Goal: Task Accomplishment & Management: Manage account settings

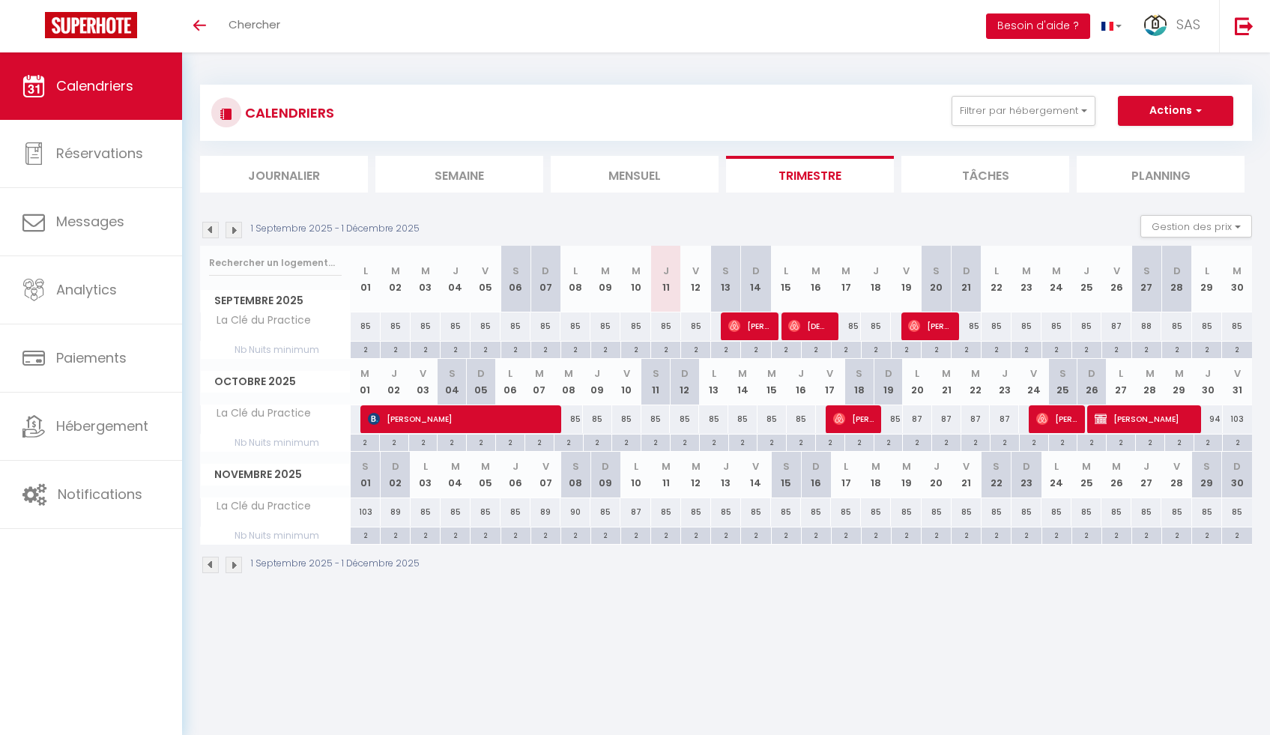
click at [1017, 27] on button "Besoin d'aide ?" at bounding box center [1038, 25] width 104 height 25
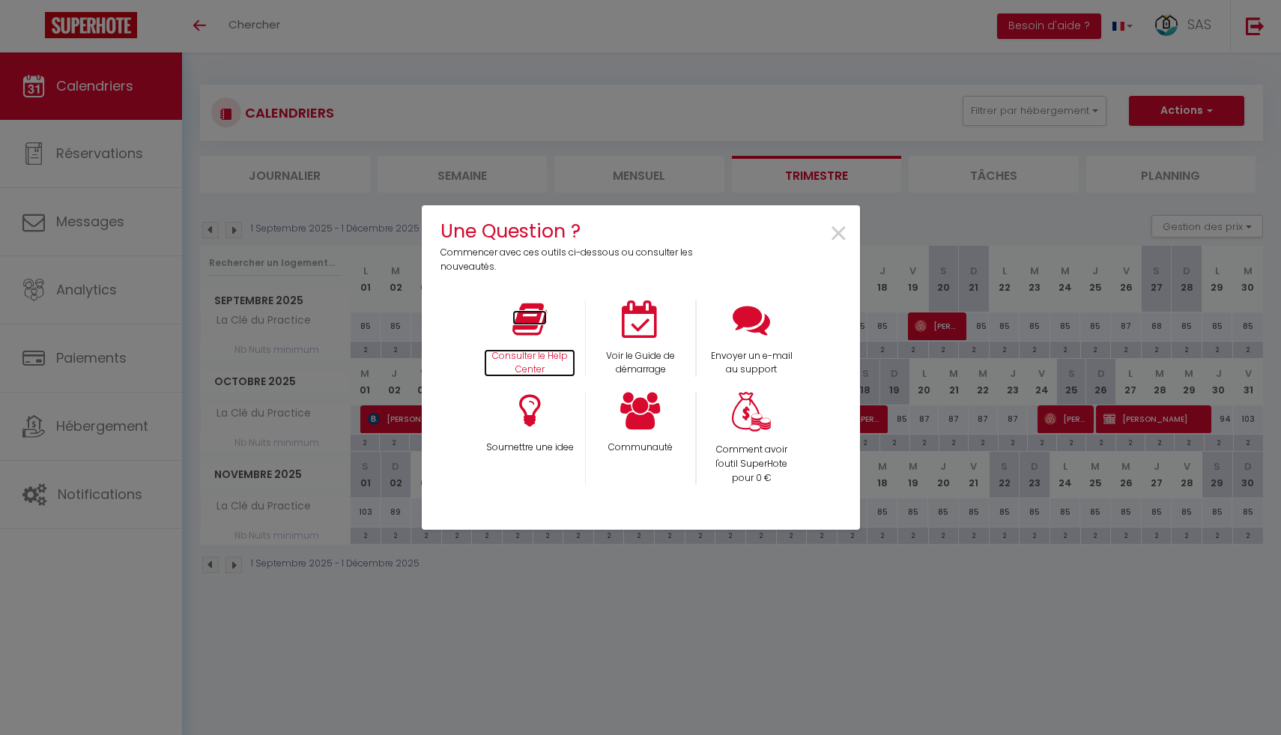
click at [537, 334] on icon at bounding box center [530, 319] width 34 height 37
click at [835, 232] on span "×" at bounding box center [839, 234] width 20 height 47
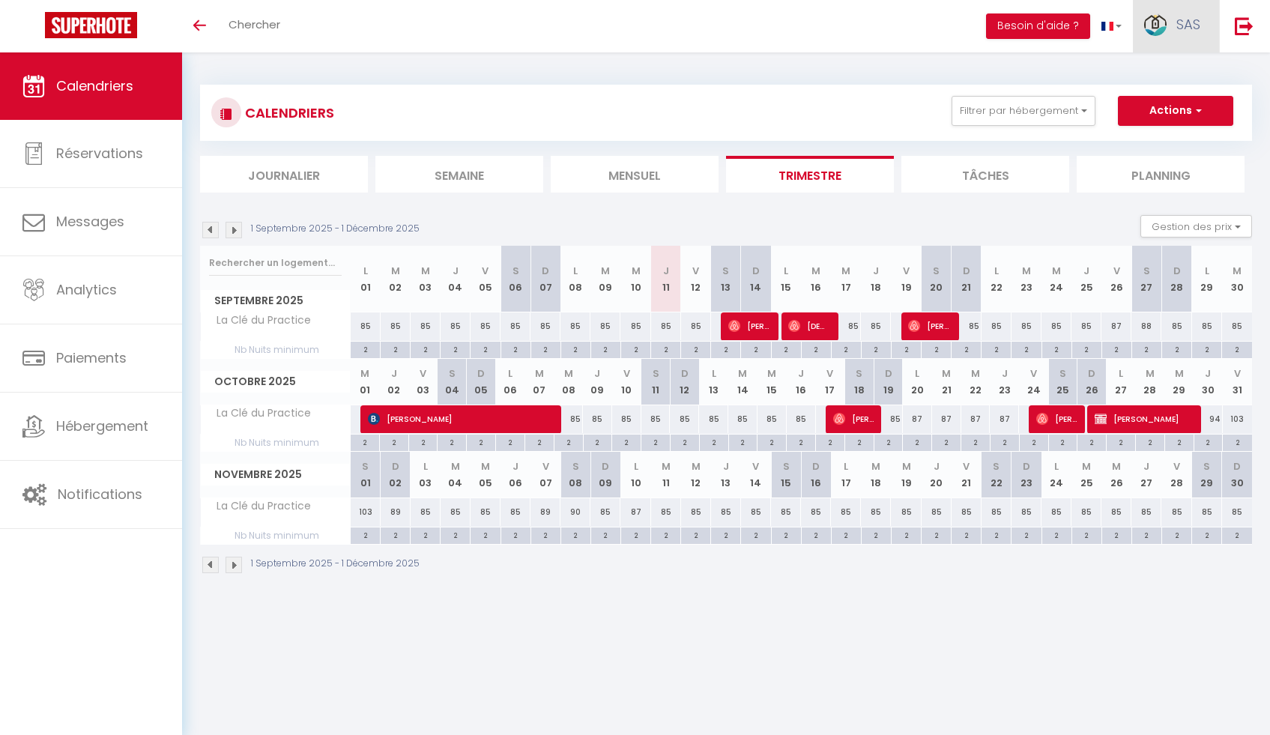
click at [1181, 31] on span "SAS" at bounding box center [1189, 24] width 24 height 19
click at [1135, 109] on link "Équipe" at bounding box center [1159, 101] width 111 height 25
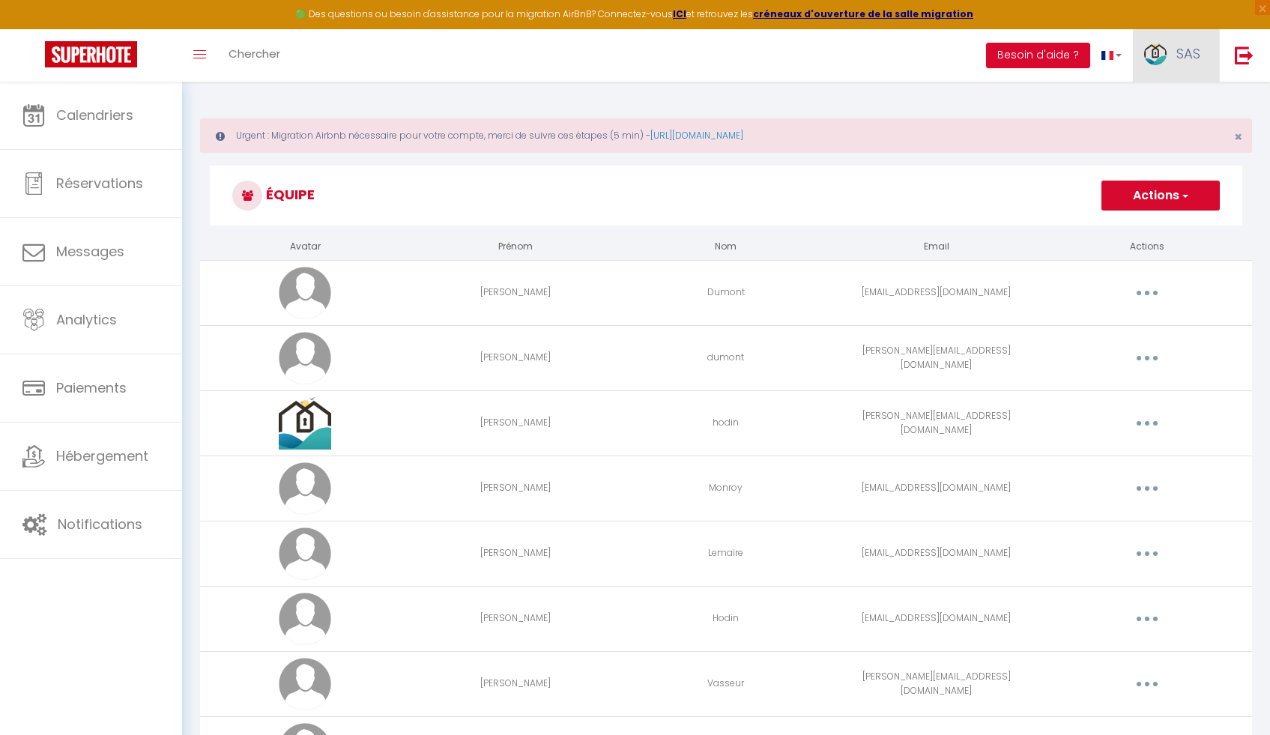
click at [1162, 53] on img at bounding box center [1155, 54] width 22 height 22
click at [1162, 103] on link "Paramètres" at bounding box center [1159, 103] width 111 height 25
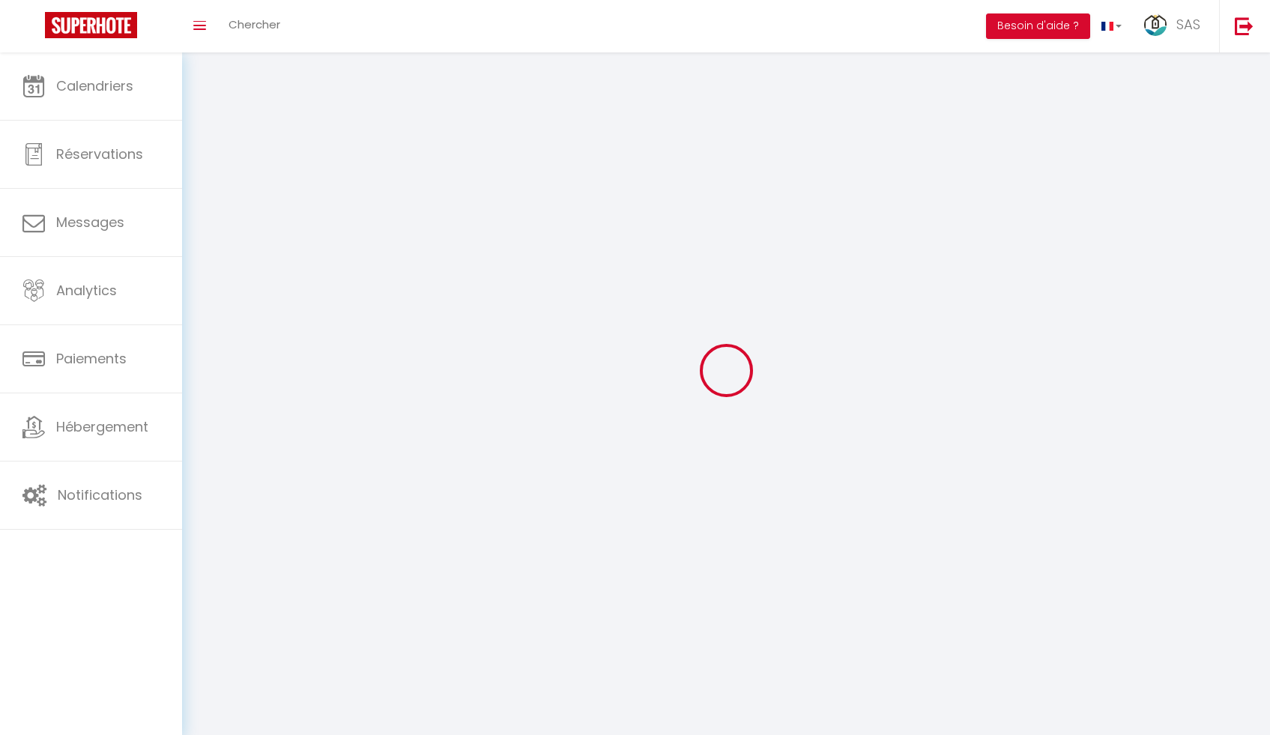
type input "SAS"
type input "CONCIERGERIE LES CLES D'OPALE"
type input "0613673019"
type input "[STREET_ADDRESS], chemin de laby"
type input "62380"
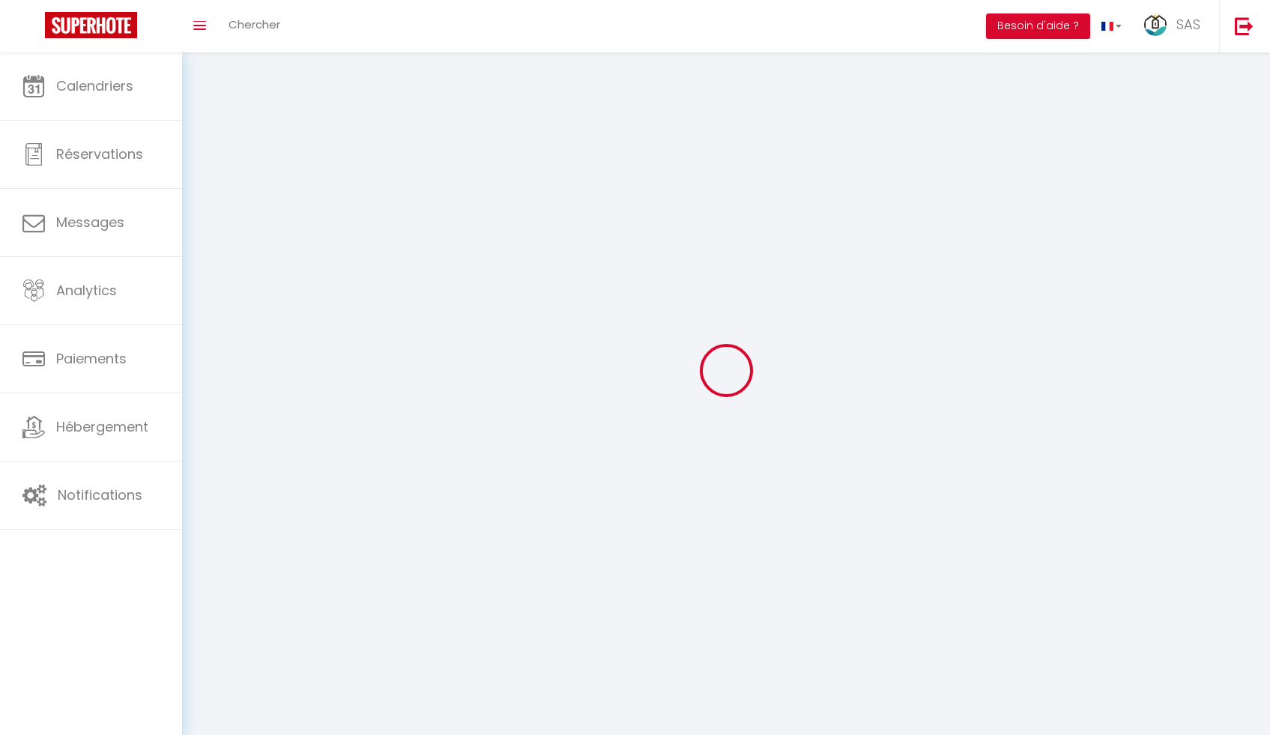
type input "Lumbres"
type input "XrcANHeYqOCXSJhw4Igtg2DYx"
type input "vz83CgWRKYWOEd0DcY3P4Sl6L"
type input "https://app.superhote.com/#/get-available-rentals/vz83CgWRKYWOEd0DcY3P4Sl6L"
type input "FO27250"
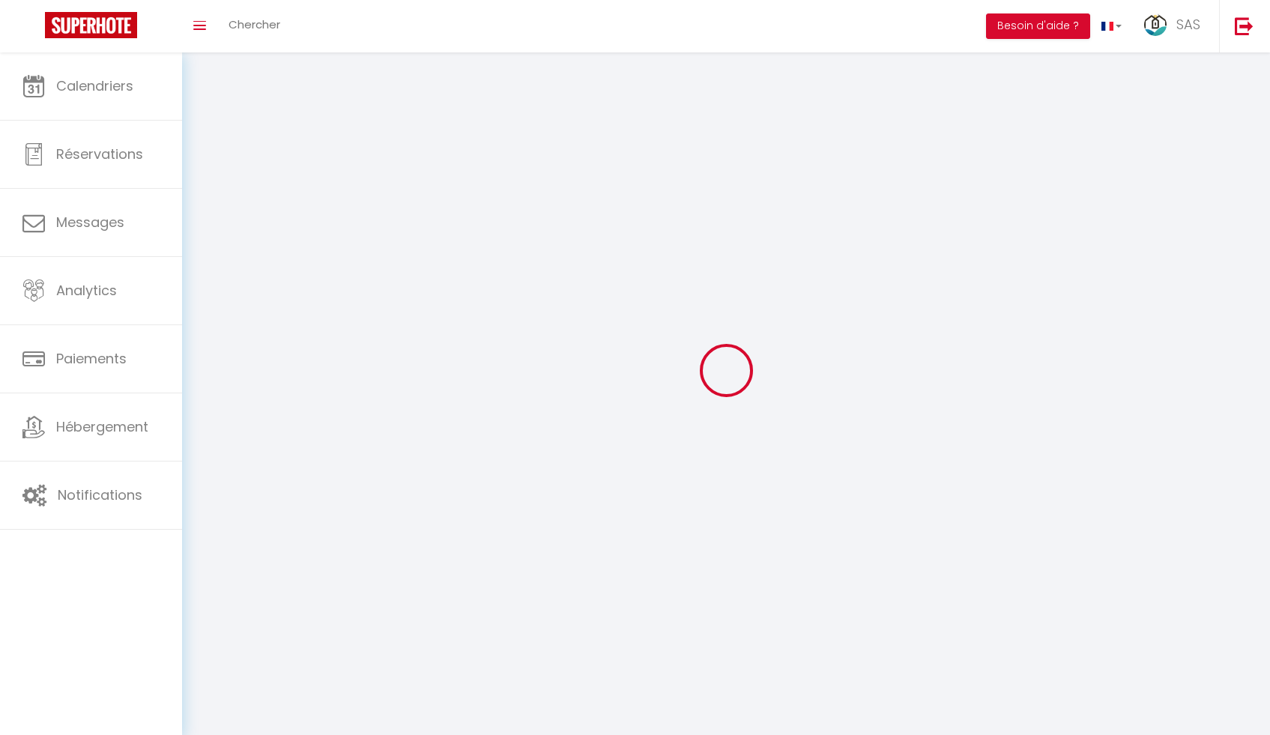
select select "28"
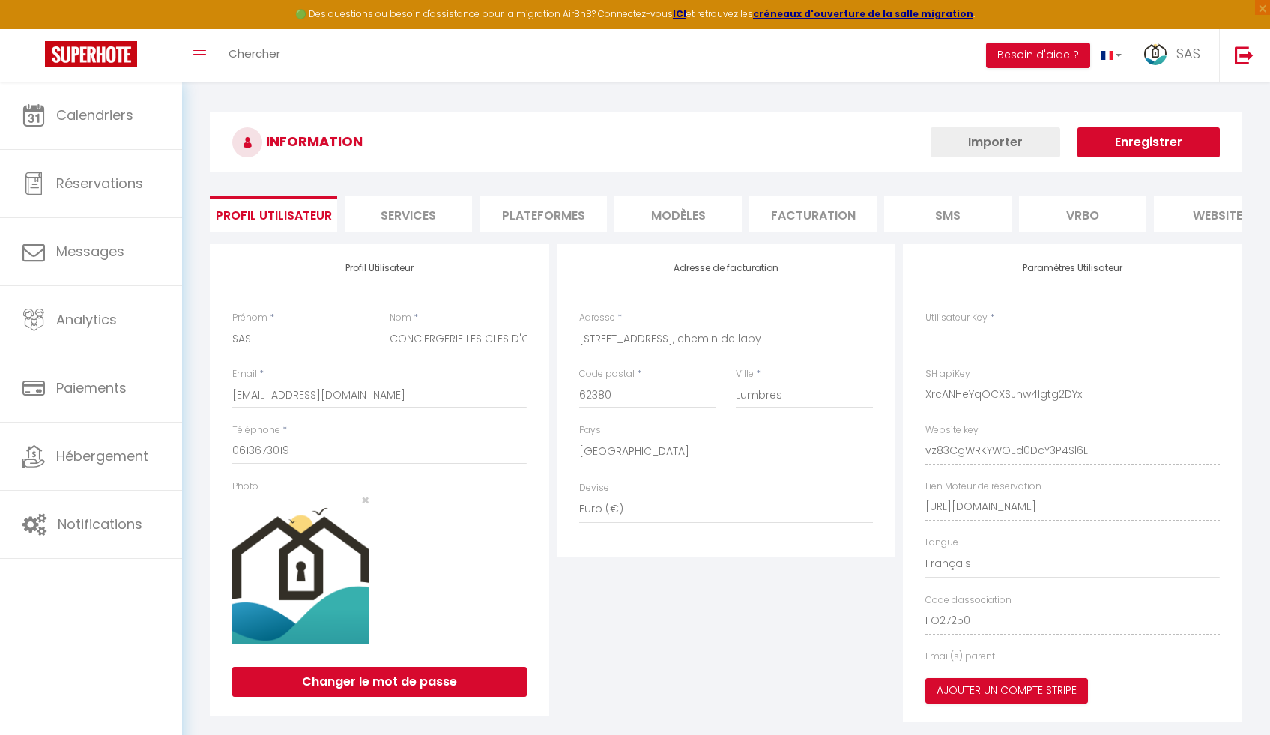
type input "XrcANHeYqOCXSJhw4Igtg2DYx"
type input "vz83CgWRKYWOEd0DcY3P4Sl6L"
type input "https://app.superhote.com/#/get-available-rentals/vz83CgWRKYWOEd0DcY3P4Sl6L"
select select "fr"
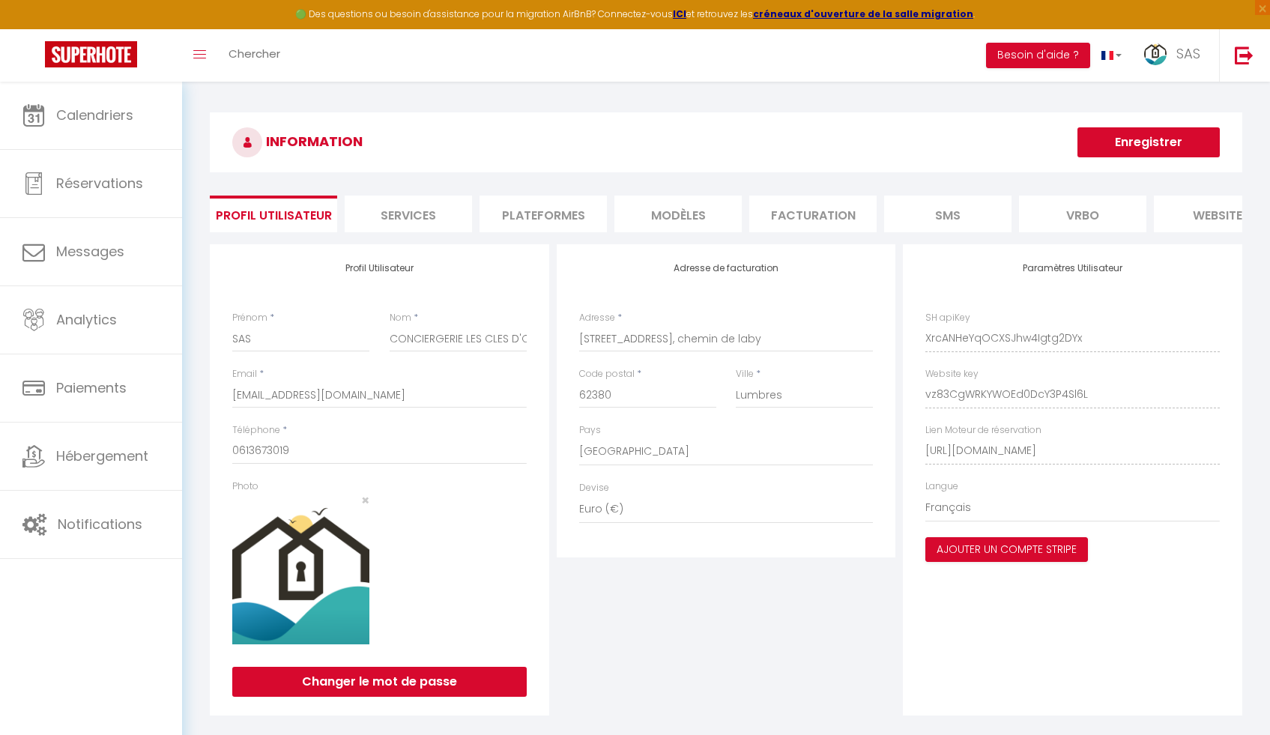
click at [533, 215] on li "Plateformes" at bounding box center [543, 214] width 127 height 37
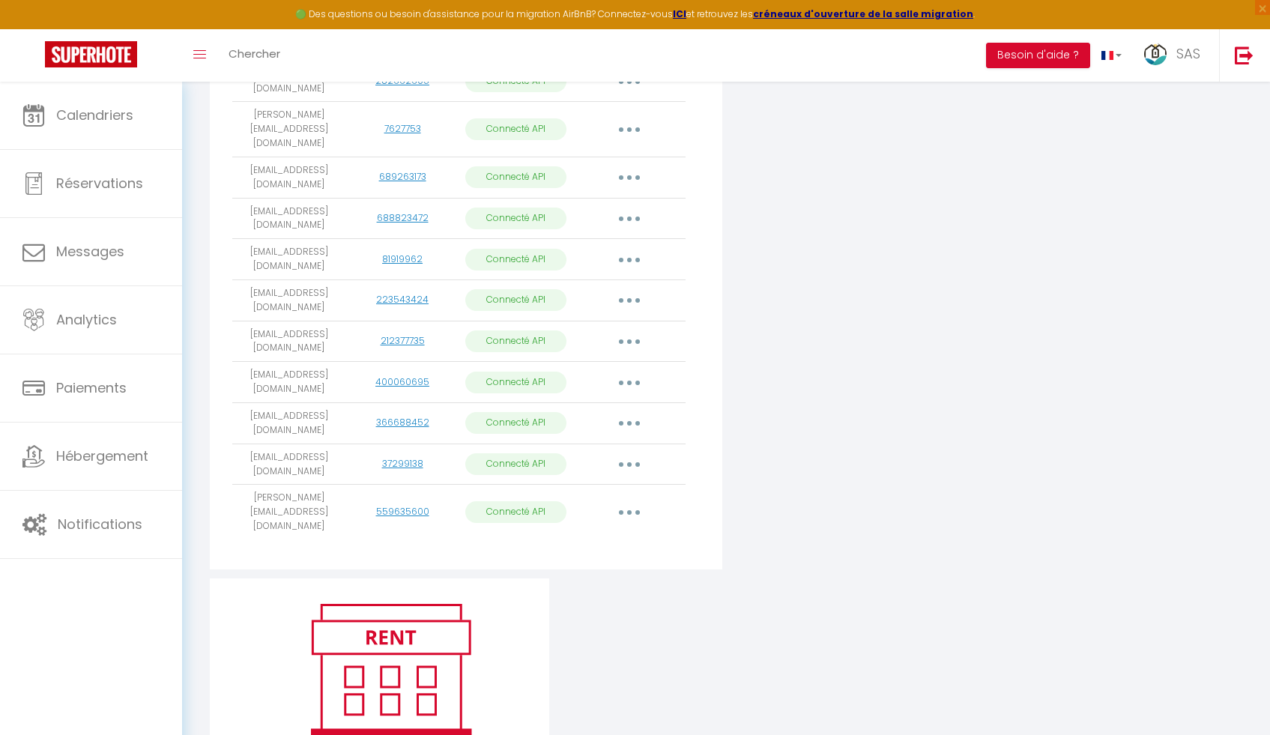
scroll to position [703, 0]
click at [629, 512] on icon "button" at bounding box center [629, 514] width 4 height 4
drag, startPoint x: 312, startPoint y: 504, endPoint x: 239, endPoint y: 490, distance: 73.9
click at [239, 489] on td "[PERSON_NAME][EMAIL_ADDRESS][DOMAIN_NAME]" at bounding box center [288, 513] width 113 height 55
copy td "[PERSON_NAME][EMAIL_ADDRESS][DOMAIN_NAME]"
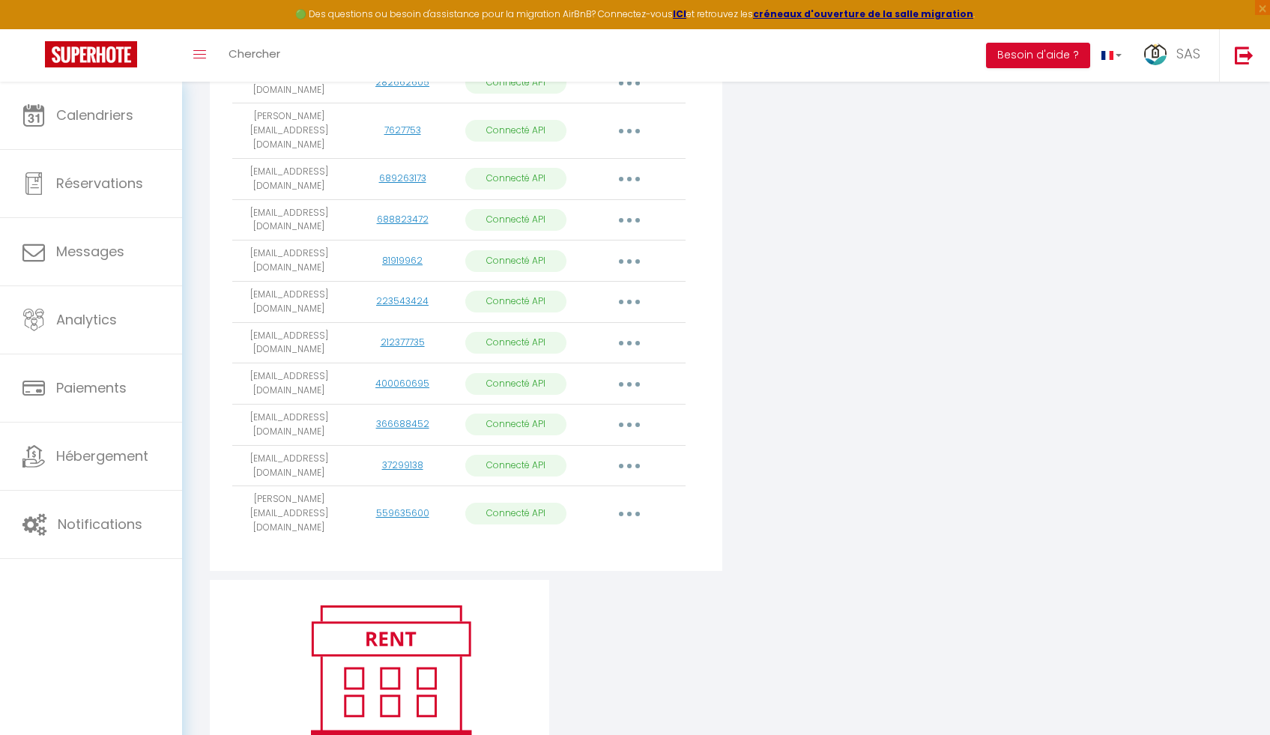
click at [630, 502] on button "button" at bounding box center [630, 514] width 42 height 24
click at [543, 562] on link "Supprimer" at bounding box center [563, 574] width 166 height 25
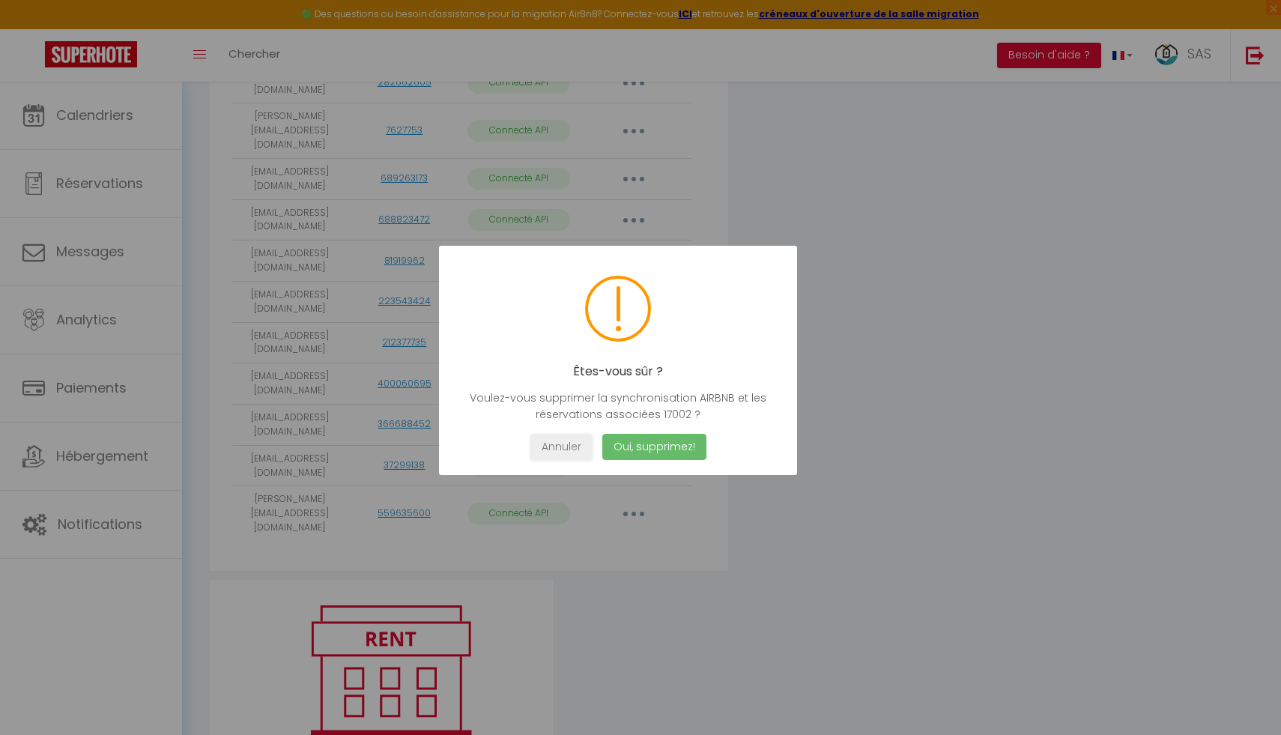
click at [645, 449] on button "Oui, supprimez!" at bounding box center [655, 447] width 104 height 26
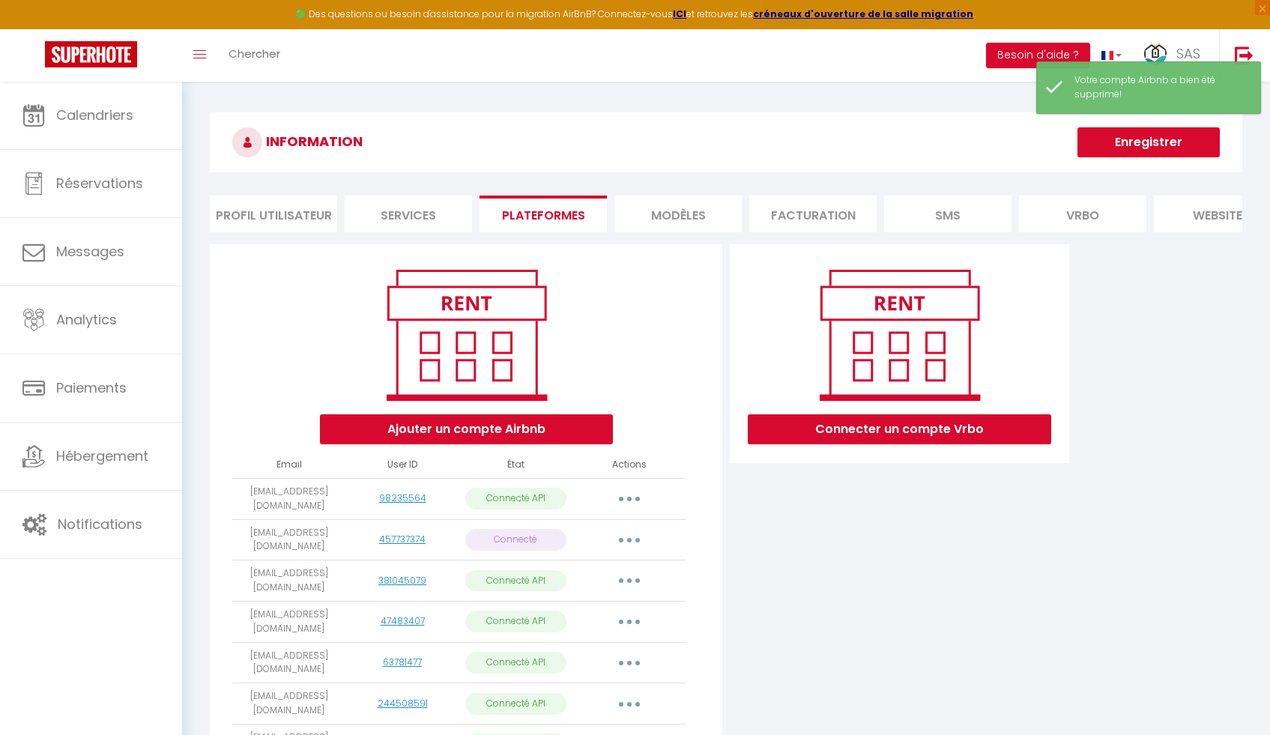
scroll to position [30, 0]
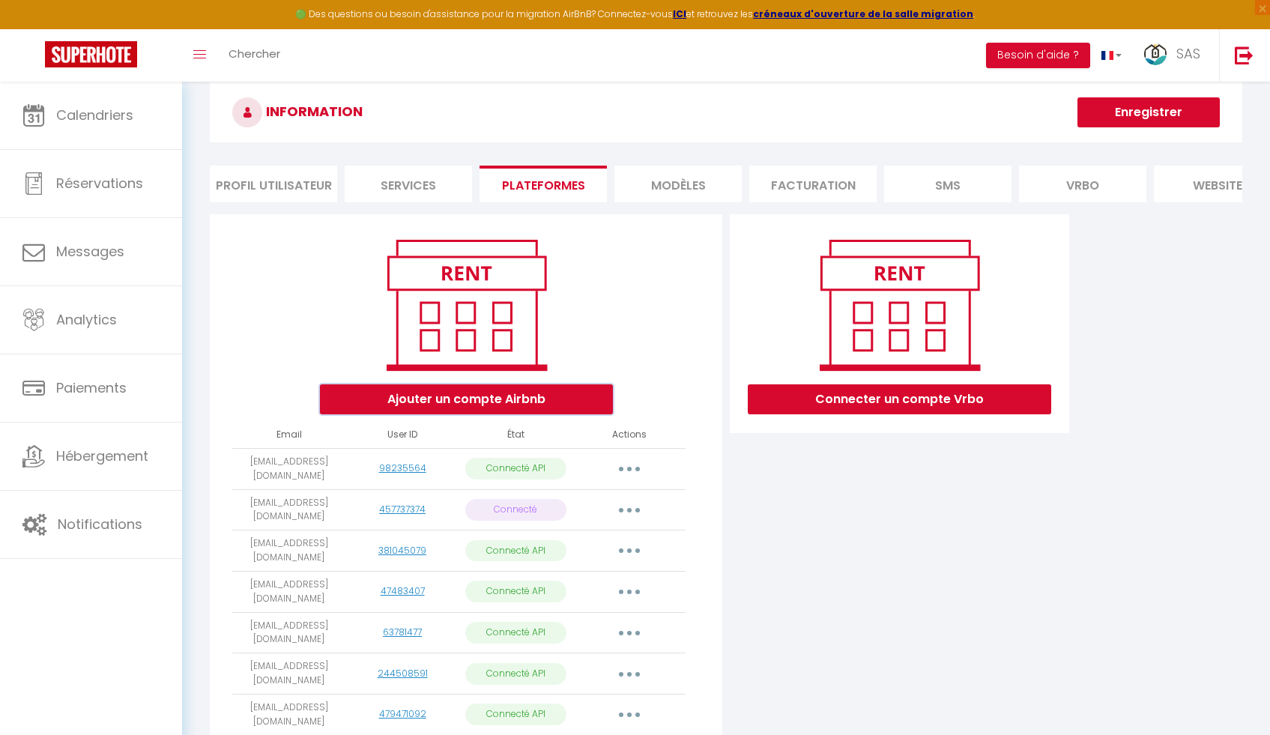
click at [465, 414] on button "Ajouter un compte Airbnb" at bounding box center [466, 399] width 293 height 30
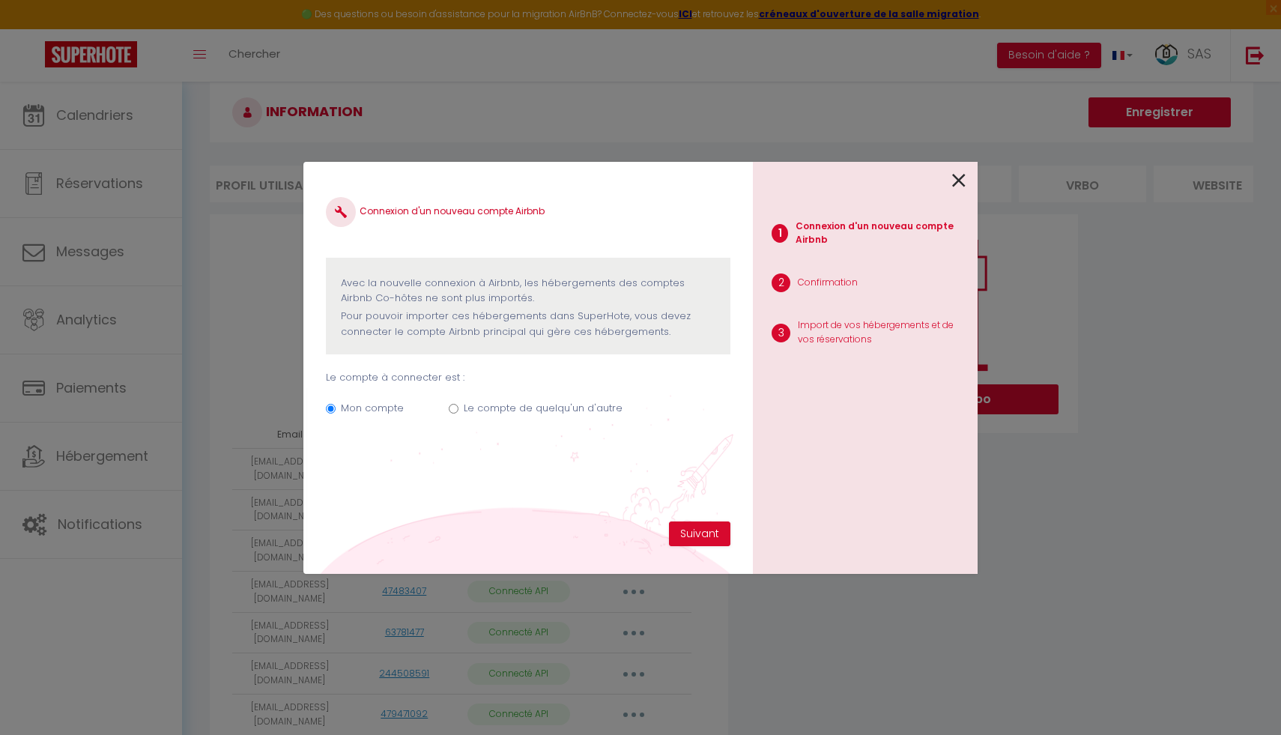
click at [453, 405] on input "Le compte de quelqu'un d'autre" at bounding box center [454, 409] width 10 height 10
radio input "true"
radio input "false"
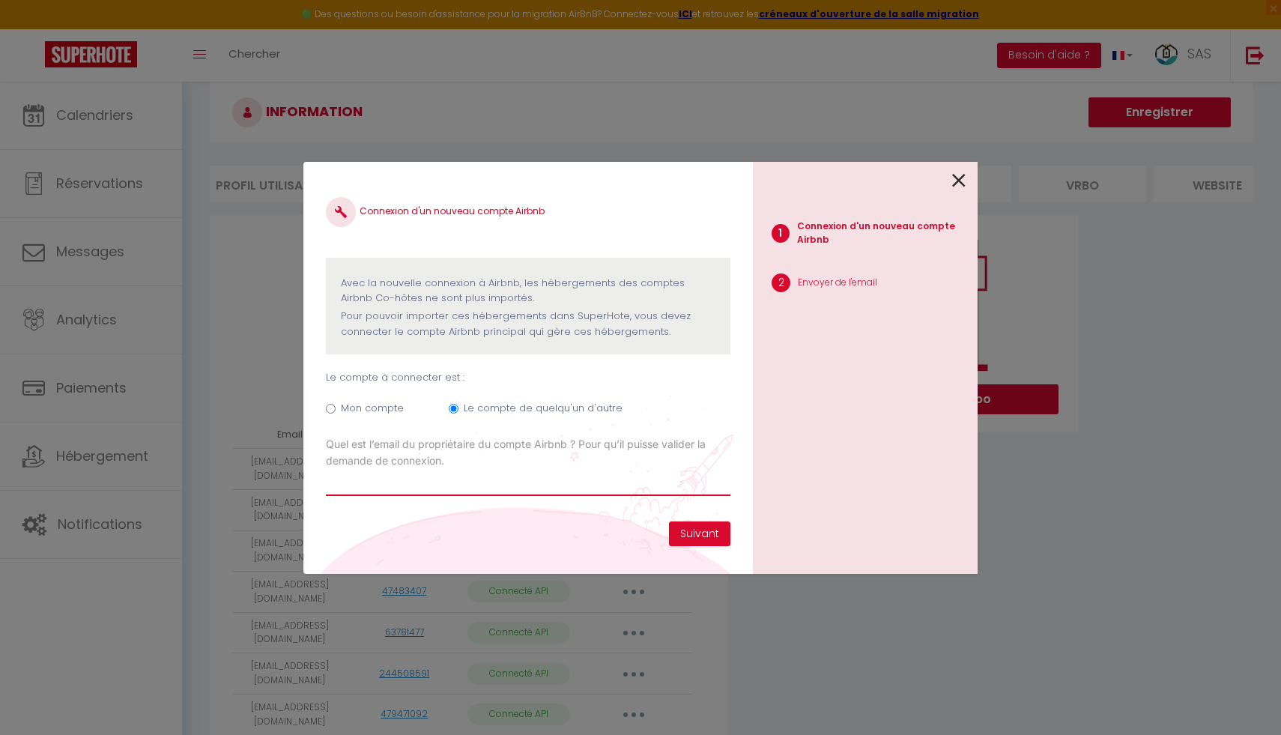
click at [376, 485] on input "Email connexion Airbnb" at bounding box center [528, 482] width 405 height 27
paste input "[PERSON_NAME][EMAIL_ADDRESS][DOMAIN_NAME]"
type input "[PERSON_NAME][EMAIL_ADDRESS][DOMAIN_NAME]"
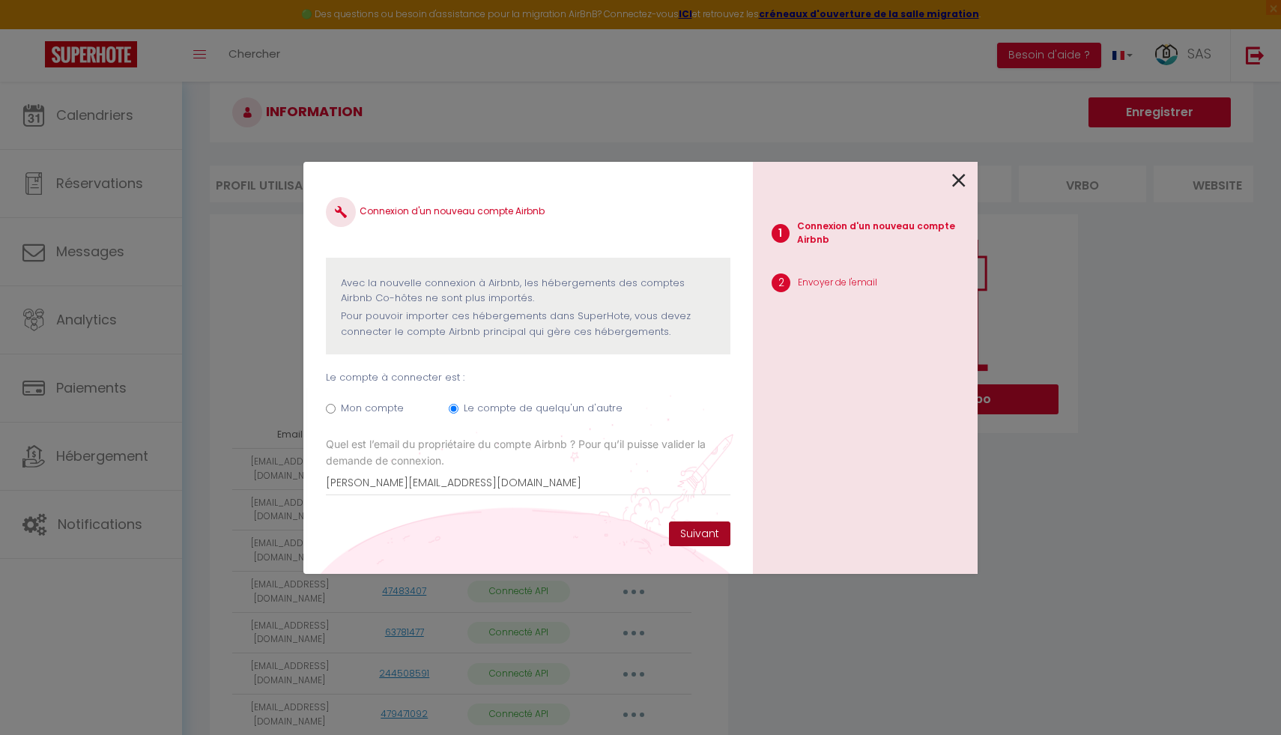
click at [698, 533] on button "Suivant" at bounding box center [699, 534] width 61 height 25
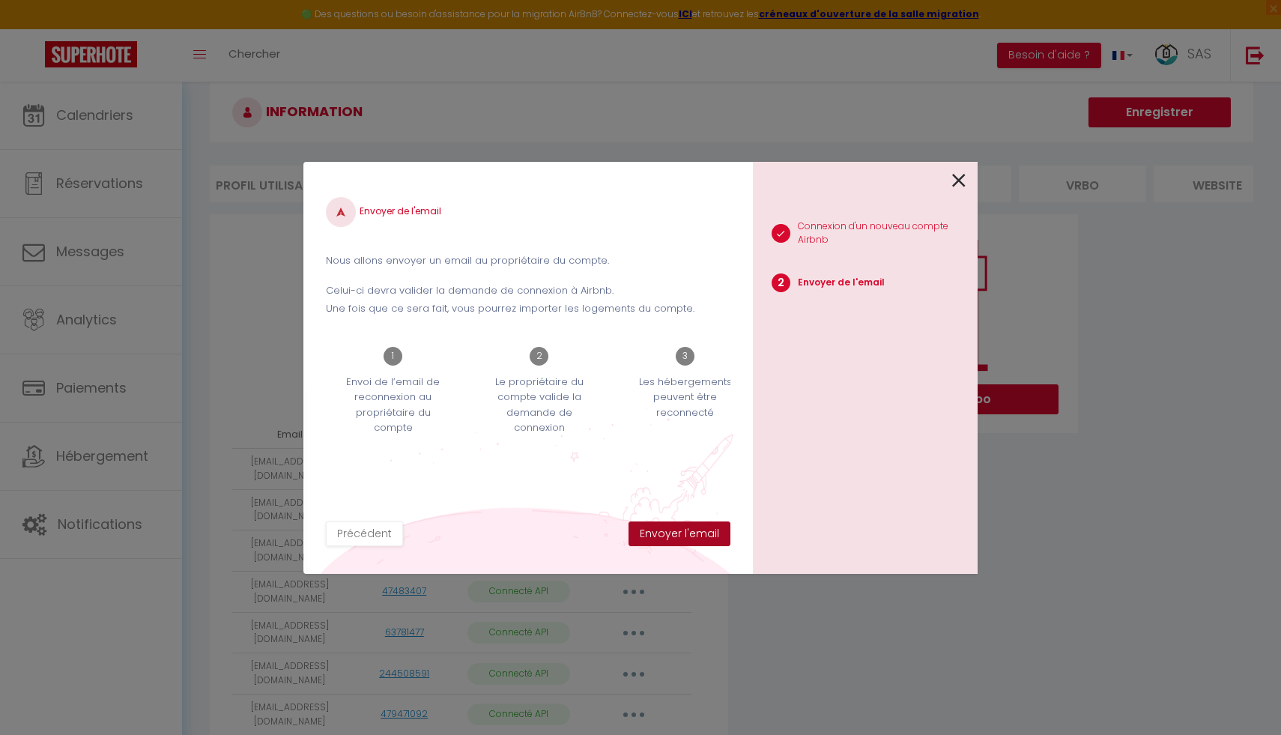
click at [698, 533] on button "Envoyer l'email" at bounding box center [680, 534] width 102 height 25
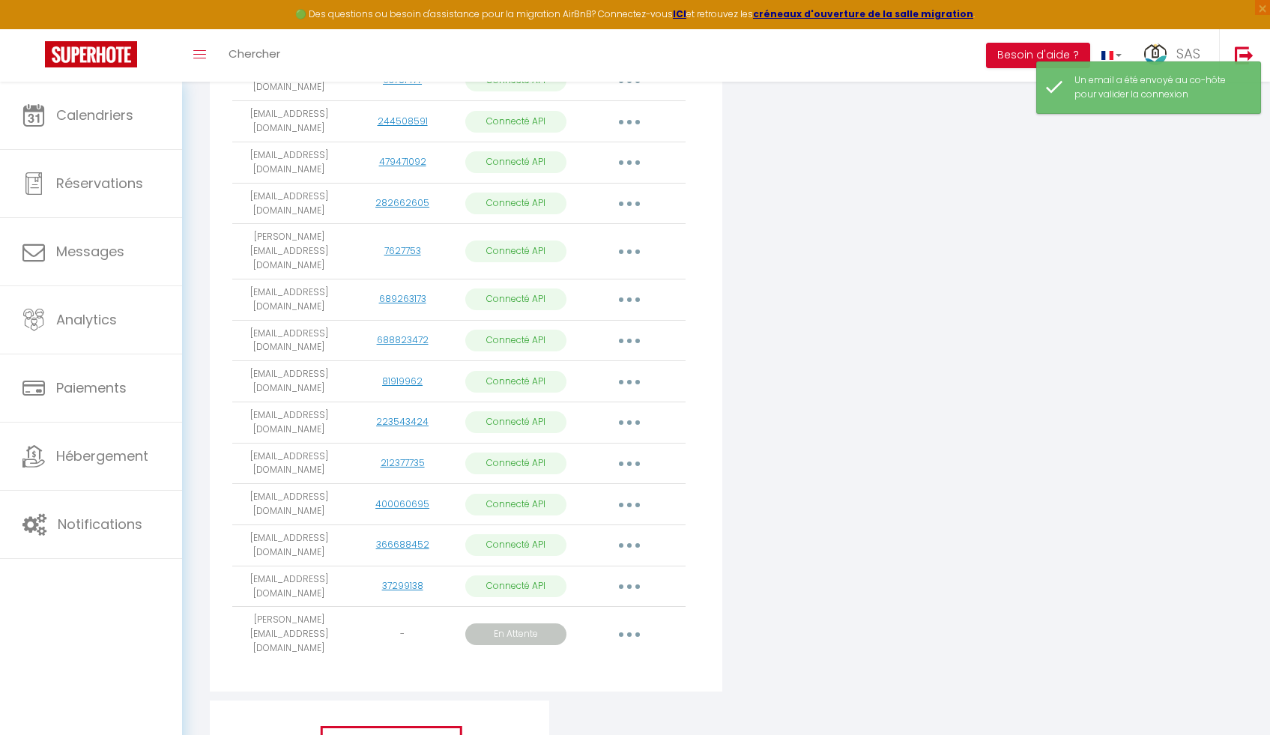
scroll to position [583, 0]
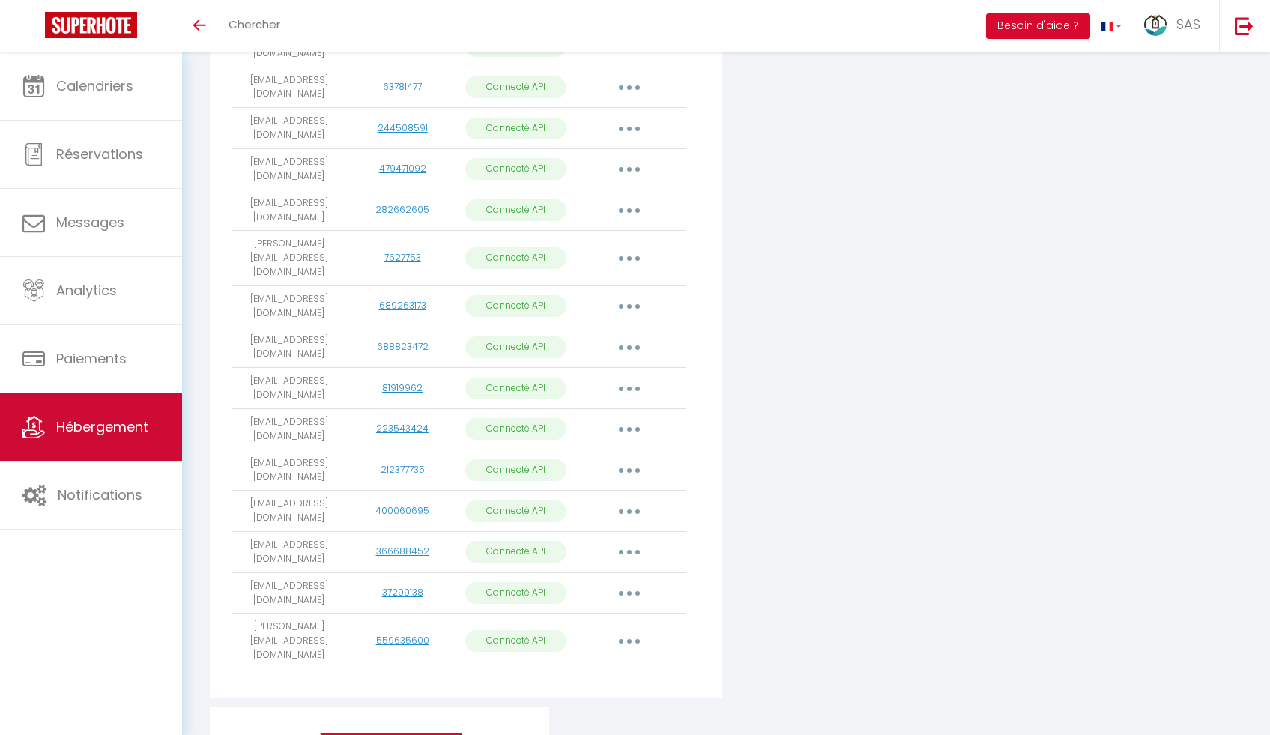
click at [104, 438] on link "Hébergement" at bounding box center [91, 426] width 182 height 67
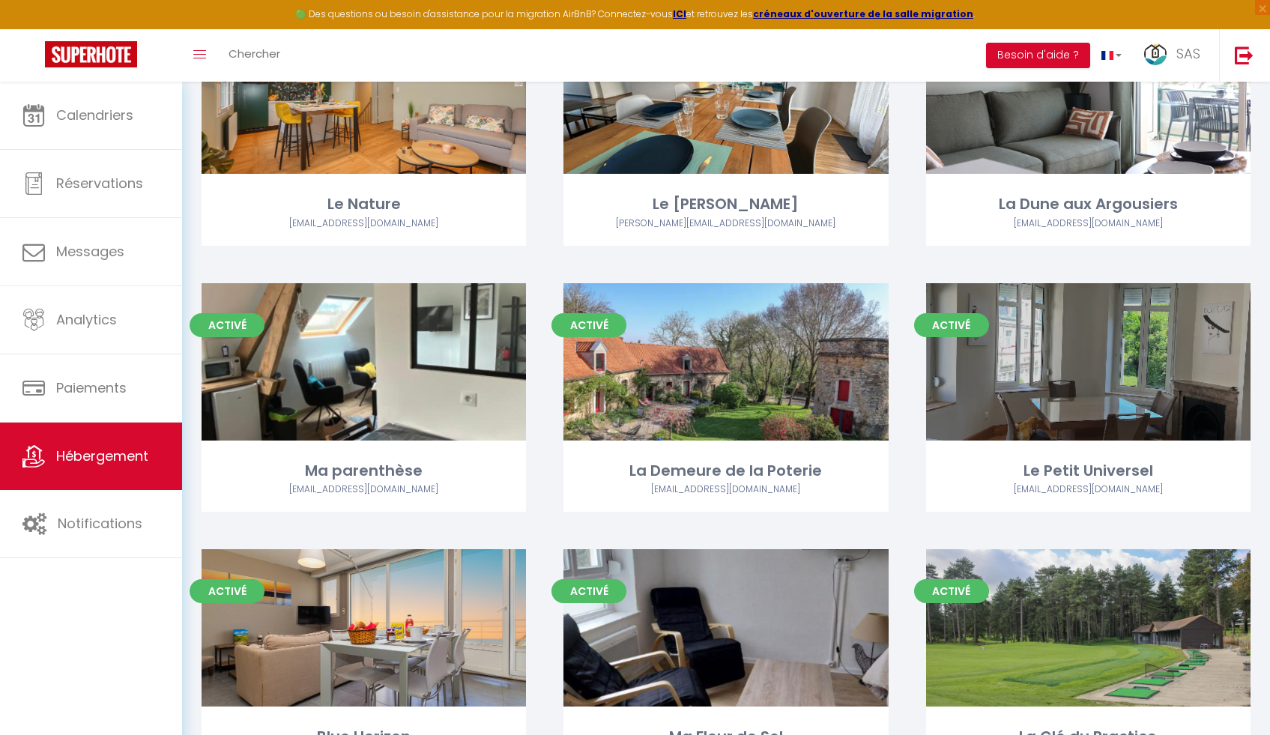
scroll to position [954, 0]
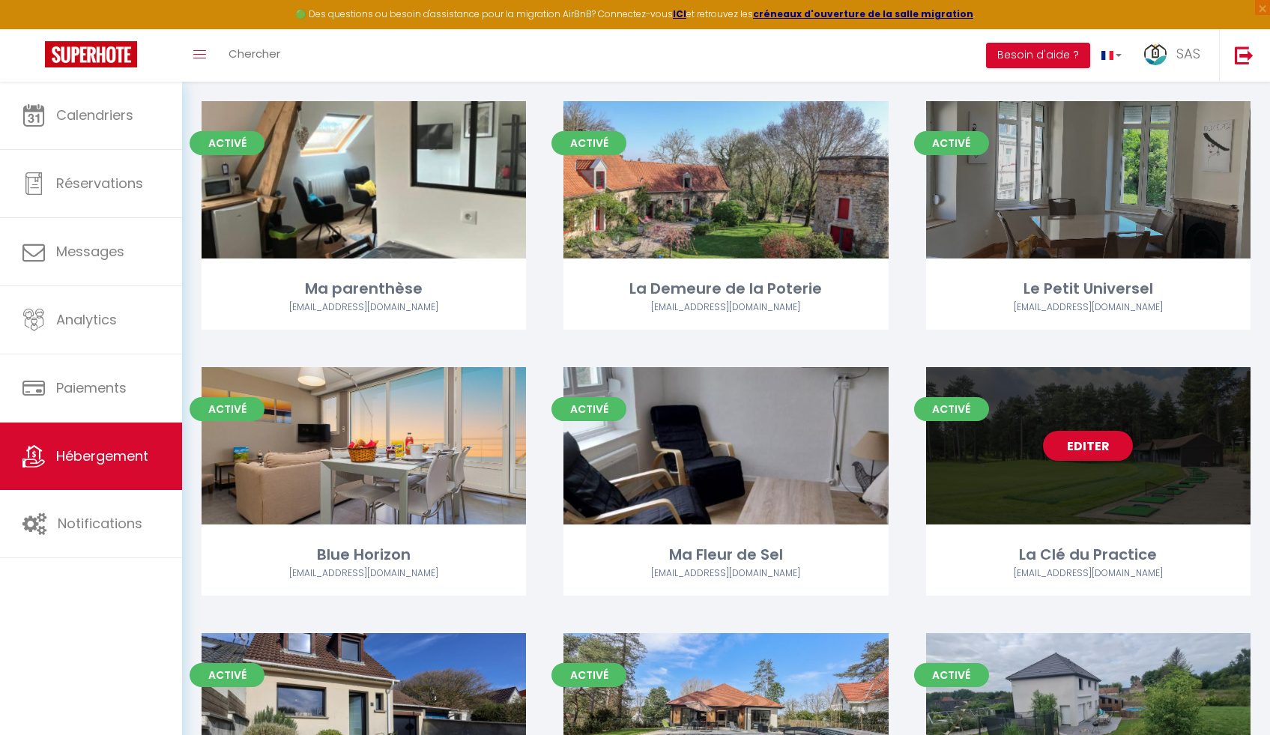
click at [1083, 442] on link "Editer" at bounding box center [1088, 446] width 90 height 30
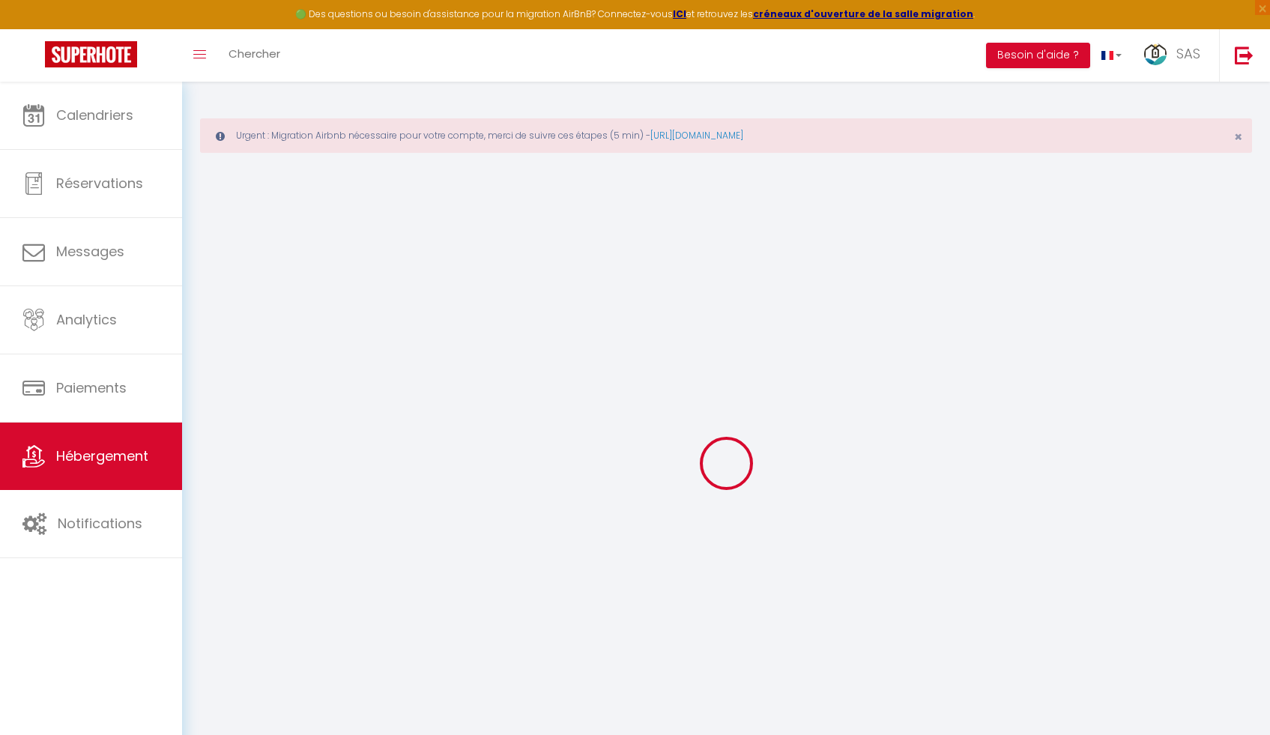
select select "+ 22 %"
select select "+ 20 %"
select select "+ 10 %"
select select "+ 15 %"
checkbox input "false"
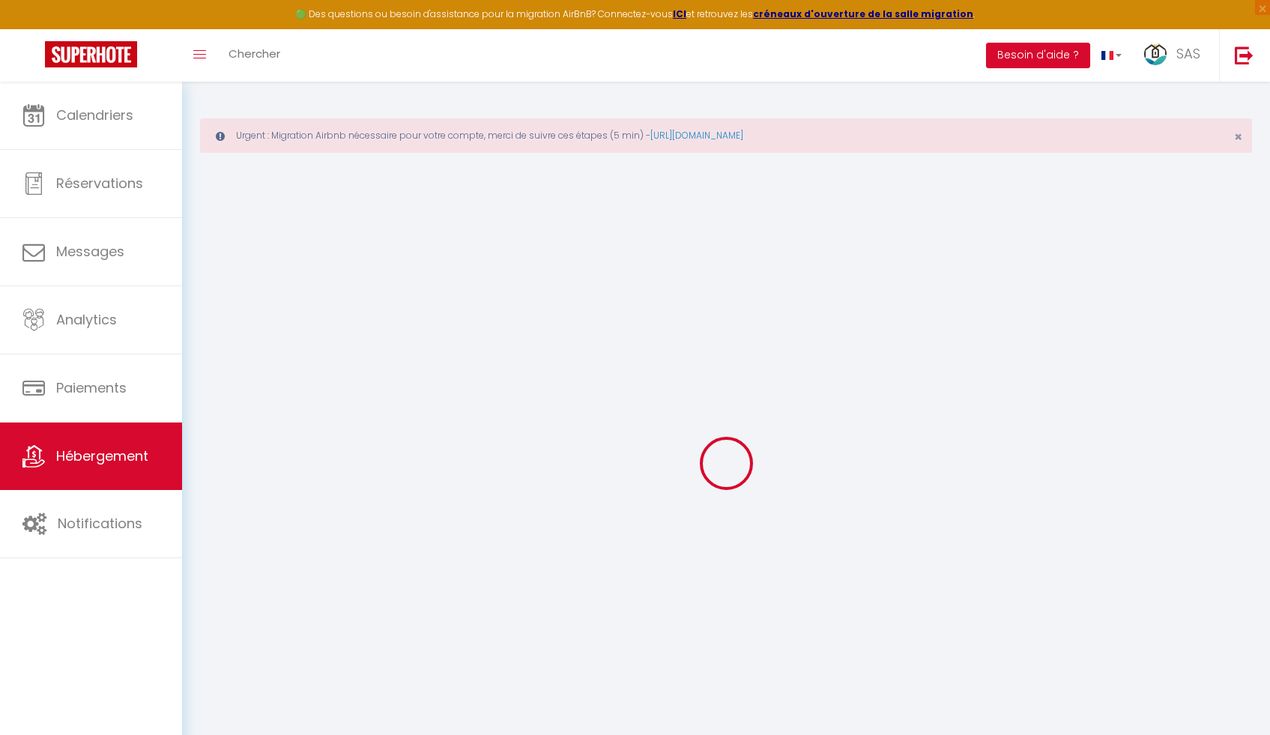
checkbox input "false"
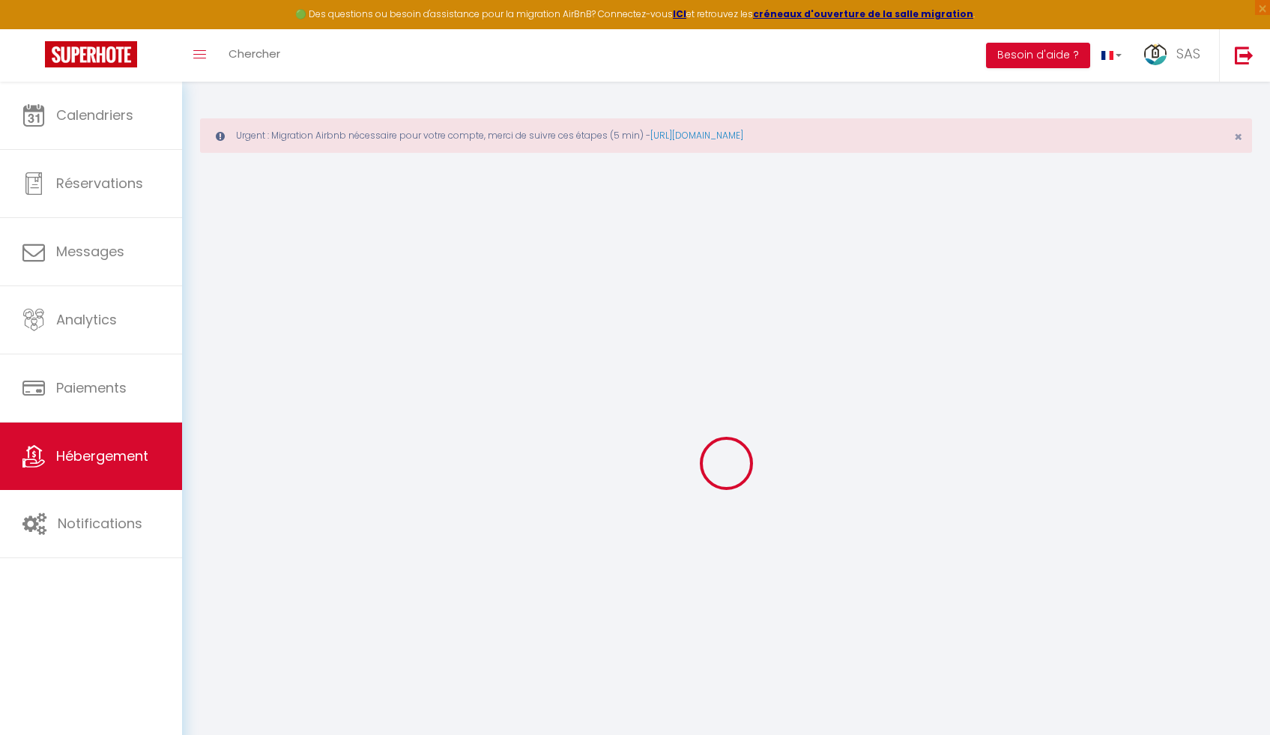
checkbox input "false"
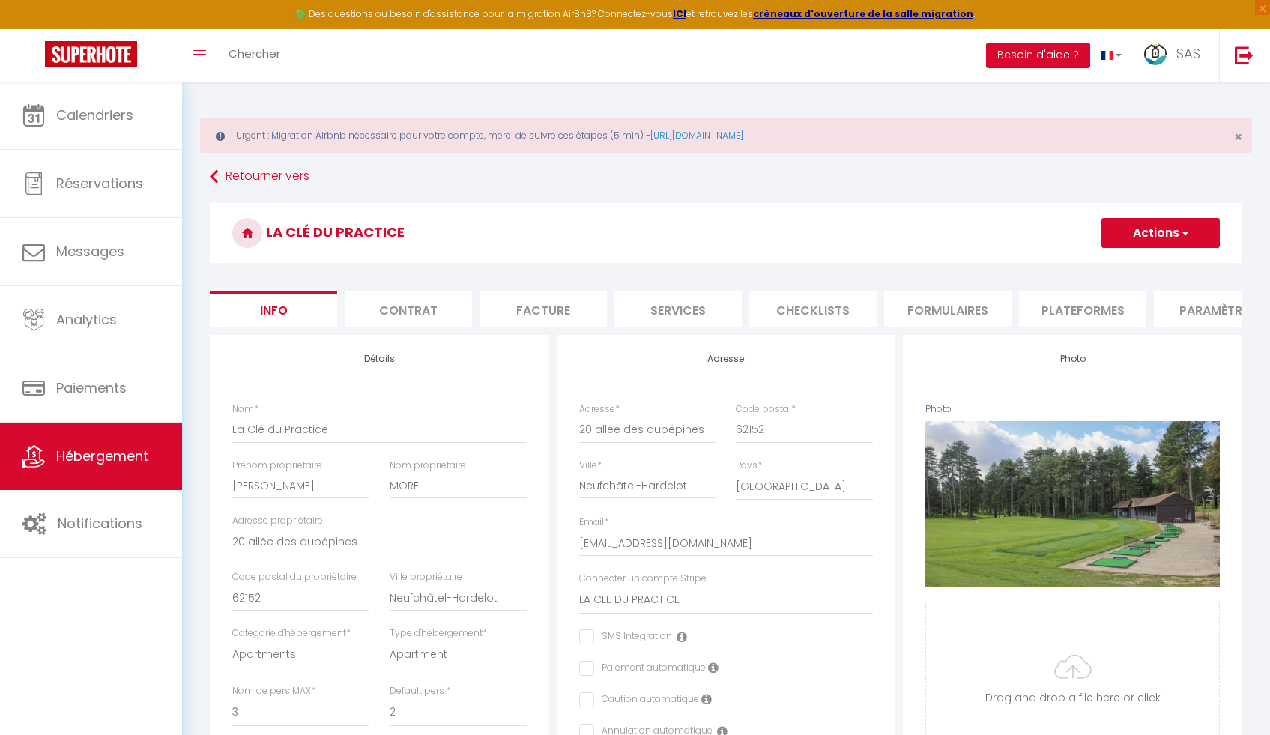
click at [1083, 307] on li "Plateformes" at bounding box center [1082, 309] width 127 height 37
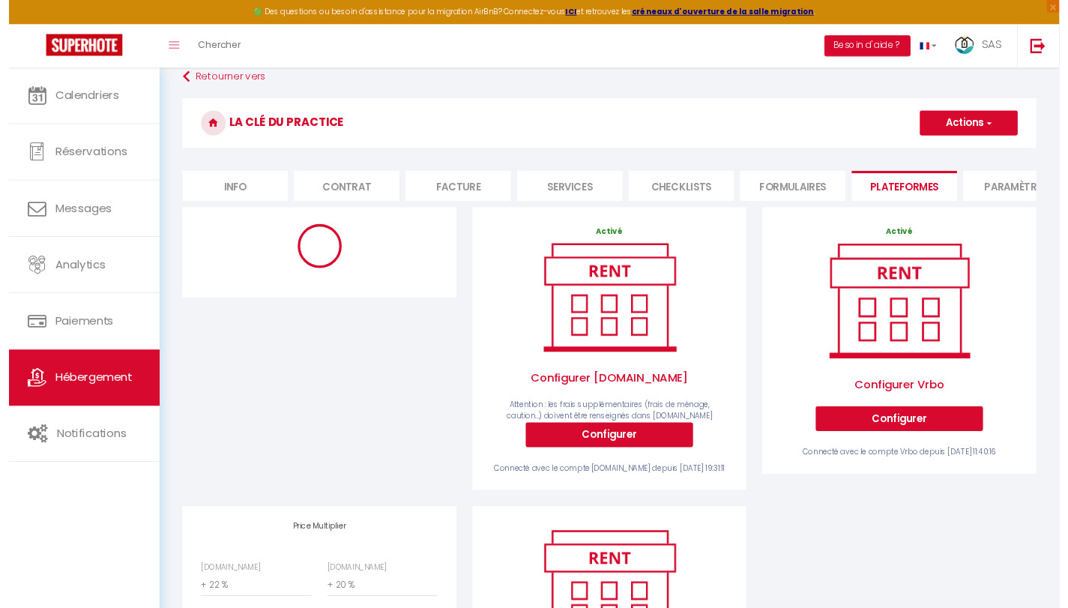
scroll to position [169, 0]
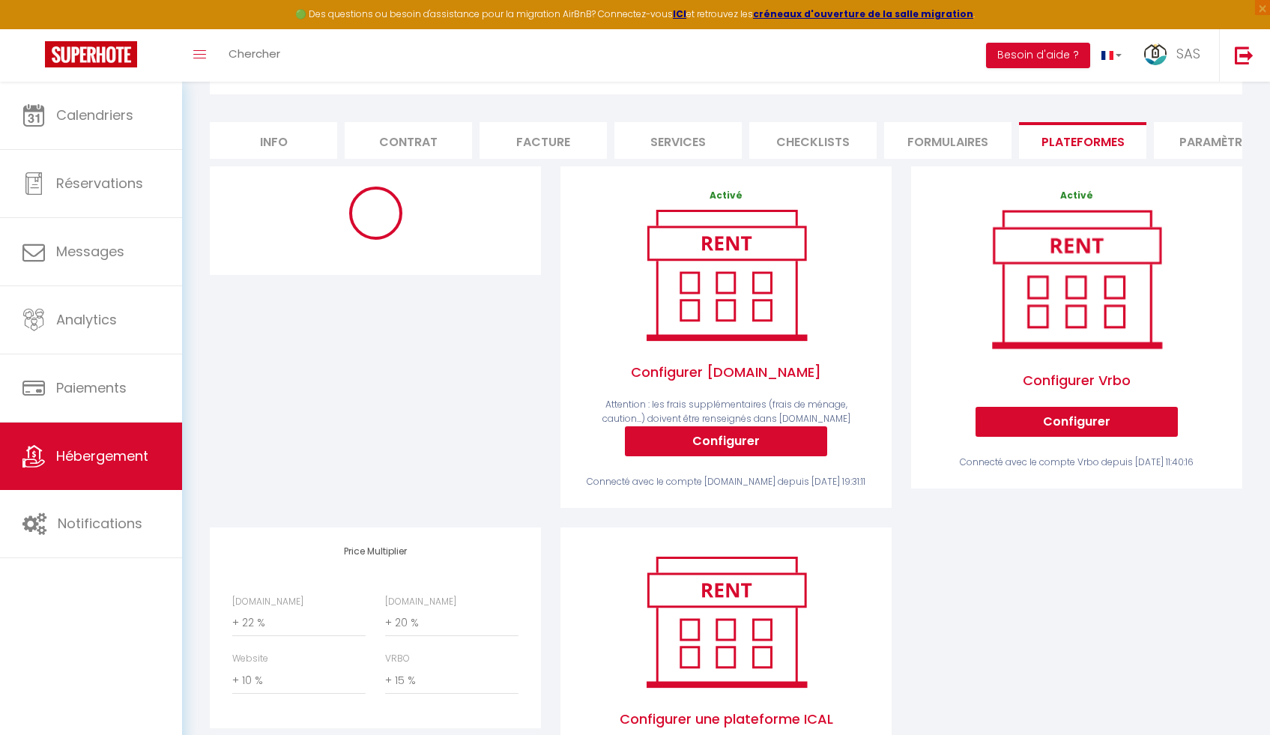
select select "1724-985525523328446057"
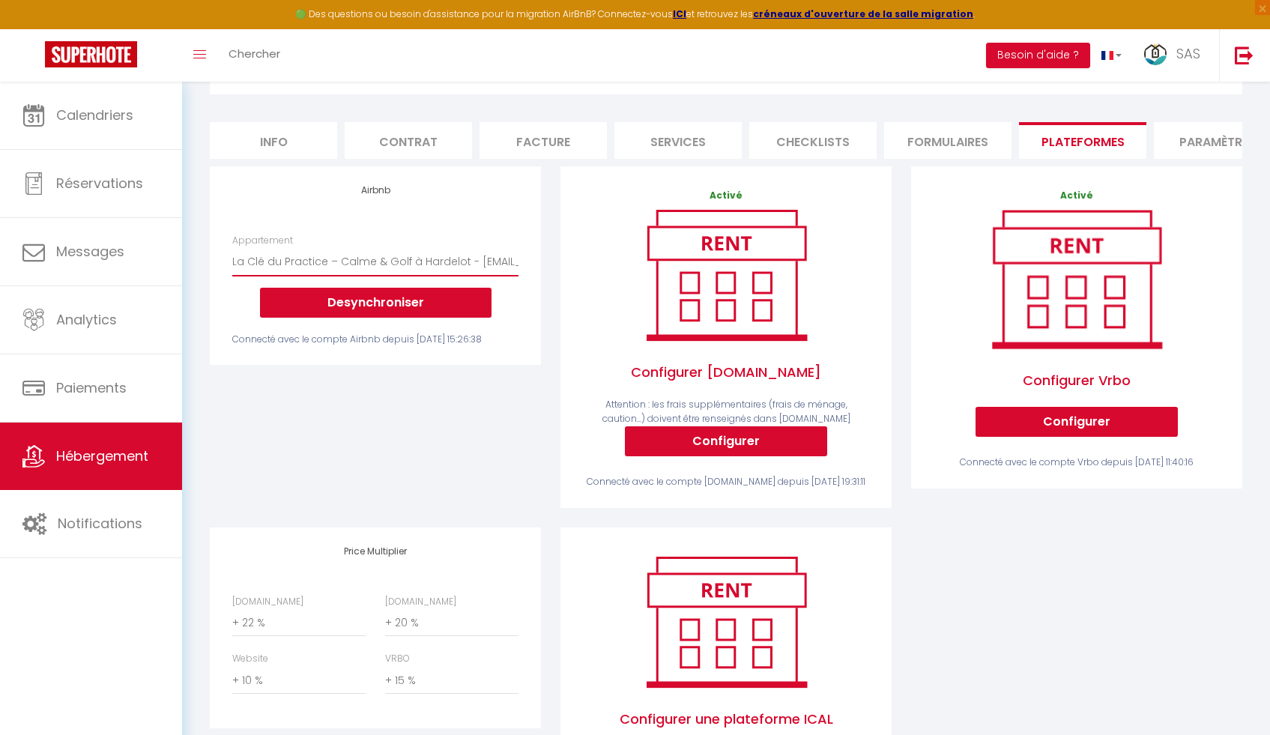
click at [374, 268] on select "La Clé Anglaise ★ WIFI ★ PARKING ★ Balcon - domidum62@gmail.com La Clé du Pract…" at bounding box center [375, 261] width 286 height 28
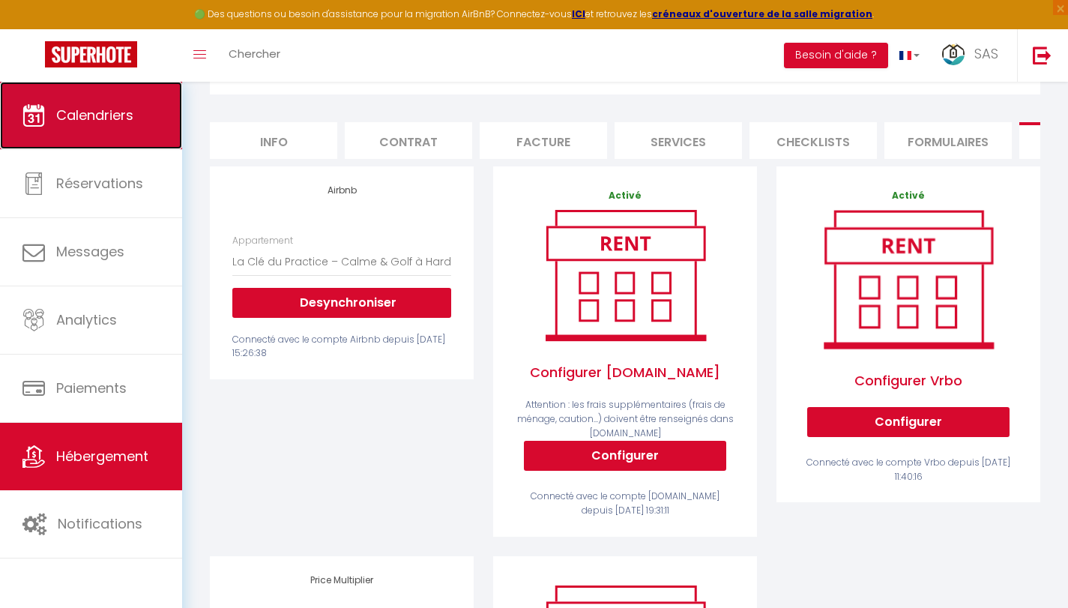
click at [151, 112] on link "Calendriers" at bounding box center [91, 115] width 182 height 67
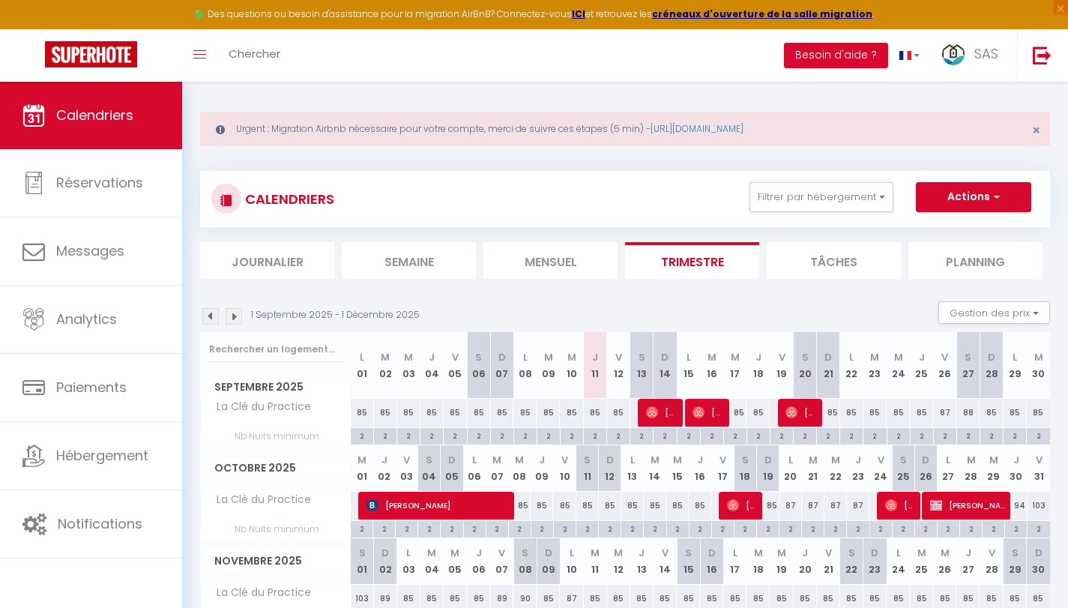
scroll to position [91, 0]
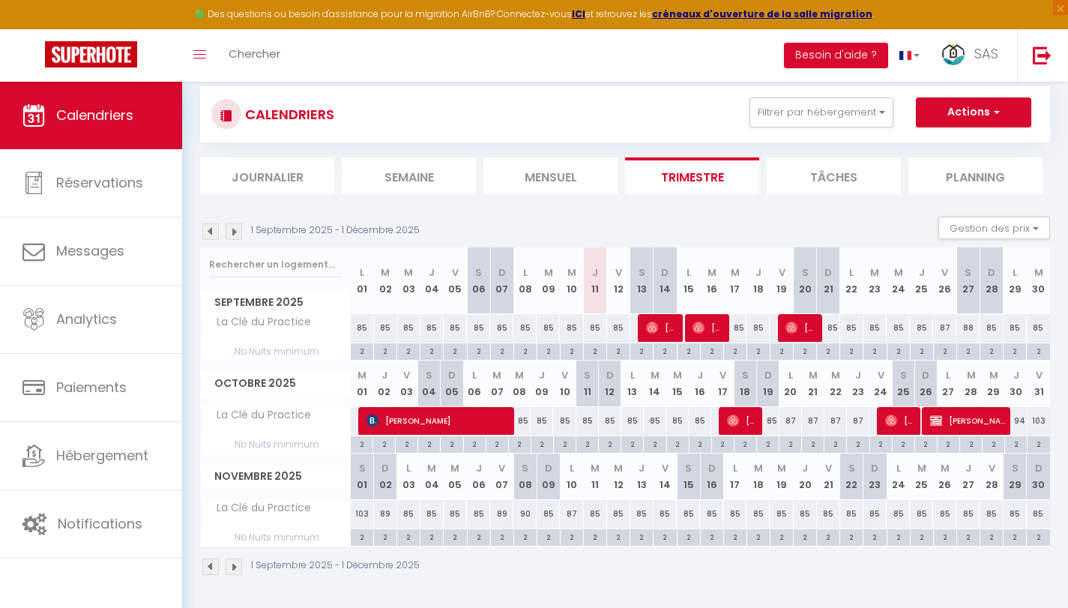
click at [234, 231] on img at bounding box center [234, 231] width 16 height 16
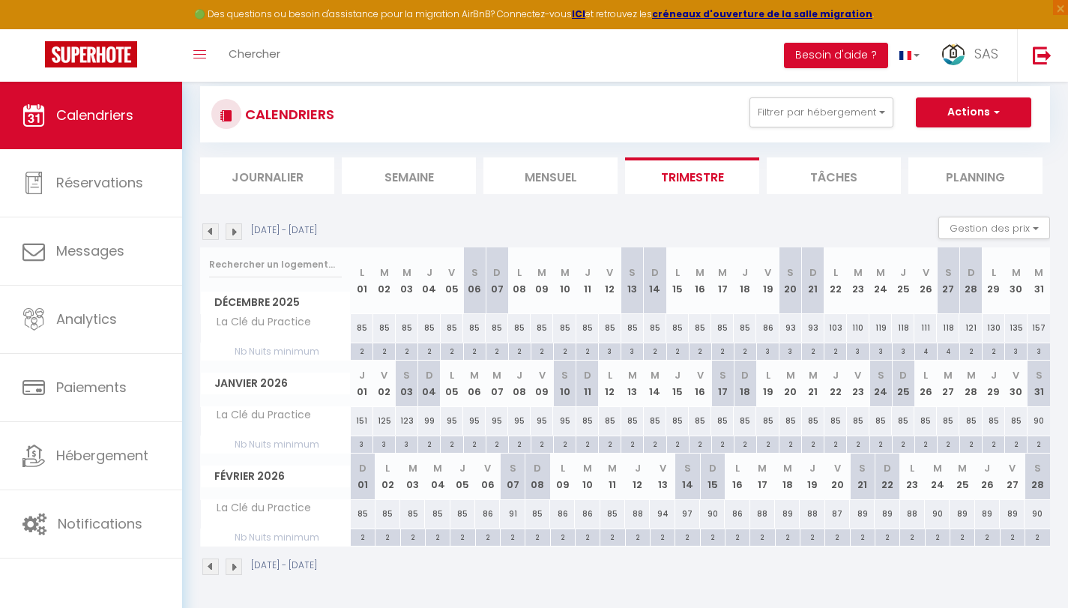
click at [234, 231] on img at bounding box center [234, 231] width 16 height 16
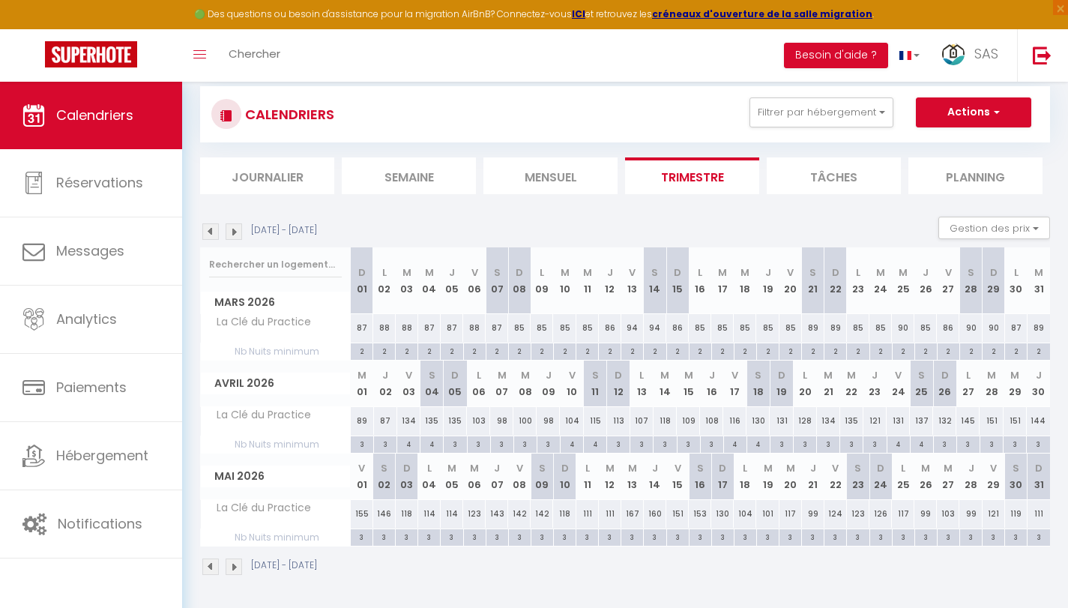
click at [234, 231] on img at bounding box center [234, 231] width 16 height 16
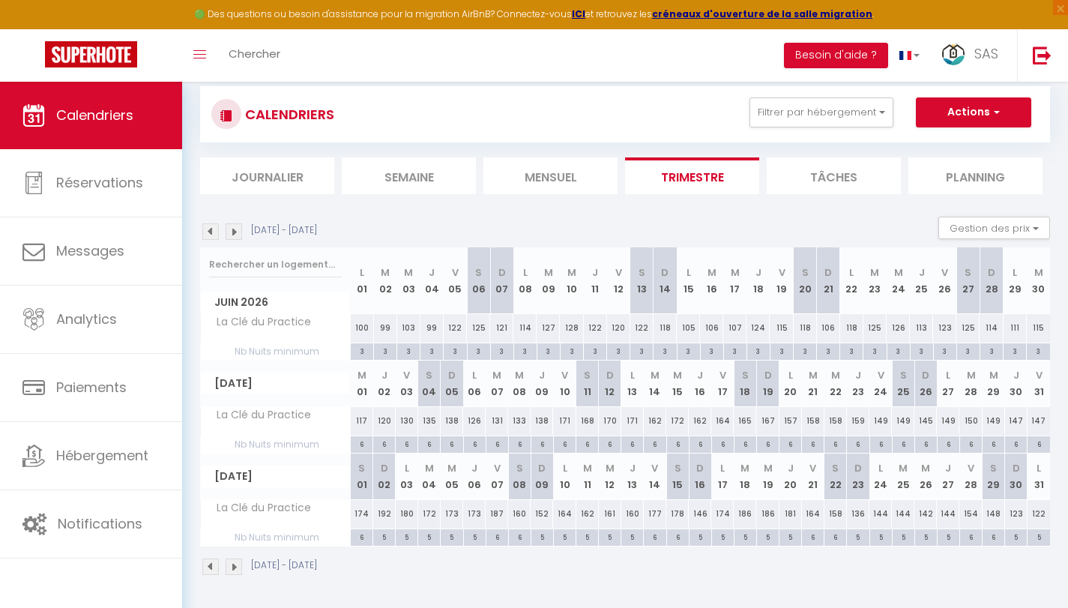
click at [234, 231] on img at bounding box center [234, 231] width 16 height 16
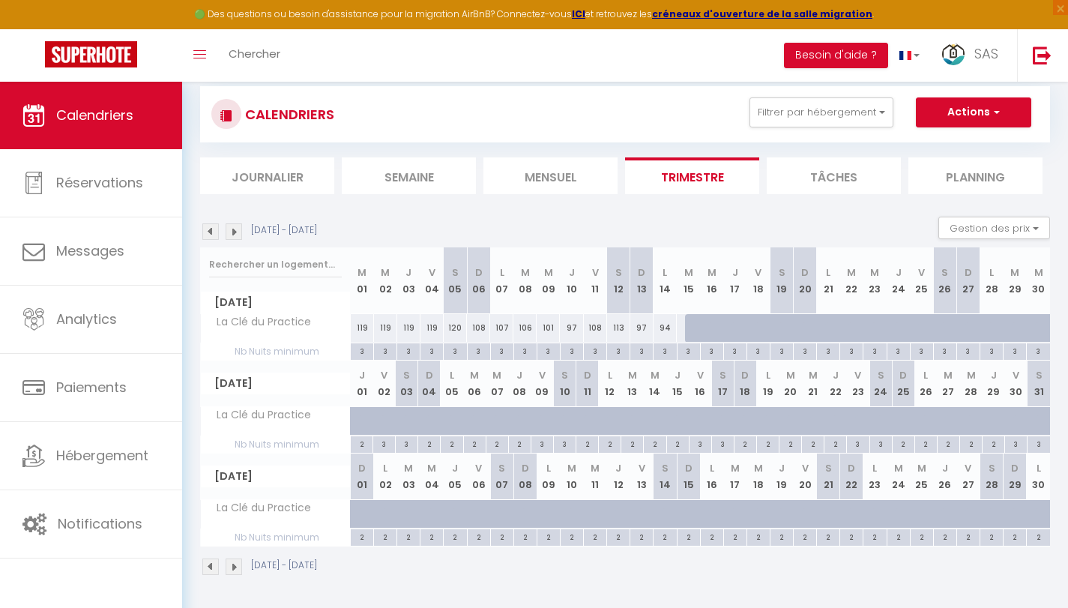
click at [234, 231] on img at bounding box center [234, 231] width 16 height 16
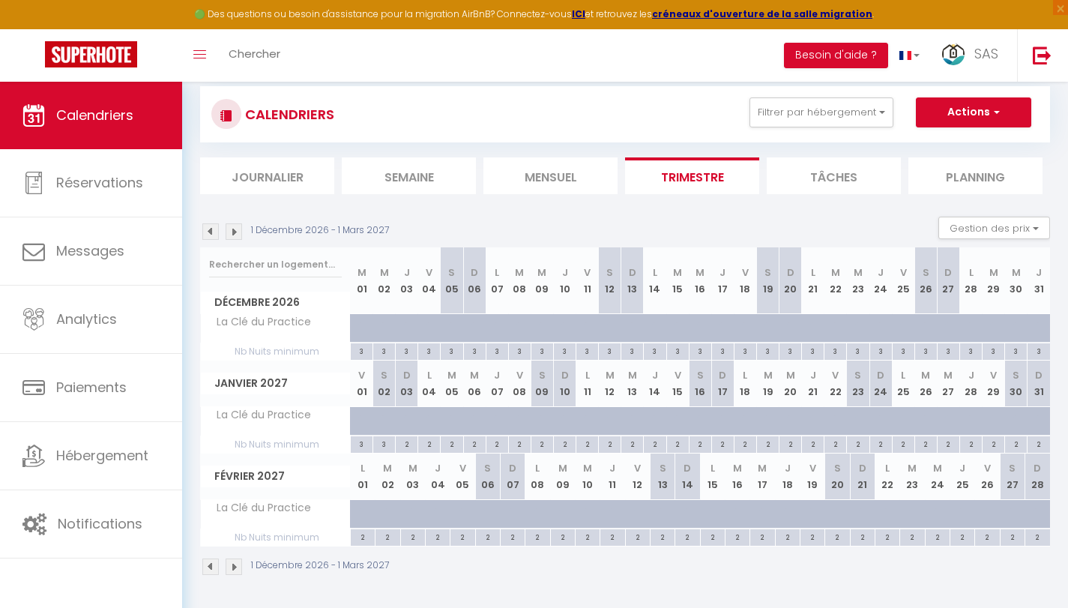
click at [208, 229] on img at bounding box center [210, 231] width 16 height 16
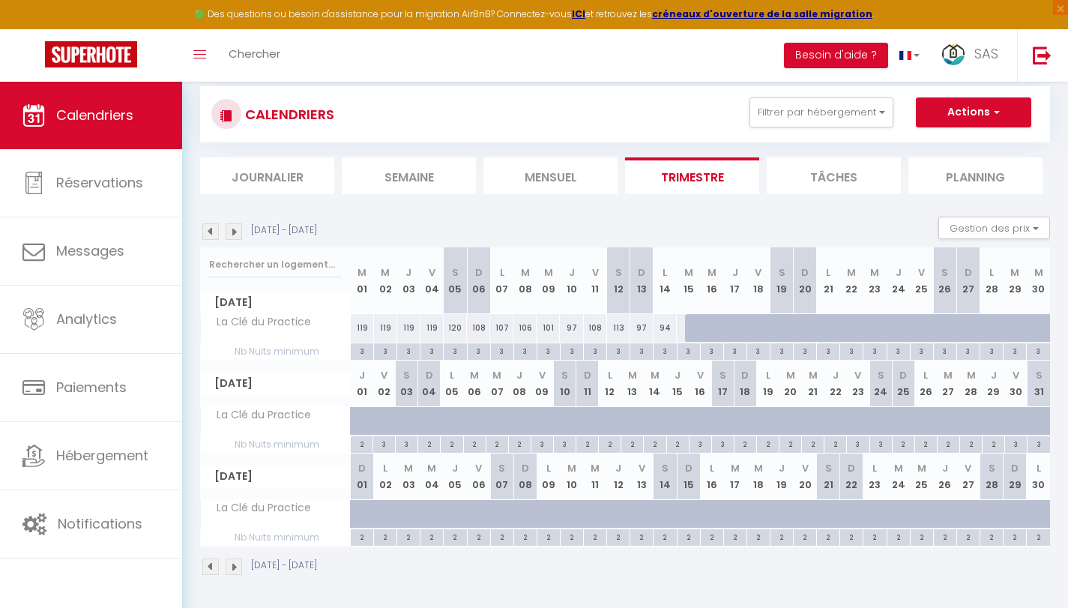
click at [208, 229] on img at bounding box center [210, 231] width 16 height 16
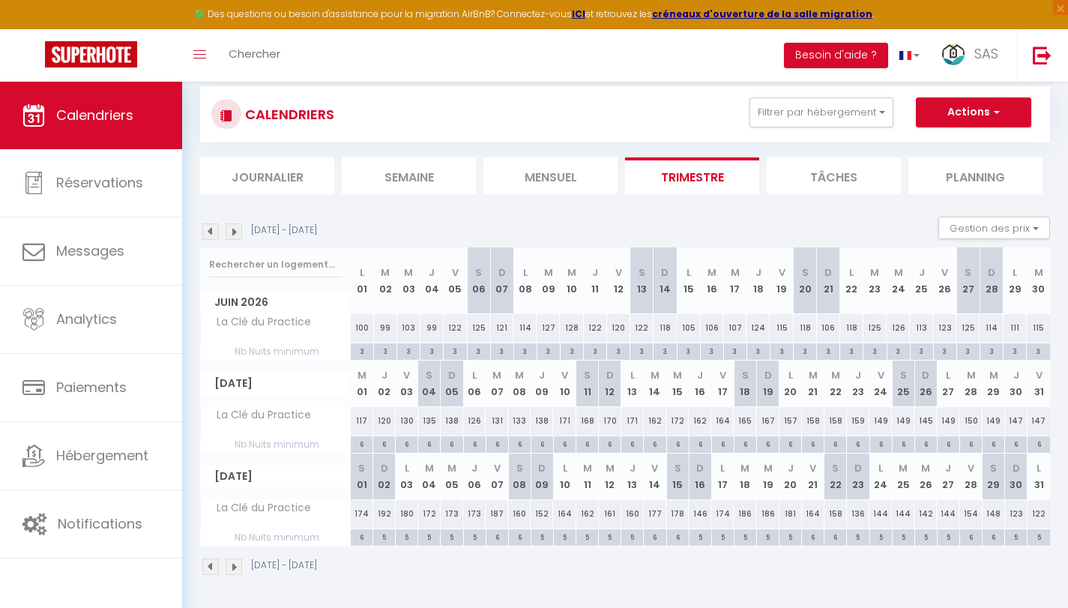
click at [208, 229] on img at bounding box center [210, 231] width 16 height 16
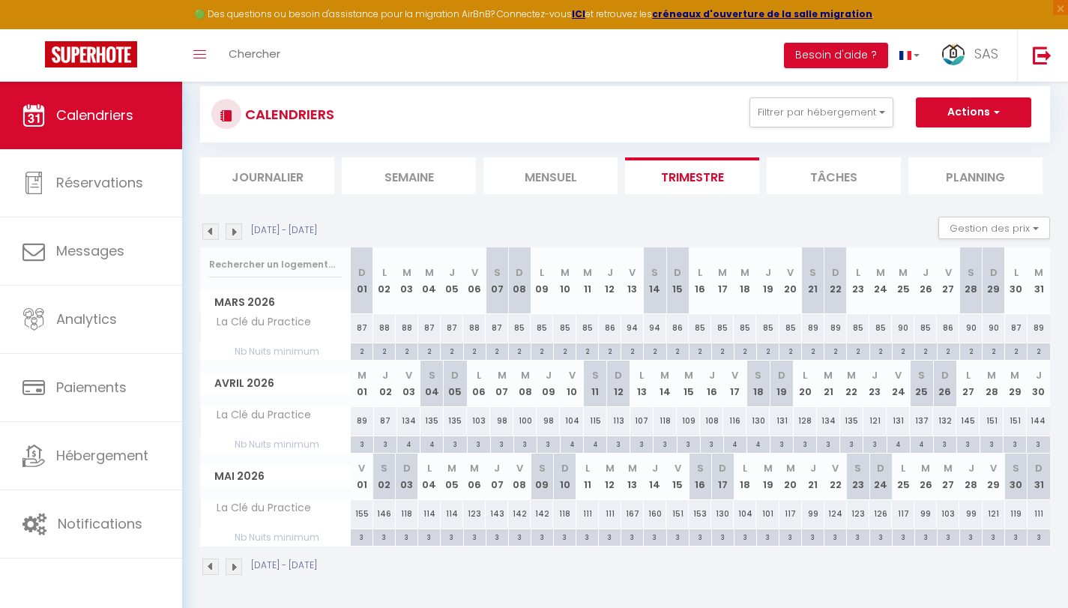
click at [208, 229] on img at bounding box center [210, 231] width 16 height 16
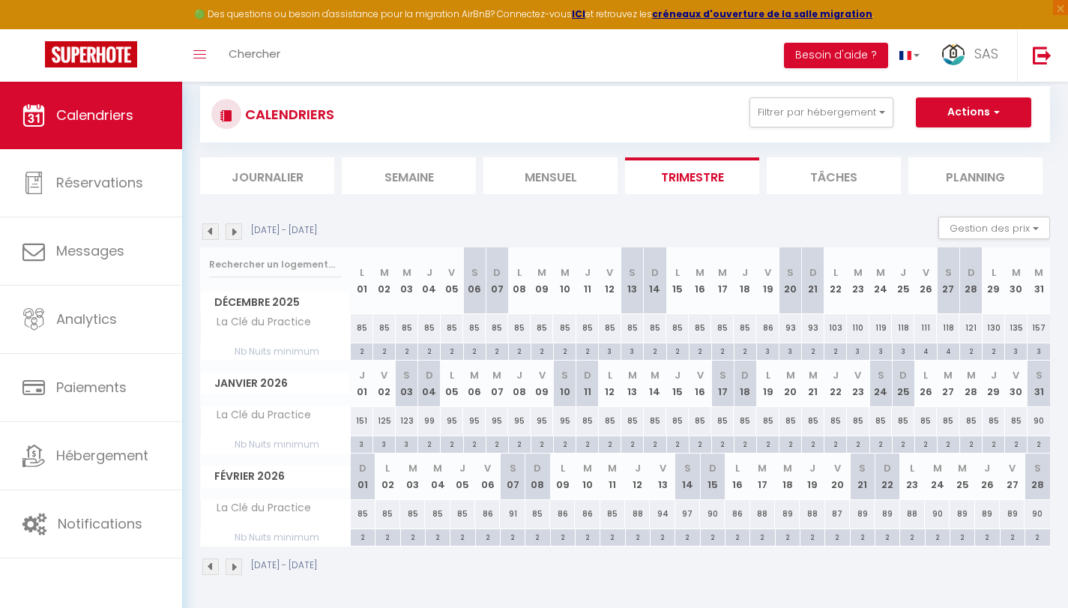
click at [208, 229] on img at bounding box center [210, 231] width 16 height 16
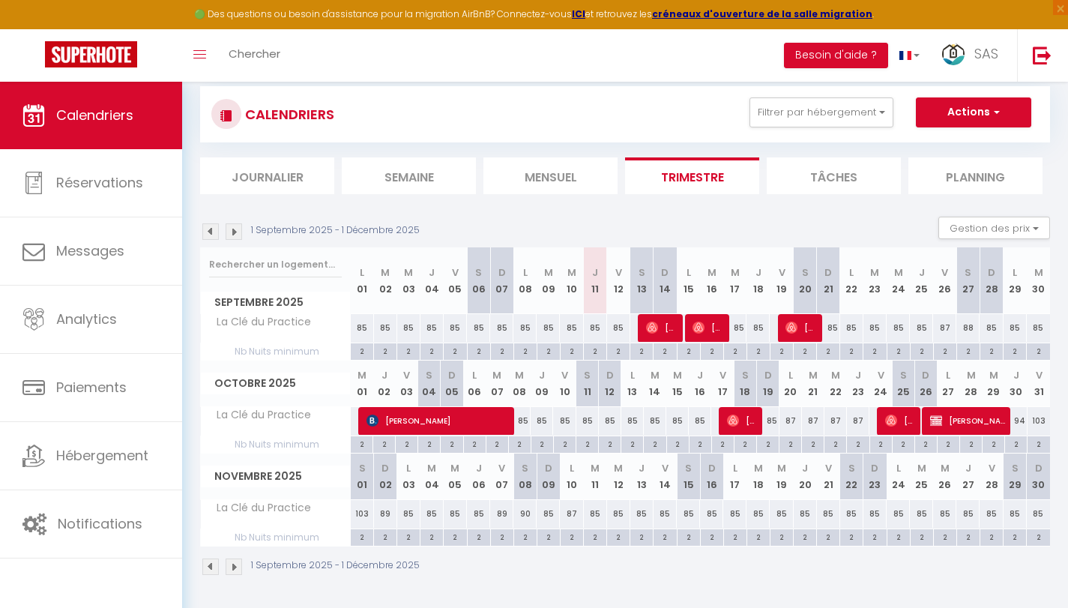
click at [231, 233] on img at bounding box center [234, 231] width 16 height 16
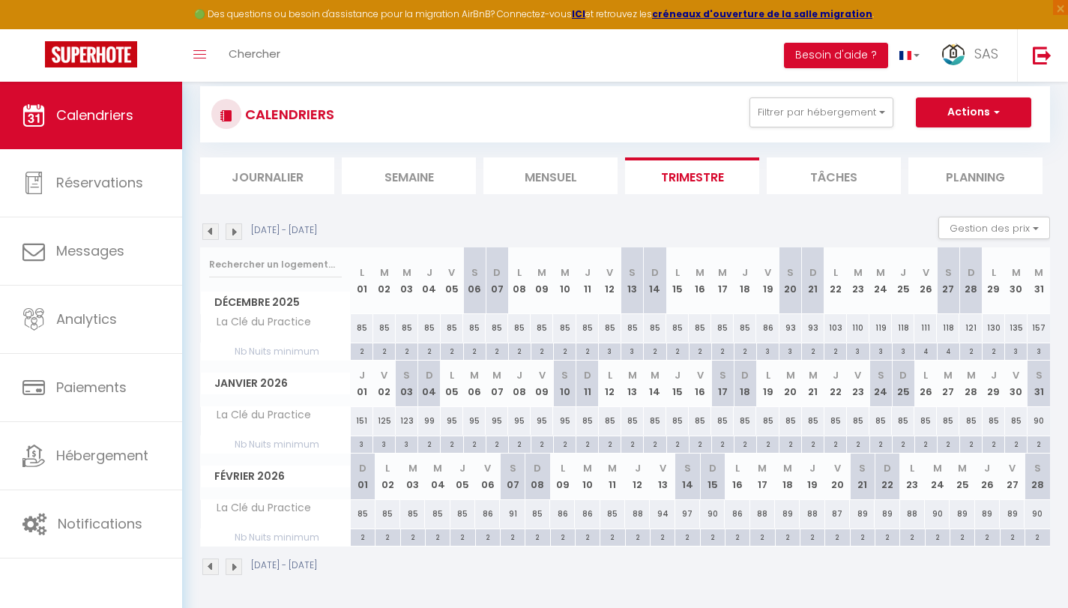
click at [231, 233] on img at bounding box center [234, 231] width 16 height 16
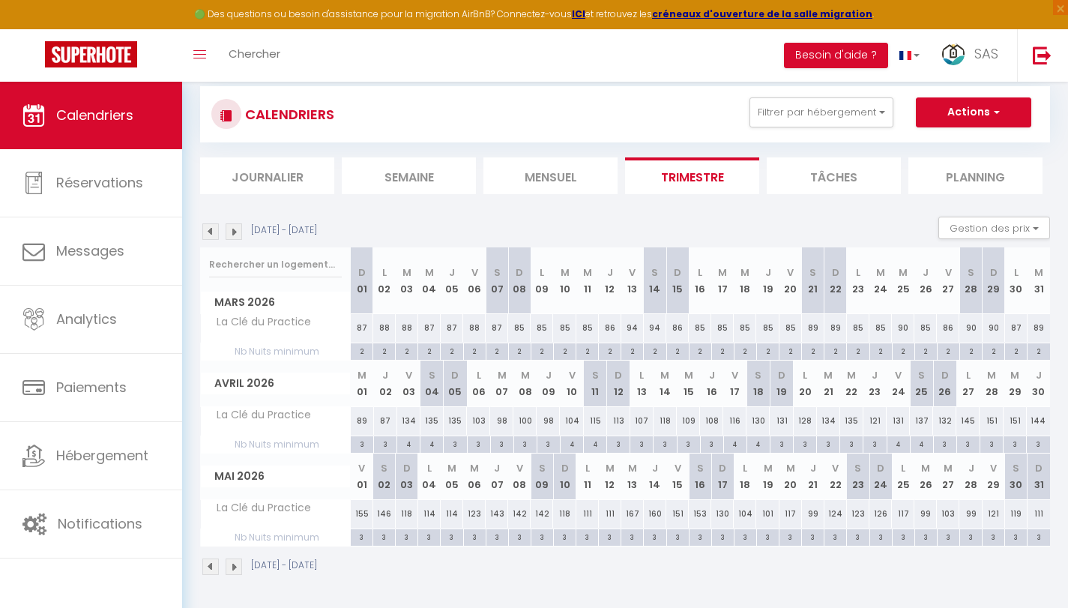
click at [231, 233] on img at bounding box center [234, 231] width 16 height 16
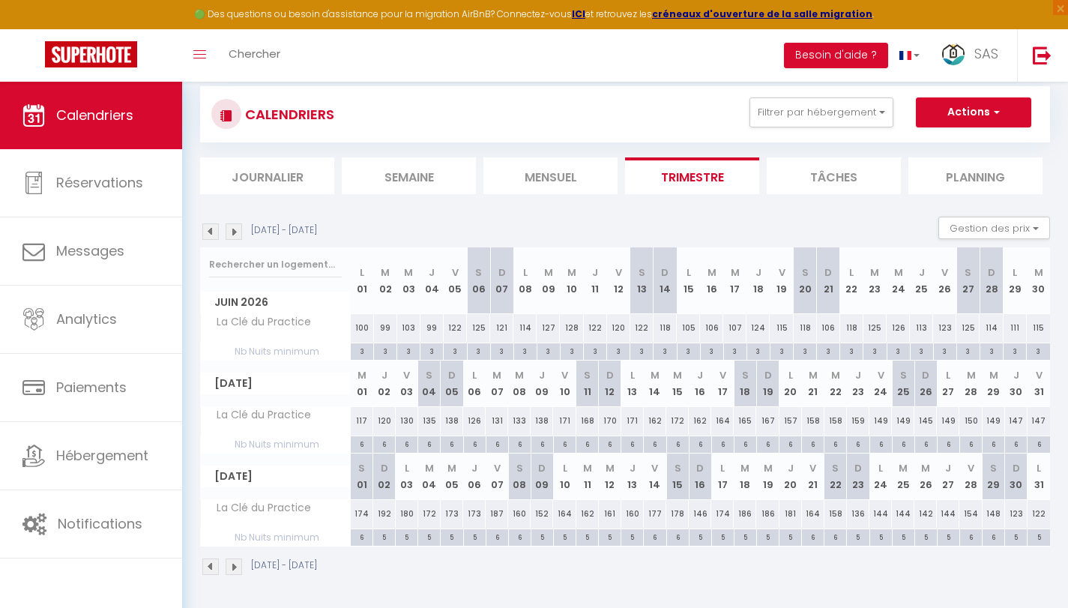
click at [231, 233] on img at bounding box center [234, 231] width 16 height 16
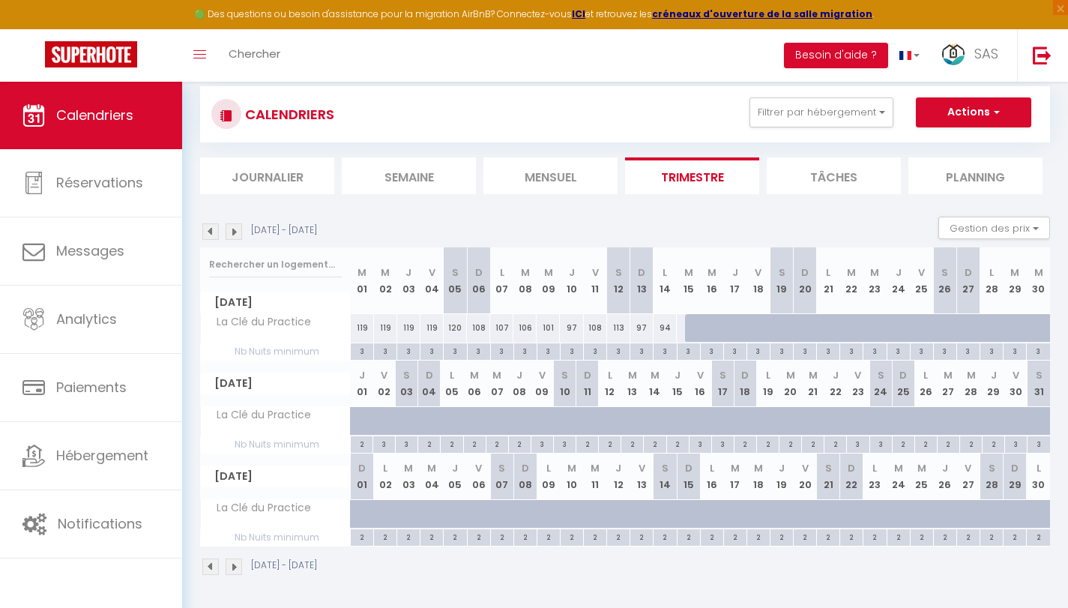
click at [211, 233] on img at bounding box center [210, 231] width 16 height 16
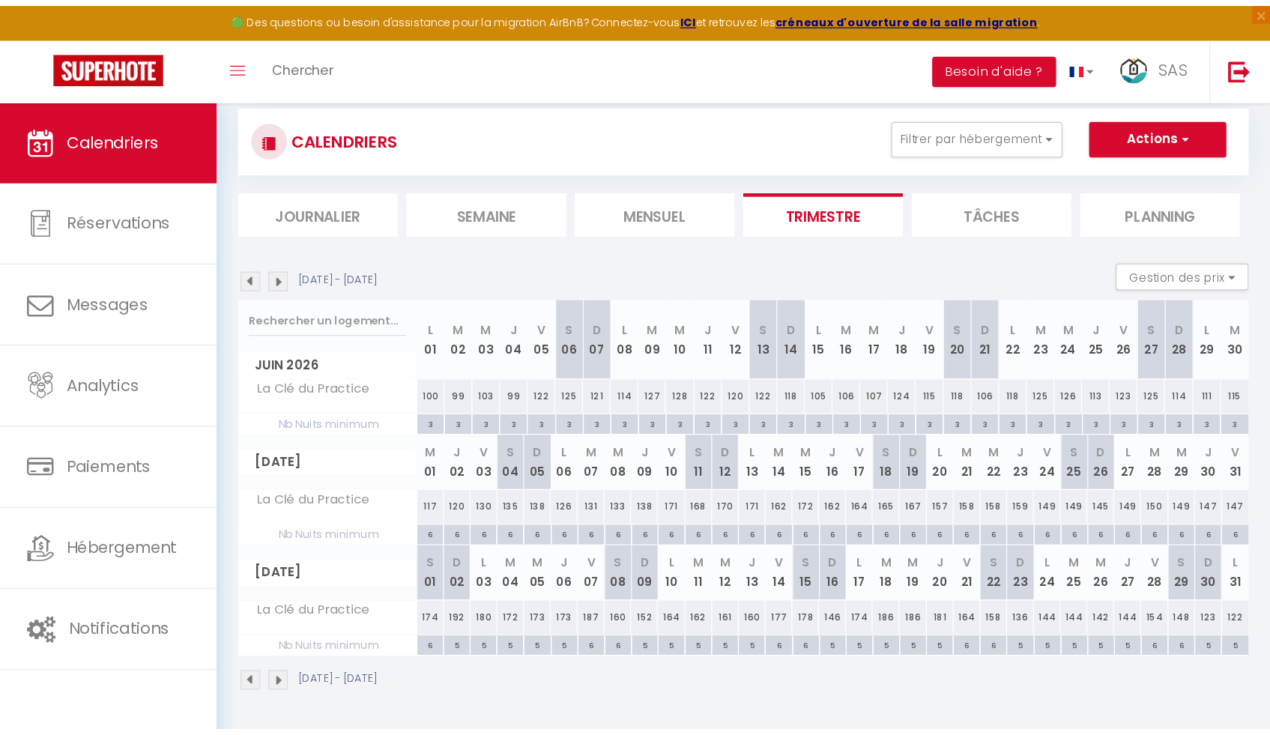
scroll to position [82, 0]
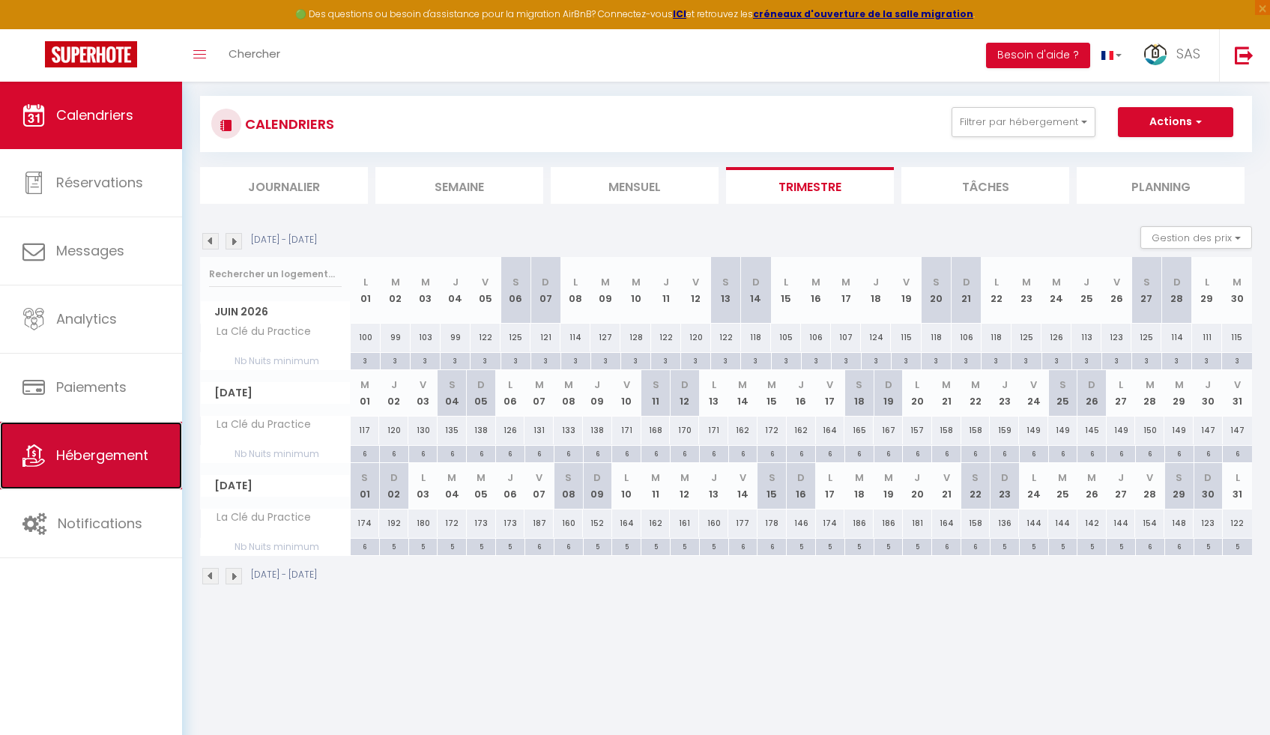
click at [75, 454] on span "Hébergement" at bounding box center [102, 455] width 92 height 19
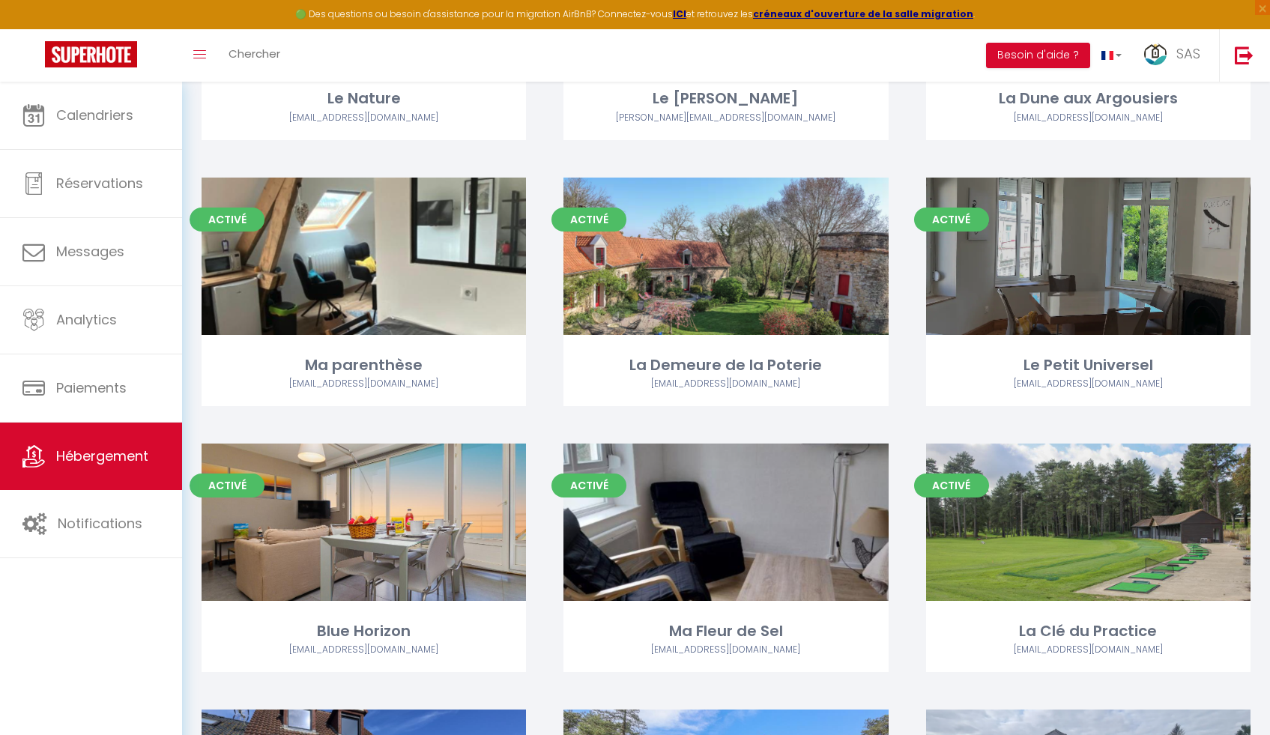
scroll to position [1069, 0]
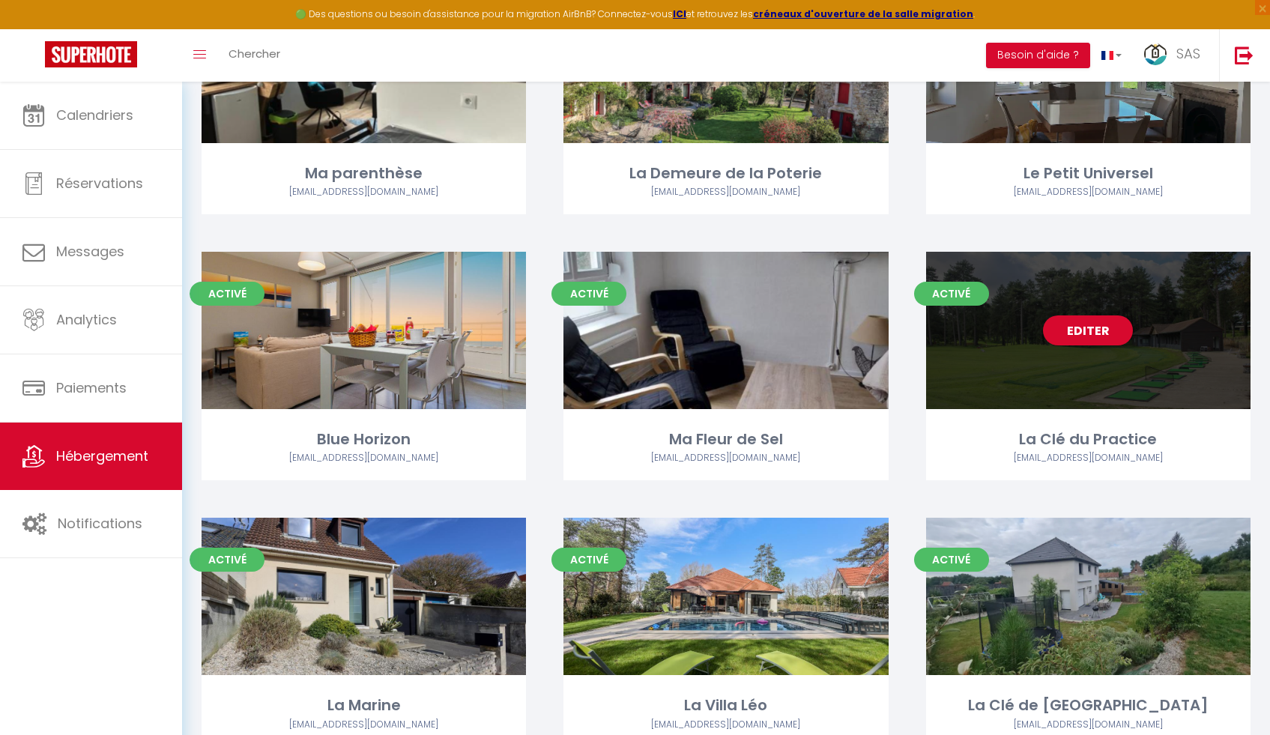
click at [1078, 324] on link "Editer" at bounding box center [1088, 330] width 90 height 30
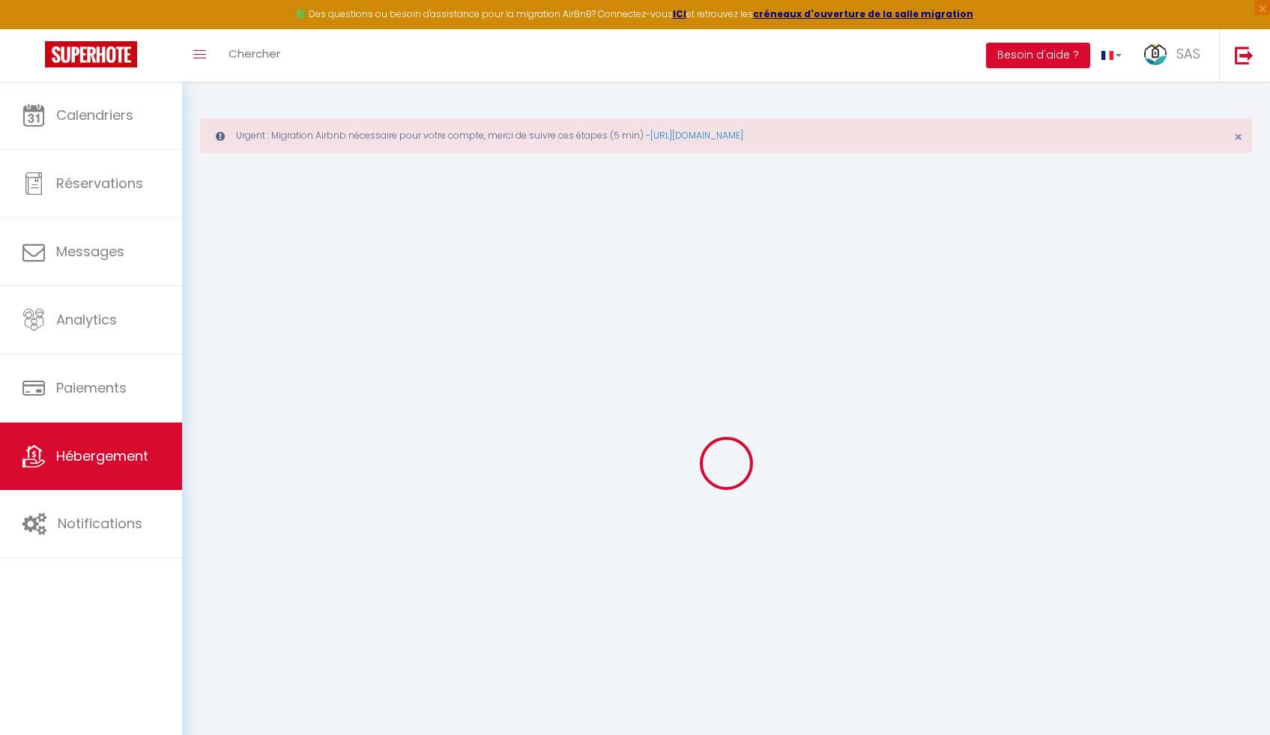
select select
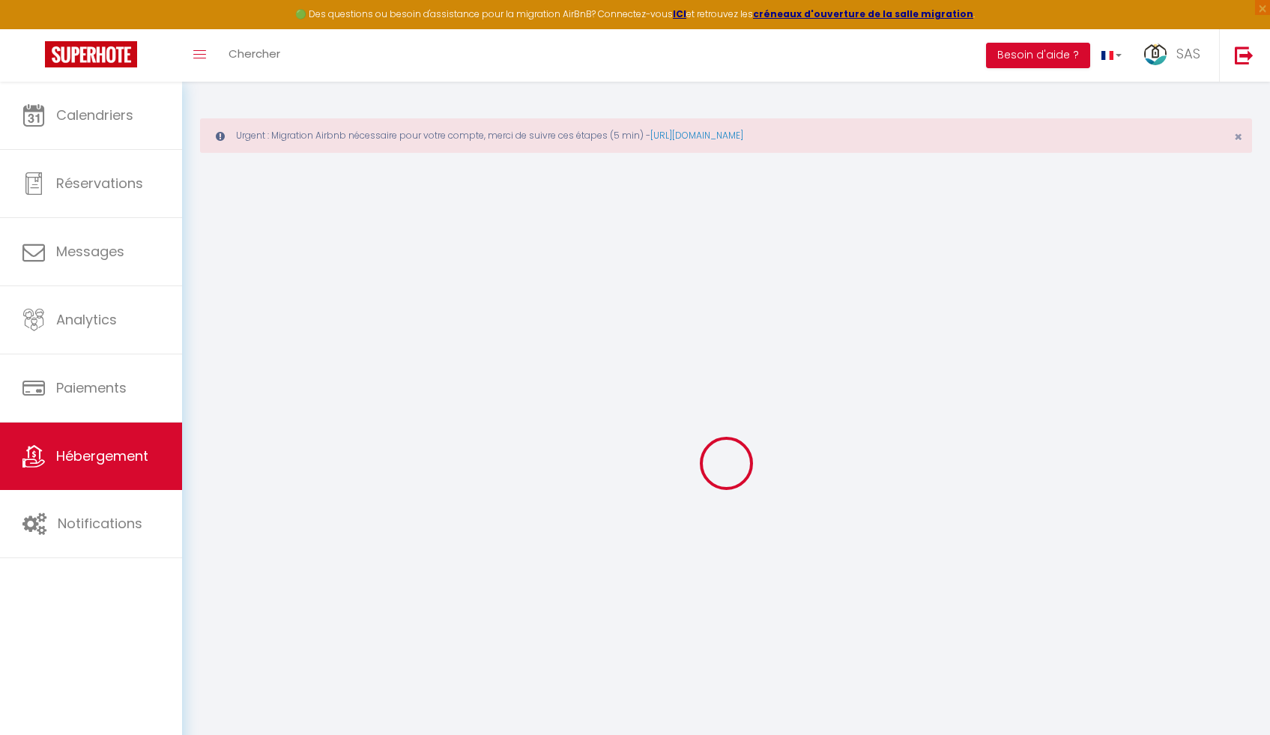
select select
checkbox input "false"
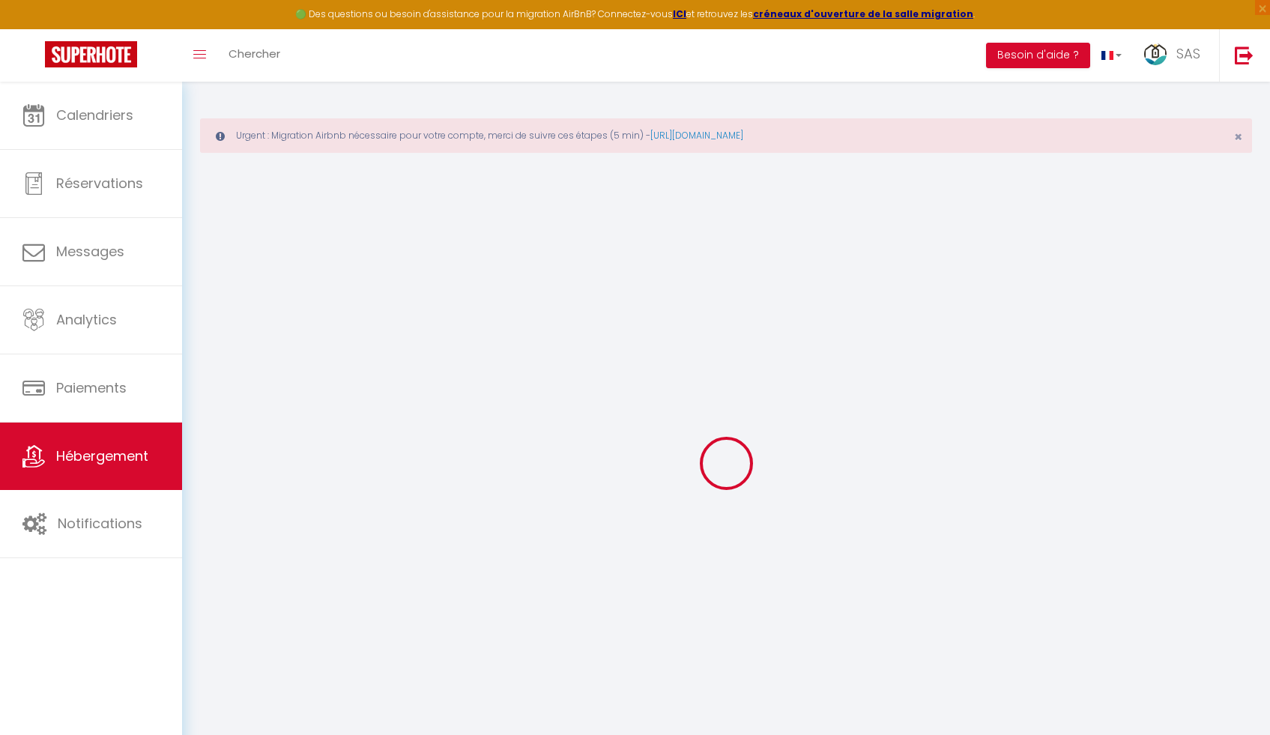
select select
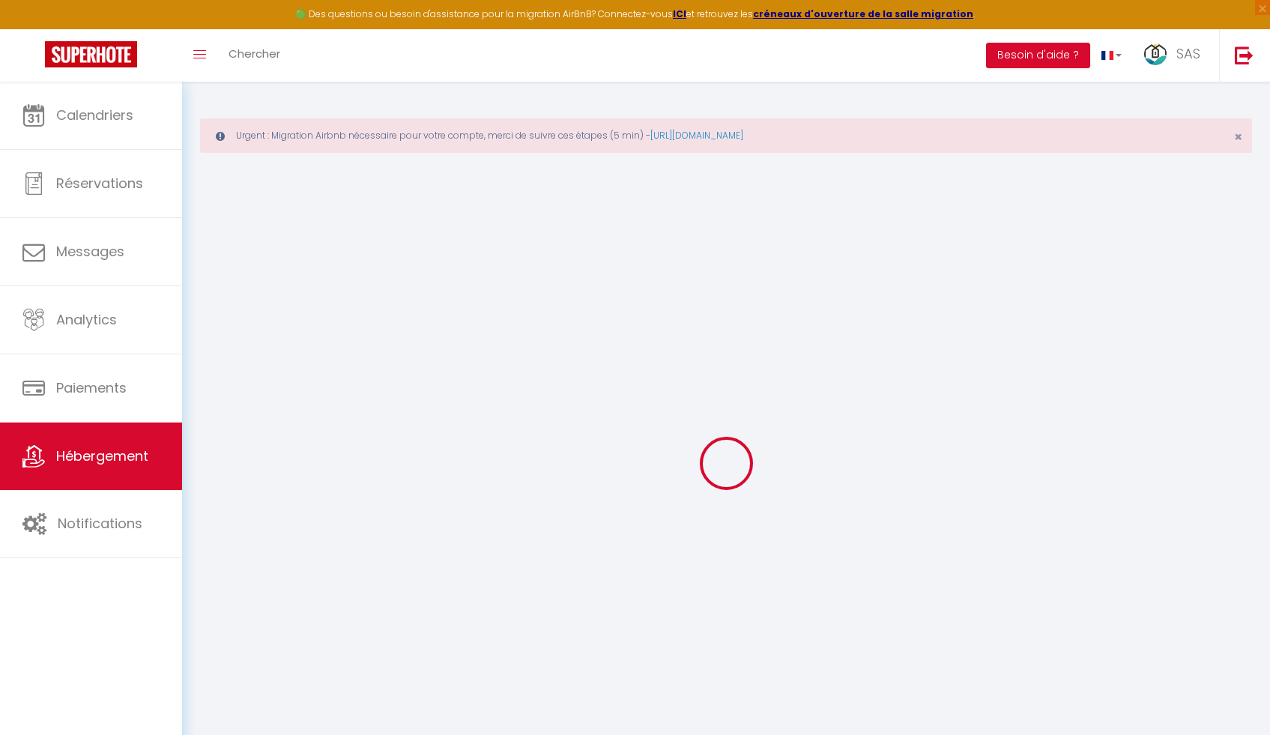
select select
checkbox input "false"
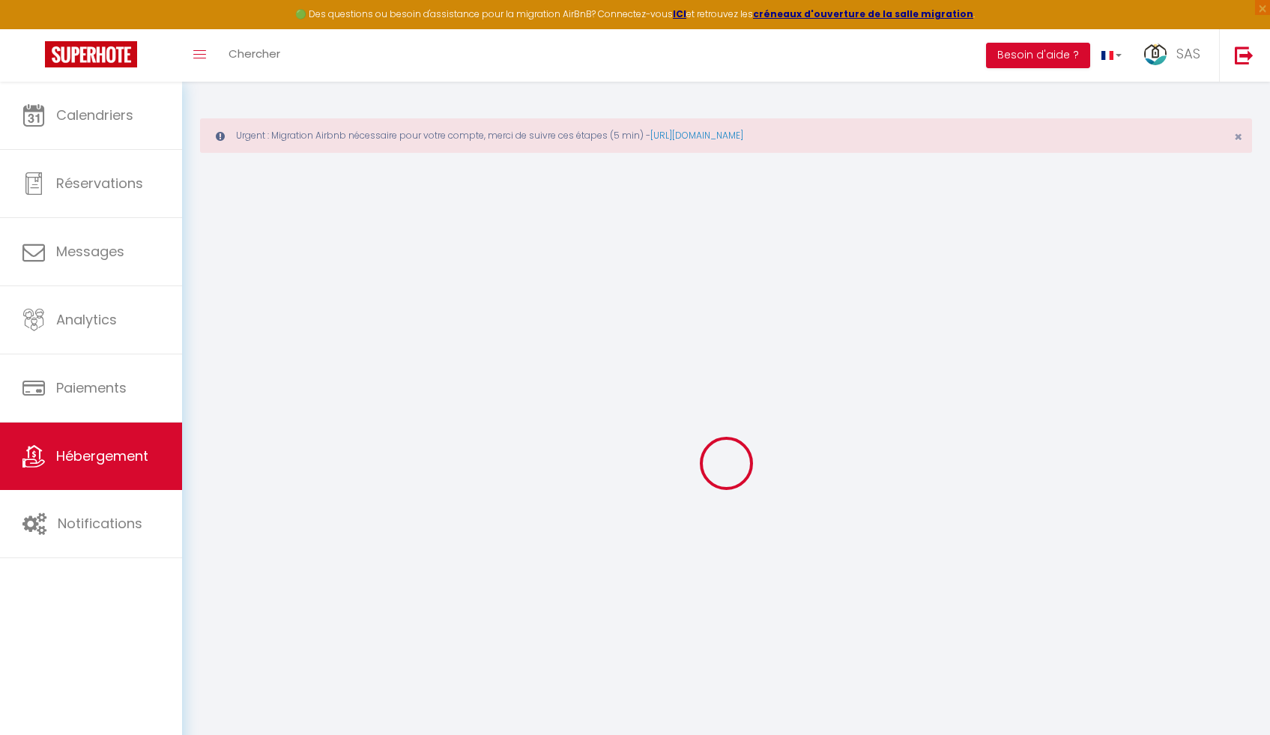
checkbox input "false"
select select
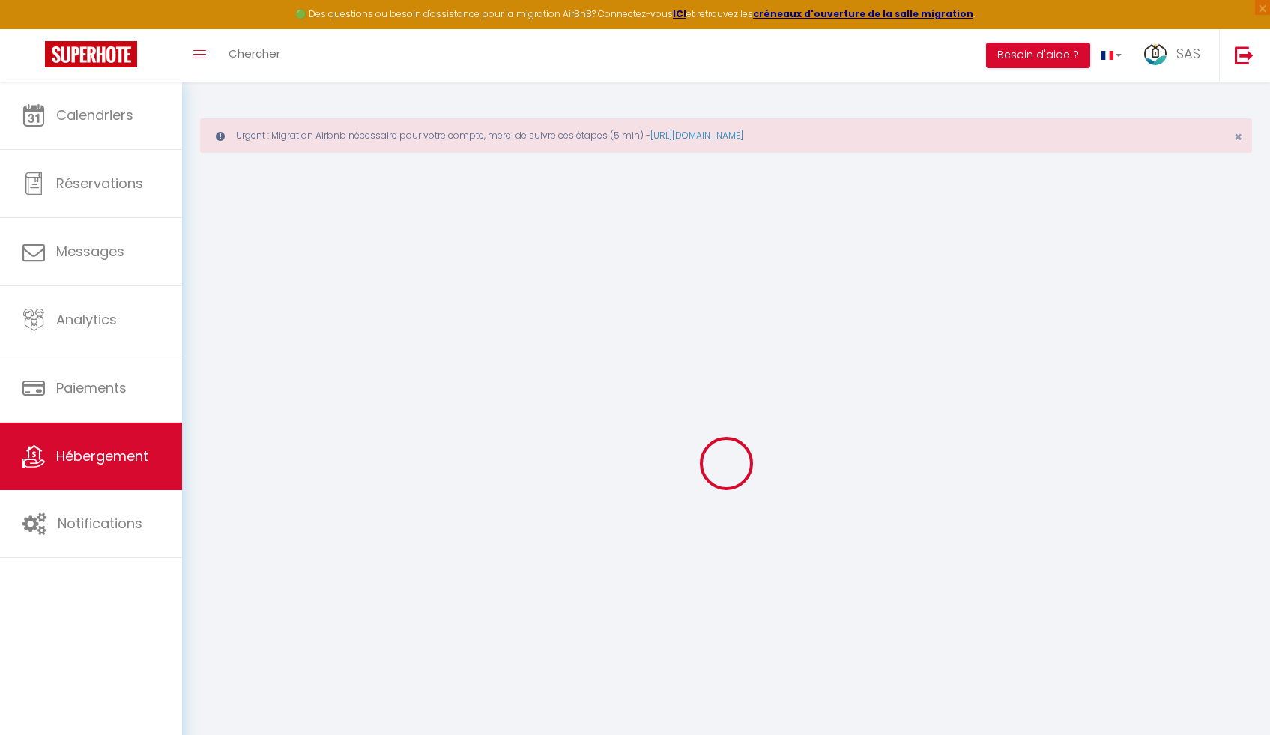
select select
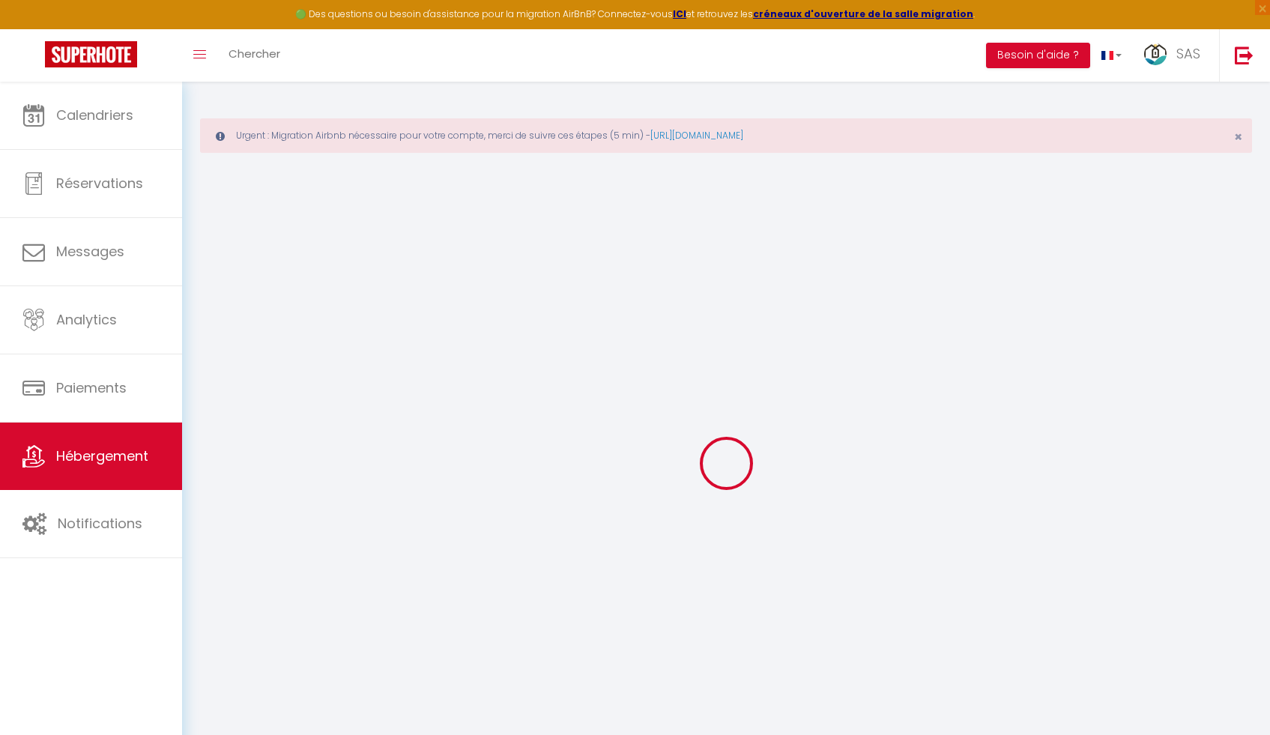
checkbox input "false"
select select
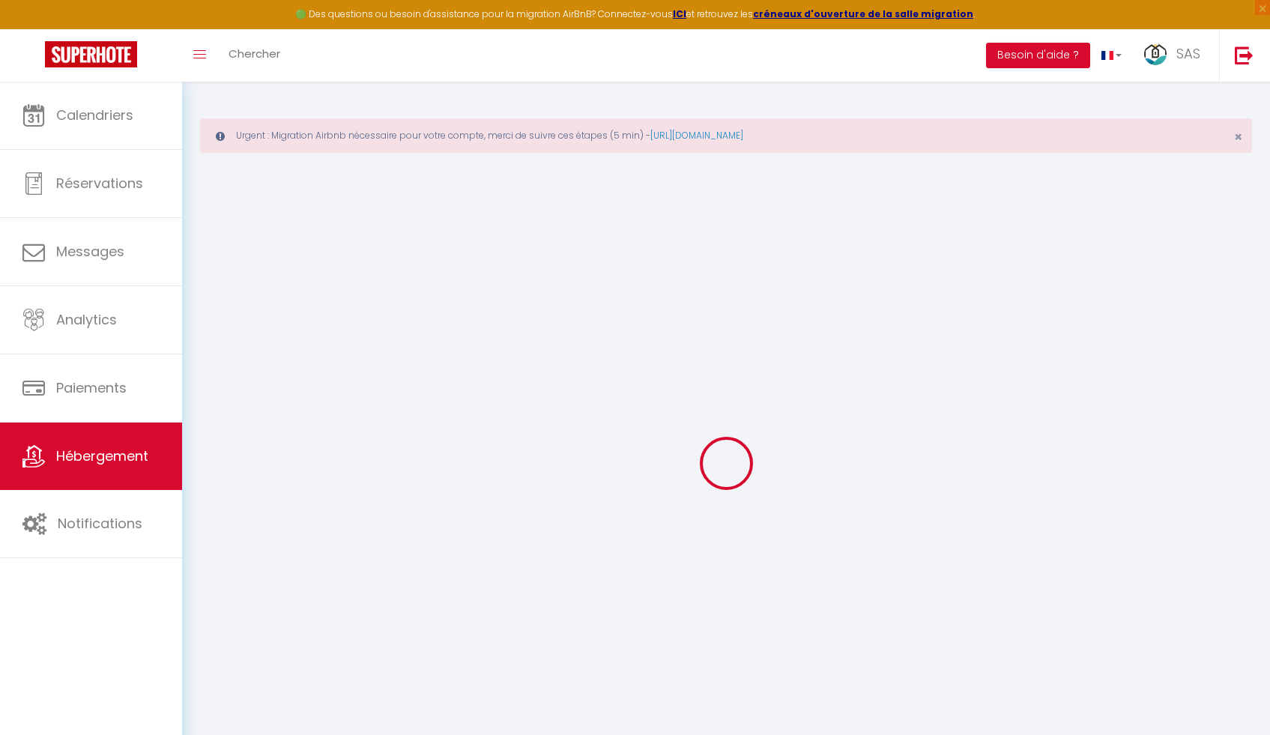
select select
type input "La Clé du Practice"
type input "[PERSON_NAME]"
type input "MOREL"
type input "20 allée des aubépines"
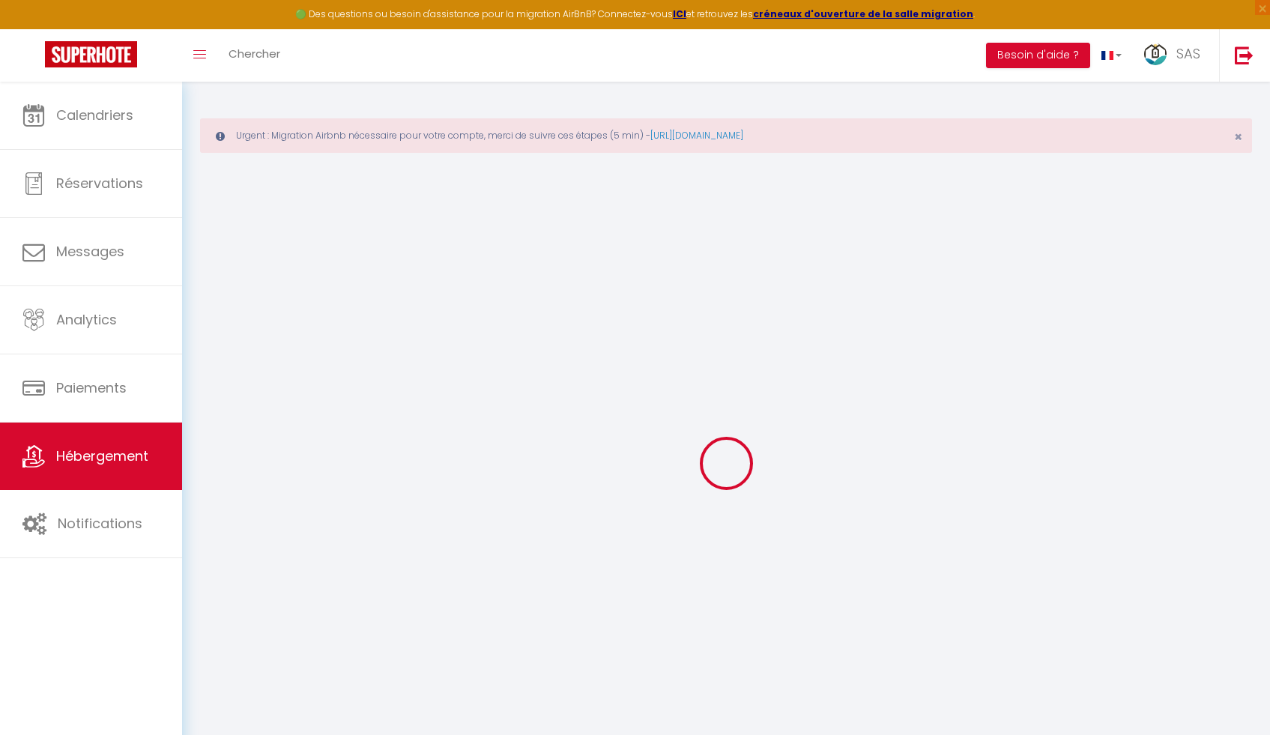
type input "62152"
type input "Neufchâtel-Hardelot"
select select "2"
type input "85"
type input "65"
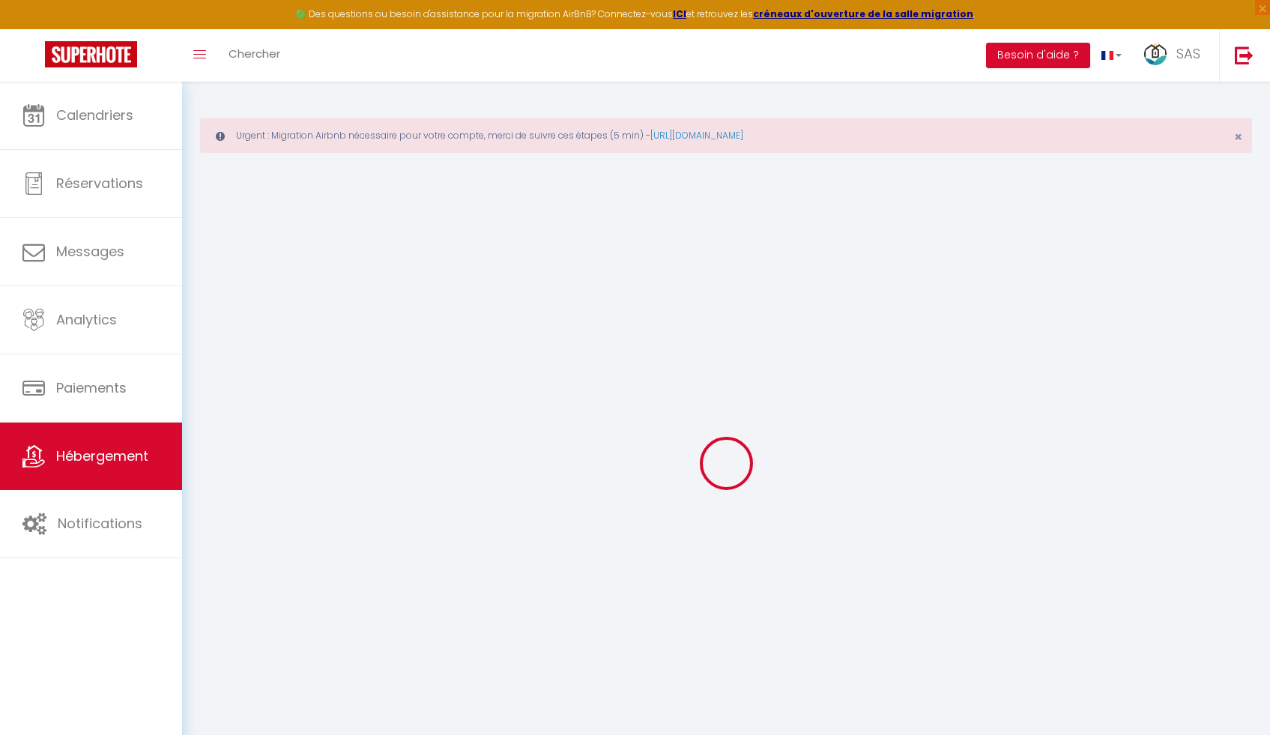
type input "5"
type input "2.50"
type input "500"
select select
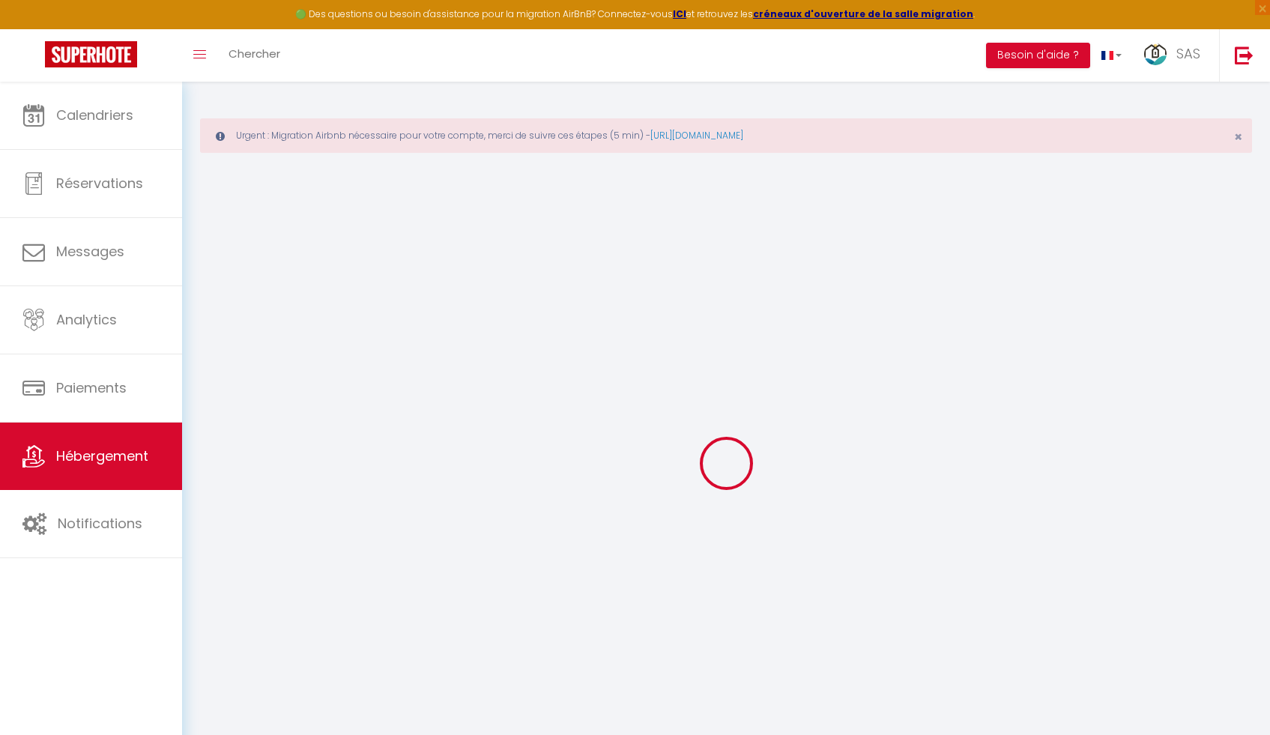
select select
type input "20 allée des aubépines"
type input "62152"
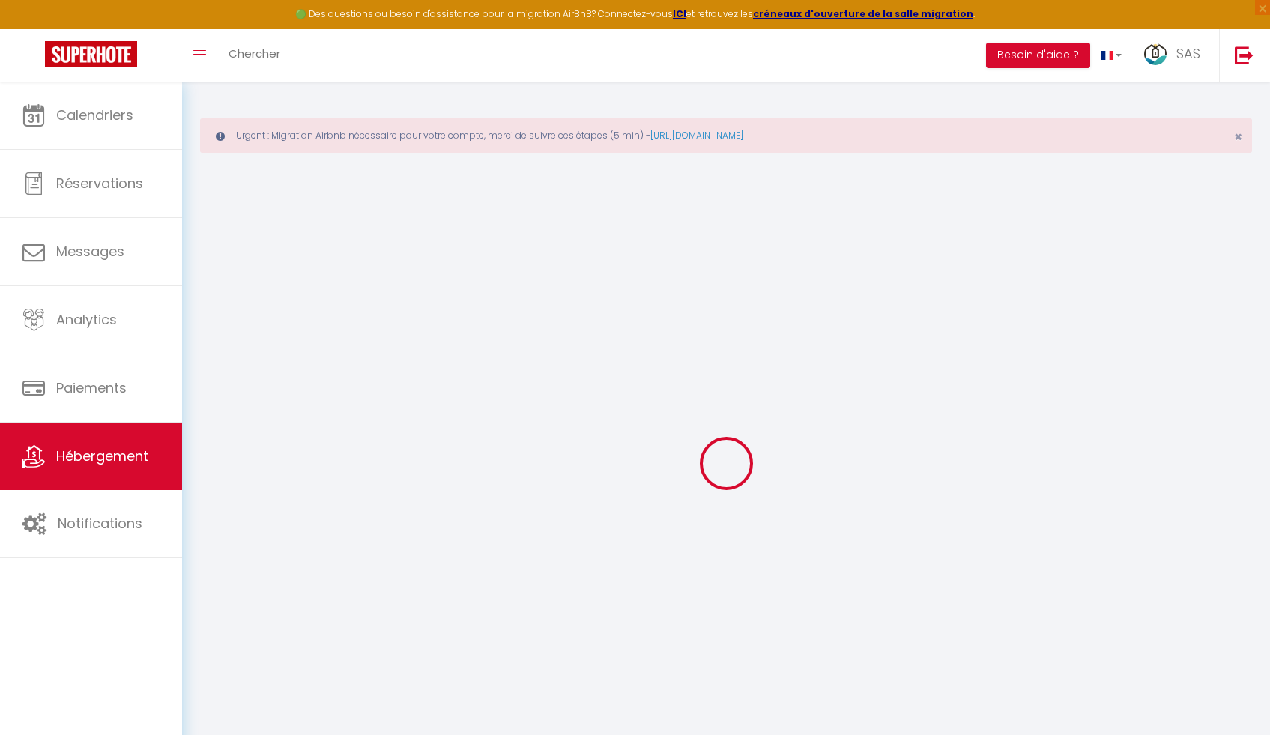
type input "Neufchâtel-Hardelot"
type input "[EMAIL_ADDRESS][DOMAIN_NAME]"
select select "13352"
checkbox input "false"
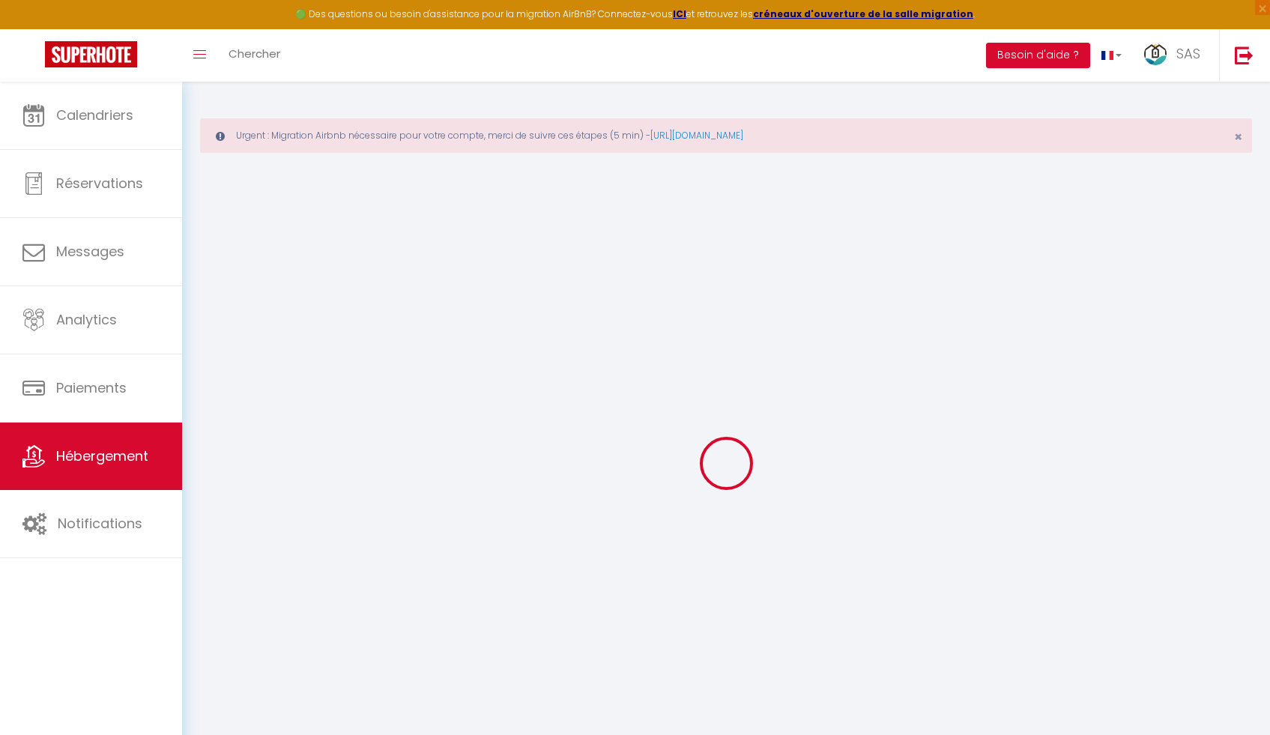
checkbox input "false"
radio input "true"
type input "15"
type input "0"
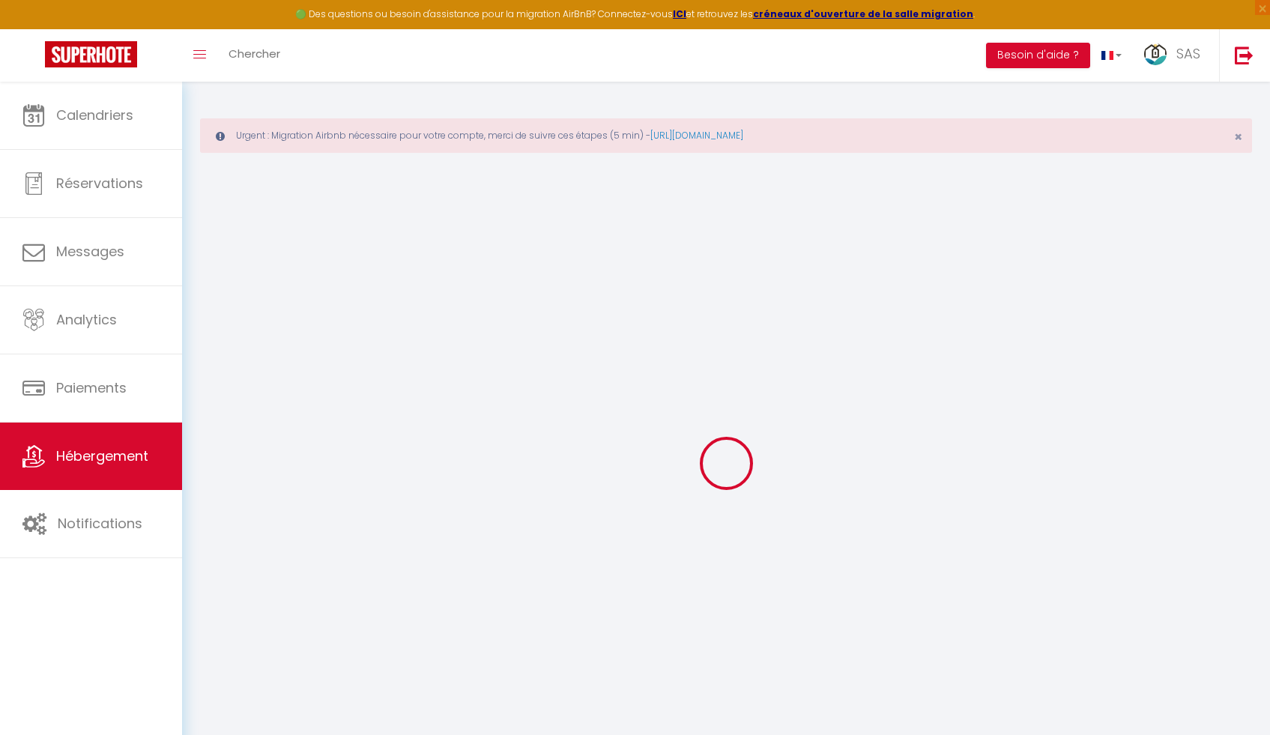
type input "0"
select select "+ 22 %"
select select "+ 20 %"
select select "+ 10 %"
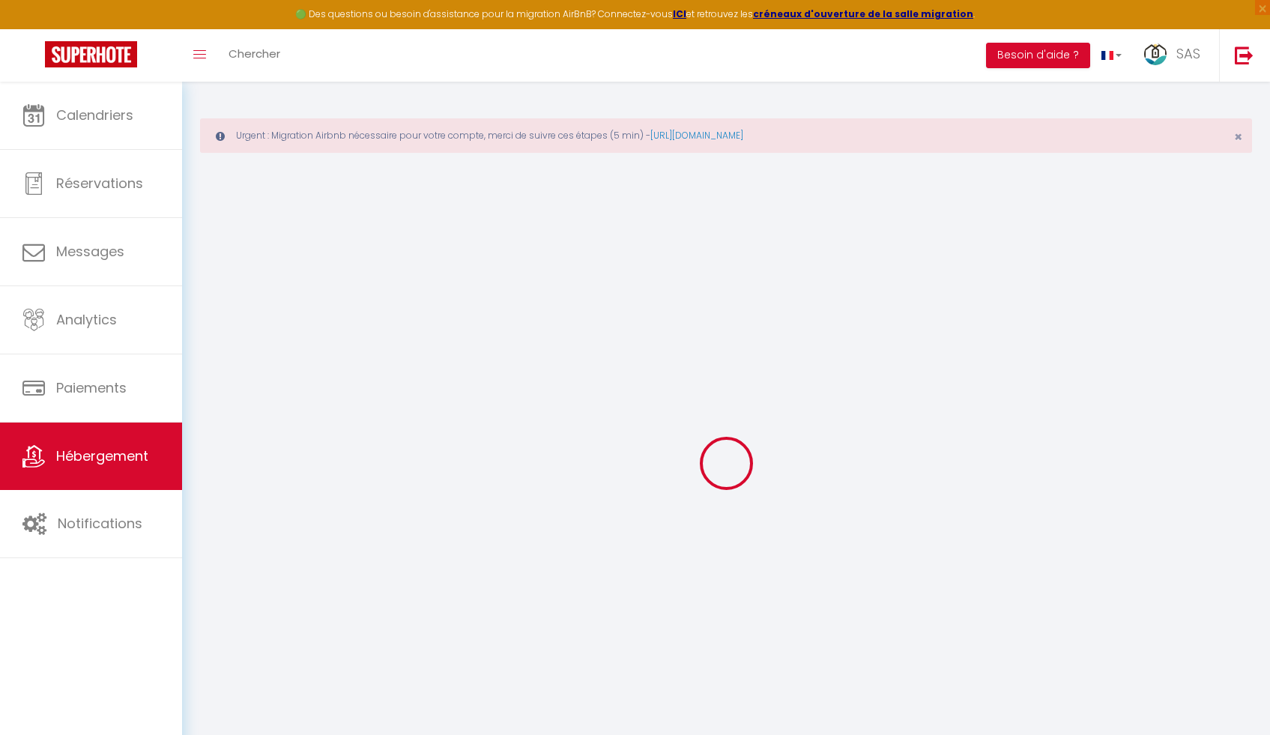
select select "+ 15 %"
checkbox input "false"
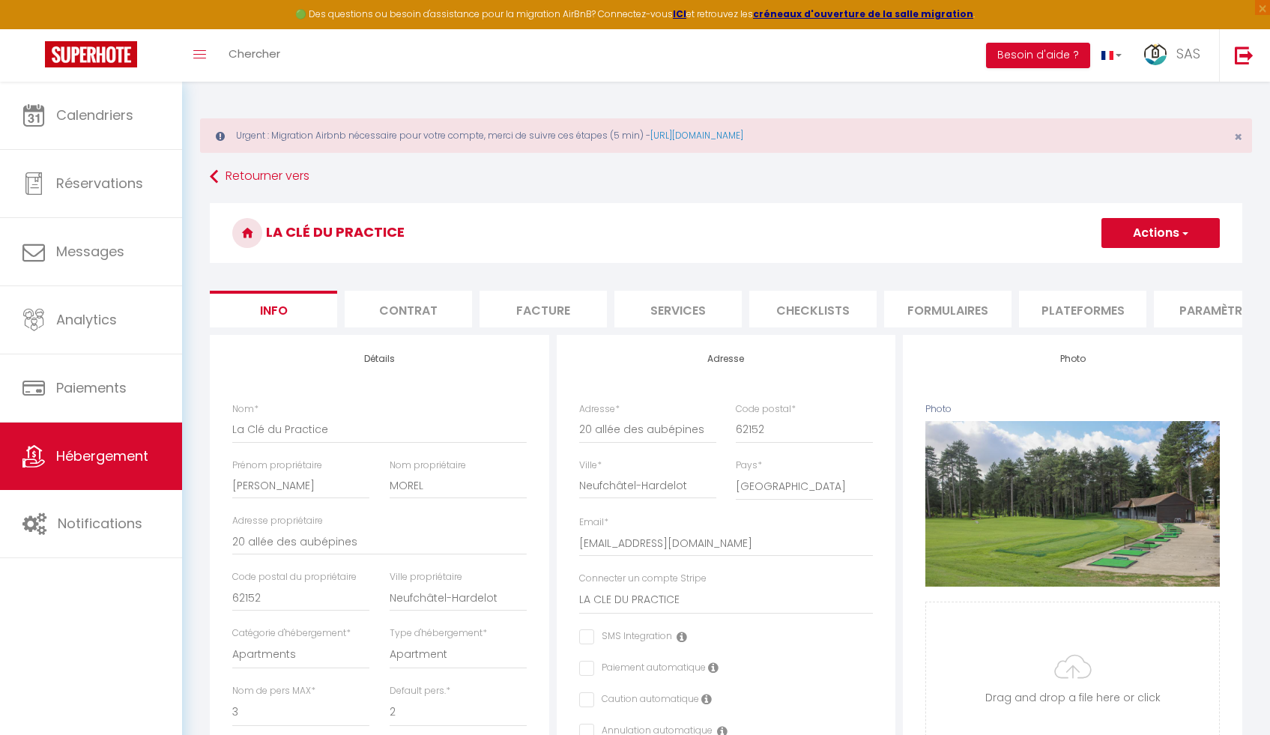
scroll to position [129, 0]
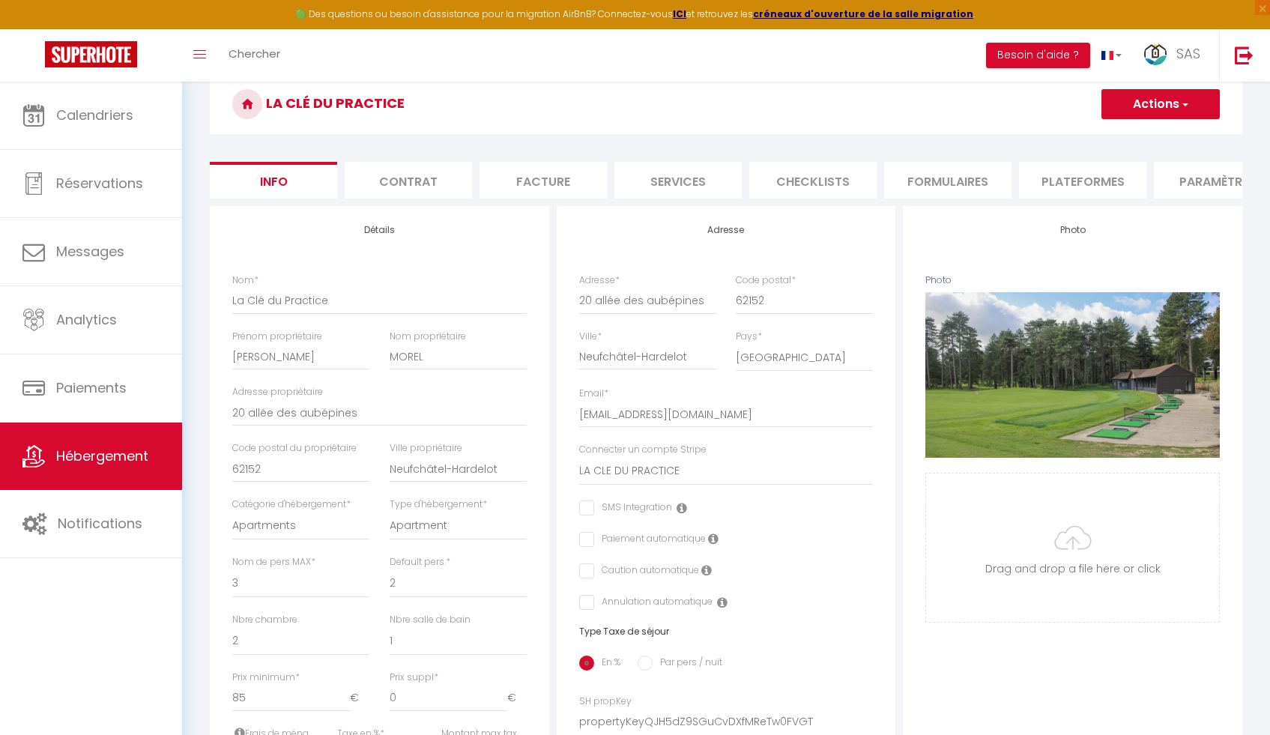
click at [417, 175] on li "Contrat" at bounding box center [408, 180] width 127 height 37
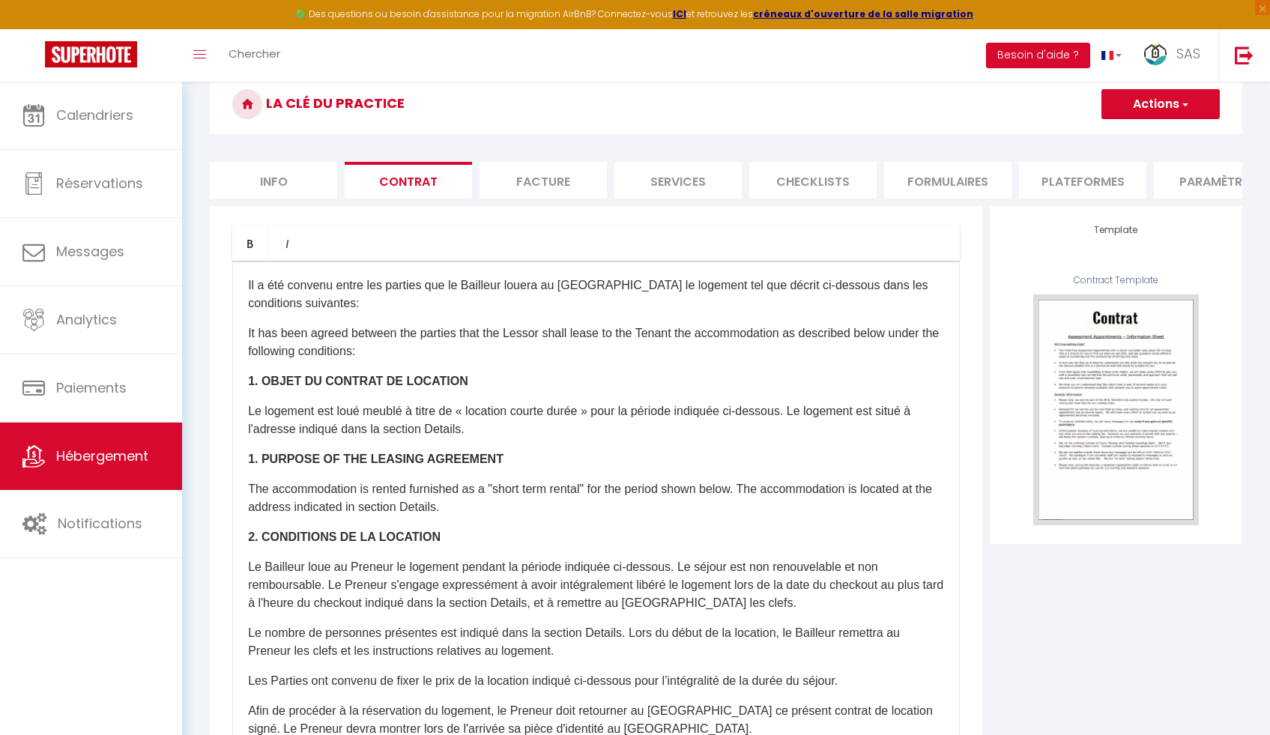
click at [684, 181] on li "Services" at bounding box center [677, 180] width 127 height 37
select select
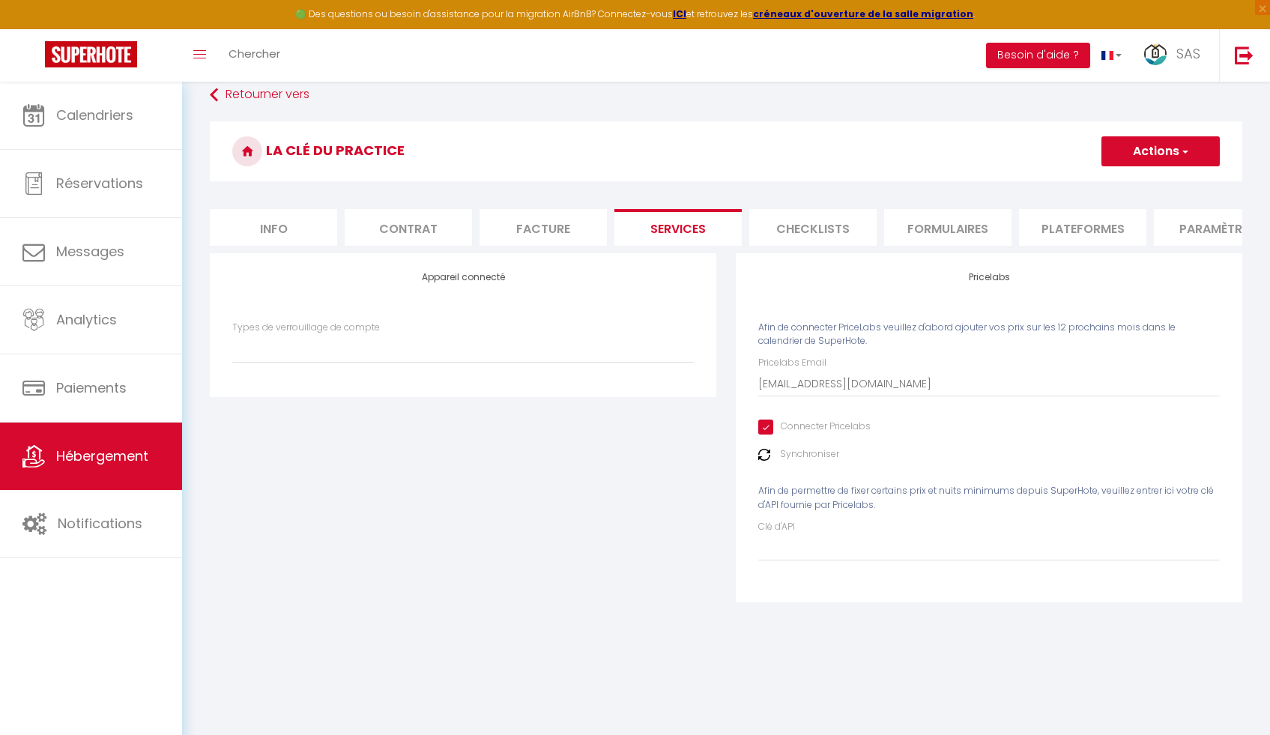
scroll to position [82, 0]
click at [919, 225] on li "Formulaires" at bounding box center [947, 227] width 127 height 37
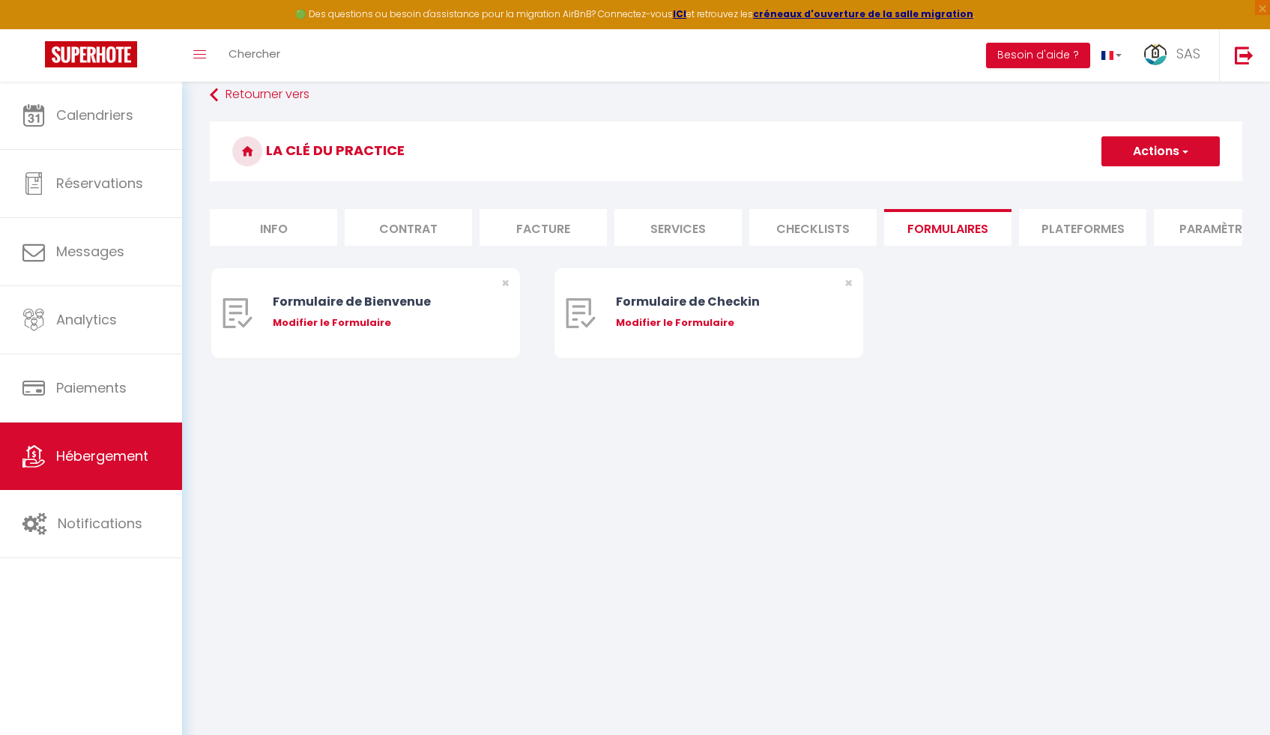
click at [806, 225] on li "Checklists" at bounding box center [812, 227] width 127 height 37
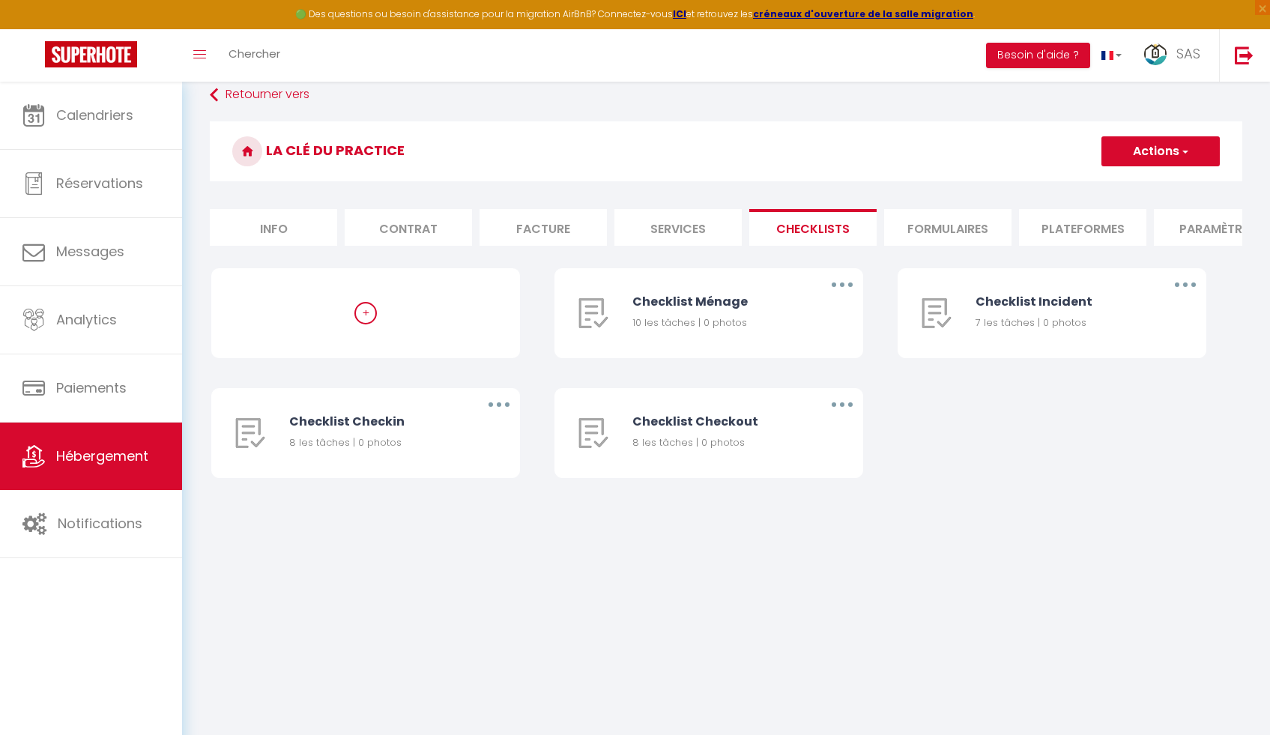
click at [1074, 223] on li "Plateformes" at bounding box center [1082, 227] width 127 height 37
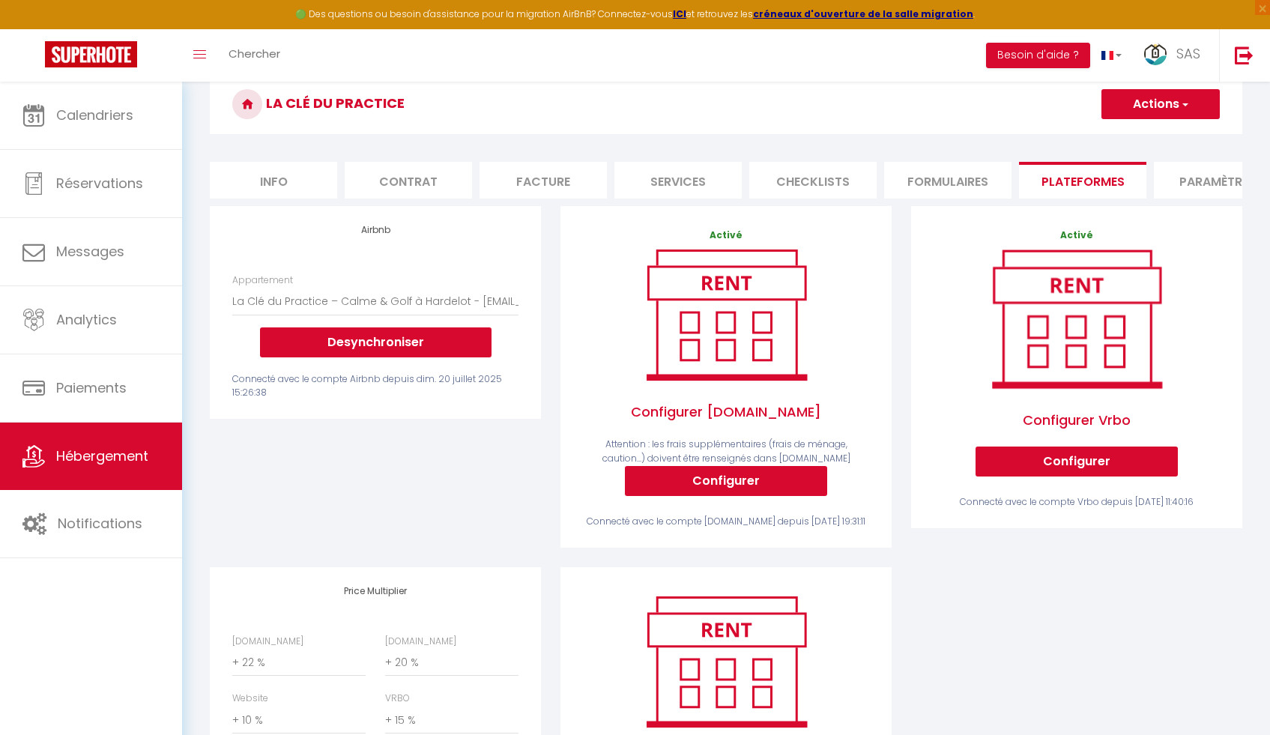
scroll to position [268, 0]
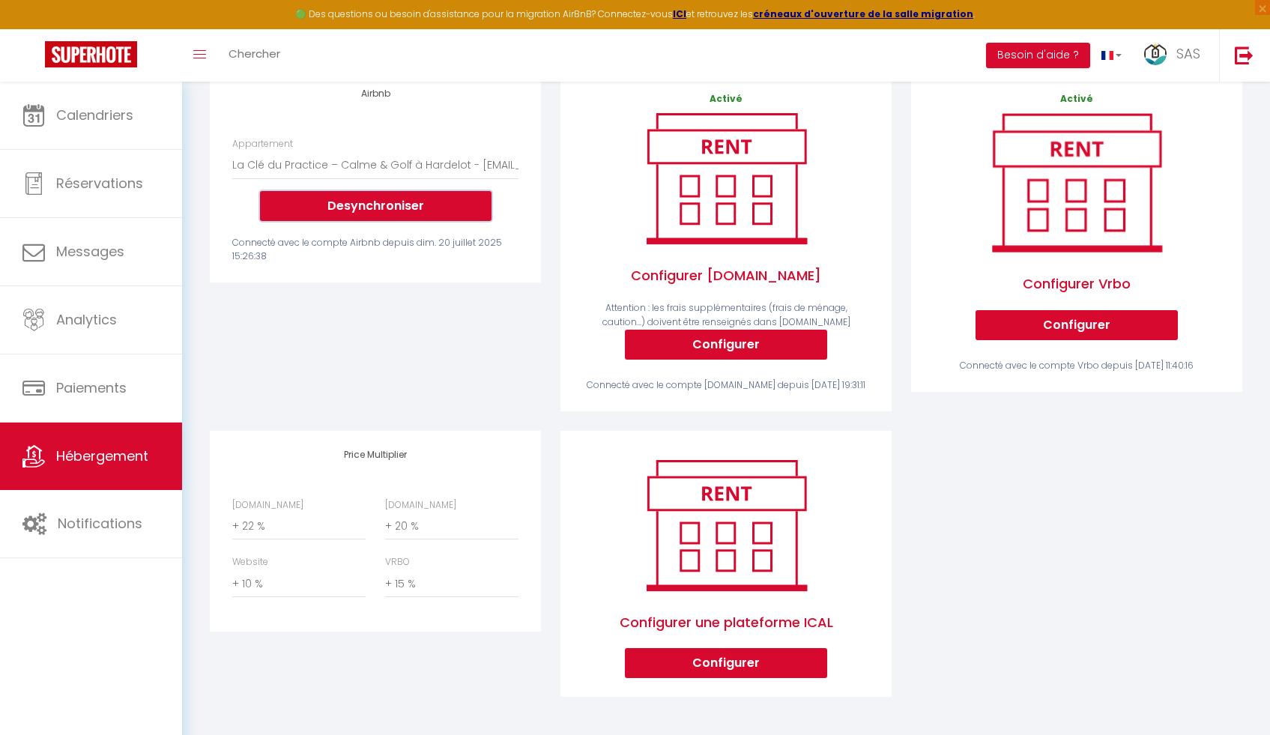
click at [351, 218] on button "Desynchroniser" at bounding box center [376, 206] width 232 height 30
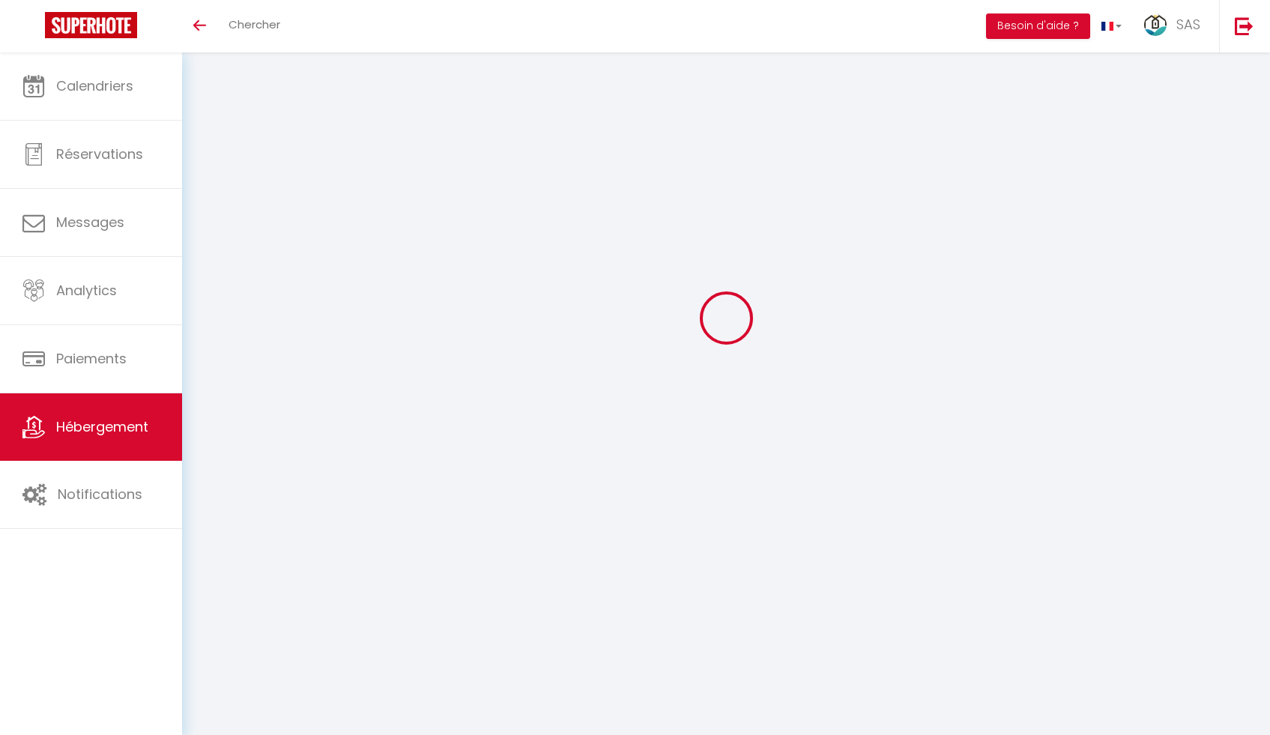
select select "+ 22 %"
select select "+ 20 %"
select select "+ 10 %"
select select "+ 15 %"
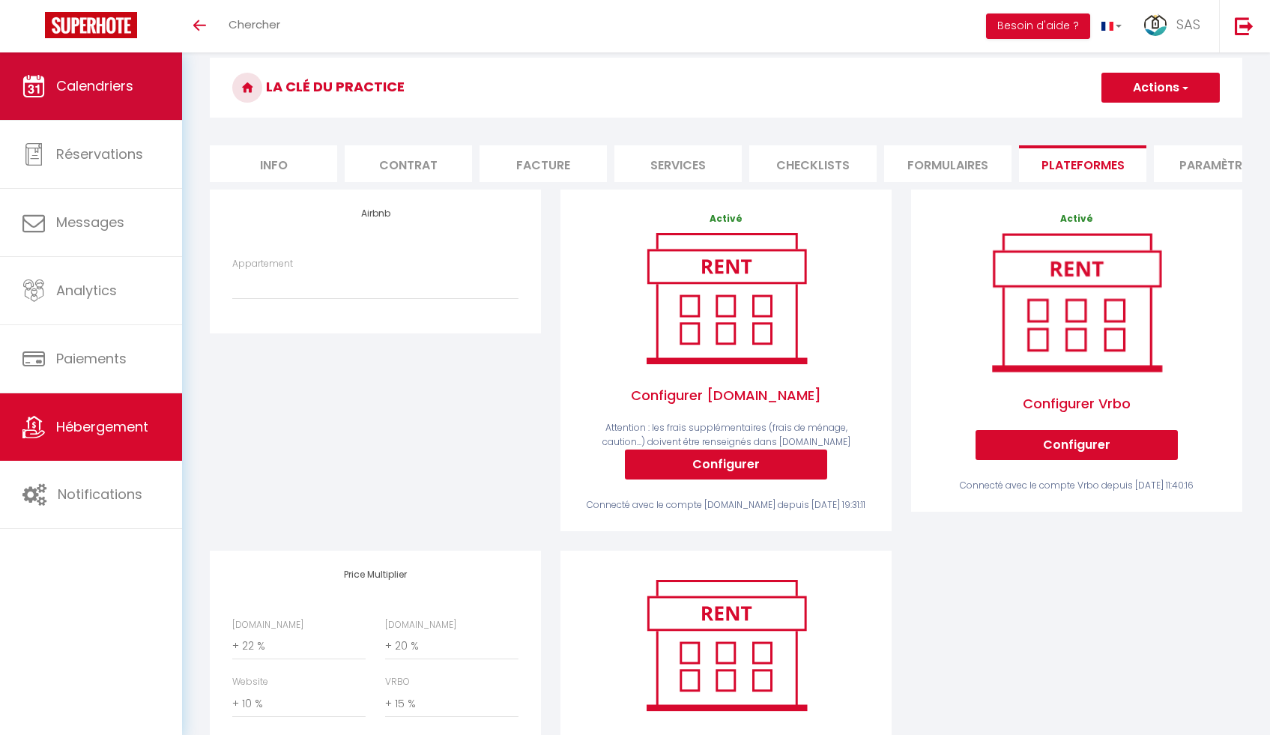
click at [103, 94] on span "Calendriers" at bounding box center [94, 85] width 77 height 19
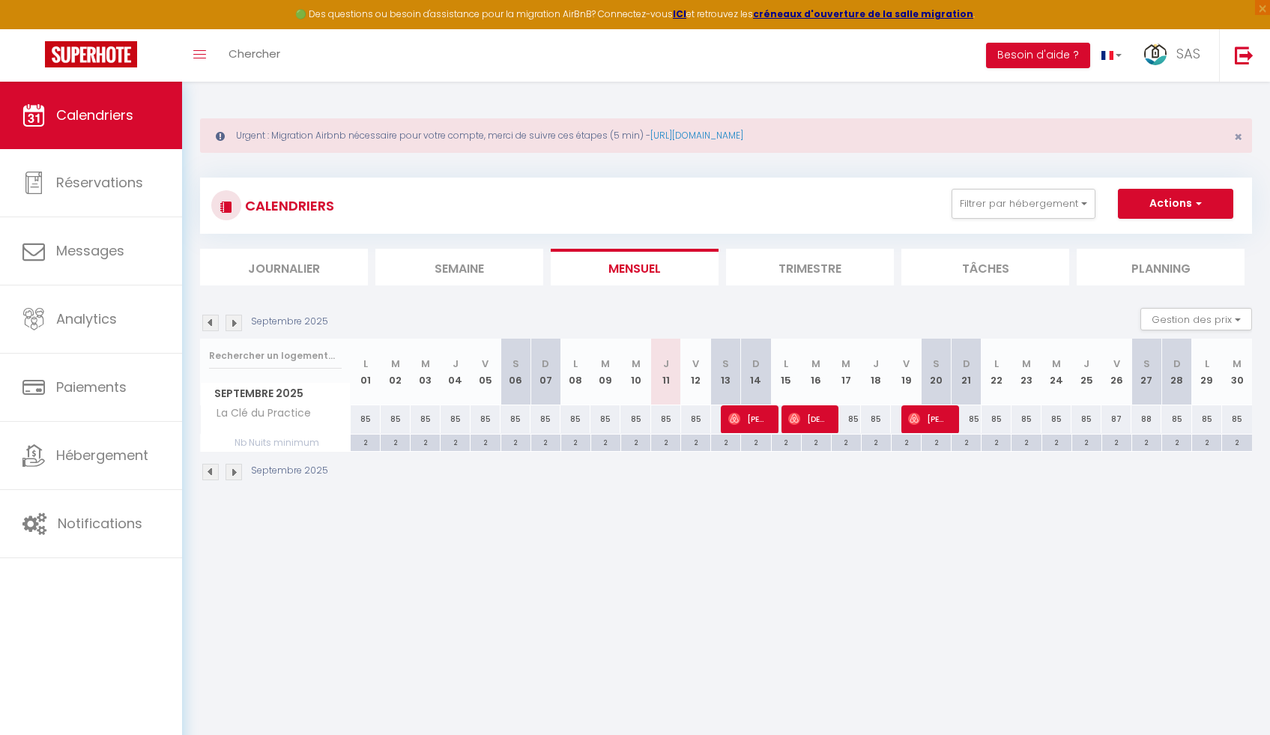
click at [768, 274] on li "Trimestre" at bounding box center [810, 267] width 168 height 37
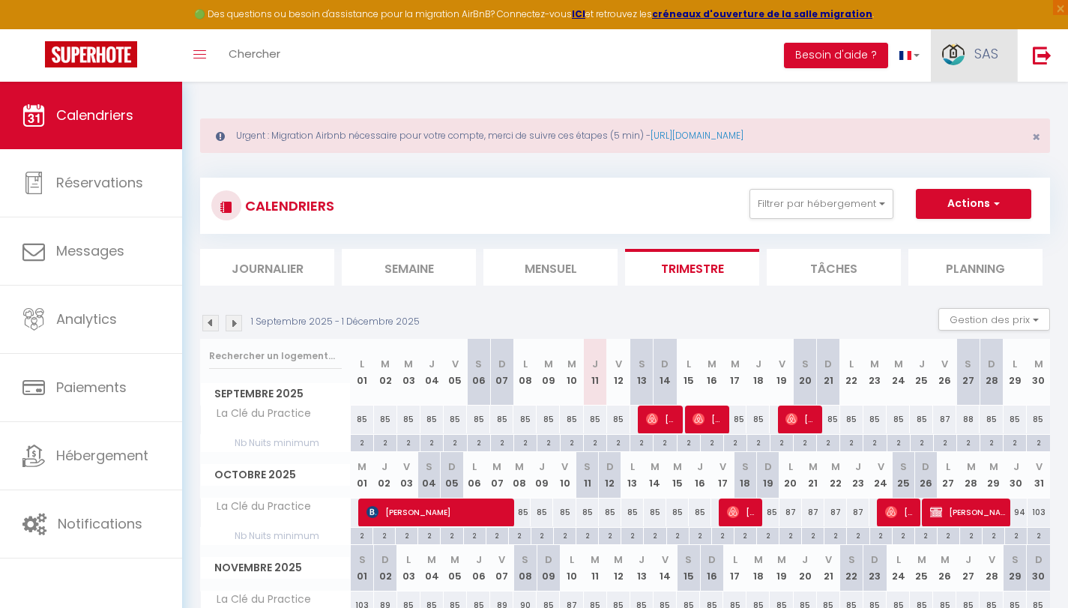
click at [998, 70] on link "SAS" at bounding box center [974, 55] width 86 height 52
click at [961, 127] on link "Équipe" at bounding box center [957, 130] width 111 height 25
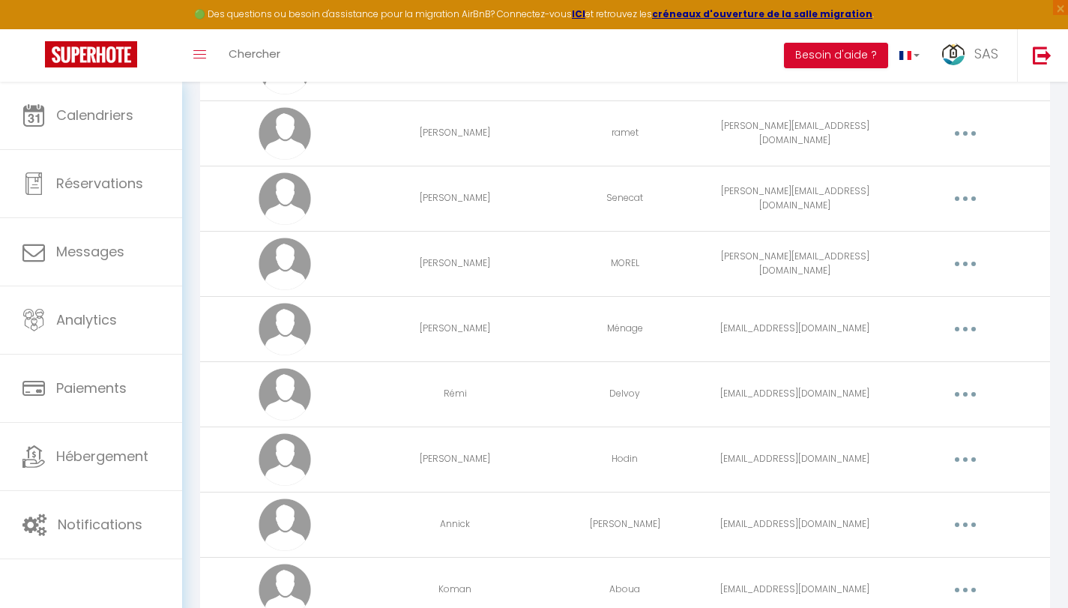
scroll to position [2440, 0]
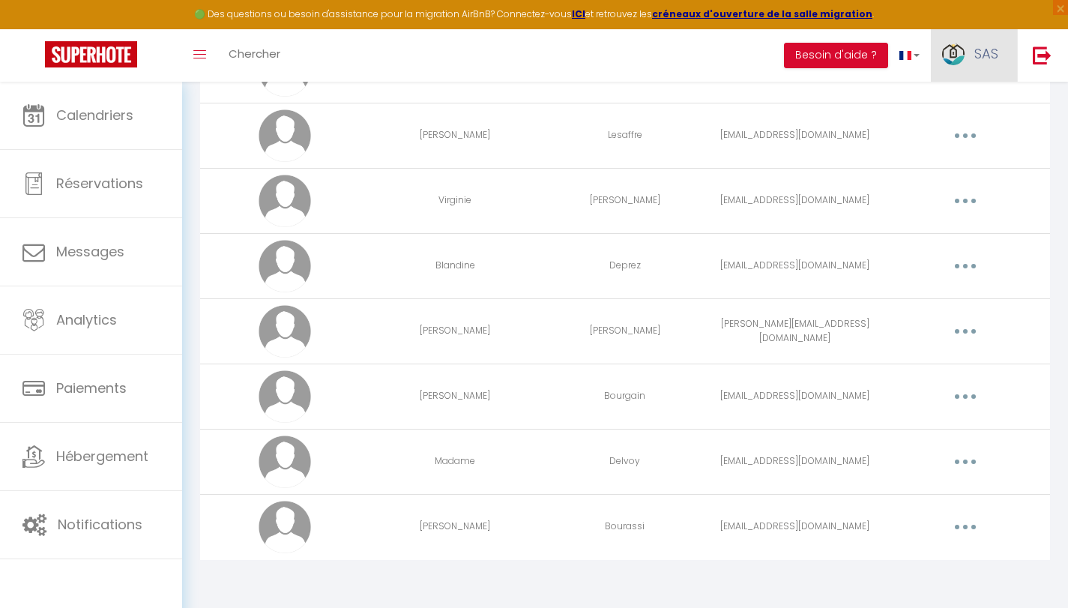
click at [976, 58] on span "SAS" at bounding box center [986, 53] width 24 height 19
click at [967, 129] on link "Équipe" at bounding box center [957, 130] width 111 height 25
click at [948, 129] on link "Équipe" at bounding box center [957, 130] width 111 height 25
click at [938, 103] on link "Paramètres" at bounding box center [957, 103] width 111 height 25
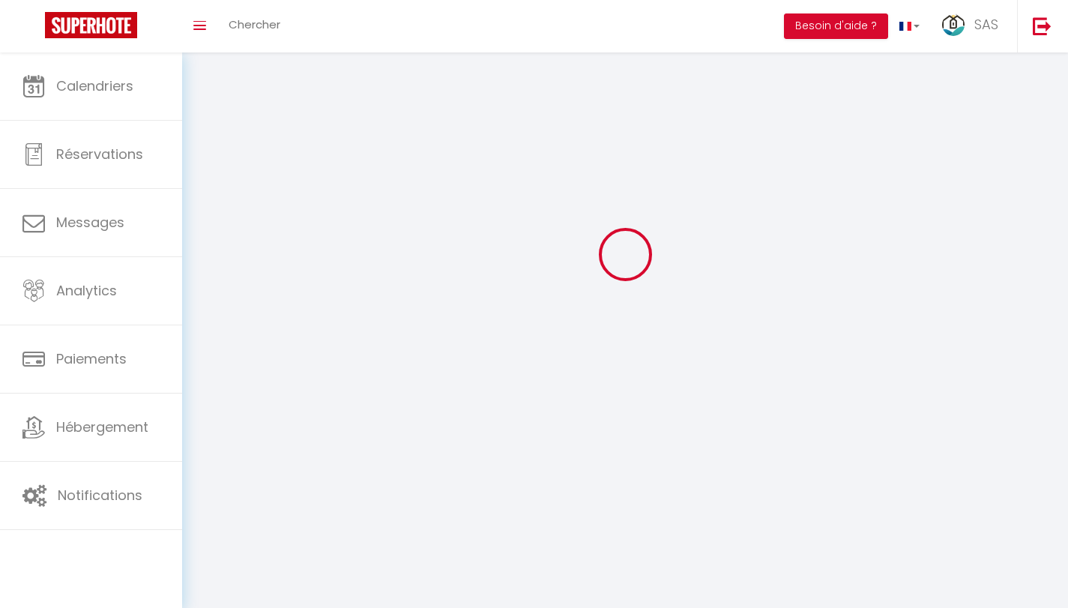
type input "SAS"
type input "CONCIERGERIE LES CLES D'OPALE"
type input "0613673019"
type input "8 route de nielles, chemin de laby"
type input "62380"
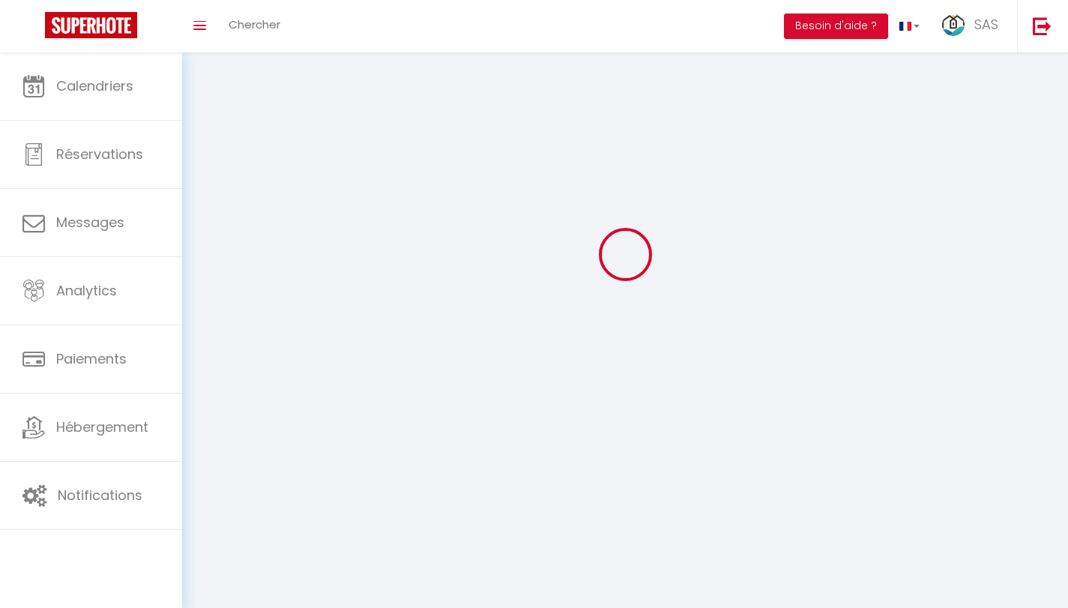
type input "Lumbres"
type input "XrcANHeYqOCXSJhw4Igtg2DYx"
type input "vz83CgWRKYWOEd0DcY3P4Sl6L"
type input "https://app.superhote.com/#/get-available-rentals/vz83CgWRKYWOEd0DcY3P4Sl6L"
type input "FO27250"
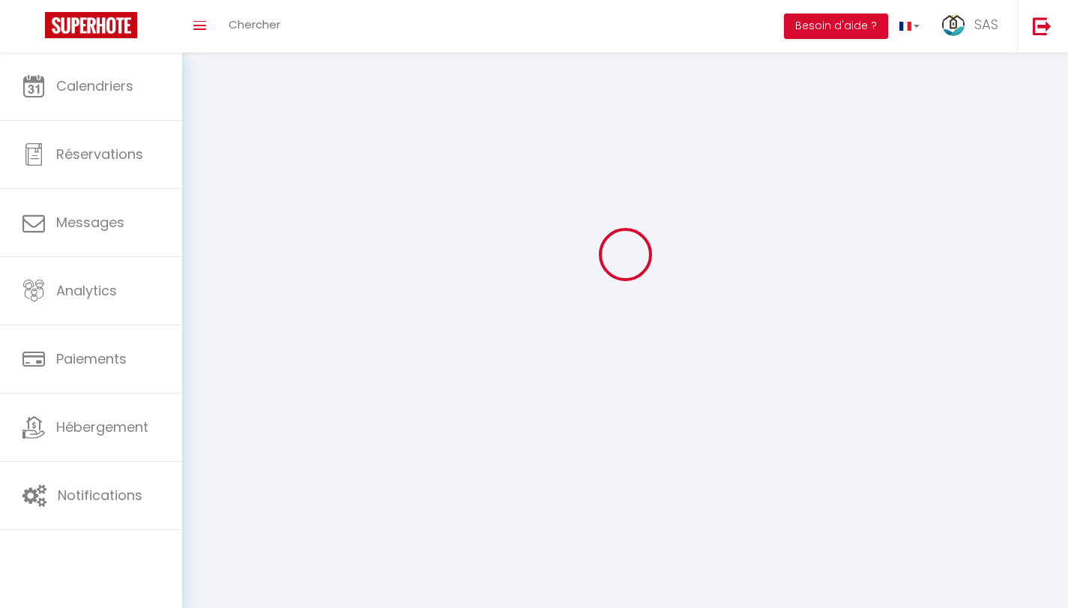
select select "28"
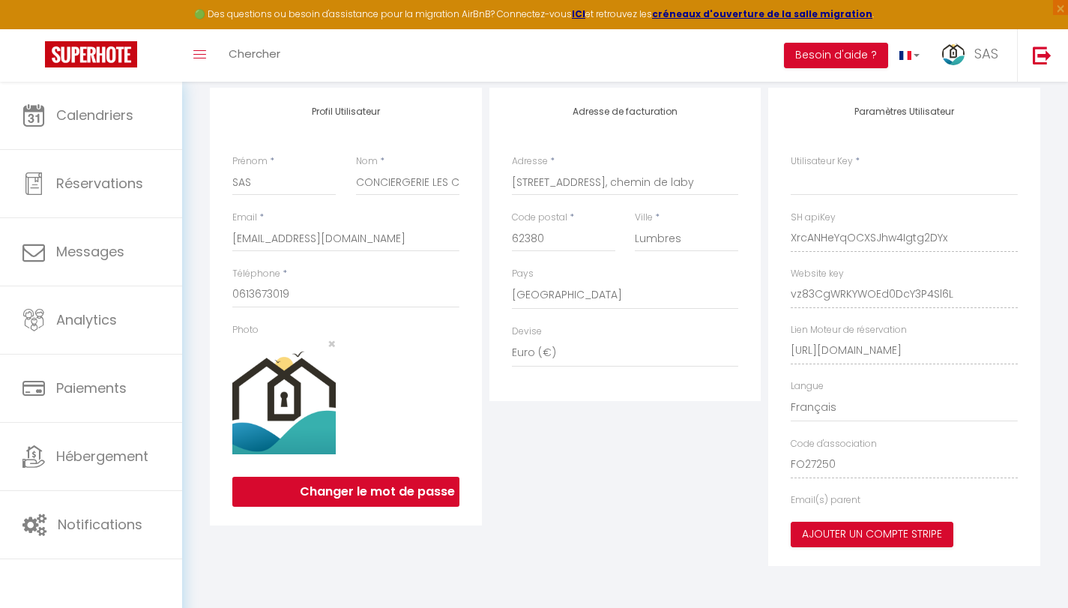
type input "XrcANHeYqOCXSJhw4Igtg2DYx"
type input "vz83CgWRKYWOEd0DcY3P4Sl6L"
type input "https://app.superhote.com/#/get-available-rentals/vz83CgWRKYWOEd0DcY3P4Sl6L"
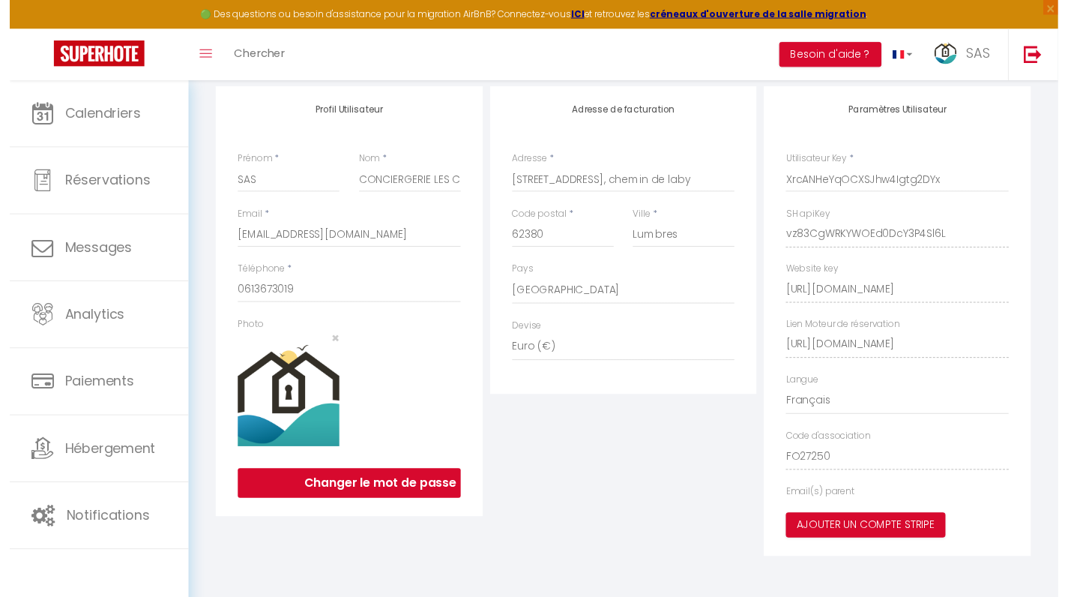
scroll to position [914, 0]
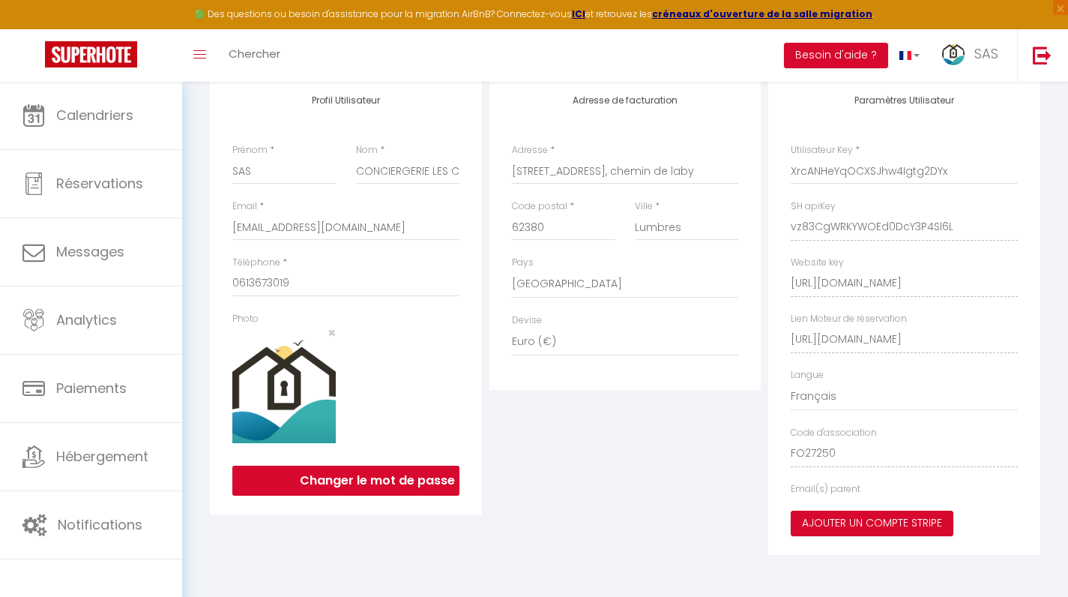
select select "fr"
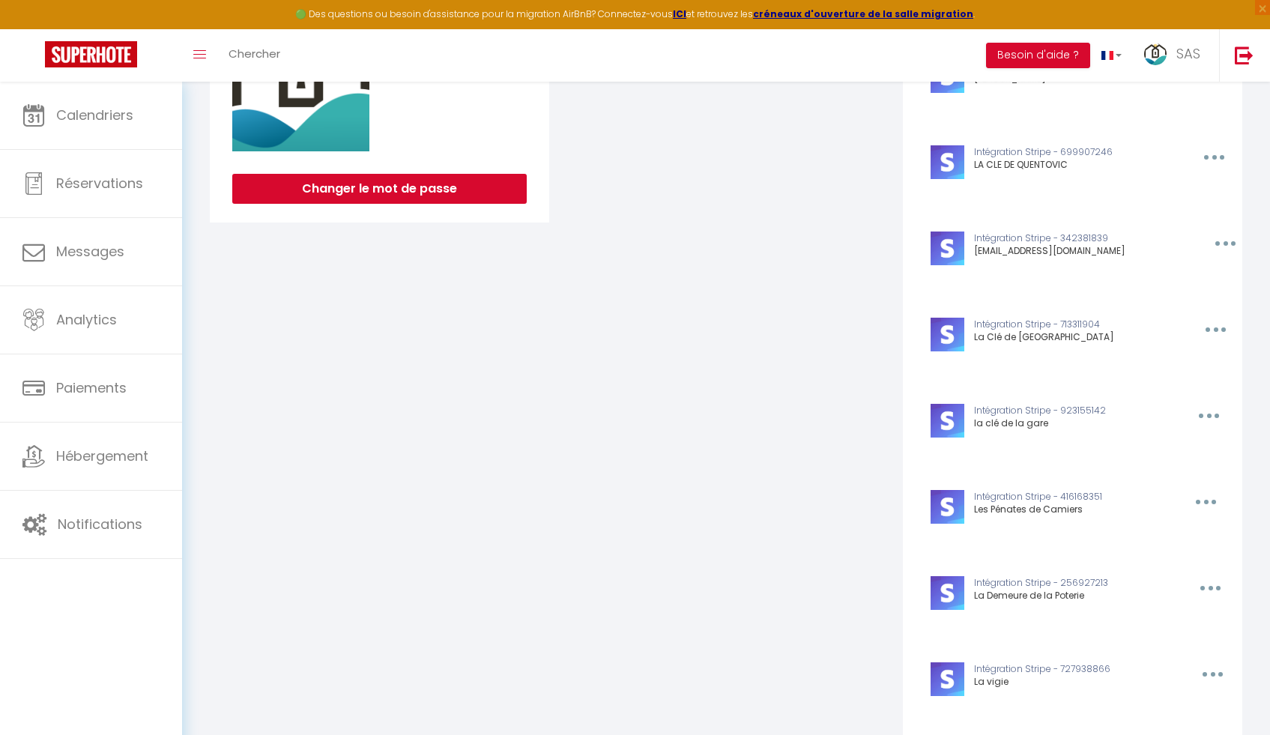
scroll to position [0, 0]
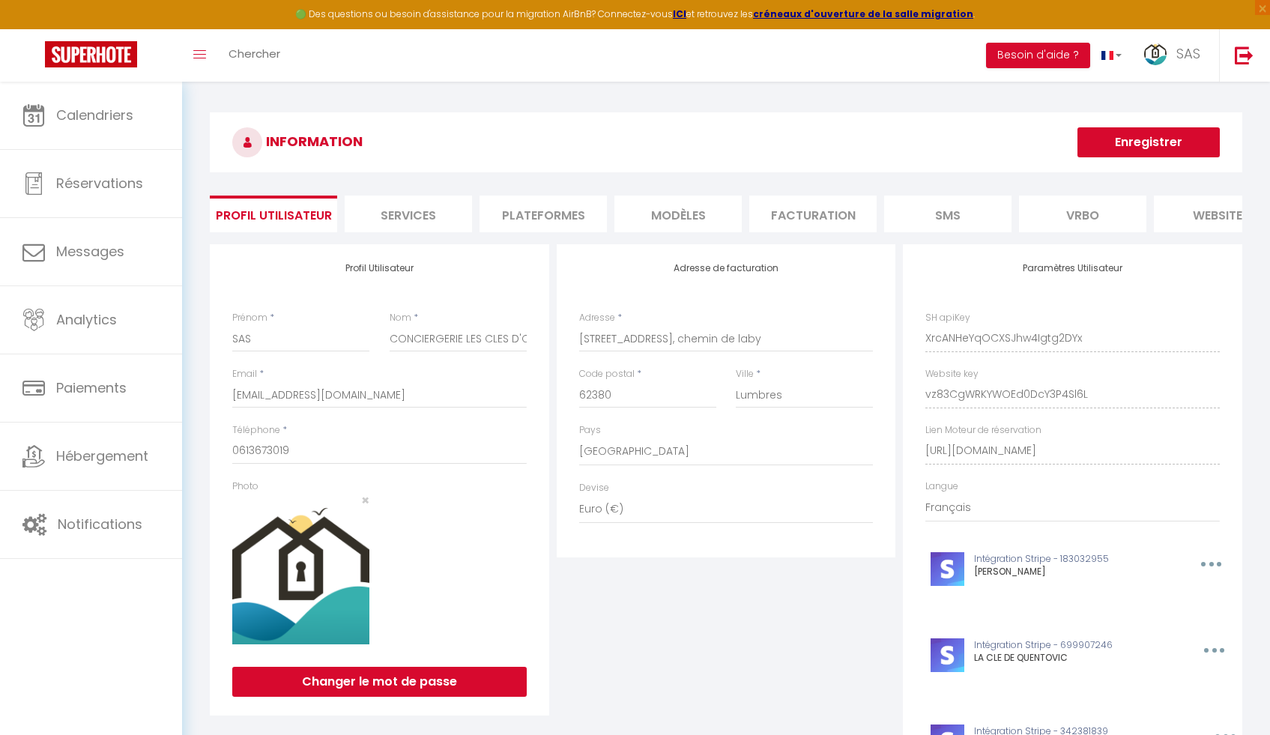
click at [806, 211] on li "Facturation" at bounding box center [812, 214] width 127 height 37
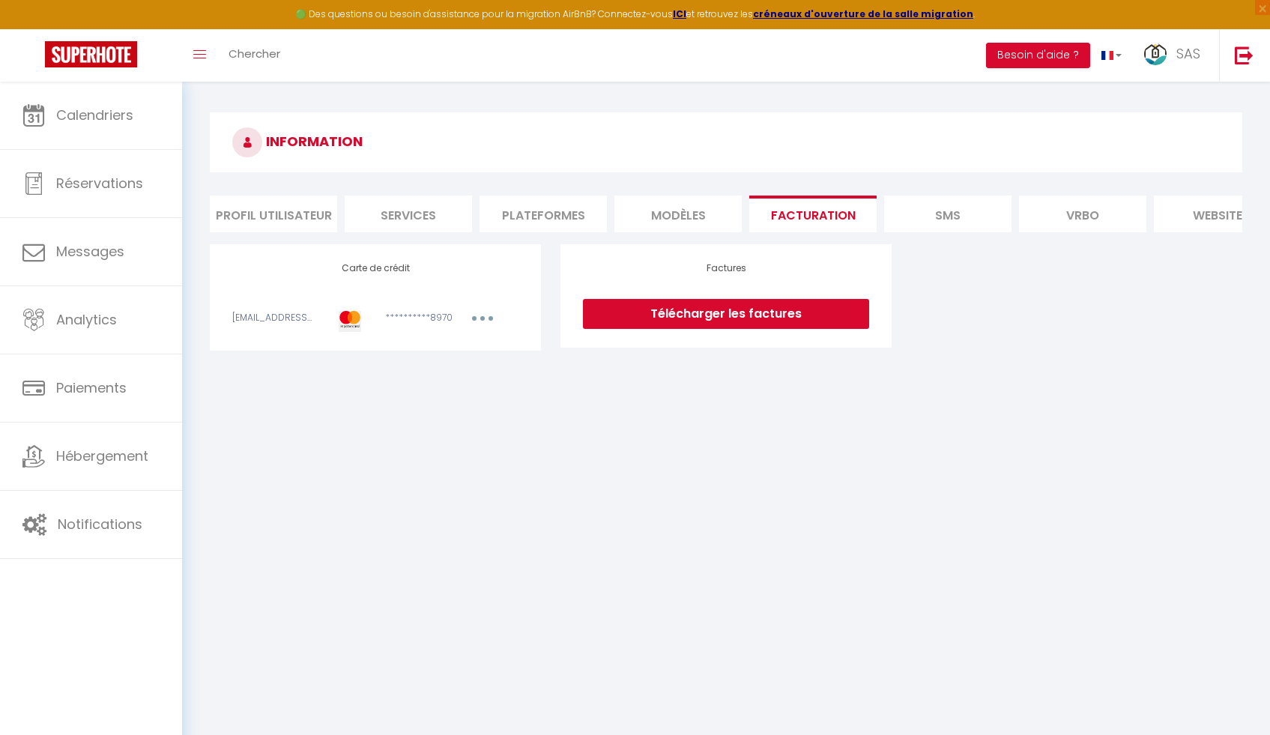
click at [558, 213] on li "Plateformes" at bounding box center [543, 214] width 127 height 37
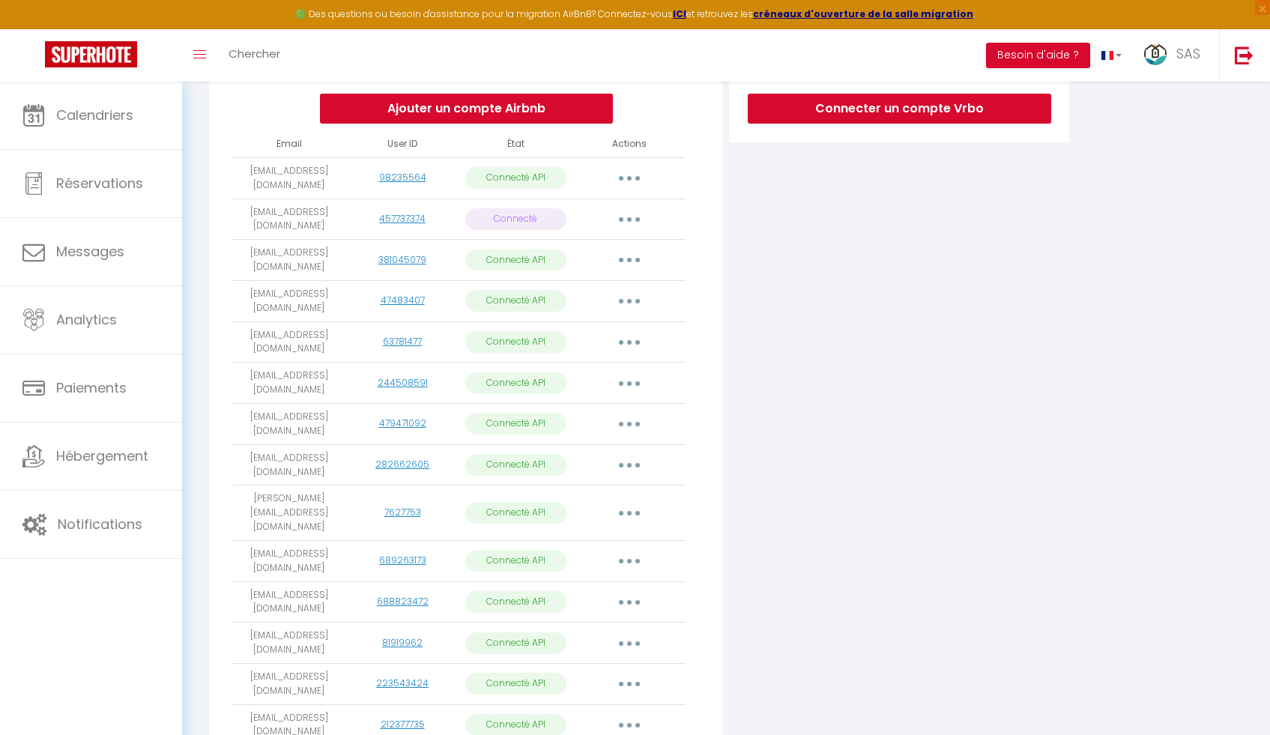
scroll to position [723, 0]
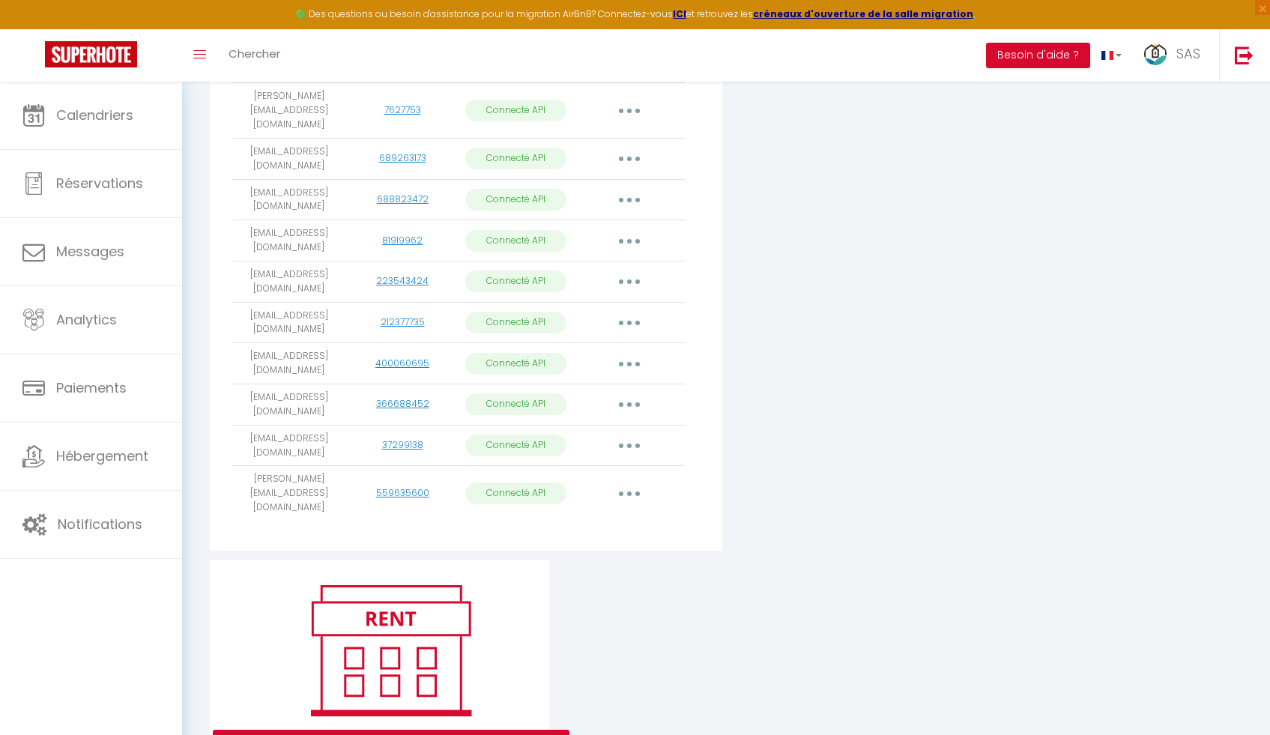
click at [626, 482] on button "button" at bounding box center [630, 494] width 42 height 24
click at [555, 542] on link "Supprimer" at bounding box center [563, 554] width 166 height 25
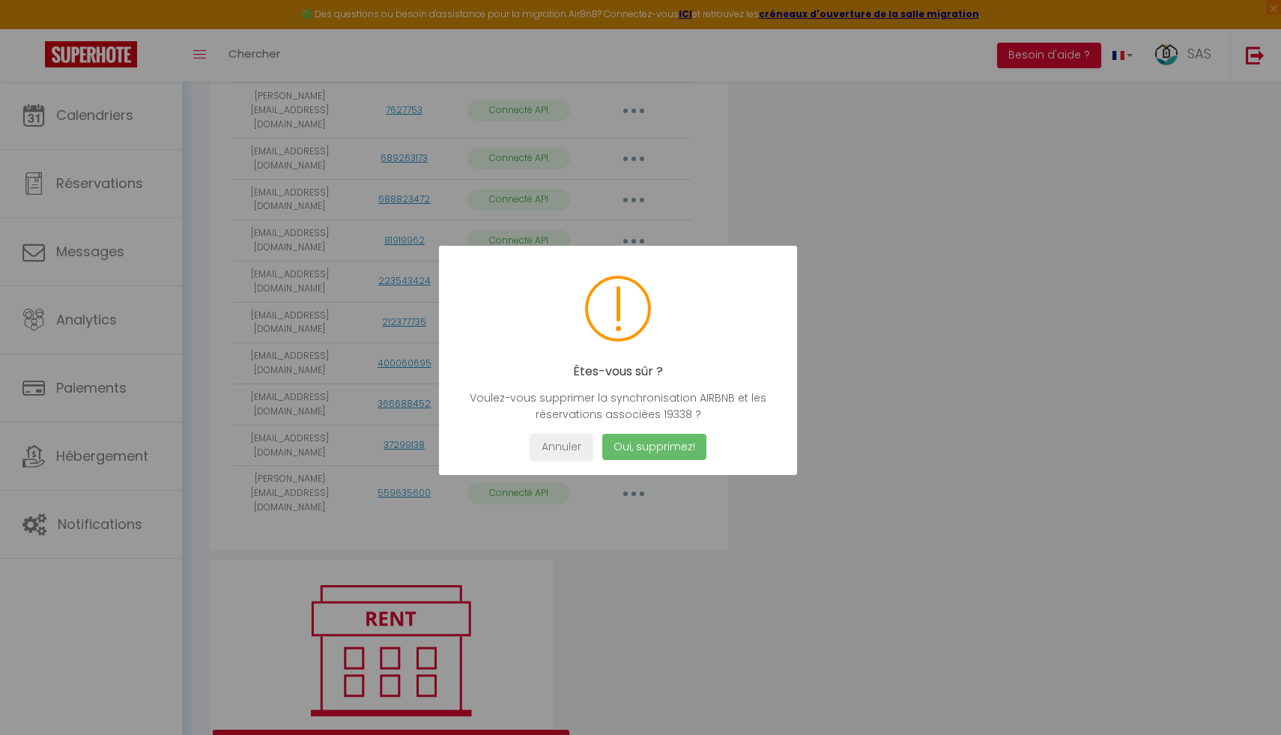
click at [644, 454] on button "Oui, supprimez!" at bounding box center [655, 447] width 104 height 26
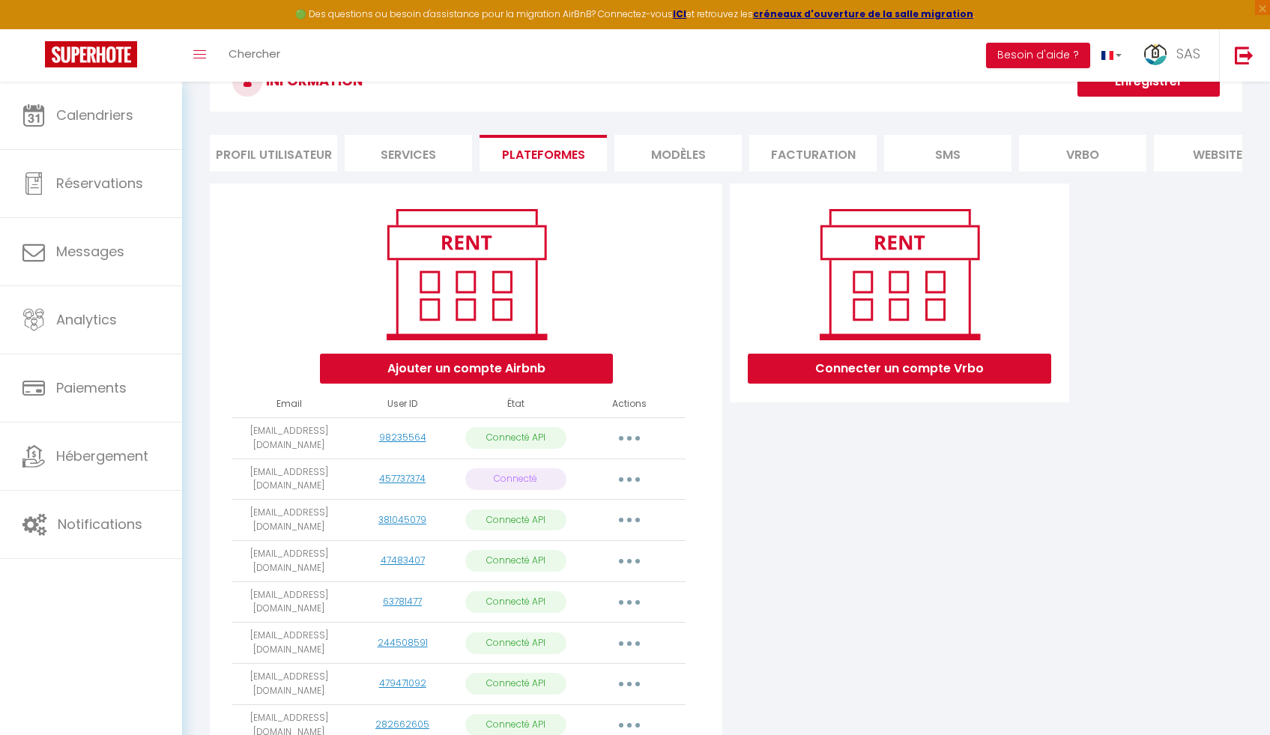
scroll to position [59, 0]
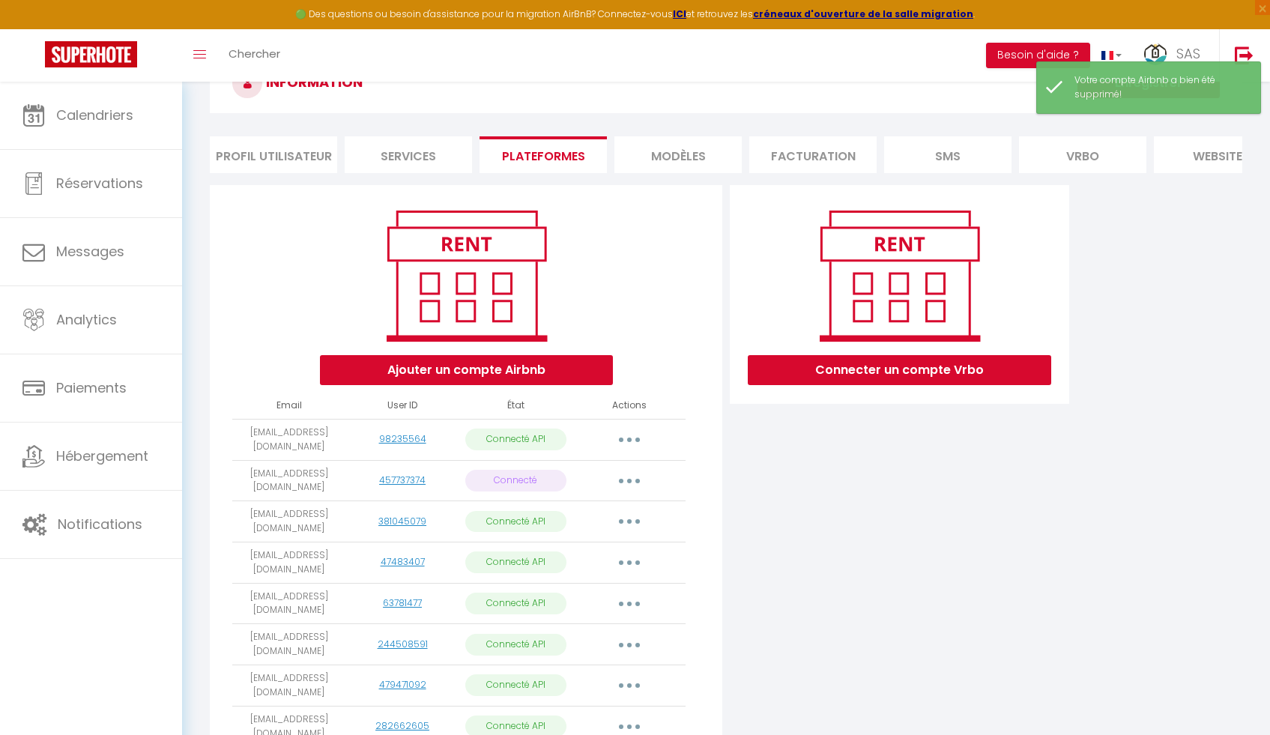
click at [632, 489] on button "button" at bounding box center [630, 481] width 42 height 24
click at [788, 538] on div "Connecter un compte Vrbo" at bounding box center [899, 676] width 347 height 983
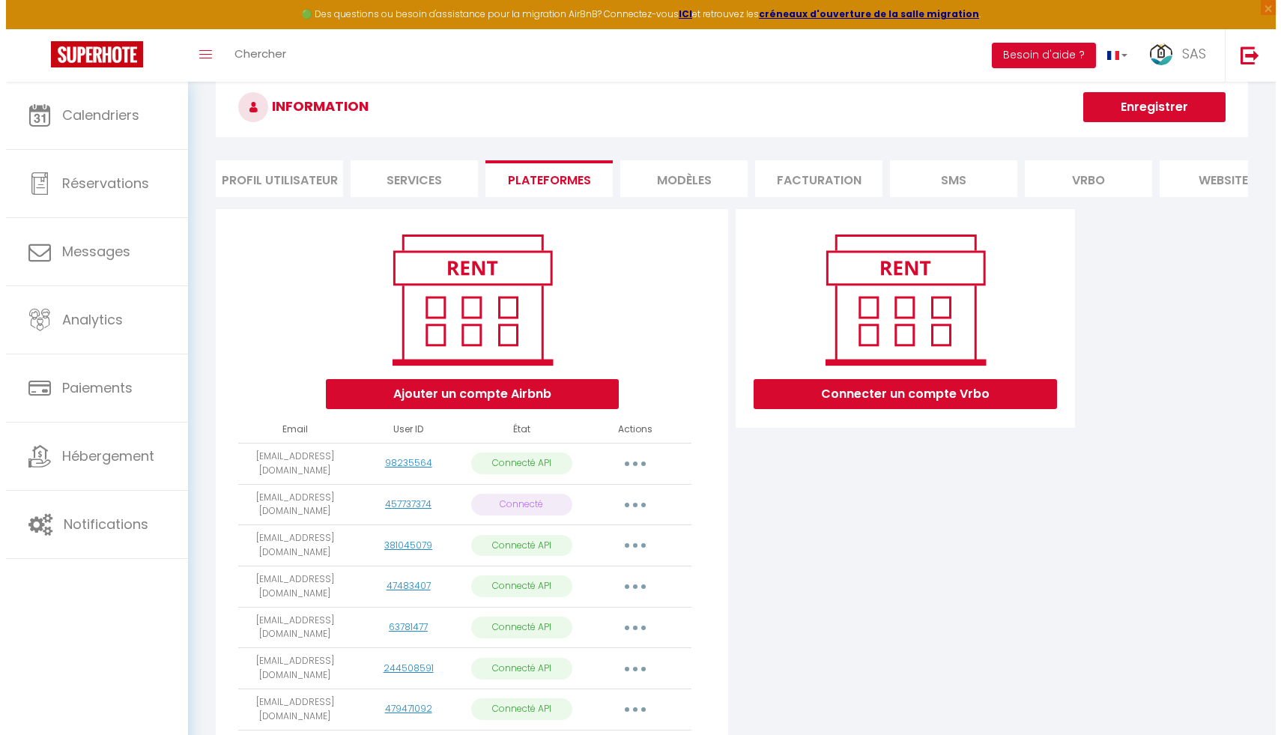
scroll to position [0, 0]
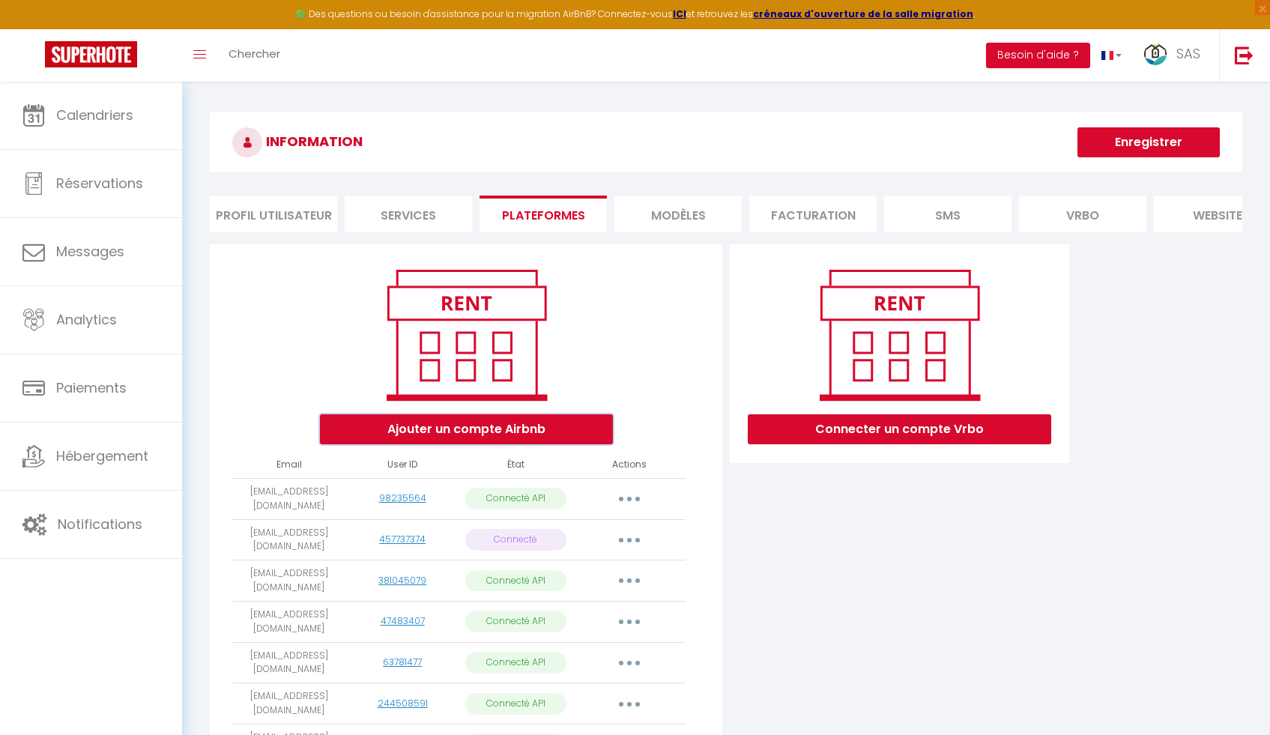
click at [558, 440] on button "Ajouter un compte Airbnb" at bounding box center [466, 429] width 293 height 30
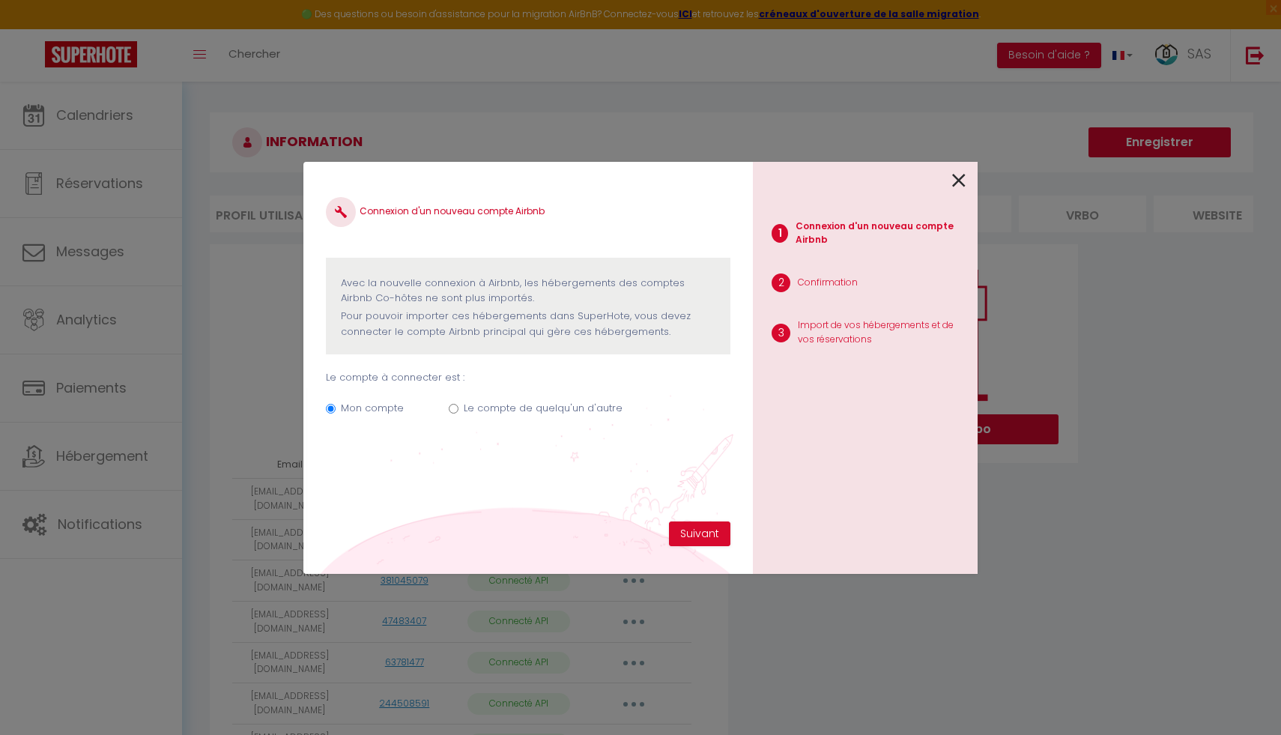
click at [453, 415] on div "Mon compte Le compte de quelqu'un d'autre" at bounding box center [528, 411] width 405 height 50
click at [455, 408] on input "Le compte de quelqu'un d'autre" at bounding box center [454, 409] width 10 height 10
radio input "true"
radio input "false"
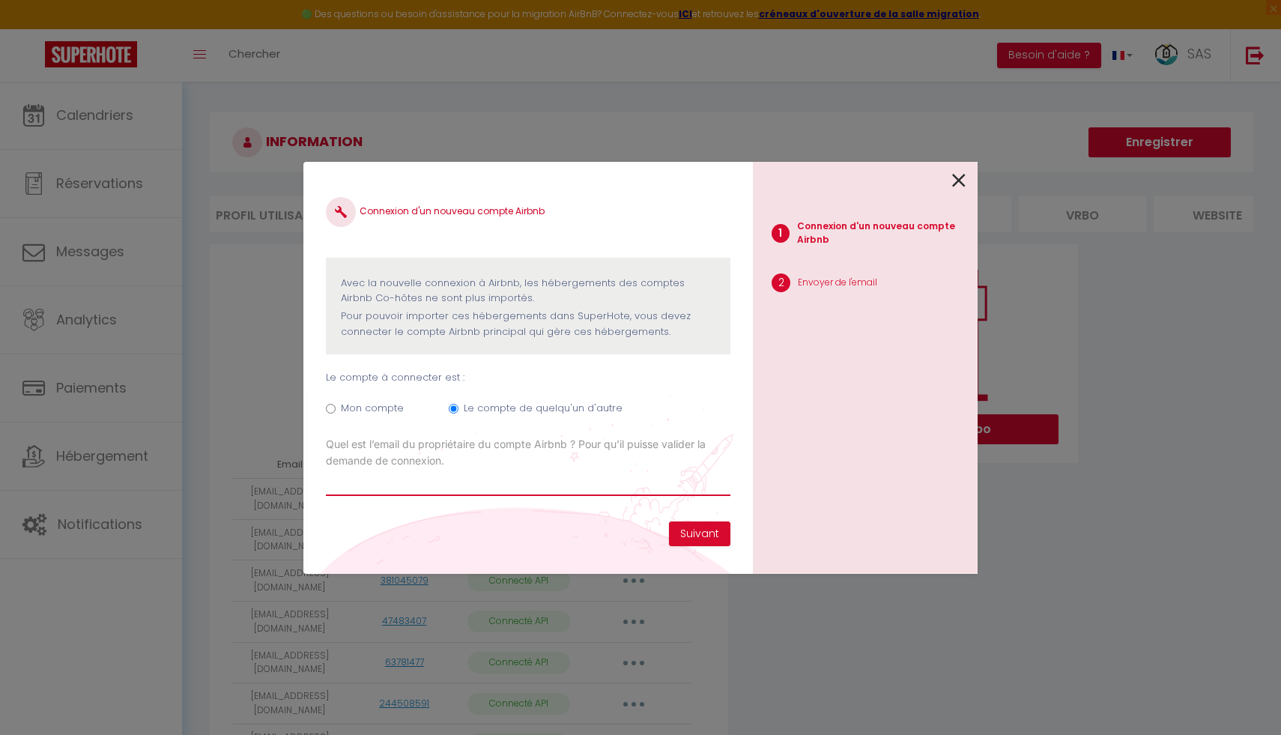
click at [381, 487] on input "Email connexion Airbnb" at bounding box center [528, 482] width 405 height 27
paste input "Appartement de standing situé à Hardelot-Plage, au coeur de la pinède du Golf d…"
drag, startPoint x: 444, startPoint y: 481, endPoint x: 717, endPoint y: 483, distance: 272.8
click at [717, 483] on input "Appartement de standing situé à Hardelot-Plage, au coeur de la pinède du Golf d…" at bounding box center [528, 482] width 405 height 27
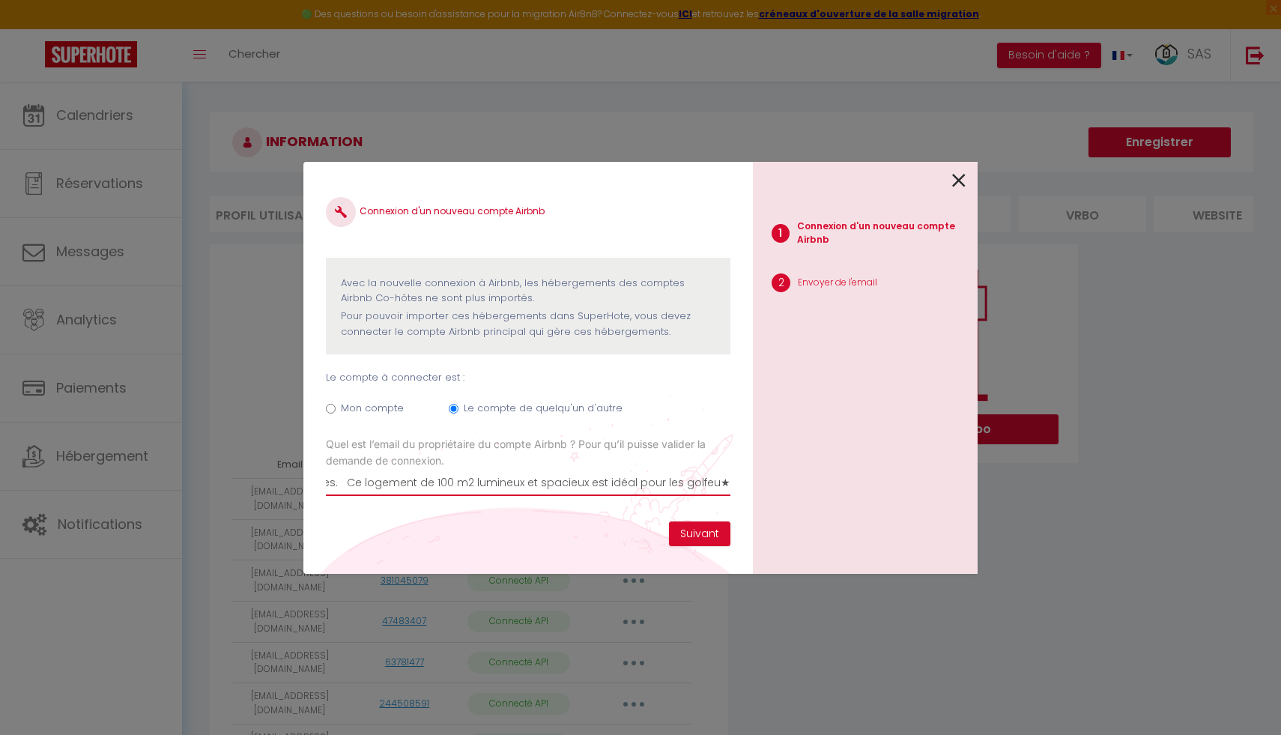
scroll to position [0, 772]
drag, startPoint x: 721, startPoint y: 483, endPoint x: 340, endPoint y: 473, distance: 380.8
click at [340, 473] on input "Appartement de standing situé à Hardelot-Plage, au coeur de la pinède du Golf d…" at bounding box center [528, 482] width 405 height 27
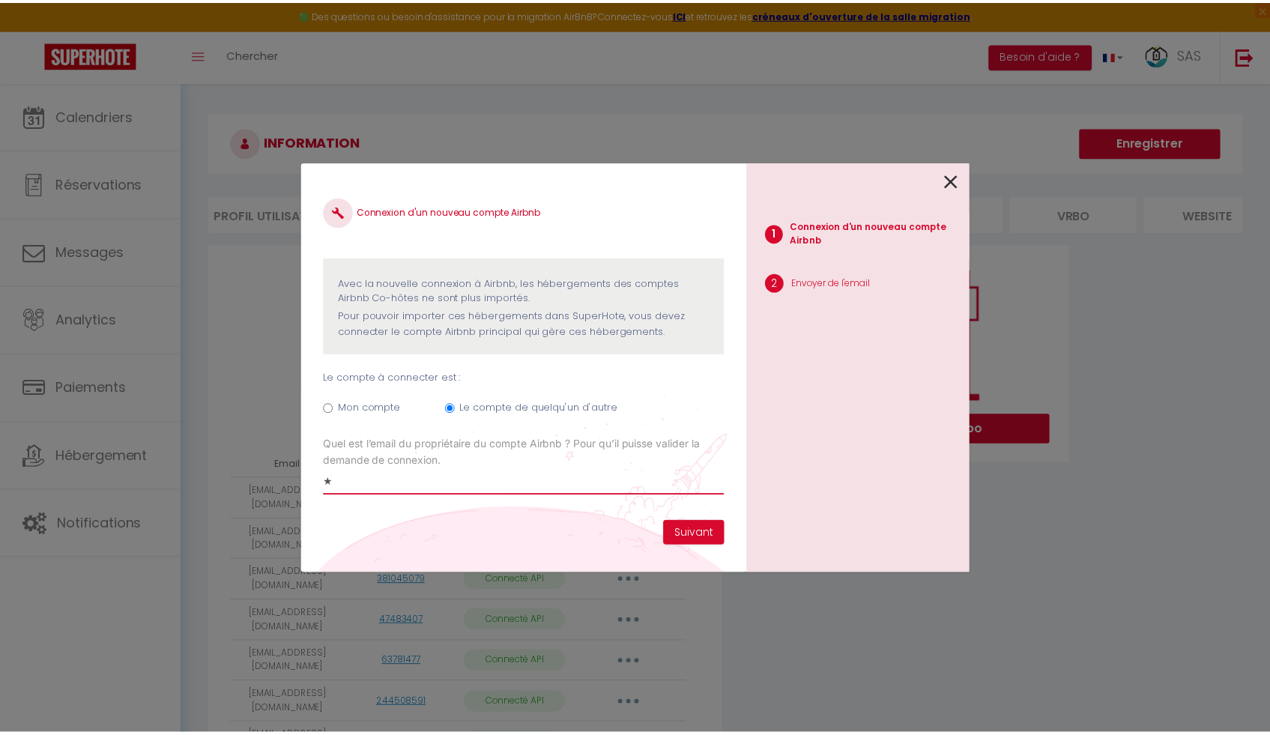
scroll to position [0, 0]
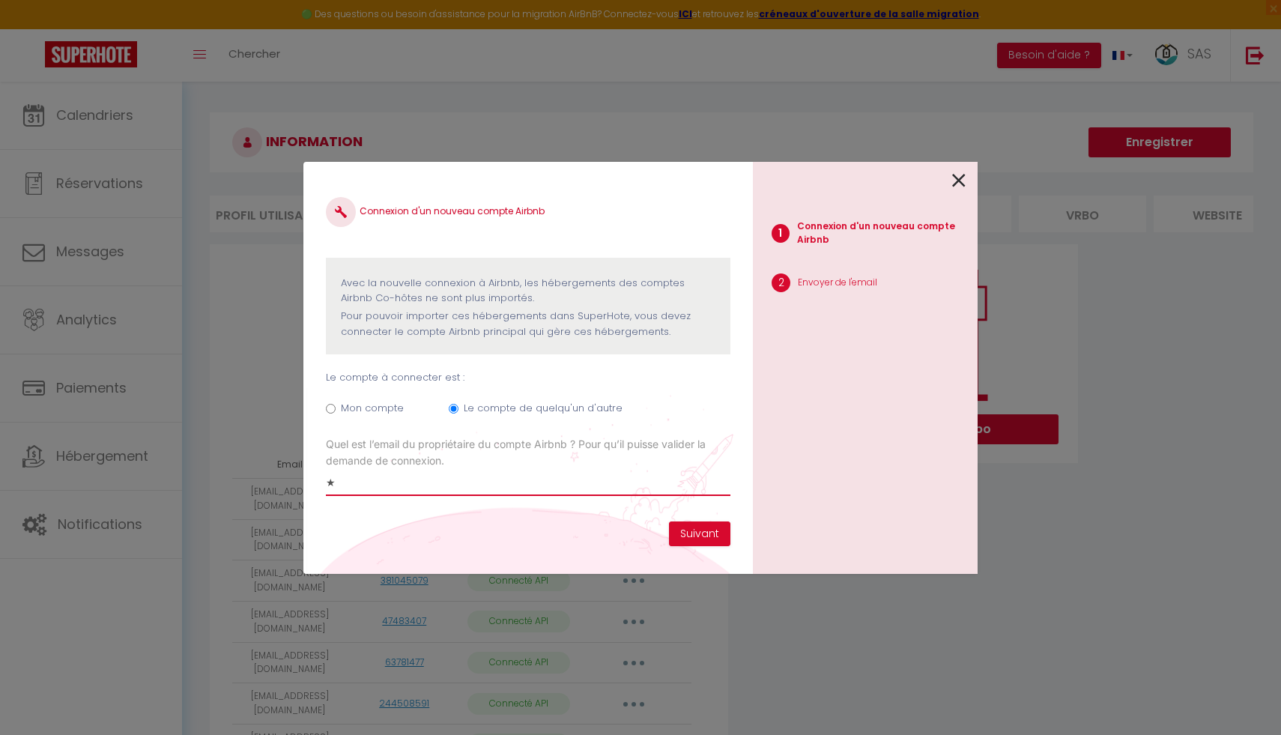
type input "★"
click at [952, 172] on div at bounding box center [859, 179] width 213 height 35
click at [953, 178] on icon at bounding box center [958, 180] width 13 height 22
radio input "true"
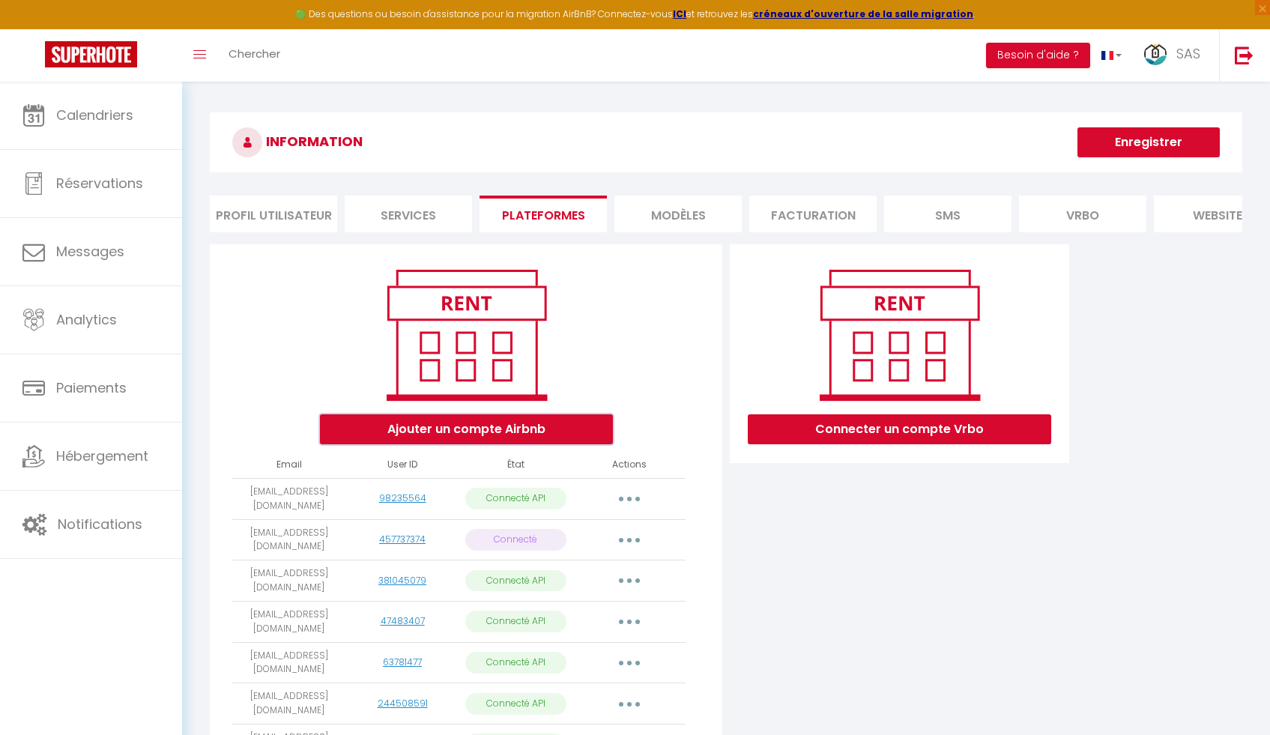
click at [542, 437] on button "Ajouter un compte Airbnb" at bounding box center [466, 429] width 293 height 30
radio input "true"
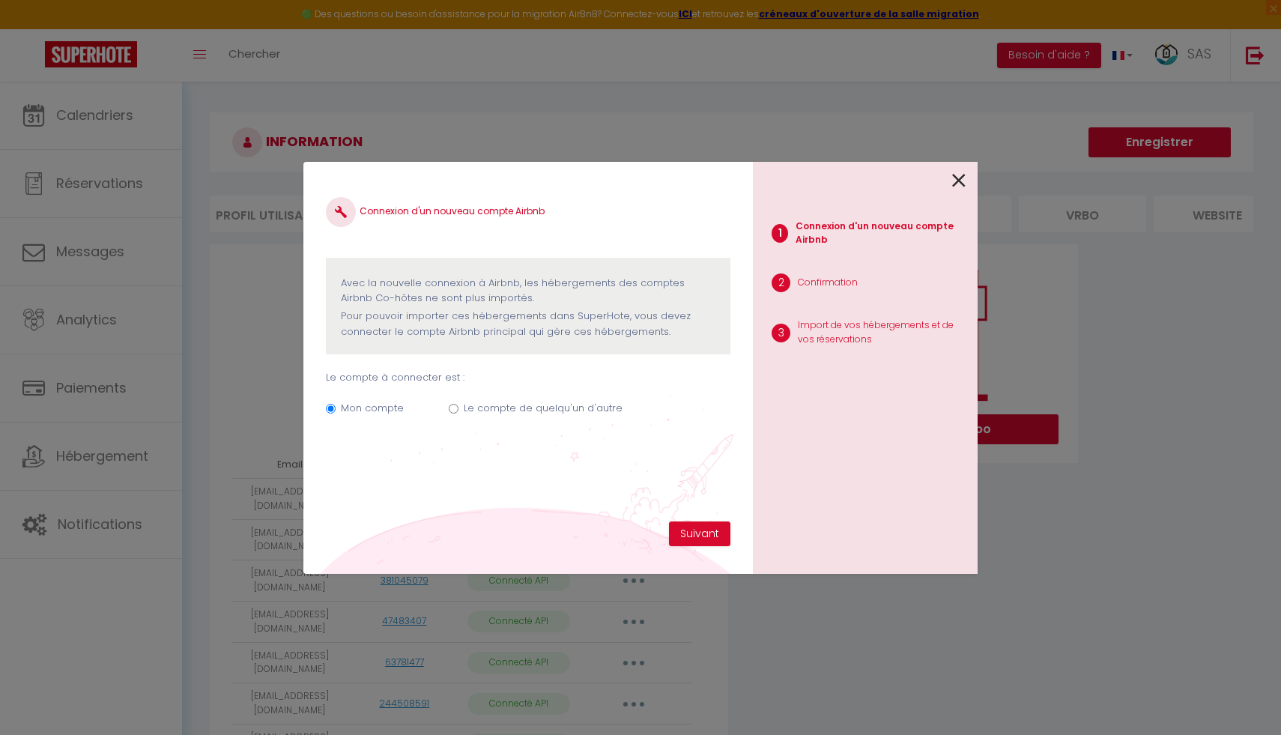
click at [461, 407] on div "Mon compte Le compte de quelqu'un d'autre" at bounding box center [528, 411] width 405 height 50
click at [451, 404] on input "Le compte de quelqu'un d'autre" at bounding box center [454, 409] width 10 height 10
radio input "true"
radio input "false"
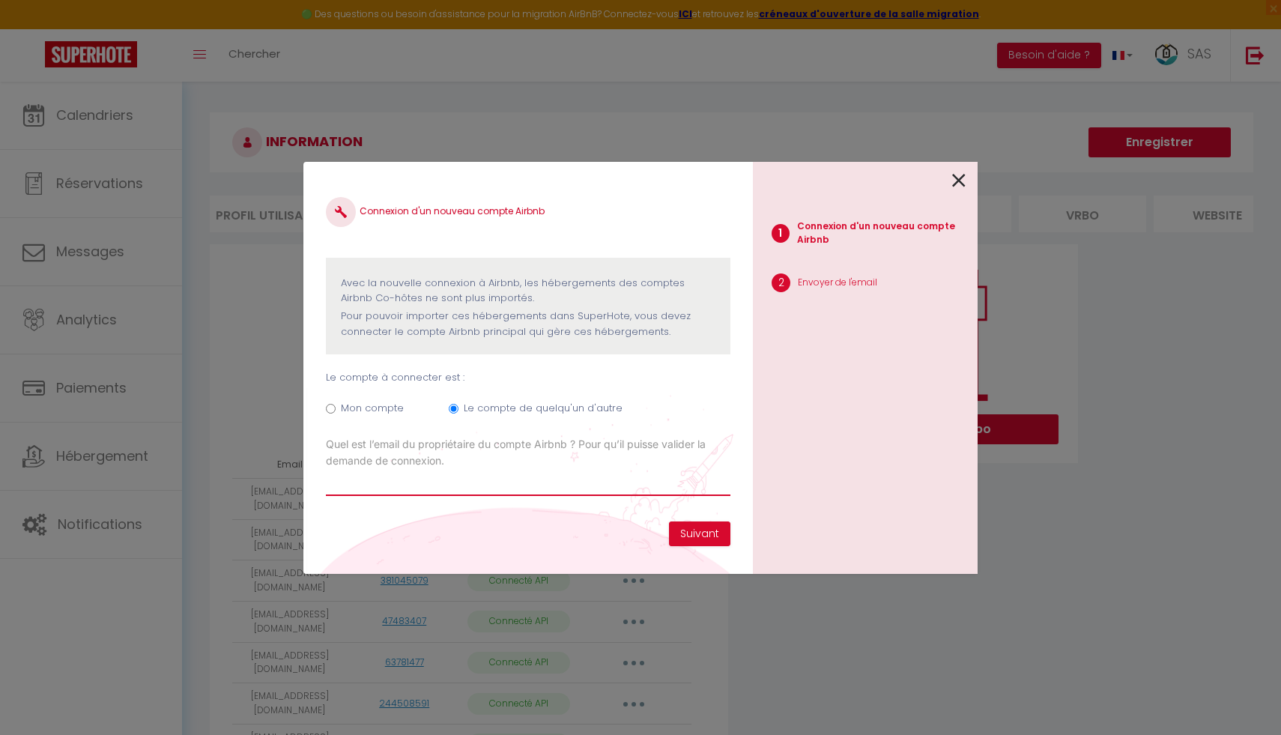
click at [437, 480] on input "Email connexion Airbnb" at bounding box center [528, 482] width 405 height 27
click at [360, 481] on input "daniel31.morel@gmail.com" at bounding box center [528, 482] width 405 height 27
click at [481, 489] on input "daniel.morel31@gmail.com" at bounding box center [528, 482] width 405 height 27
type input "[PERSON_NAME][EMAIL_ADDRESS][DOMAIN_NAME]"
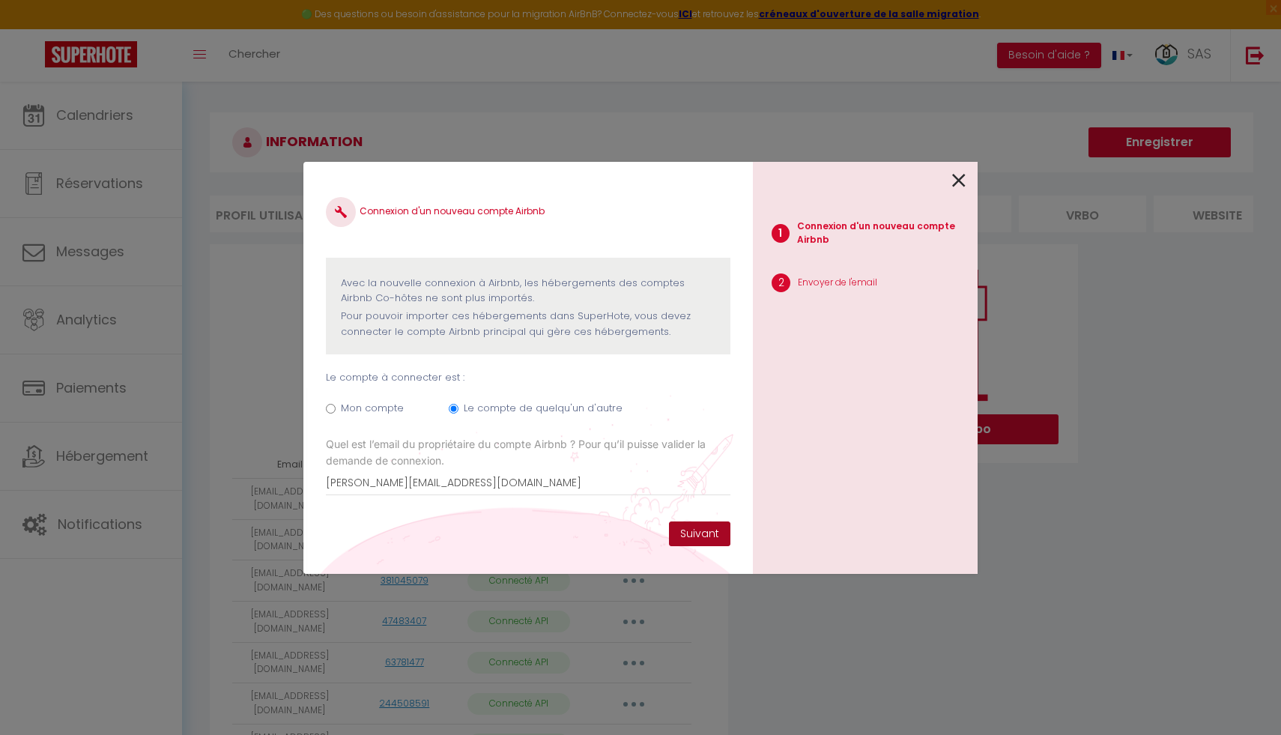
click at [709, 531] on button "Suivant" at bounding box center [699, 534] width 61 height 25
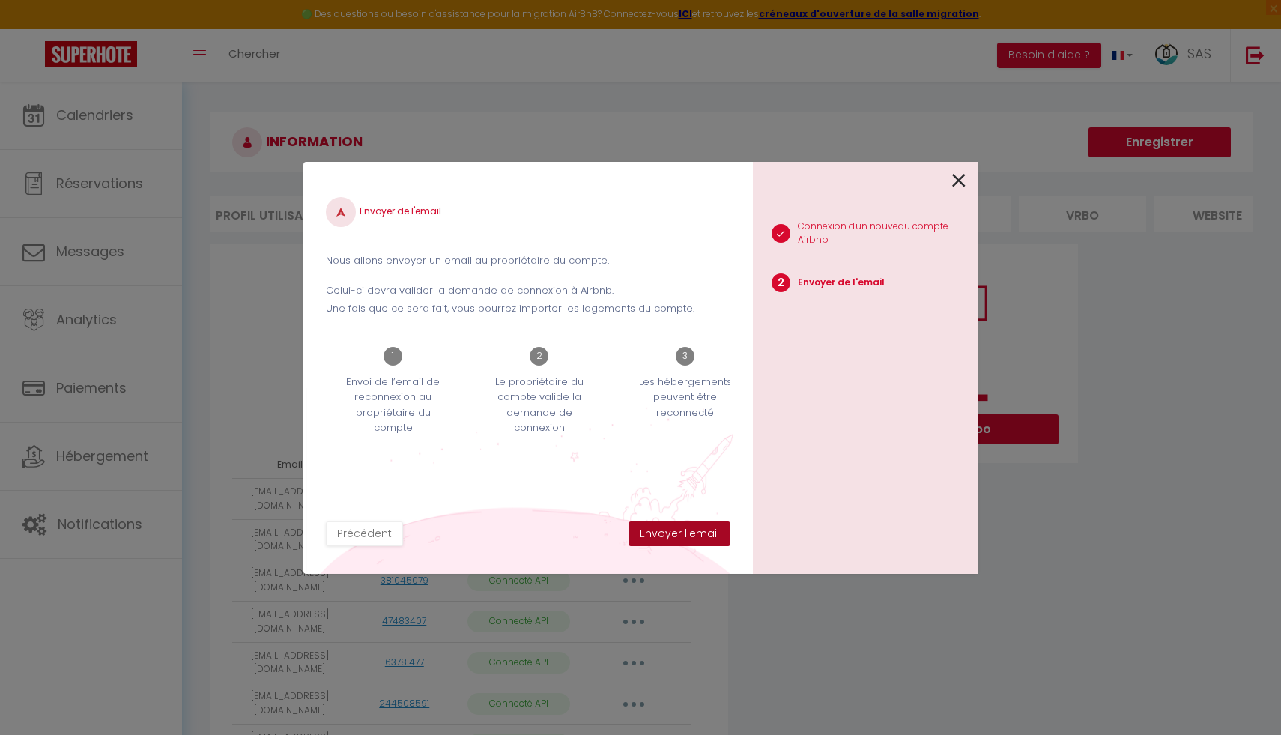
click at [701, 538] on button "Envoyer l'email" at bounding box center [680, 534] width 102 height 25
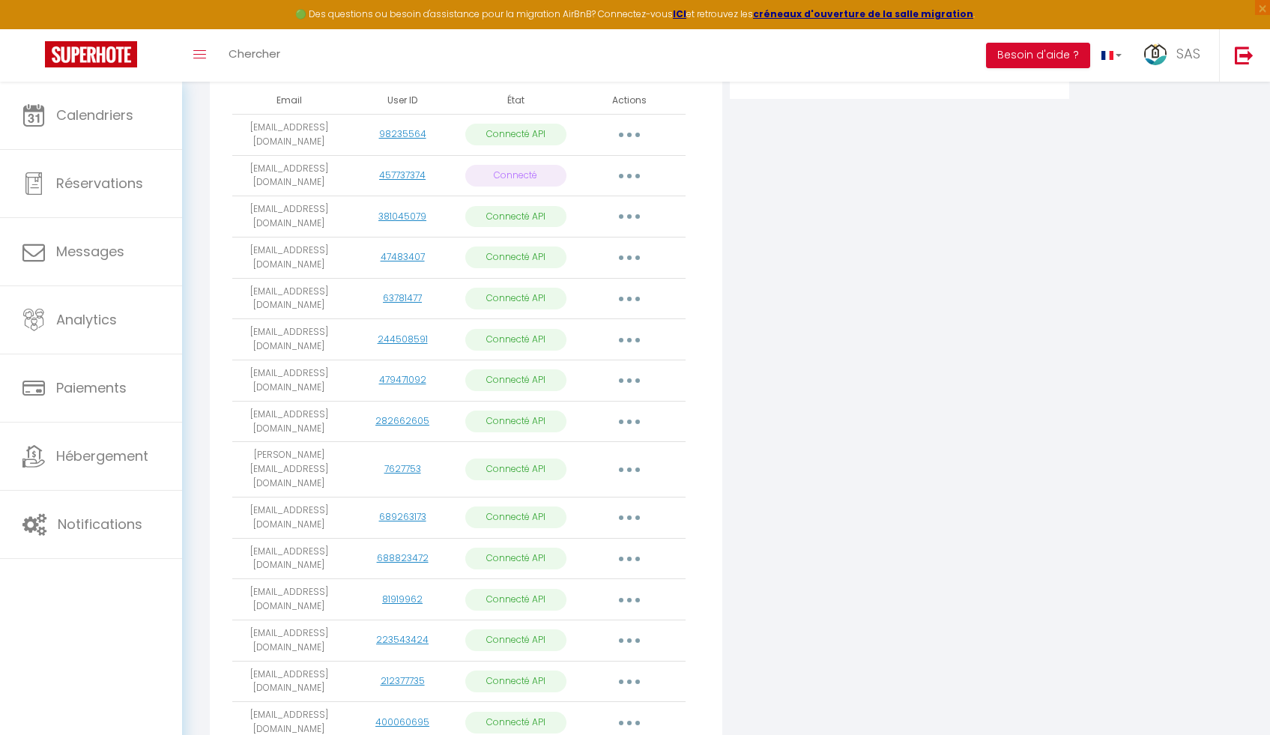
scroll to position [612, 0]
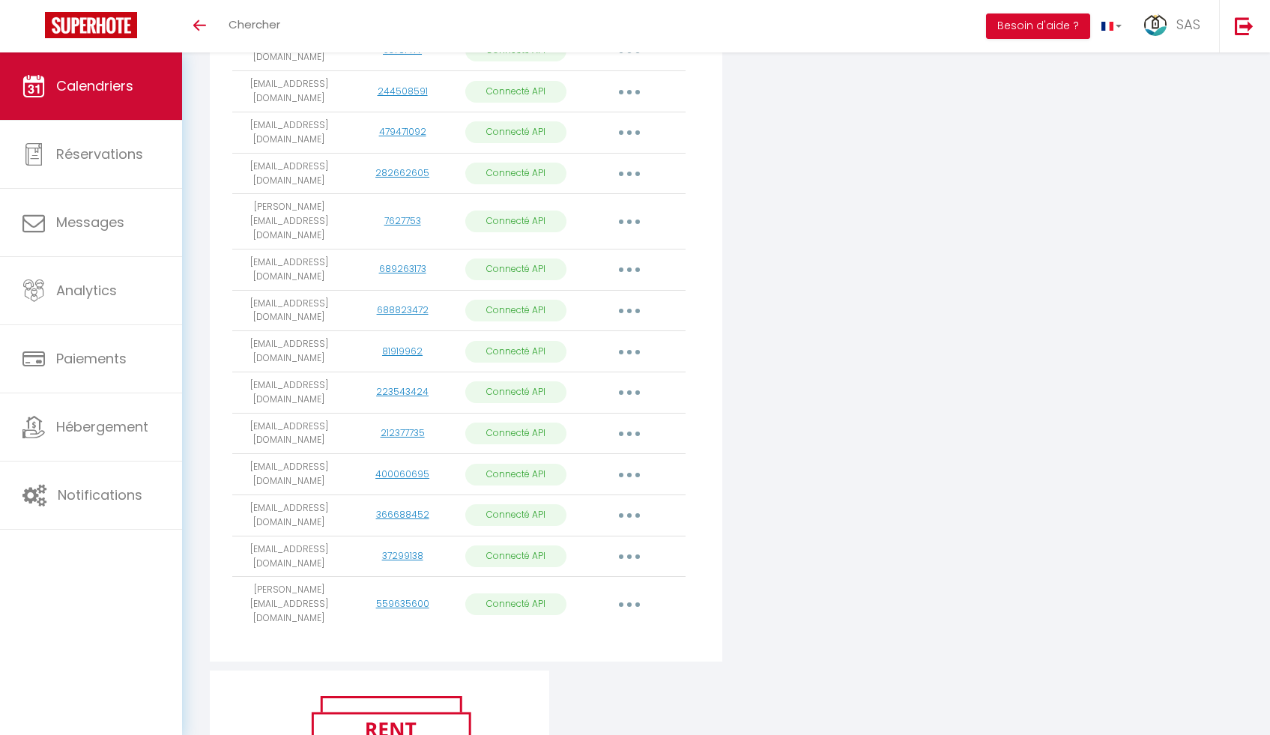
click at [83, 86] on span "Calendriers" at bounding box center [94, 85] width 77 height 19
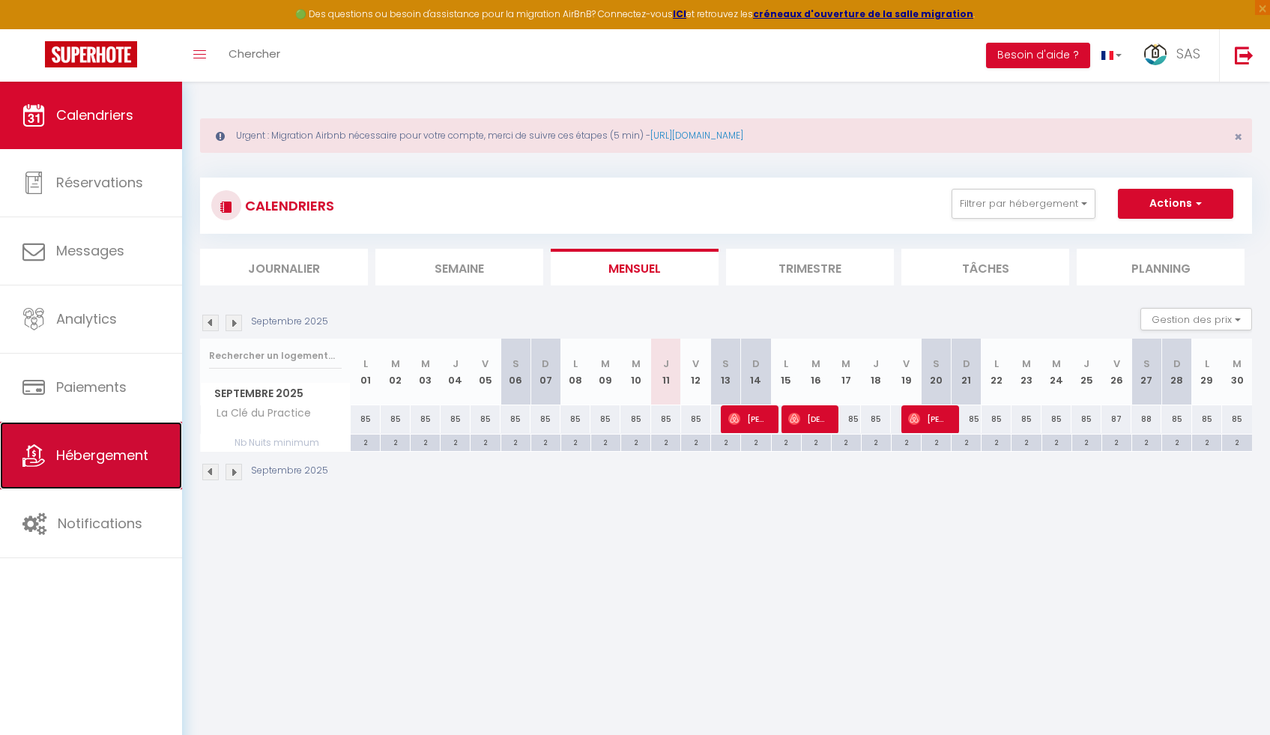
click at [83, 470] on link "Hébergement" at bounding box center [91, 455] width 182 height 67
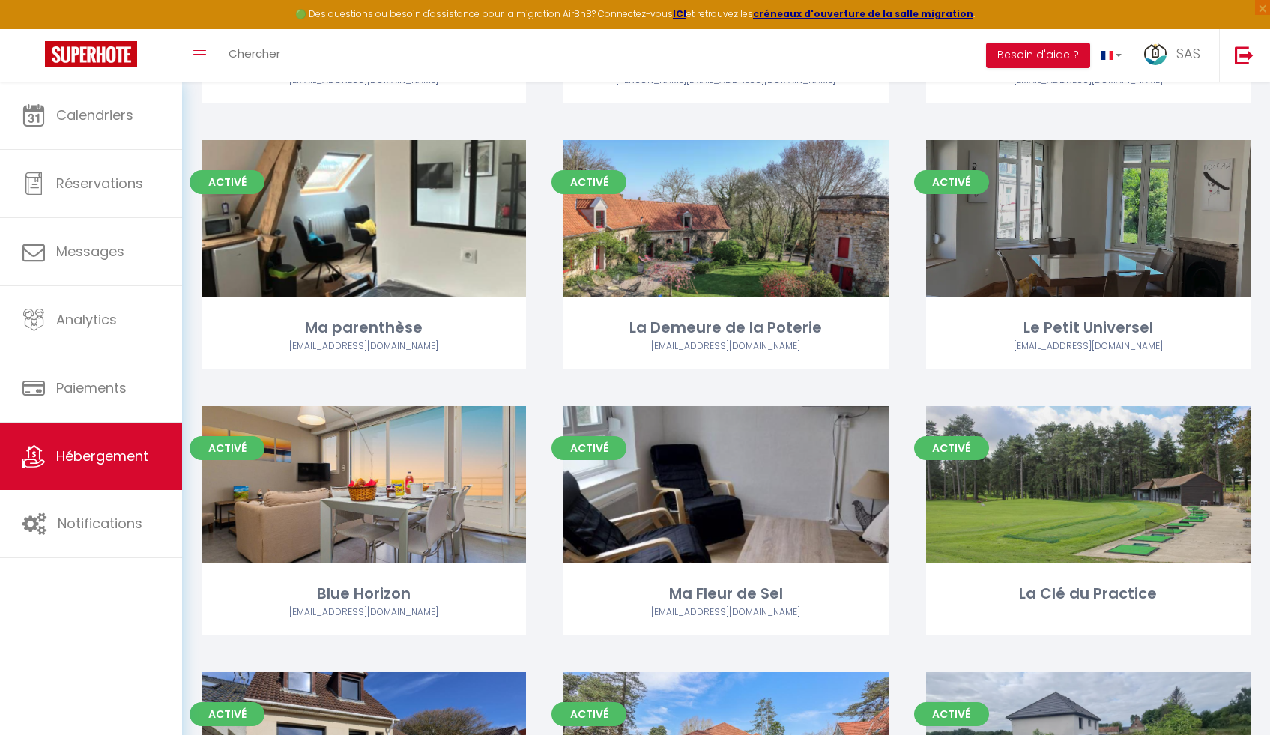
scroll to position [1033, 0]
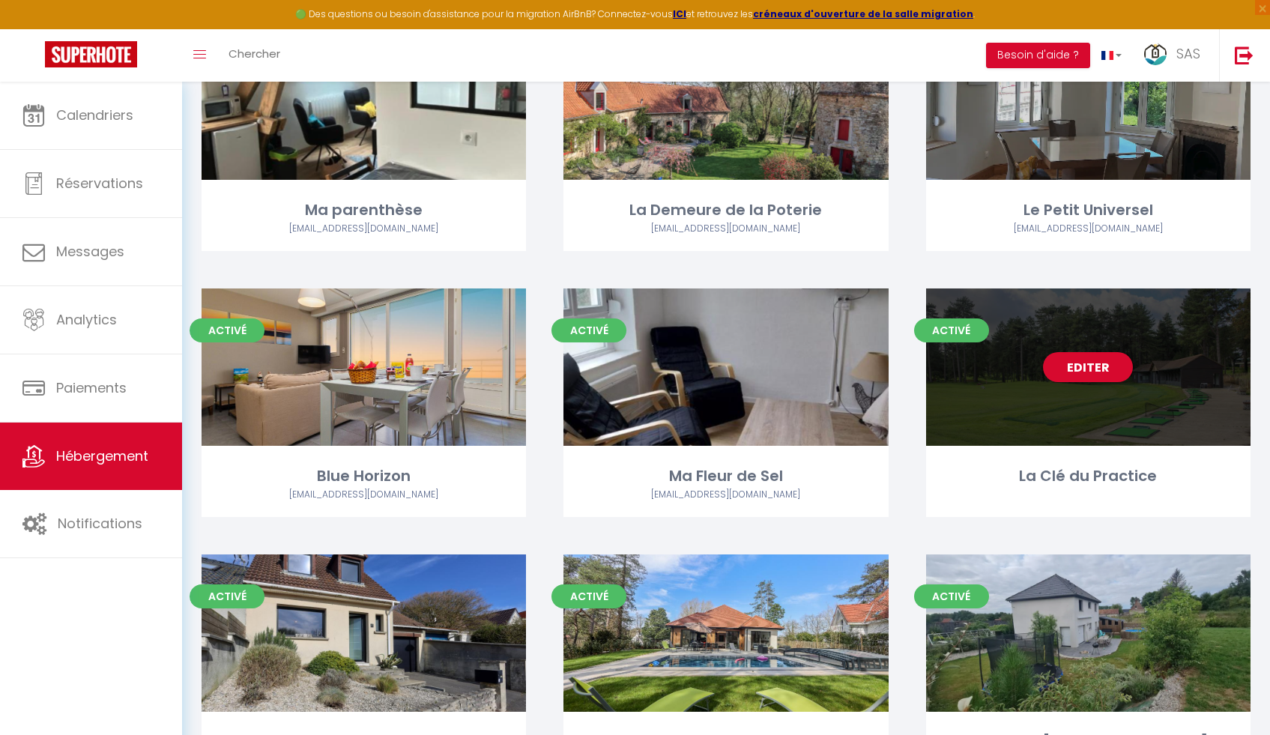
click at [1070, 374] on link "Editer" at bounding box center [1088, 367] width 90 height 30
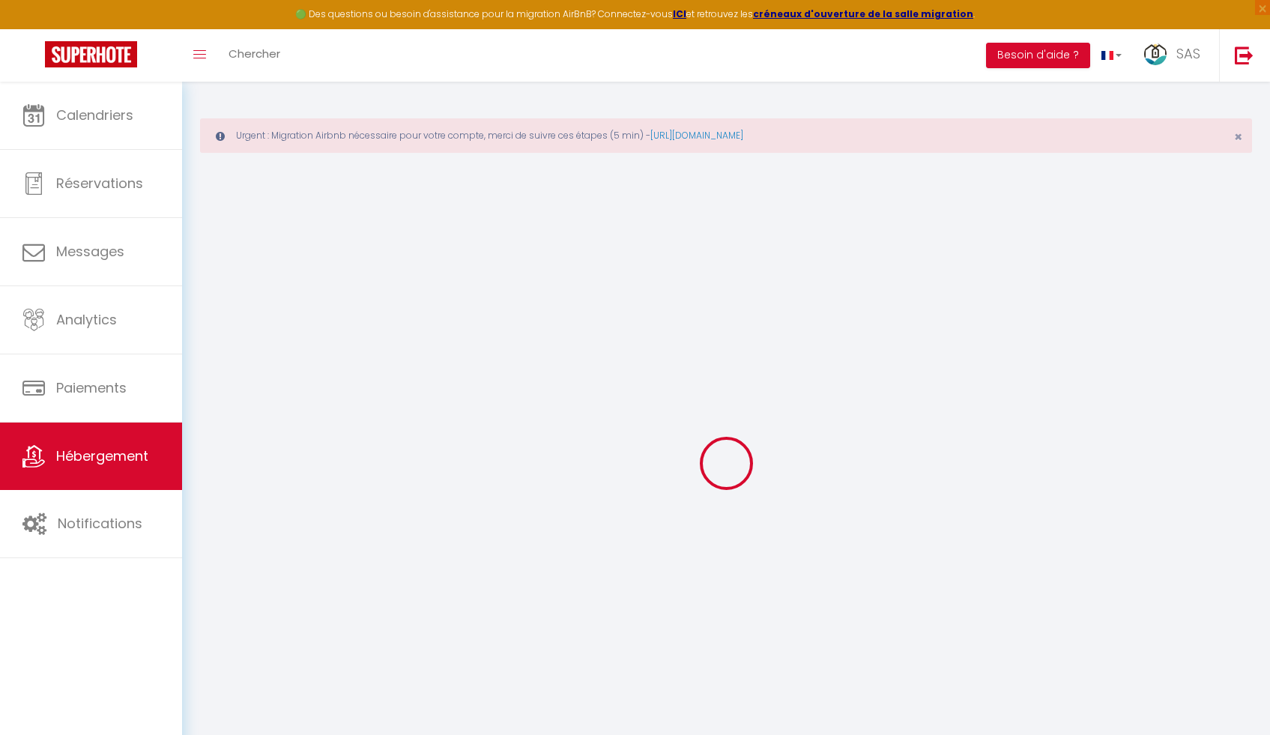
select select "+ 22 %"
select select "+ 20 %"
select select "+ 10 %"
select select "+ 15 %"
checkbox input "false"
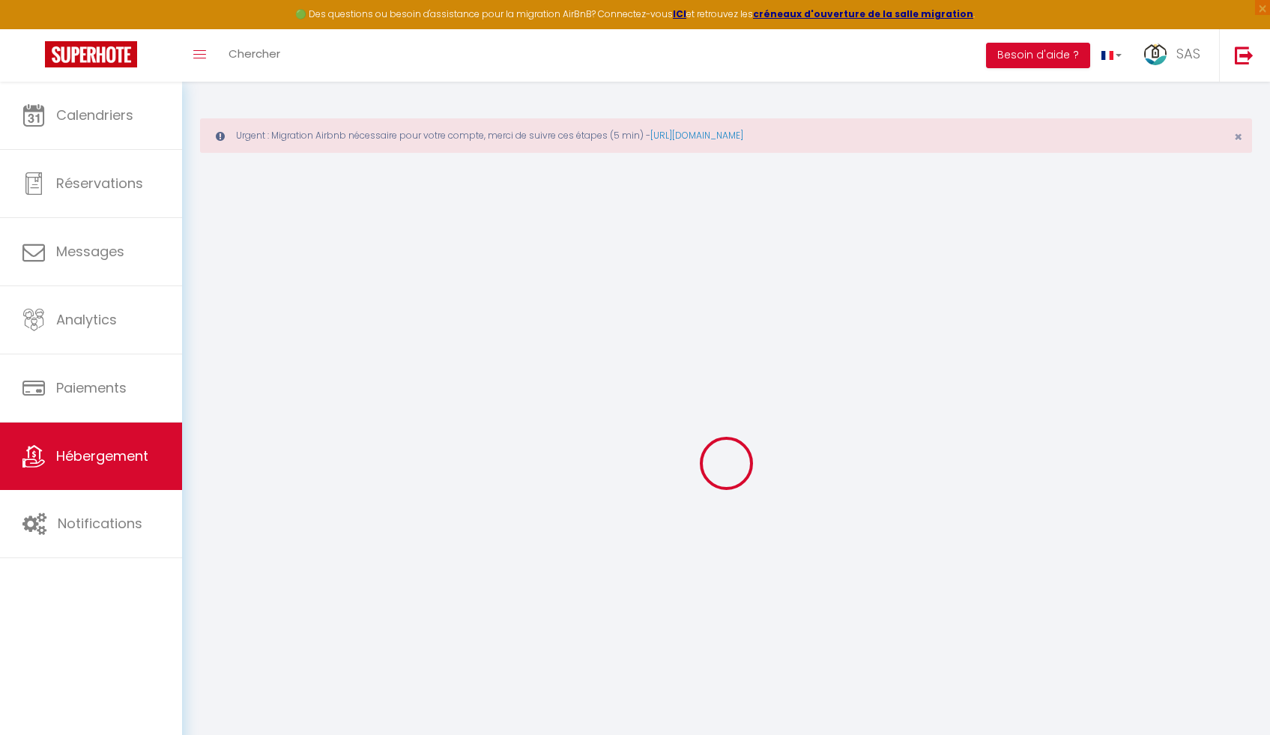
checkbox input "false"
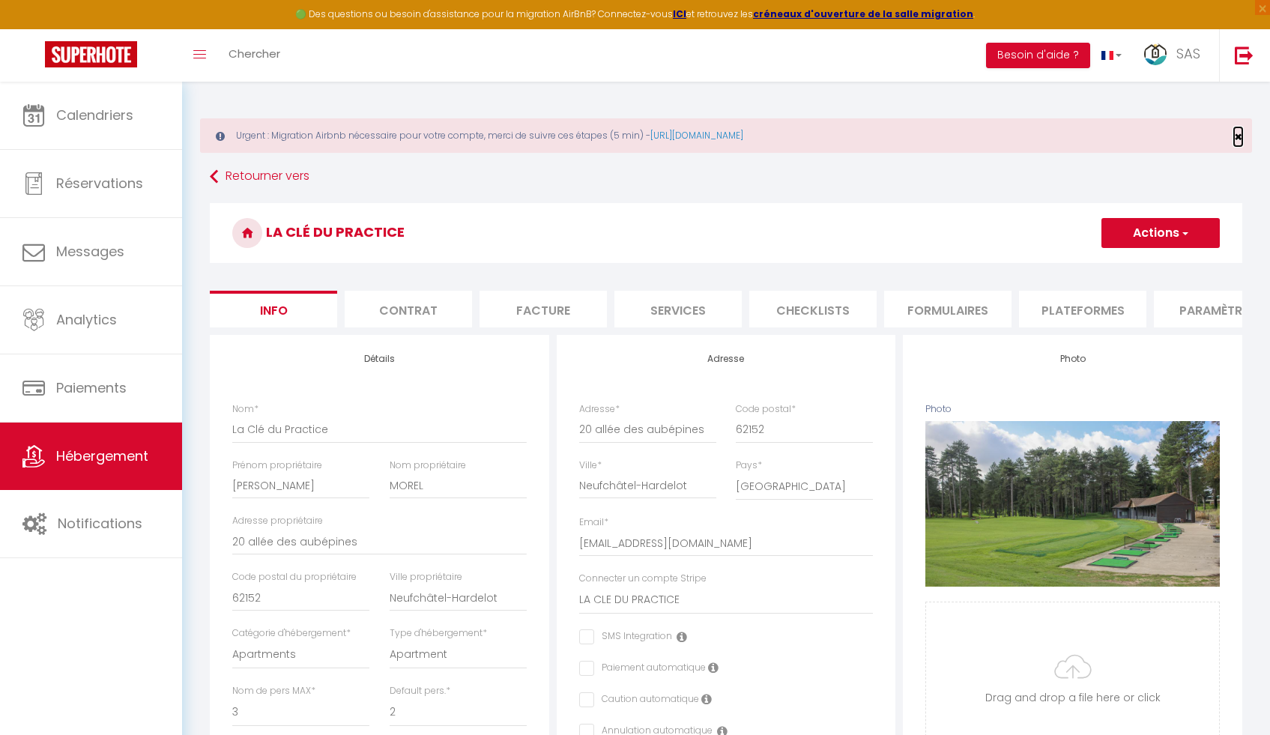
click at [1238, 136] on span "×" at bounding box center [1238, 136] width 8 height 19
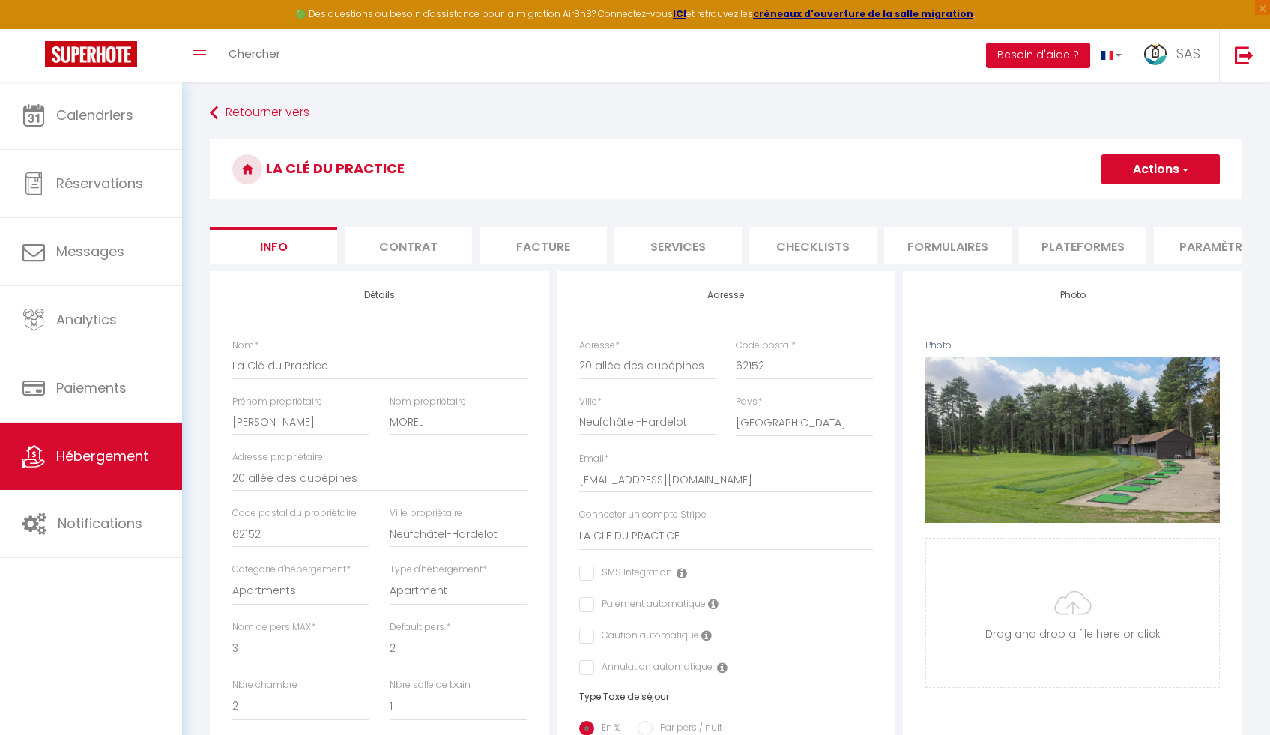
click at [919, 259] on li "Formulaires" at bounding box center [947, 245] width 127 height 37
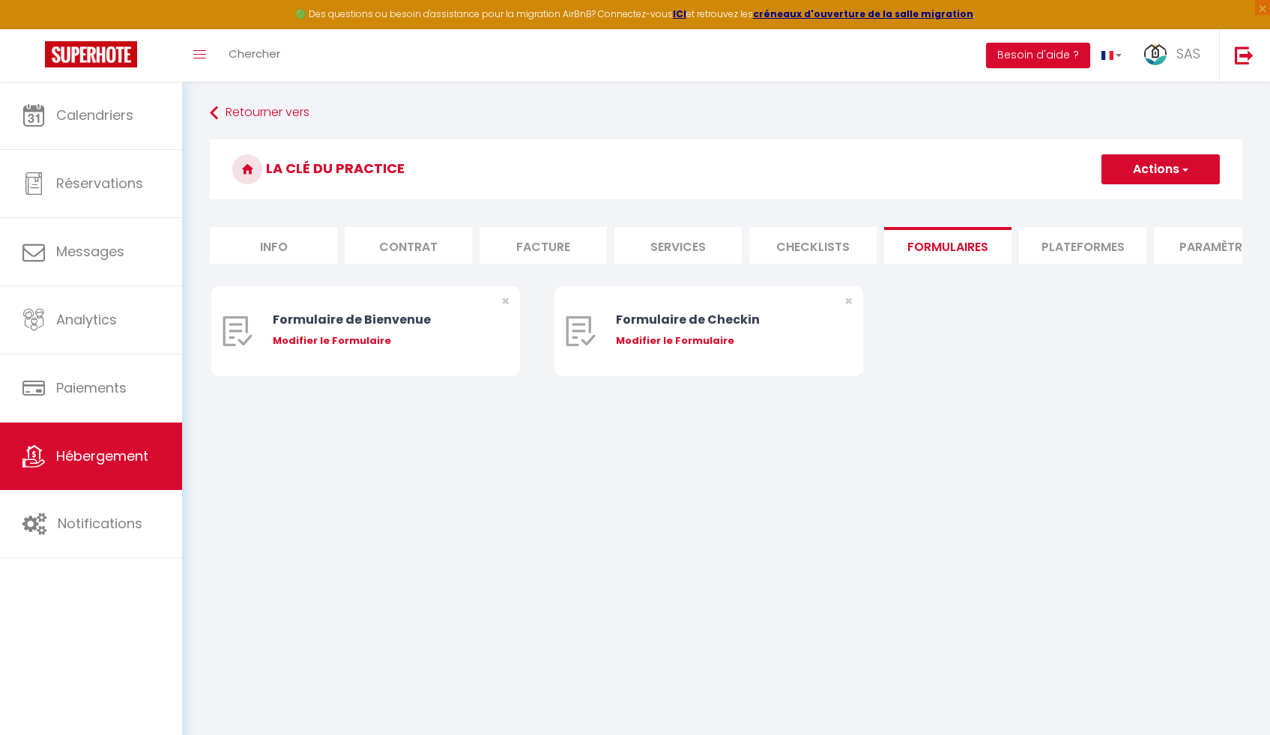
click at [1075, 250] on li "Plateformes" at bounding box center [1082, 245] width 127 height 37
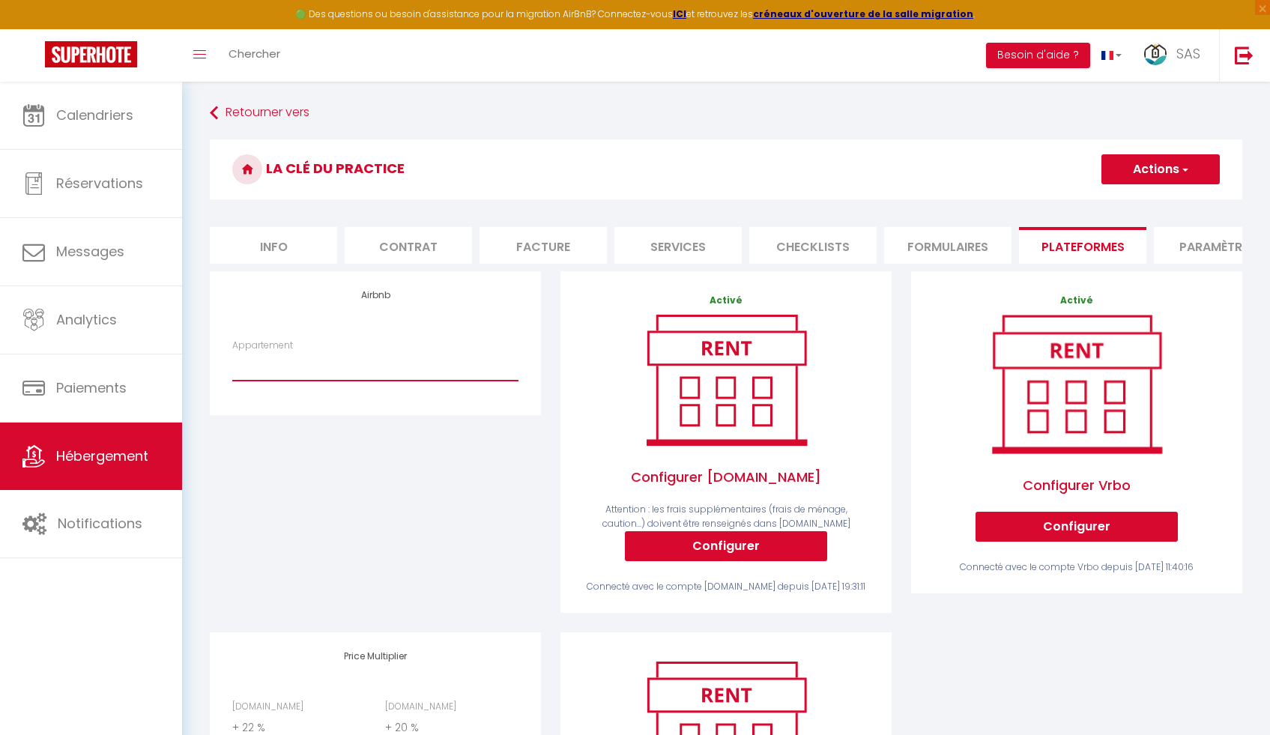
click at [376, 378] on select "La Clé Anglaise ★ WIFI ★ PARKING ★ Balcon - domidum62@gmail.com La Clé du Pract…" at bounding box center [375, 366] width 286 height 28
select select "1724-985525523328446057"
click at [232, 363] on select "La Clé Anglaise ★ WIFI ★ PARKING ★ Balcon - domidum62@gmail.com La Clé du Pract…" at bounding box center [375, 366] width 286 height 28
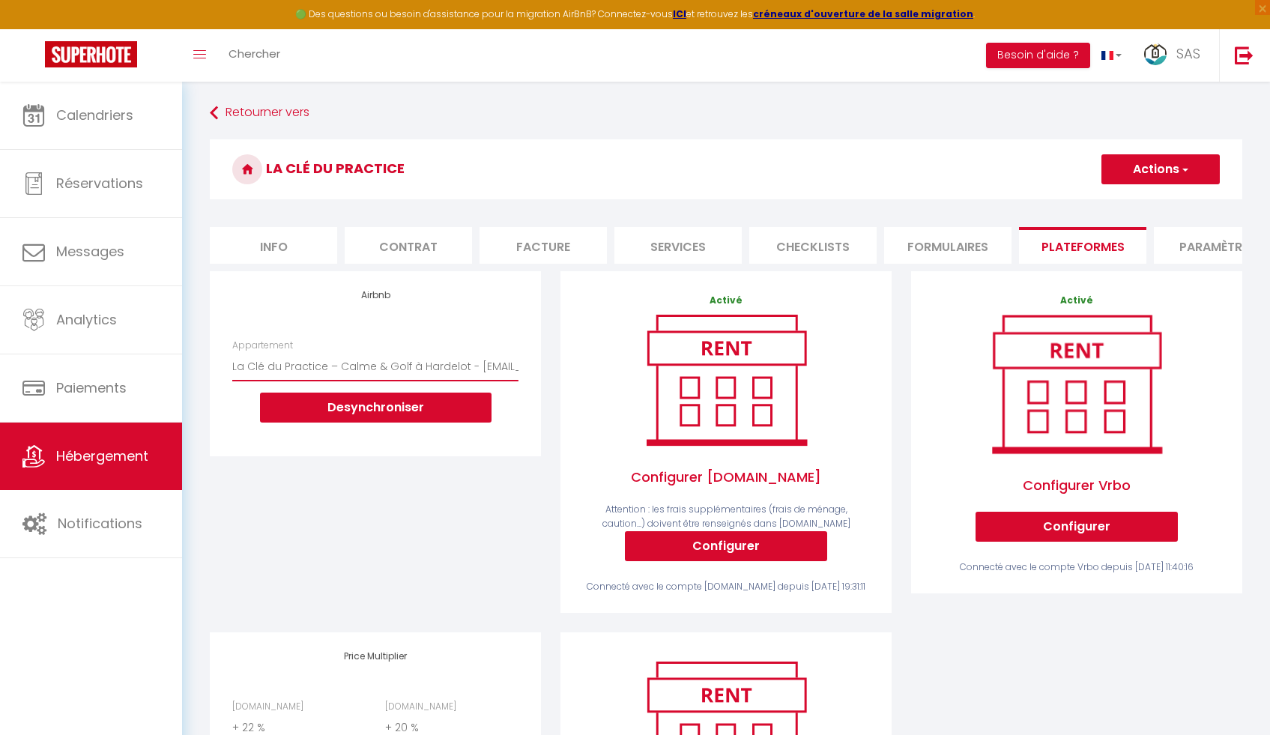
click at [370, 380] on select "La Clé Anglaise ★ WIFI ★ PARKING ★ Balcon - domidum62@gmail.com La Clé du Pract…" at bounding box center [375, 366] width 286 height 28
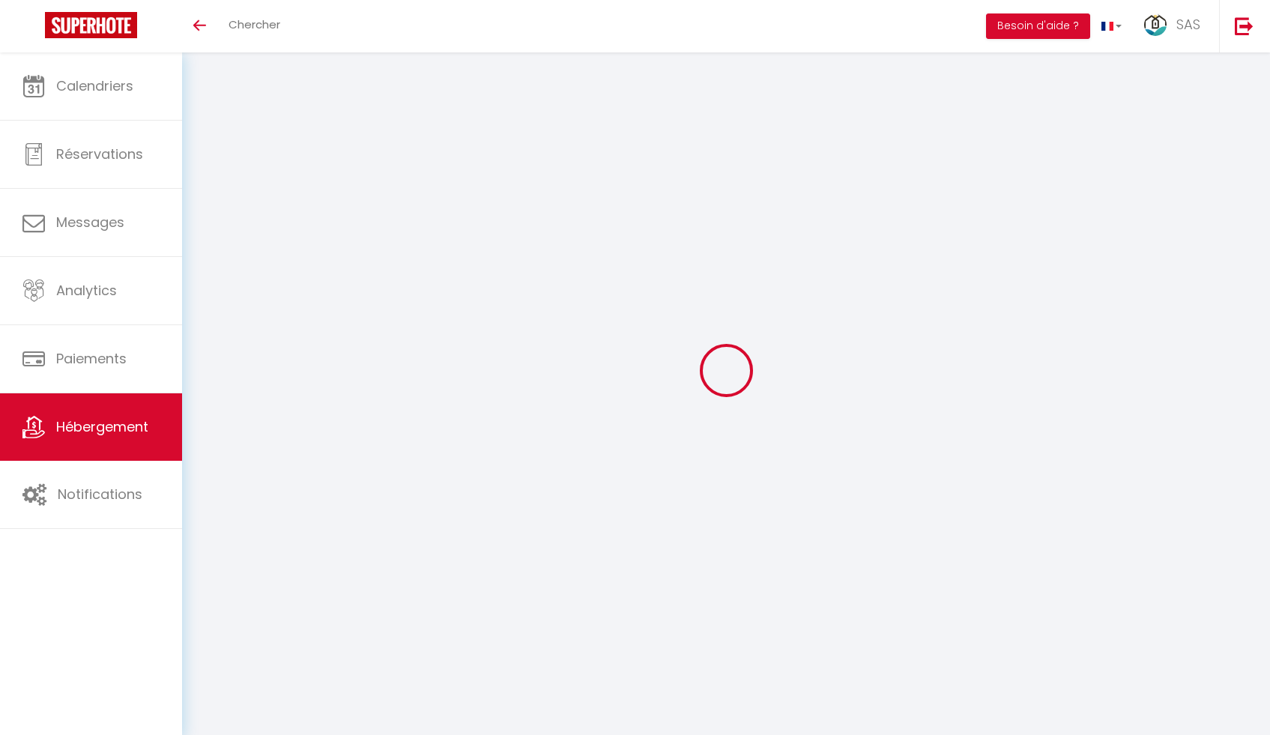
select select "+ 22 %"
select select "+ 20 %"
select select "+ 10 %"
select select "+ 15 %"
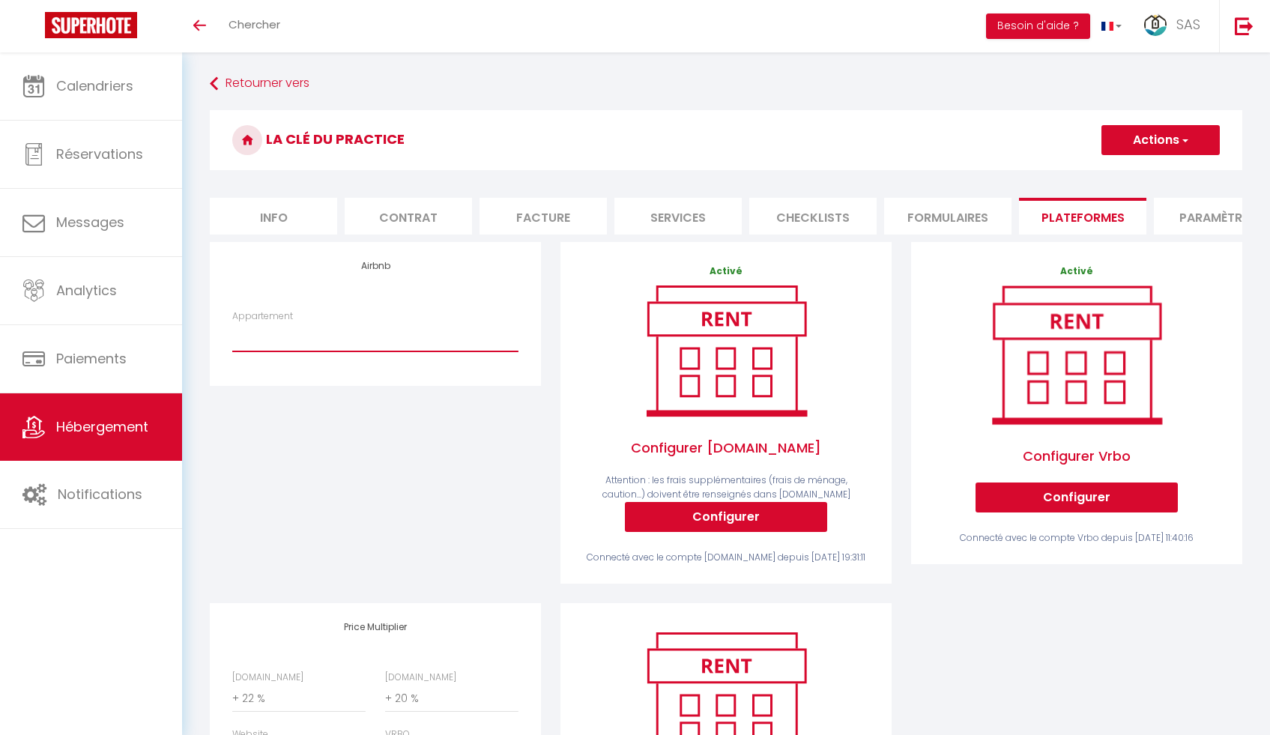
click at [376, 351] on select "La Clé Anglaise ★ WIFI ★ PARKING ★ Balcon - [EMAIL_ADDRESS][DOMAIN_NAME] La Clé…" at bounding box center [375, 337] width 286 height 28
click at [283, 351] on select "La Clé Anglaise ★ WIFI ★ PARKING ★ Balcon - [EMAIL_ADDRESS][DOMAIN_NAME] La Clé…" at bounding box center [375, 337] width 286 height 28
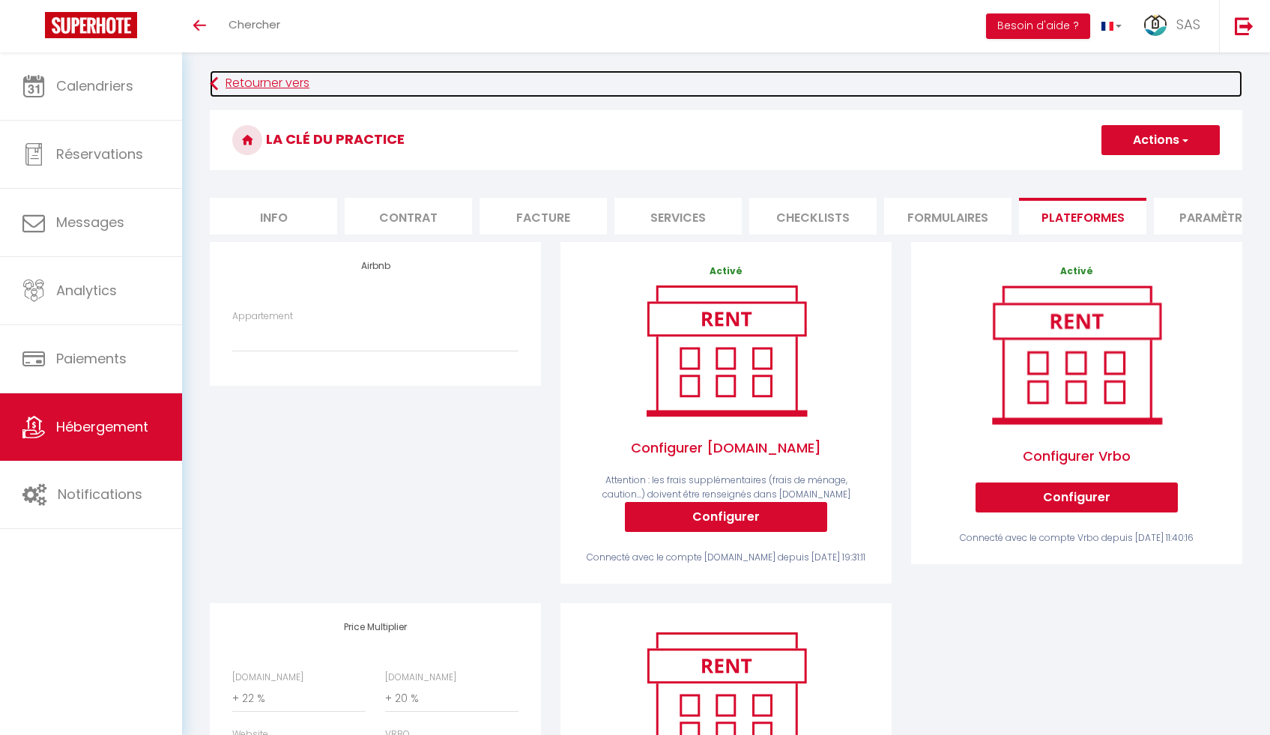
click at [280, 84] on link "Retourner vers" at bounding box center [726, 83] width 1033 height 27
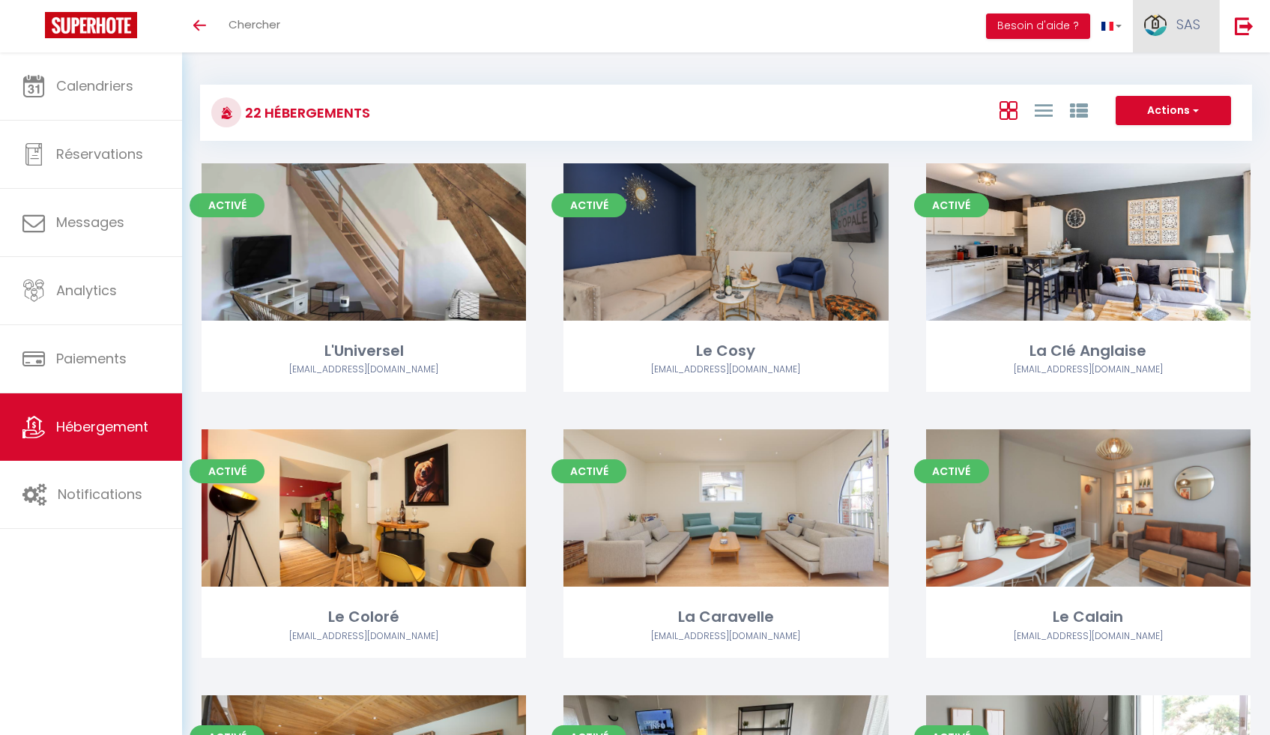
click at [1179, 19] on span "SAS" at bounding box center [1189, 24] width 24 height 19
click at [1153, 100] on link "Équipe" at bounding box center [1159, 101] width 111 height 25
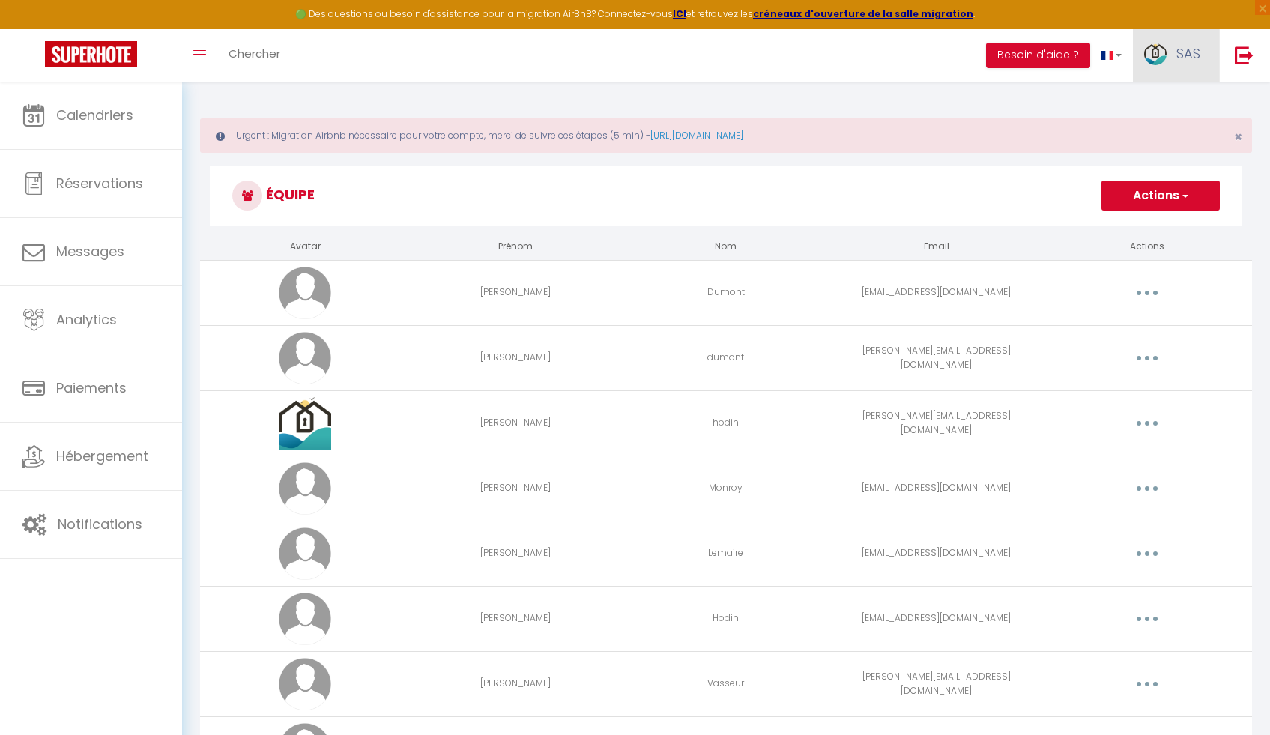
click at [1193, 57] on span "SAS" at bounding box center [1189, 53] width 24 height 19
click at [1168, 104] on link "Paramètres" at bounding box center [1159, 103] width 111 height 25
select select "28"
select select "fr"
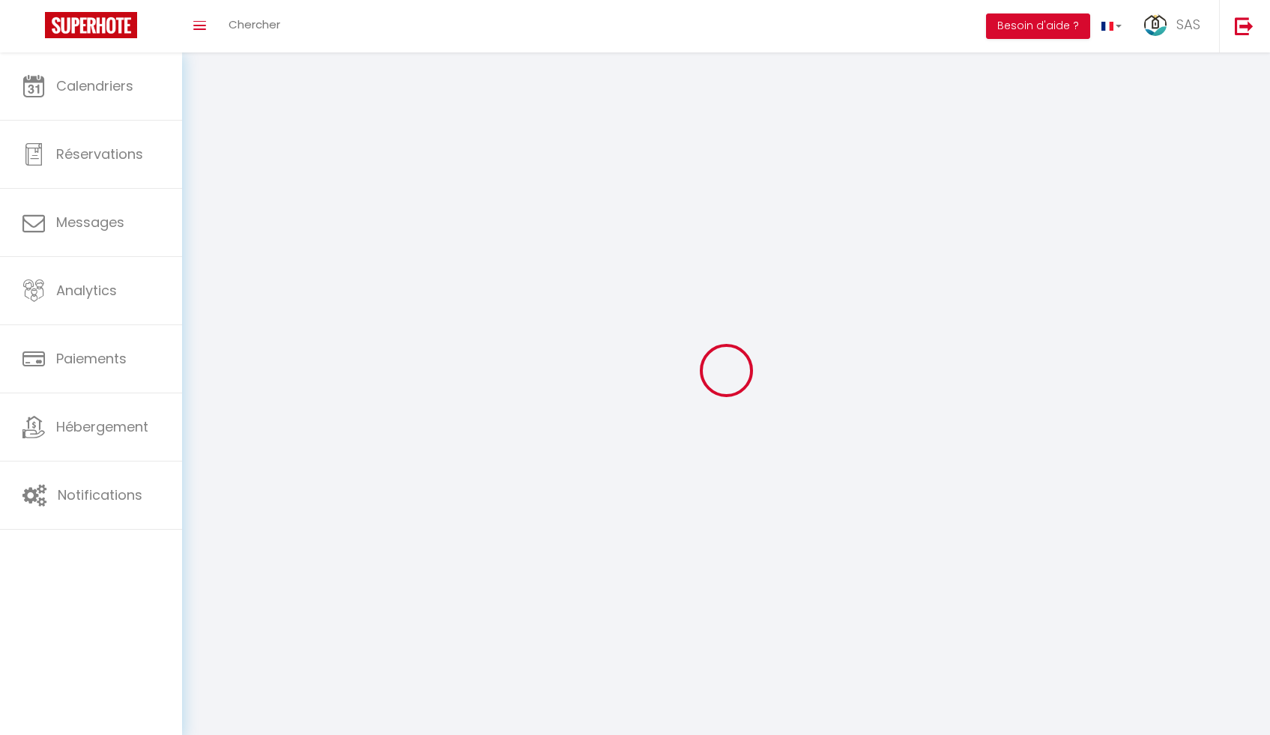
type input "XrcANHeYqOCXSJhw4Igtg2DYx"
type input "vz83CgWRKYWOEd0DcY3P4Sl6L"
type input "https://app.superhote.com/#/get-available-rentals/vz83CgWRKYWOEd0DcY3P4Sl6L"
select select "fr"
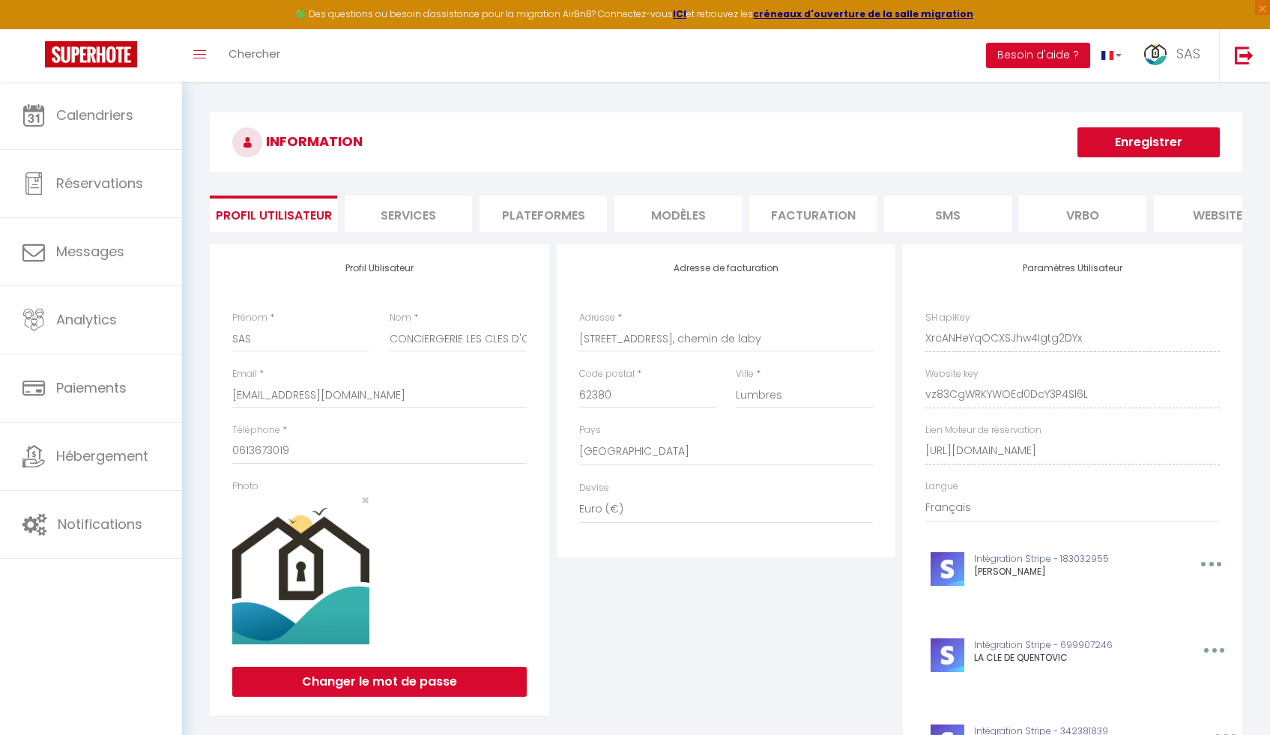
click at [571, 204] on li "Plateformes" at bounding box center [543, 214] width 127 height 37
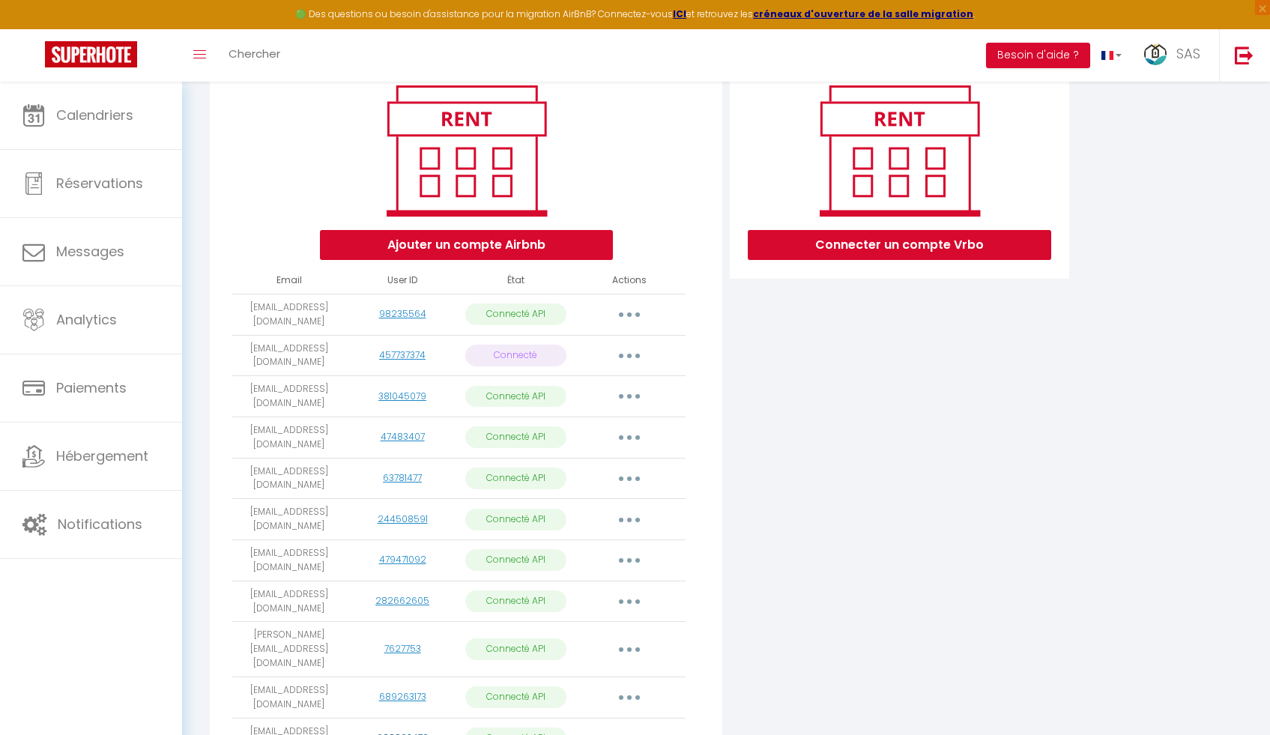
scroll to position [182, 0]
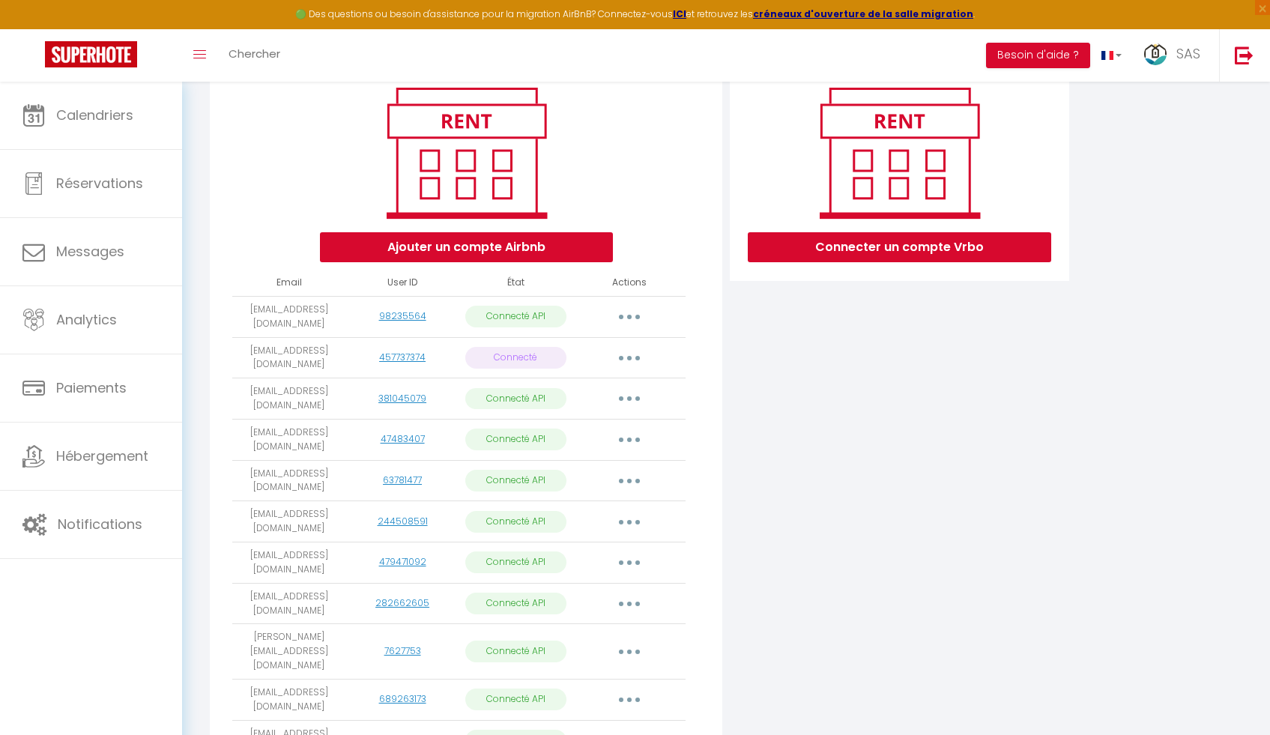
click at [628, 360] on icon "button" at bounding box center [629, 358] width 4 height 4
click at [560, 426] on link "Supprimer" at bounding box center [563, 418] width 166 height 25
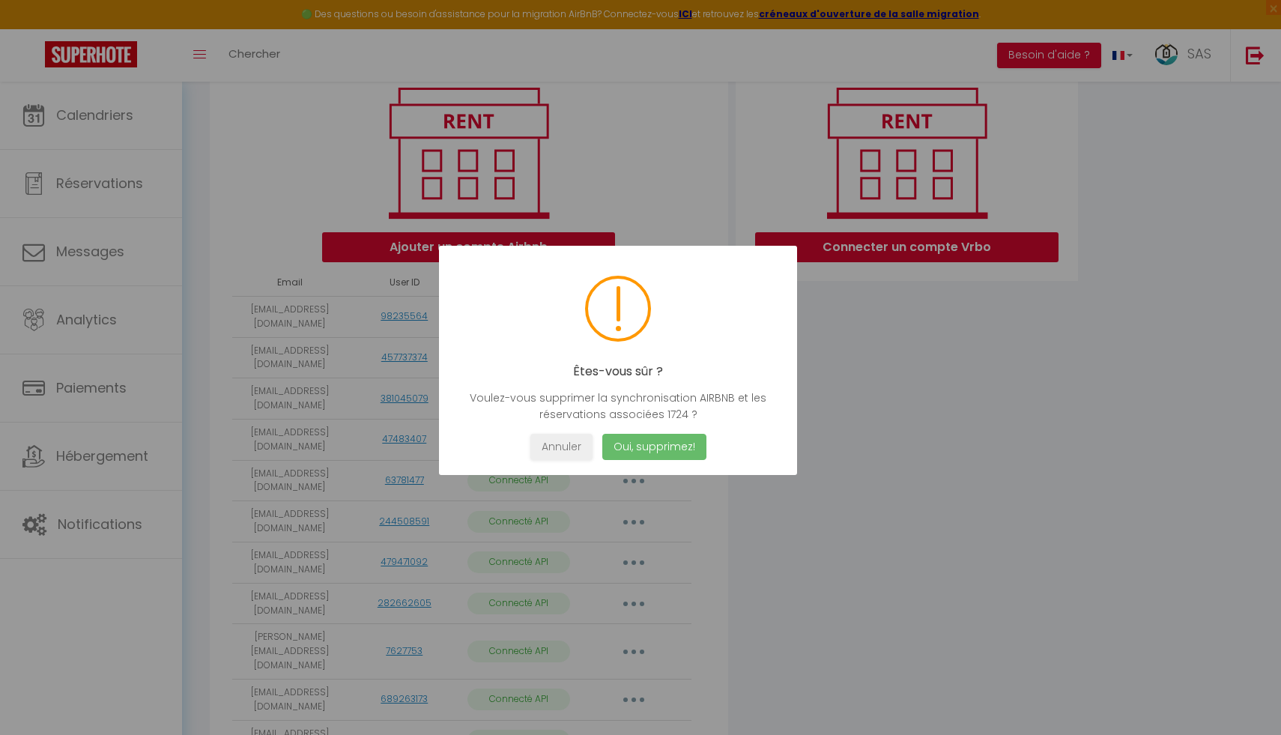
click at [661, 445] on button "Oui, supprimez!" at bounding box center [655, 447] width 104 height 26
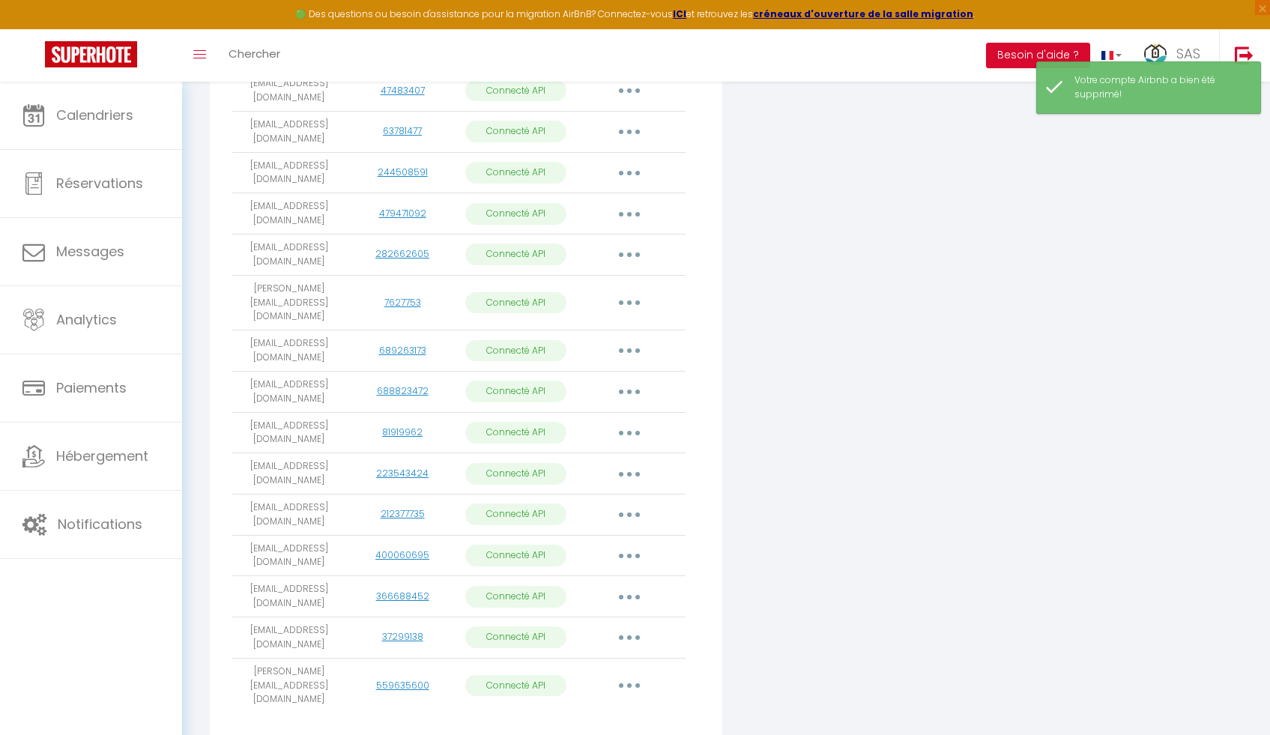
scroll to position [493, 0]
click at [636, 671] on button "button" at bounding box center [630, 683] width 42 height 24
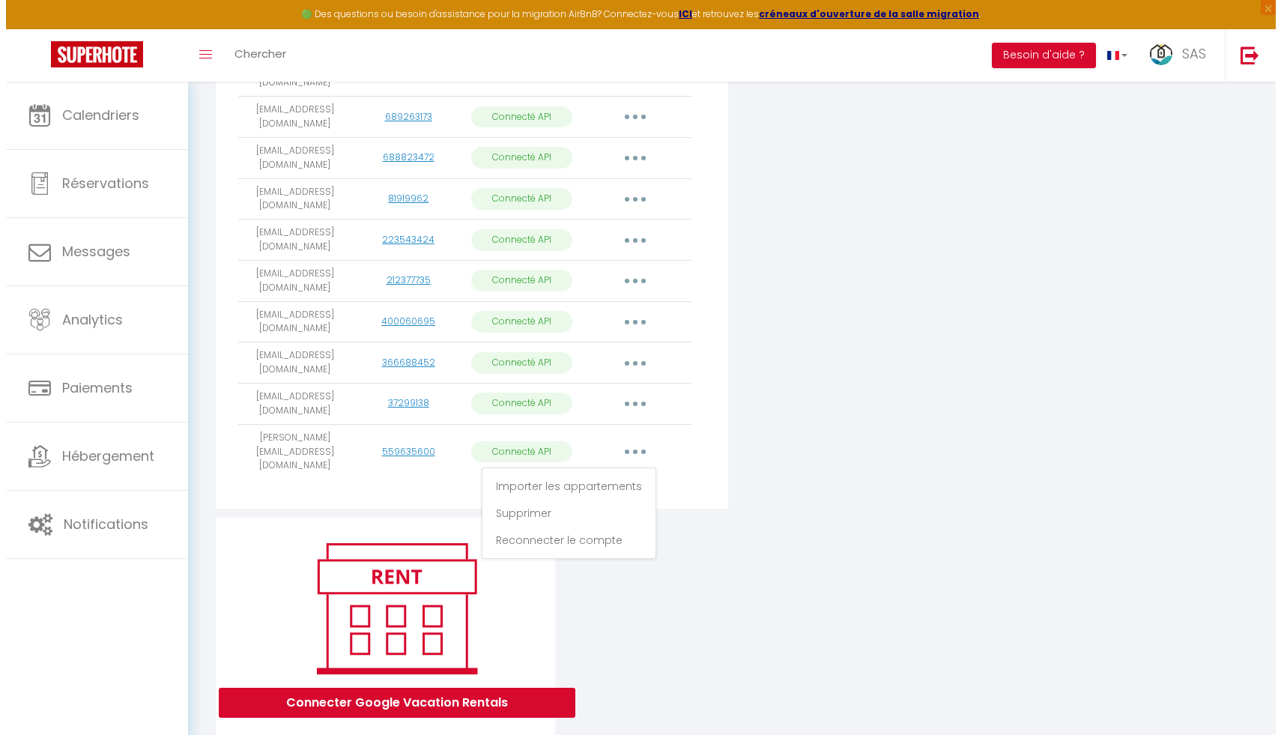
scroll to position [728, 0]
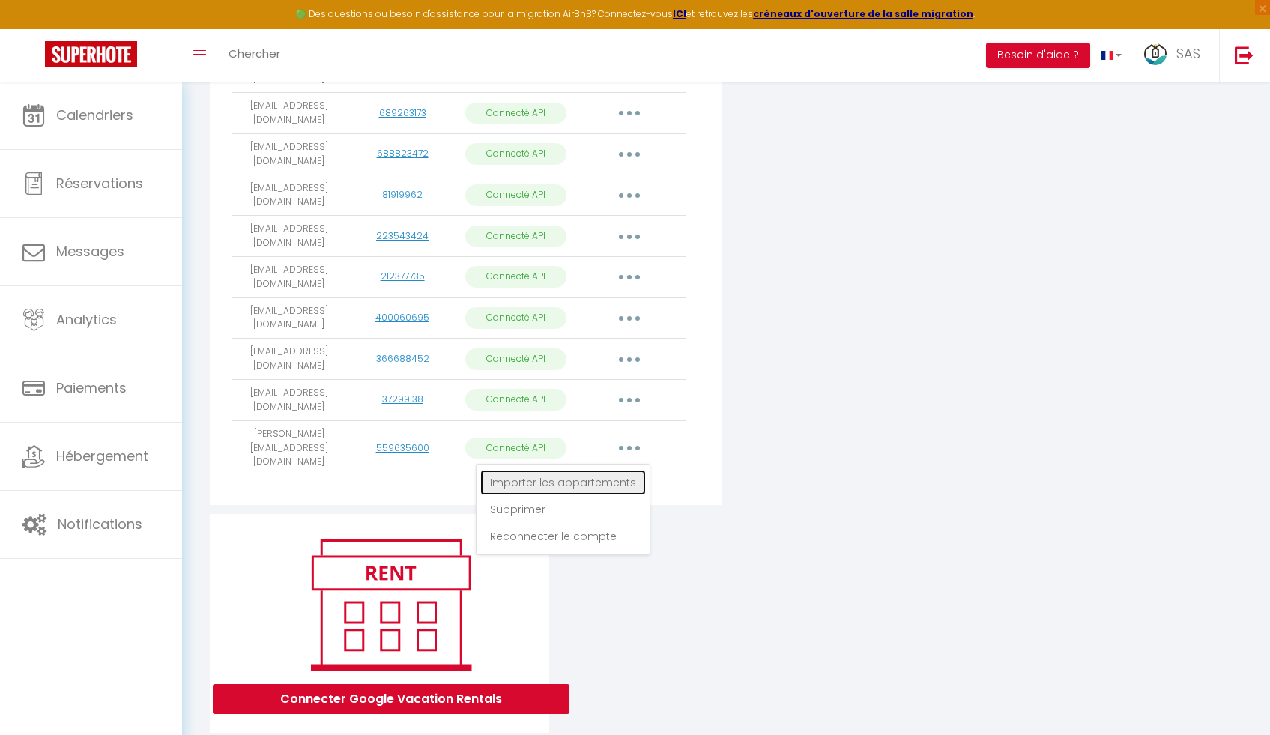
click at [571, 470] on link "Importer les appartements" at bounding box center [563, 482] width 166 height 25
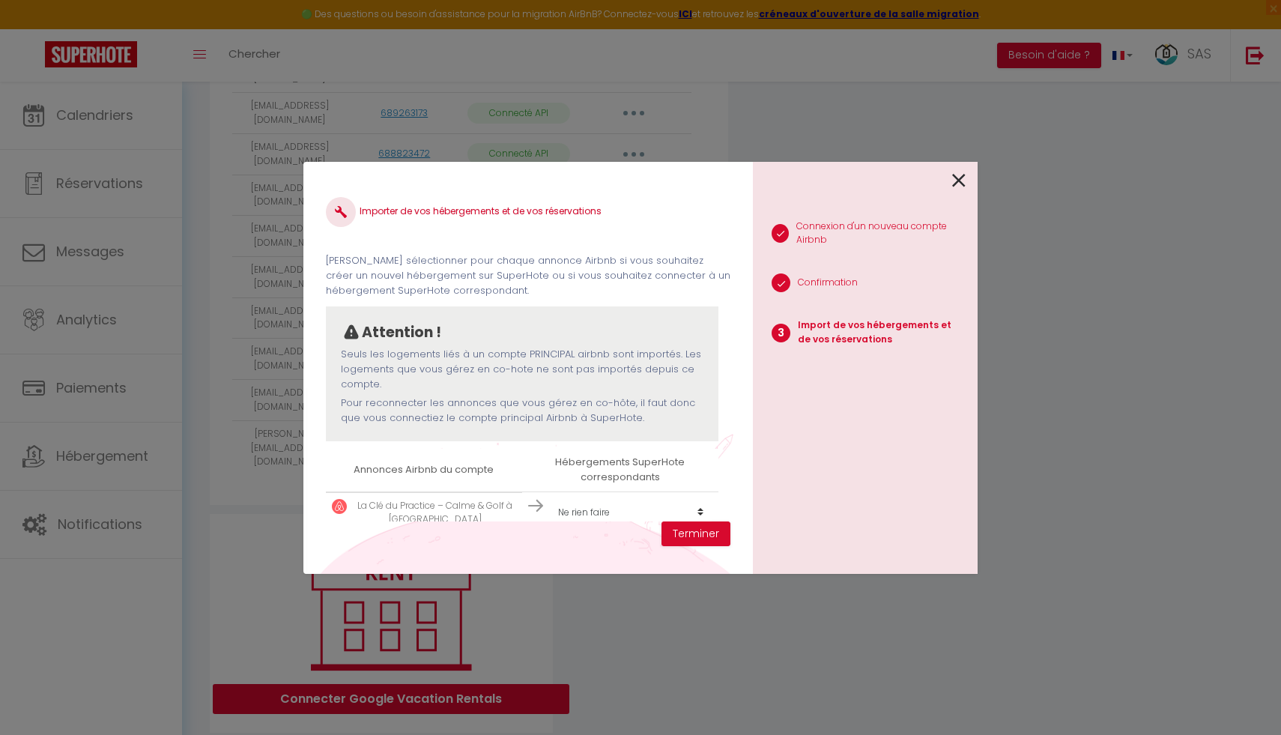
scroll to position [23, 0]
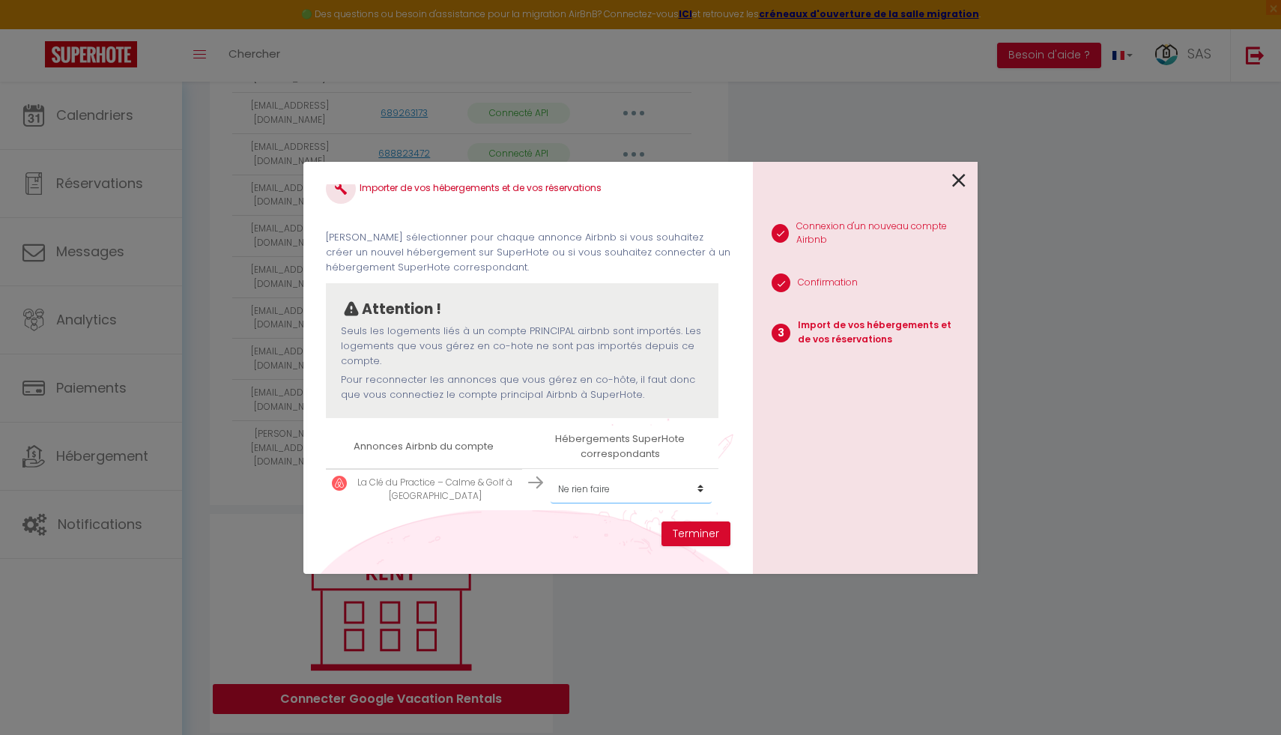
click at [614, 494] on select "Créer un nouvel hébergement Ne rien faire L'Universel Le Cosy La Clé Anglaise L…" at bounding box center [631, 489] width 161 height 28
click at [608, 495] on select "Créer un nouvel hébergement Ne rien faire L'Universel Le Cosy La Clé Anglaise L…" at bounding box center [631, 489] width 161 height 28
select select "63613"
click at [551, 475] on select "Créer un nouvel hébergement Ne rien faire L'Universel Le Cosy La Clé Anglaise L…" at bounding box center [631, 489] width 161 height 28
click at [681, 531] on button "Terminer" at bounding box center [696, 534] width 69 height 25
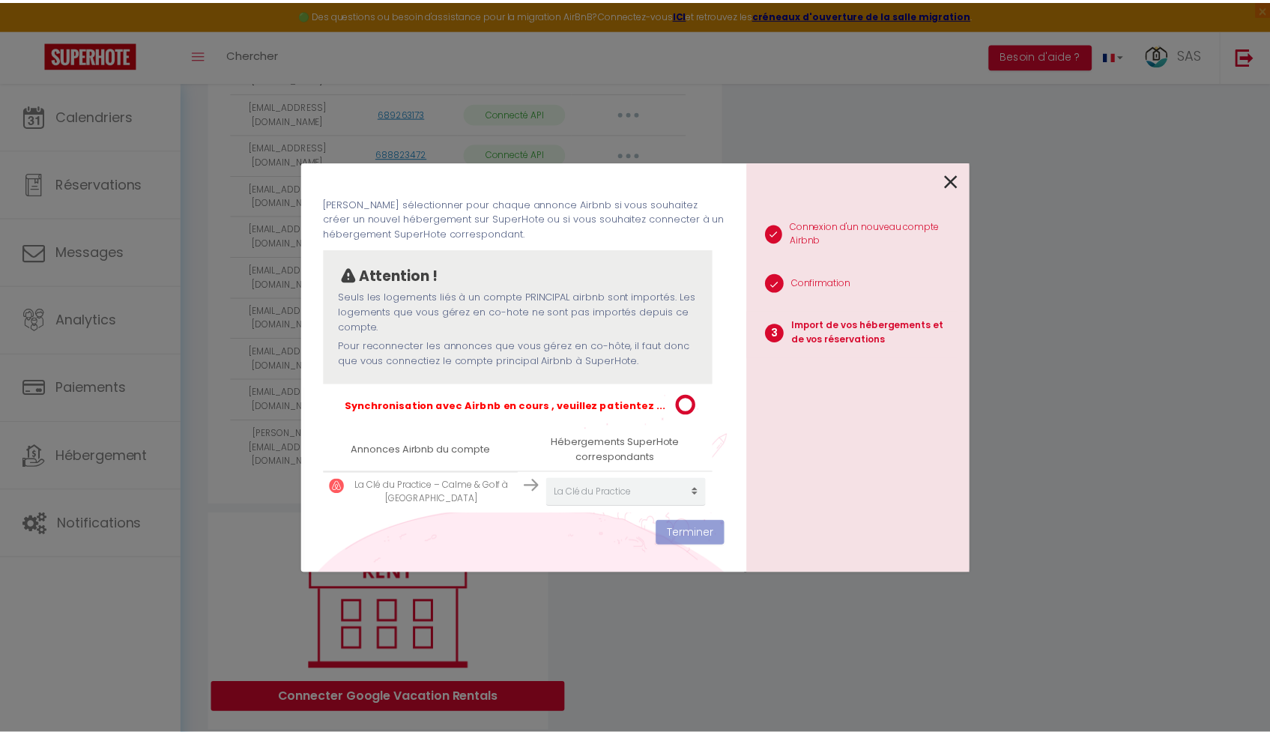
scroll to position [61, 0]
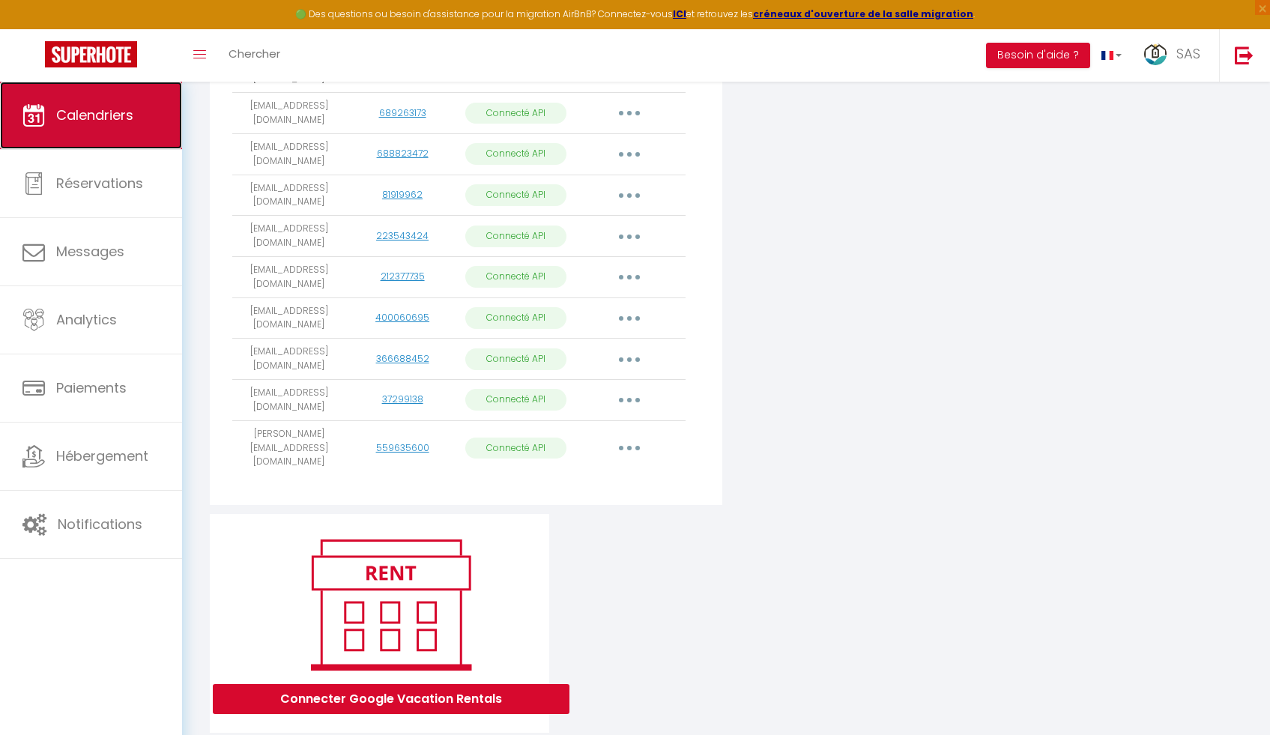
click at [130, 128] on link "Calendriers" at bounding box center [91, 115] width 182 height 67
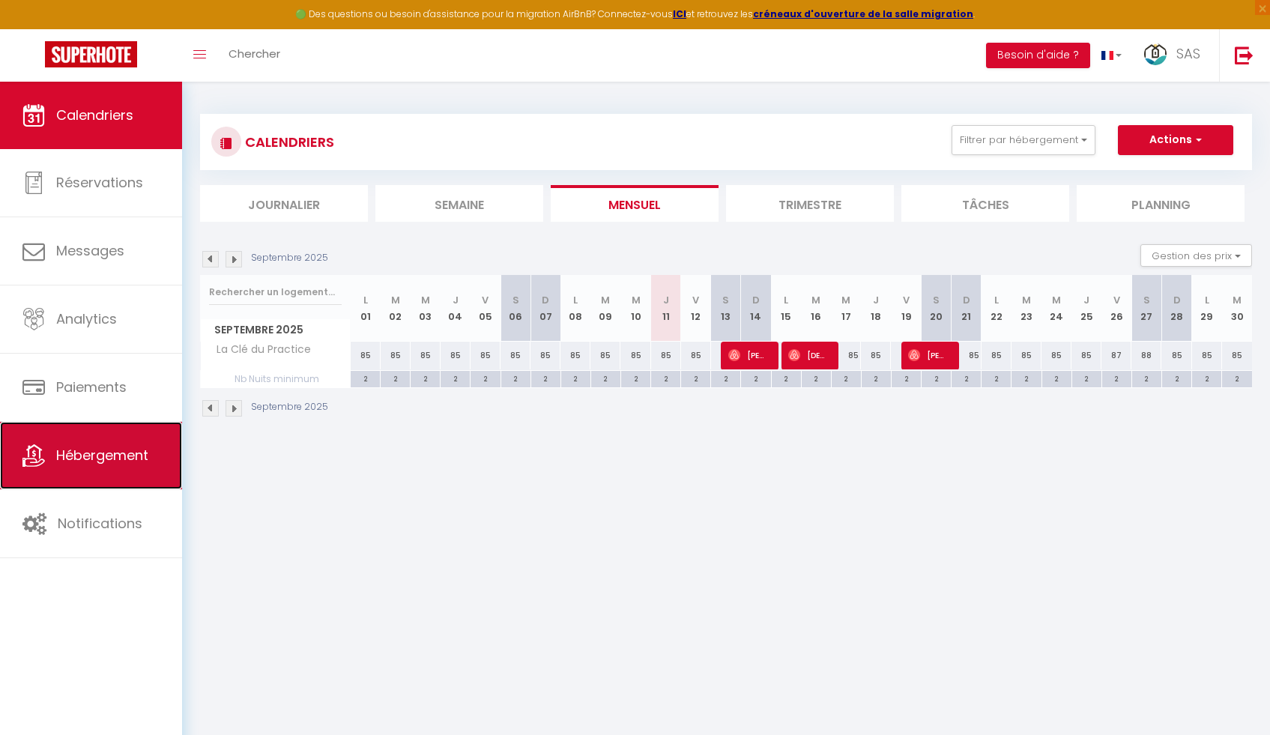
click at [115, 460] on span "Hébergement" at bounding box center [102, 455] width 92 height 19
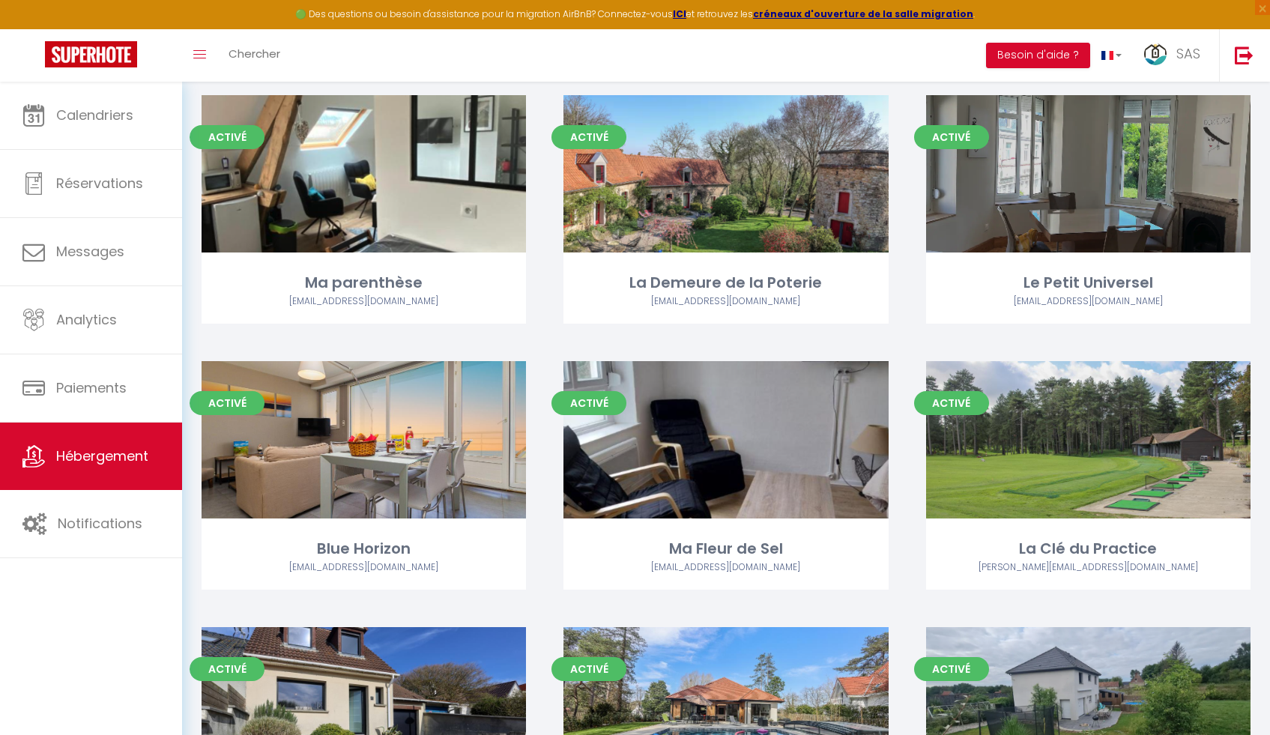
scroll to position [965, 0]
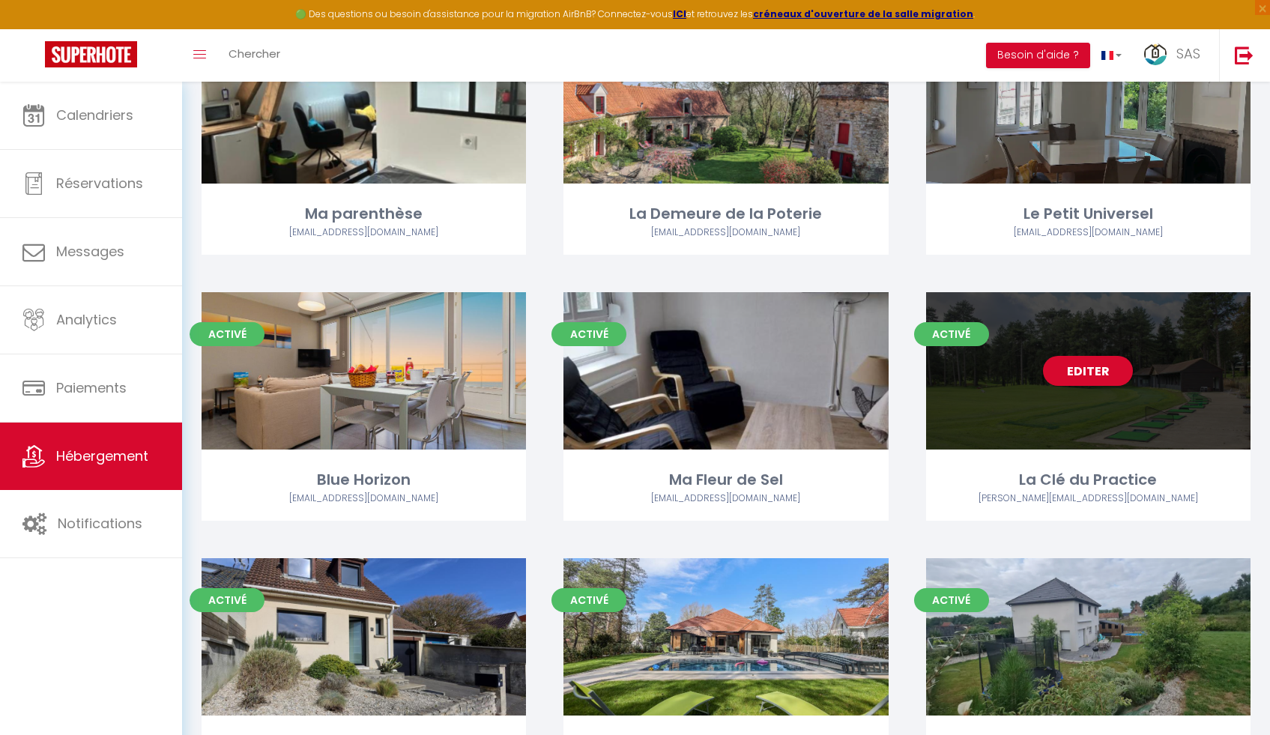
click at [1096, 371] on link "Editer" at bounding box center [1088, 371] width 90 height 30
select select "3"
select select "2"
select select "1"
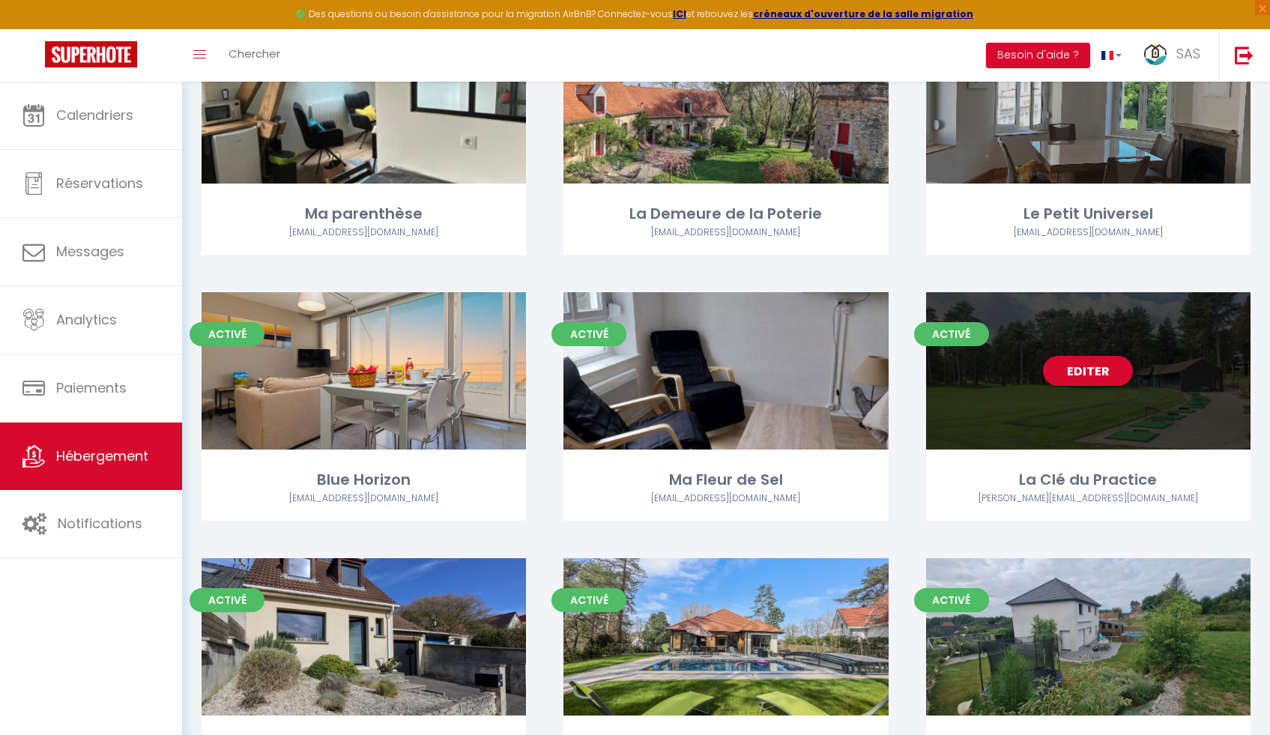
select select
select select "28"
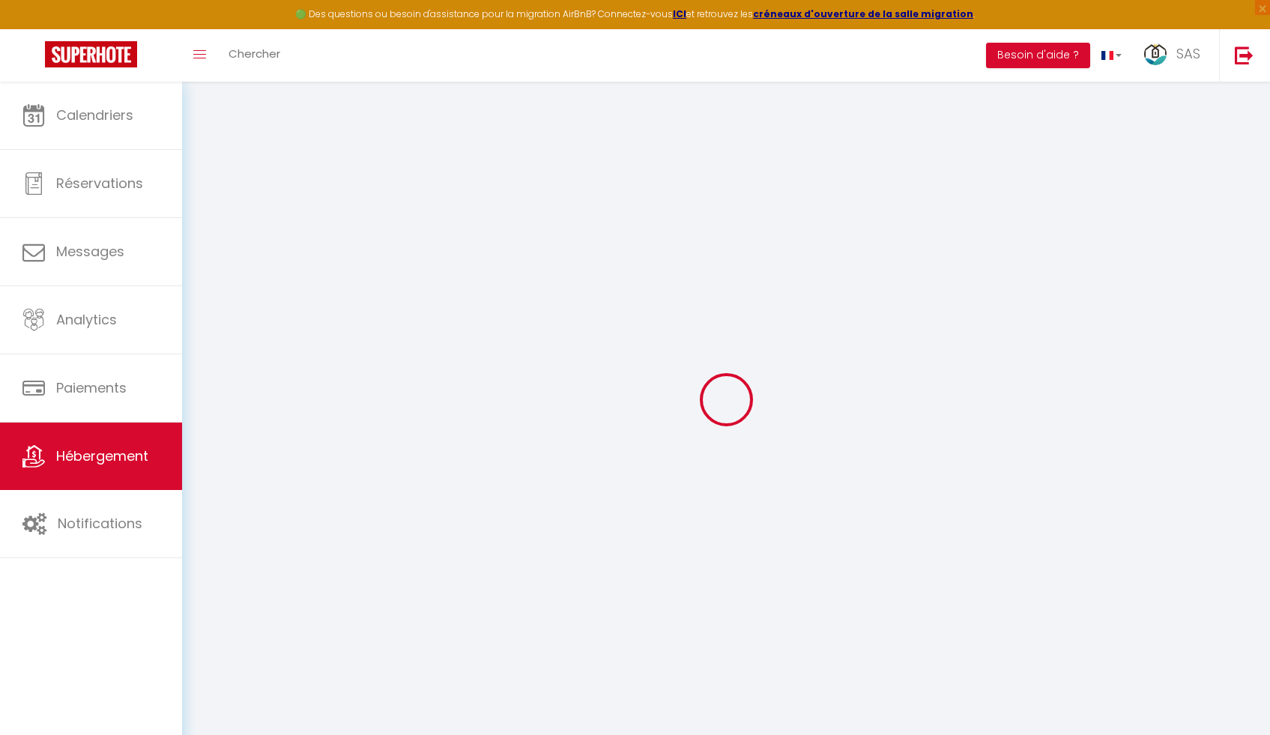
select select
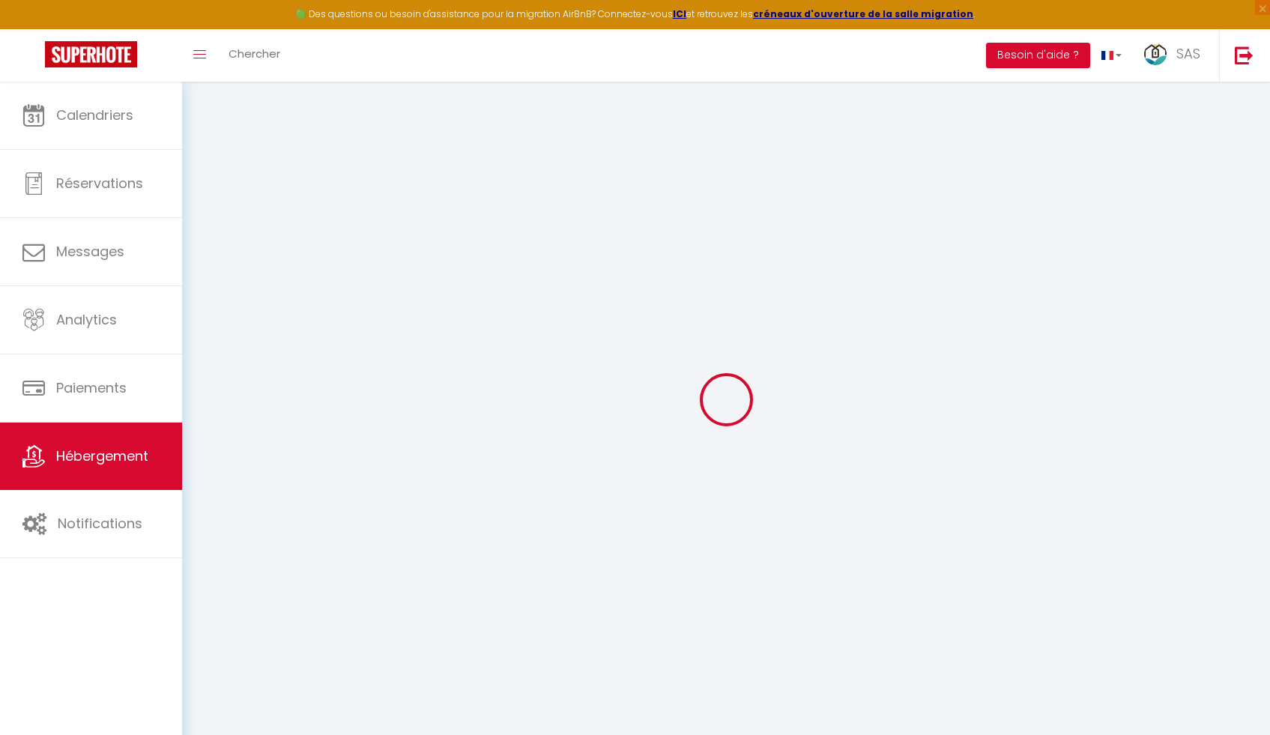
select select
checkbox input "false"
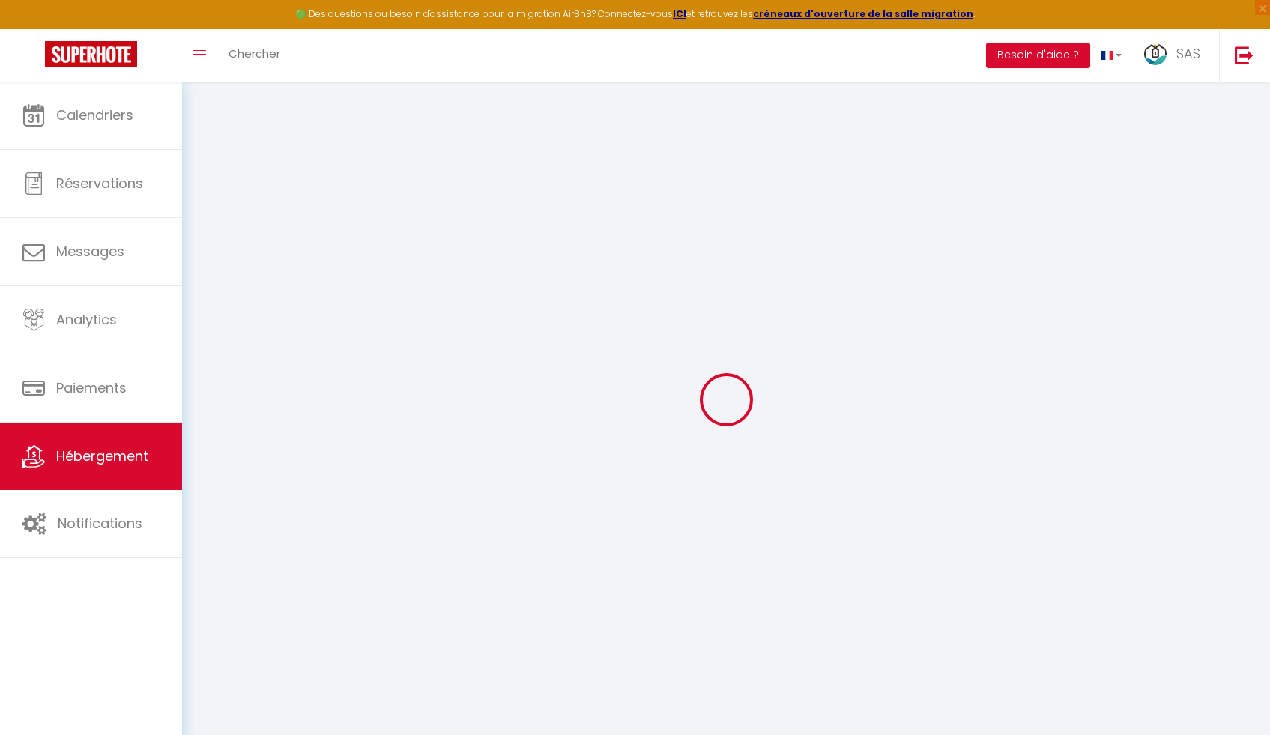
select select
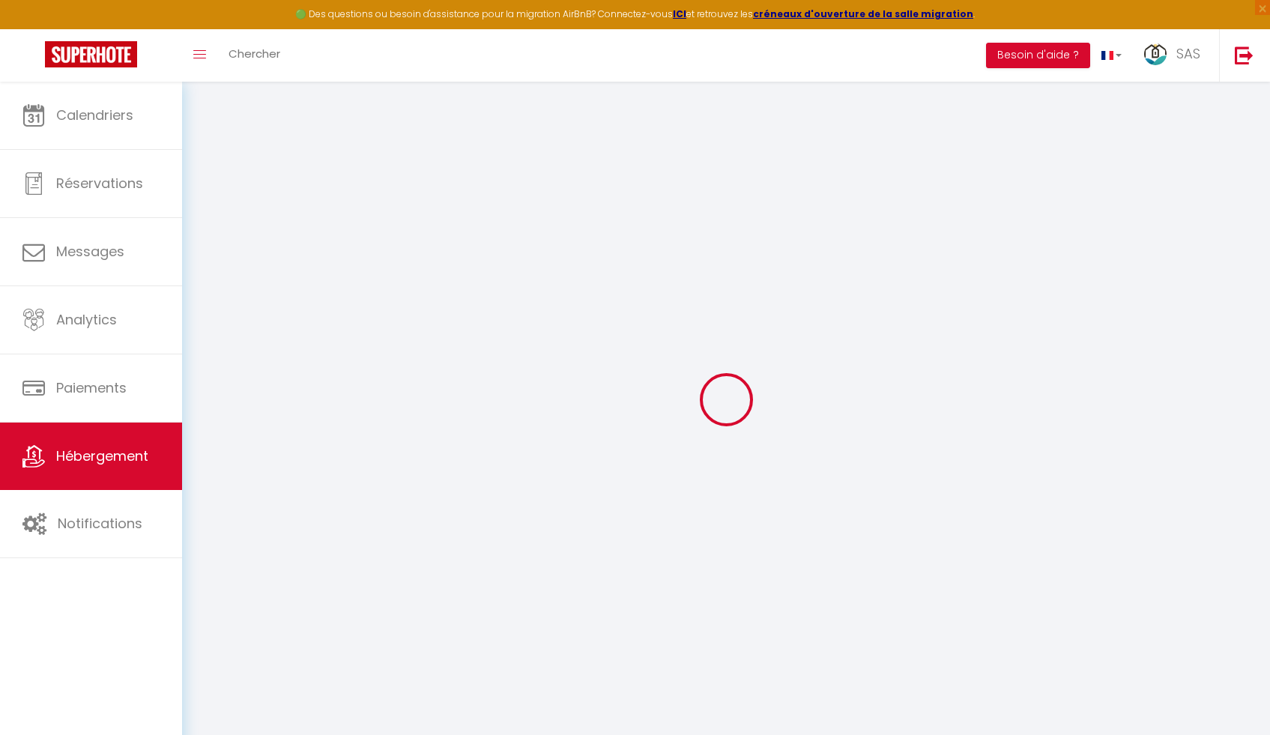
select select
checkbox input "false"
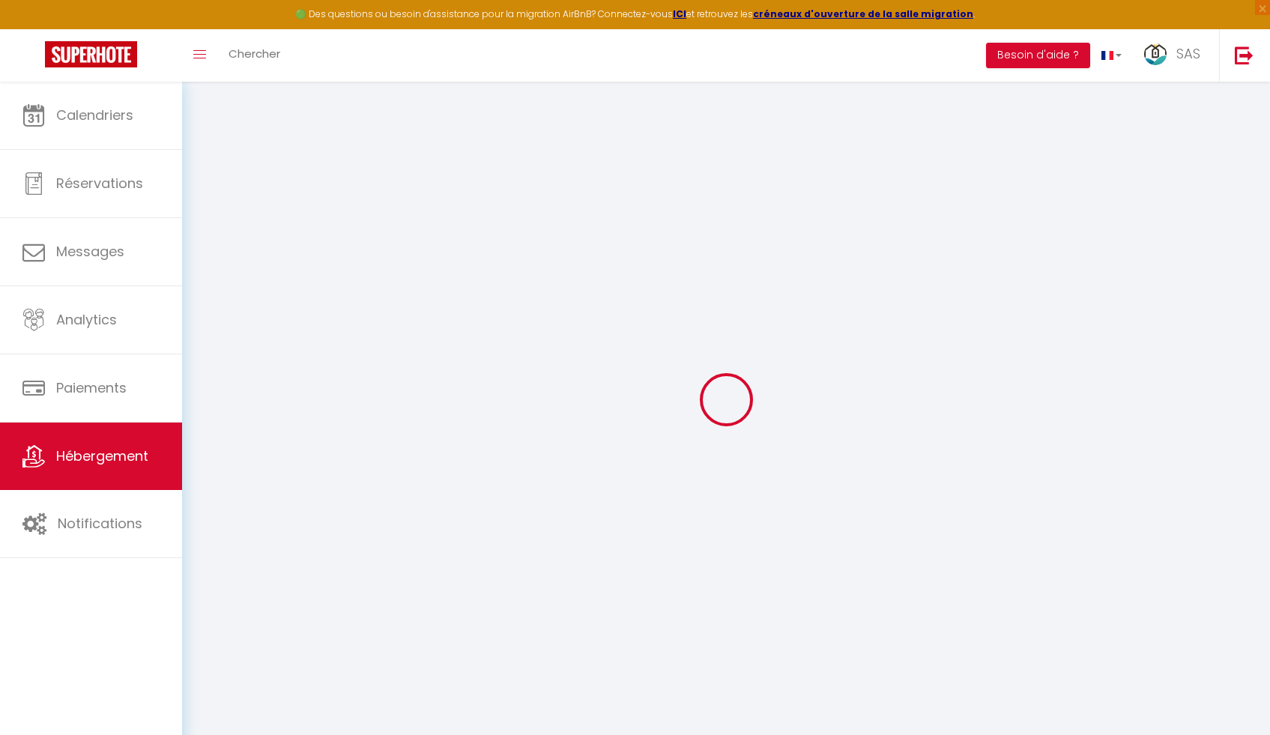
checkbox input "false"
select select
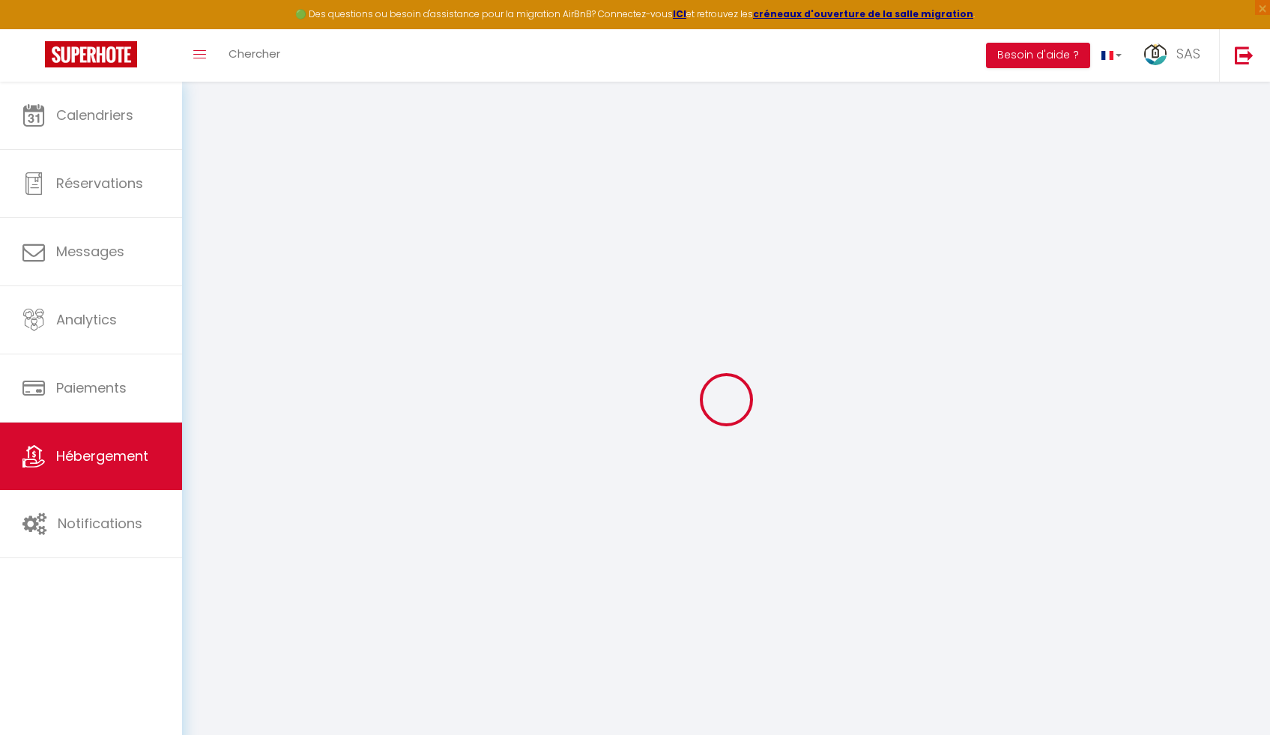
select select
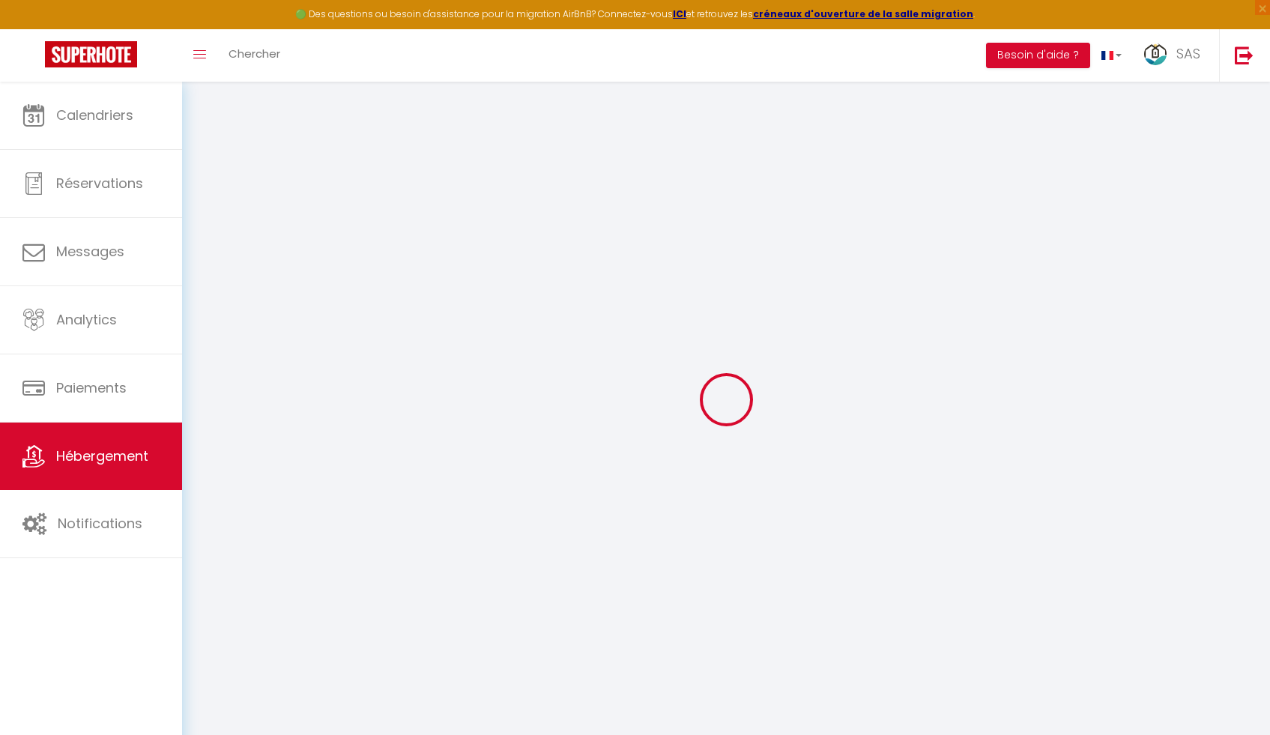
checkbox input "false"
select select
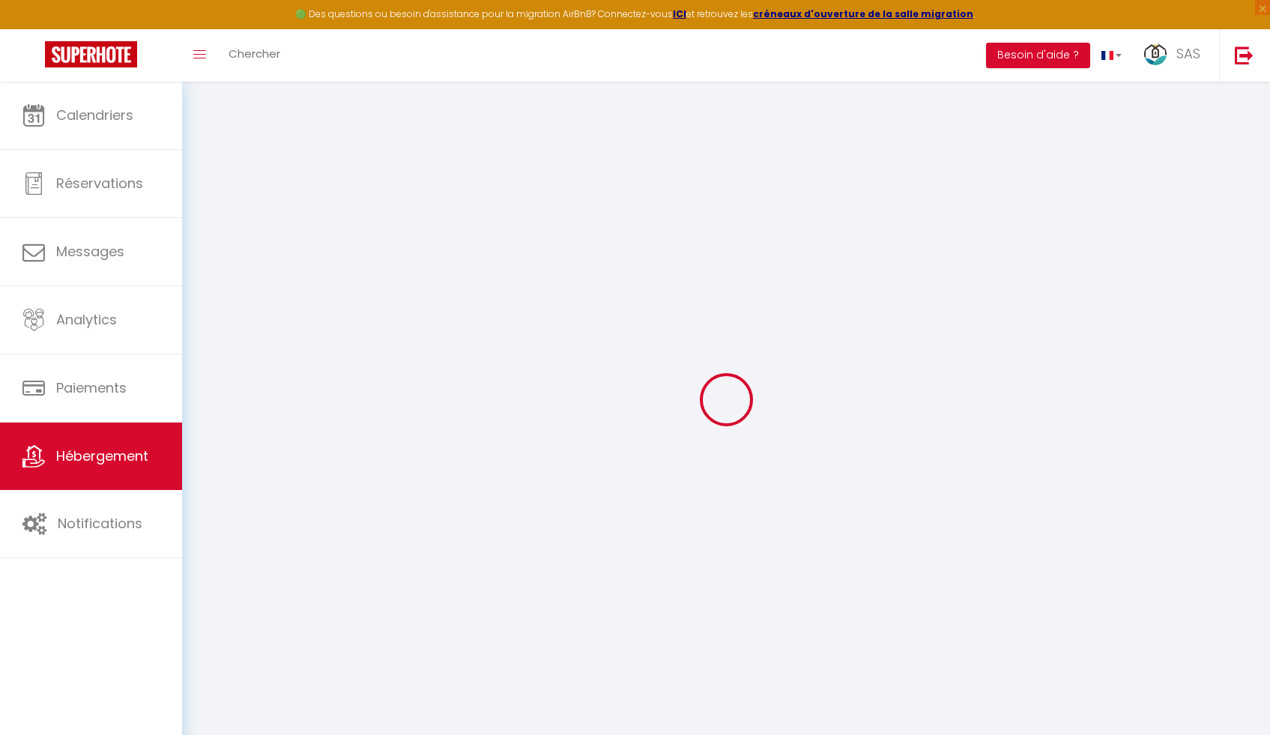
select select
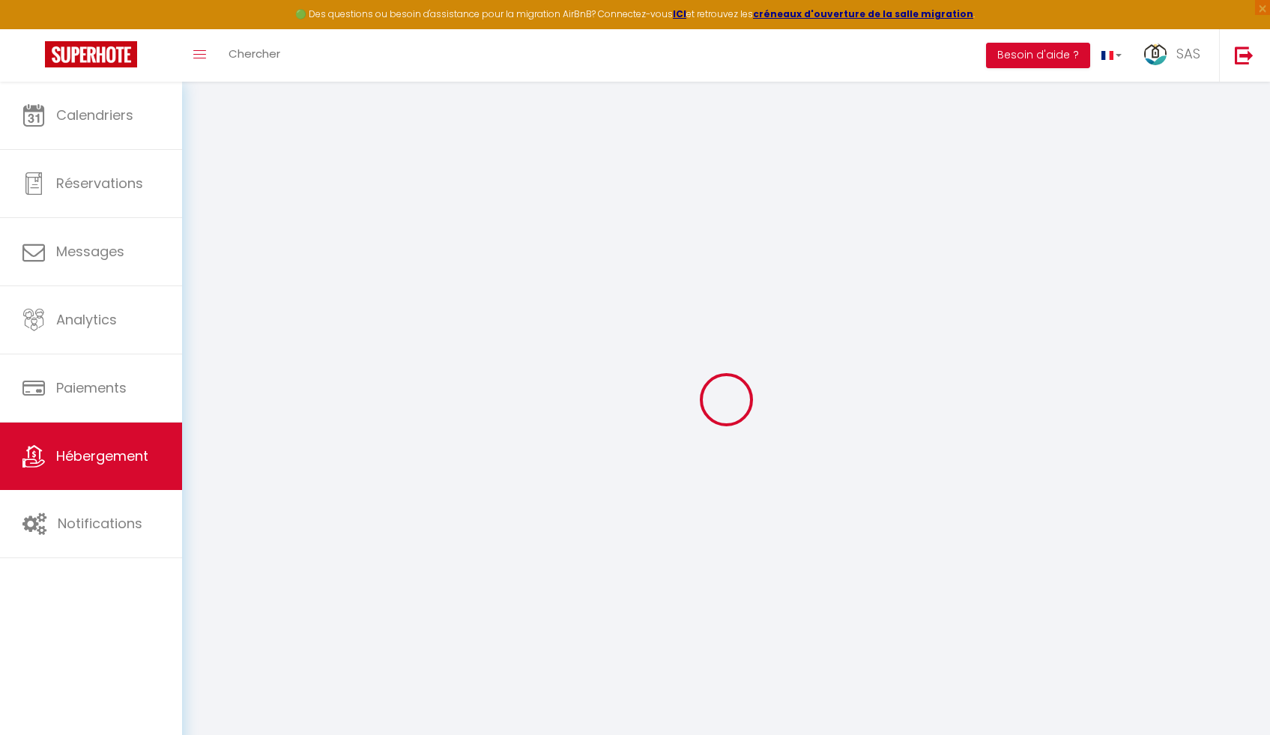
select select
checkbox input "false"
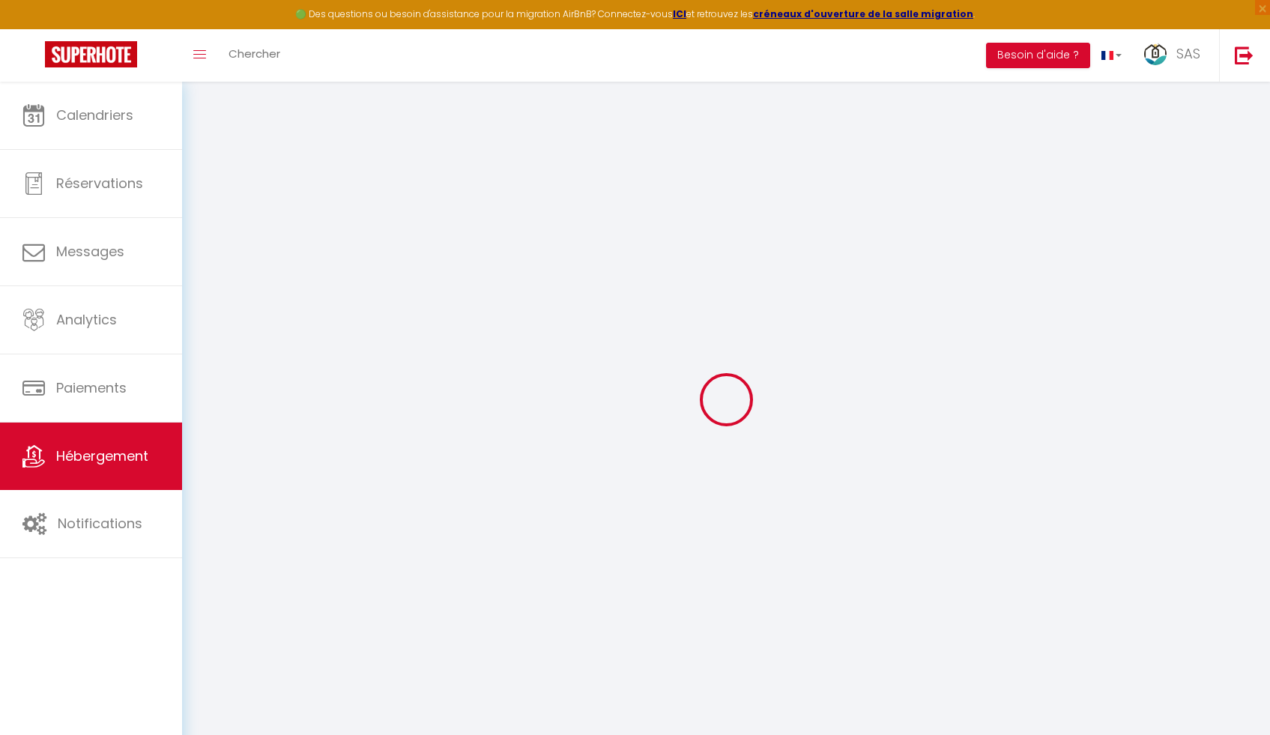
checkbox input "false"
select select
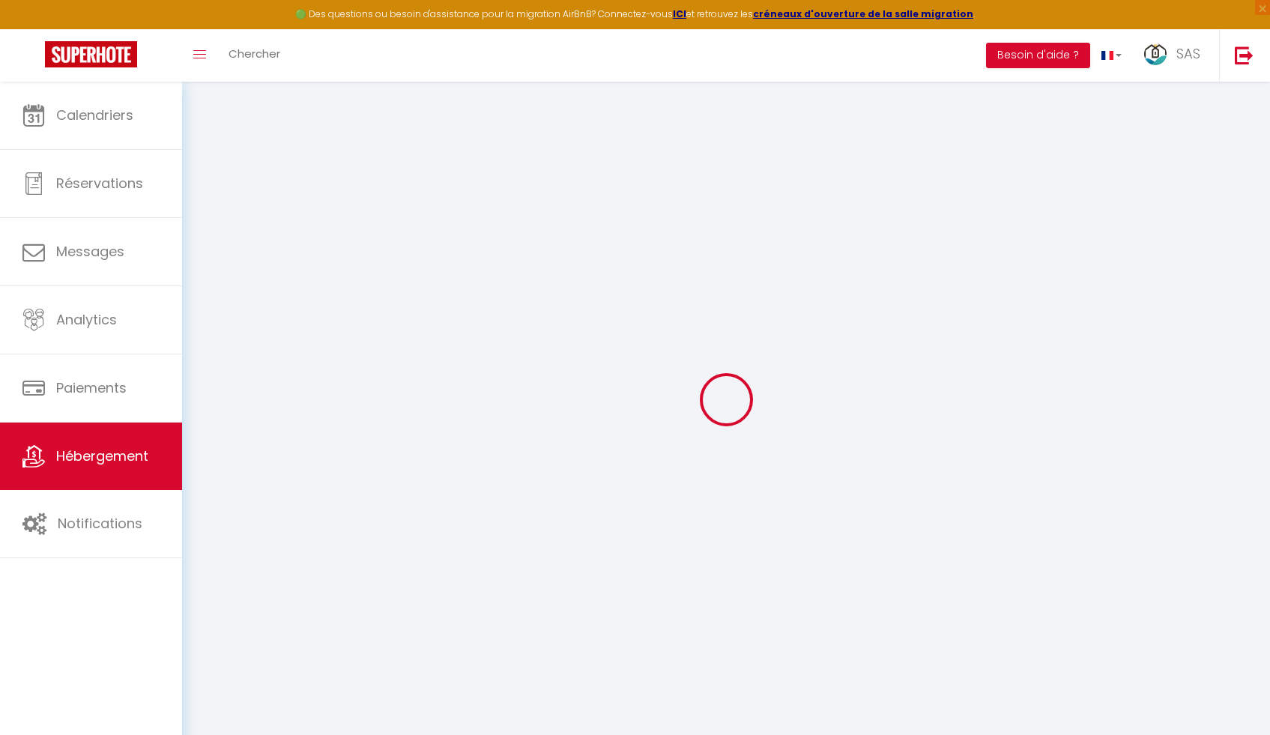
select select
checkbox input "false"
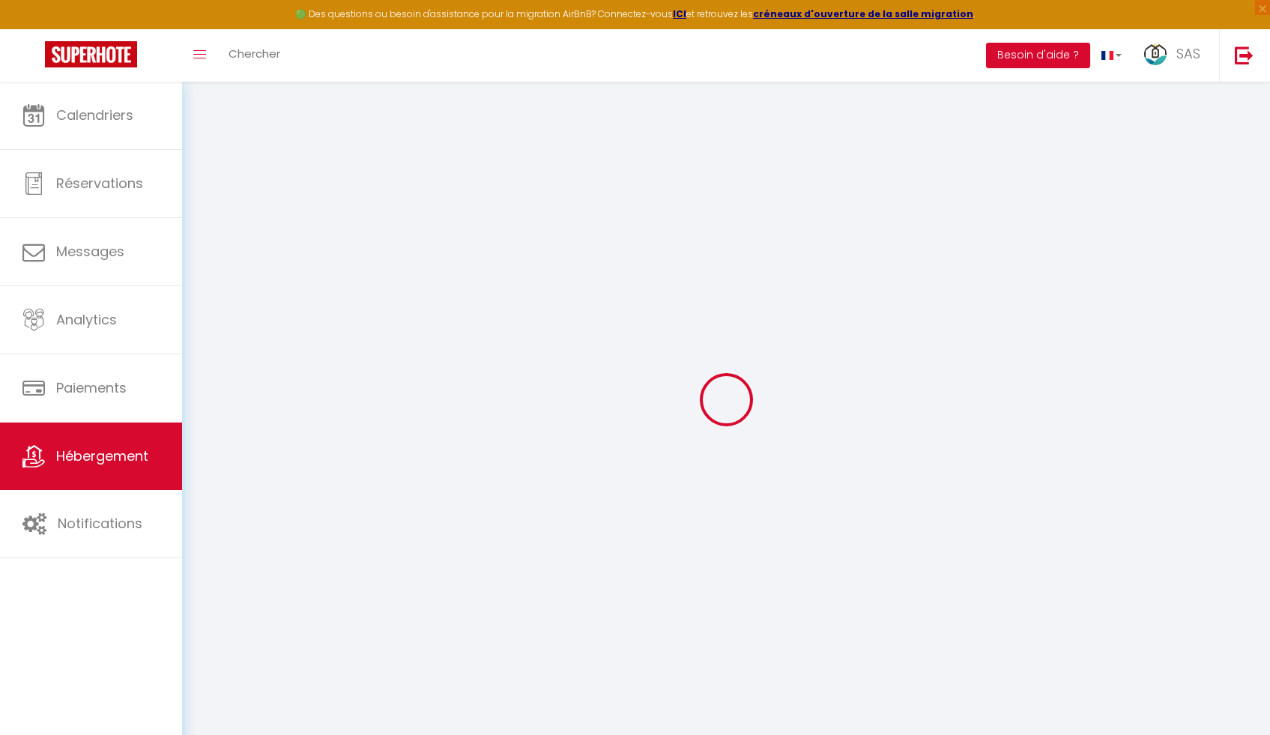
checkbox input "false"
select select
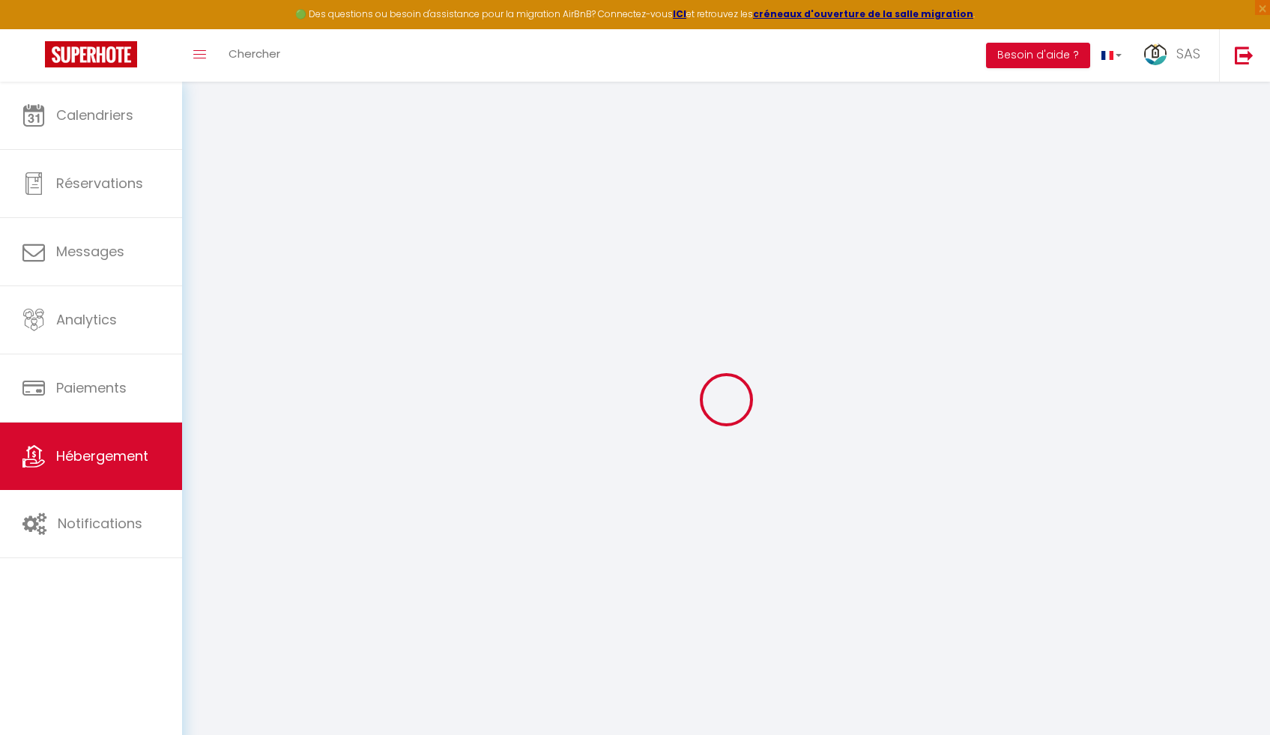
select select
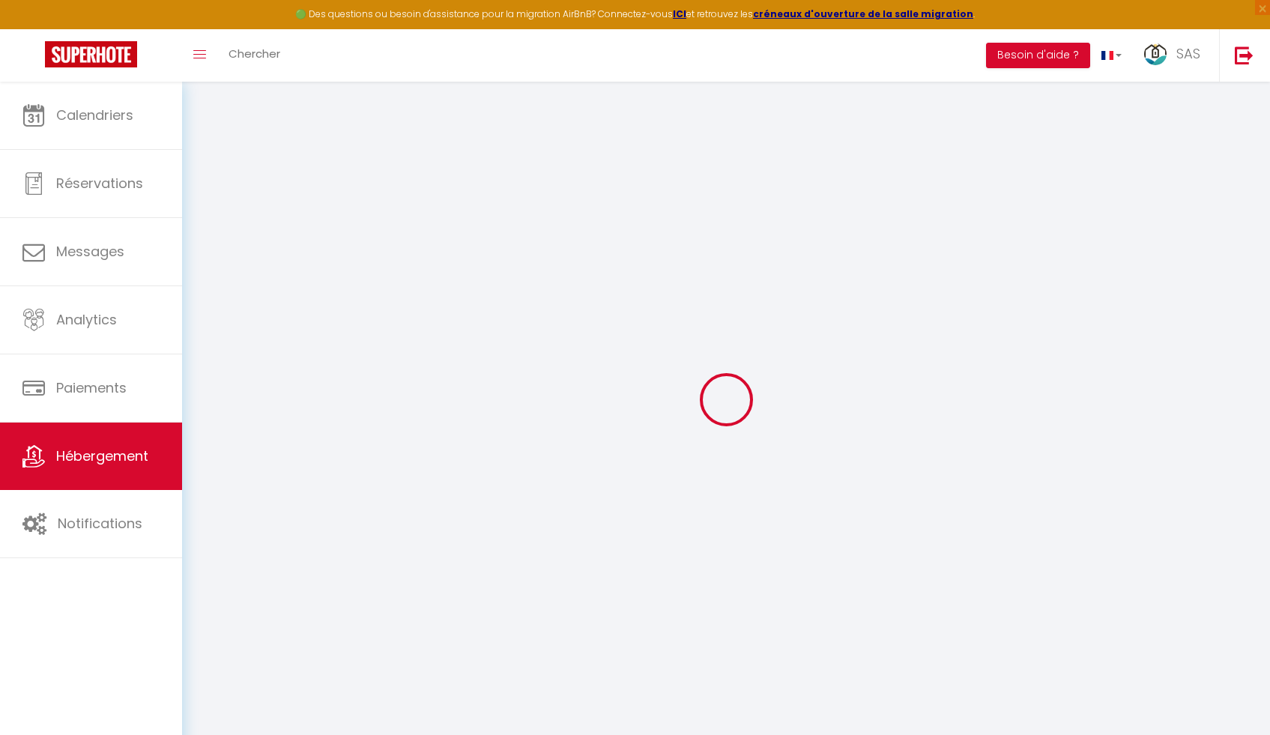
select select
checkbox input "false"
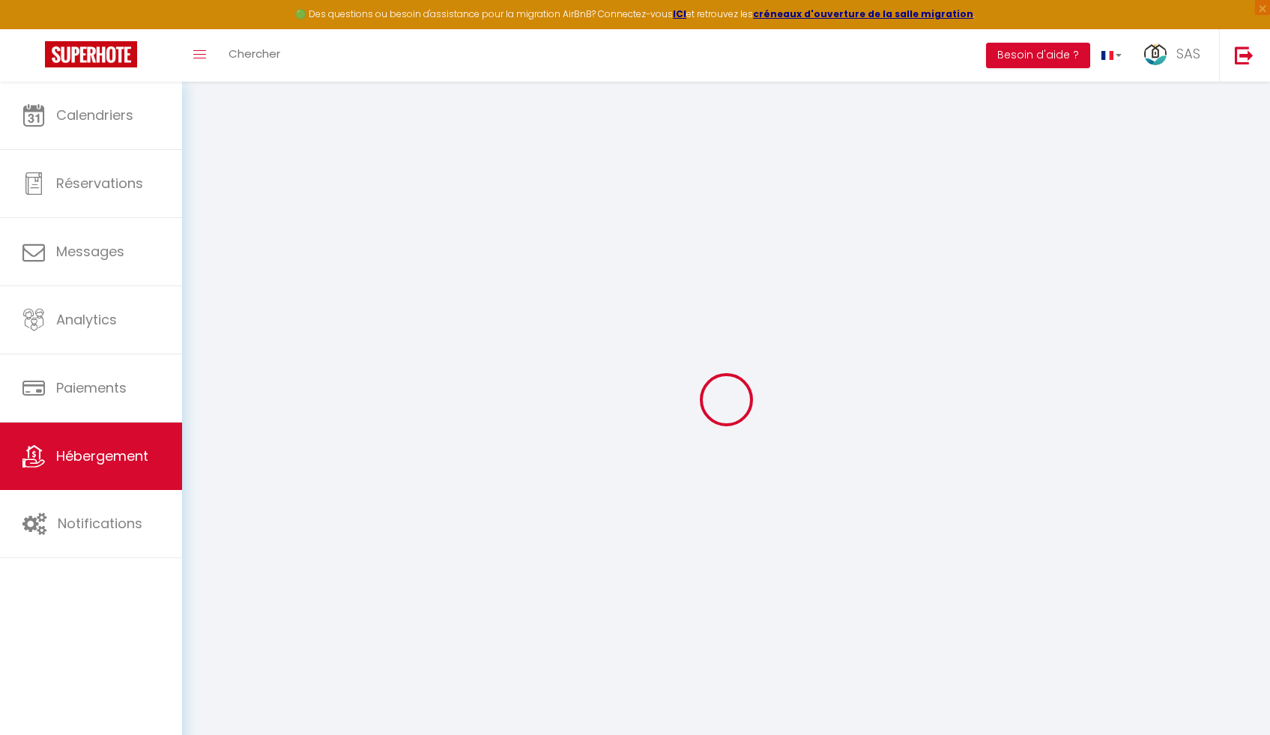
select select
type input "La Clé du Practice"
type input "[PERSON_NAME]"
type input "MOREL"
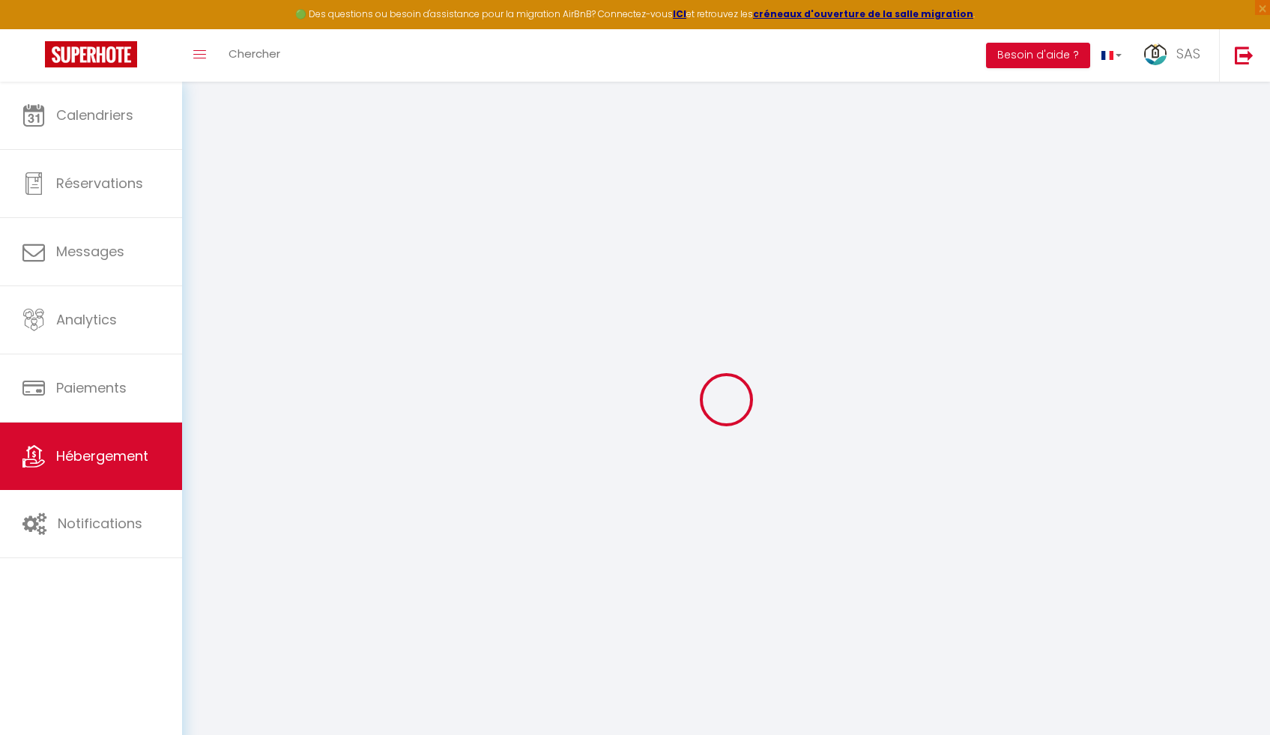
type input "20 allée des aubépines"
type input "62152"
type input "Neufchâtel-Hardelot"
select select "2"
type input "85"
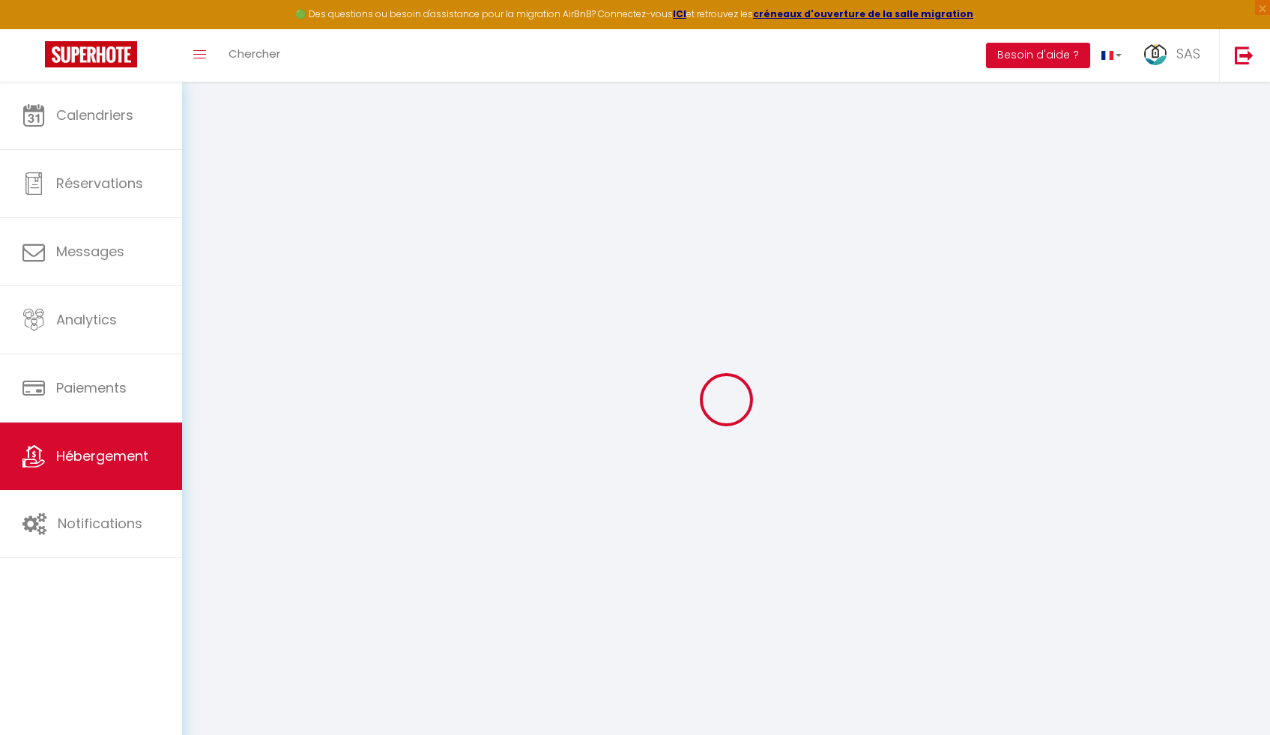
type input "65"
type input "5"
type input "2.50"
type input "500"
select select
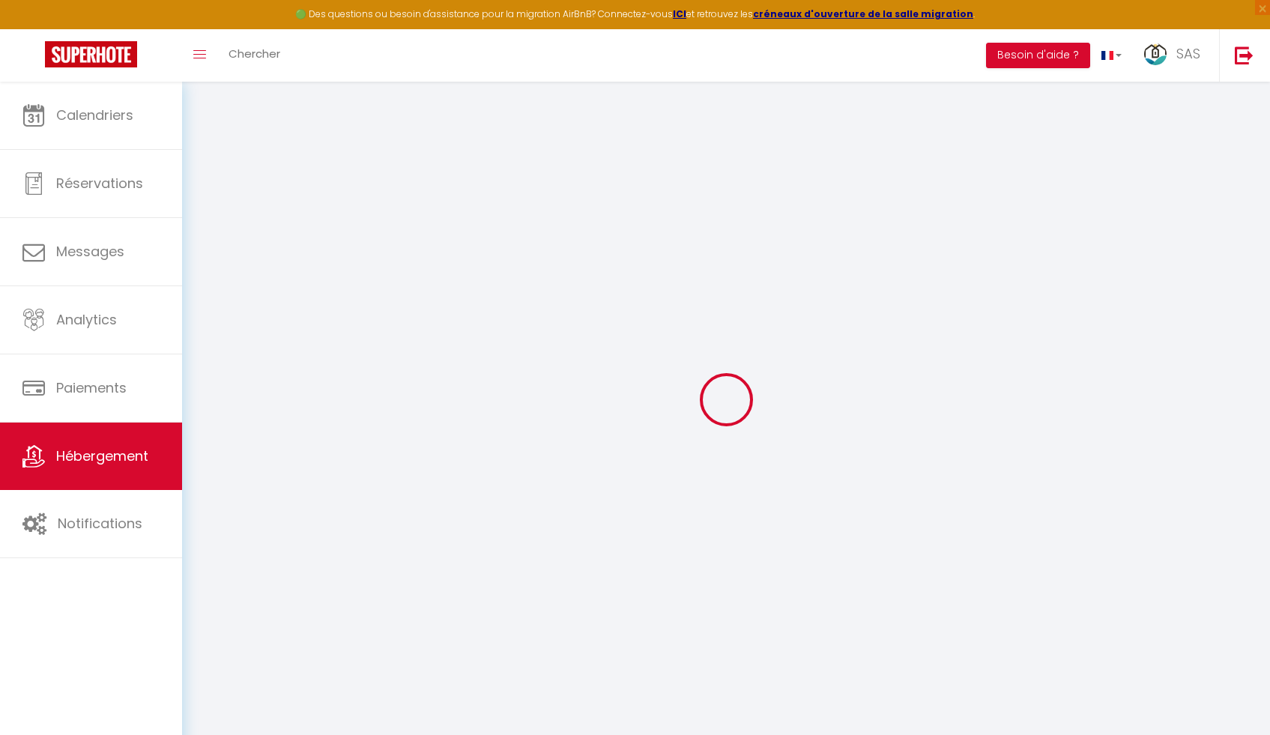
select select
type input "20 allée des aubépines"
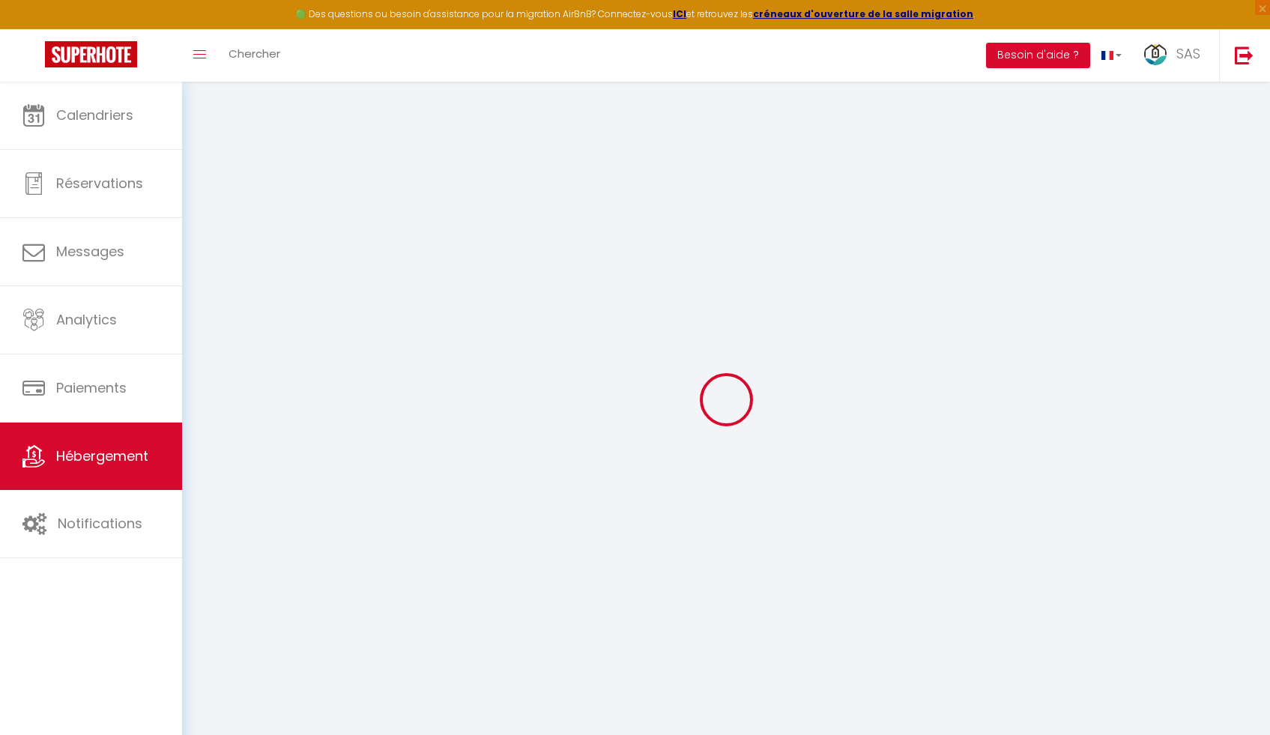
type input "62152"
type input "Neufchâtel-Hardelot"
type input "[EMAIL_ADDRESS][DOMAIN_NAME]"
select select "13352"
checkbox input "false"
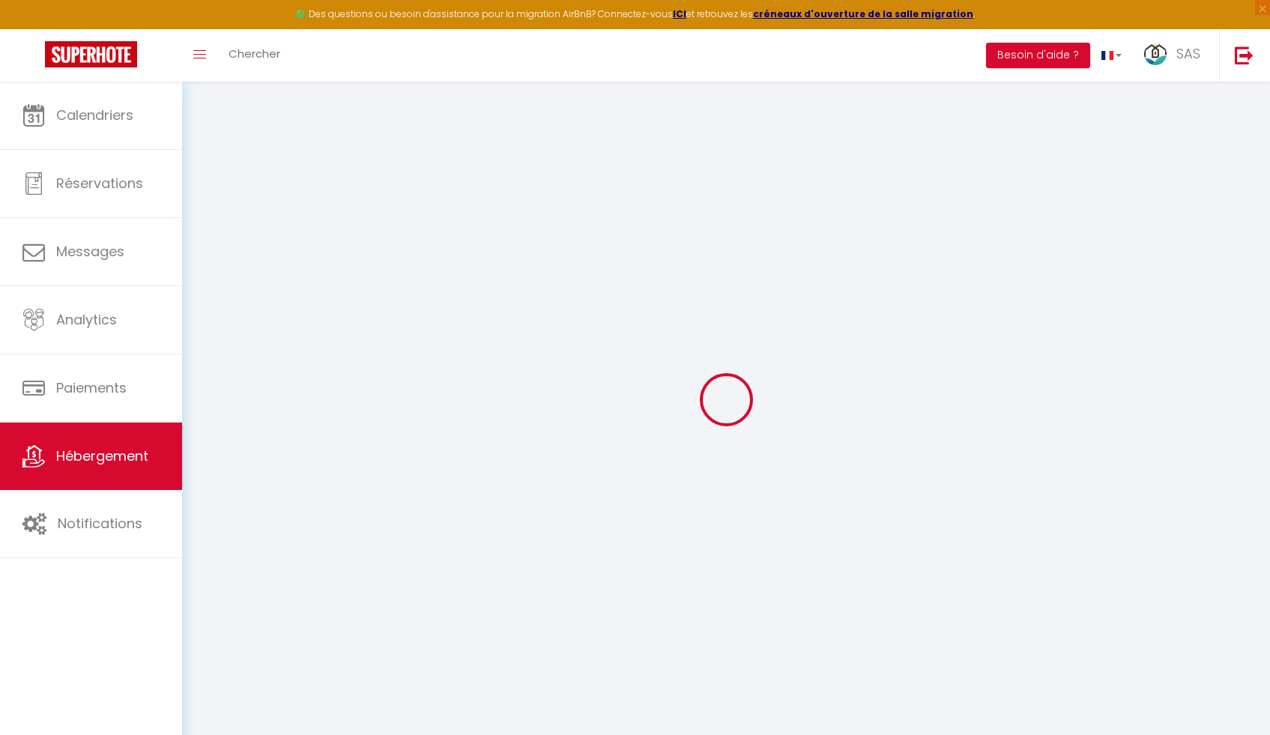
checkbox input "false"
radio input "true"
type input "15"
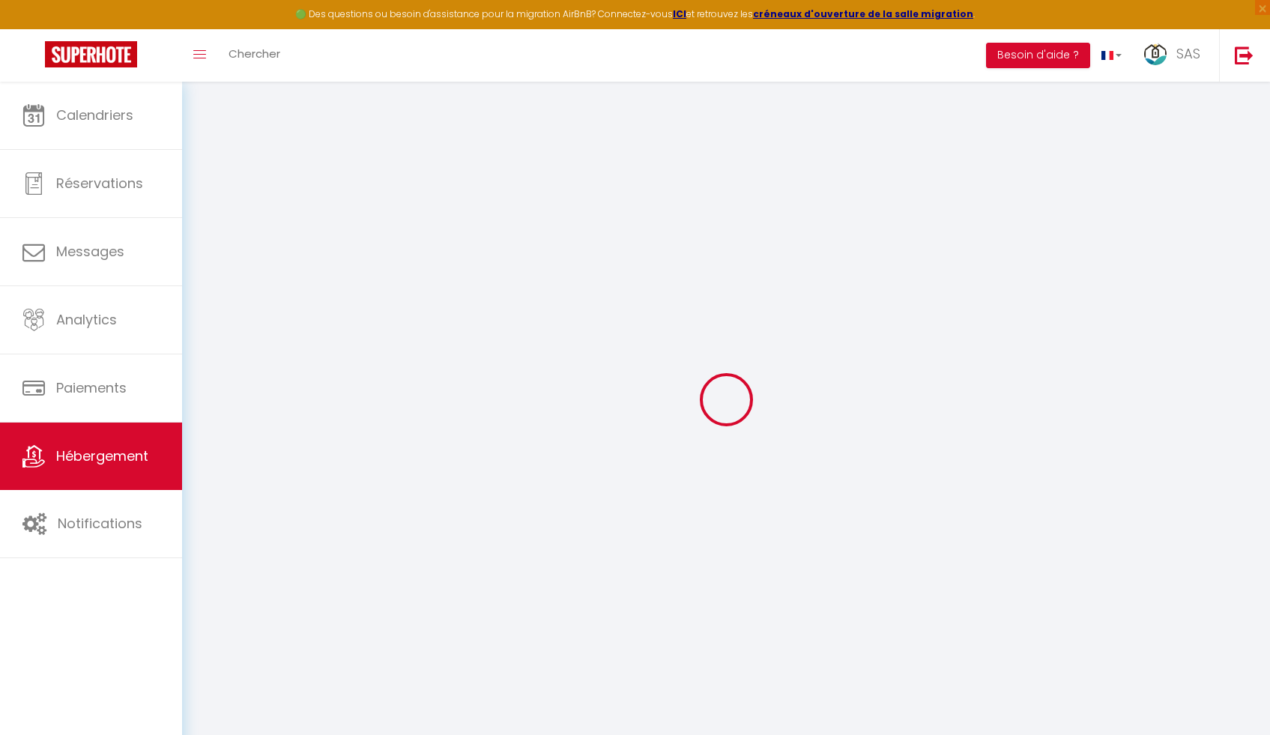
type input "0"
select select
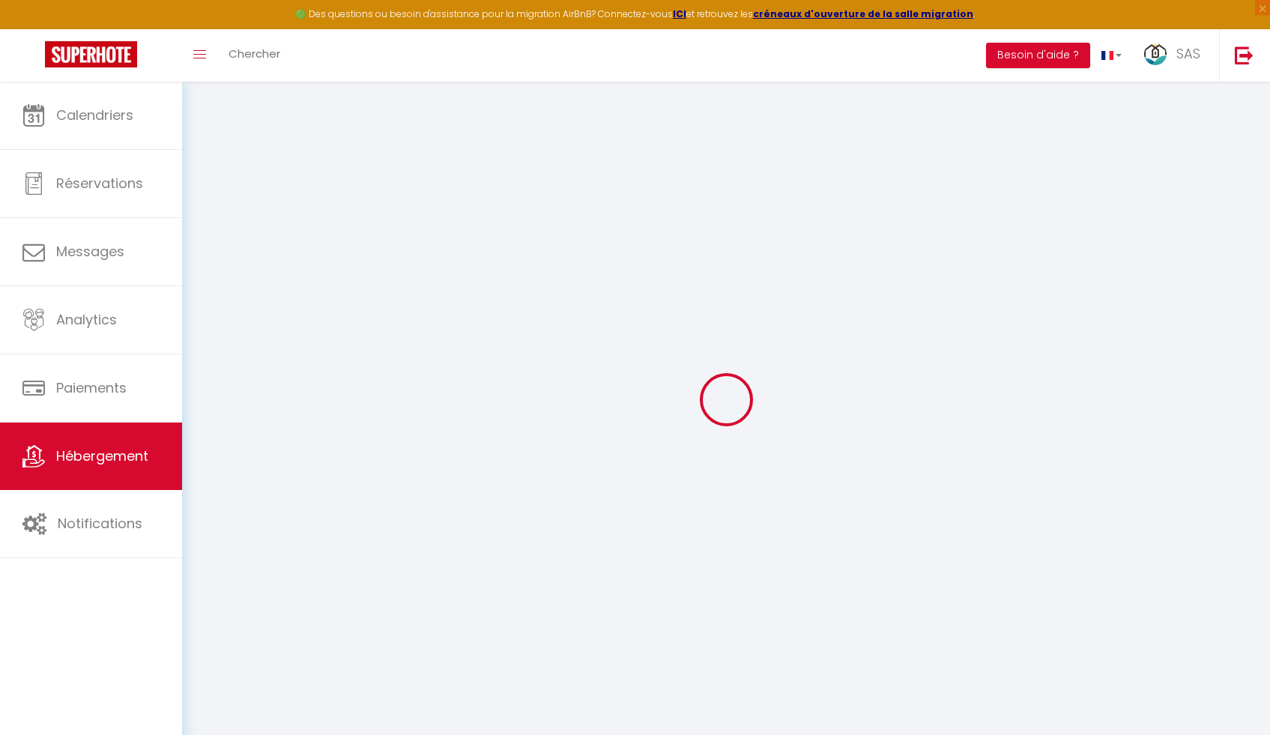
select select
checkbox input "false"
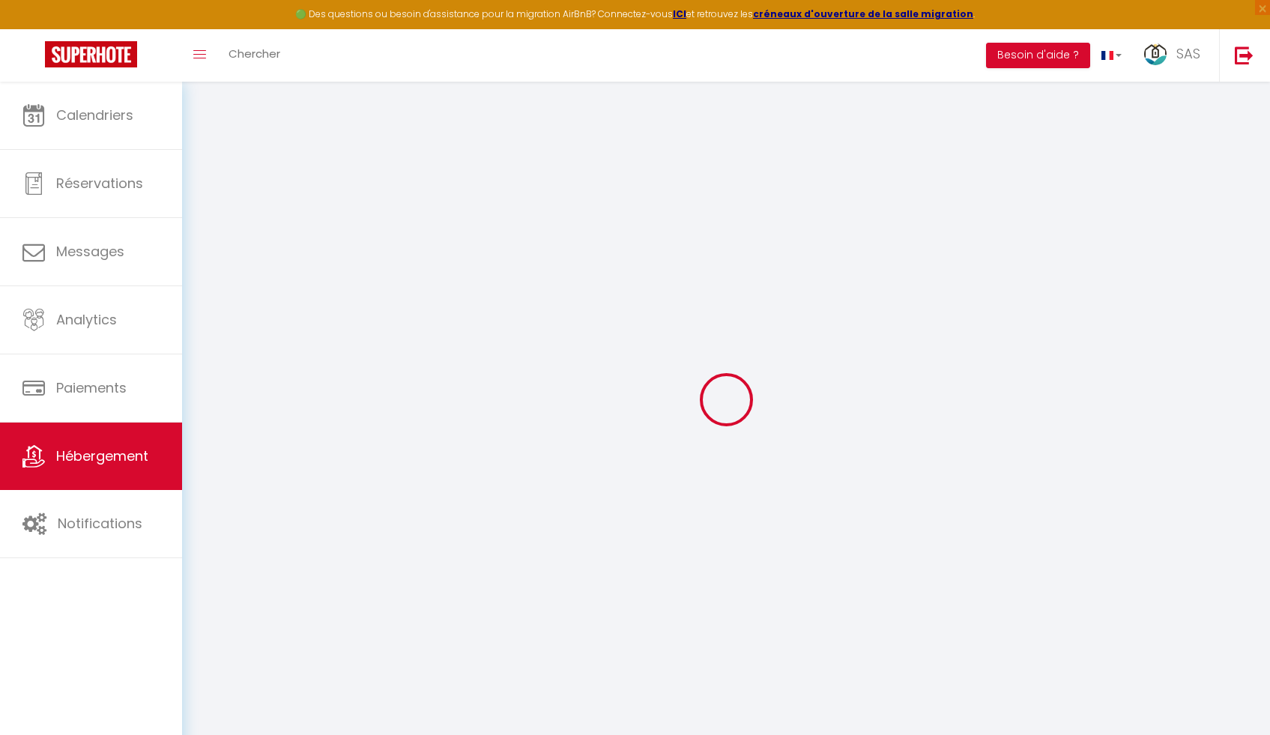
checkbox input "false"
select select
select select "+ 22 %"
select select "+ 20 %"
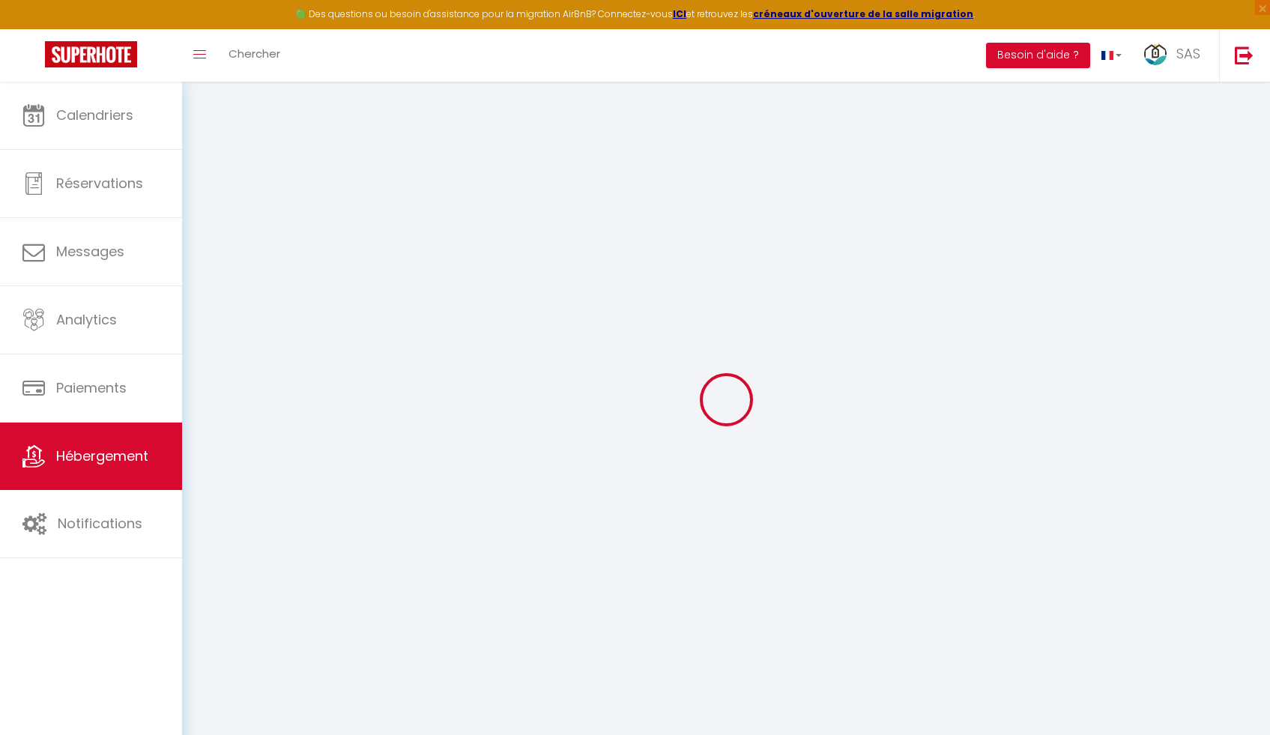
select select "+ 10 %"
select select "+ 15 %"
select select
checkbox input "false"
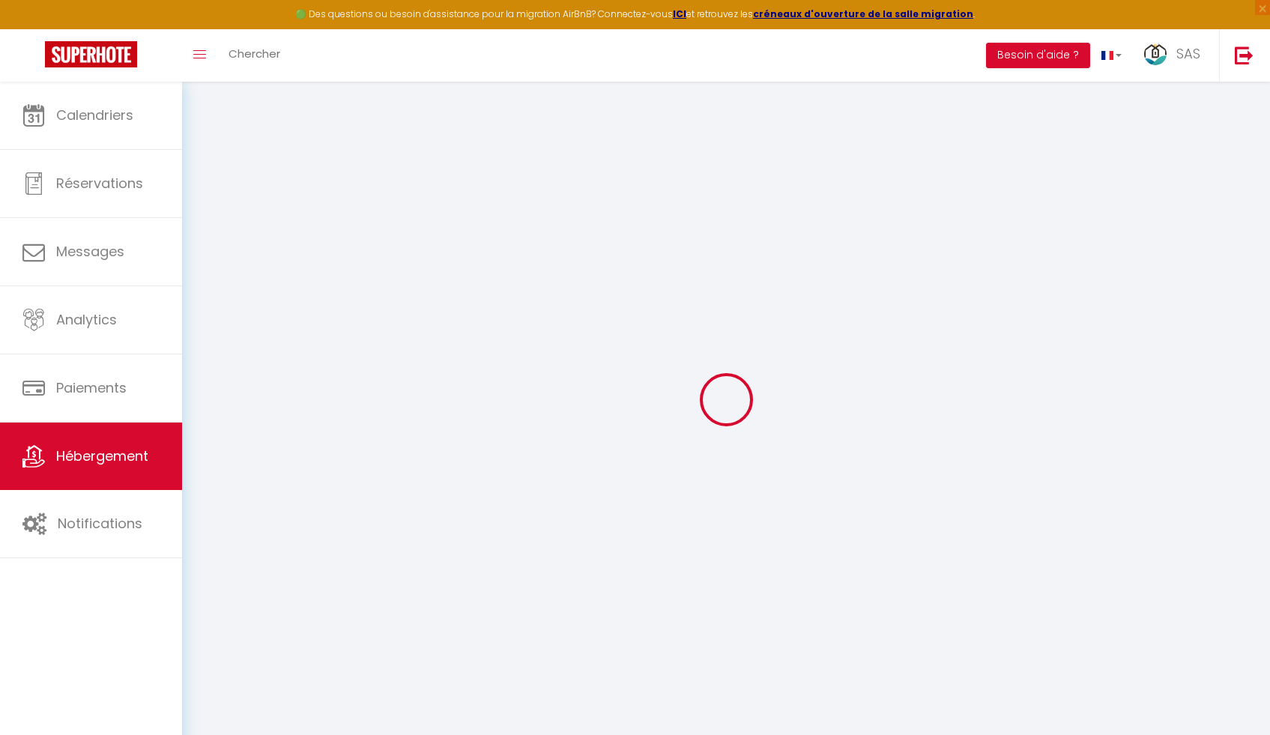
checkbox input "false"
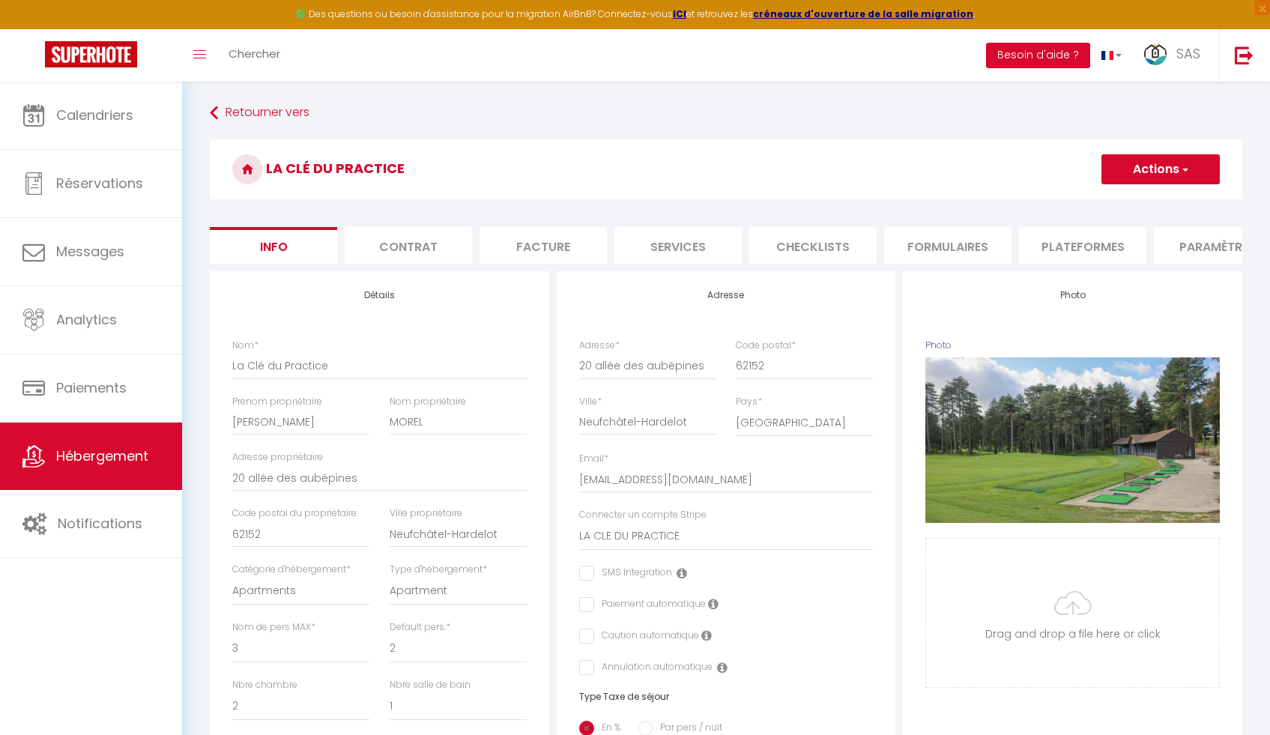
click at [1048, 246] on li "Plateformes" at bounding box center [1082, 245] width 127 height 37
select select
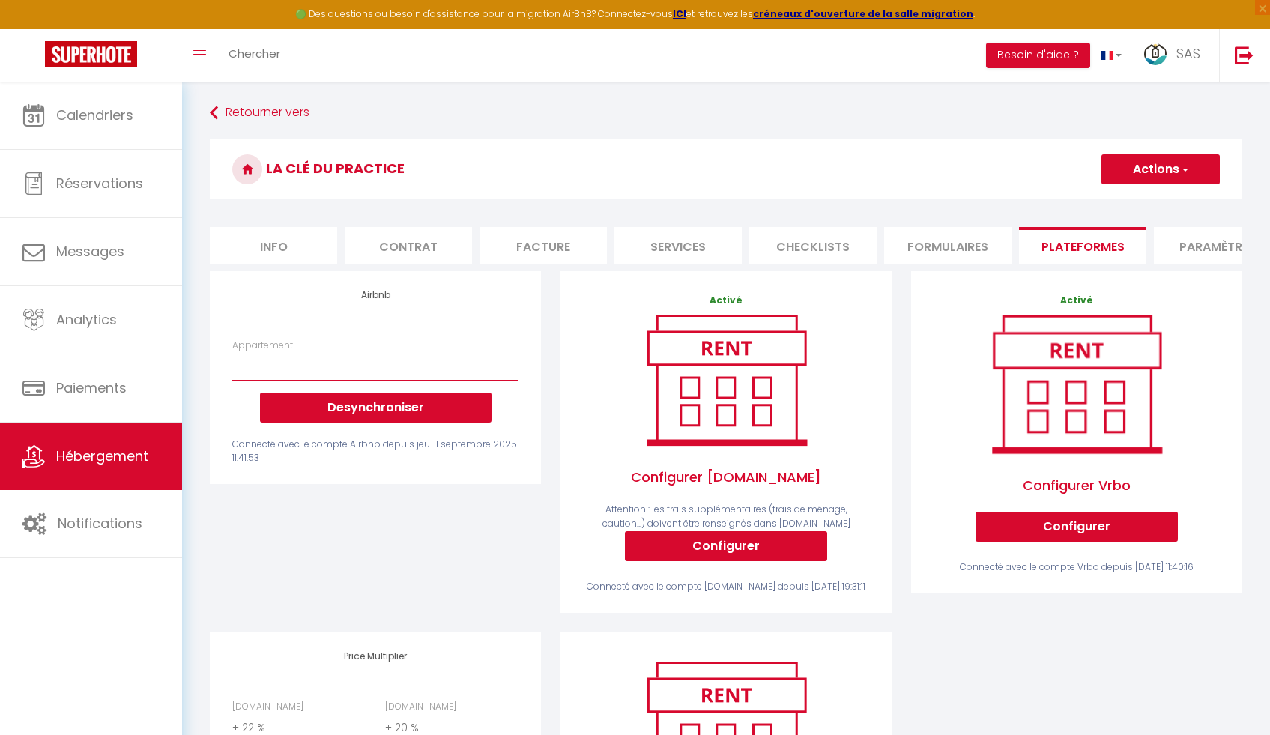
click at [351, 374] on select "La Clé Anglaise ★ WIFI ★ PARKING ★ Balcon - domidum62@gmail.com La Clé du Pract…" at bounding box center [375, 366] width 286 height 28
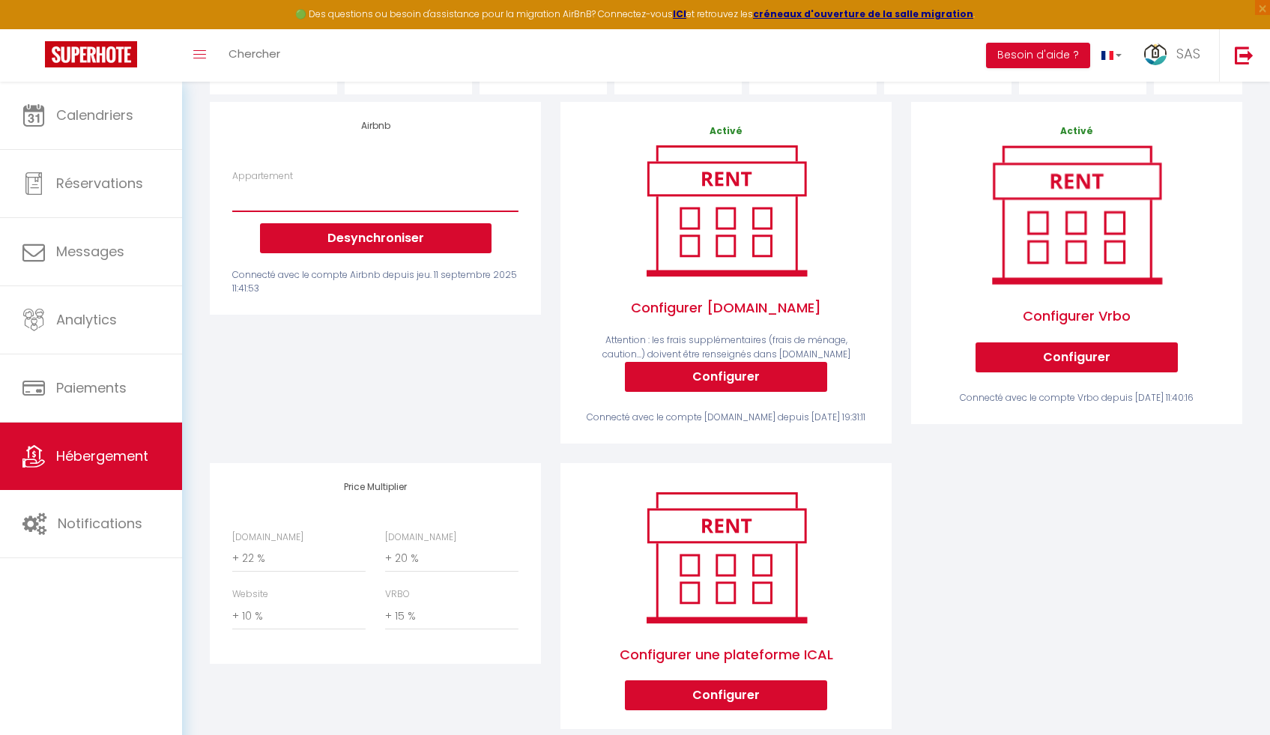
scroll to position [109, 0]
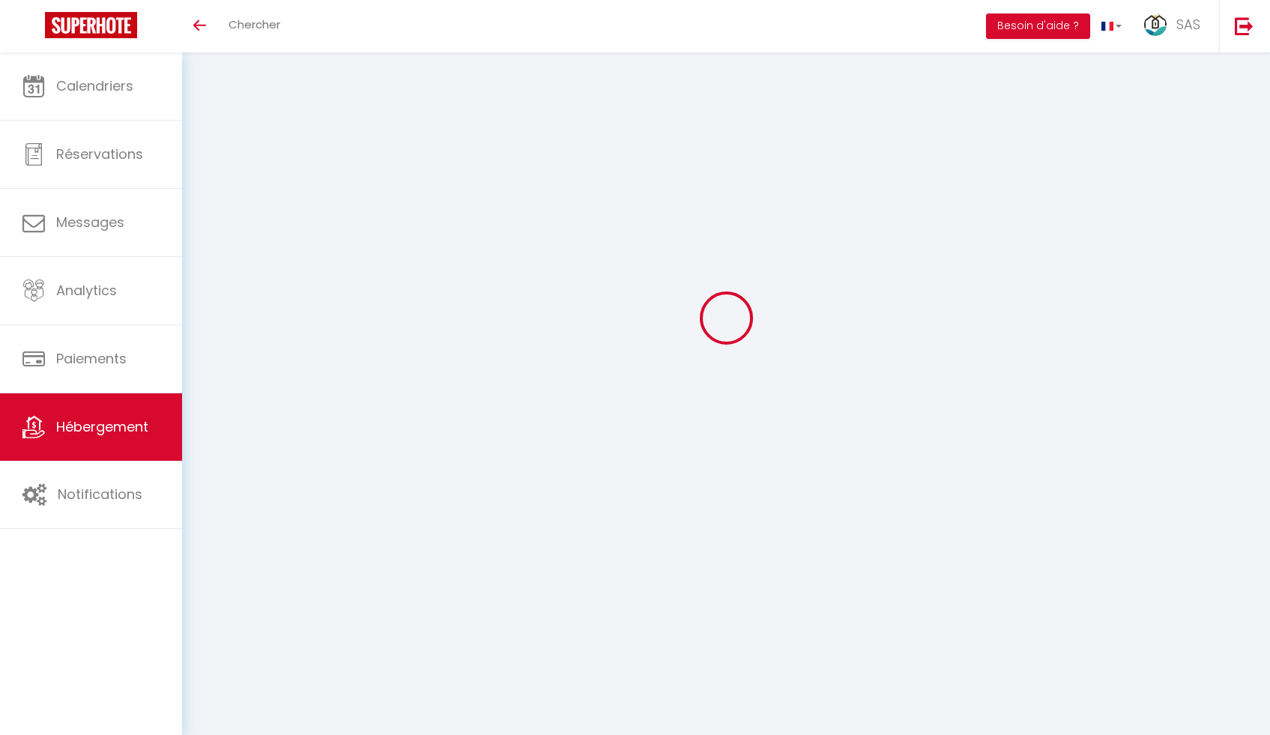
select select
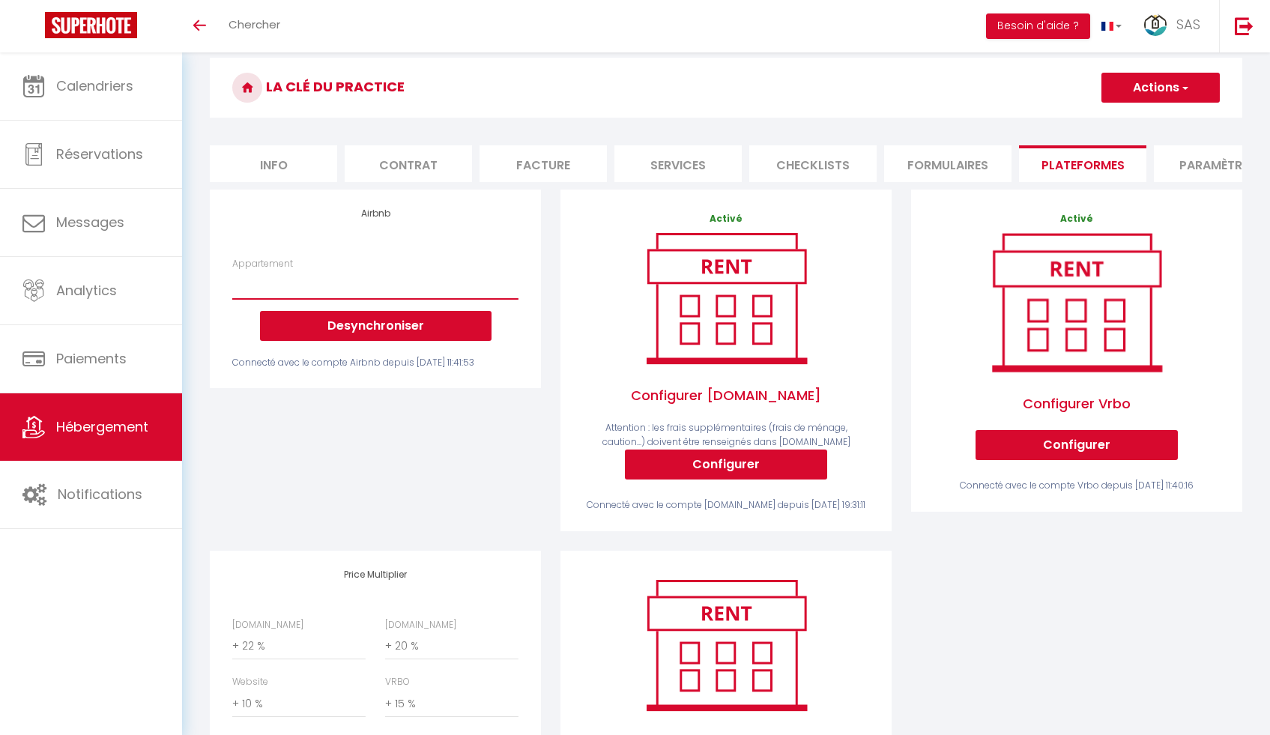
click at [347, 299] on select "La Clé Anglaise ★ WIFI ★ PARKING ★ Balcon - [EMAIL_ADDRESS][DOMAIN_NAME] La Clé…" at bounding box center [375, 285] width 286 height 28
click at [1192, 85] on button "Actions" at bounding box center [1161, 88] width 118 height 30
click at [921, 112] on h3 "La Clé du Practice" at bounding box center [726, 88] width 1033 height 60
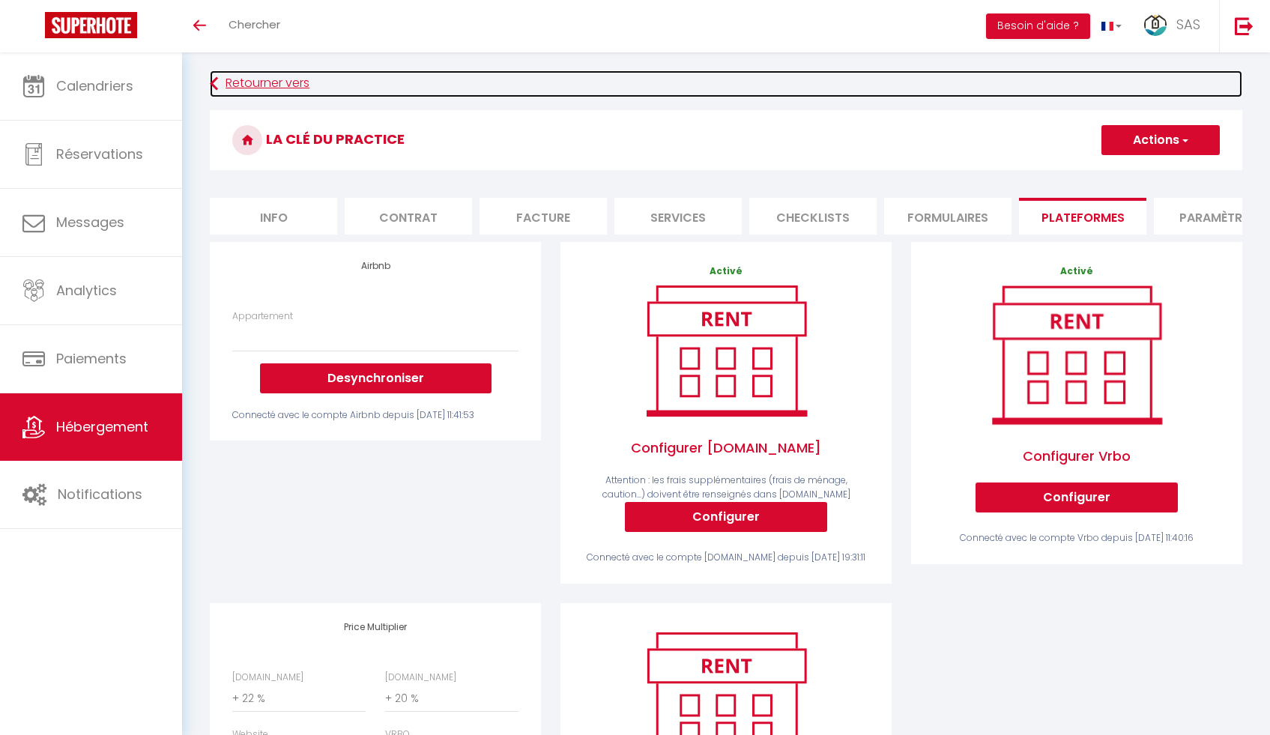
click at [251, 80] on link "Retourner vers" at bounding box center [726, 83] width 1033 height 27
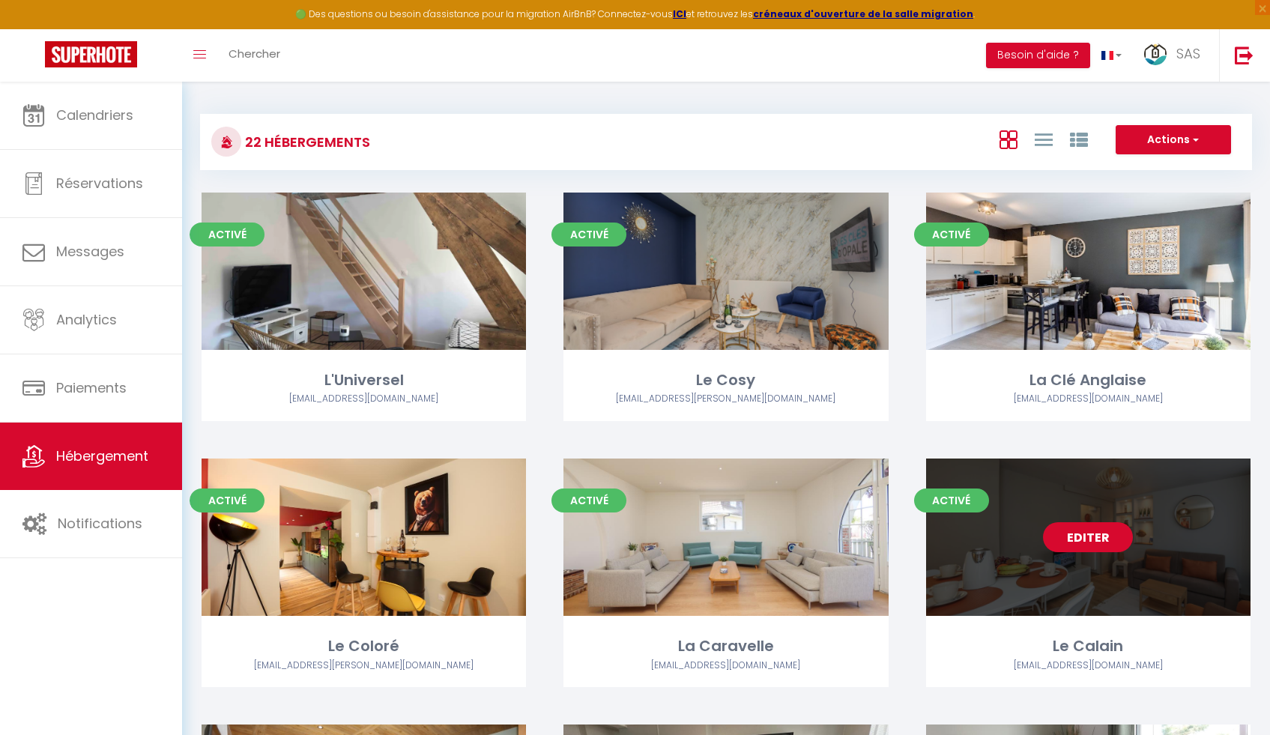
click at [1096, 546] on link "Editer" at bounding box center [1088, 537] width 90 height 30
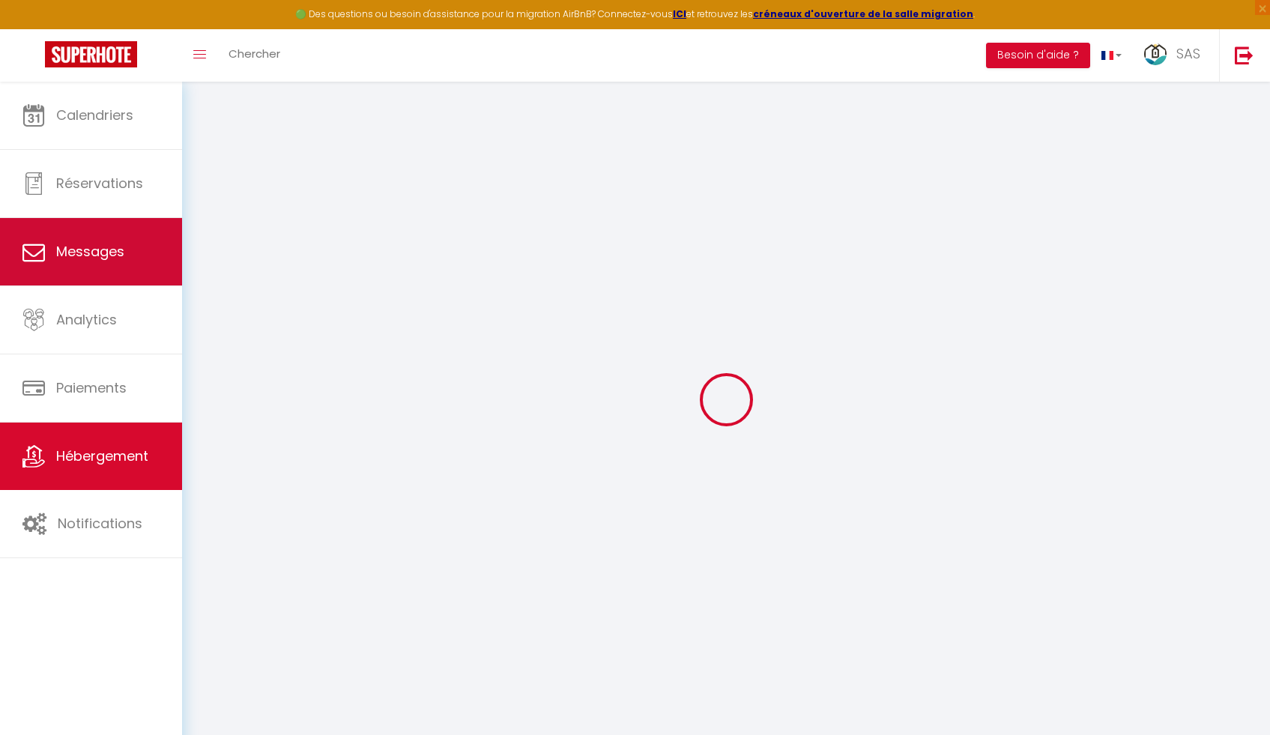
select select "+ 22 %"
select select "+ 25 %"
select select "+ 10 %"
select select "+ 15 %"
select select
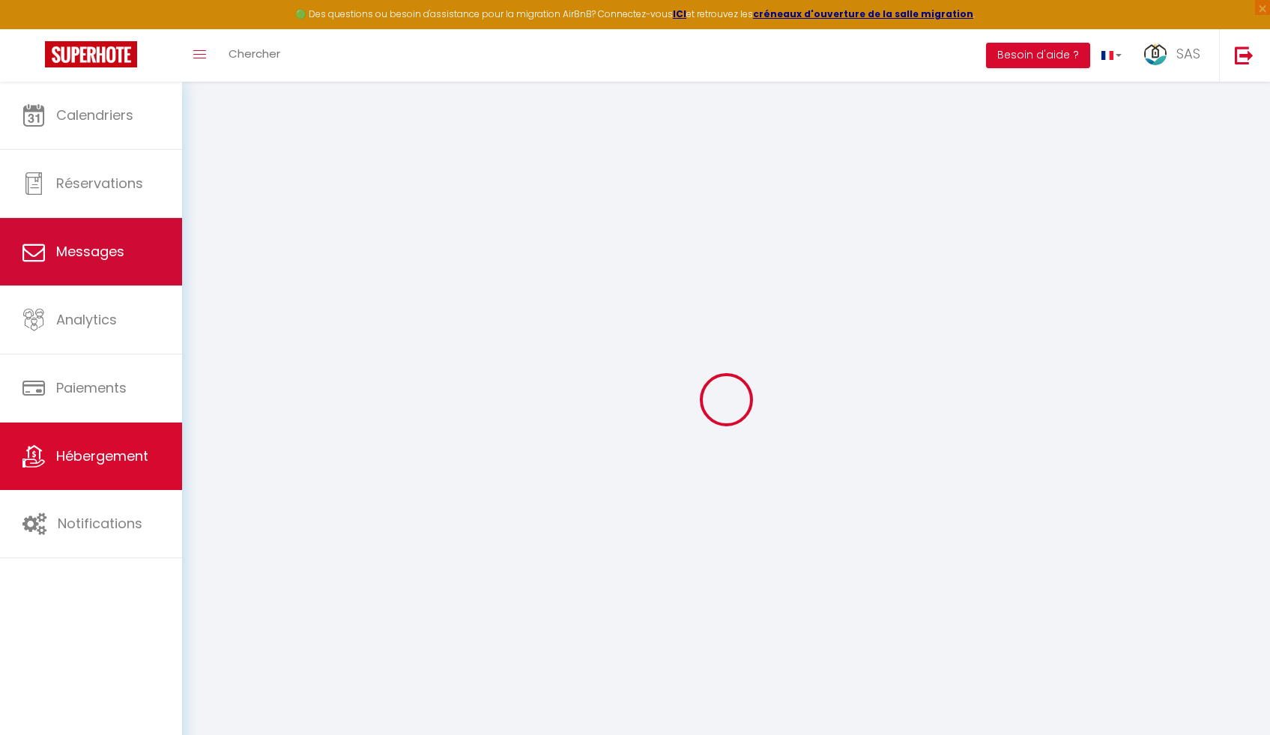
checkbox input "false"
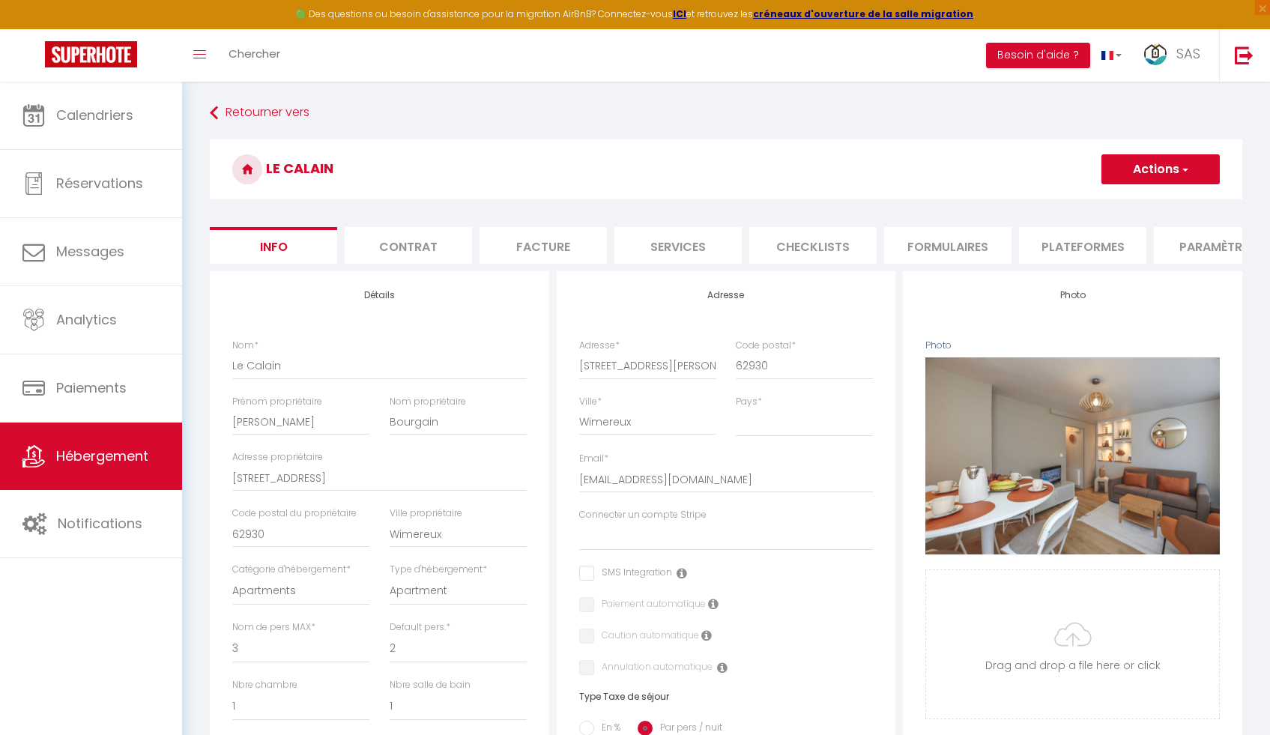
click at [1096, 239] on li "Plateformes" at bounding box center [1082, 245] width 127 height 37
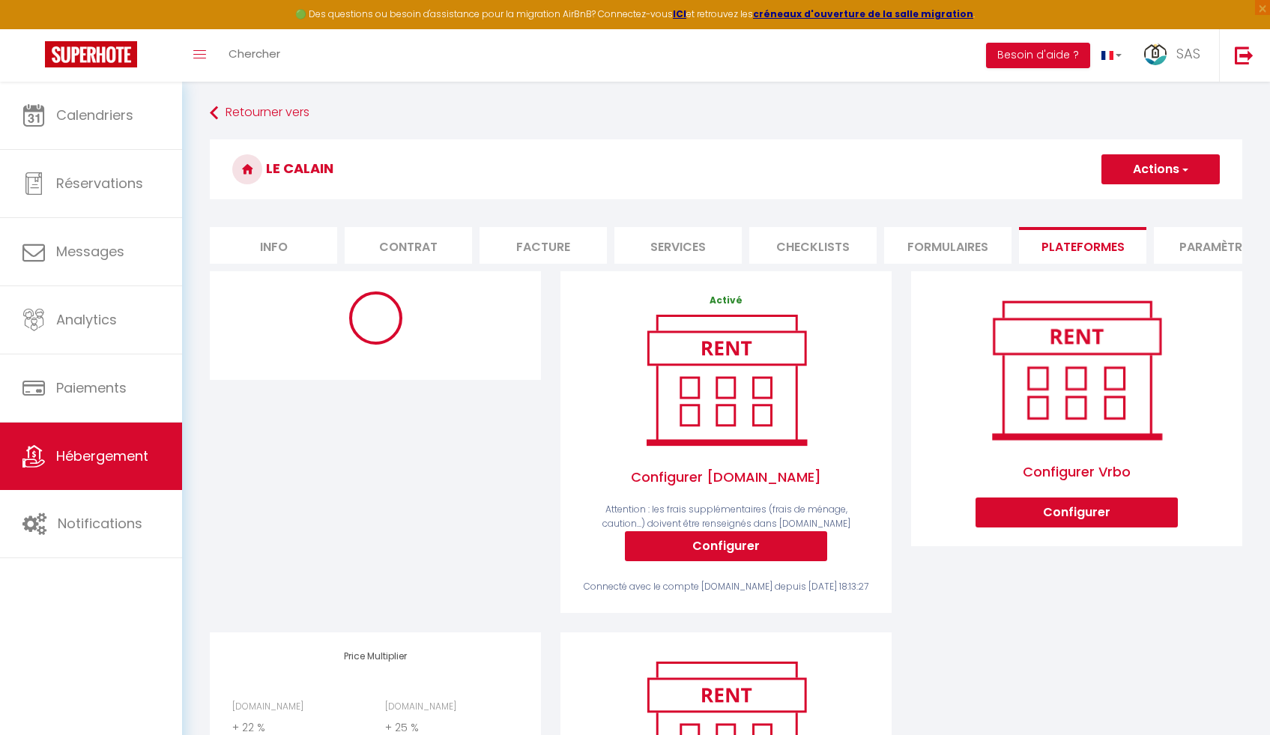
select select "365"
select select "EUR"
select select "14073"
select select "14073-1161348787268028747"
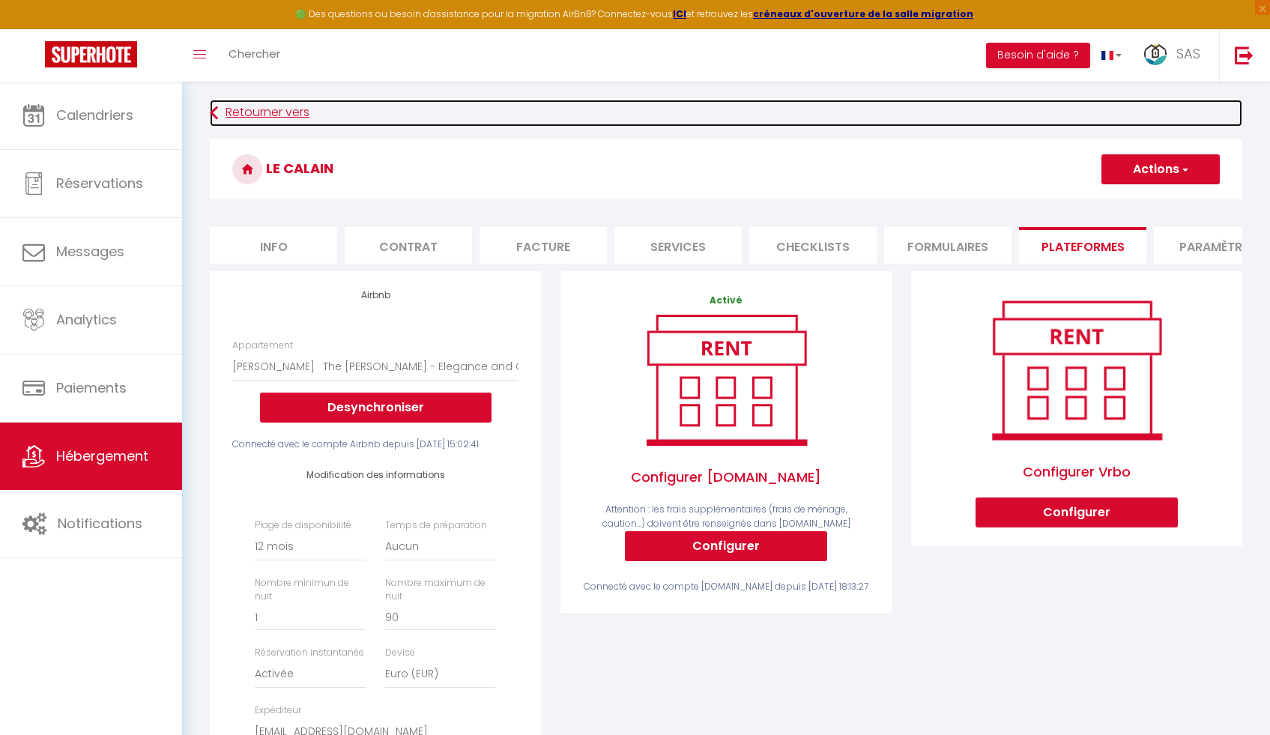
click at [244, 113] on link "Retourner vers" at bounding box center [726, 113] width 1033 height 27
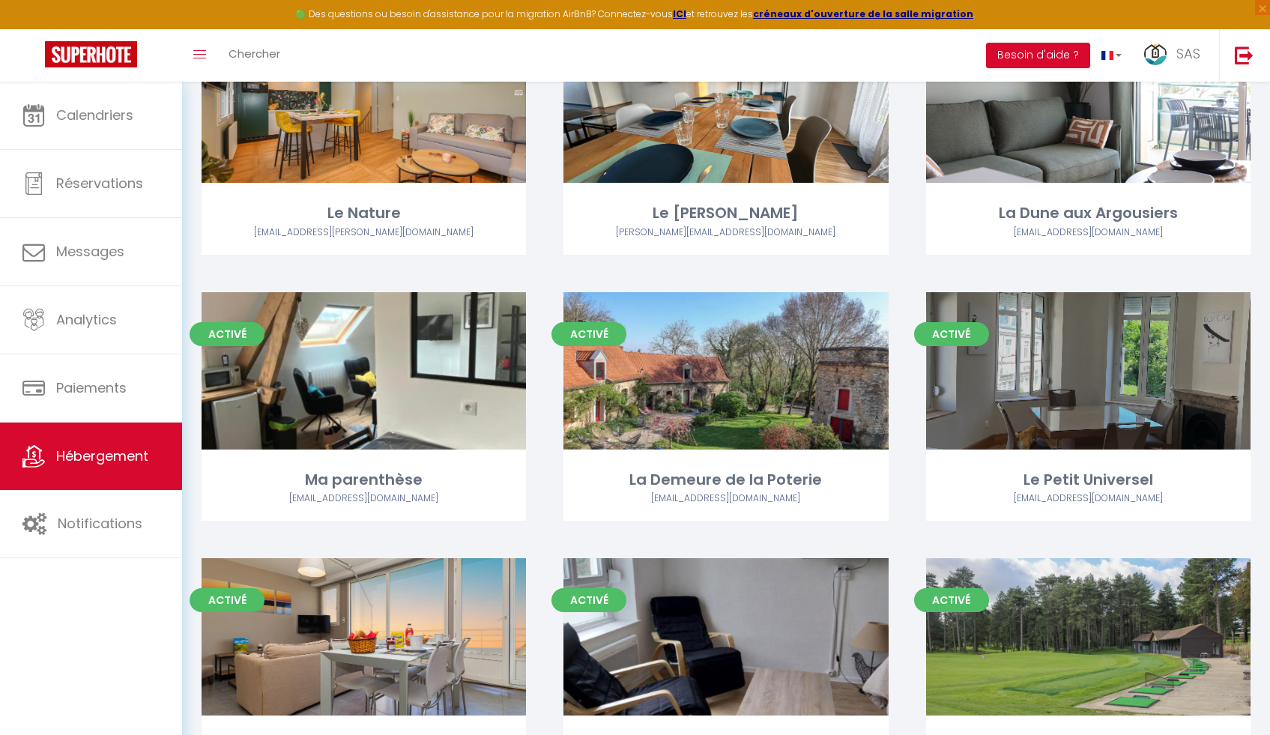
scroll to position [839, 0]
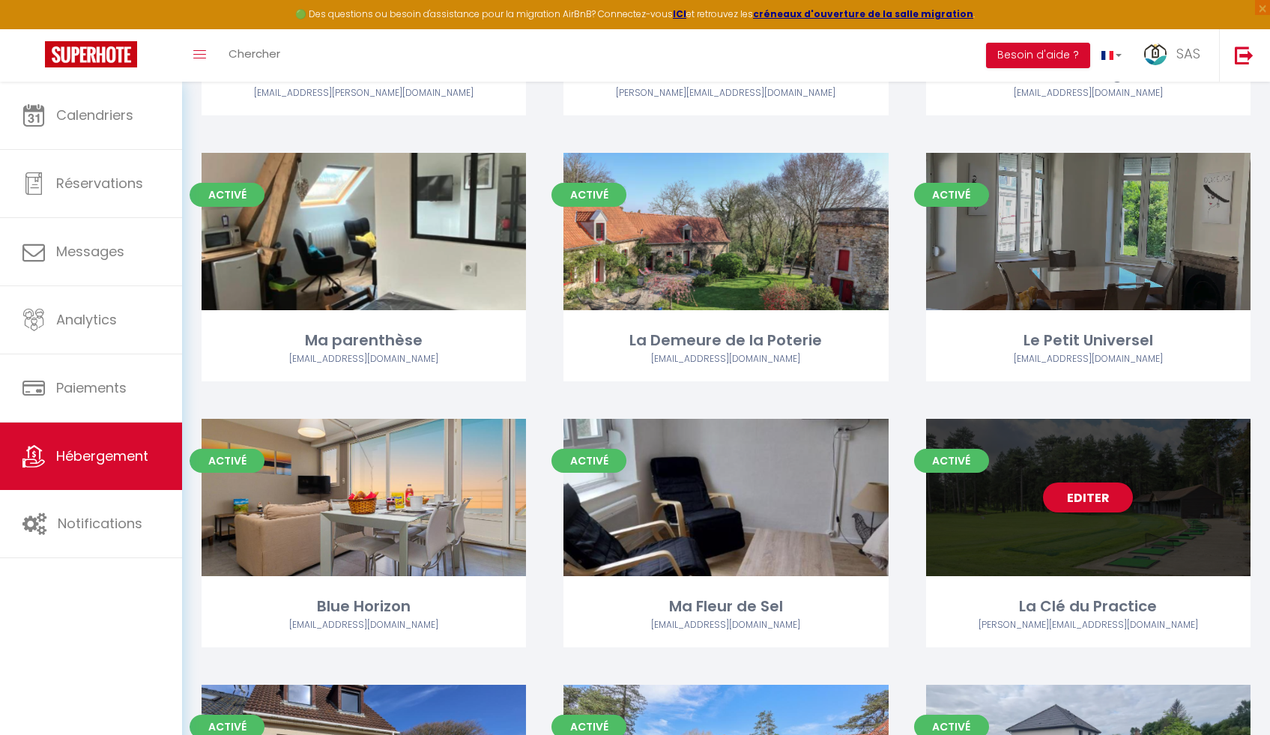
click at [1094, 502] on link "Editer" at bounding box center [1088, 498] width 90 height 30
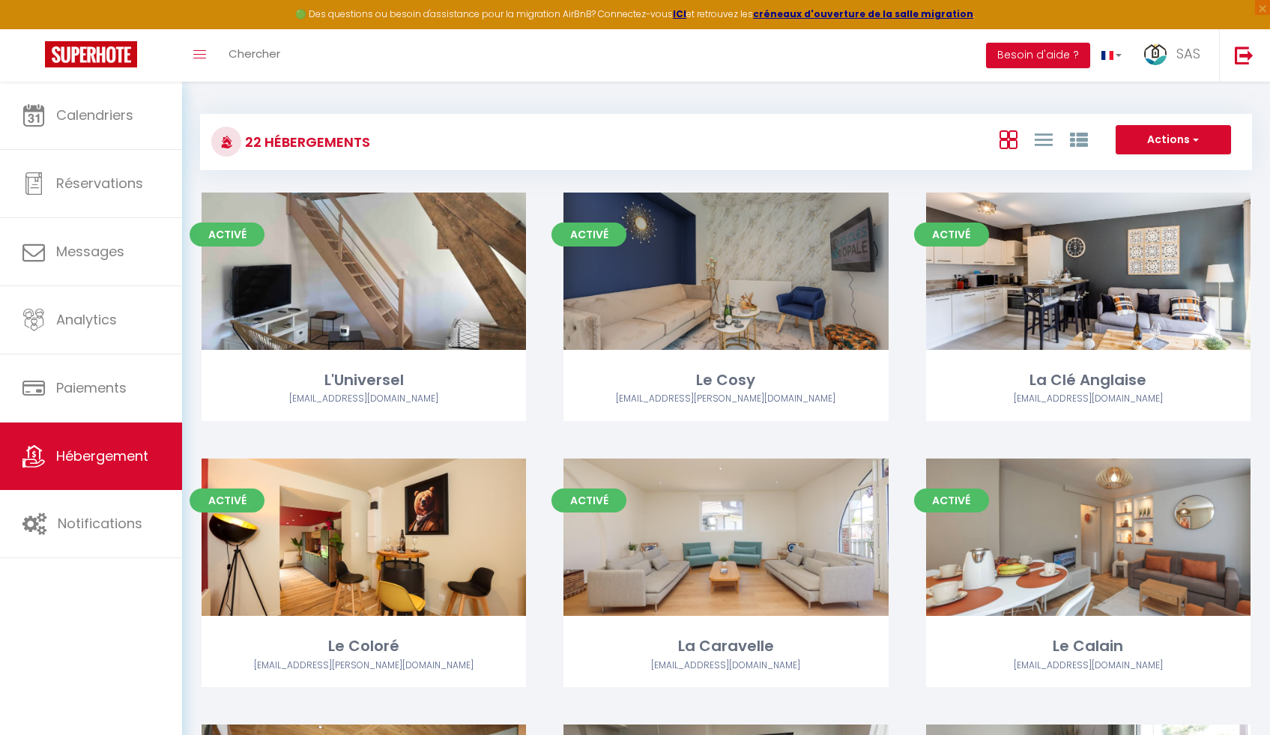
select select "3"
select select "2"
select select "1"
select select
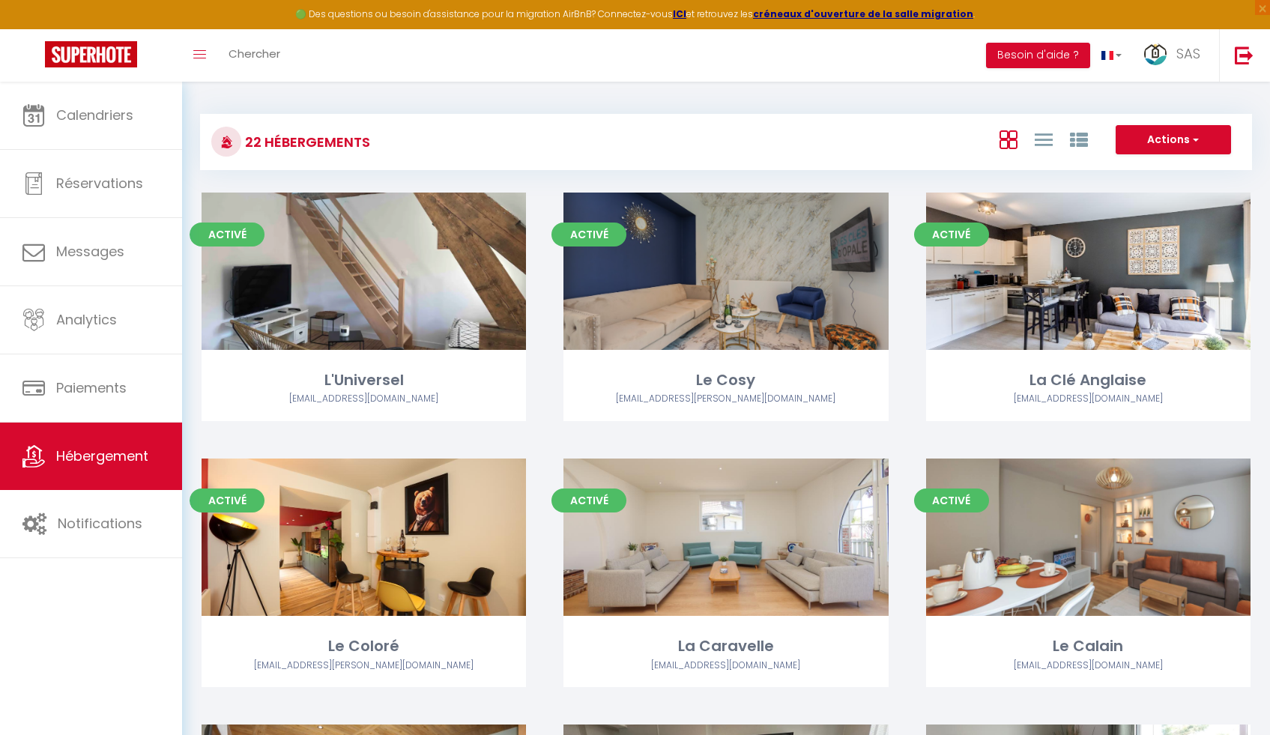
select select "28"
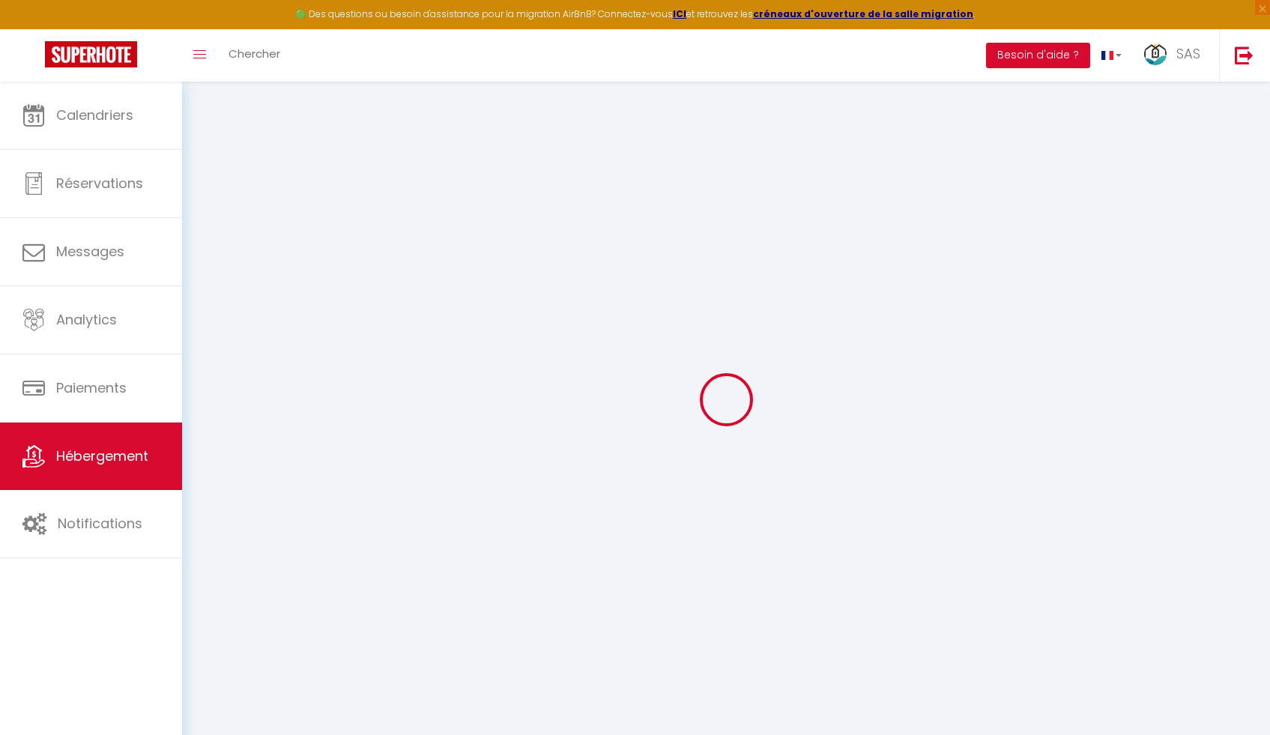
select select
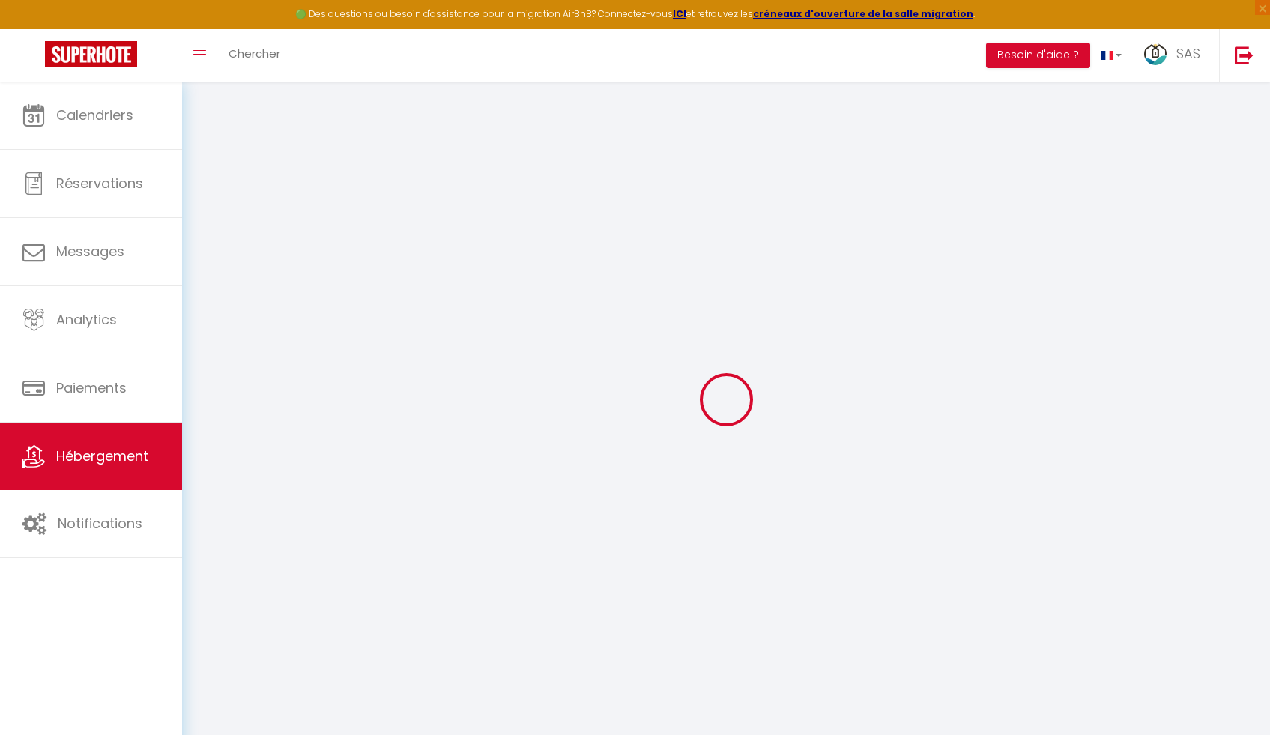
select select
checkbox input "false"
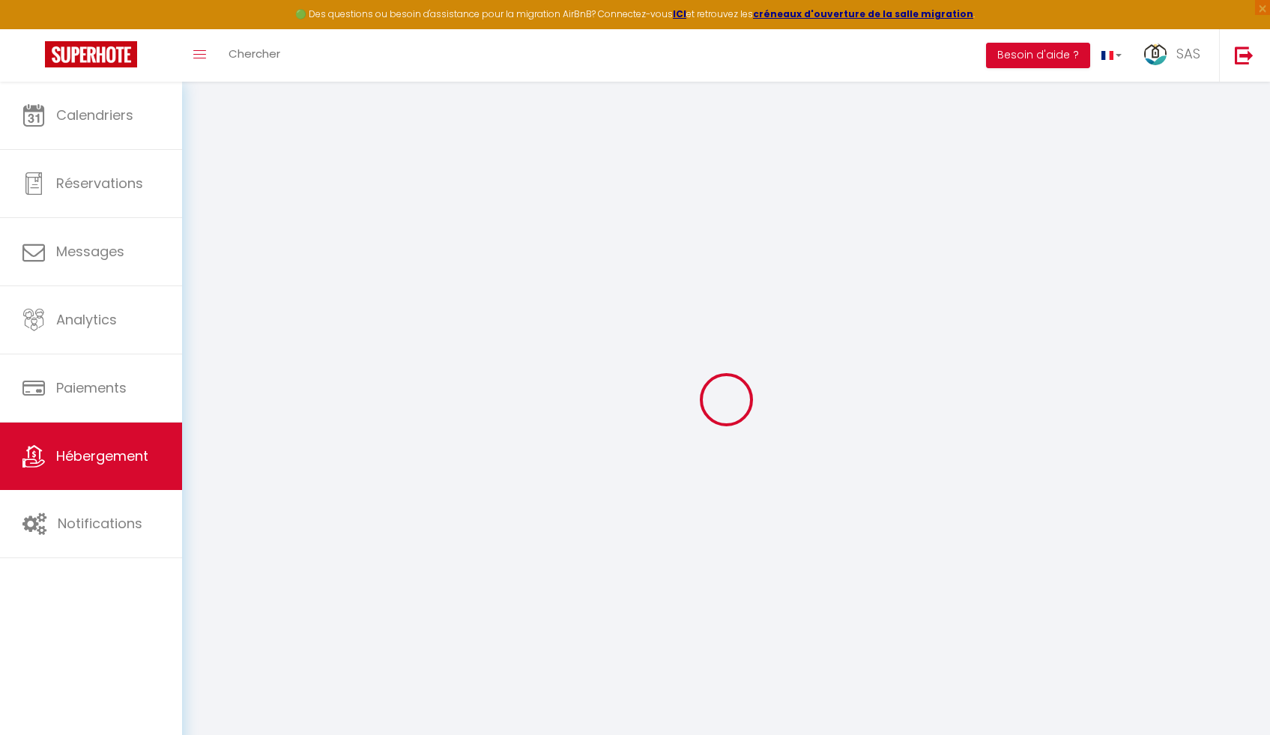
select select
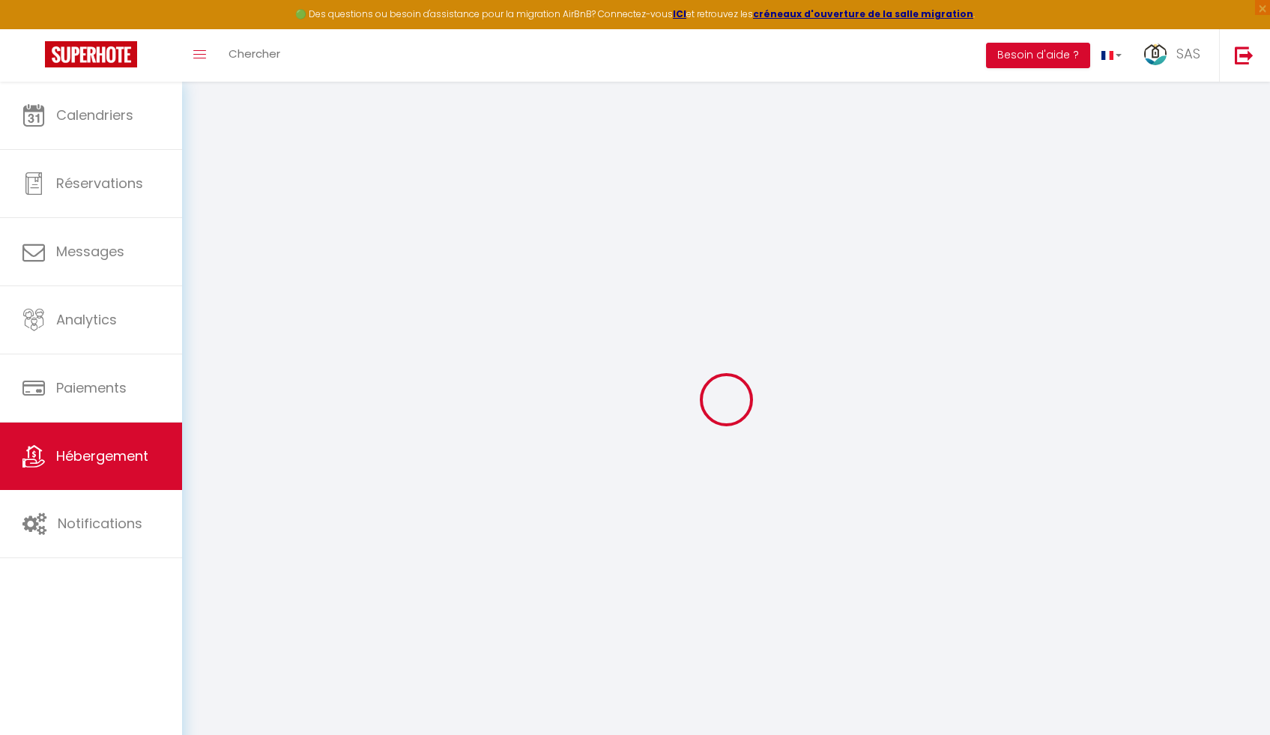
select select
checkbox input "false"
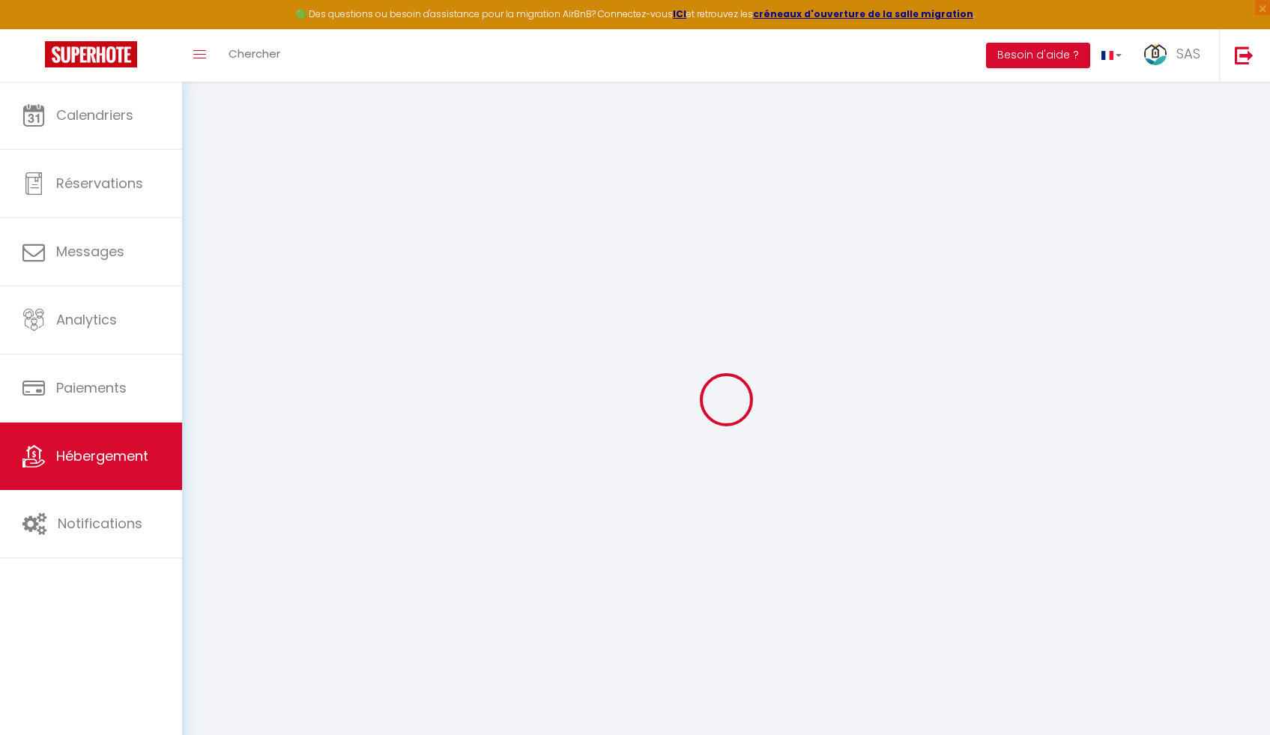
checkbox input "false"
select select
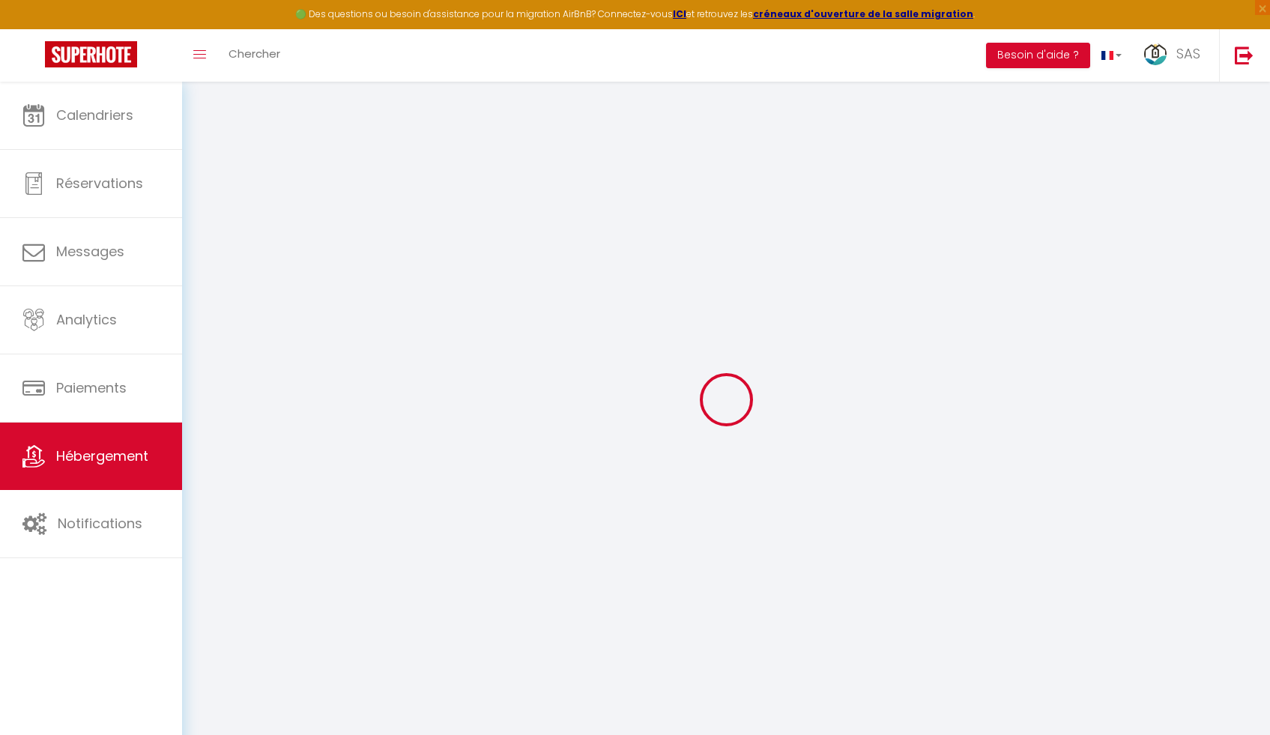
select select
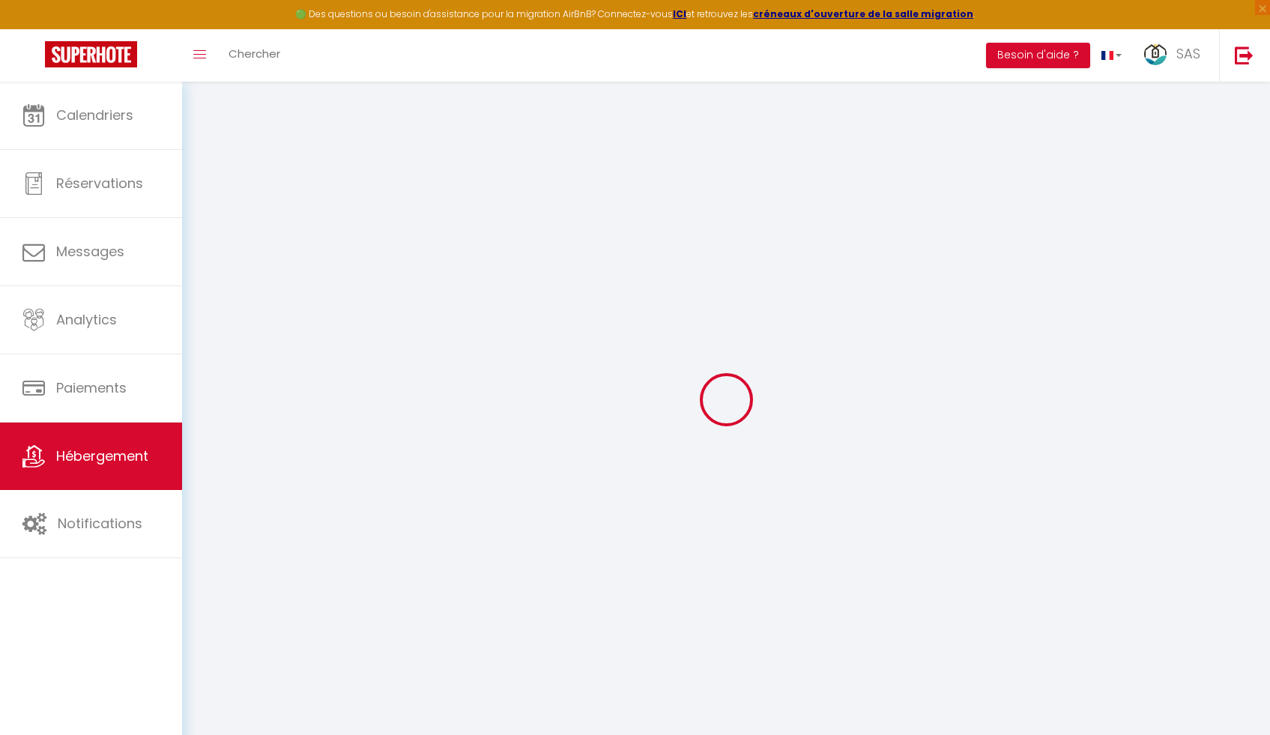
checkbox input "false"
select select
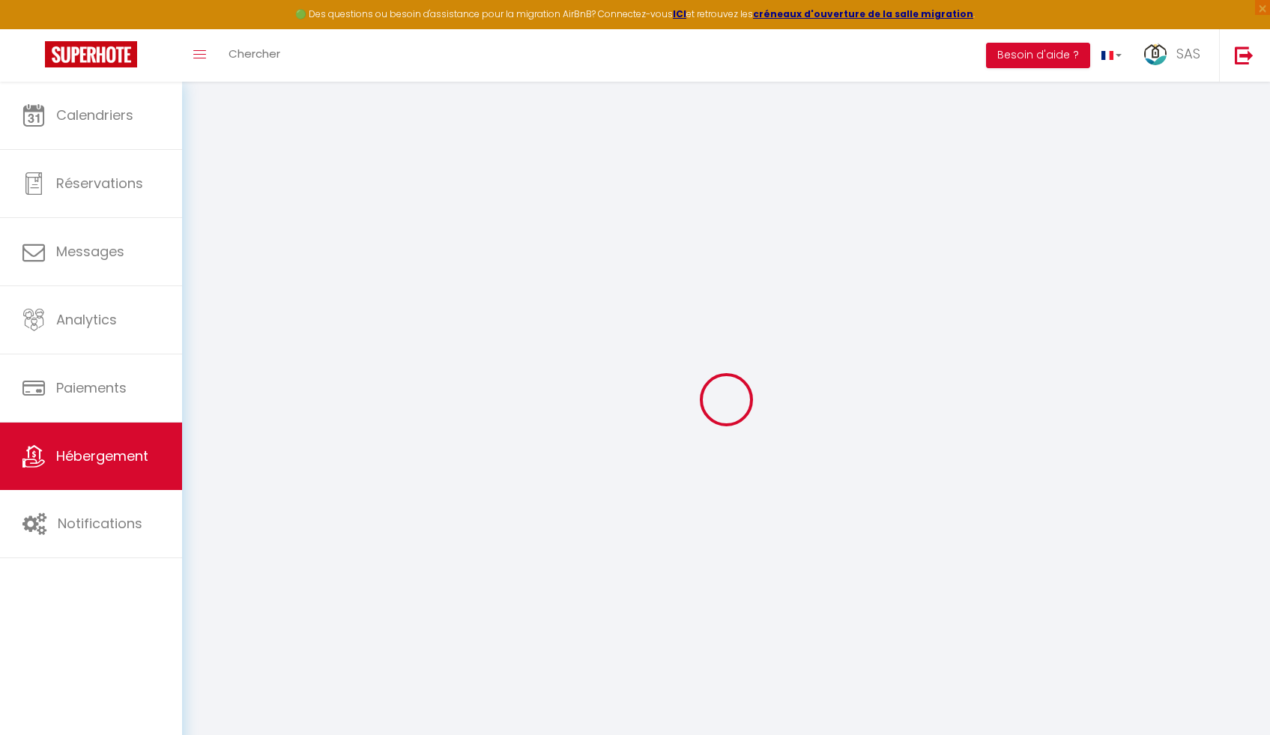
select select
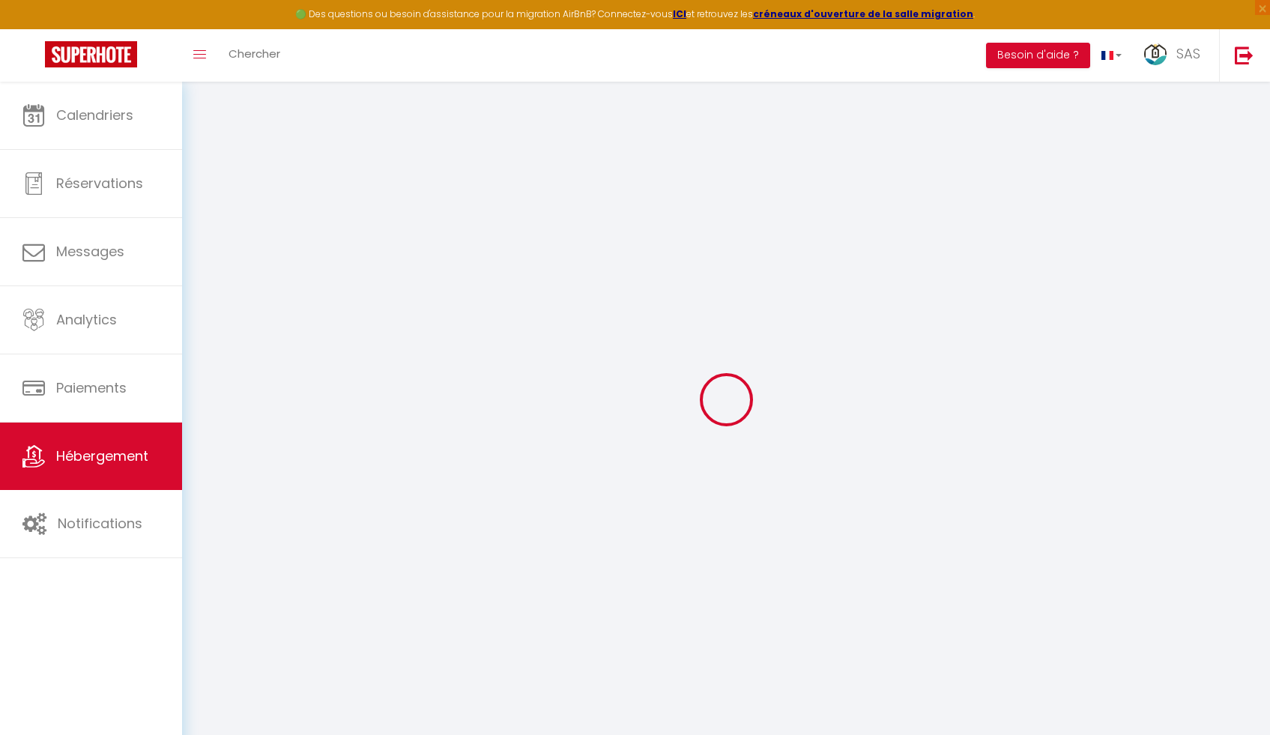
select select
checkbox input "false"
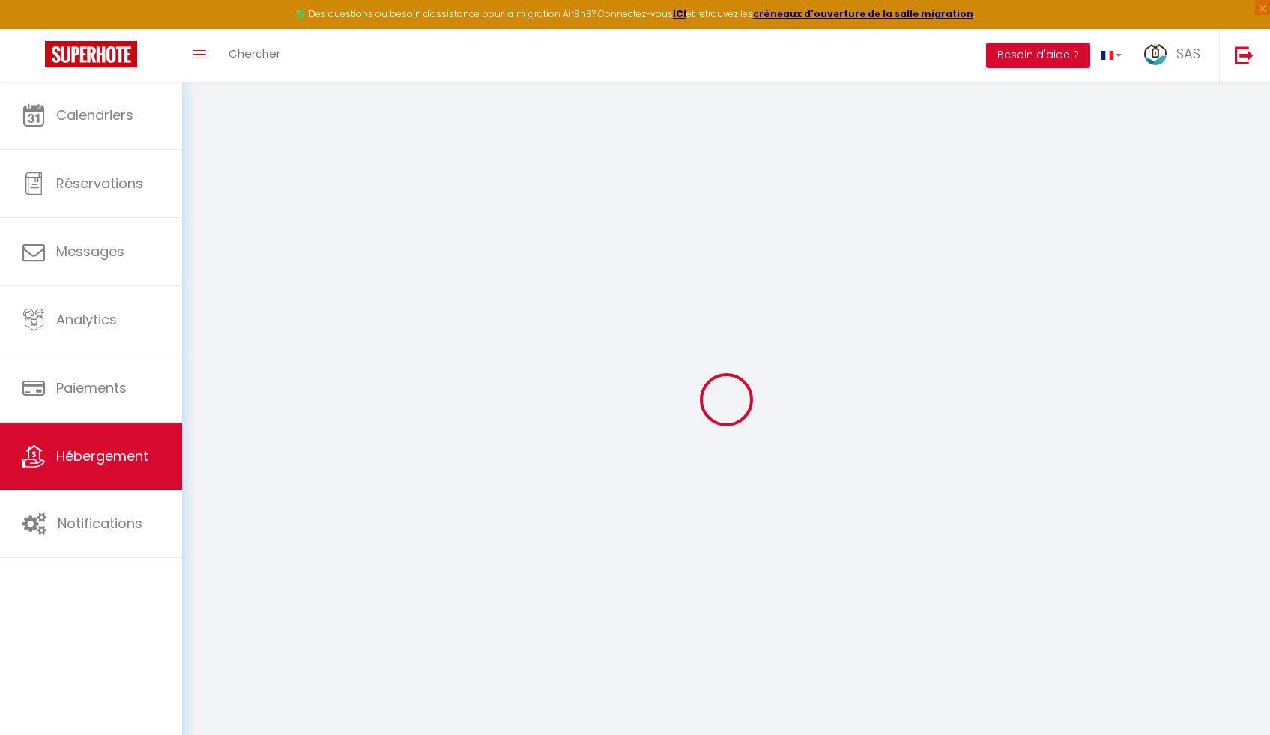
checkbox input "false"
select select
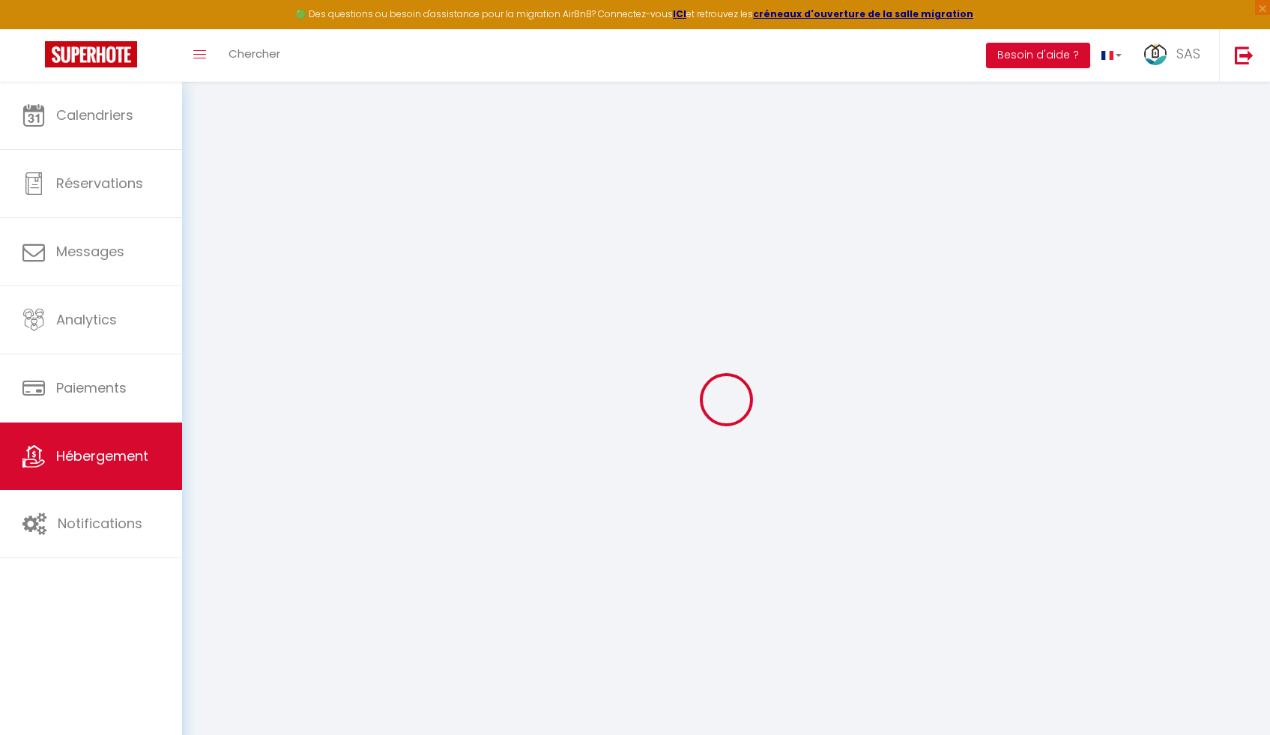
select select
checkbox input "false"
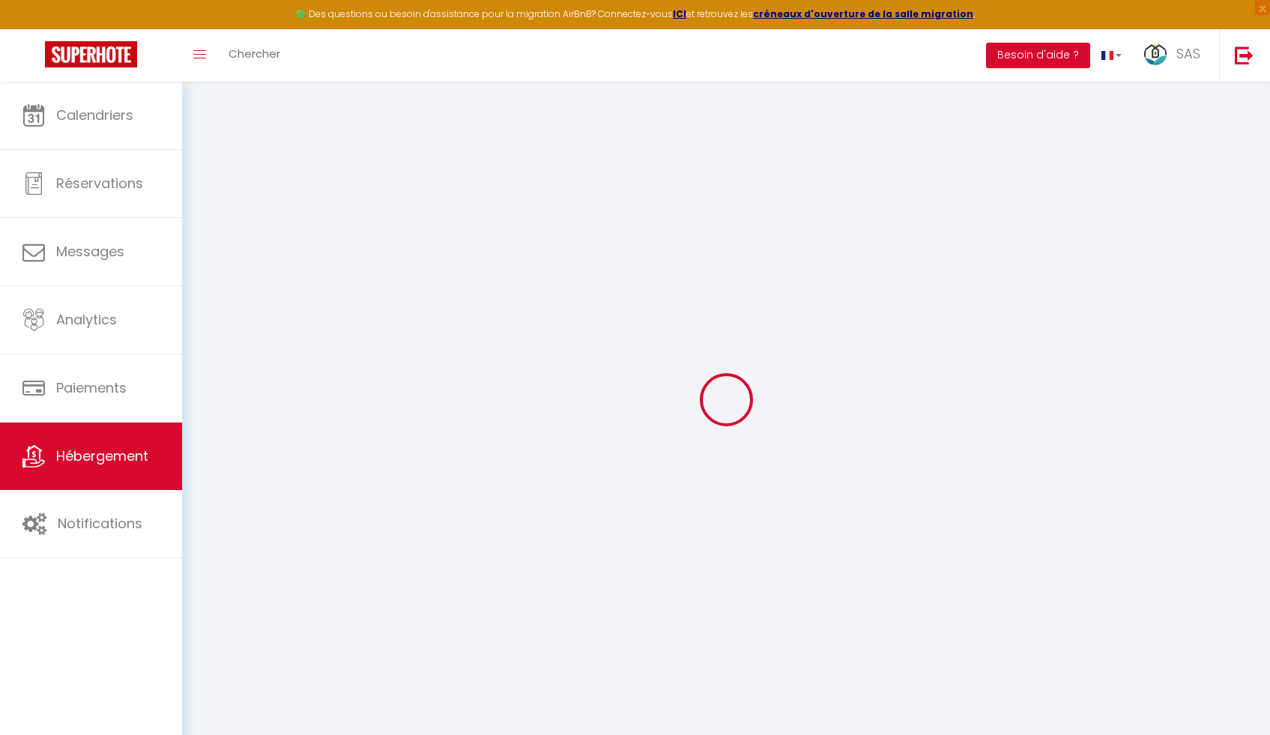
checkbox input "false"
select select
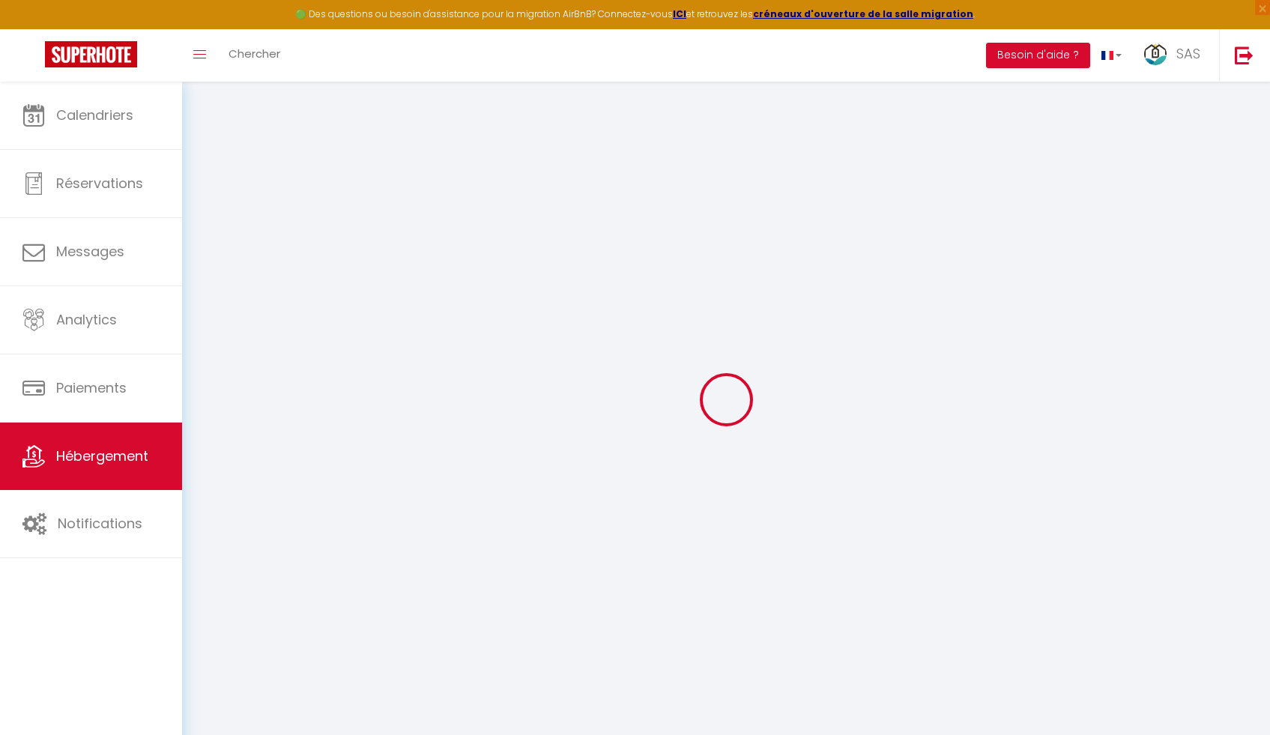
select select
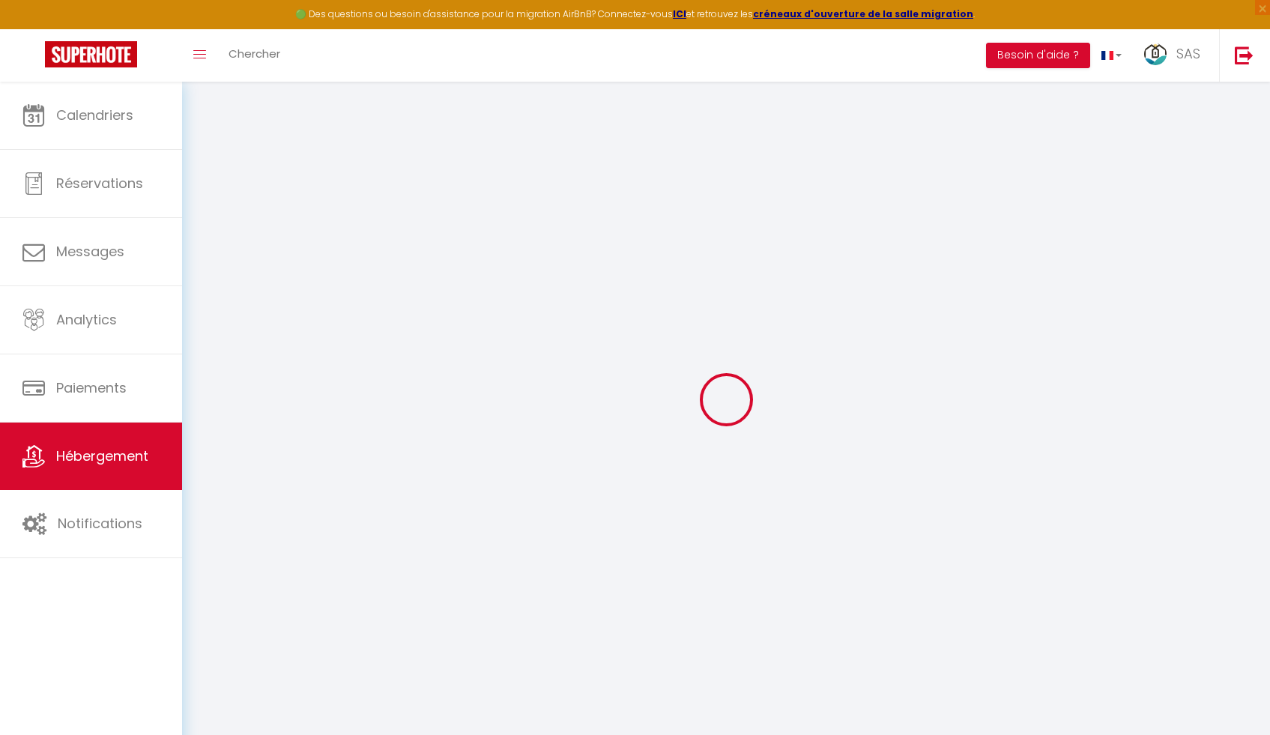
select select
checkbox input "false"
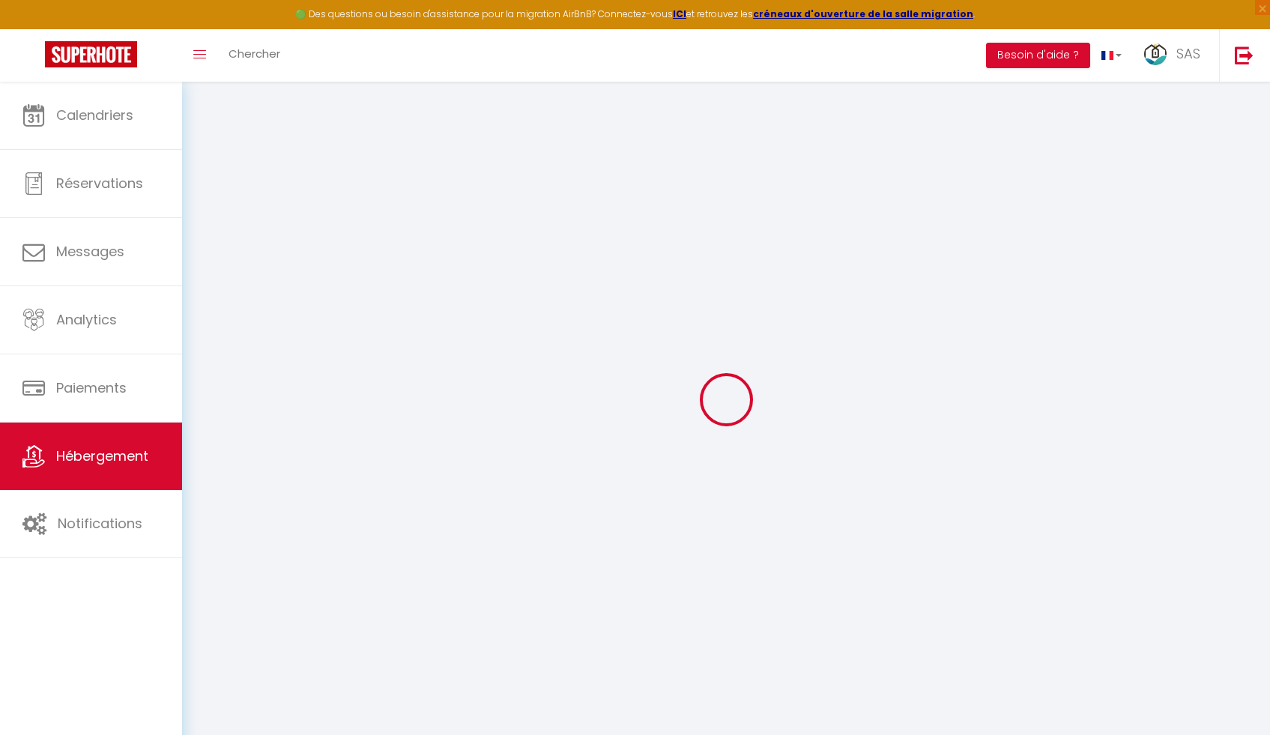
select select
type input "La Clé du Practice"
type input "[PERSON_NAME]"
type input "MOREL"
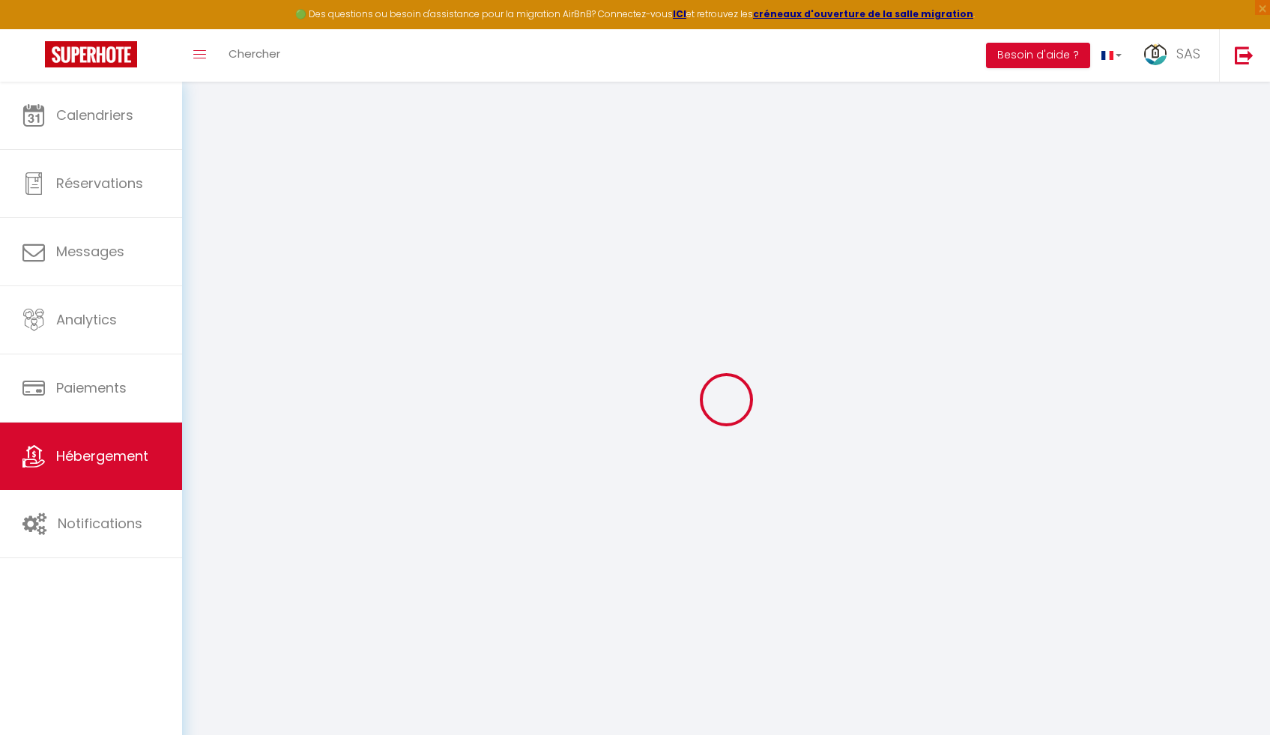
type input "20 allée des aubépines"
type input "62152"
type input "Neufchâtel-Hardelot"
select select "2"
type input "85"
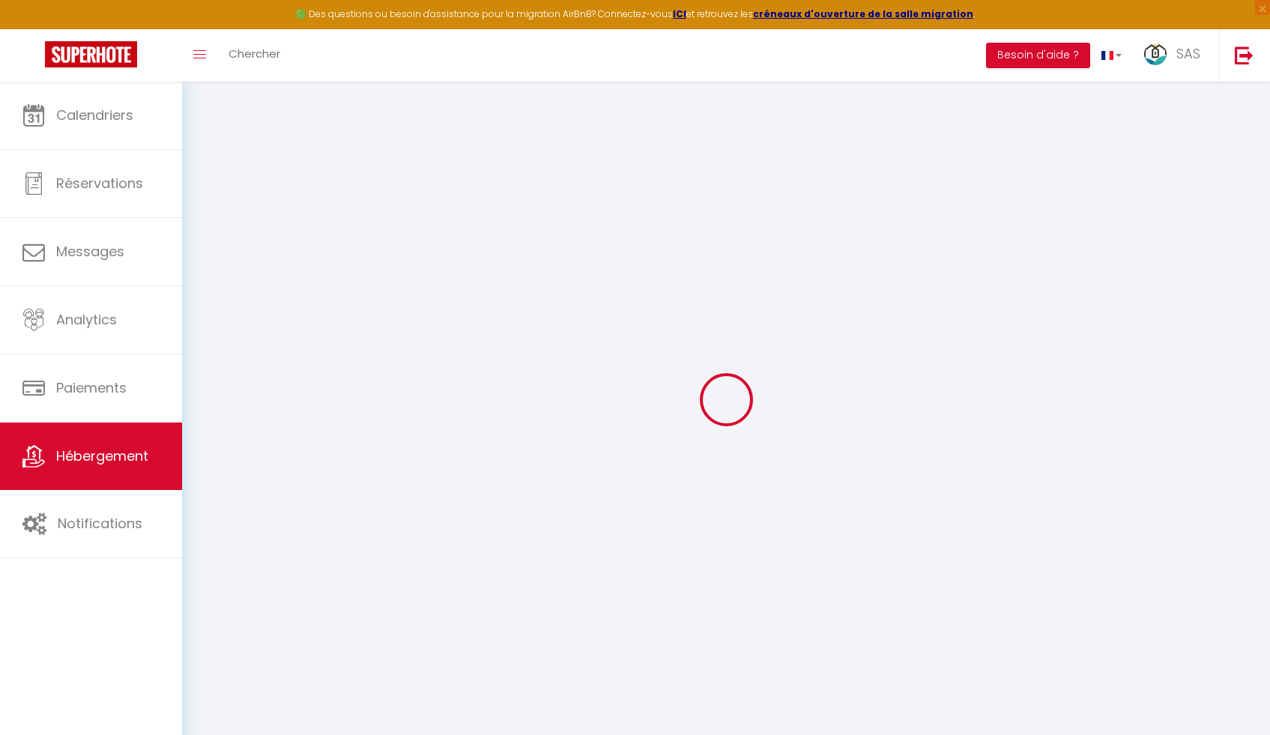
type input "65"
type input "5"
type input "2.50"
type input "500"
select select
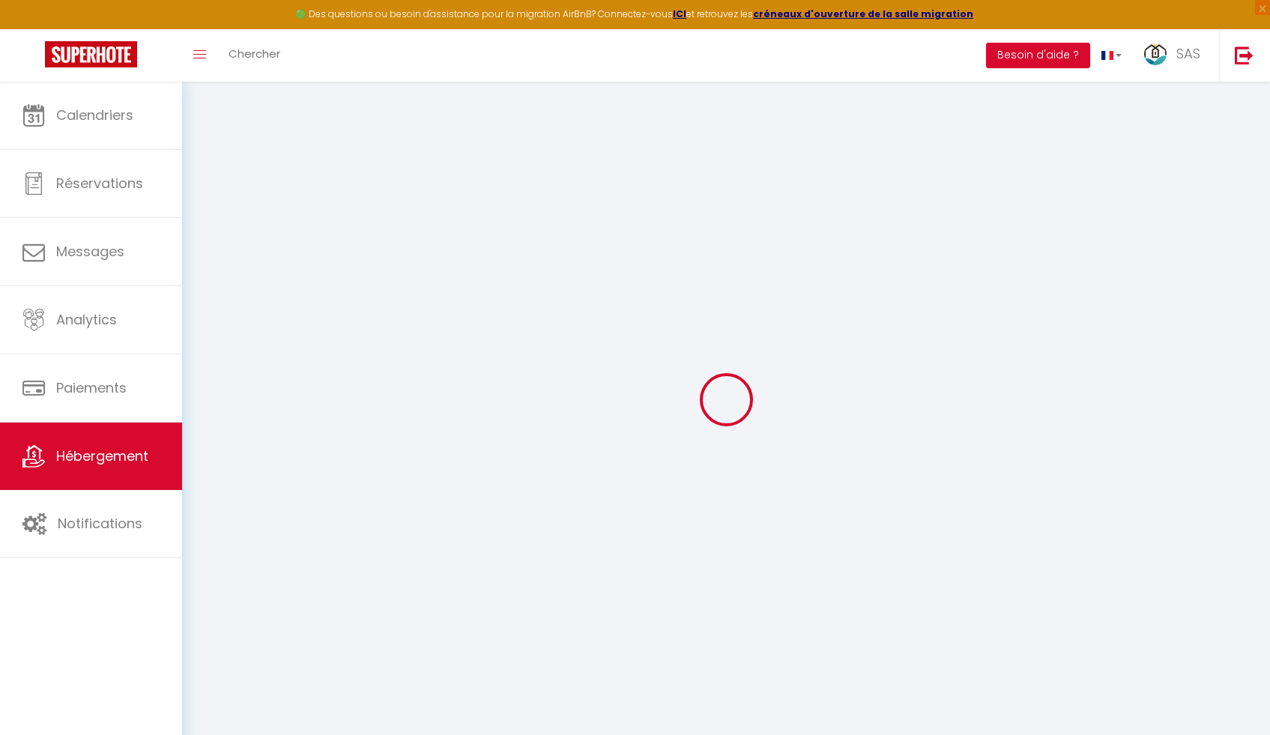
select select
type input "20 allée des aubépines"
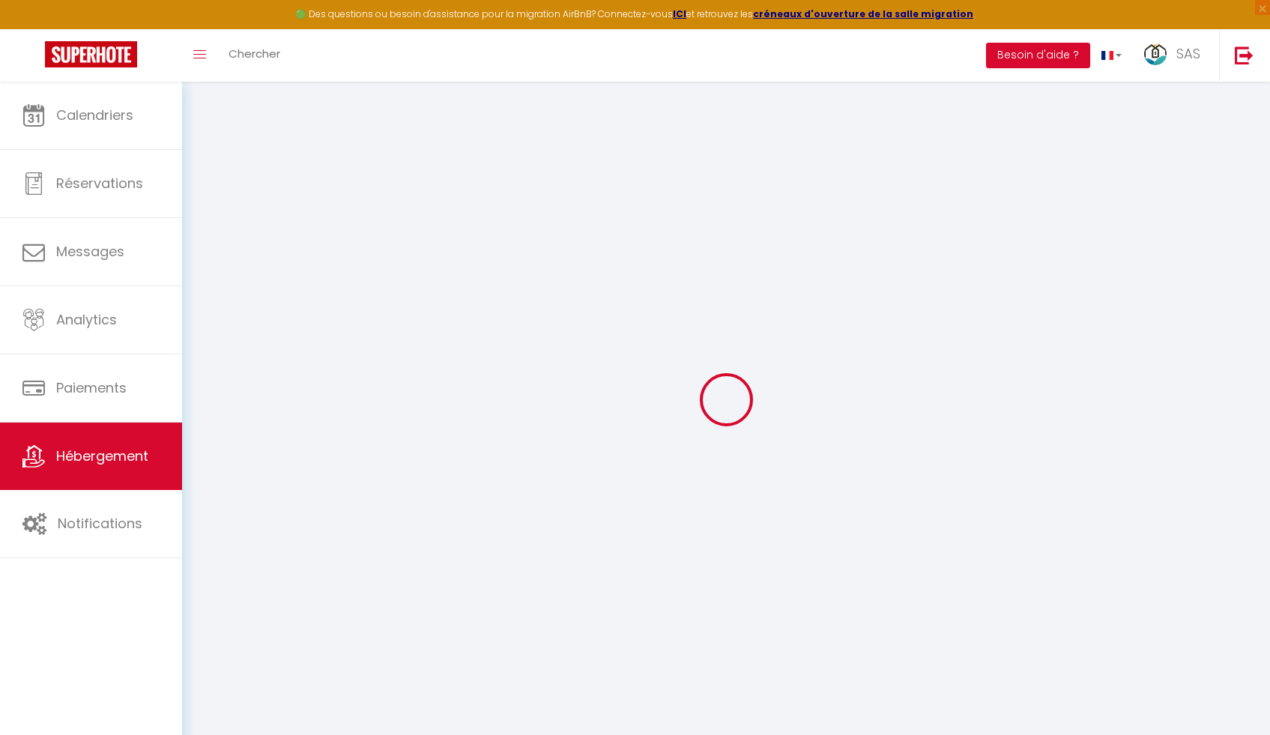
type input "62152"
type input "Neufchâtel-Hardelot"
type input "[EMAIL_ADDRESS][DOMAIN_NAME]"
select select "13352"
checkbox input "false"
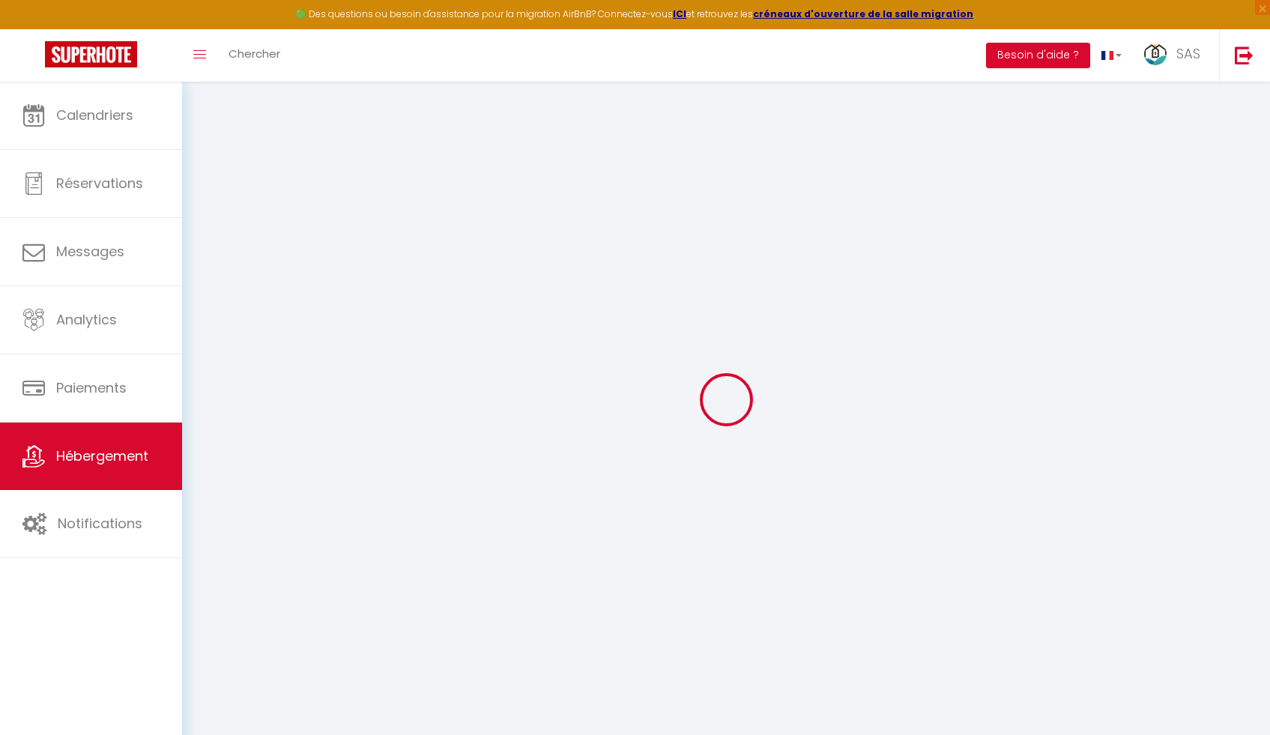
checkbox input "false"
radio input "true"
type input "15"
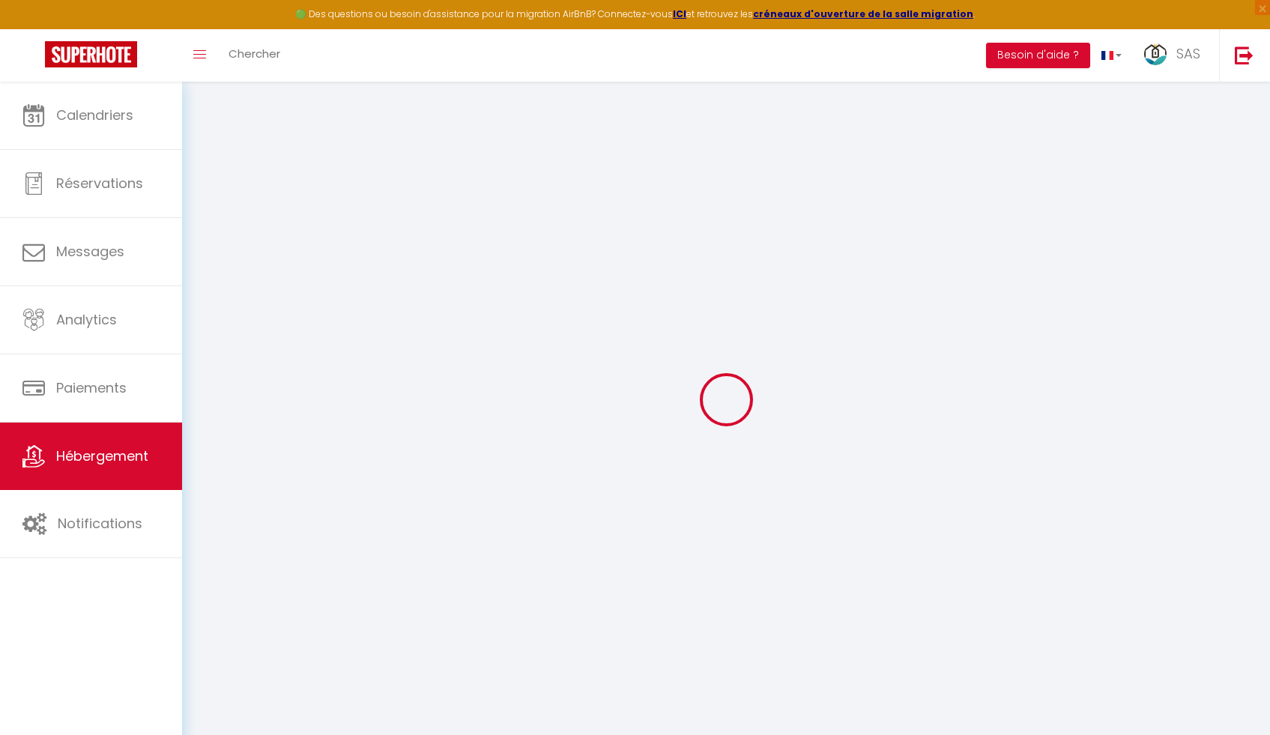
type input "0"
checkbox input "false"
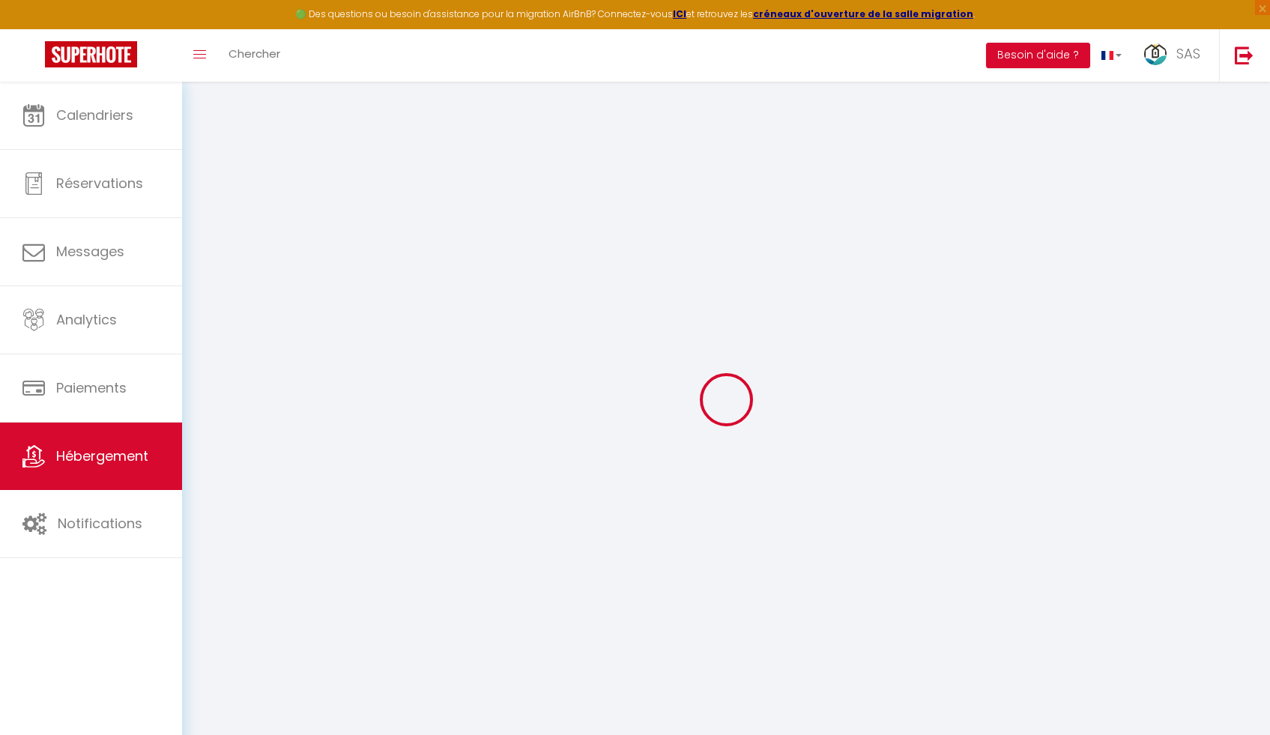
checkbox input "false"
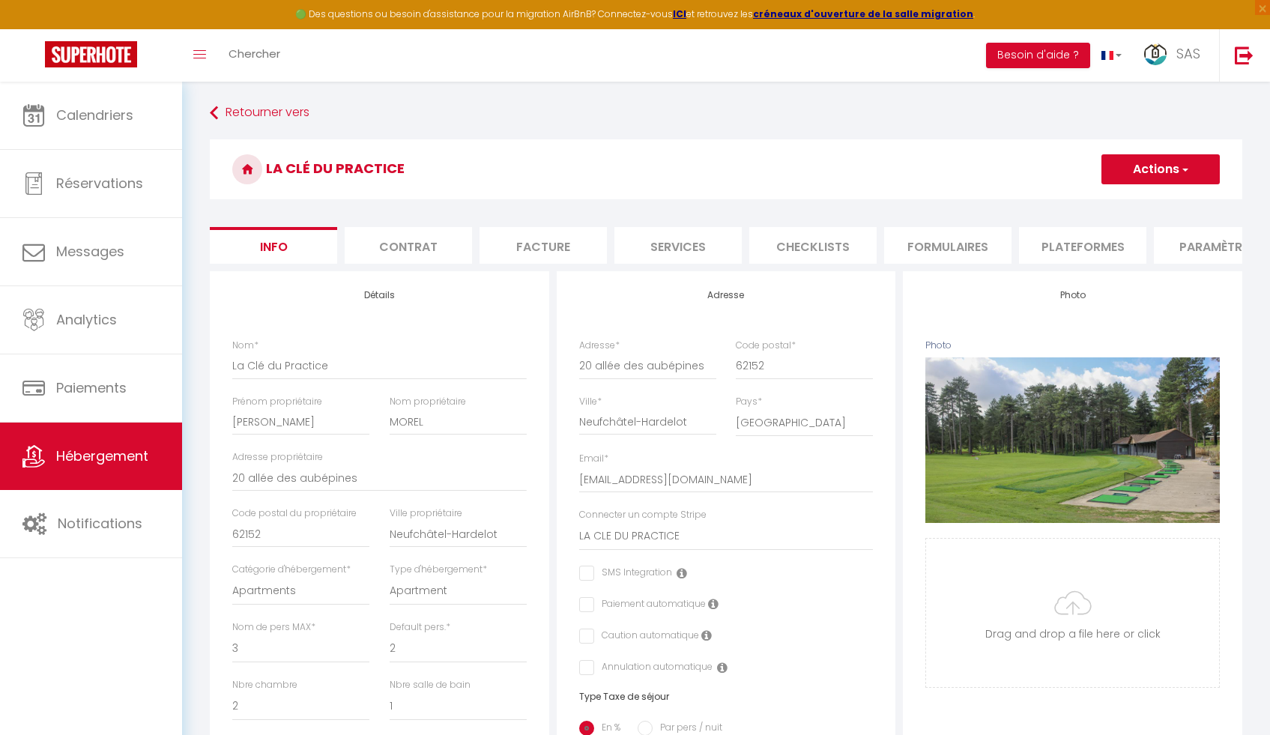
click at [956, 252] on li "Formulaires" at bounding box center [947, 245] width 127 height 37
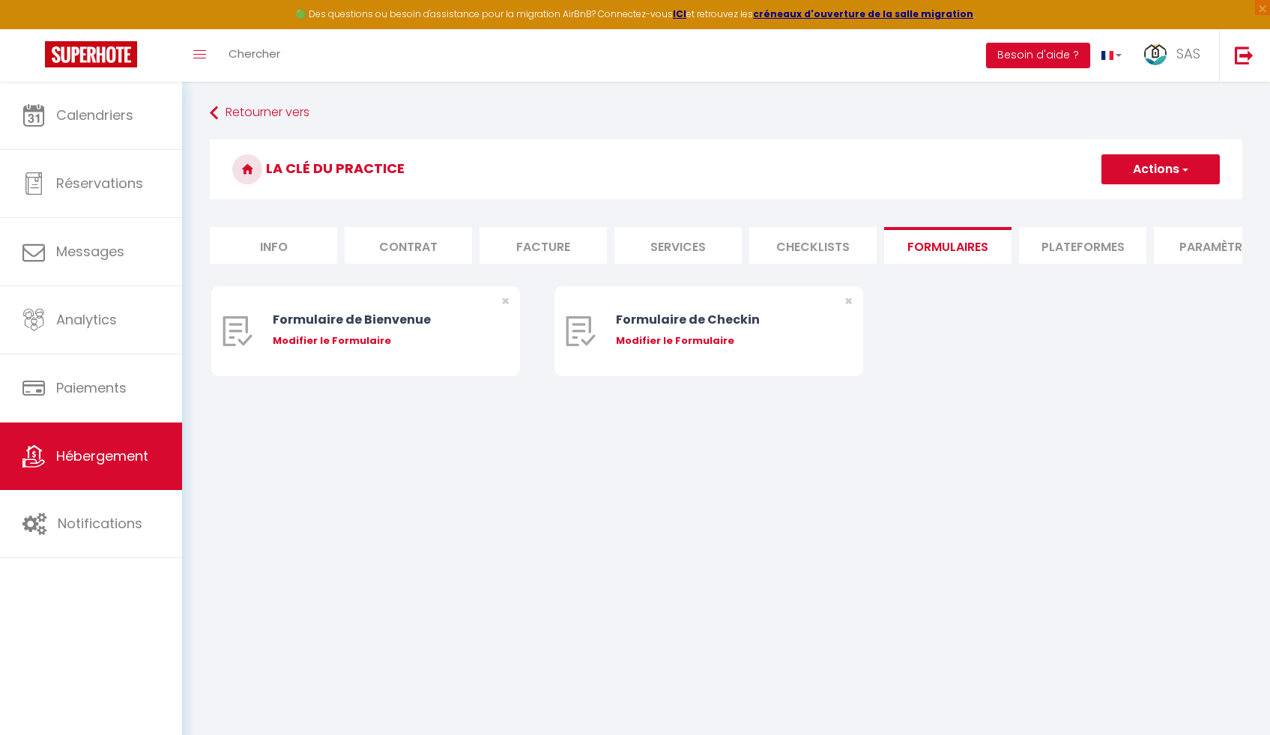
click at [825, 251] on li "Checklists" at bounding box center [812, 245] width 127 height 37
select select
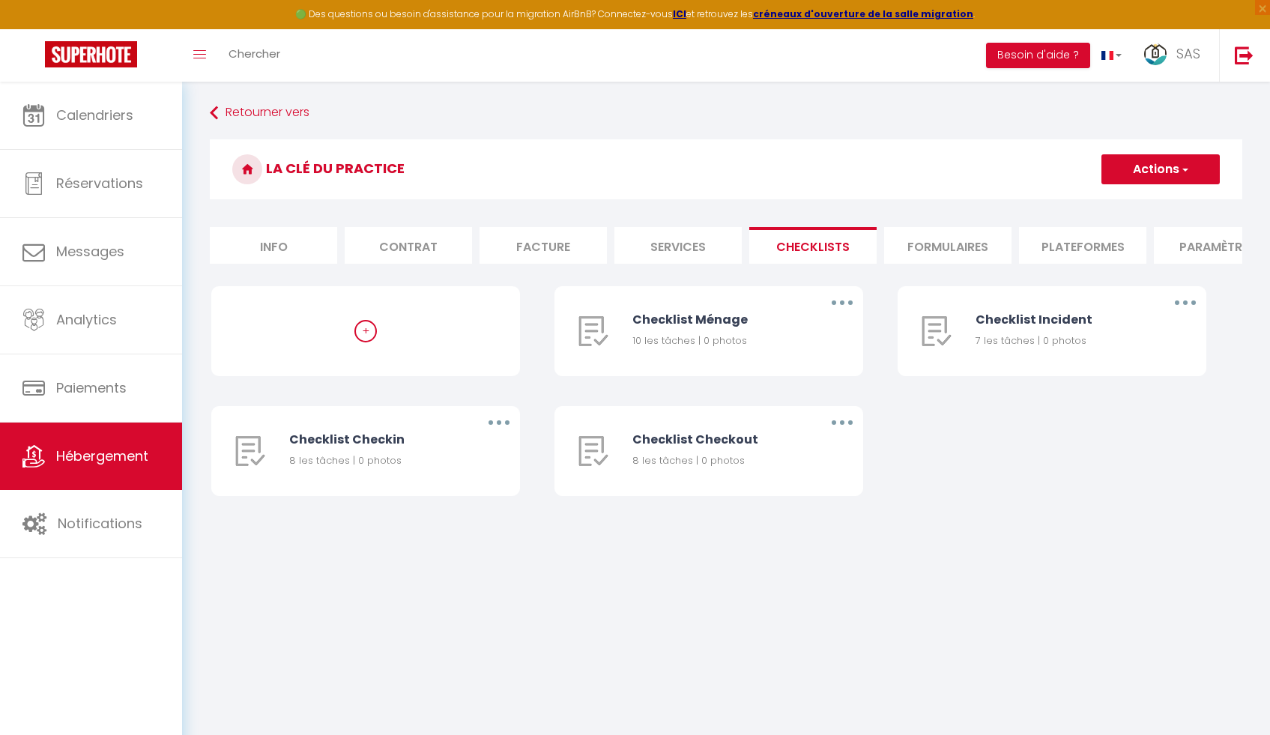
click at [722, 253] on li "Services" at bounding box center [677, 245] width 127 height 37
select select
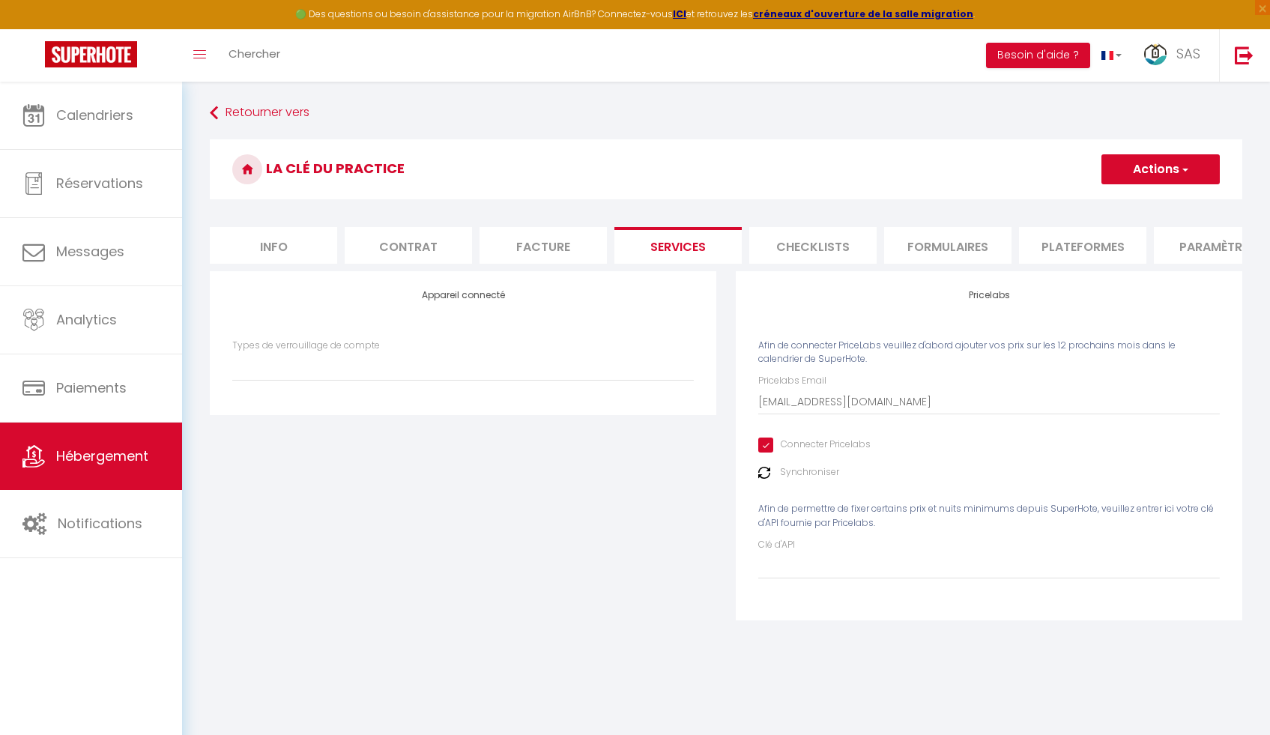
click at [564, 253] on li "Facture" at bounding box center [543, 245] width 127 height 37
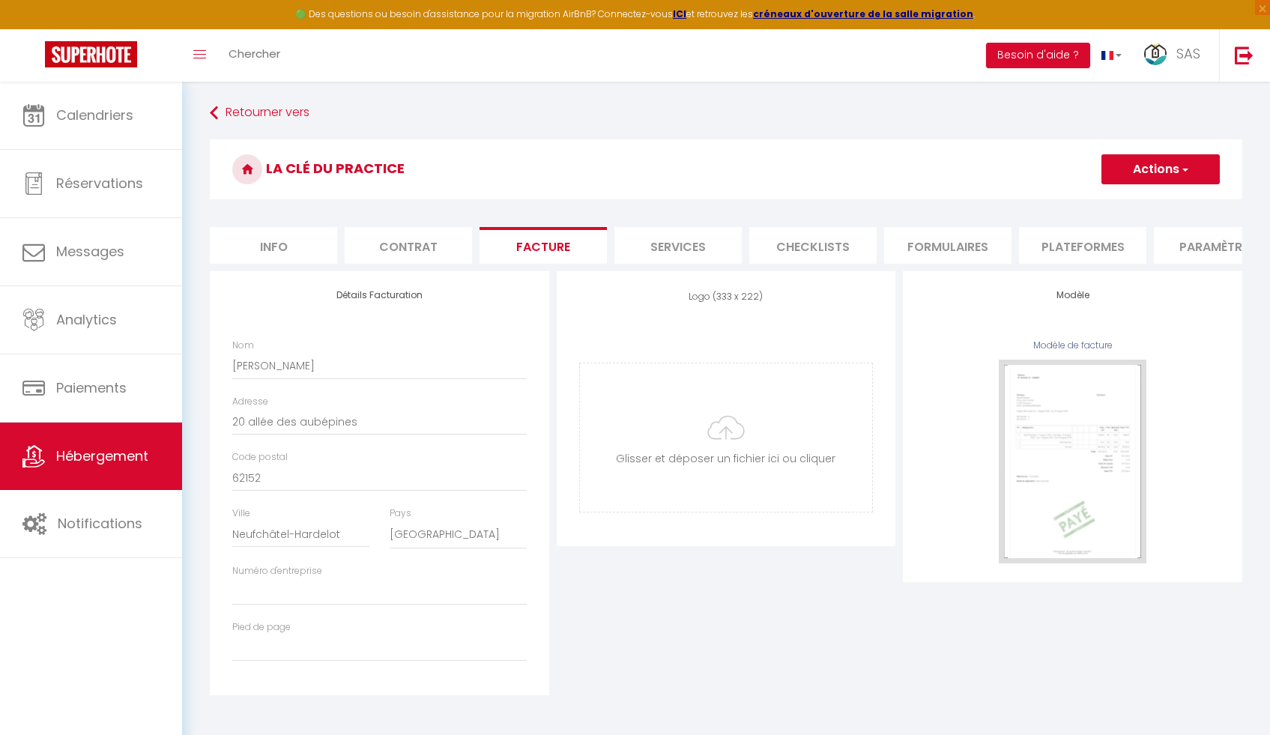
click at [421, 251] on li "Contrat" at bounding box center [408, 245] width 127 height 37
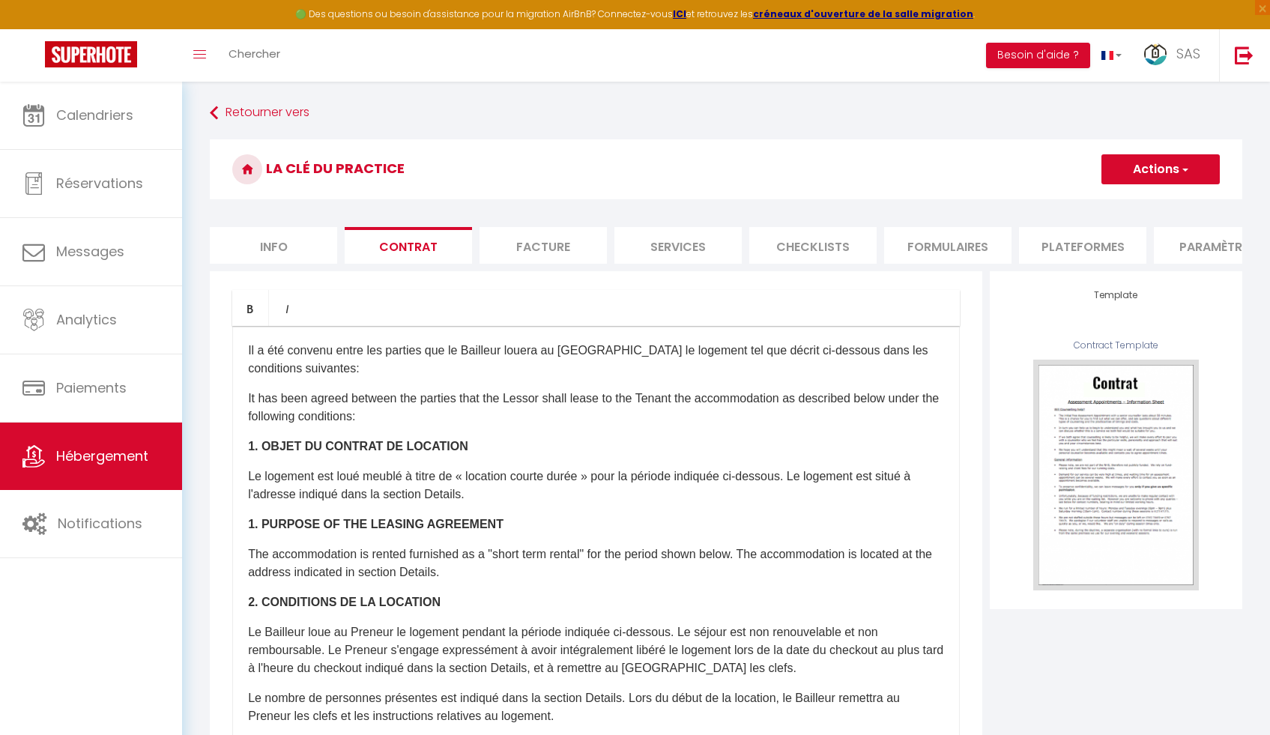
select select
click at [315, 251] on li "Info" at bounding box center [273, 245] width 127 height 37
checkbox input "false"
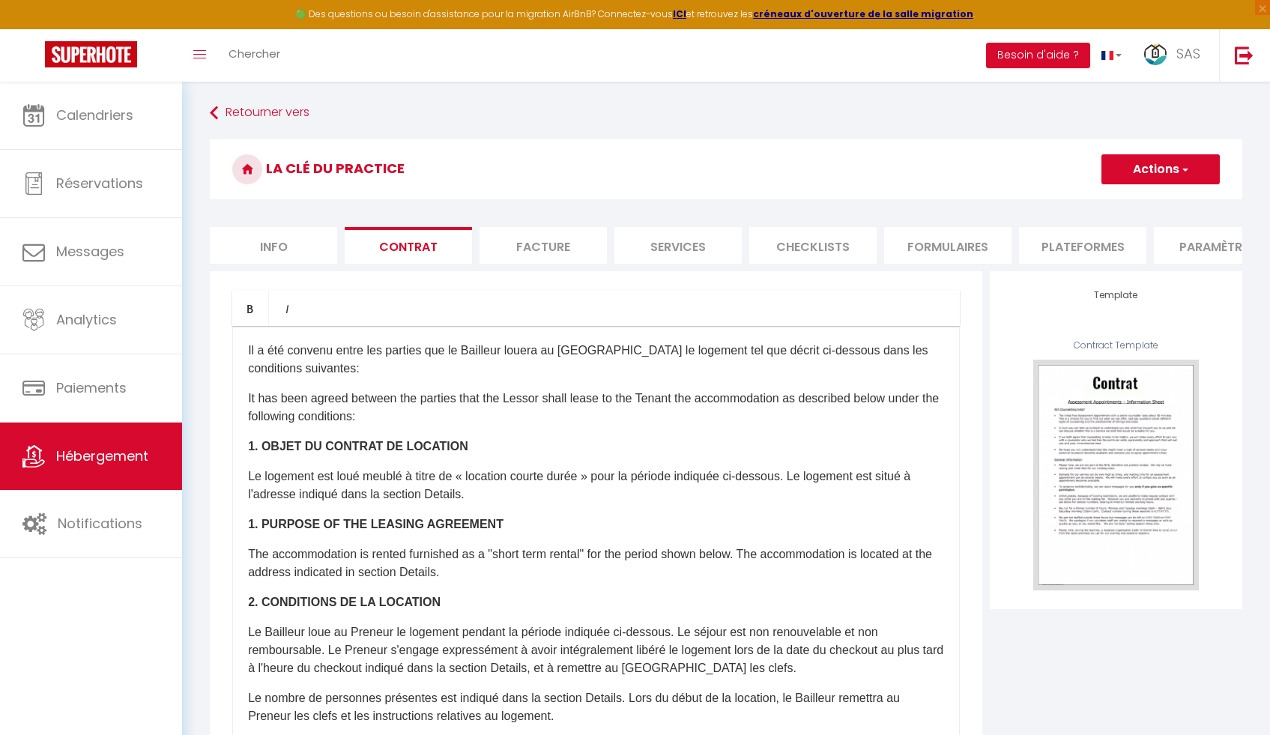
checkbox input "false"
select select
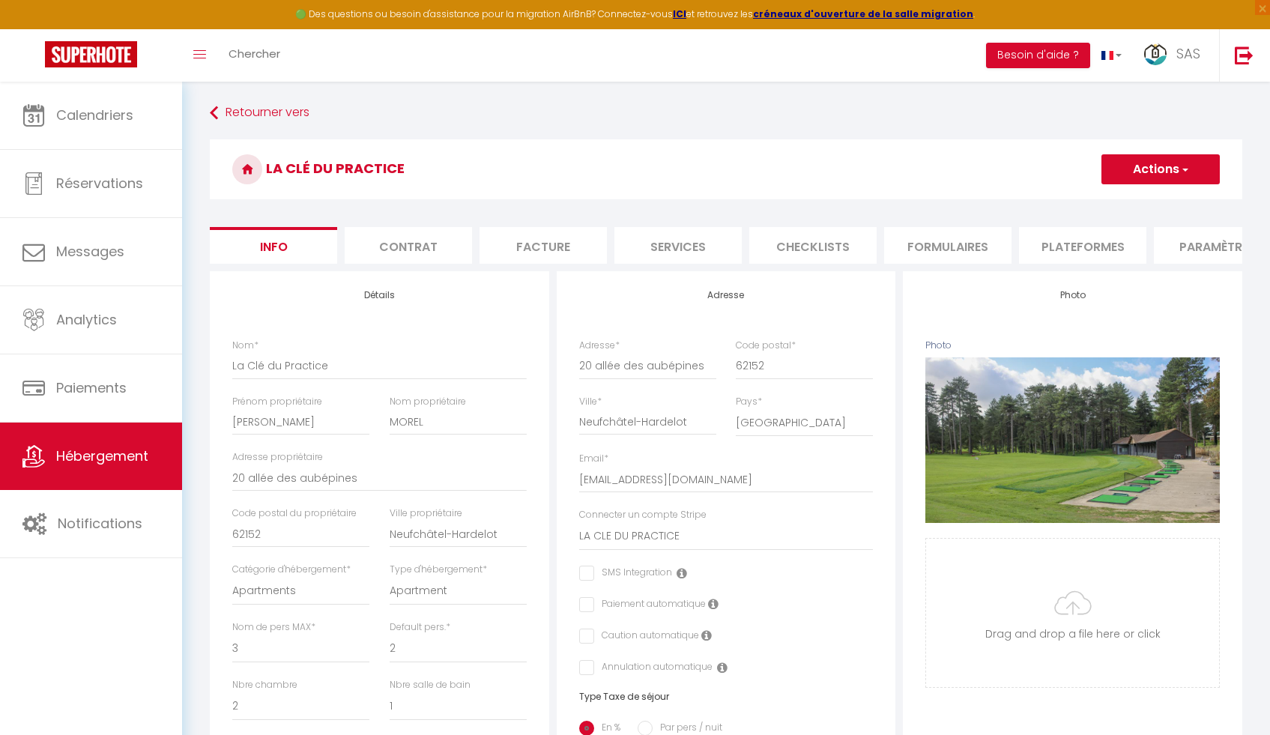
checkbox input "false"
select select
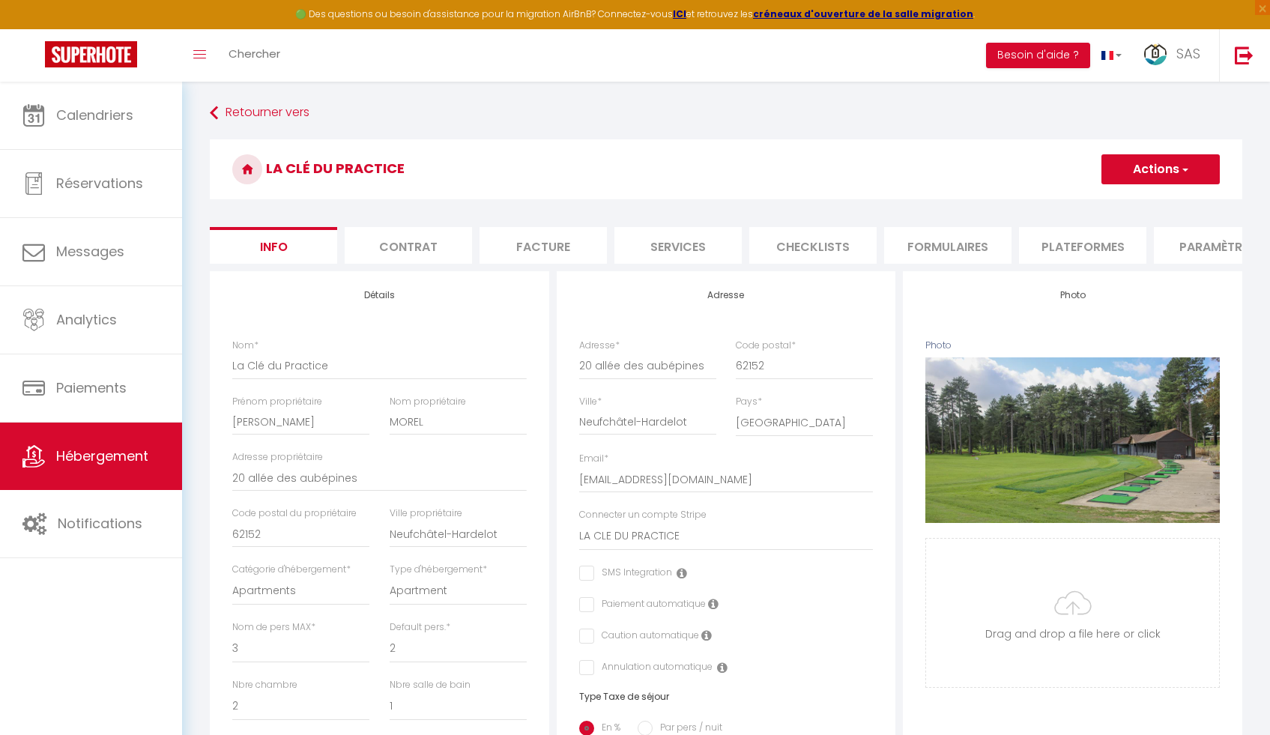
checkbox input "false"
click at [1051, 250] on li "Plateformes" at bounding box center [1082, 245] width 127 height 37
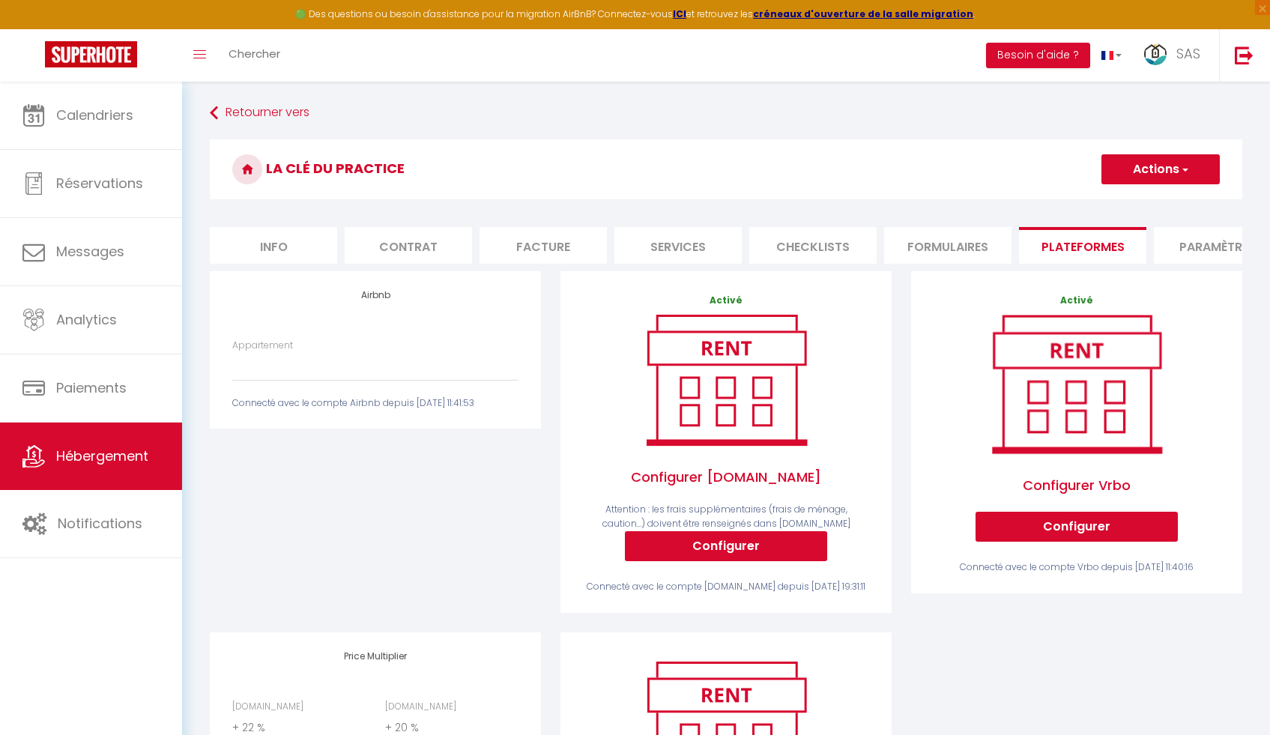
click at [1199, 246] on li "Paramètres" at bounding box center [1217, 245] width 127 height 37
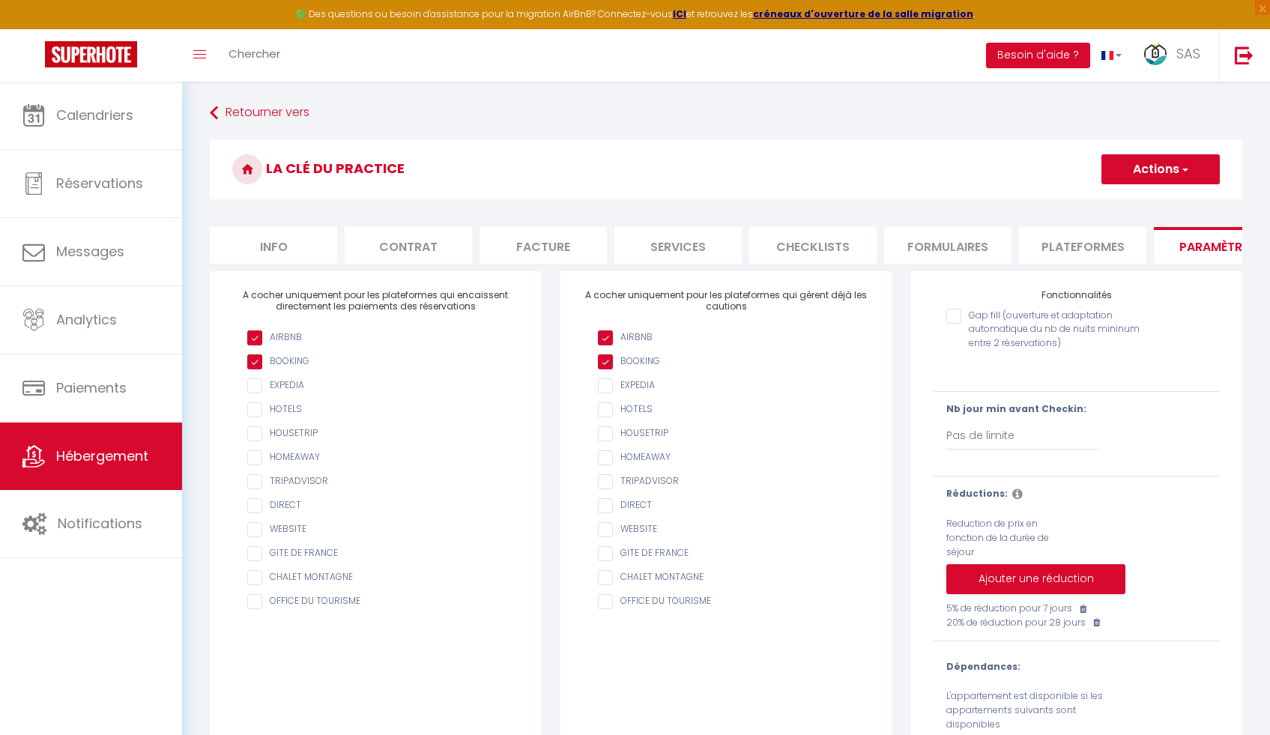
click at [1069, 250] on li "Plateformes" at bounding box center [1082, 245] width 127 height 37
select select
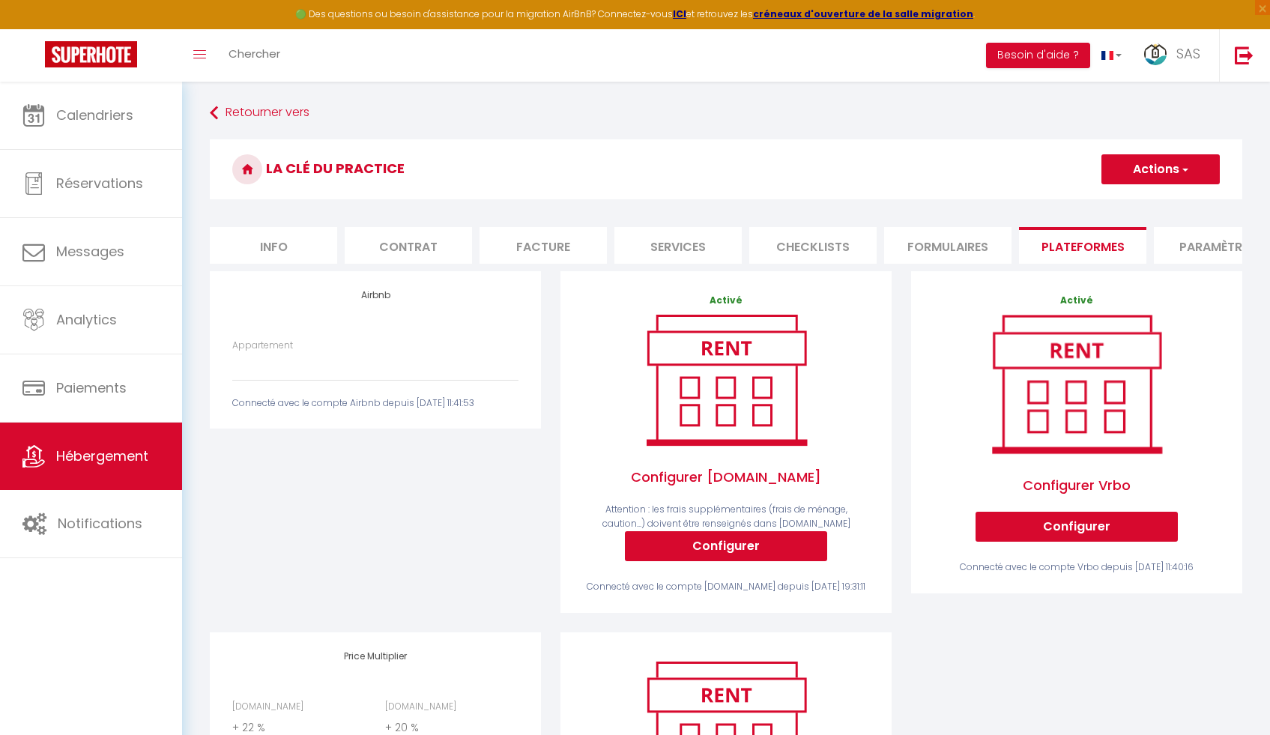
click at [274, 393] on div "Appartement La Clé Anglaise ★ WIFI ★ PARKING ★ Balcon - domidum62@gmail.com La …" at bounding box center [376, 375] width 306 height 72
click at [280, 381] on select "La Clé Anglaise ★ WIFI ★ PARKING ★ Balcon - [EMAIL_ADDRESS][DOMAIN_NAME] La Clé…" at bounding box center [375, 366] width 286 height 28
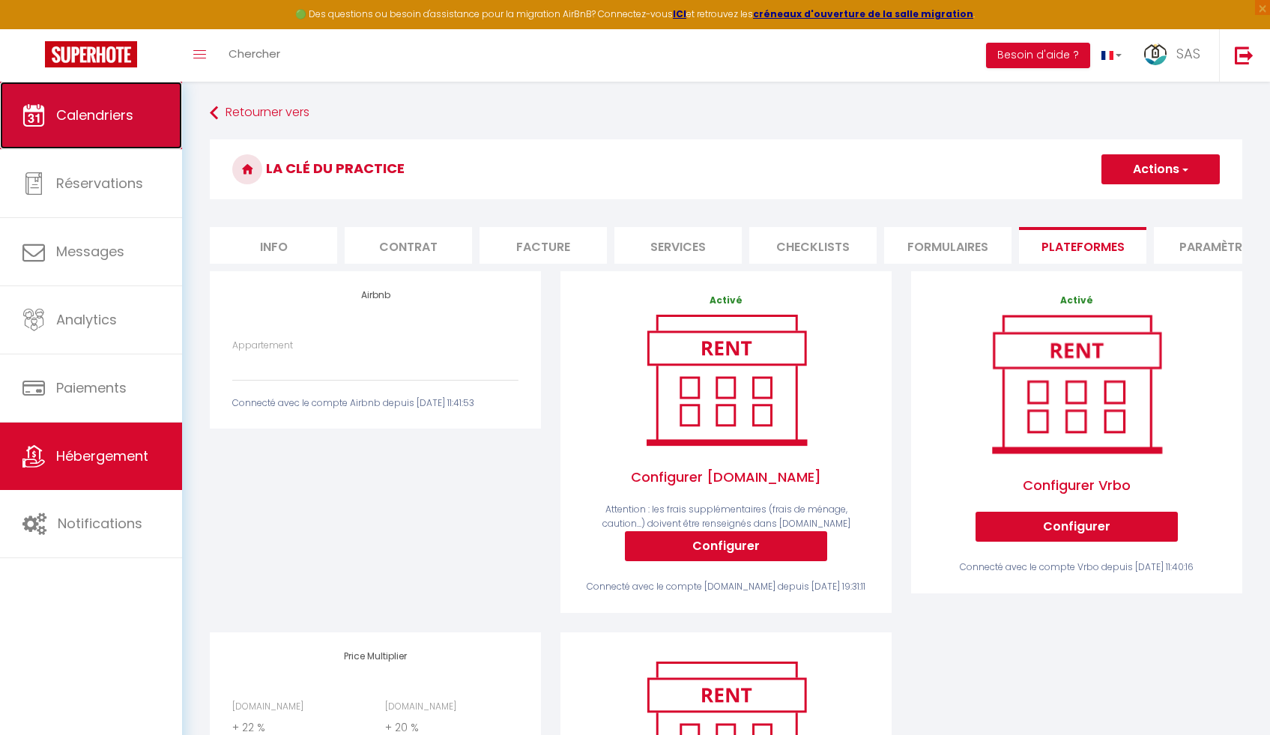
click at [94, 114] on span "Calendriers" at bounding box center [94, 115] width 77 height 19
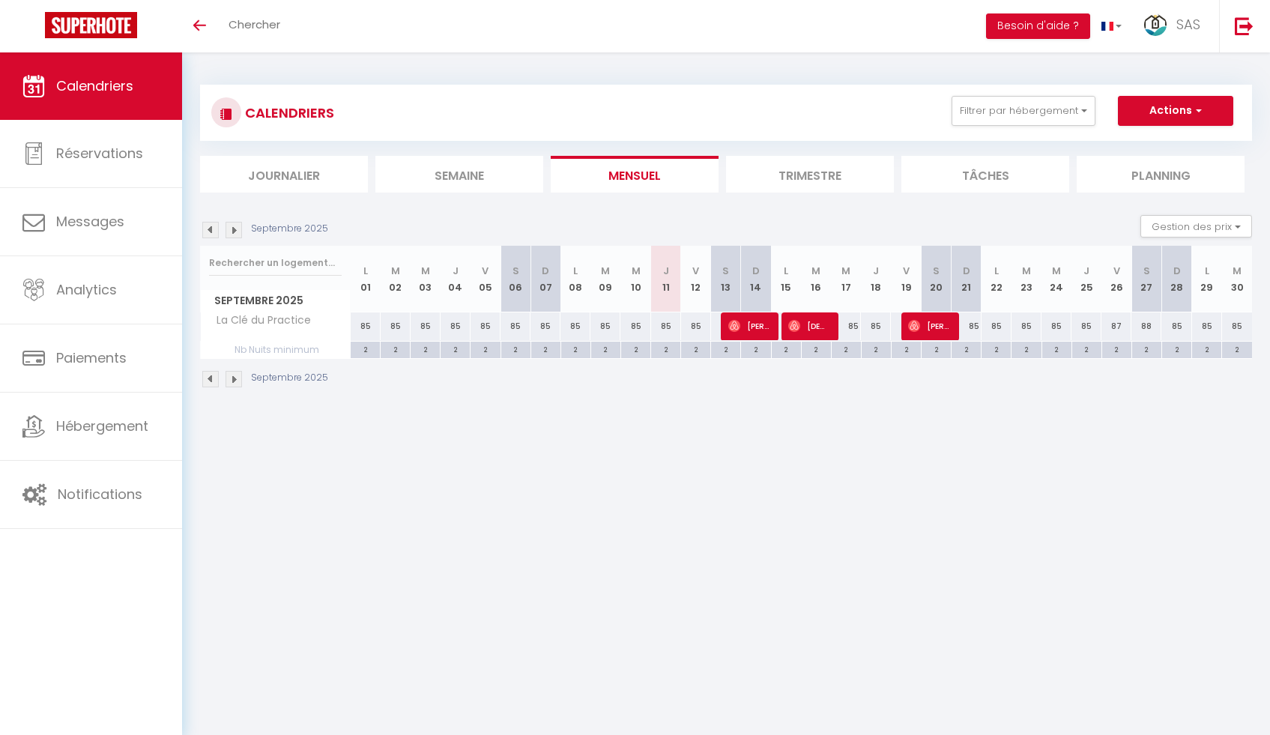
click at [829, 180] on li "Trimestre" at bounding box center [810, 174] width 168 height 37
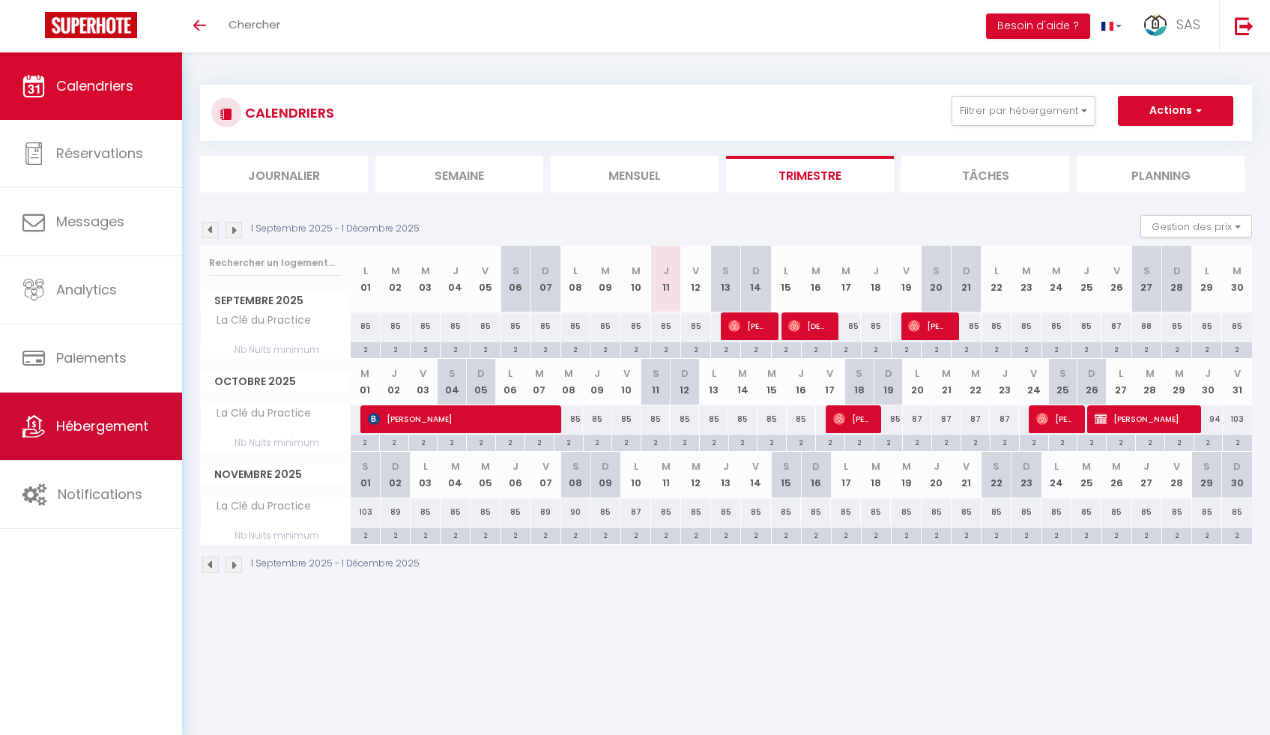
click at [60, 442] on link "Hébergement" at bounding box center [91, 426] width 182 height 67
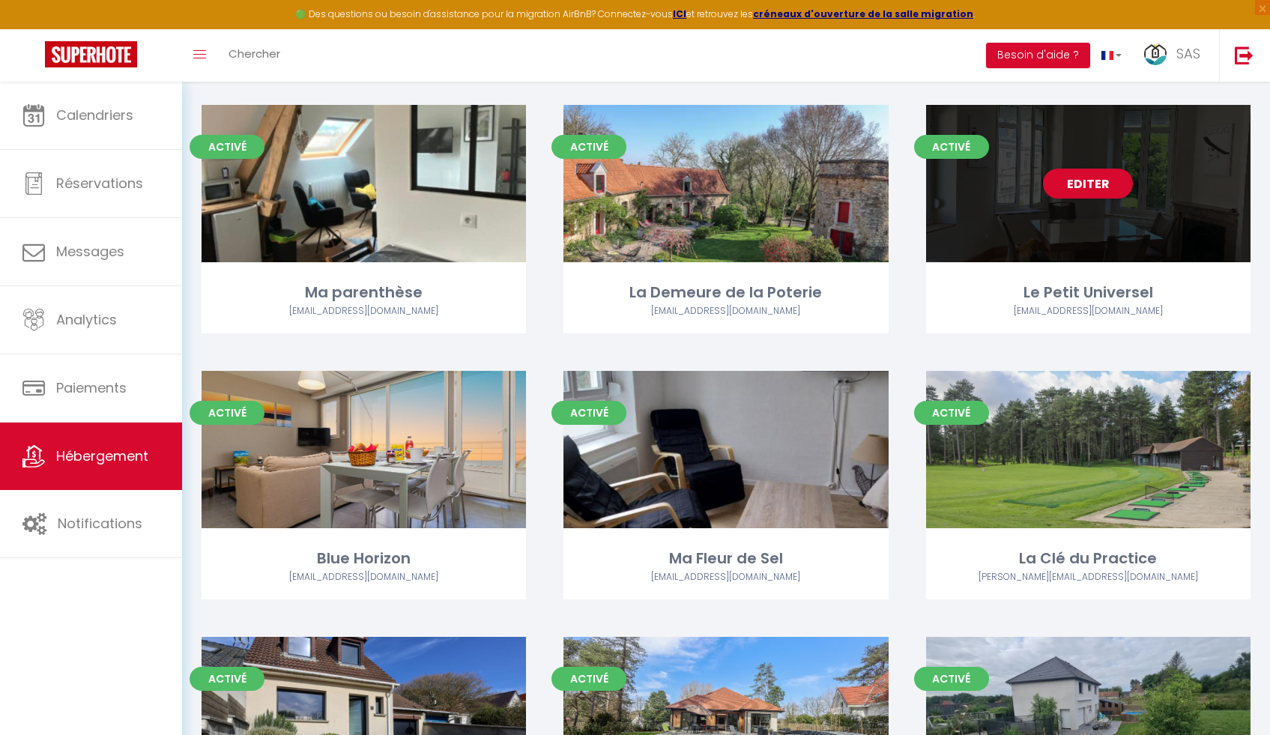
scroll to position [1009, 0]
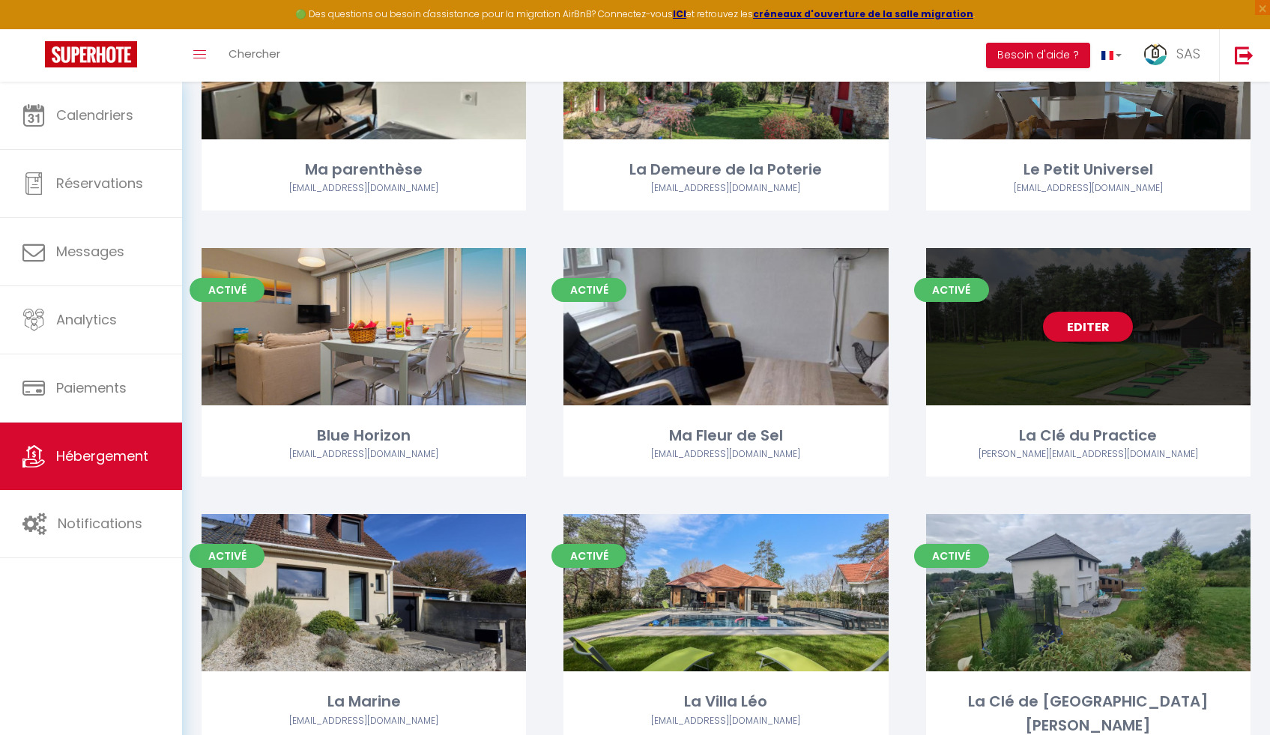
click at [1086, 327] on link "Editer" at bounding box center [1088, 327] width 90 height 30
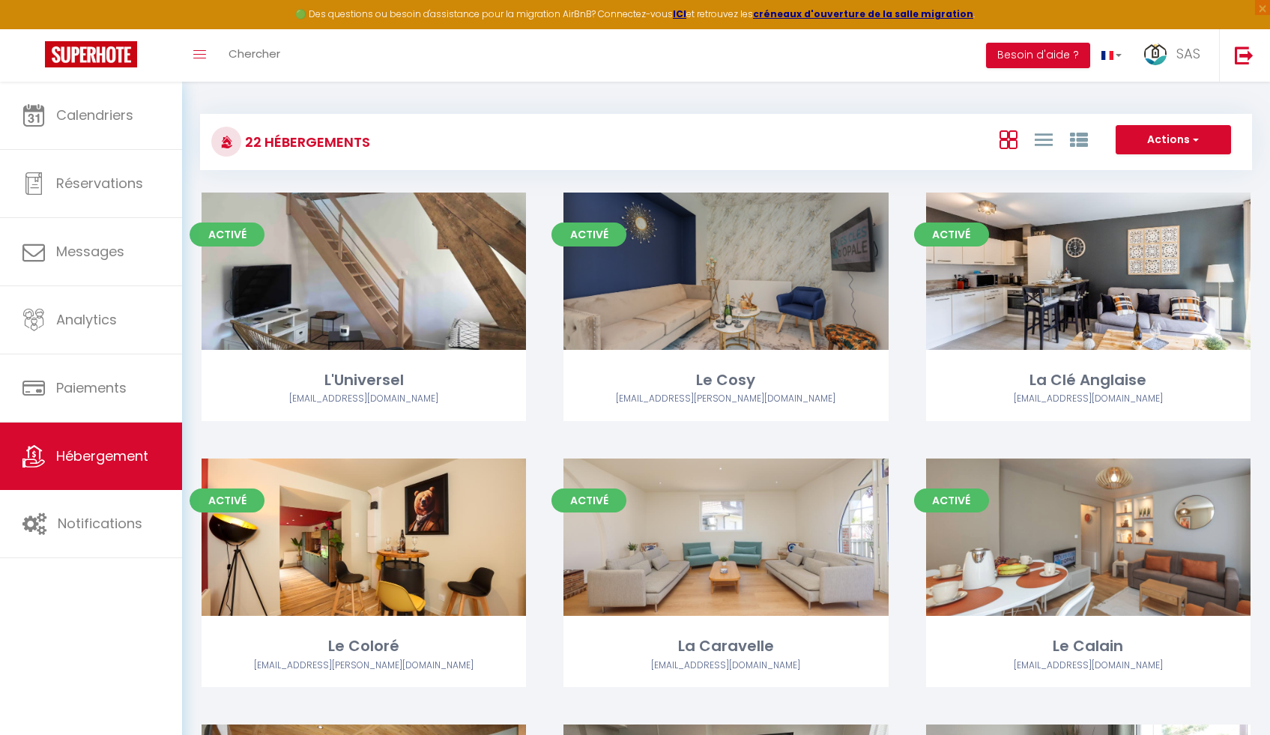
select select "3"
select select "2"
select select "1"
select select
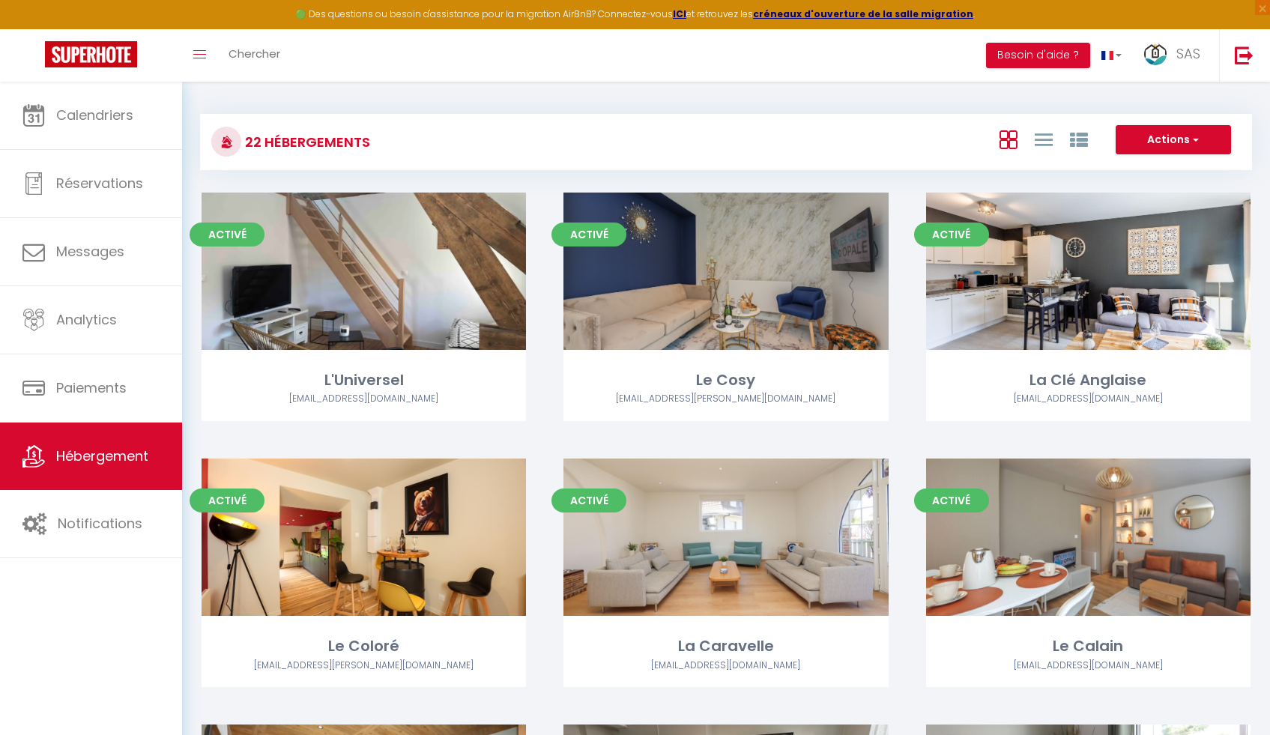
select select "28"
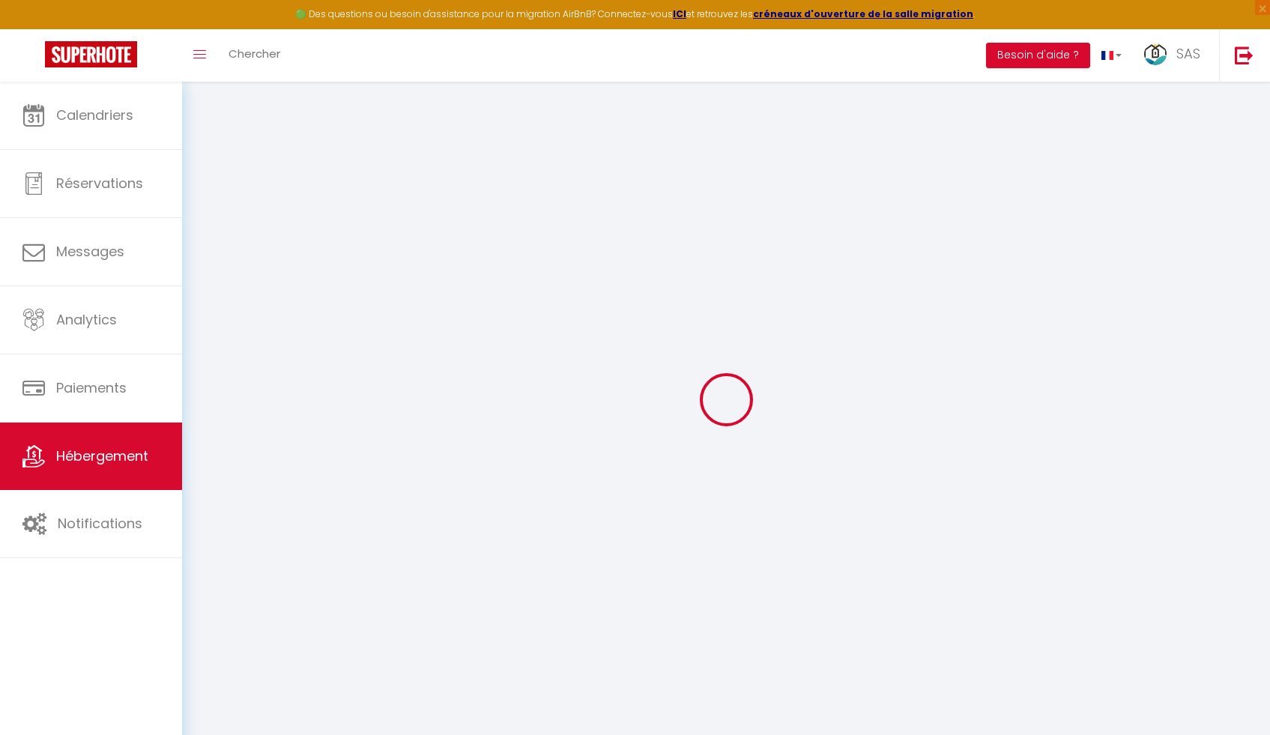
select select
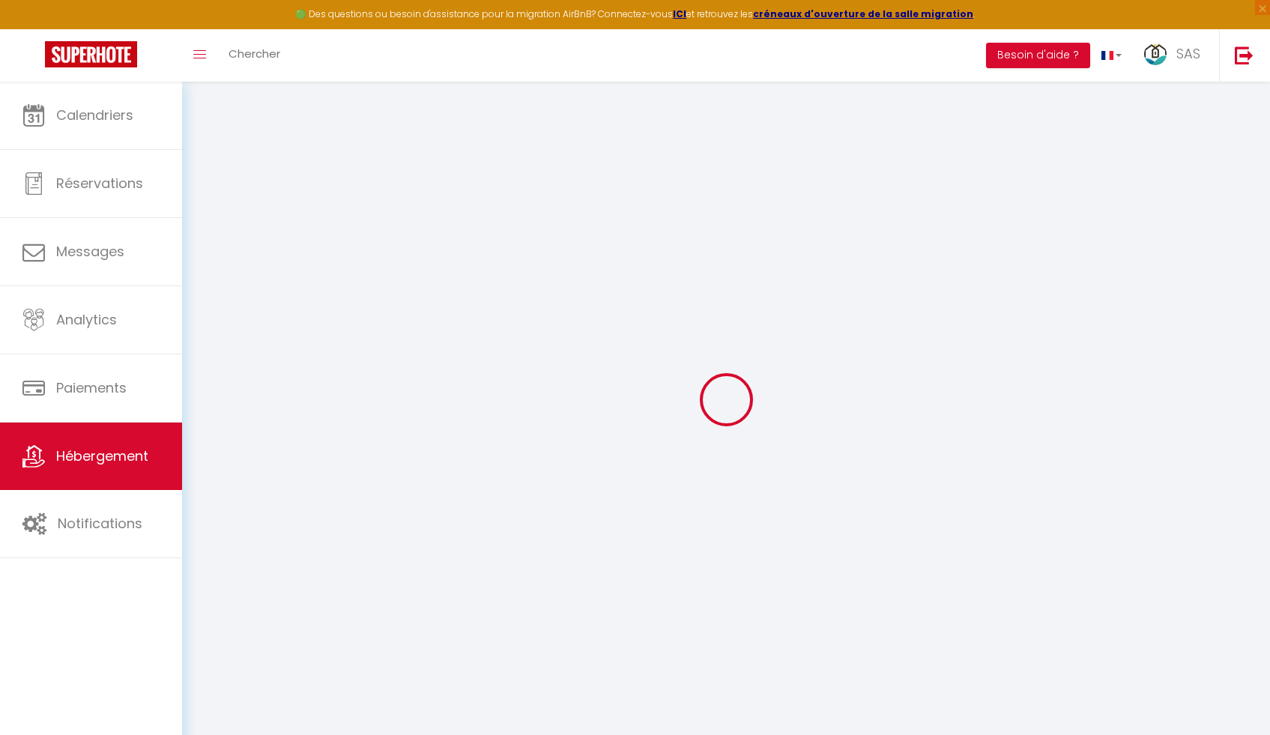
select select
checkbox input "false"
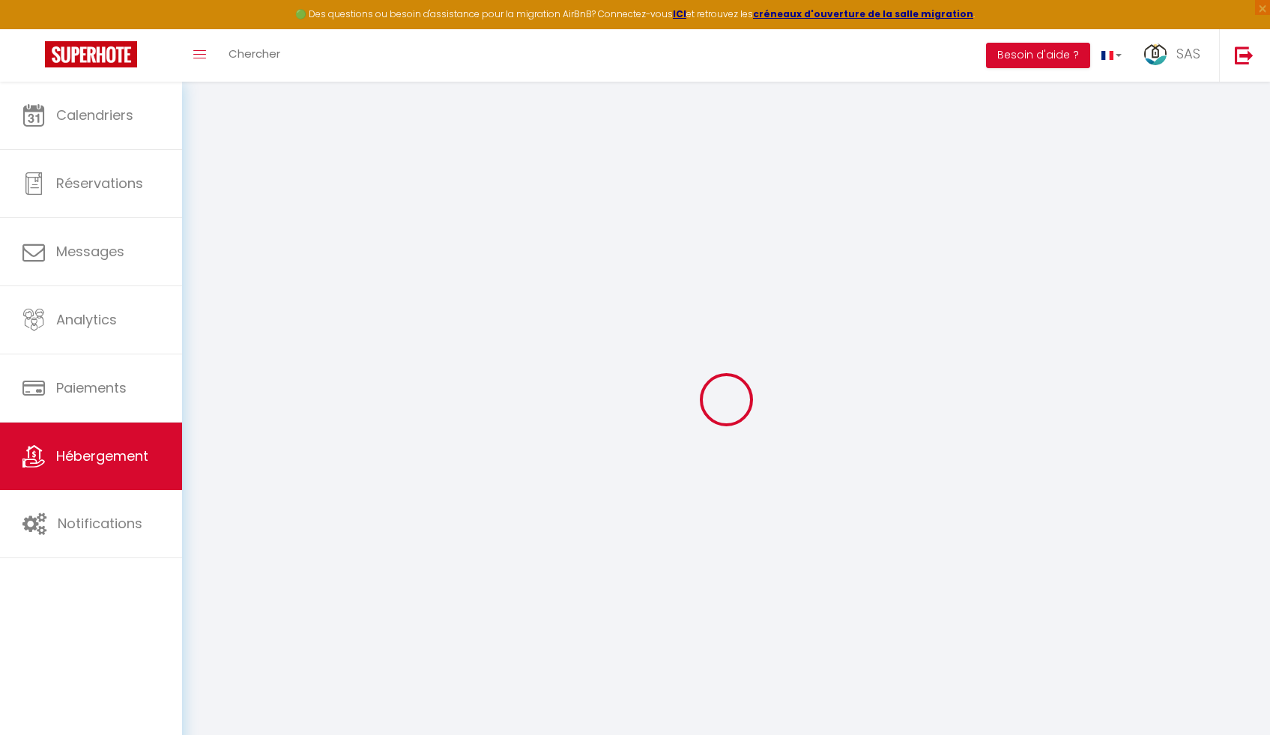
select select
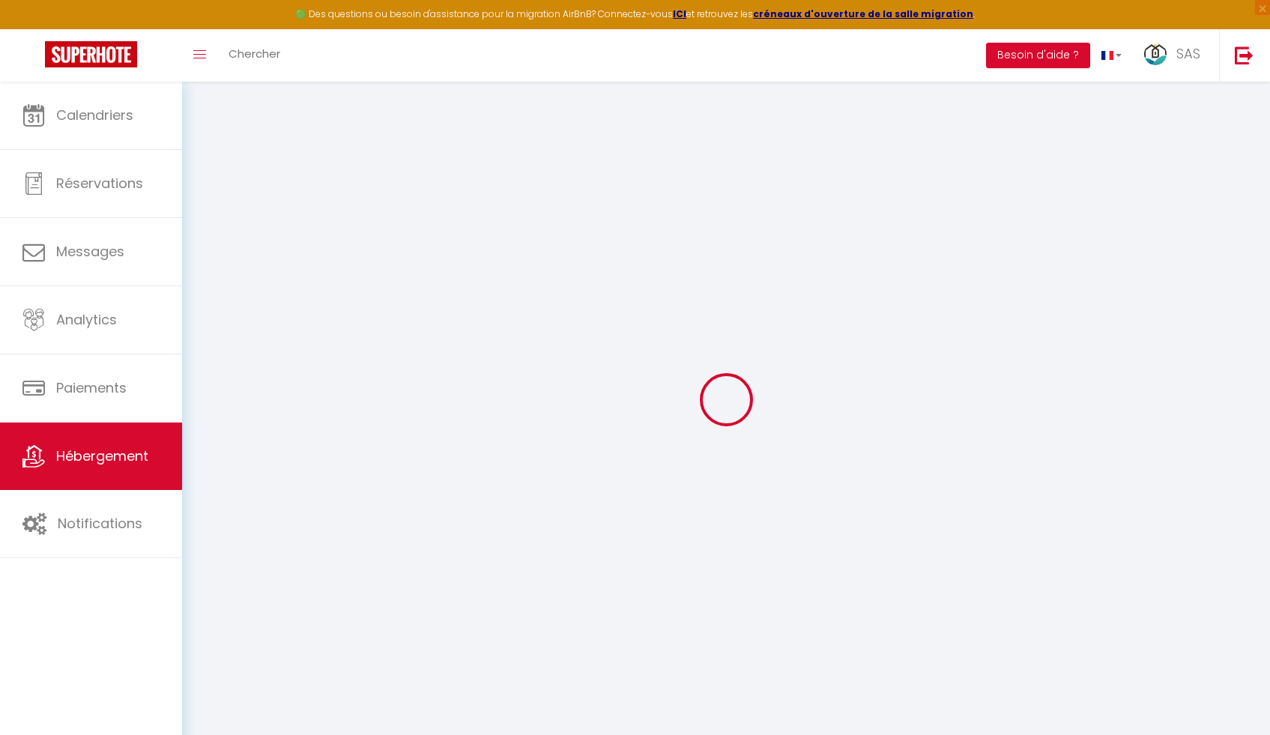
select select
checkbox input "false"
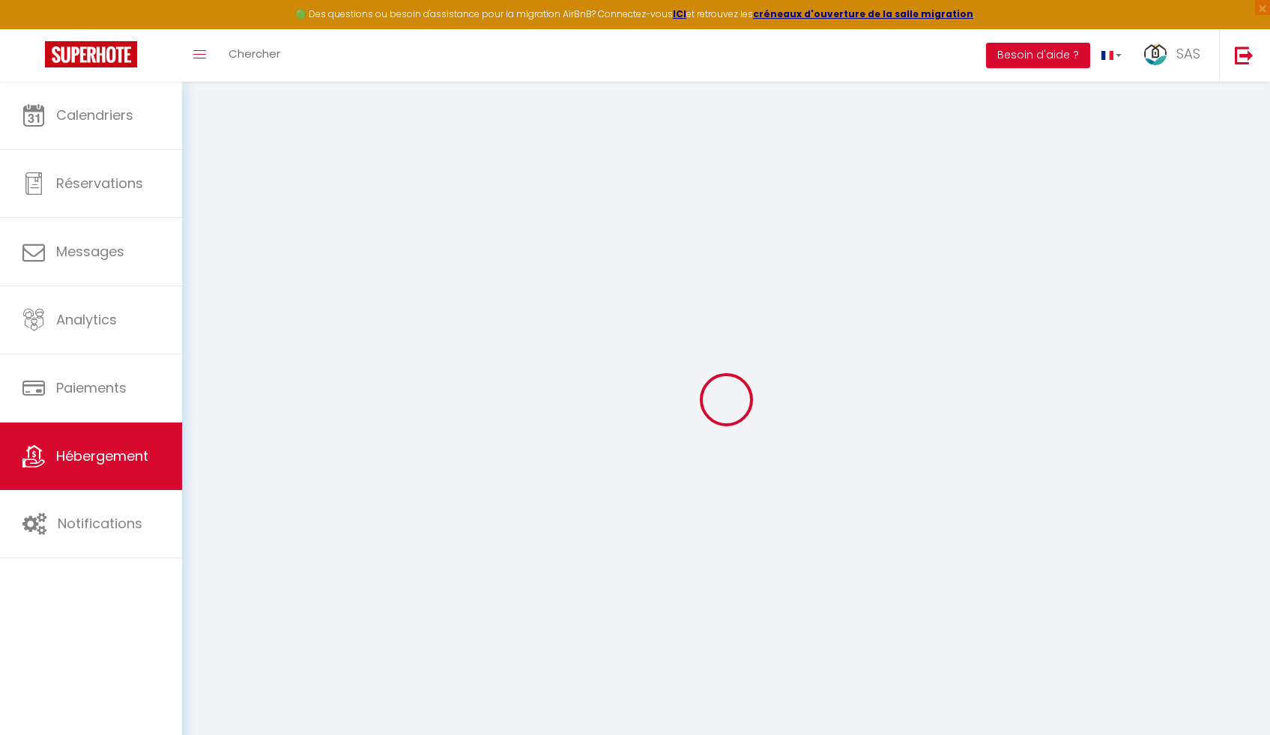
checkbox input "false"
select select
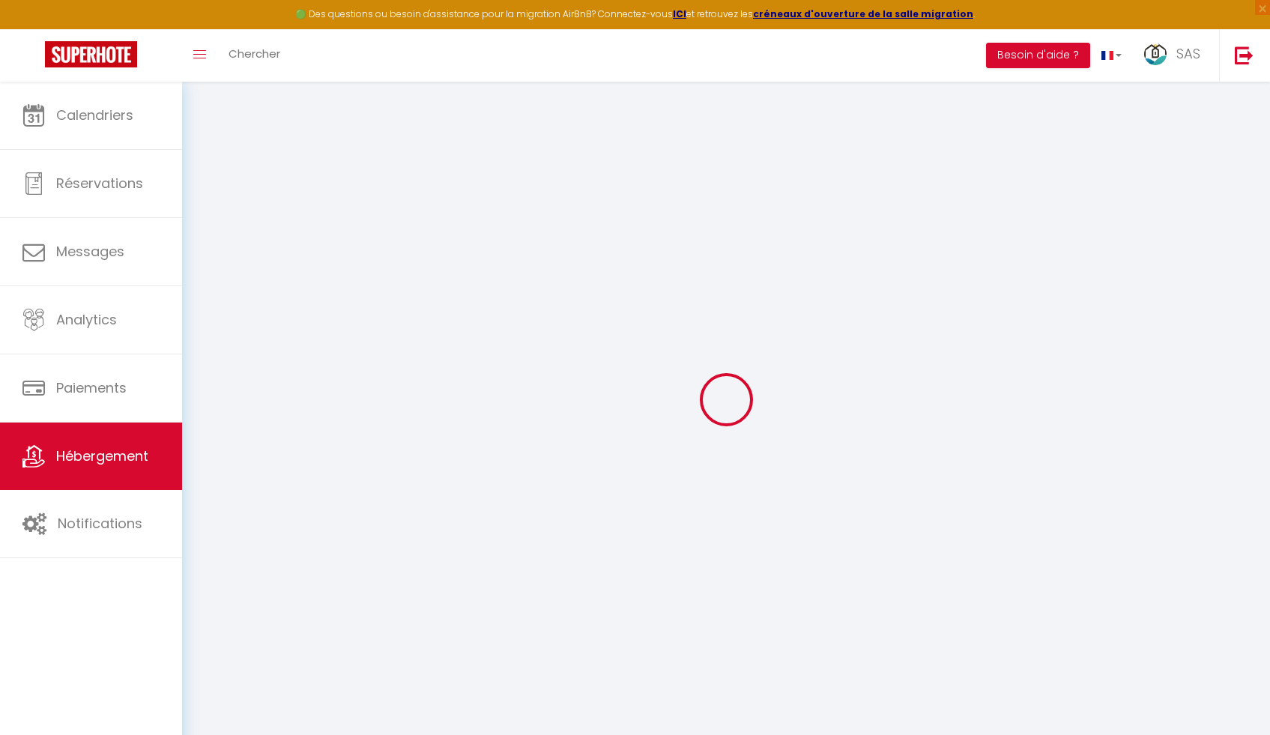
select select
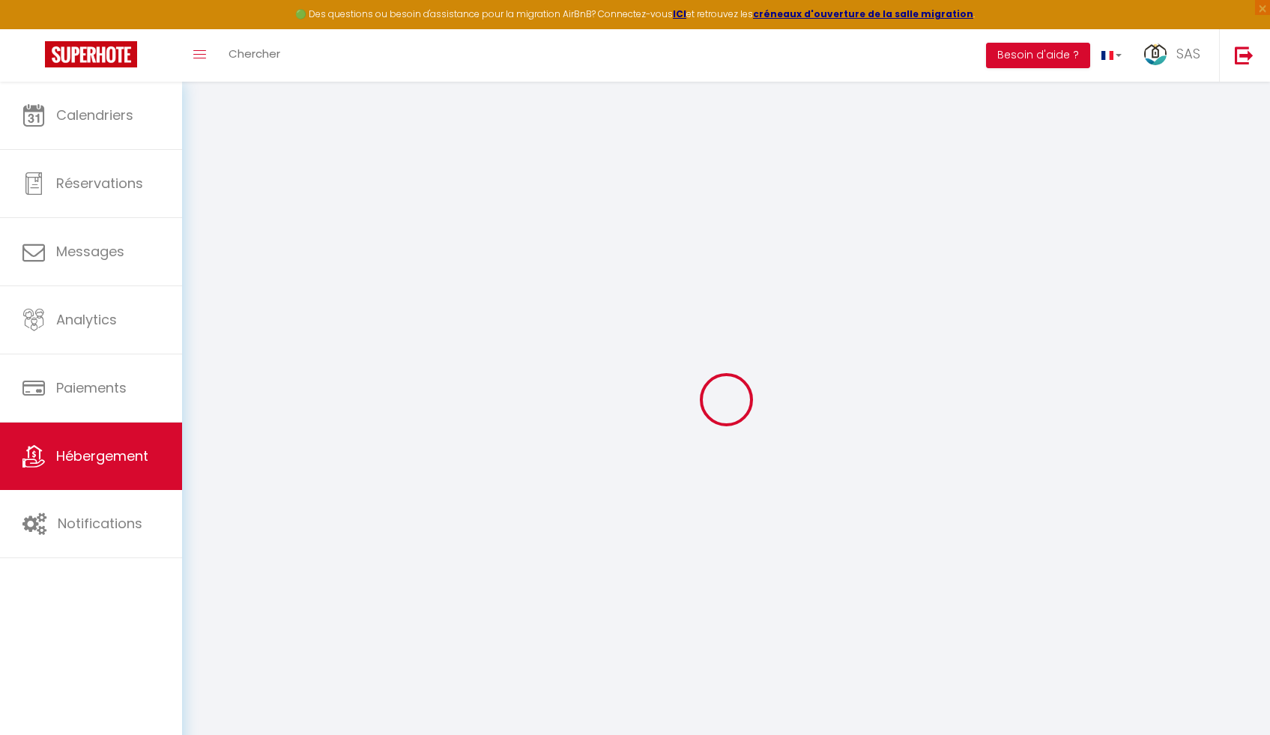
checkbox input "false"
select select
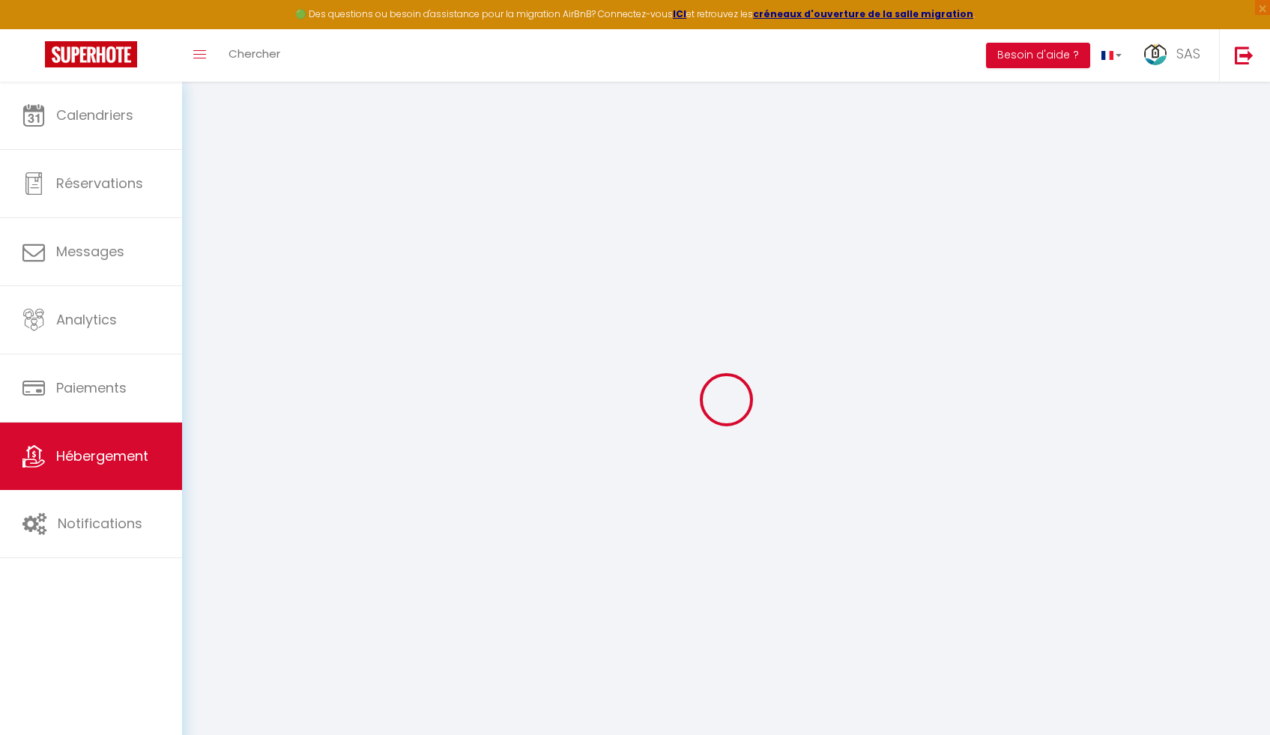
select select
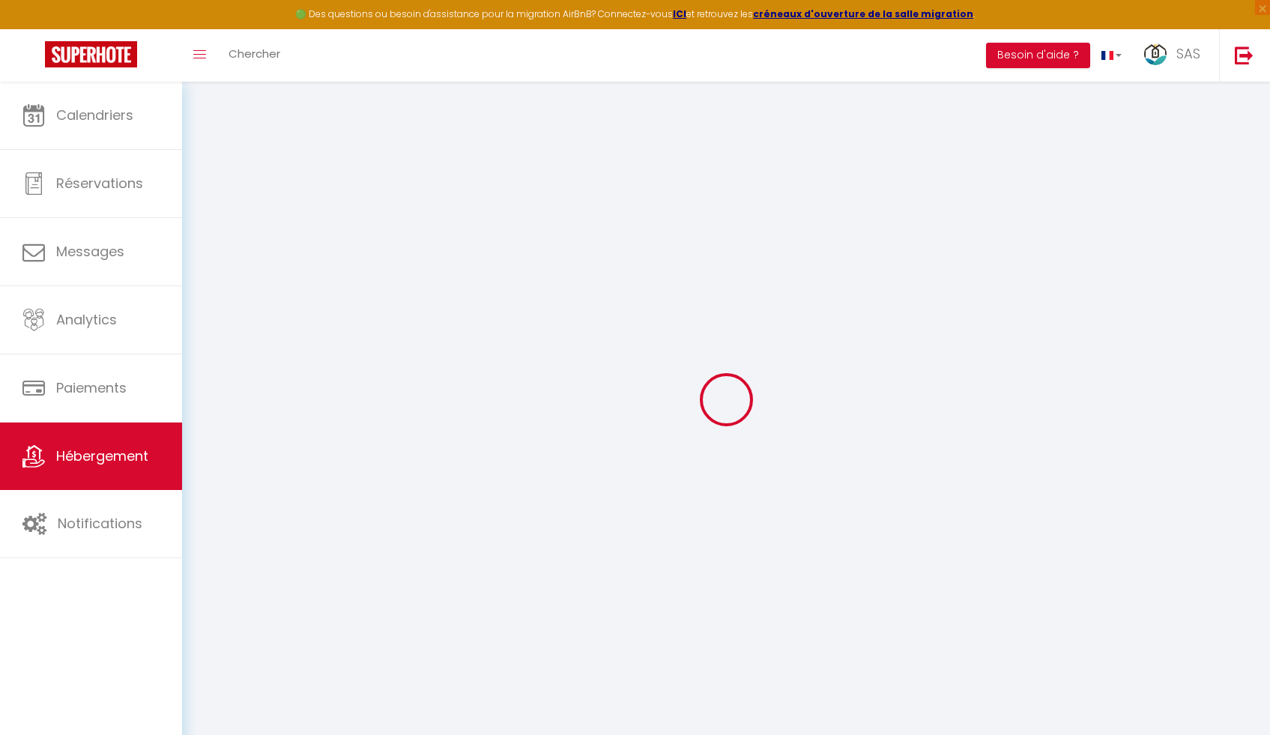
select select
checkbox input "false"
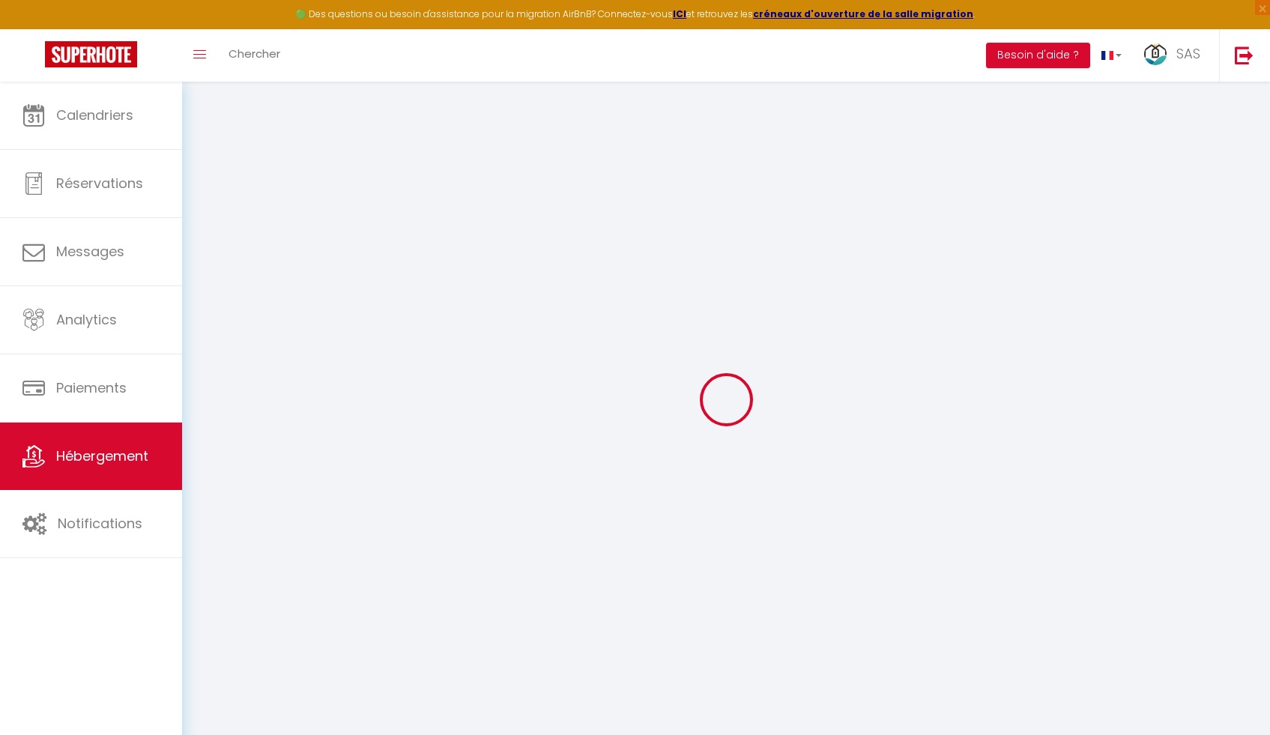
checkbox input "false"
select select
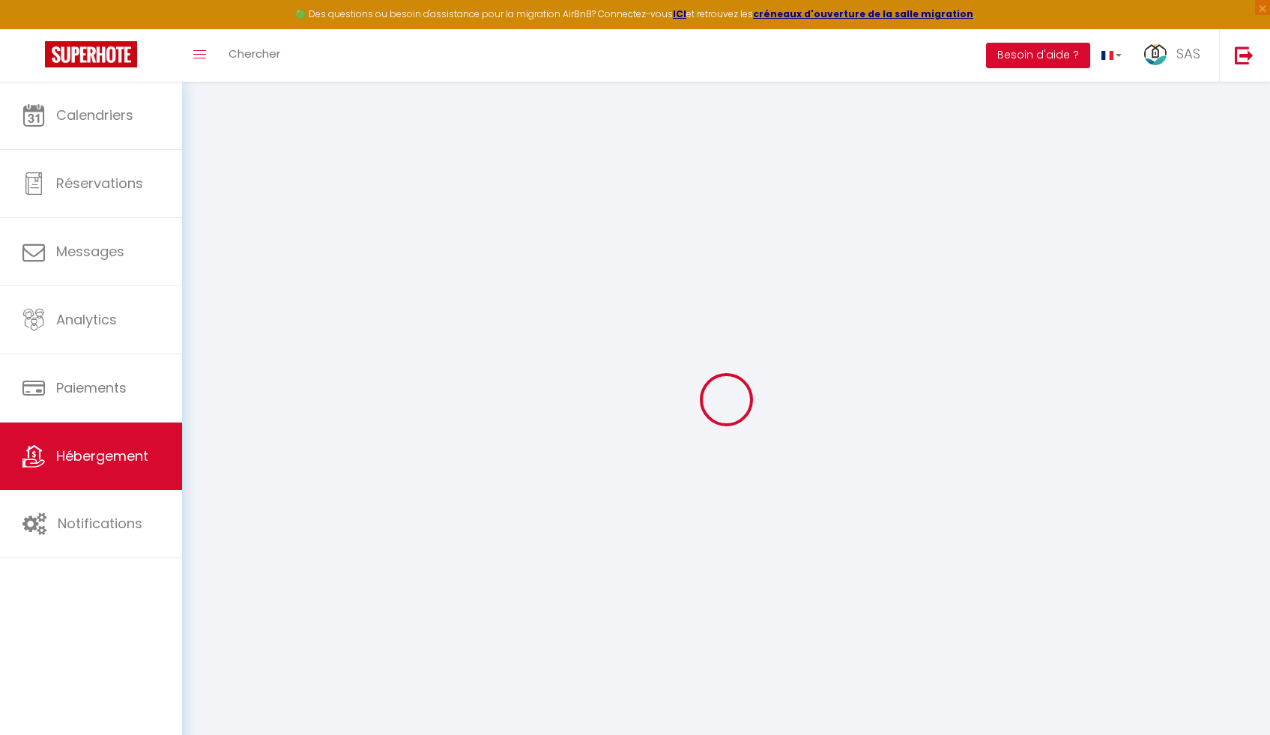
select select
checkbox input "false"
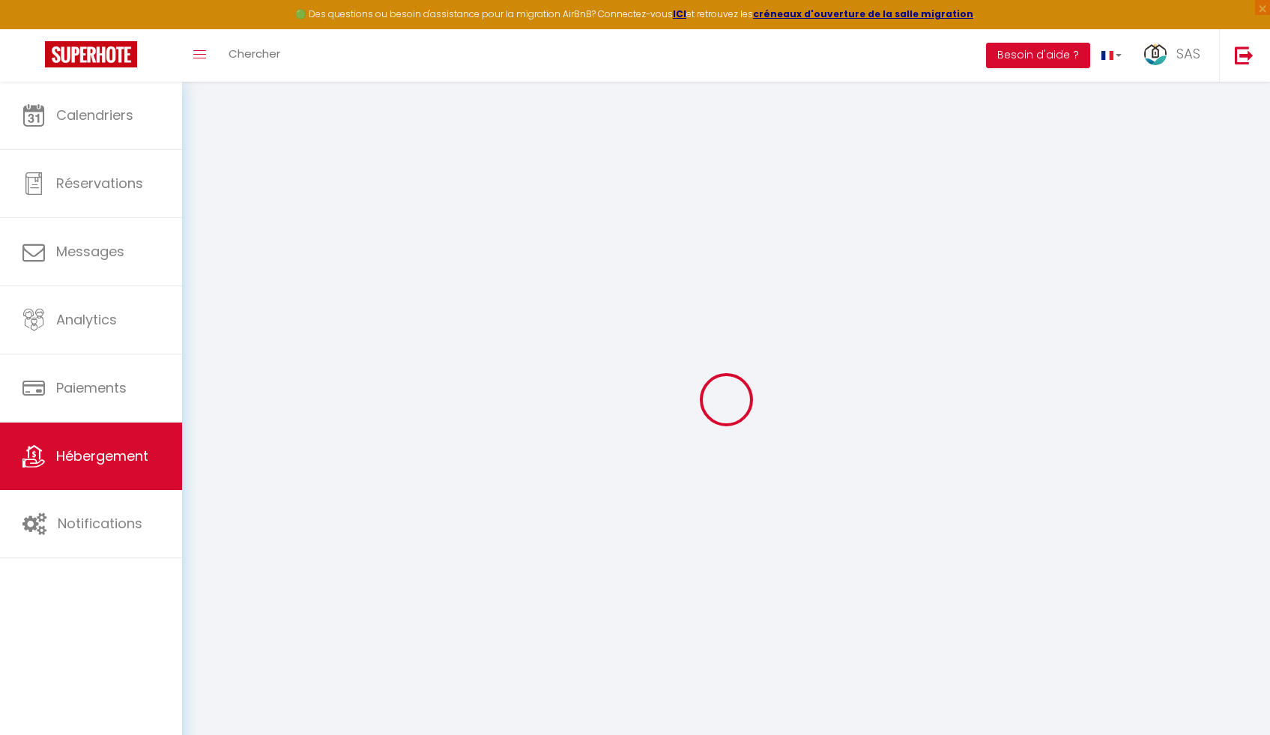
checkbox input "false"
select select
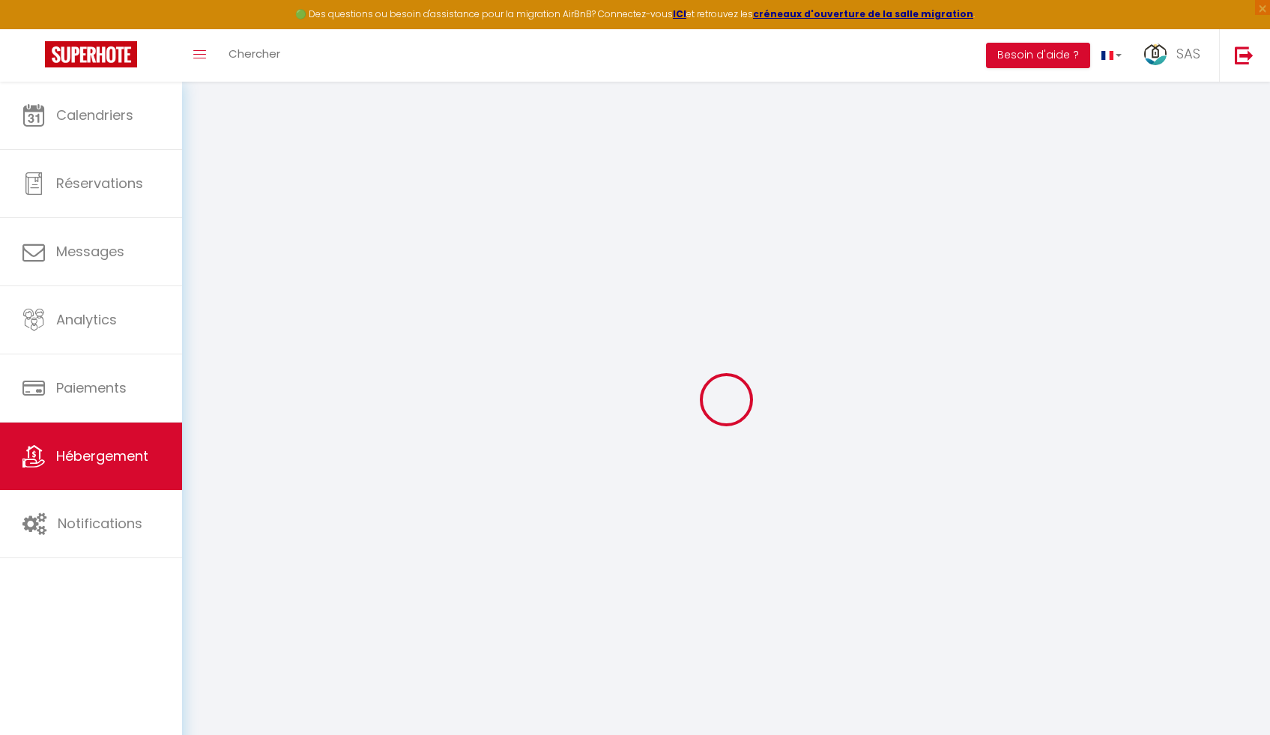
select select
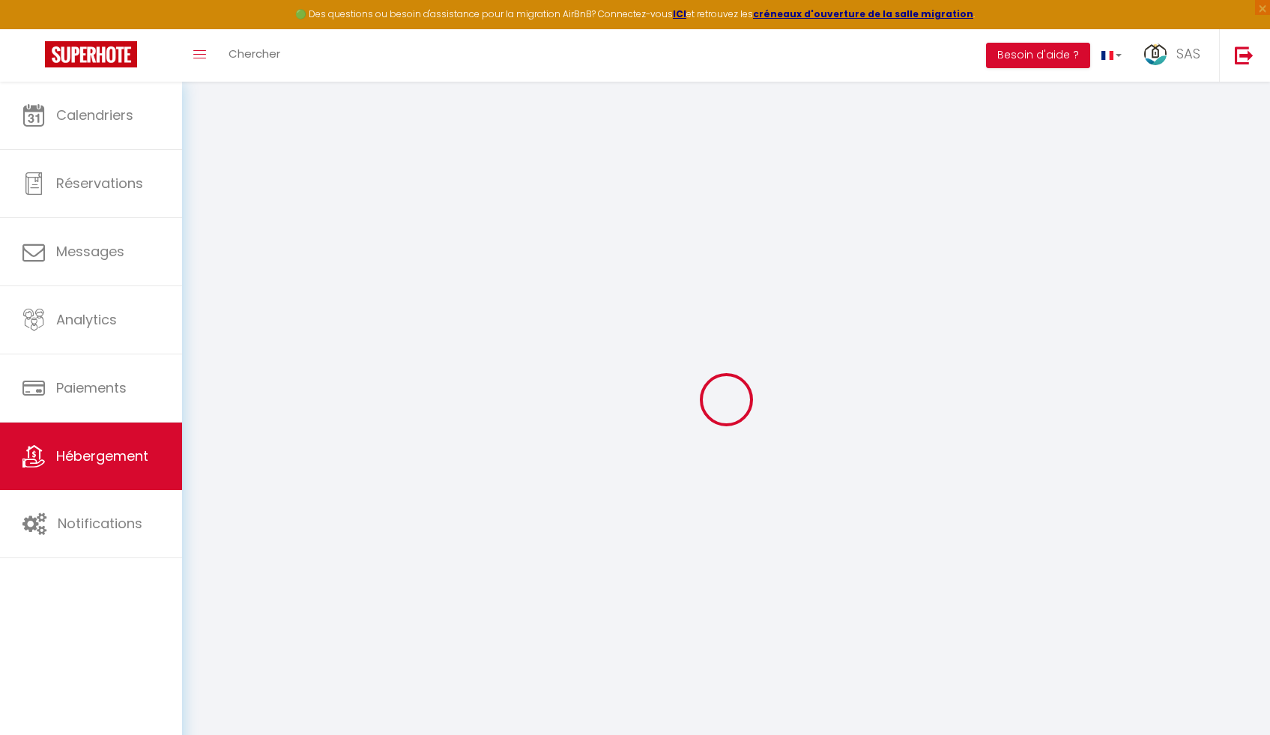
select select
checkbox input "false"
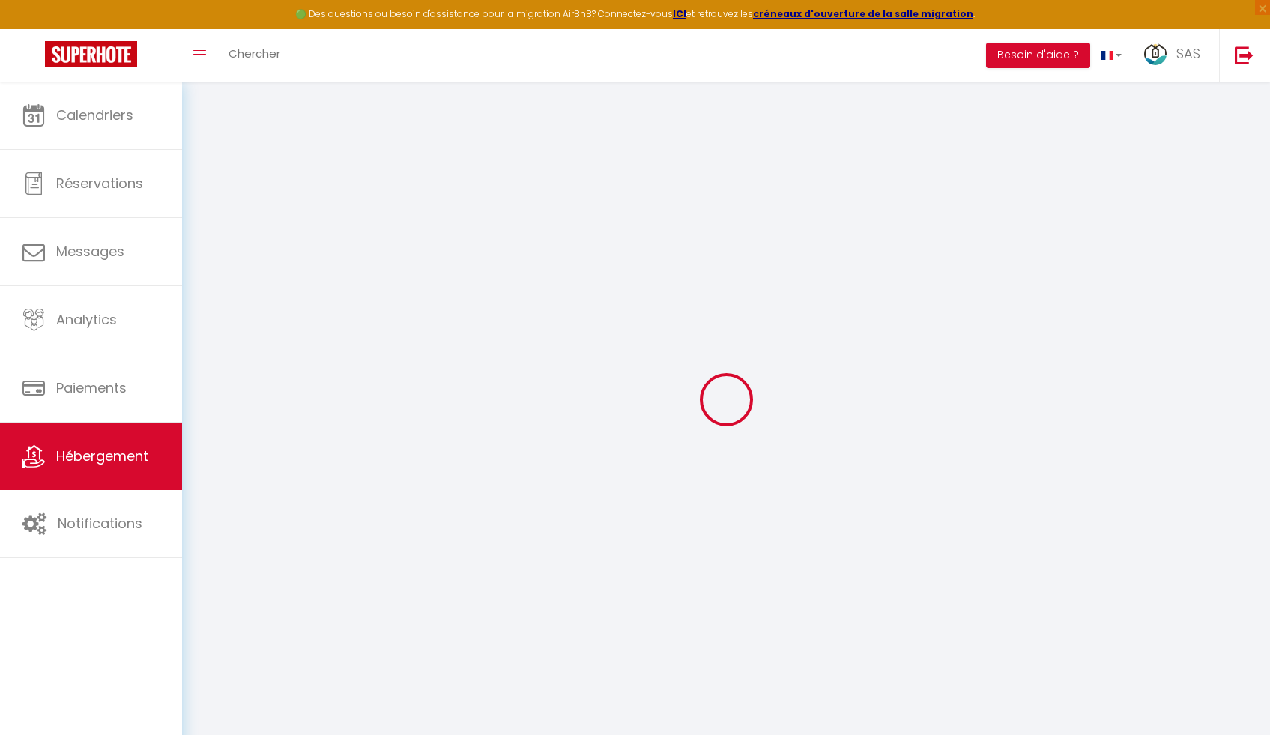
select select
type input "La Clé du Practice"
type input "[PERSON_NAME]"
type input "MOREL"
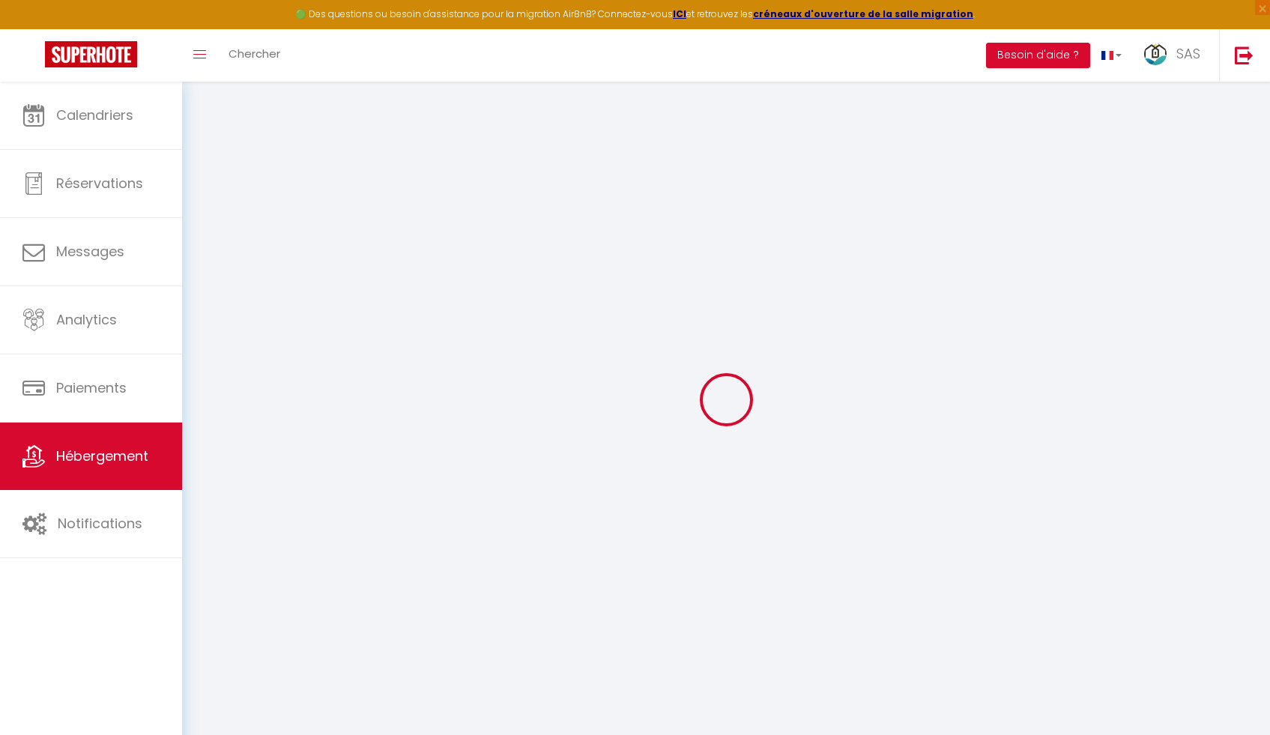
type input "20 allée des aubépines"
type input "62152"
type input "Neufchâtel-Hardelot"
select select "2"
type input "85"
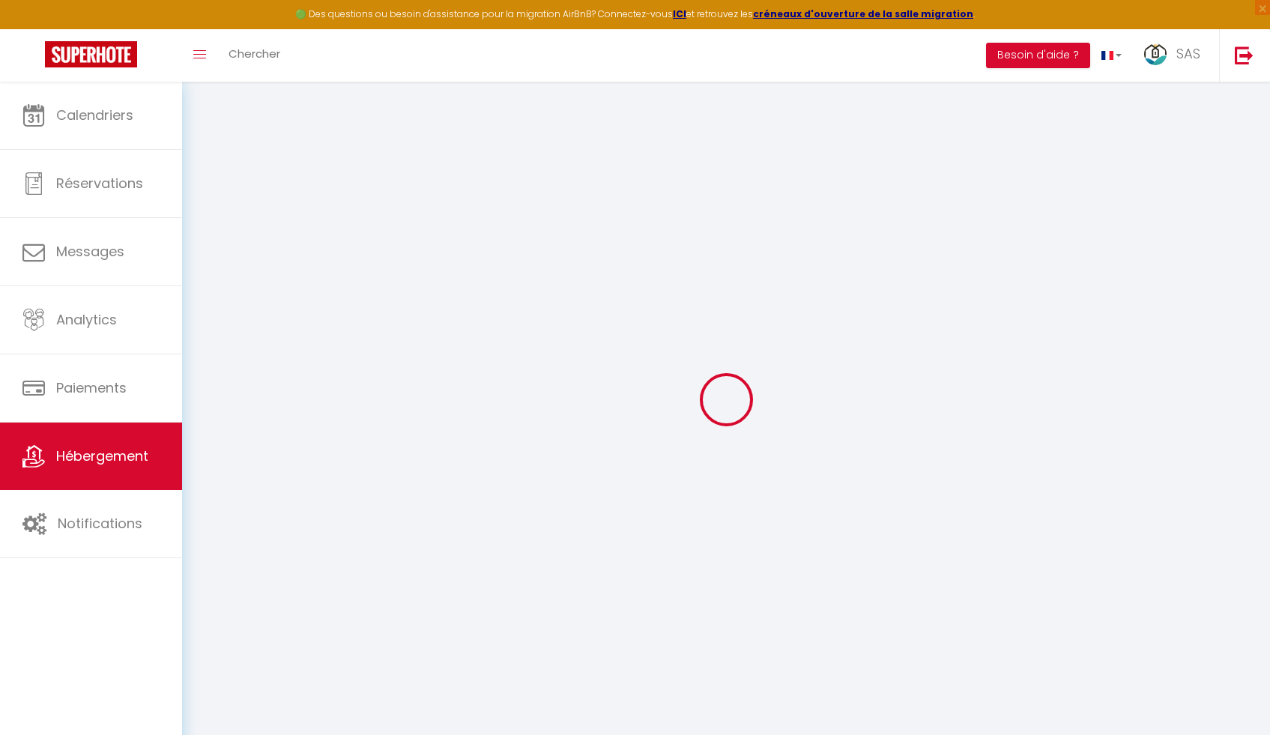
type input "65"
type input "5"
type input "2.50"
type input "500"
select select
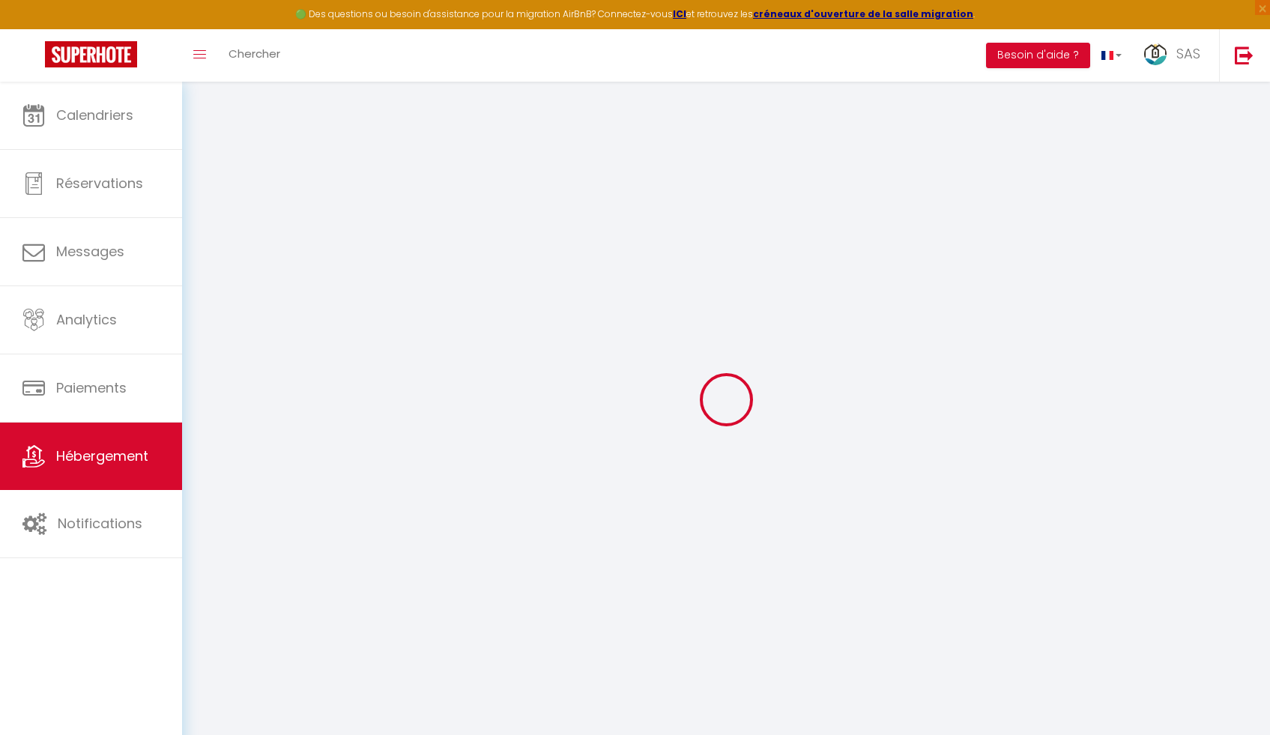
select select
type input "20 allée des aubépines"
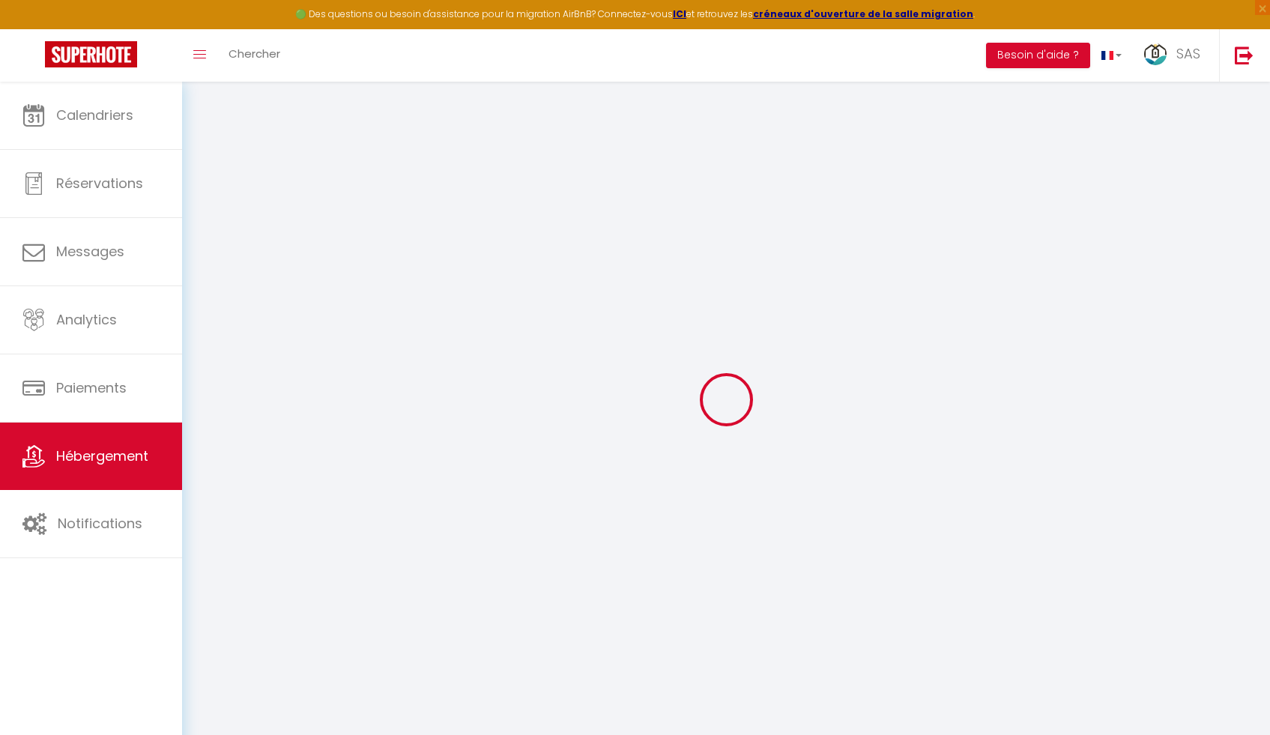
type input "62152"
type input "Neufchâtel-Hardelot"
type input "[EMAIL_ADDRESS][DOMAIN_NAME]"
select select "13352"
checkbox input "false"
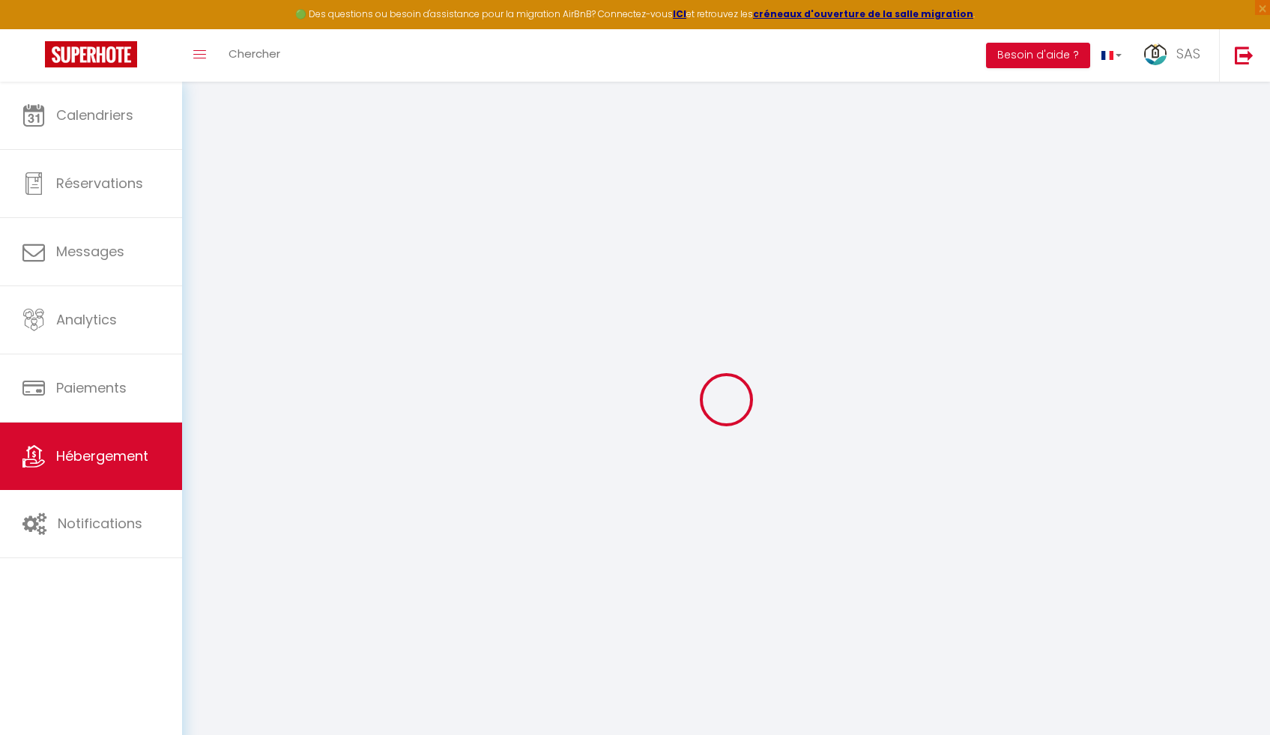
checkbox input "false"
radio input "true"
type input "15"
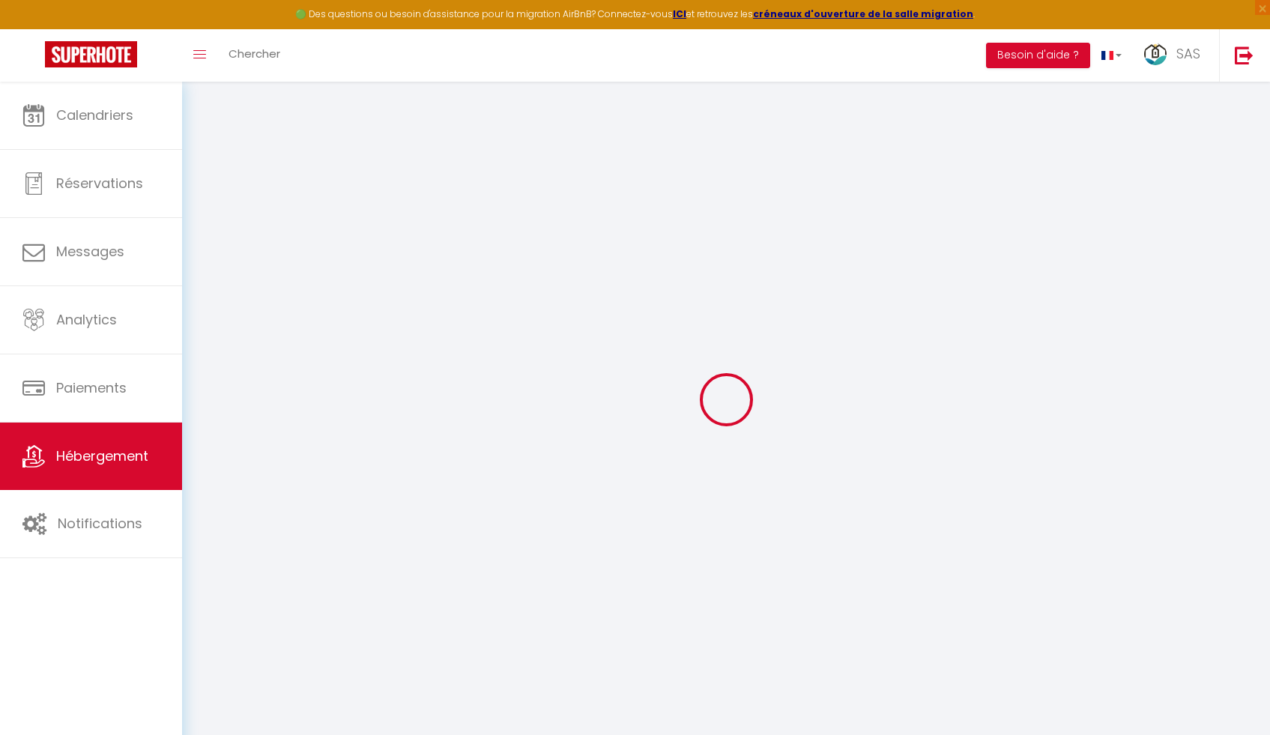
type input "0"
select select "+ 22 %"
select select "+ 20 %"
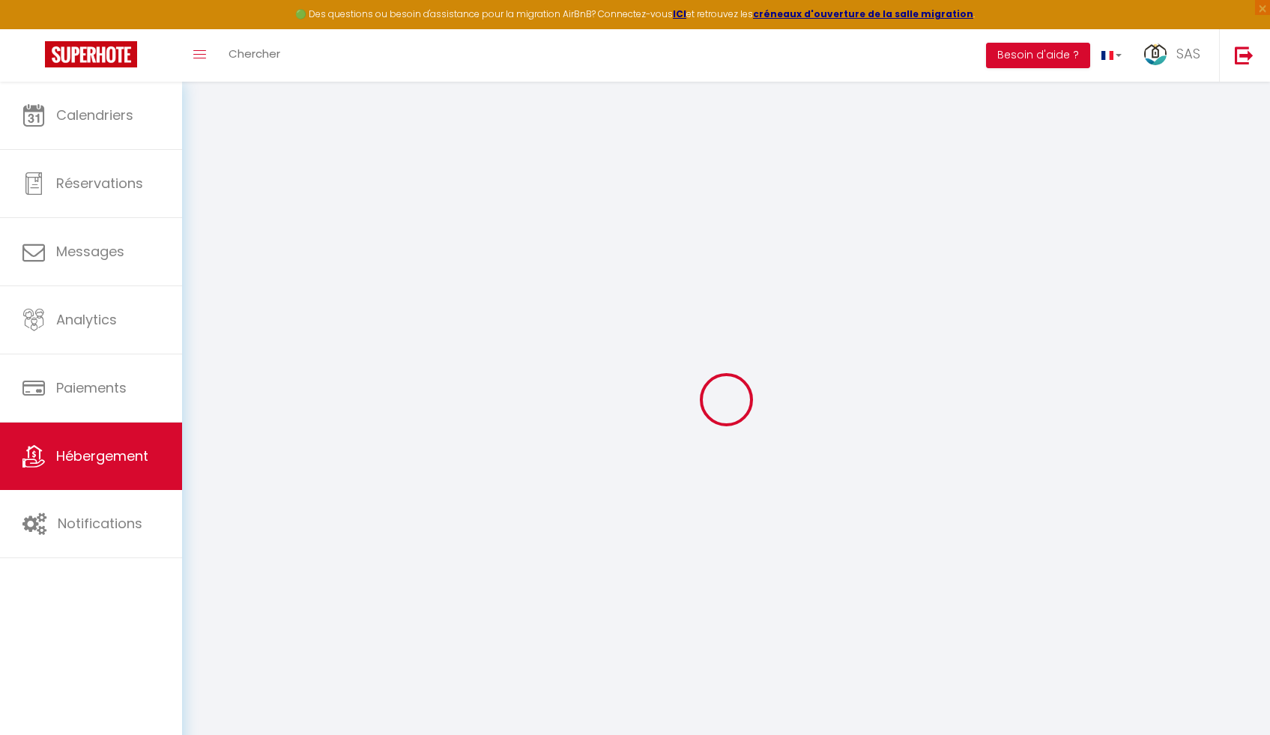
select select "+ 10 %"
select select "+ 15 %"
select select
checkbox input "false"
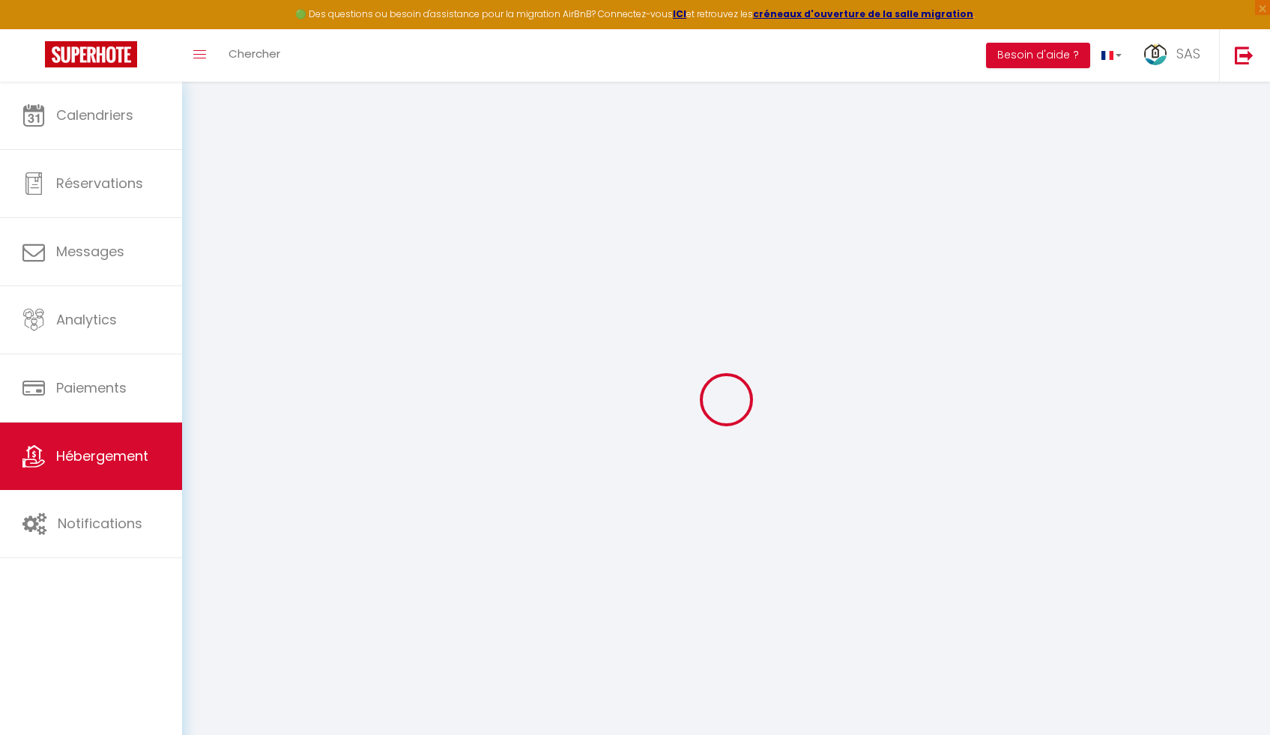
checkbox input "false"
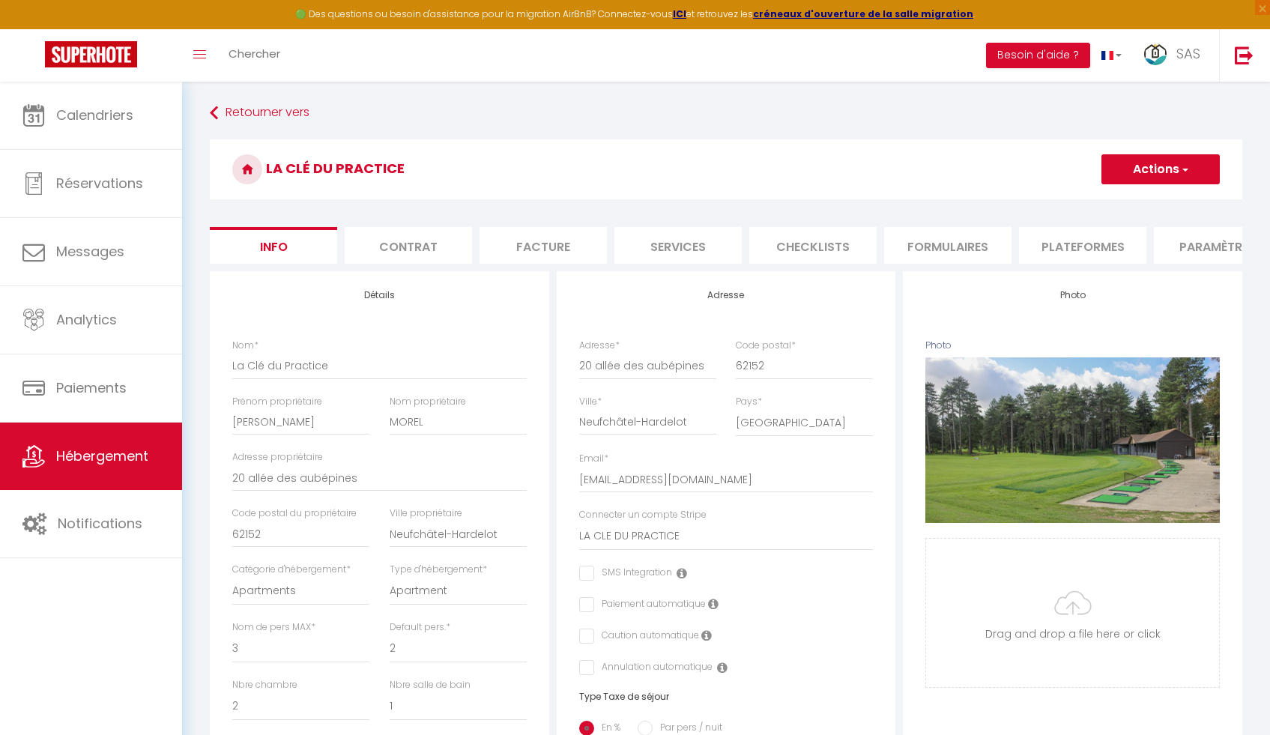
click at [1064, 241] on li "Plateformes" at bounding box center [1082, 245] width 127 height 37
select select
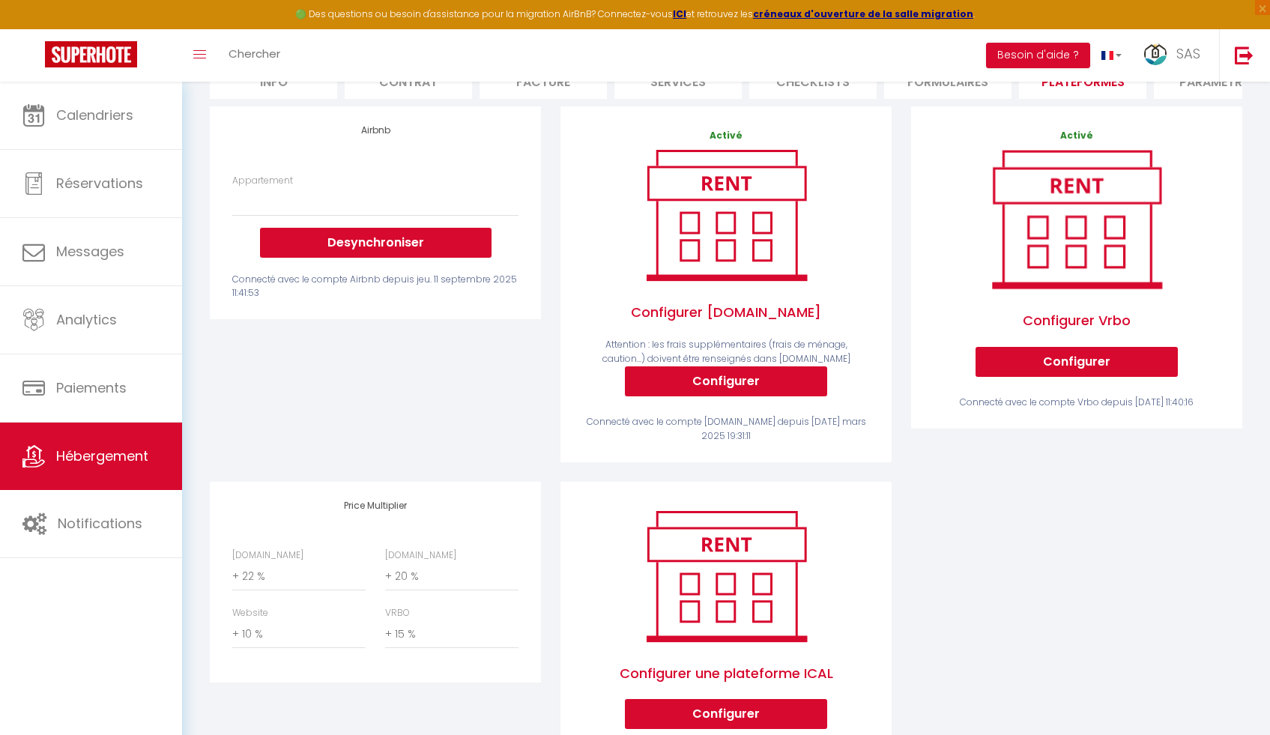
scroll to position [77, 0]
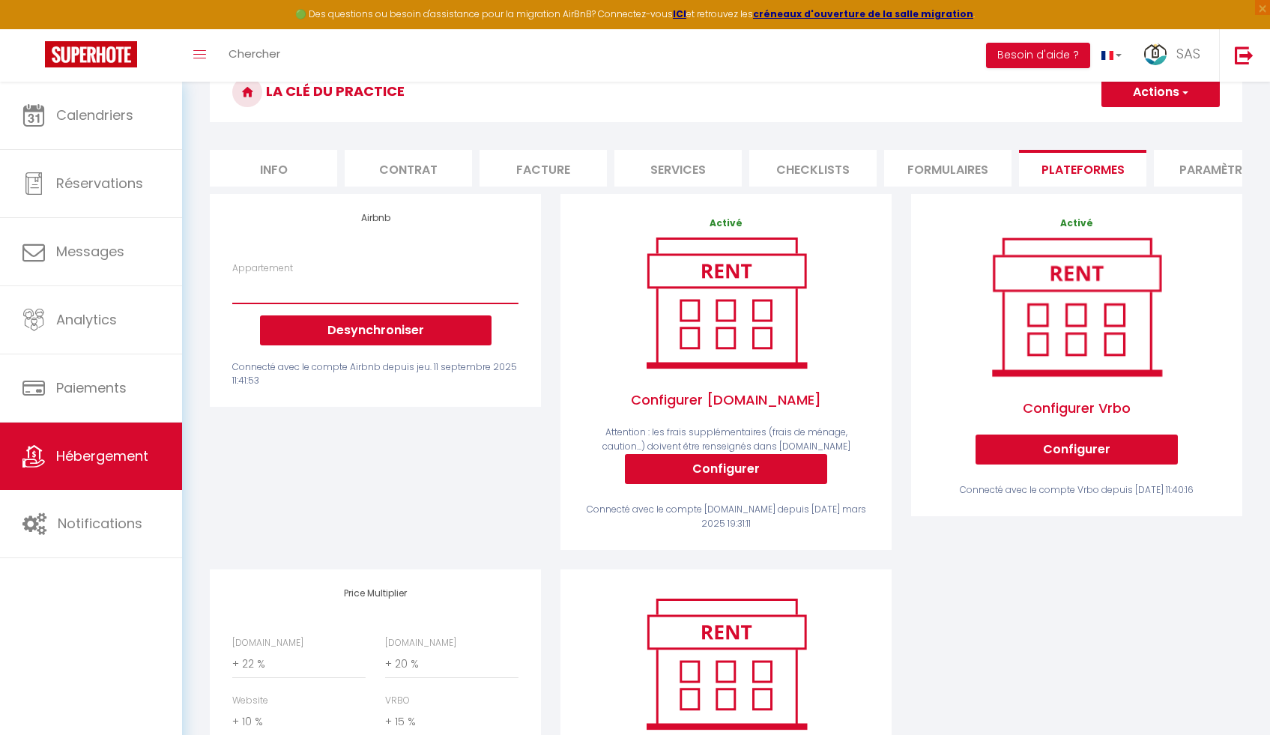
click at [332, 291] on select "La Clé Anglaise ★ WIFI ★ PARKING ★ Balcon - [EMAIL_ADDRESS][DOMAIN_NAME] La Clé…" at bounding box center [375, 289] width 286 height 28
click at [359, 339] on button "Desynchroniser" at bounding box center [376, 330] width 232 height 30
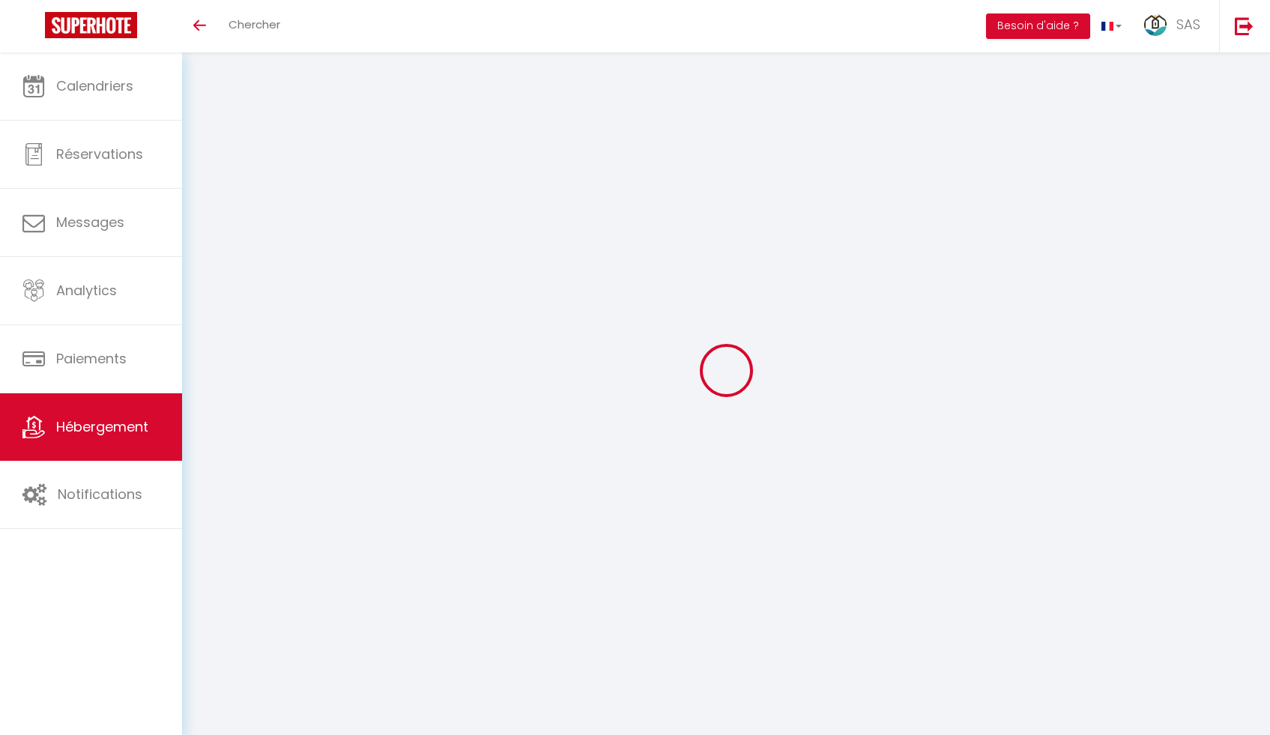
scroll to position [52, 0]
select select "+ 22 %"
select select "+ 20 %"
select select "+ 10 %"
select select "+ 15 %"
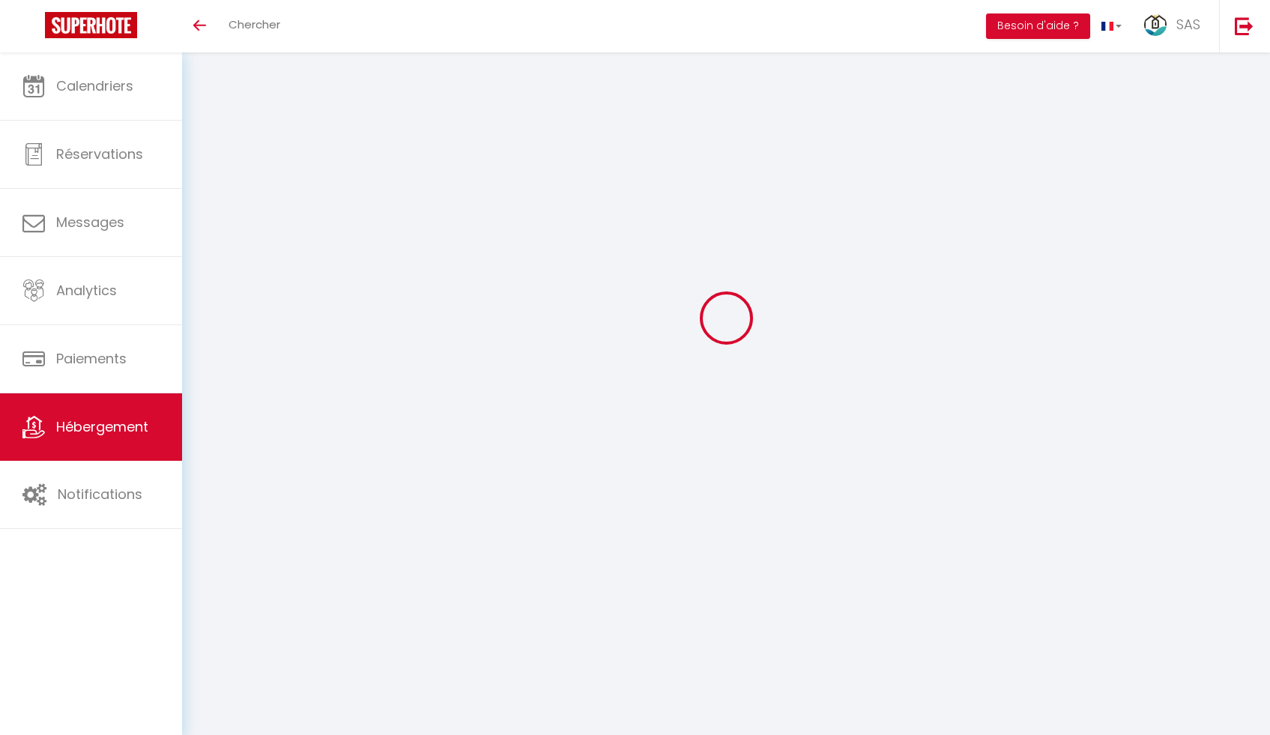
scroll to position [0, 0]
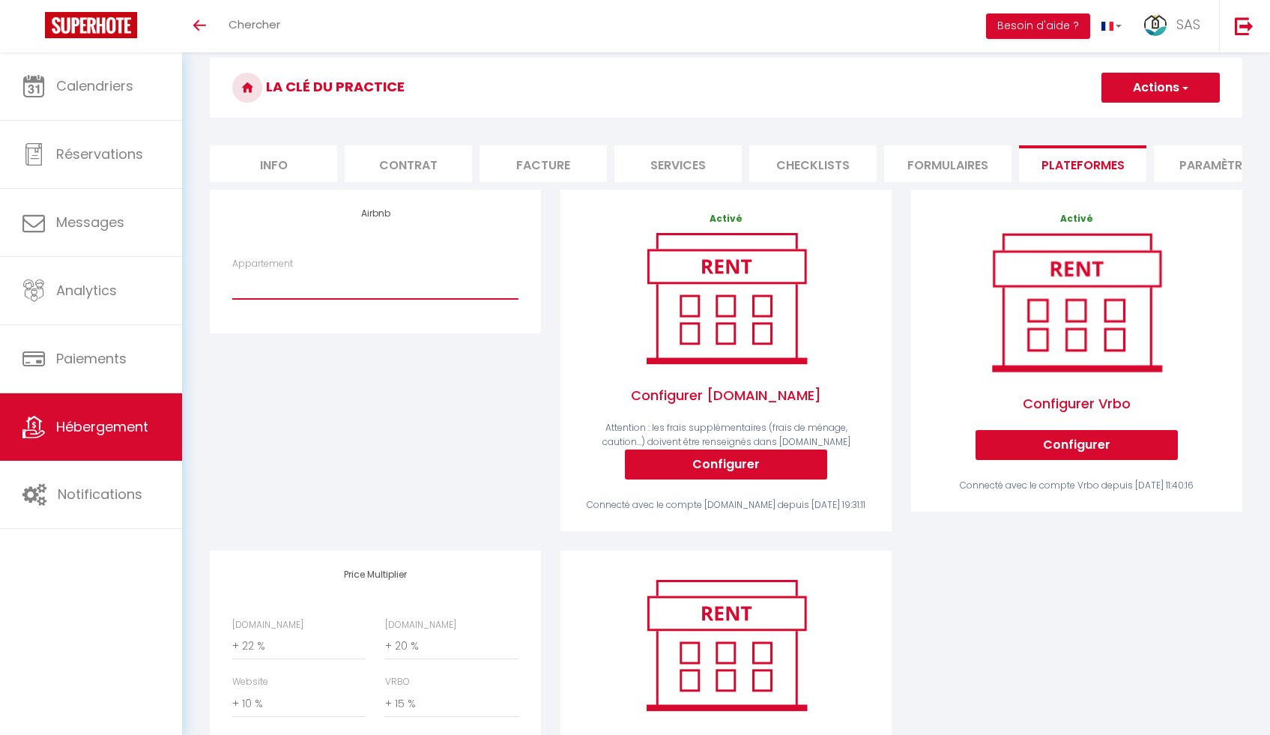
click at [329, 299] on select "La Clé Anglaise ★ WIFI ★ PARKING ★ Balcon - [EMAIL_ADDRESS][DOMAIN_NAME] La Clé…" at bounding box center [375, 285] width 286 height 28
select select "1724-985525523328446057"
click at [232, 282] on select "La Clé Anglaise ★ WIFI ★ PARKING ★ Balcon - [EMAIL_ADDRESS][DOMAIN_NAME] La Clé…" at bounding box center [375, 285] width 286 height 28
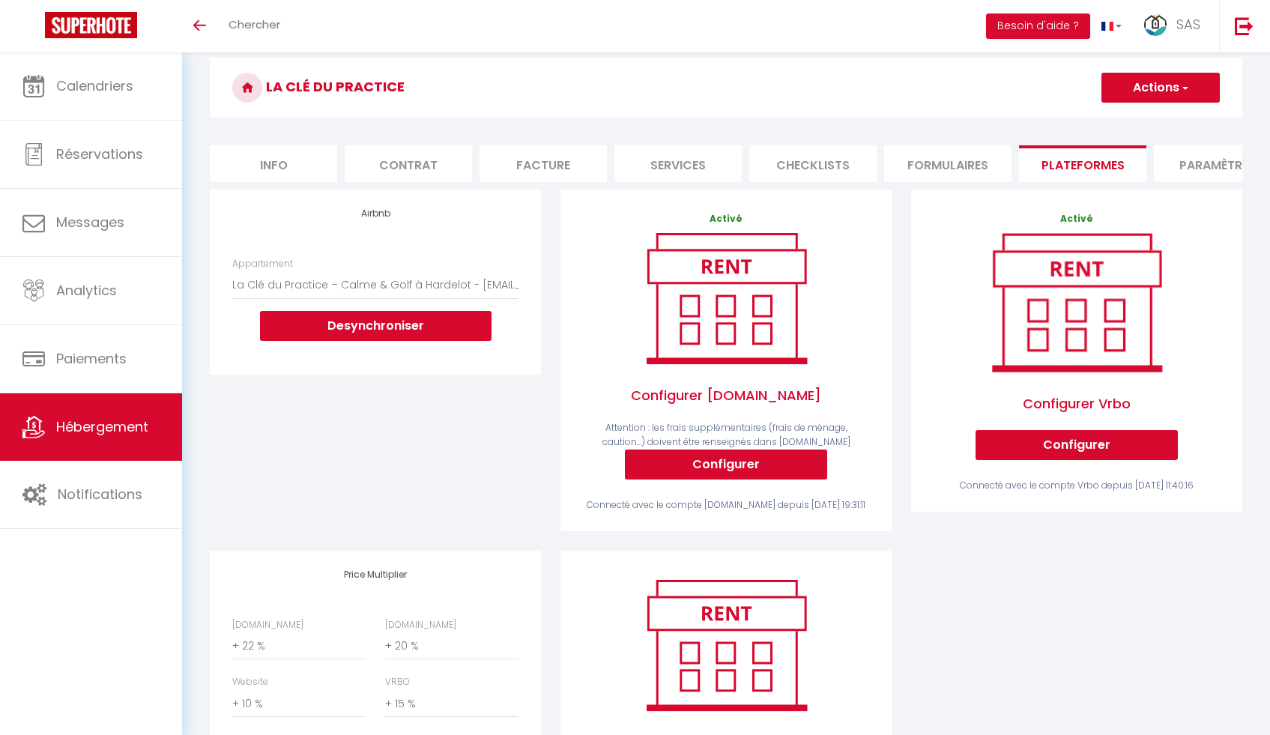
click at [1149, 92] on button "Actions" at bounding box center [1161, 88] width 118 height 30
click at [1147, 117] on link "Enregistrer" at bounding box center [1160, 120] width 118 height 19
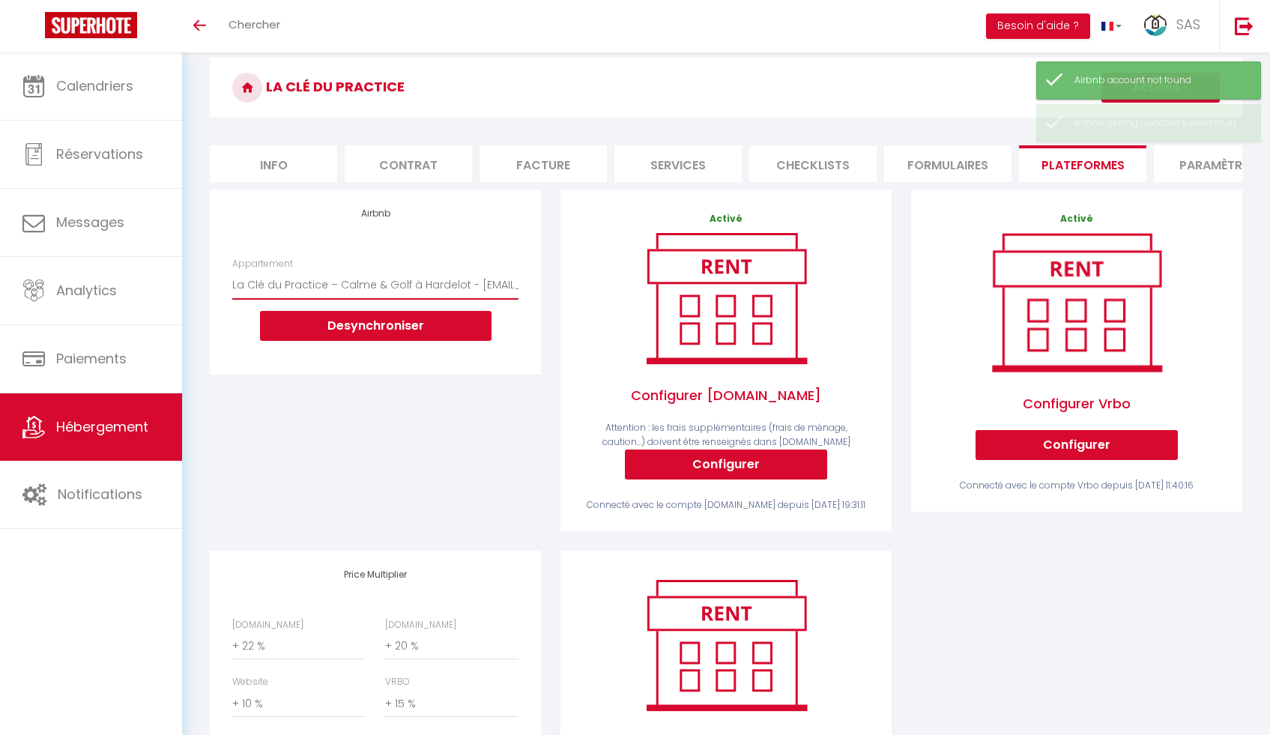
click at [375, 290] on select "La Clé Anglaise ★ WIFI ★ PARKING ★ Balcon - [EMAIL_ADDRESS][DOMAIN_NAME] La Clé…" at bounding box center [375, 285] width 286 height 28
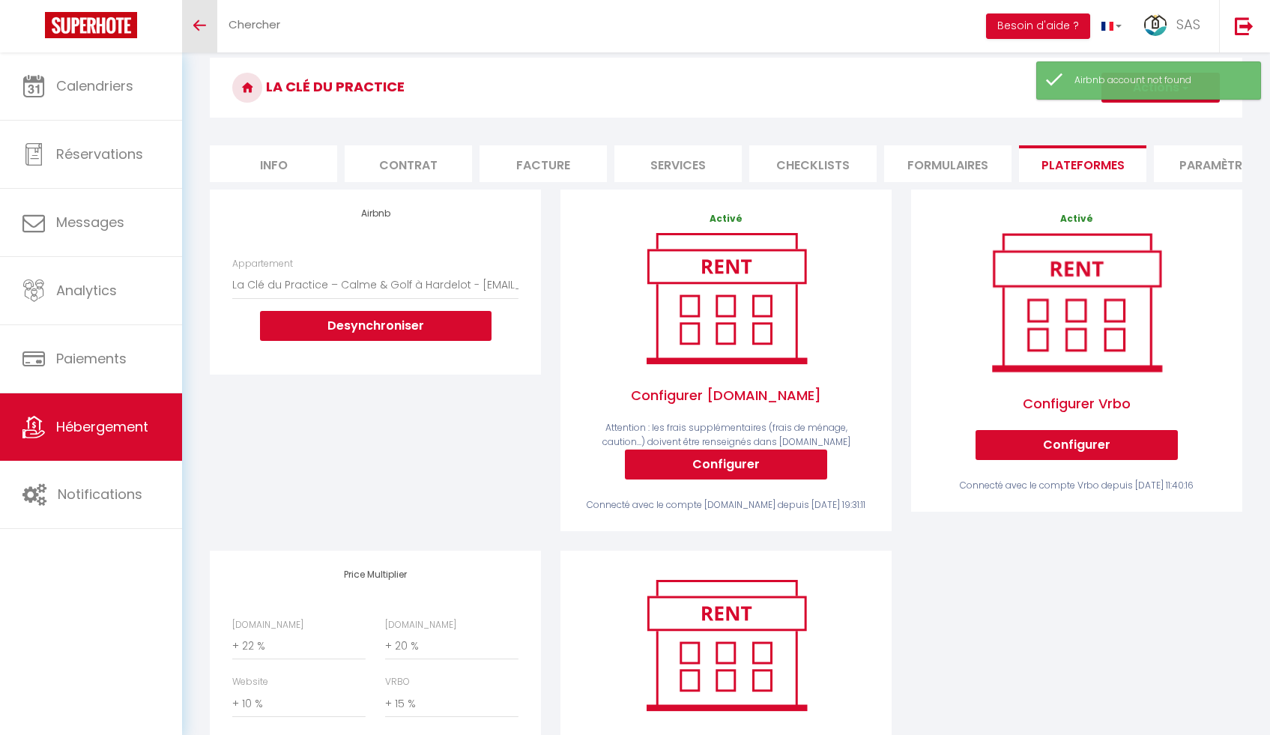
click at [200, 23] on icon "Toggle menubar" at bounding box center [199, 25] width 13 height 9
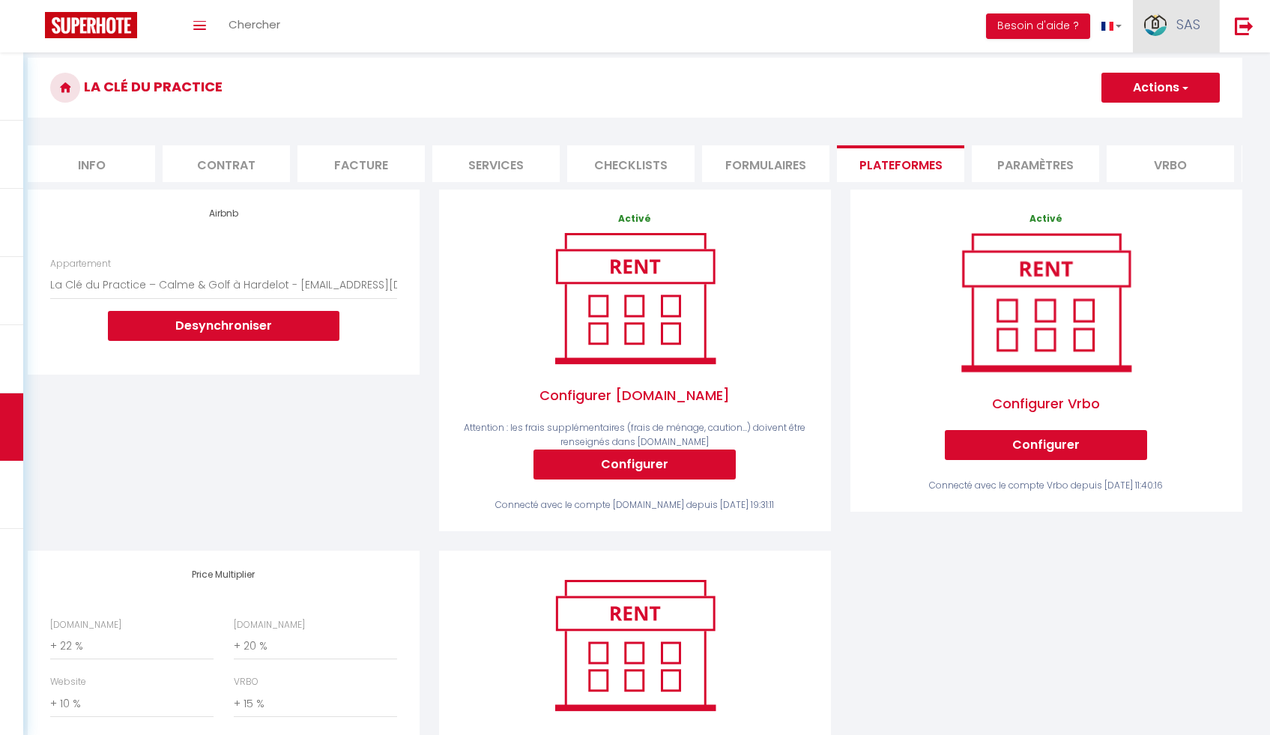
click at [1176, 39] on link "SAS" at bounding box center [1176, 26] width 86 height 52
click at [1171, 74] on link "Paramètres" at bounding box center [1159, 74] width 111 height 25
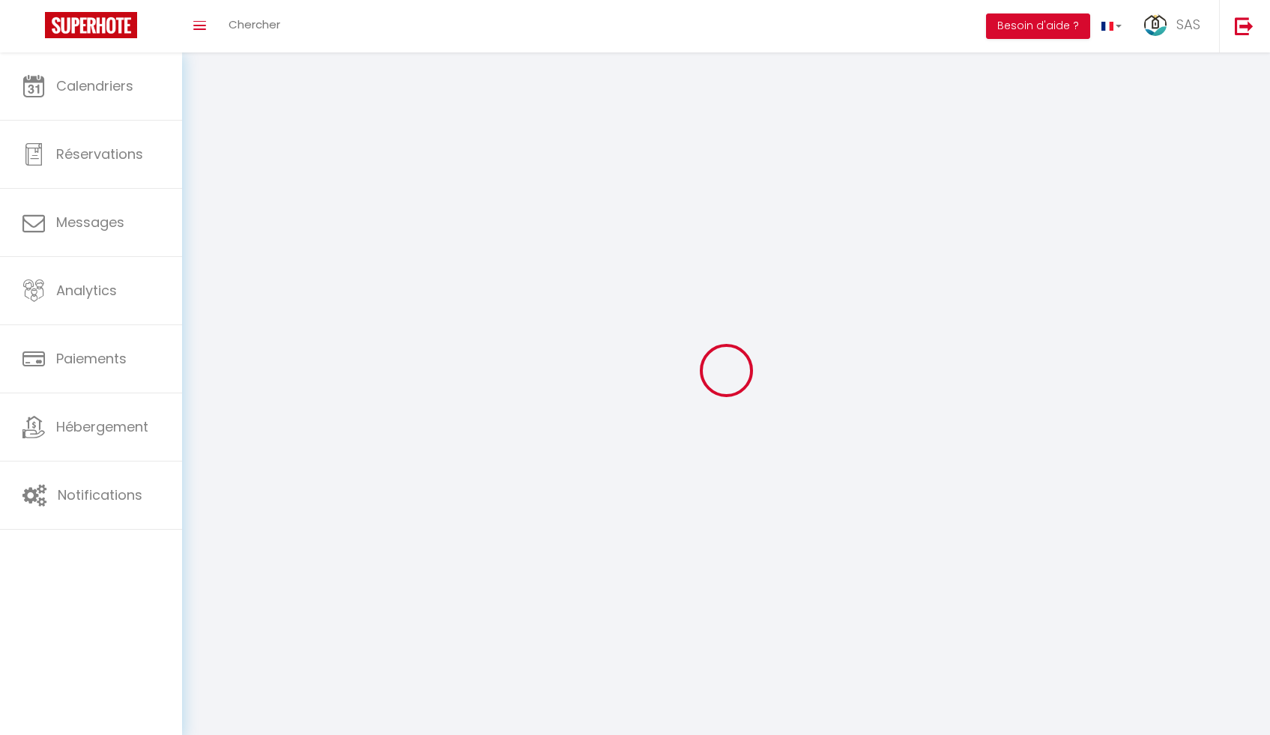
type input "SAS"
type input "CONCIERGERIE LES CLES D'OPALE"
type input "0613673019"
type input "8 route de nielles, chemin de laby"
type input "62380"
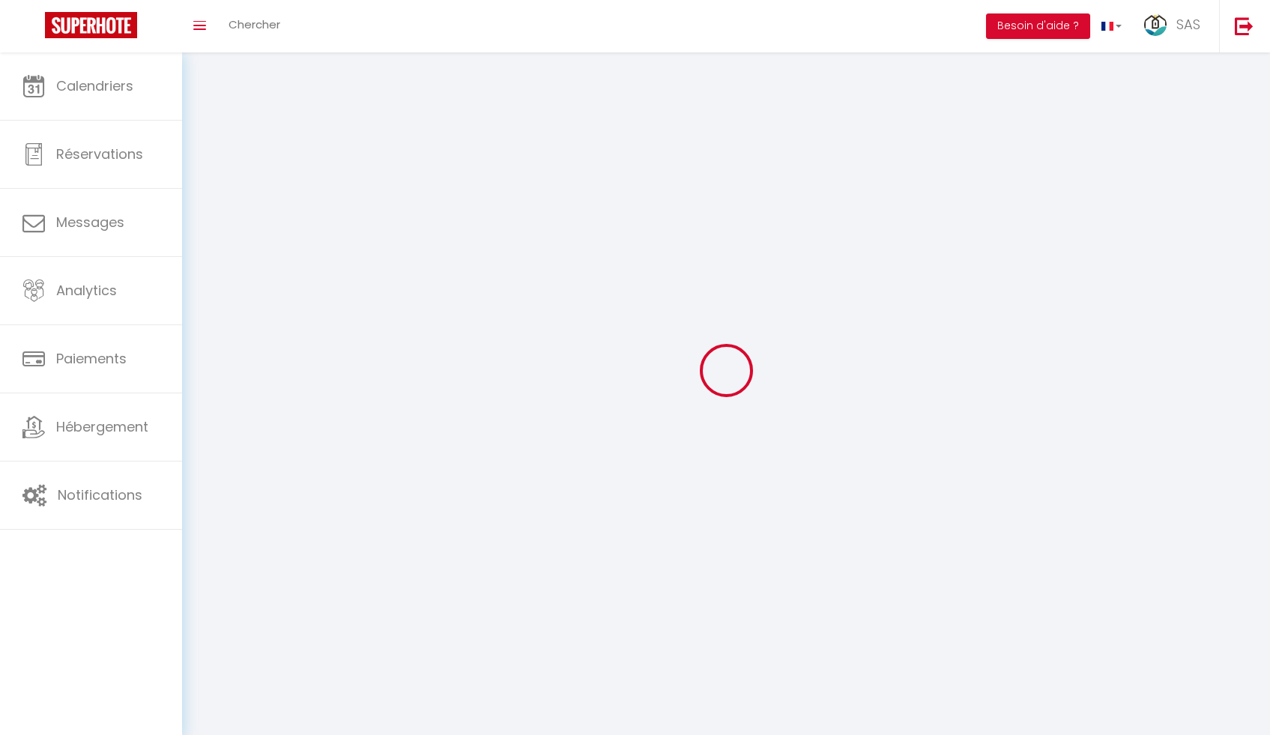
type input "Lumbres"
type input "XrcANHeYqOCXSJhw4Igtg2DYx"
type input "vz83CgWRKYWOEd0DcY3P4Sl6L"
type input "https://app.superhote.com/#/get-available-rentals/vz83CgWRKYWOEd0DcY3P4Sl6L"
type input "FO27250"
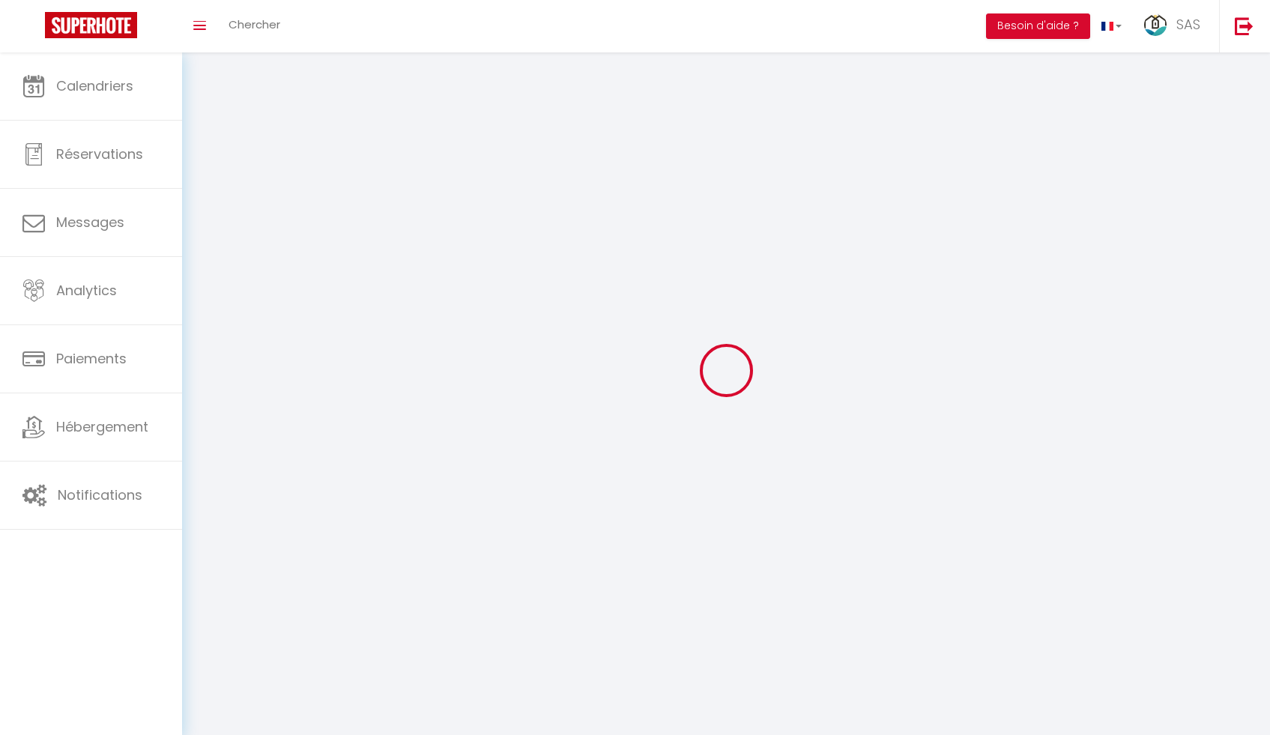
select select "28"
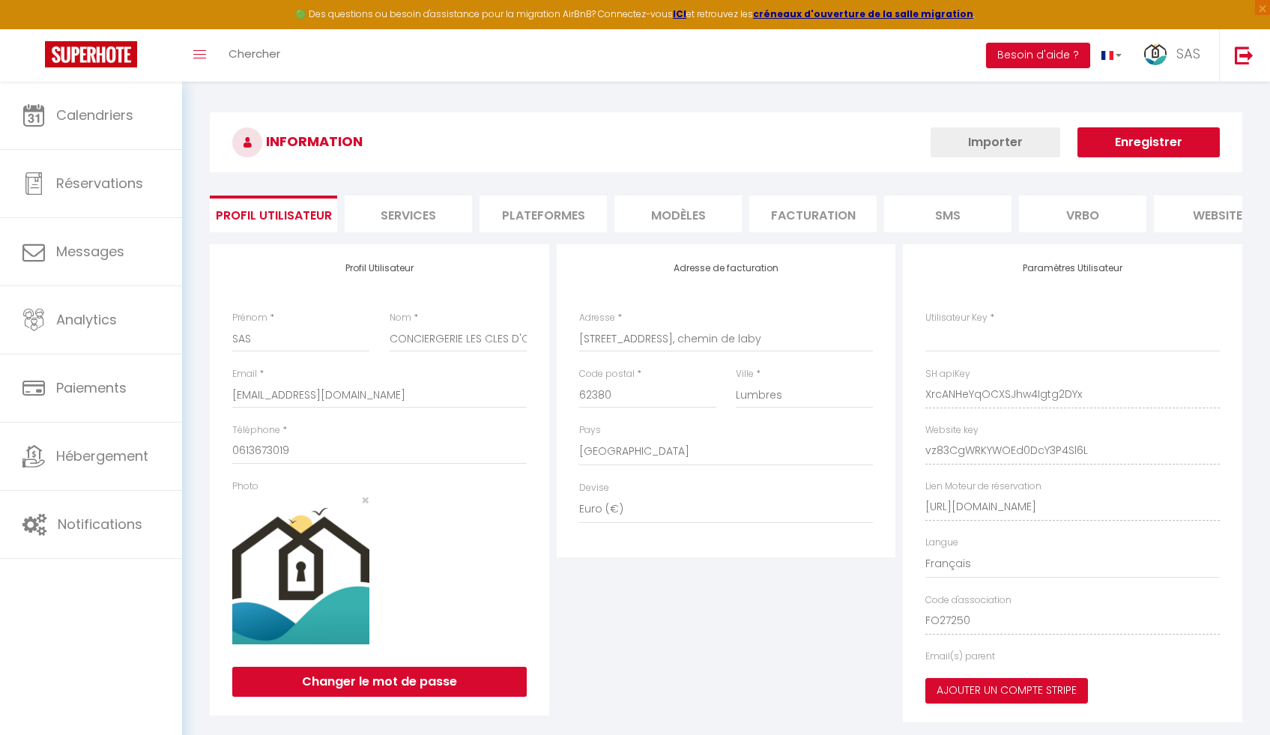
type input "XrcANHeYqOCXSJhw4Igtg2DYx"
type input "vz83CgWRKYWOEd0DcY3P4Sl6L"
type input "https://app.superhote.com/#/get-available-rentals/vz83CgWRKYWOEd0DcY3P4Sl6L"
select select "fr"
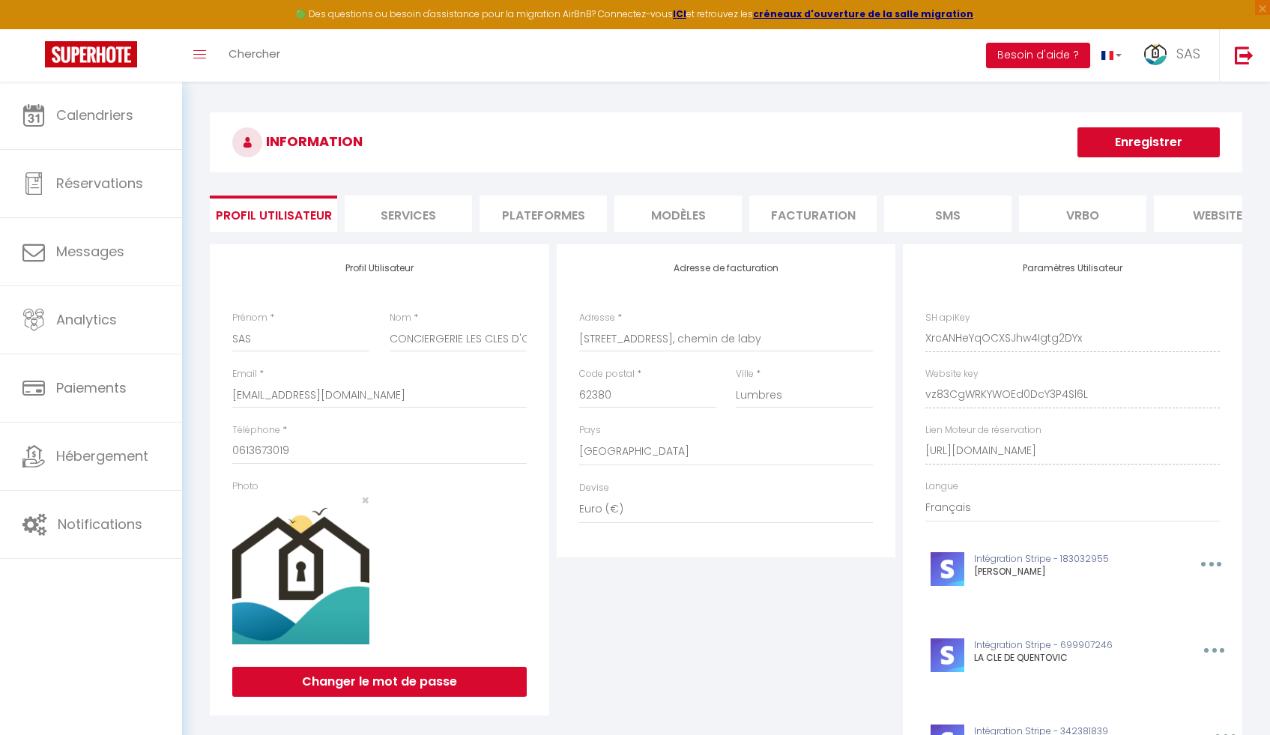
click at [553, 214] on li "Plateformes" at bounding box center [543, 214] width 127 height 37
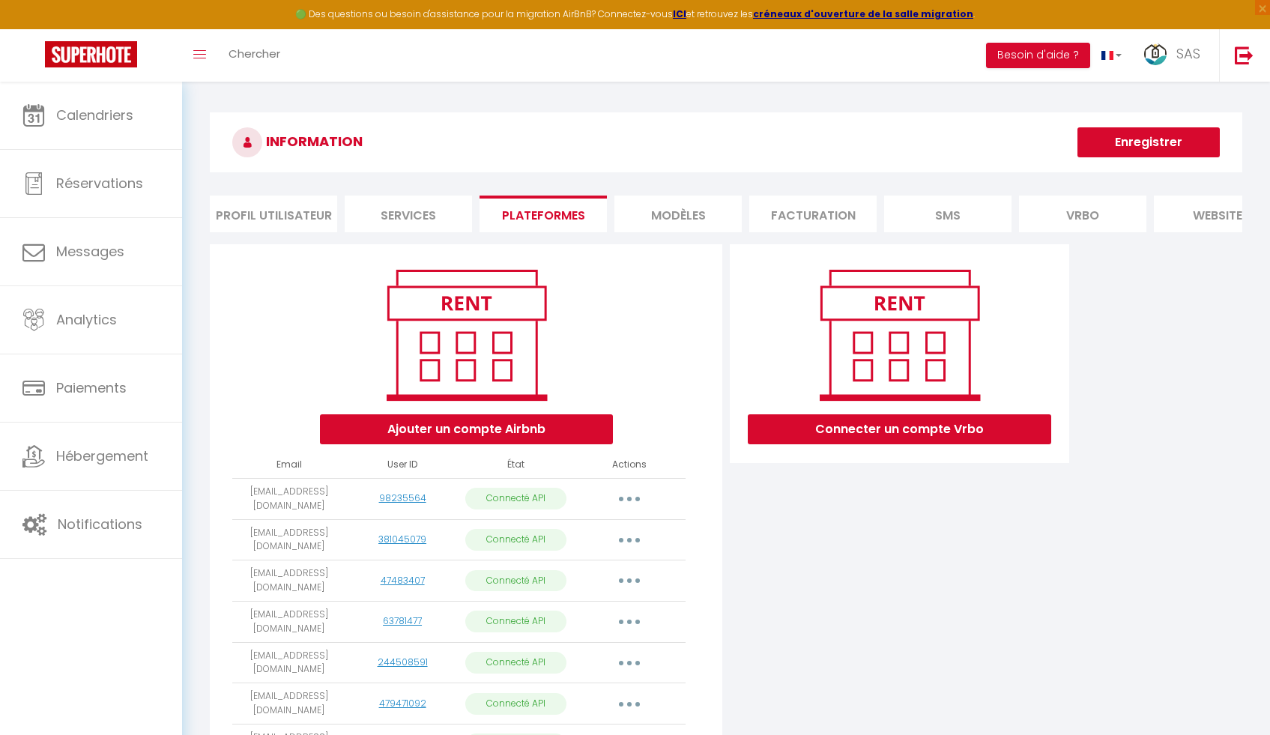
click at [288, 212] on li "Profil Utilisateur" at bounding box center [273, 214] width 127 height 37
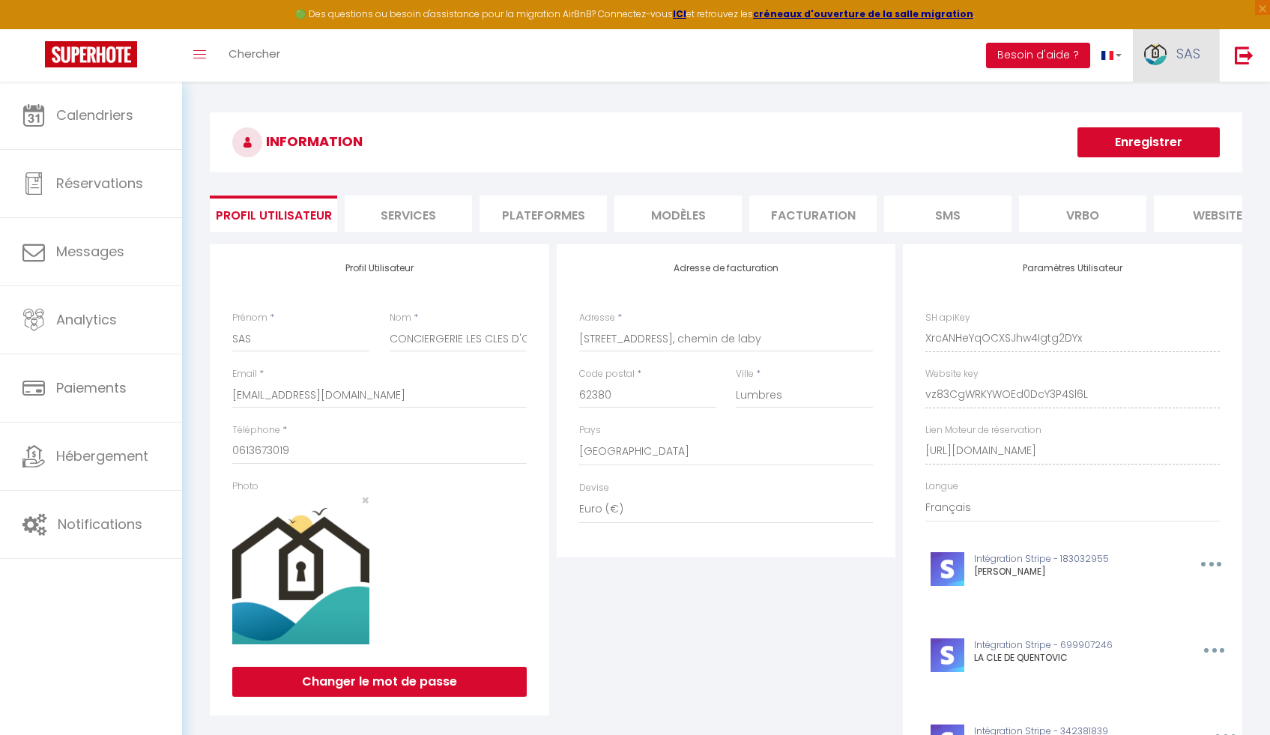
click at [1162, 71] on link "SAS" at bounding box center [1176, 55] width 86 height 52
click at [573, 215] on li "Plateformes" at bounding box center [543, 214] width 127 height 37
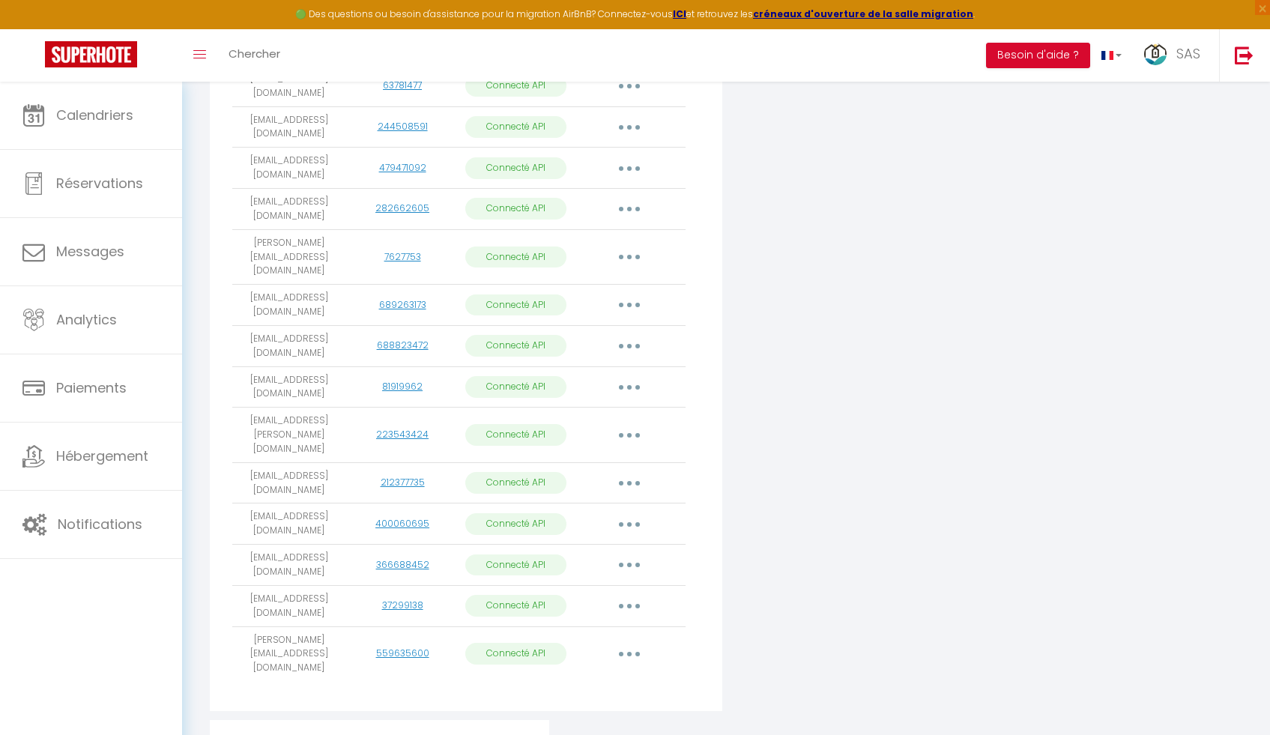
scroll to position [598, 0]
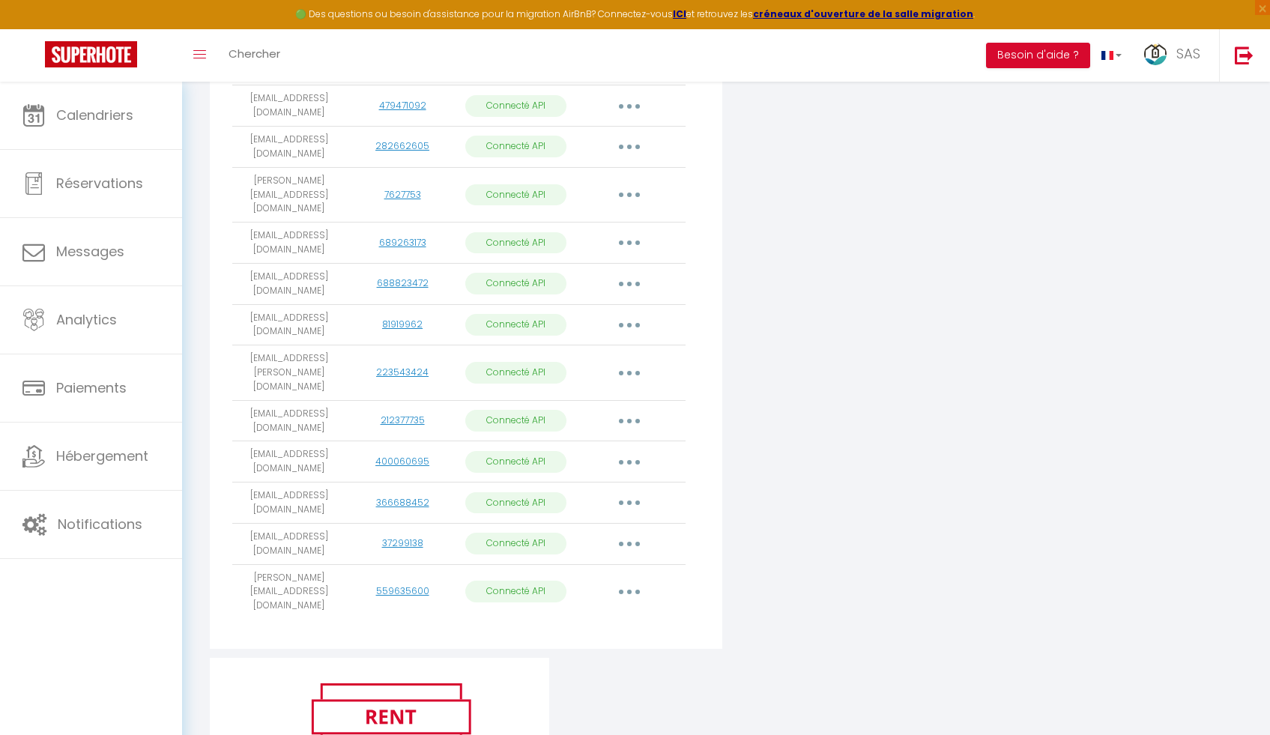
click at [632, 580] on button "button" at bounding box center [630, 592] width 42 height 24
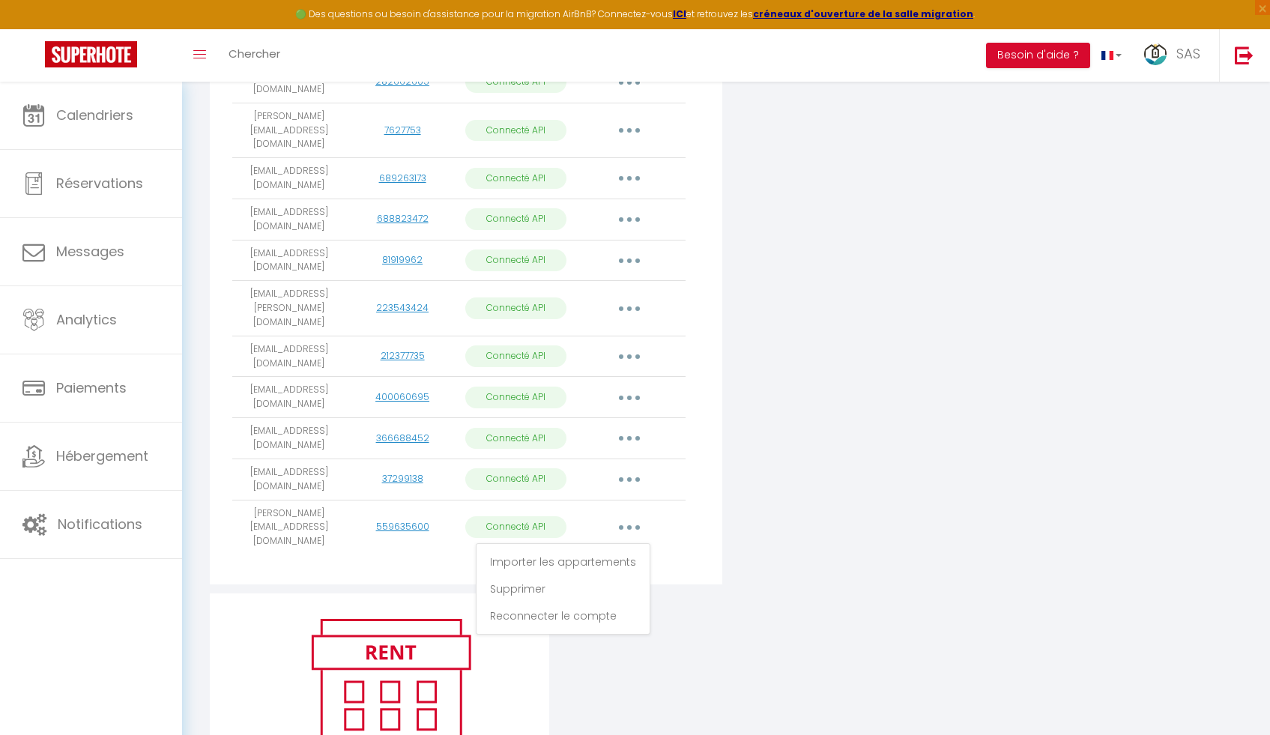
scroll to position [742, 0]
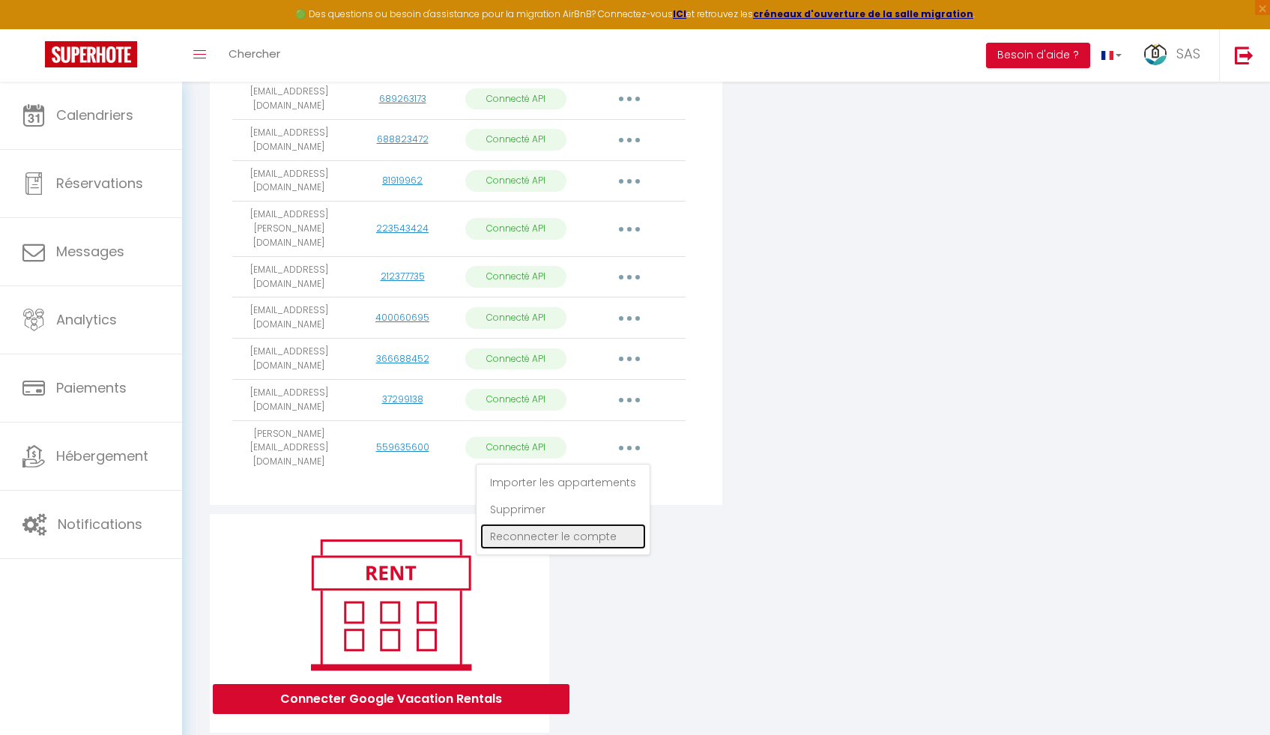
click at [591, 524] on link "Reconnecter le compte" at bounding box center [563, 536] width 166 height 25
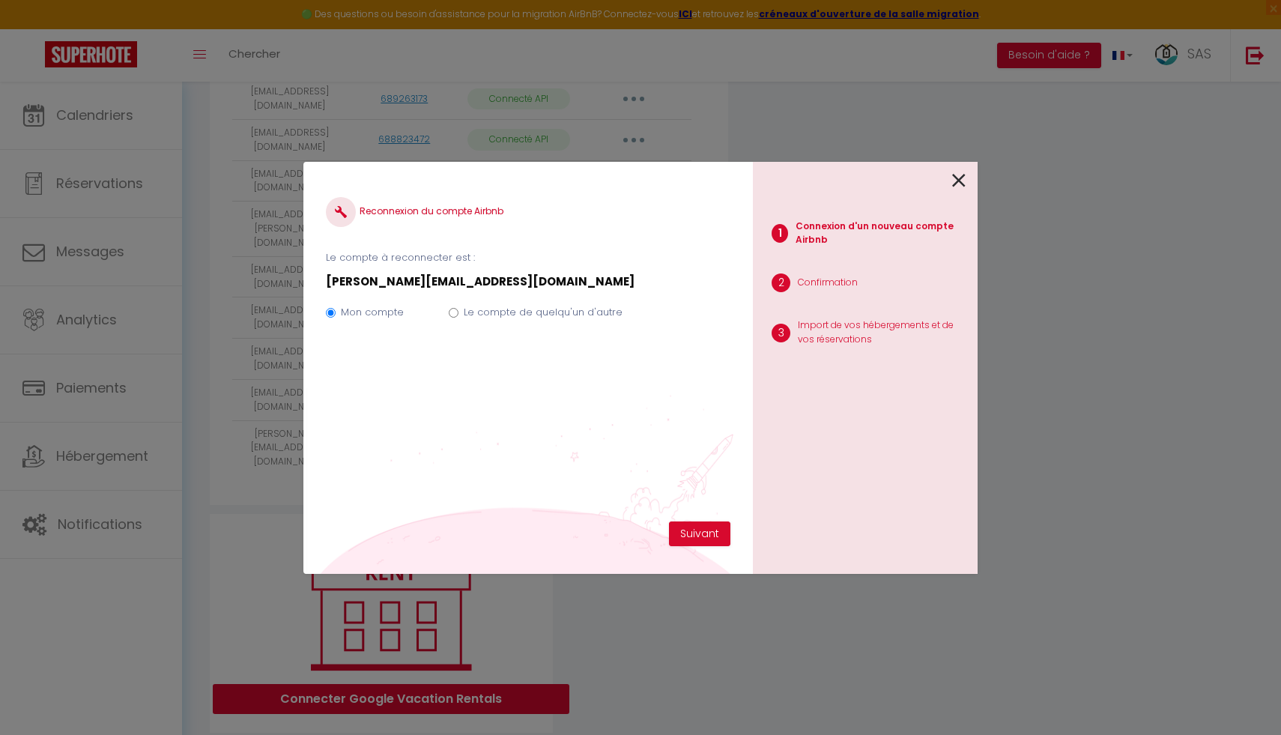
click at [457, 312] on div "Mon compte Le compte de quelqu'un d'autre" at bounding box center [528, 315] width 405 height 50
click at [456, 313] on input "Le compte de quelqu'un d'autre" at bounding box center [454, 313] width 10 height 10
radio input "true"
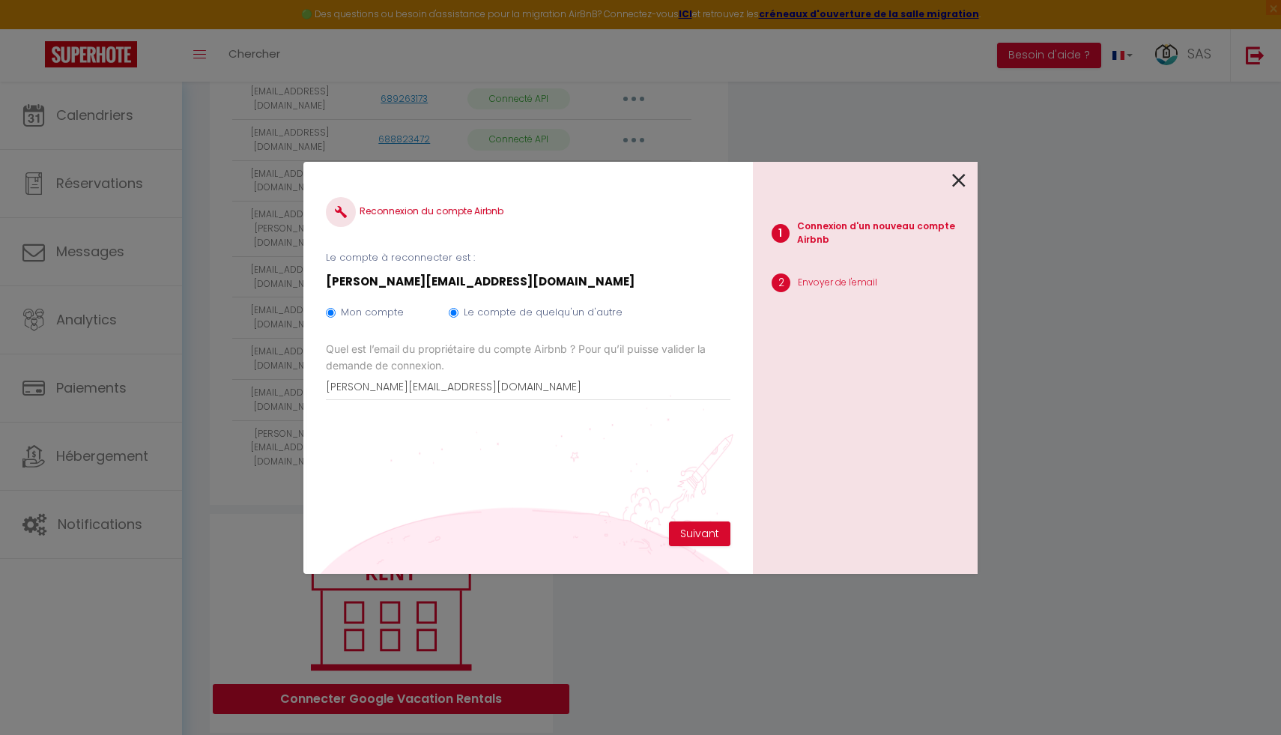
radio input "false"
click at [695, 540] on button "Suivant" at bounding box center [699, 534] width 61 height 25
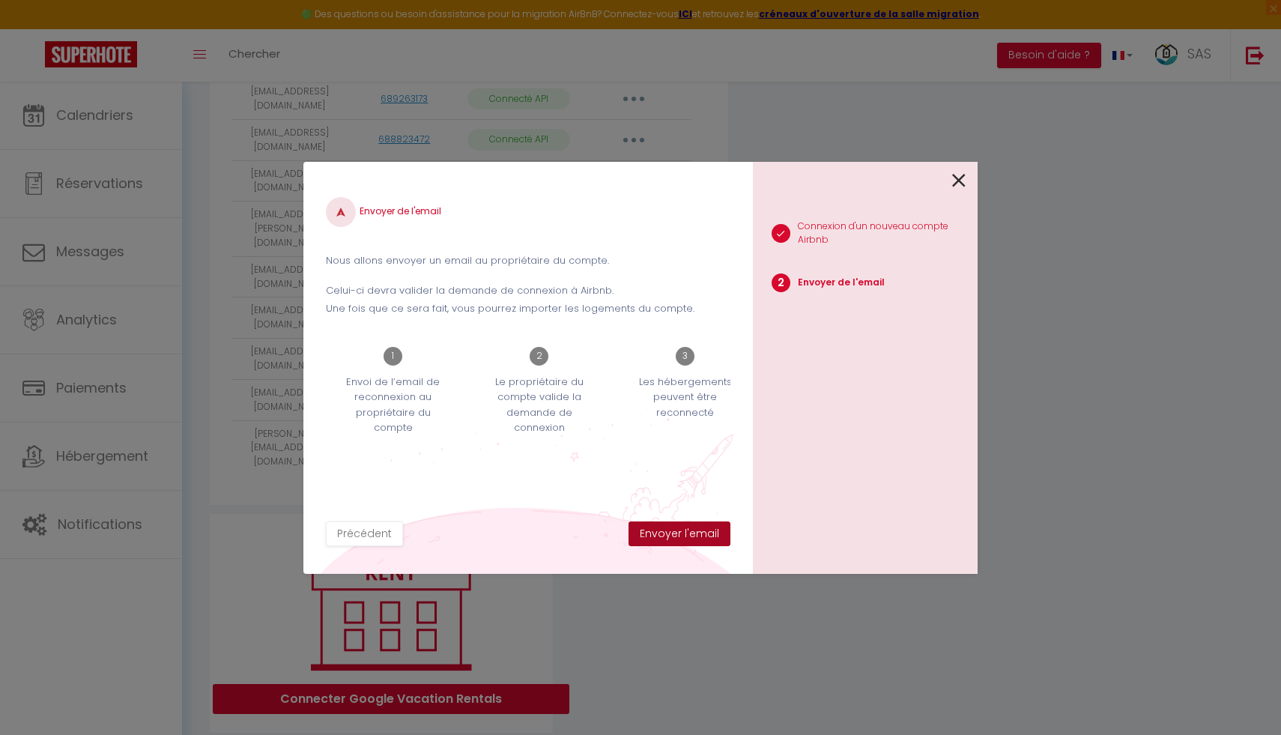
click at [697, 534] on button "Envoyer l'email" at bounding box center [680, 534] width 102 height 25
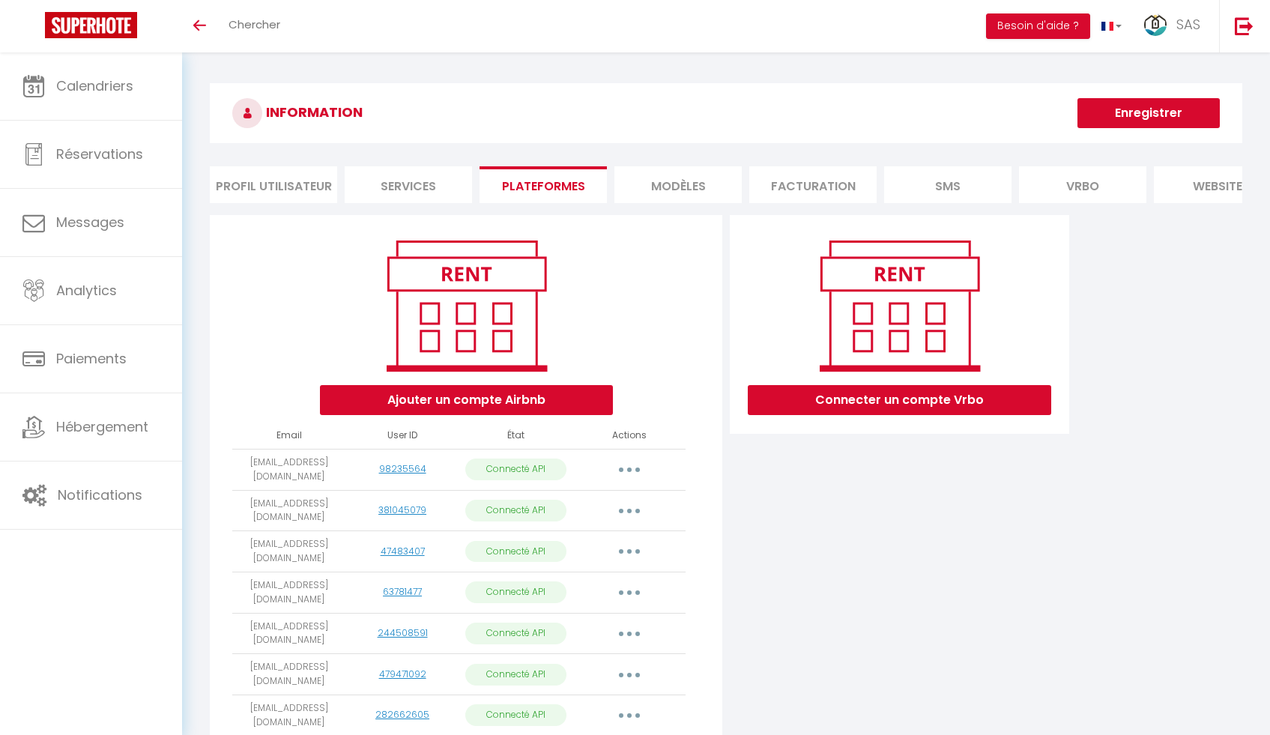
click at [280, 179] on li "Profil Utilisateur" at bounding box center [273, 184] width 127 height 37
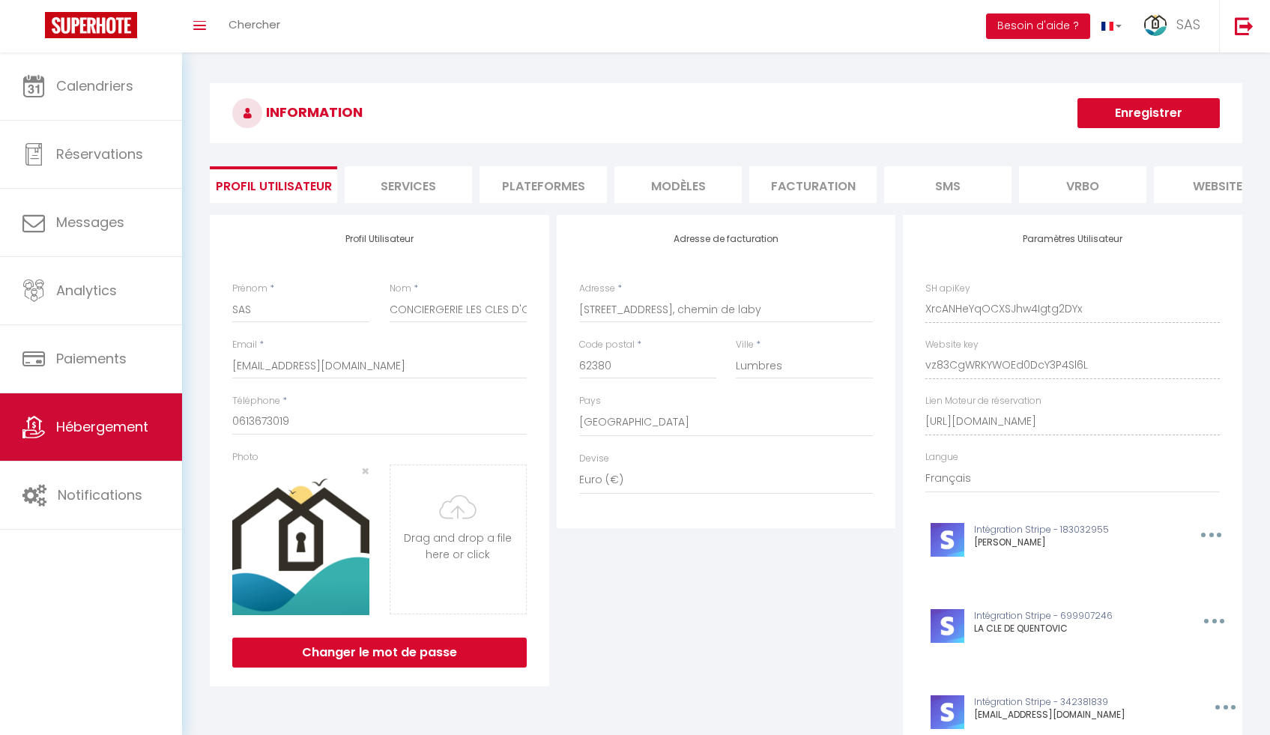
click at [109, 439] on link "Hébergement" at bounding box center [91, 426] width 182 height 67
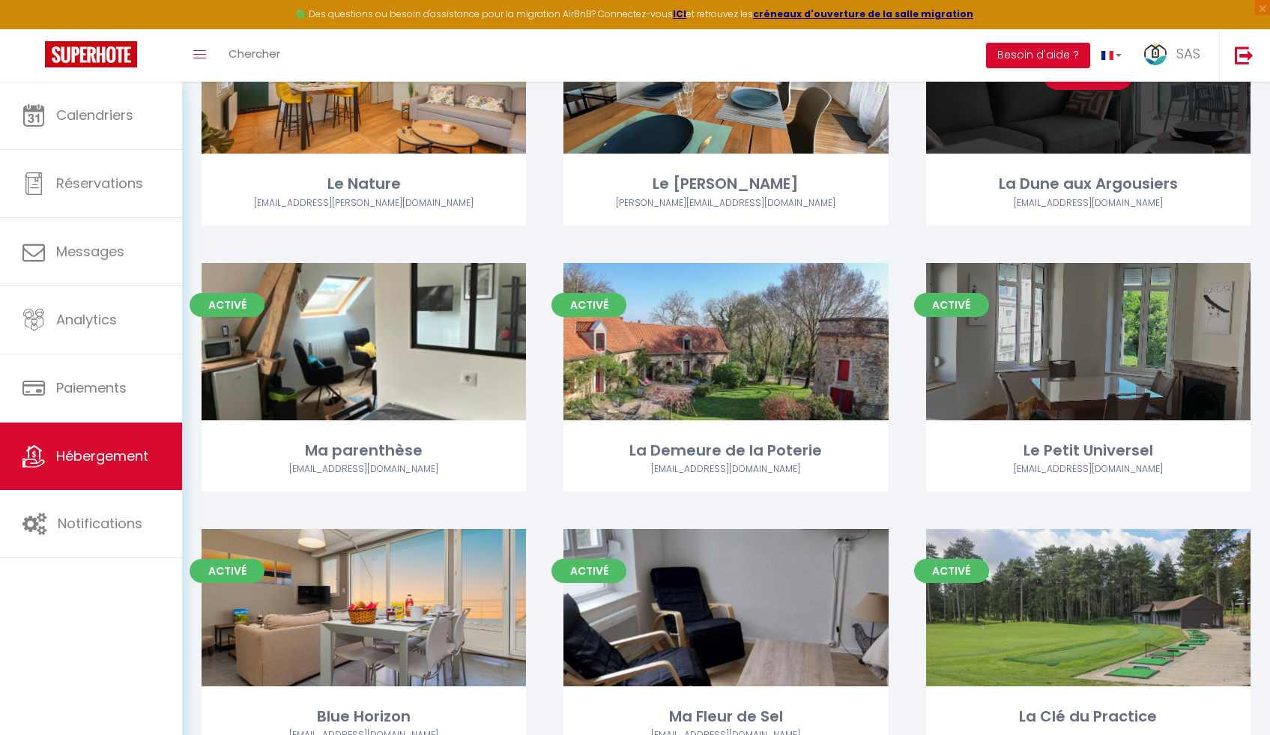
scroll to position [873, 0]
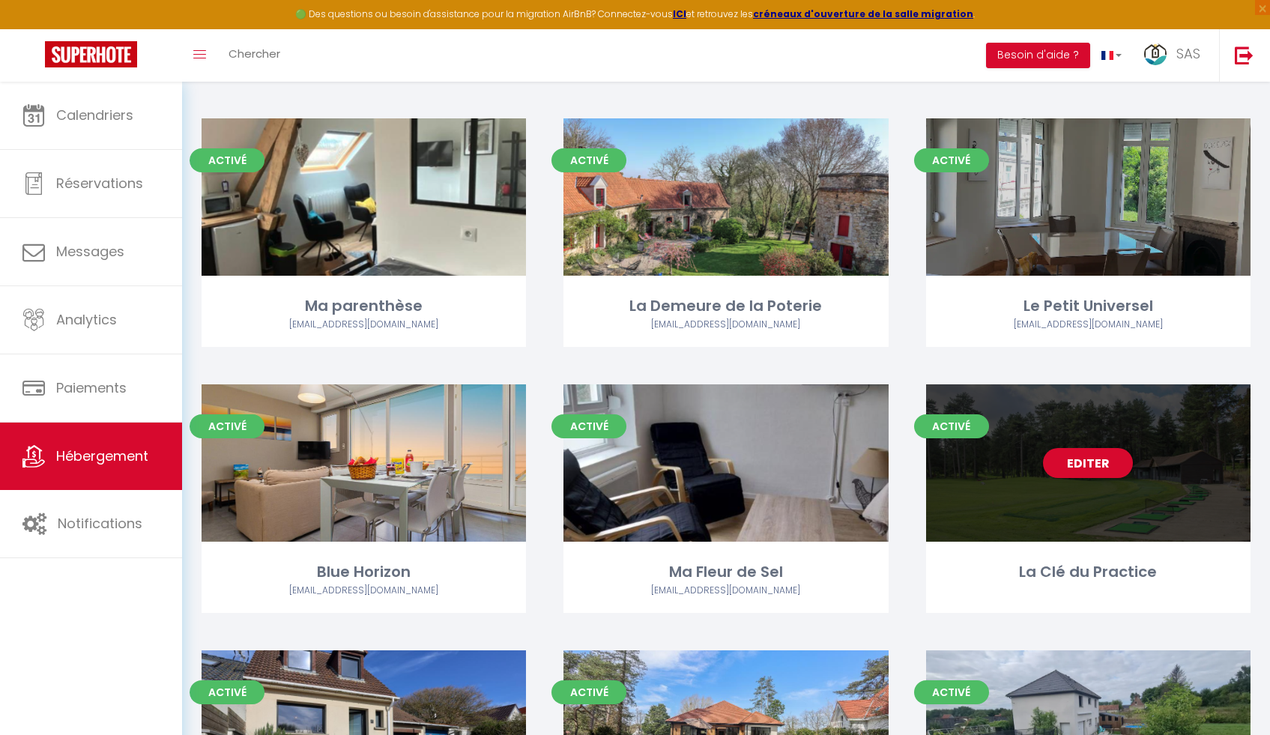
click at [1091, 460] on link "Editer" at bounding box center [1088, 463] width 90 height 30
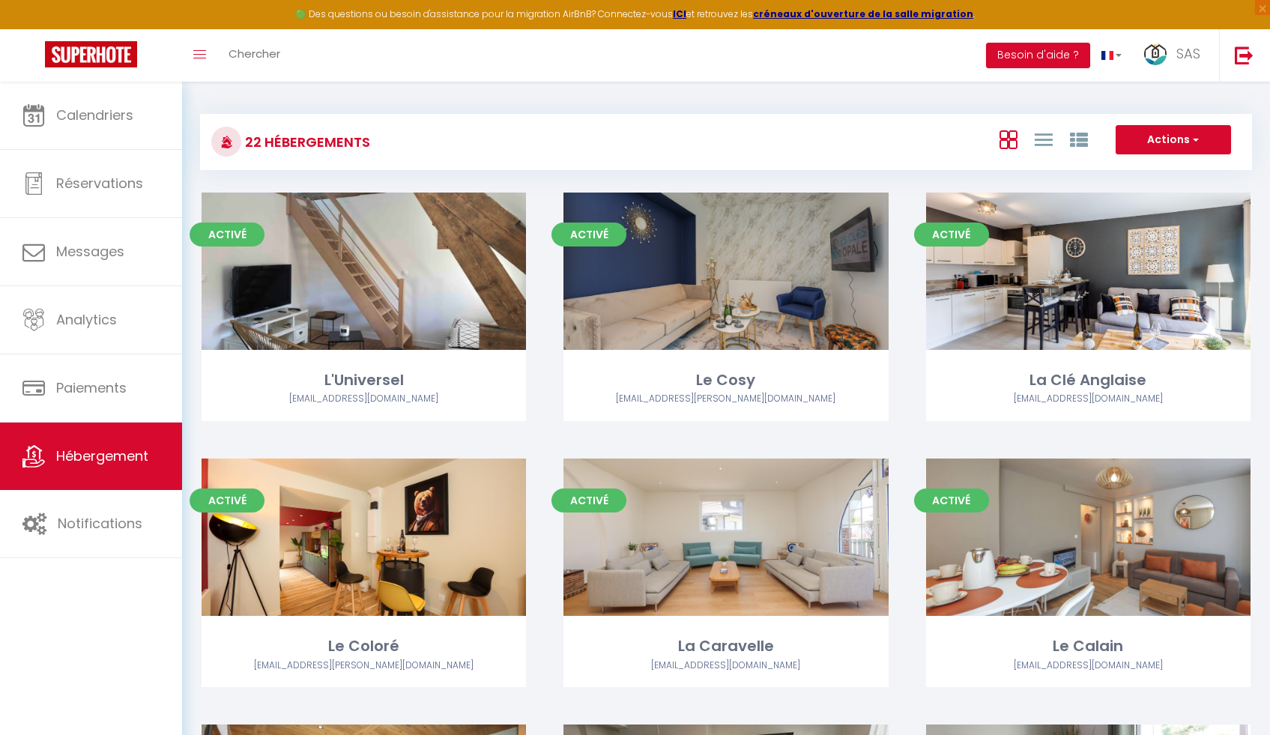
select select "3"
select select "2"
select select "1"
select select
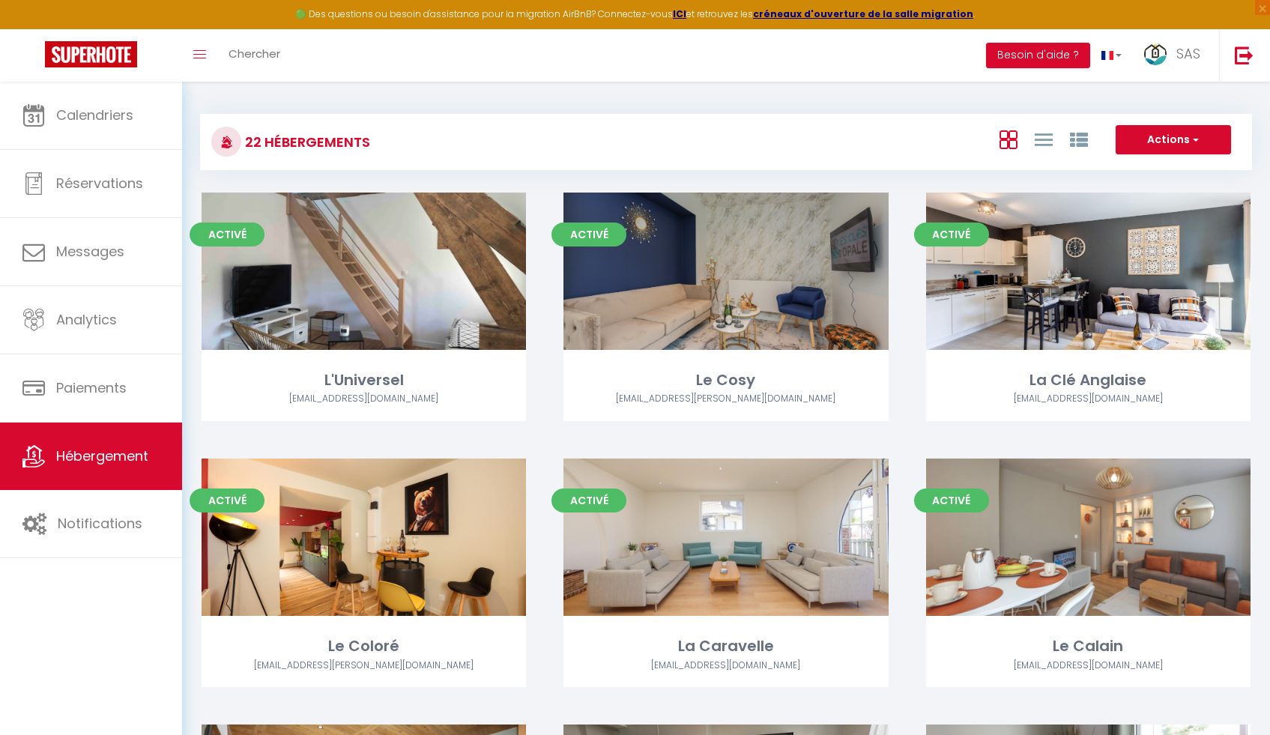
select select "28"
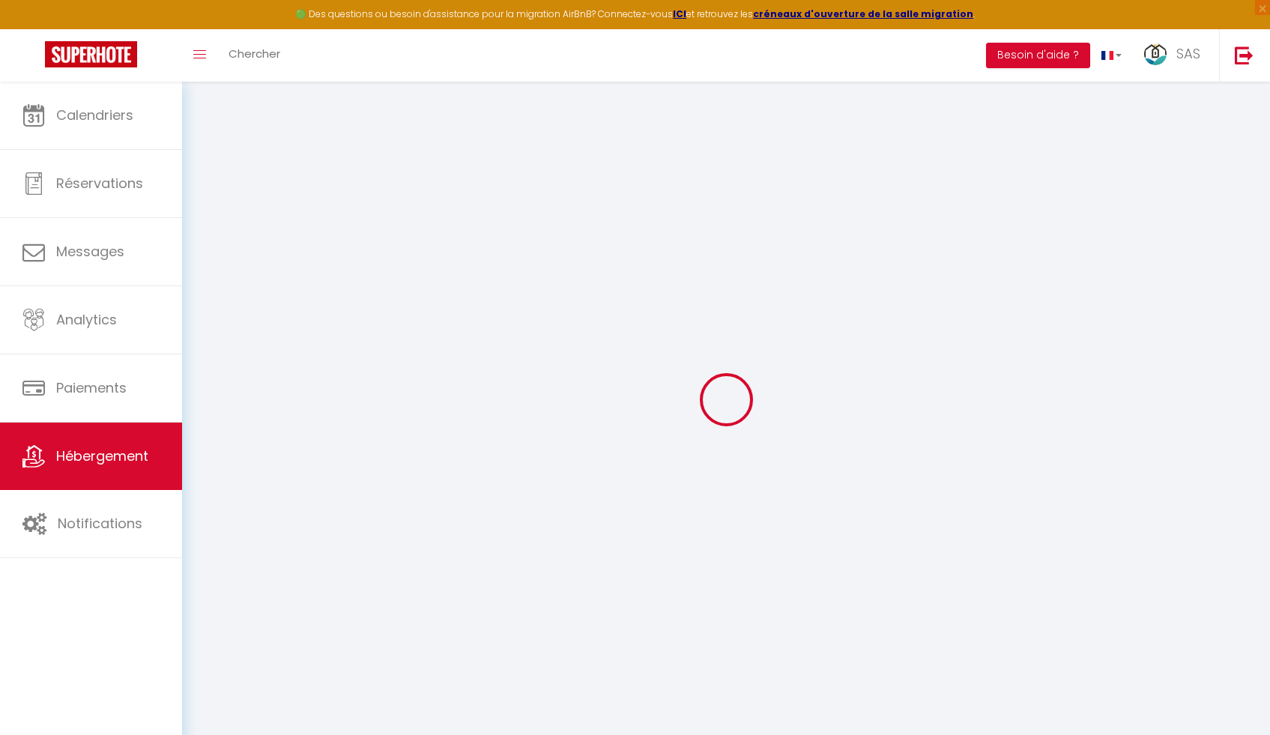
select select
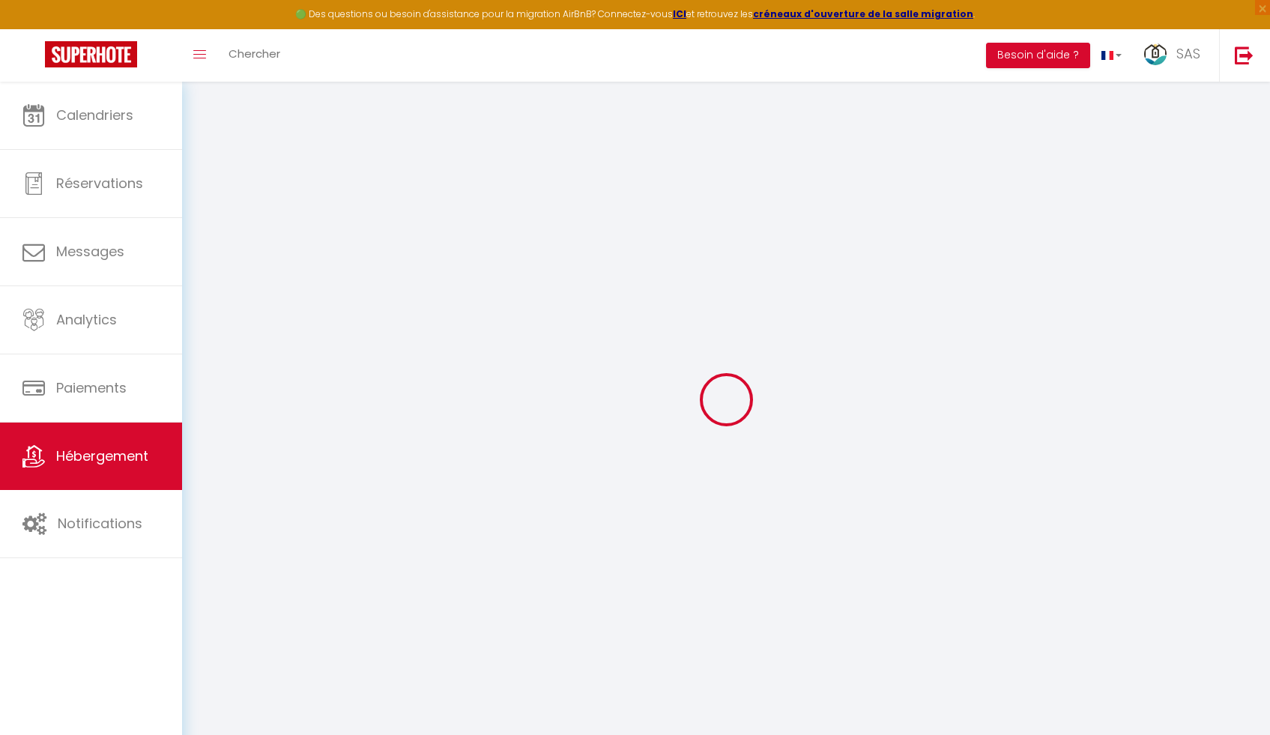
select select
checkbox input "false"
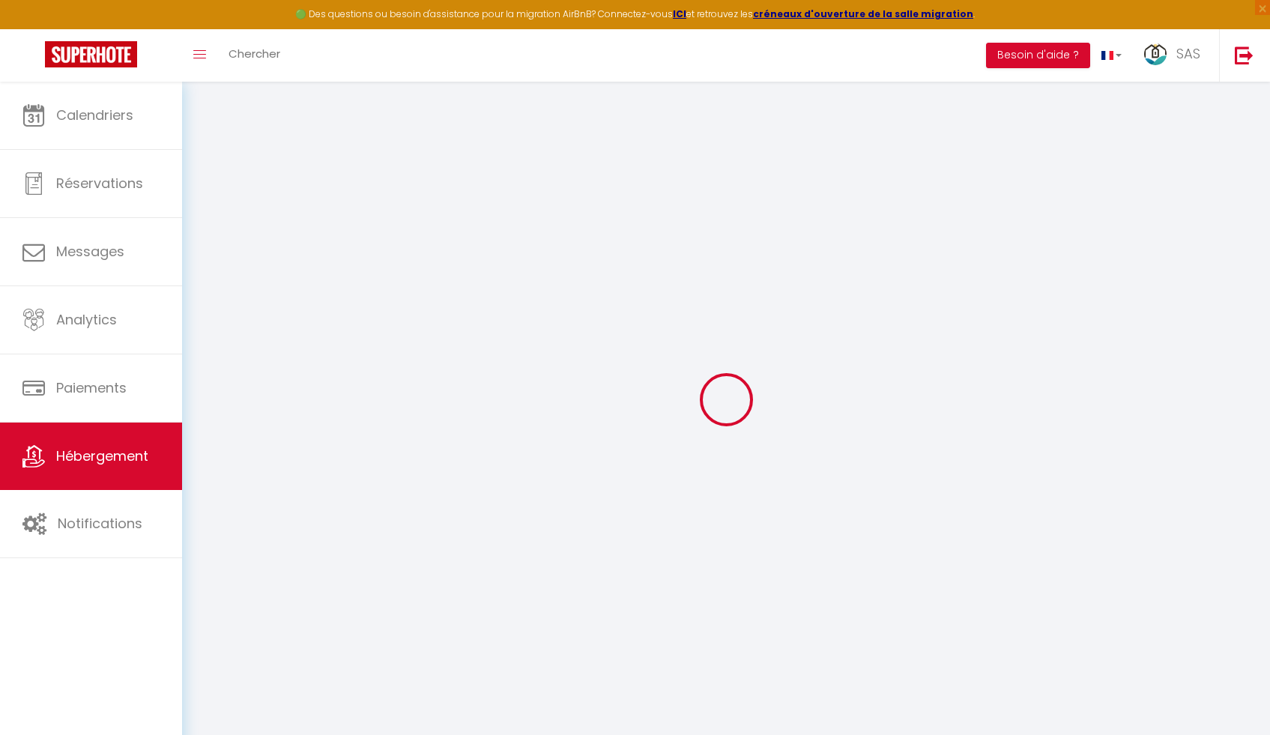
select select
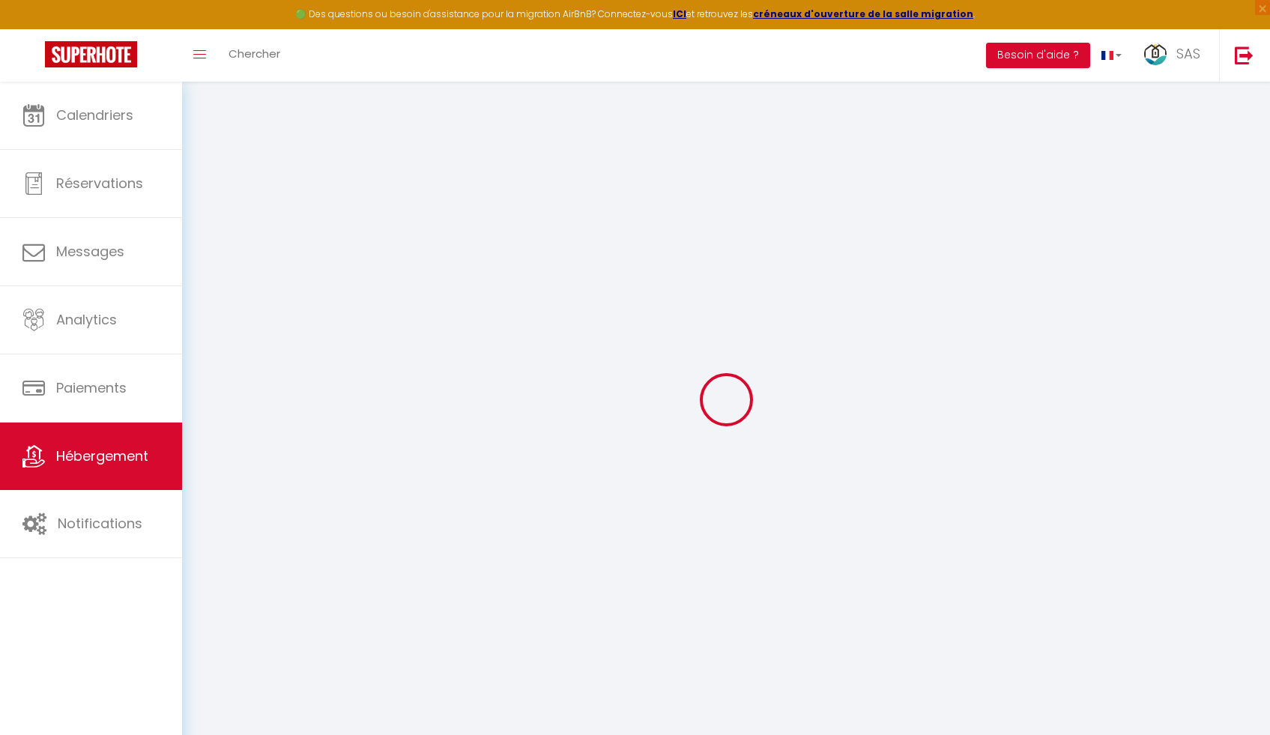
select select
checkbox input "false"
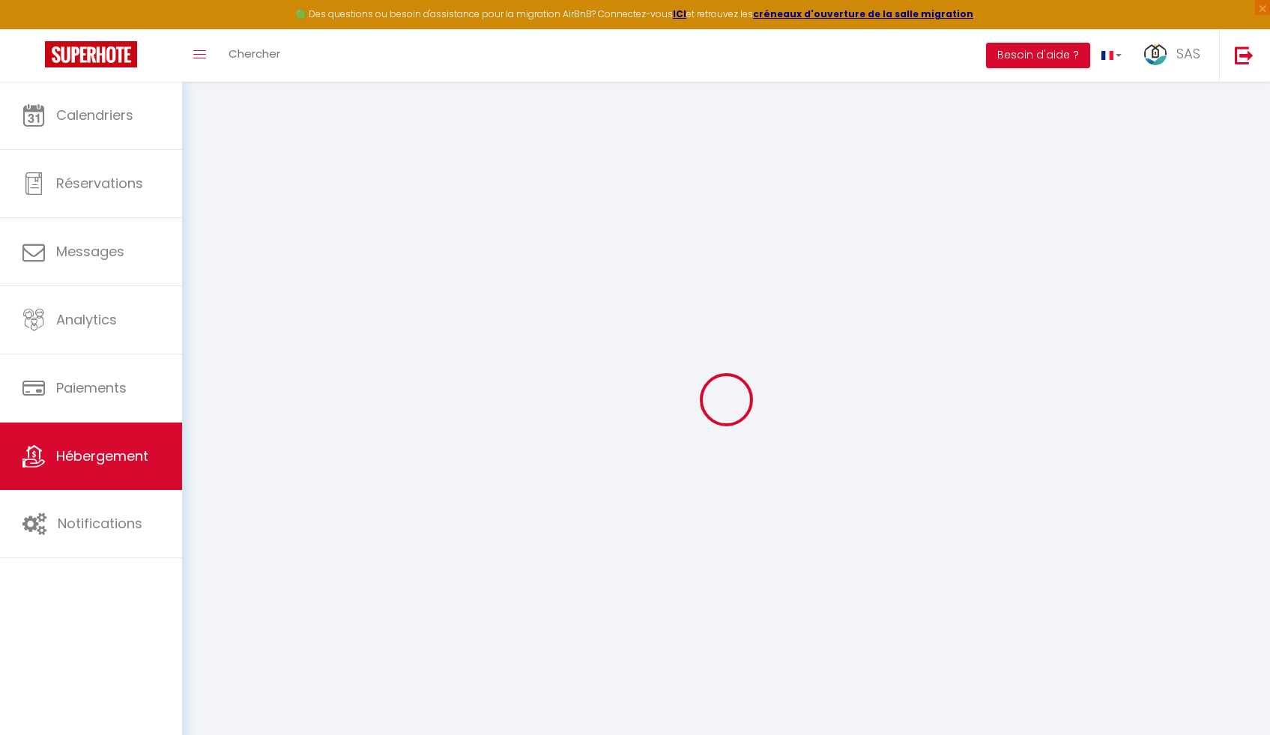
checkbox input "false"
select select
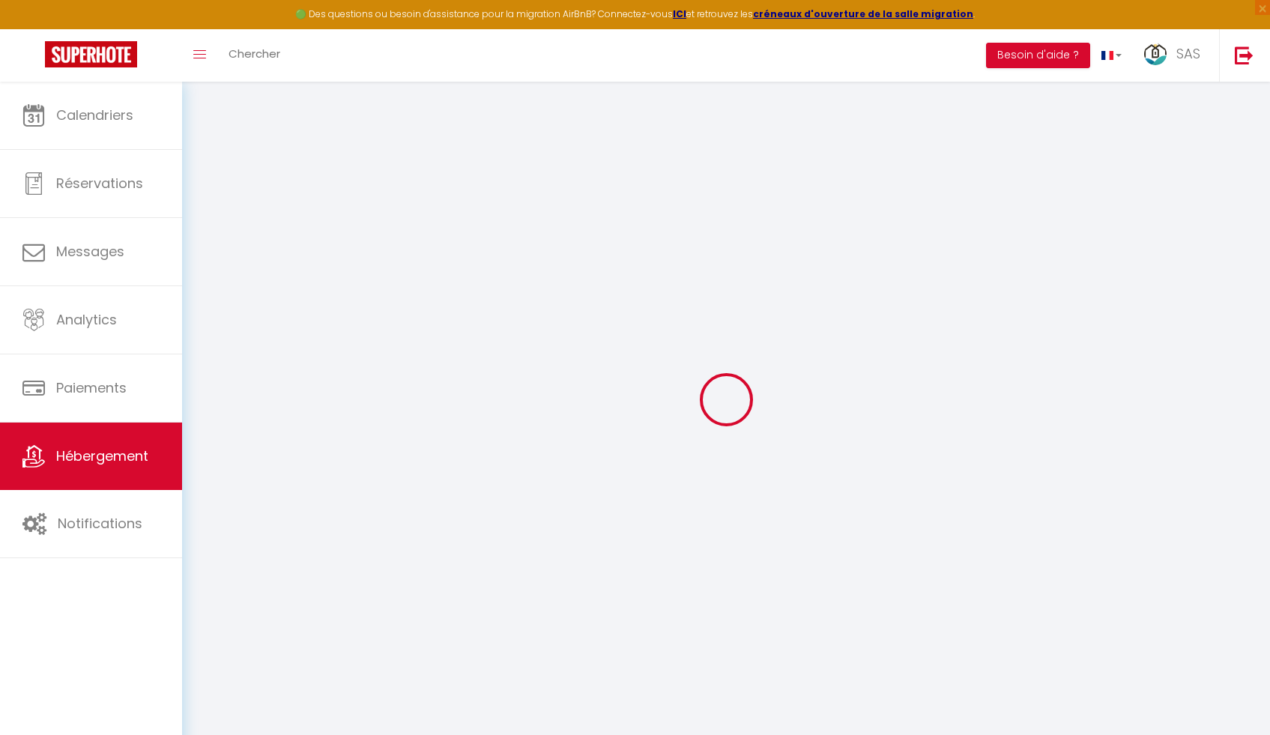
select select
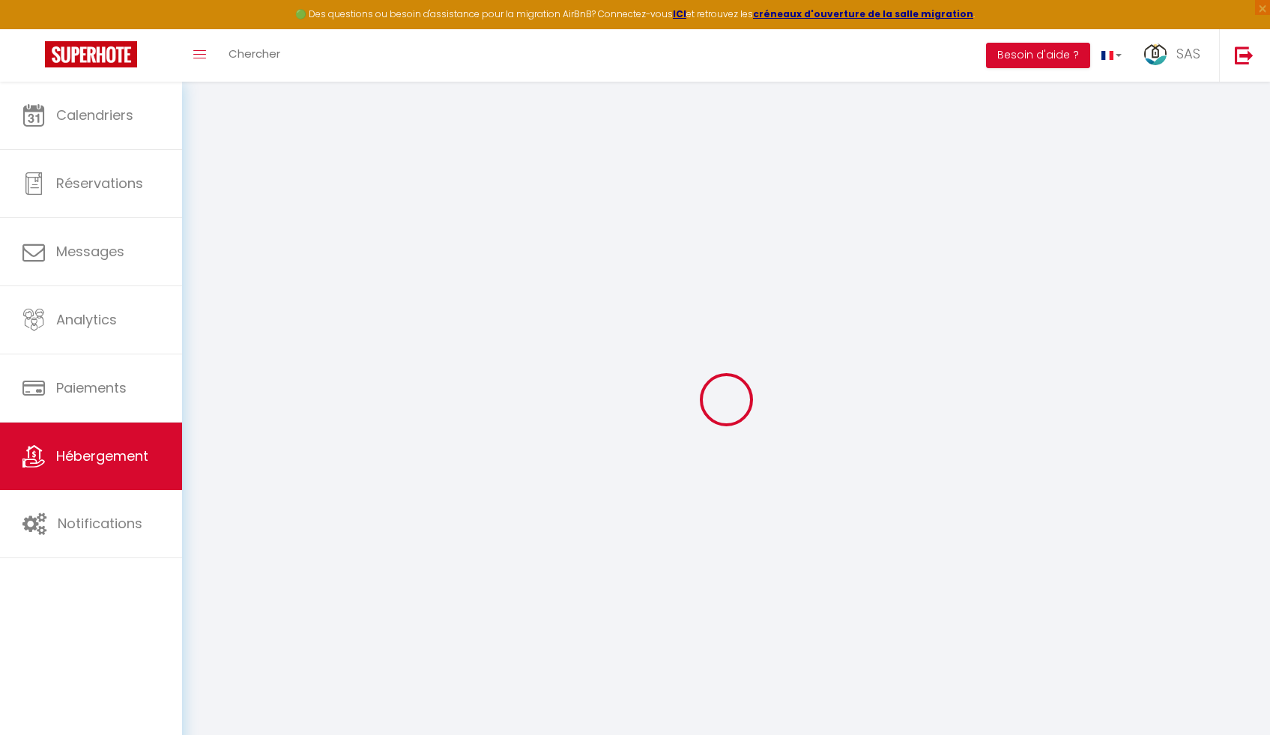
checkbox input "false"
select select
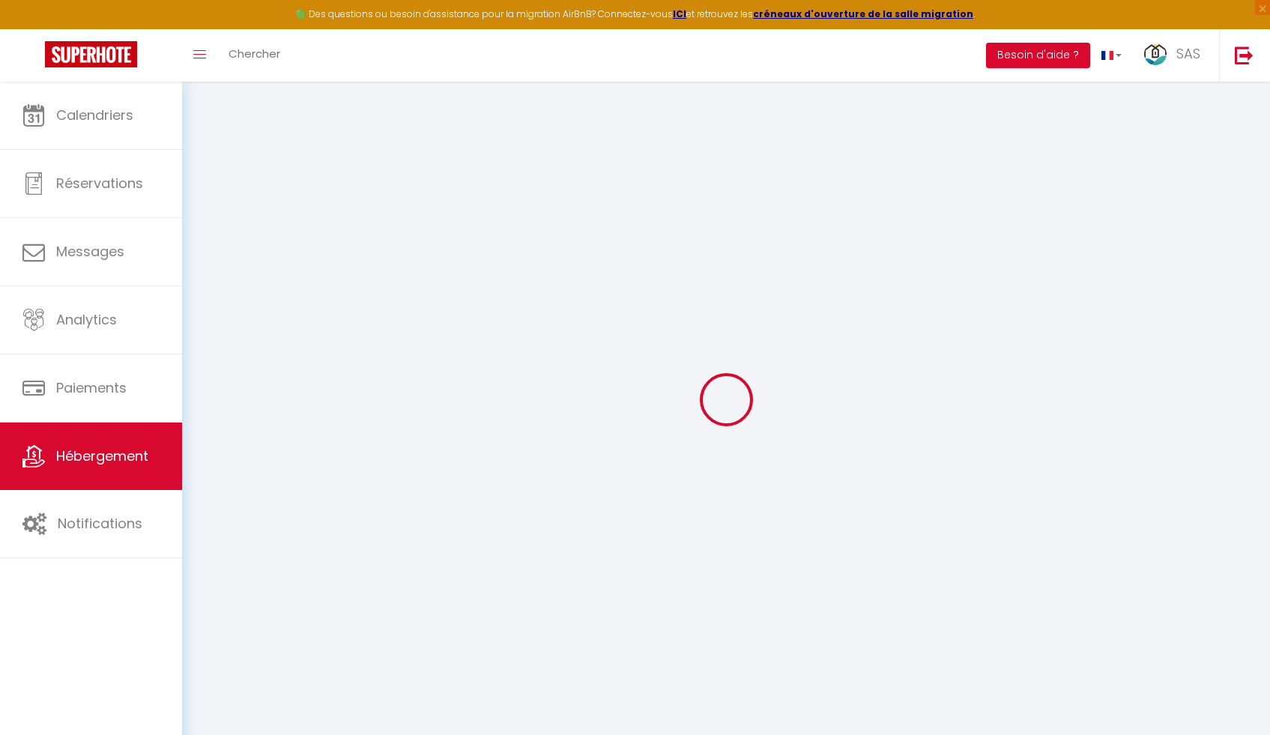
select select
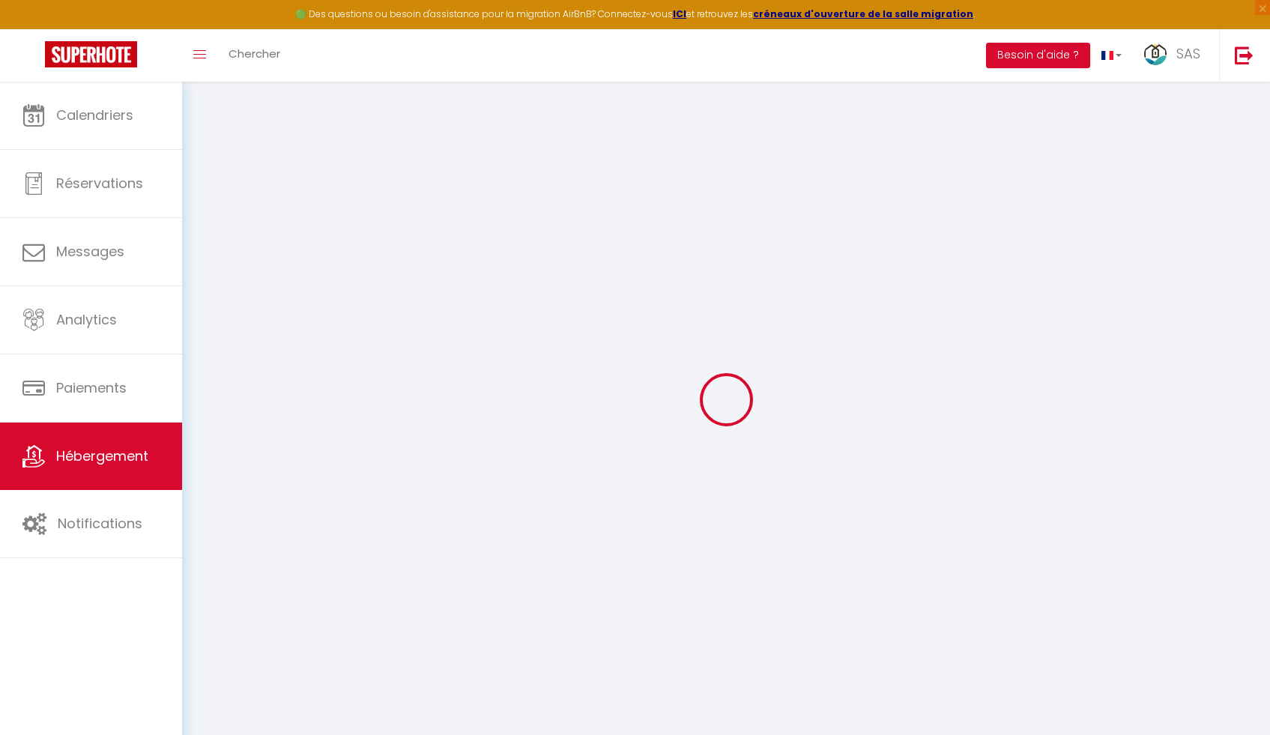
select select
checkbox input "false"
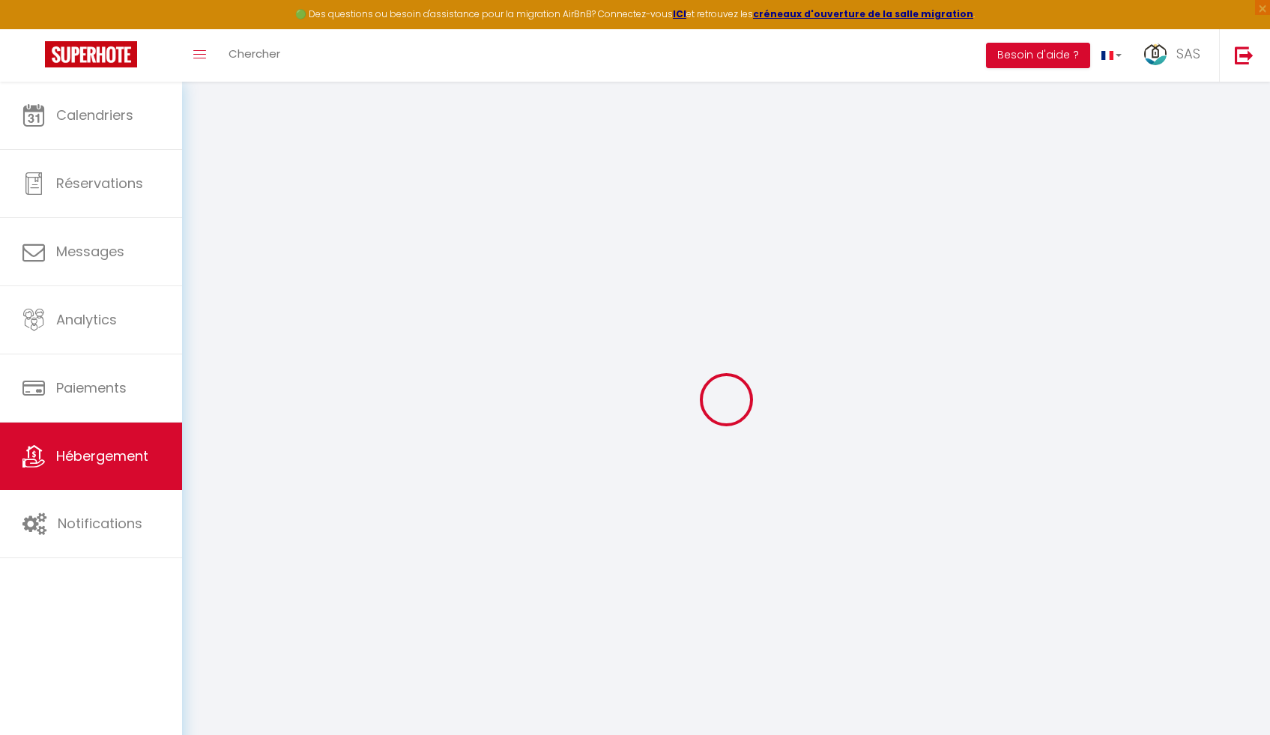
checkbox input "false"
select select
select select "+ 22 %"
select select "+ 20 %"
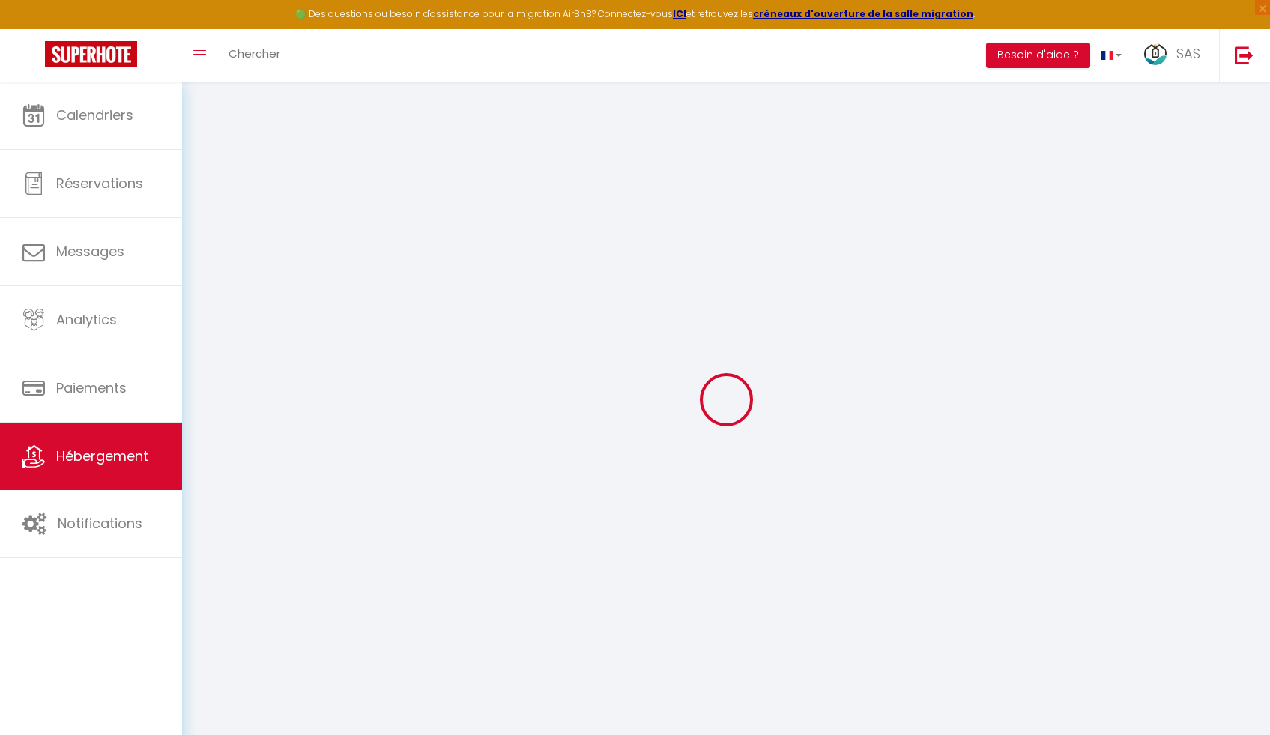
select select "+ 10 %"
select select "+ 15 %"
checkbox input "false"
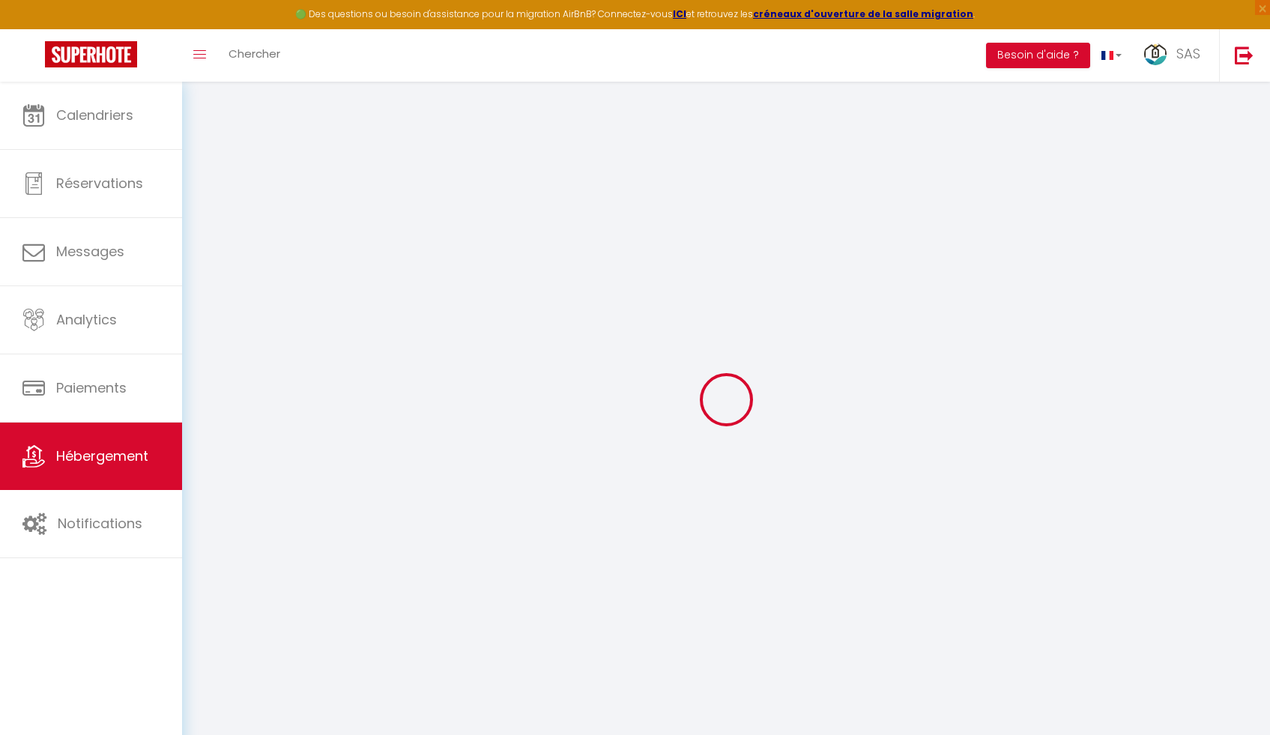
checkbox input "false"
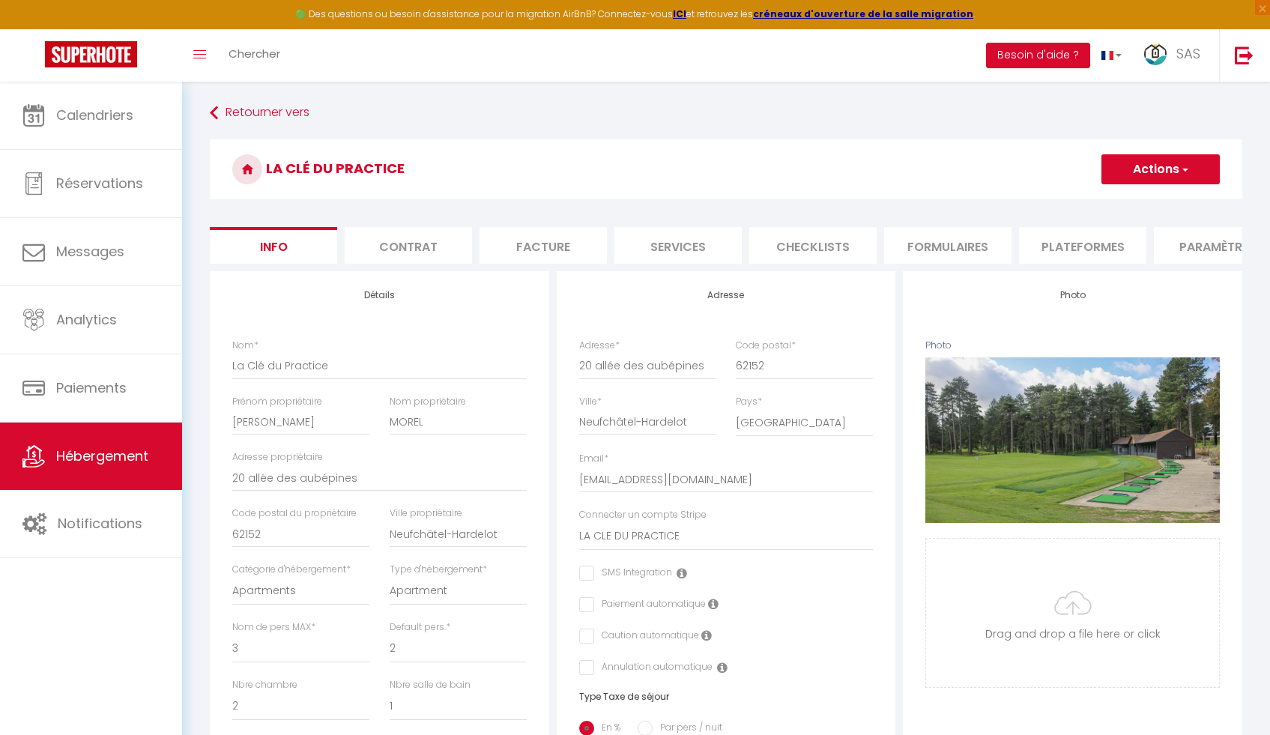
click at [1090, 250] on li "Plateformes" at bounding box center [1082, 245] width 127 height 37
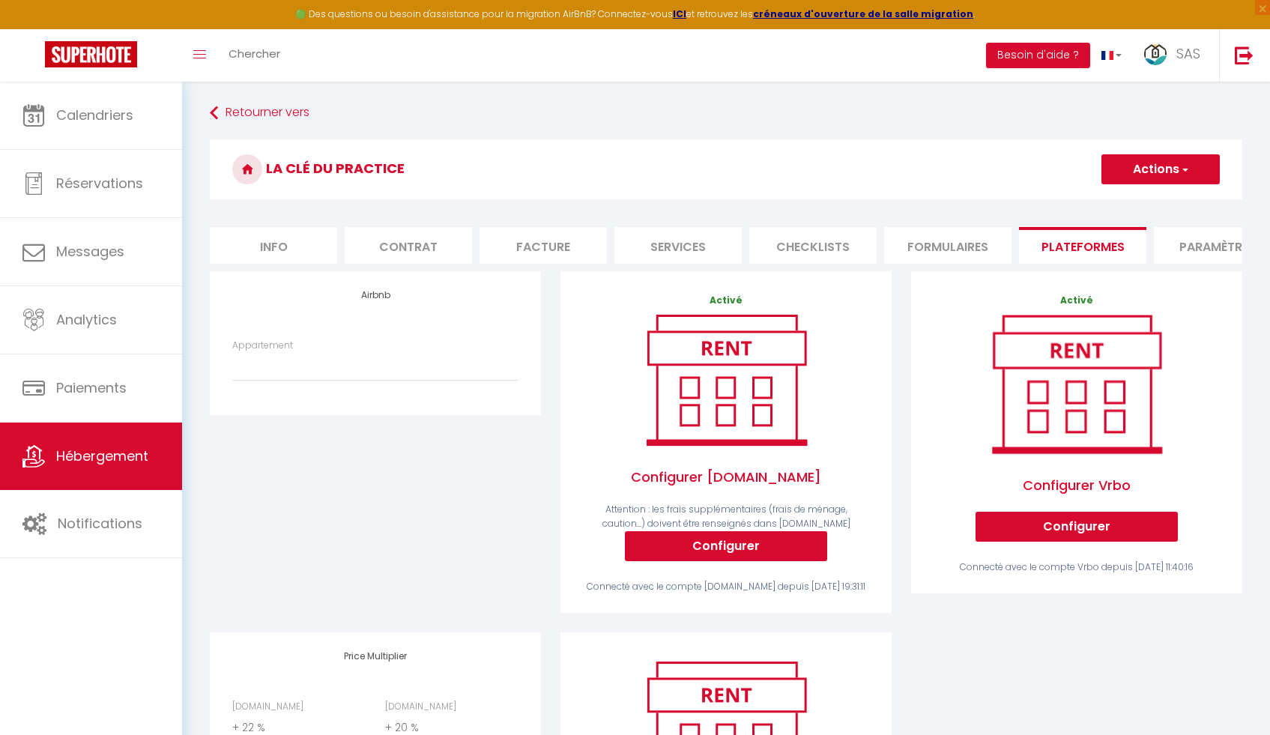
scroll to position [27, 0]
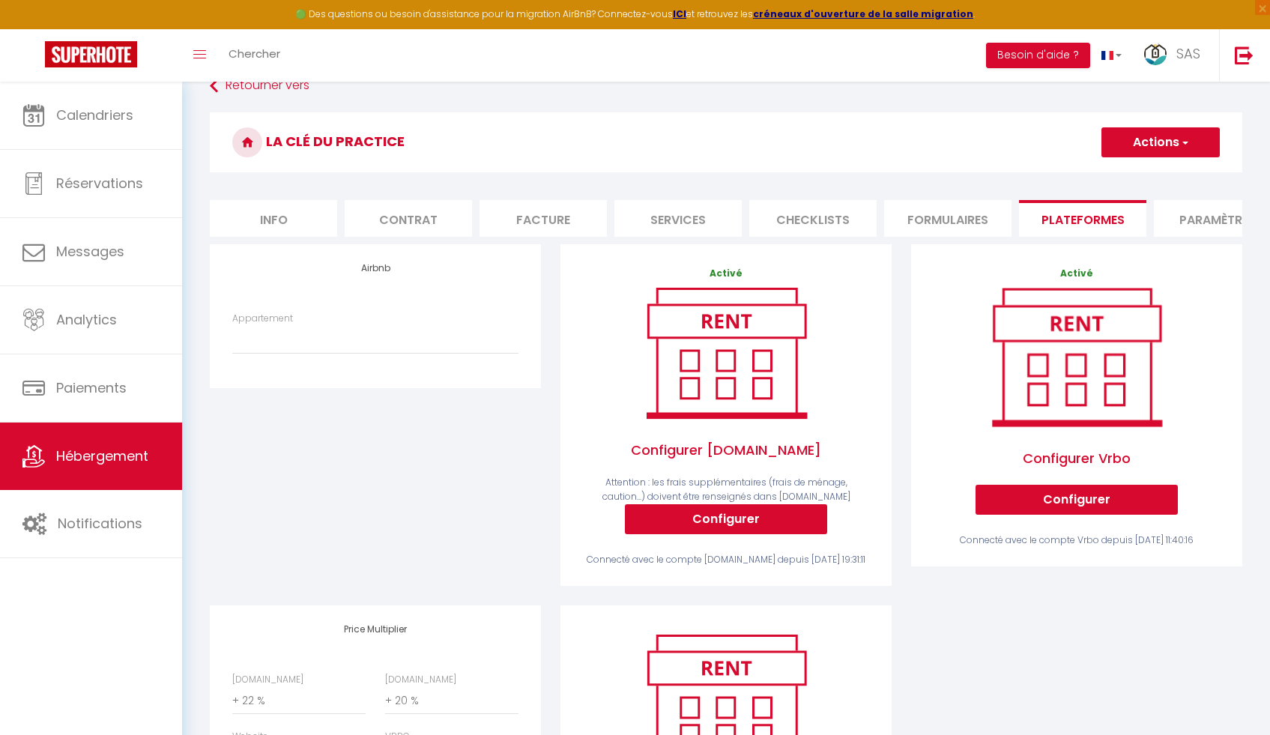
click at [1140, 139] on button "Actions" at bounding box center [1161, 142] width 118 height 30
click at [943, 136] on h3 "La Clé du Practice" at bounding box center [726, 142] width 1033 height 60
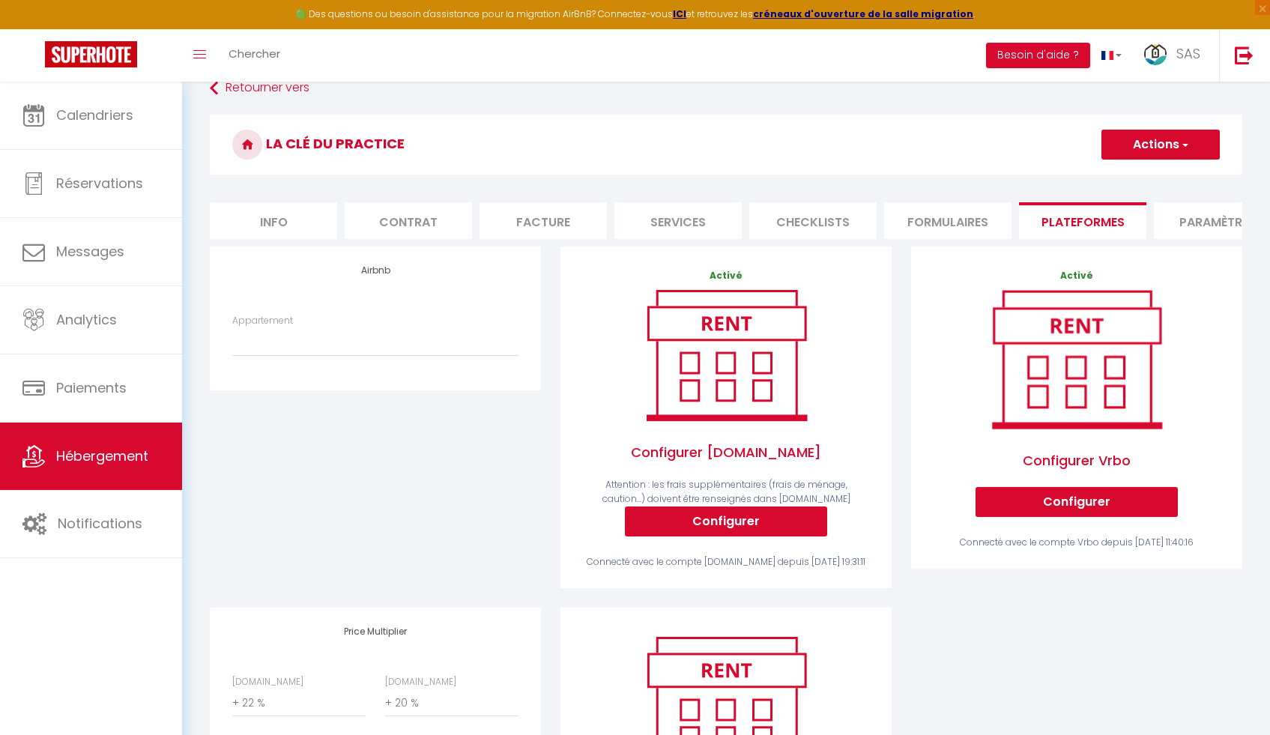
scroll to position [0, 0]
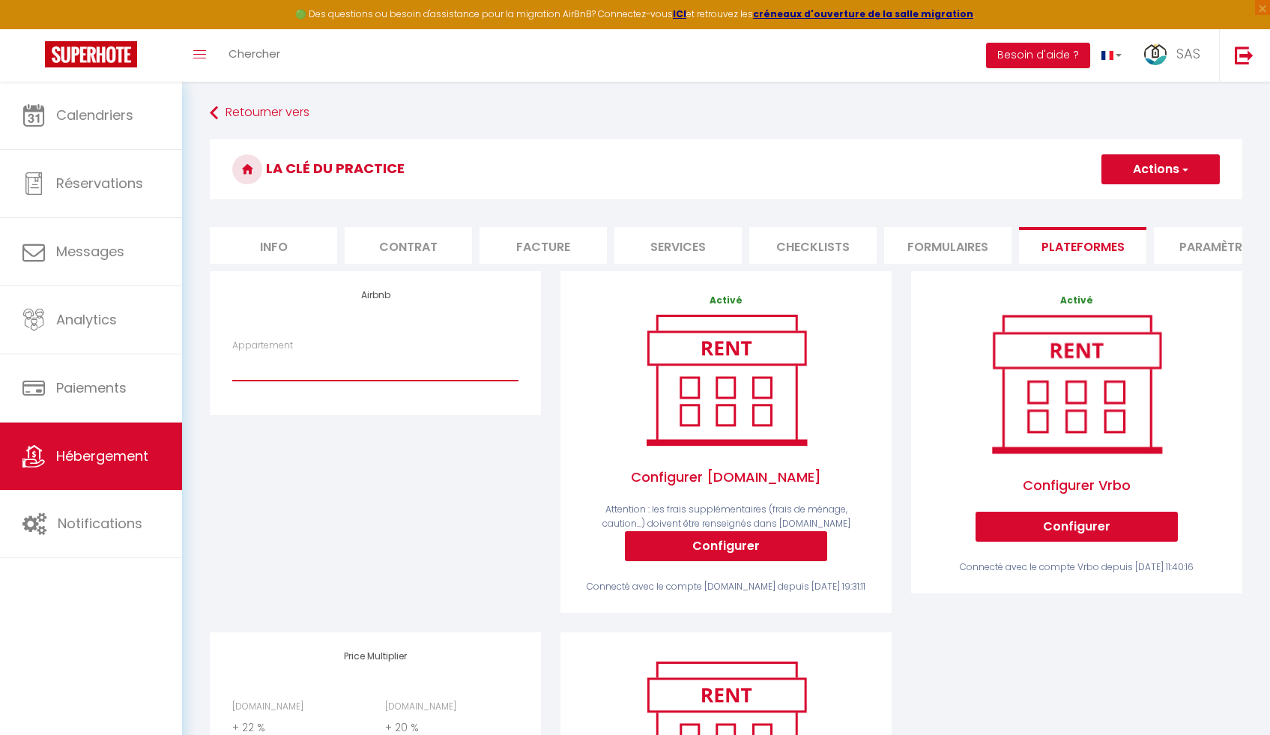
click at [329, 369] on select "La Clé Anglaise ★ WIFI ★ PARKING ★ Balcon - domidum62@gmail.com La Clé du Pract…" at bounding box center [375, 366] width 286 height 28
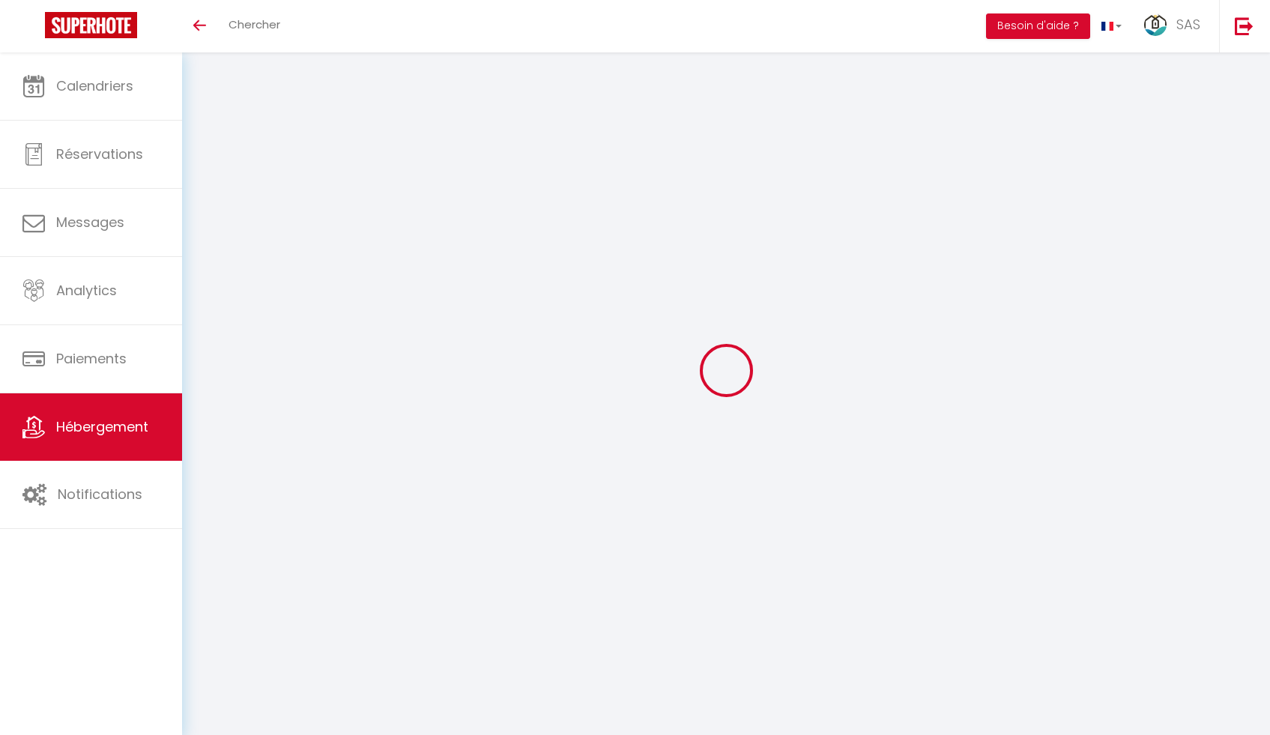
select select "+ 22 %"
select select "+ 20 %"
select select "+ 10 %"
select select "+ 15 %"
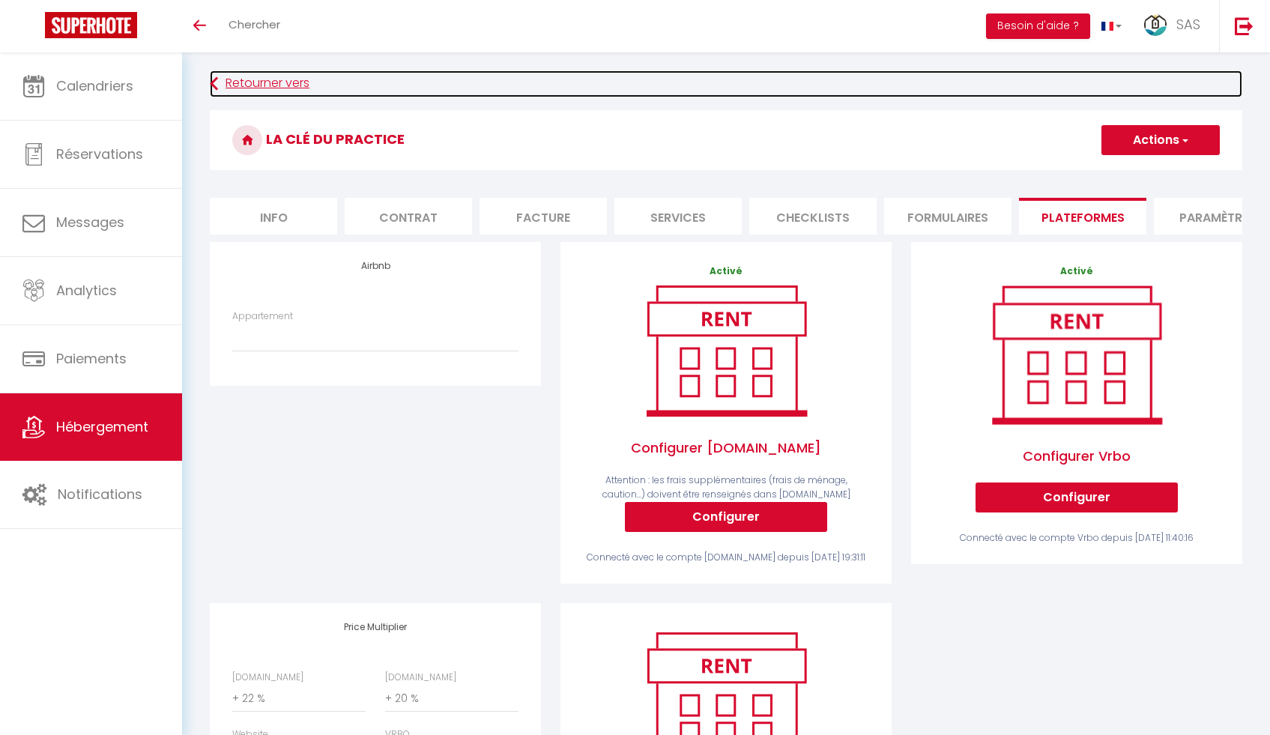
click at [278, 75] on link "Retourner vers" at bounding box center [726, 83] width 1033 height 27
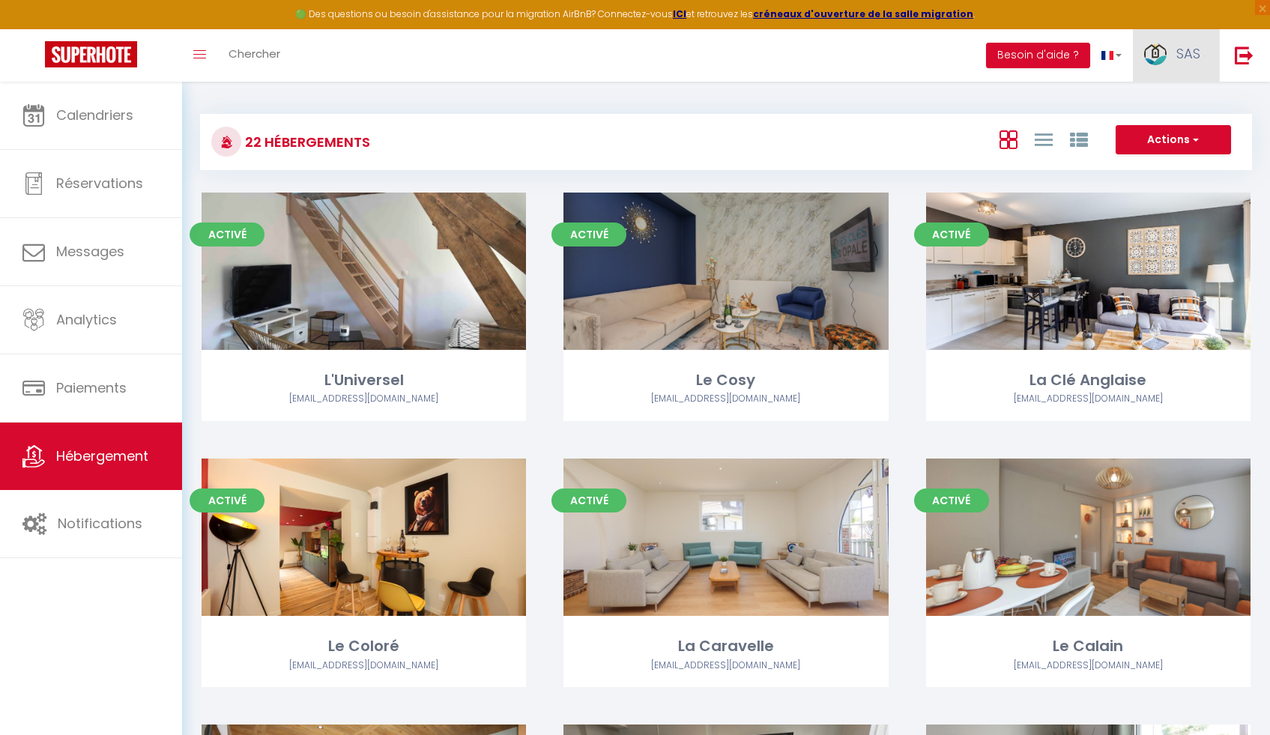
click at [1172, 55] on link "SAS" at bounding box center [1176, 55] width 86 height 52
click at [1168, 105] on link "Paramètres" at bounding box center [1159, 103] width 111 height 25
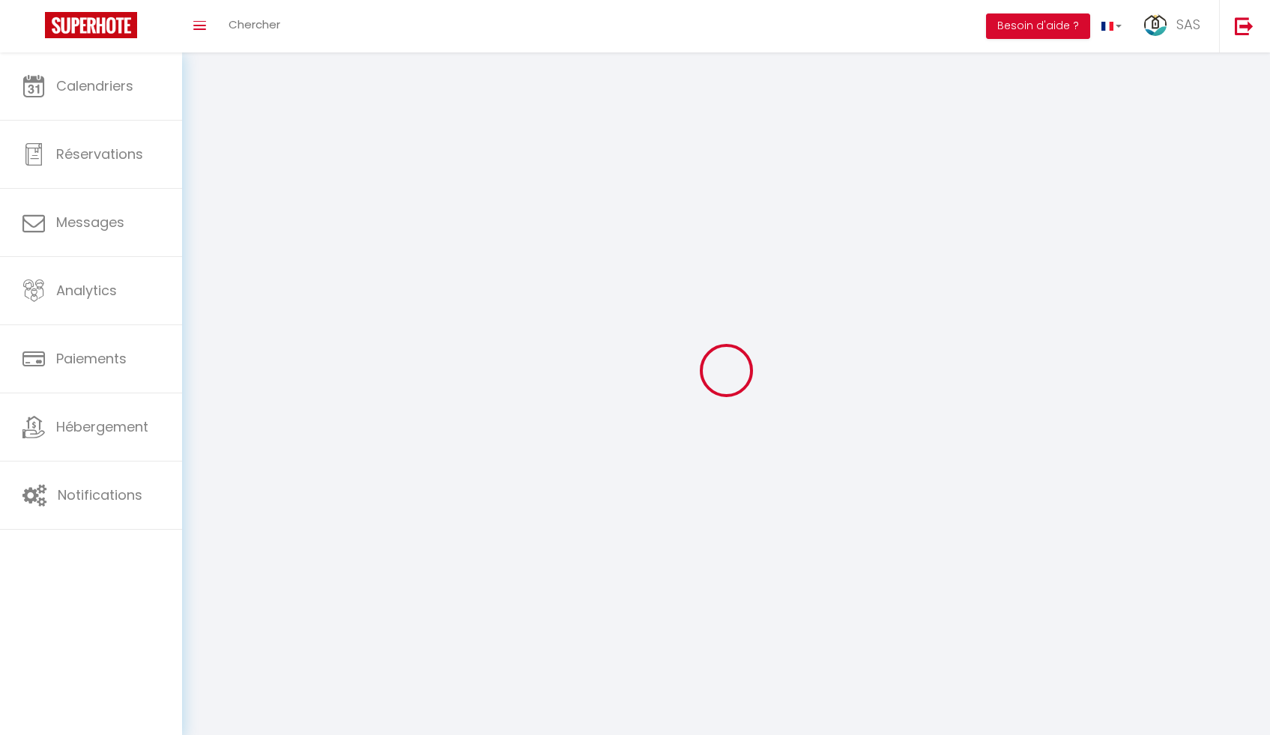
type input "SAS"
type input "CONCIERGERIE LES CLES D'OPALE"
type input "0613673019"
type input "[STREET_ADDRESS], chemin de laby"
type input "62380"
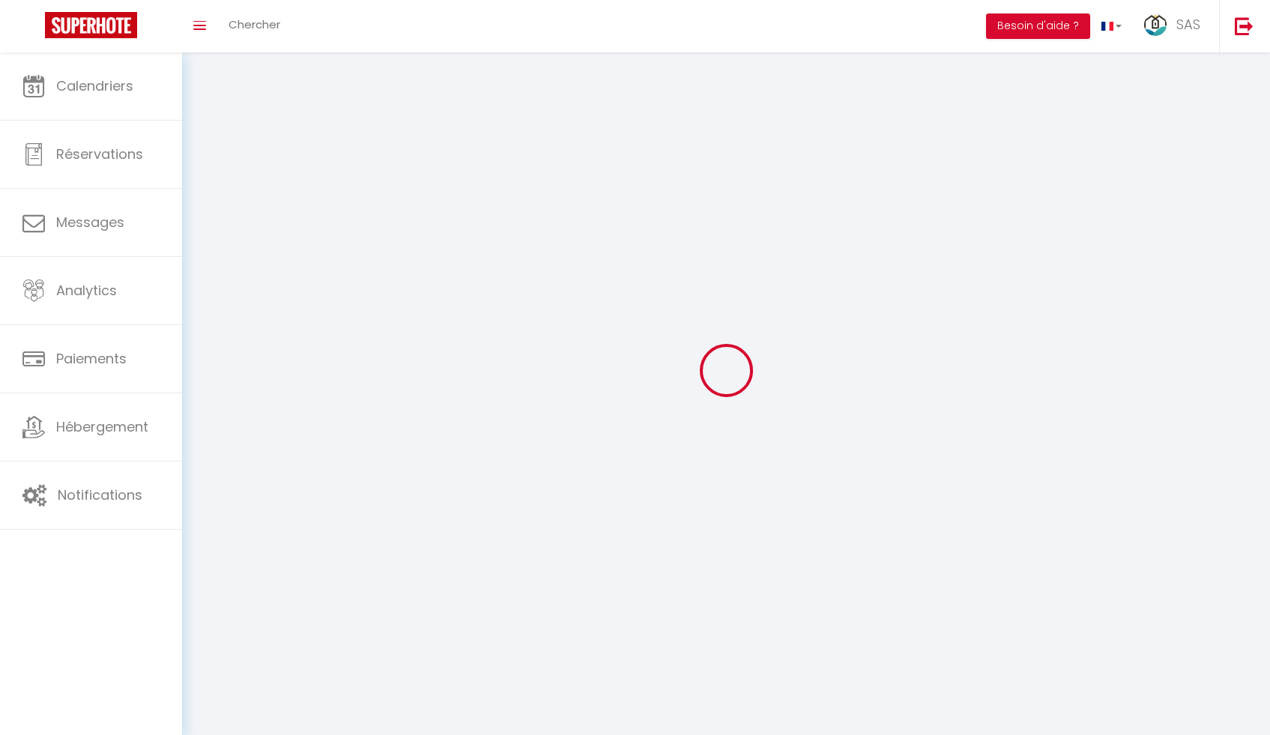
type input "Lumbres"
type input "XrcANHeYqOCXSJhw4Igtg2DYx"
type input "vz83CgWRKYWOEd0DcY3P4Sl6L"
type input "[URL][DOMAIN_NAME]"
type input "FO27250"
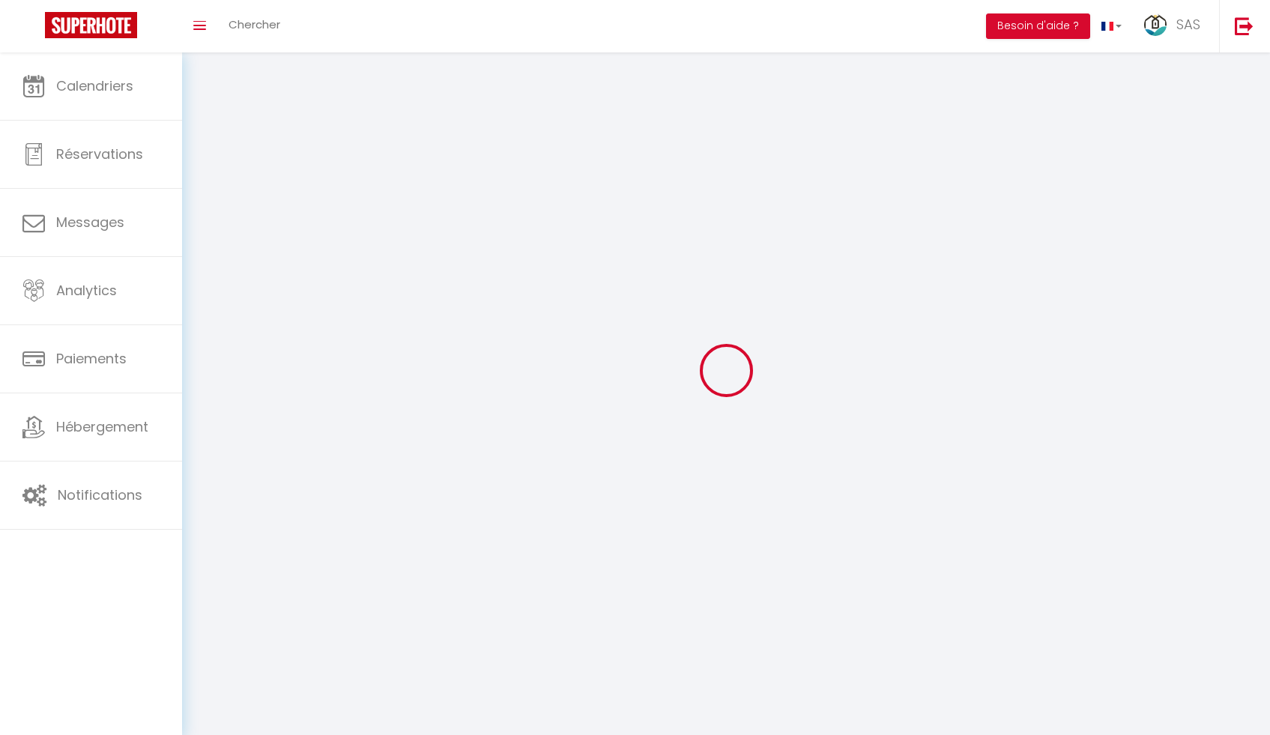
select select "28"
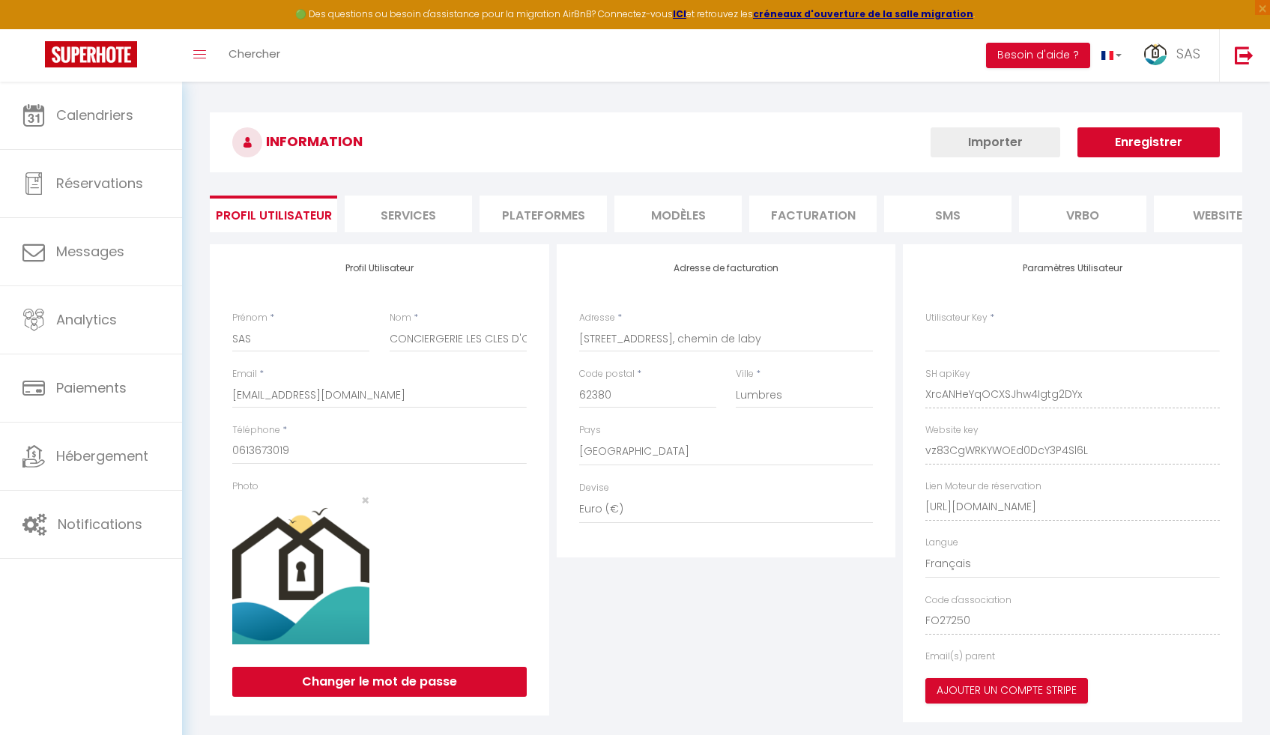
type input "XrcANHeYqOCXSJhw4Igtg2DYx"
type input "vz83CgWRKYWOEd0DcY3P4Sl6L"
type input "[URL][DOMAIN_NAME]"
select select "fr"
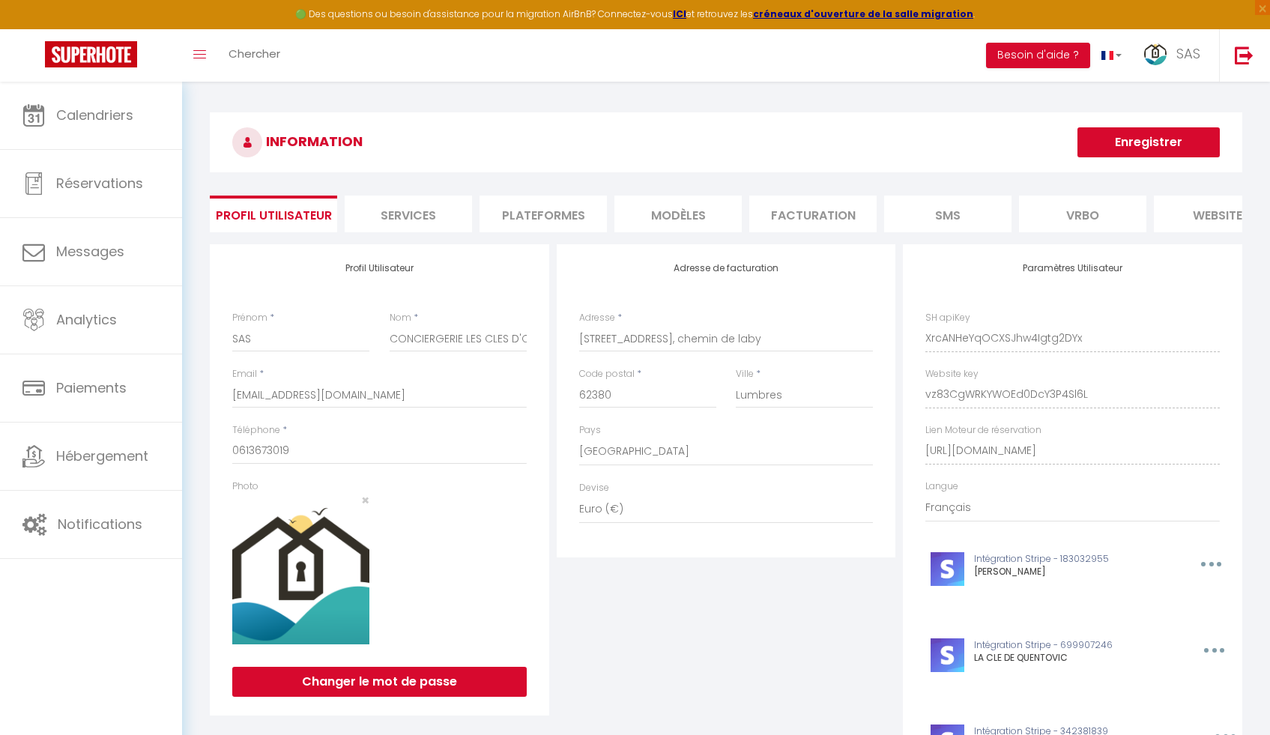
click at [523, 214] on li "Plateformes" at bounding box center [543, 214] width 127 height 37
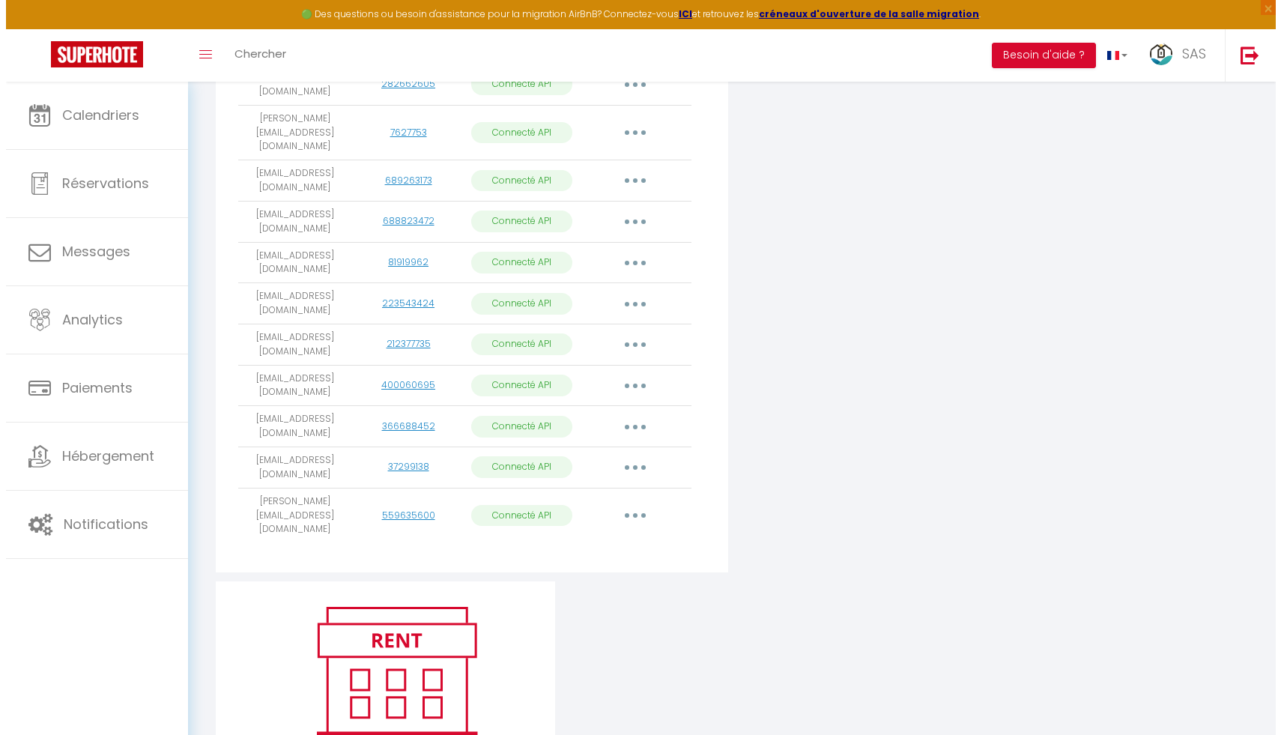
scroll to position [742, 0]
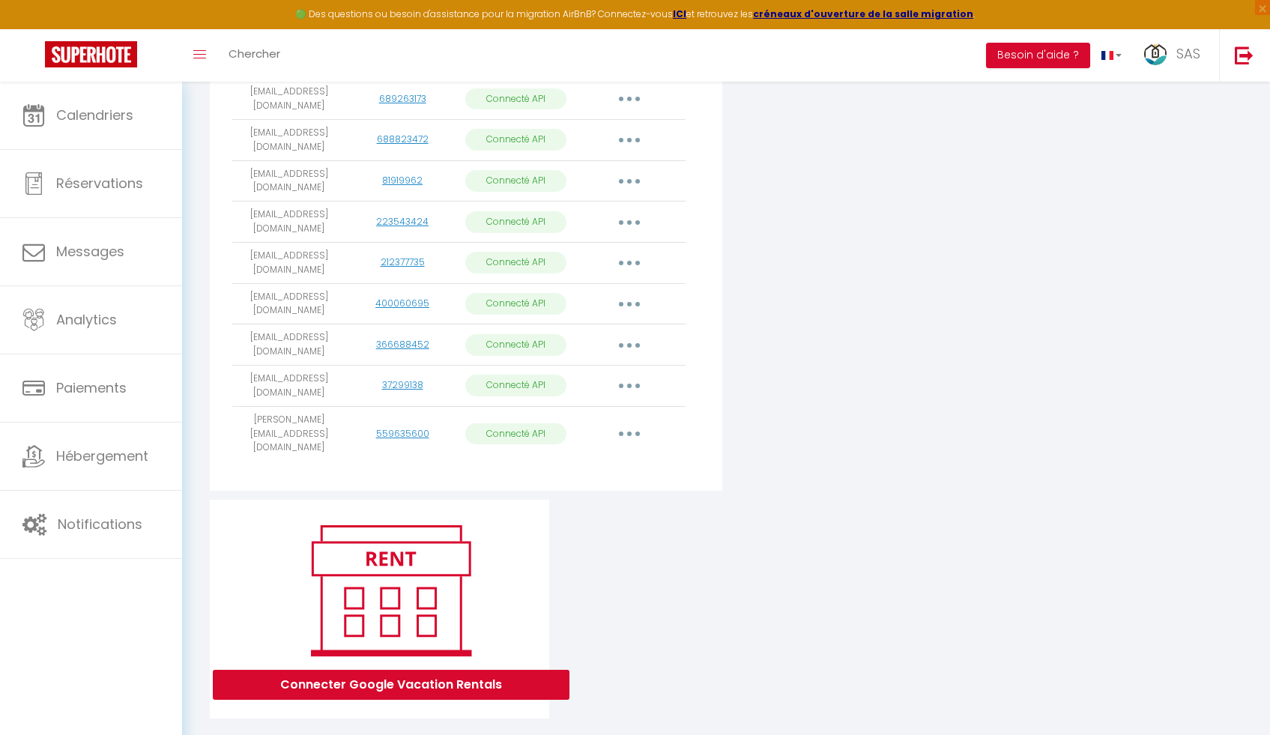
click at [635, 422] on button "button" at bounding box center [630, 434] width 42 height 24
click at [579, 456] on link "Importer les appartements" at bounding box center [563, 468] width 166 height 25
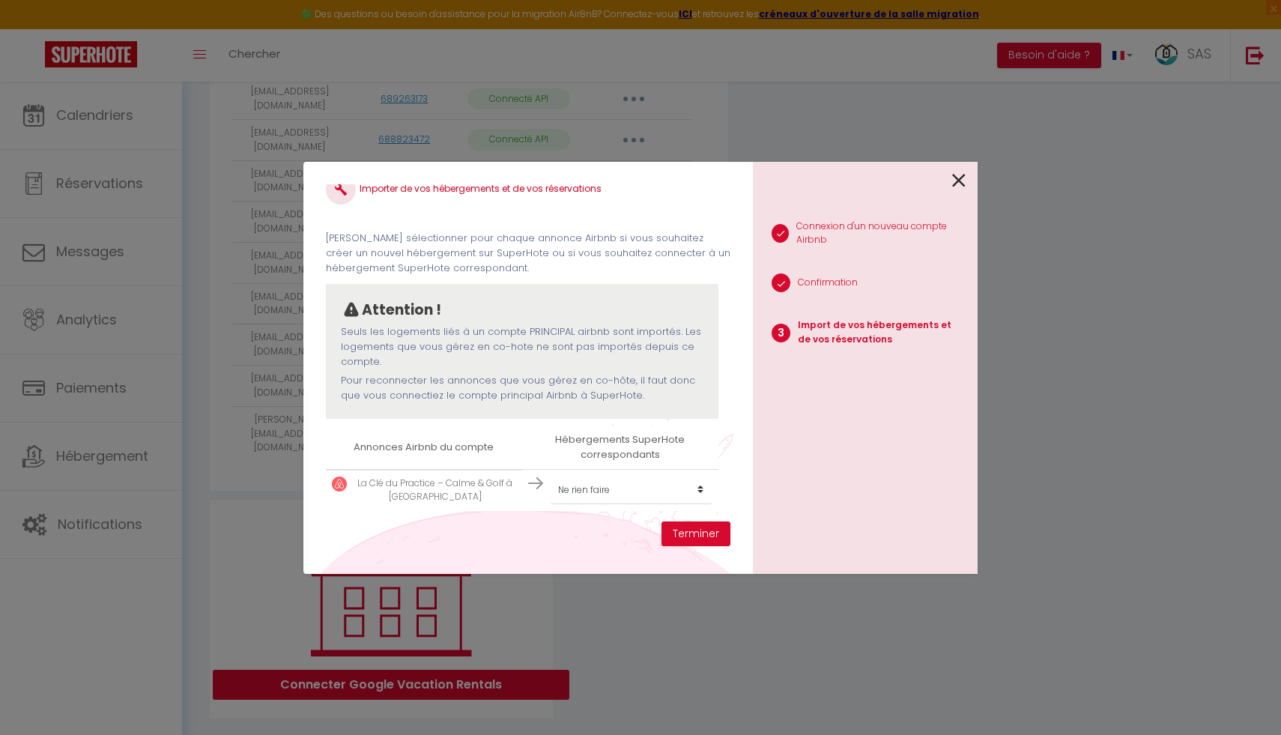
scroll to position [23, 0]
click at [589, 490] on select "Créer un nouvel hébergement Ne rien faire L'Universel Le Cosy La Clé Anglaise L…" at bounding box center [631, 489] width 161 height 28
select select "63613"
click at [551, 475] on select "Créer un nouvel hébergement Ne rien faire L'Universel Le Cosy La Clé Anglaise L…" at bounding box center [631, 489] width 161 height 28
click at [683, 540] on button "Terminer" at bounding box center [696, 534] width 69 height 25
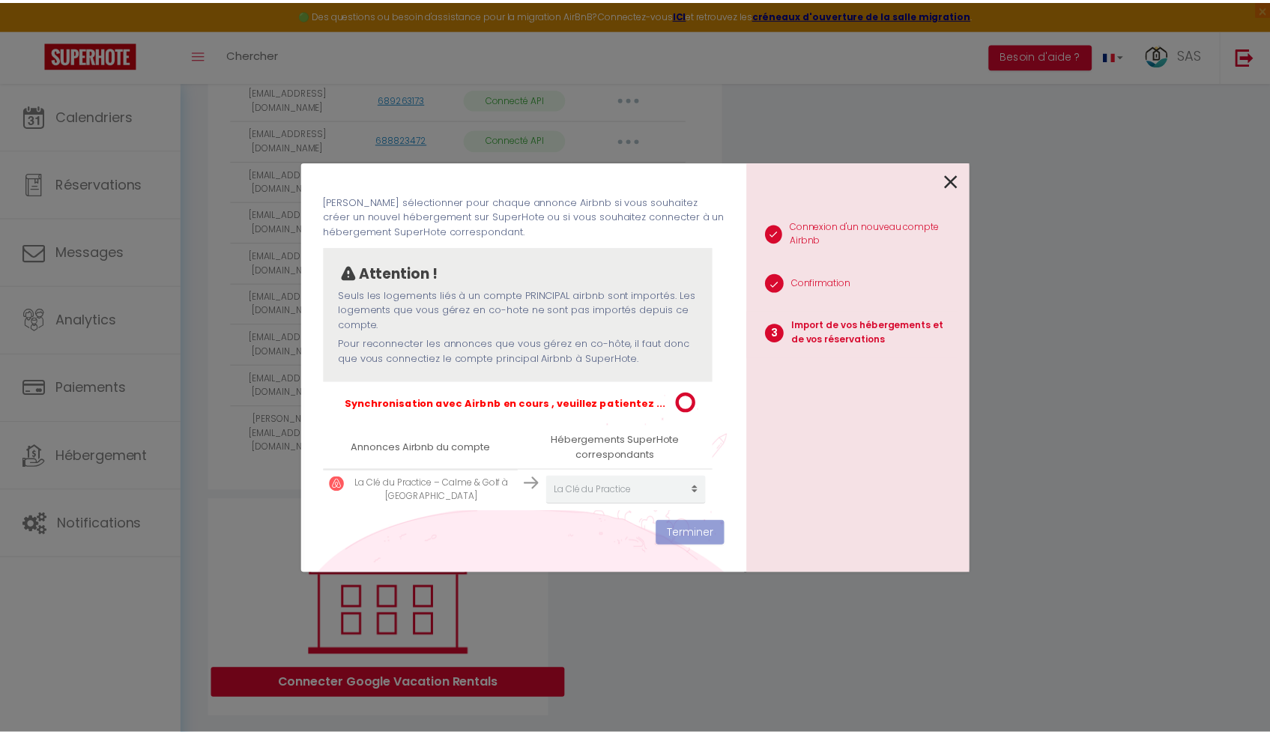
scroll to position [61, 0]
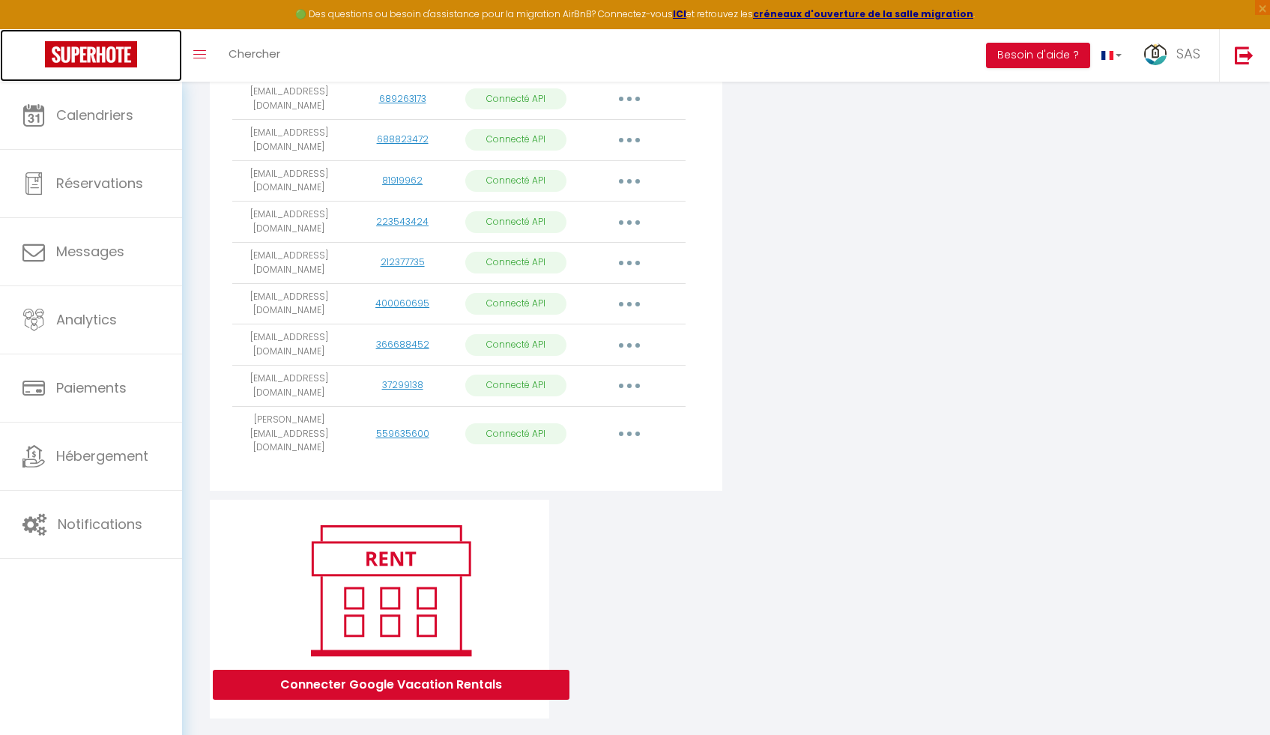
click at [88, 58] on img at bounding box center [91, 54] width 92 height 26
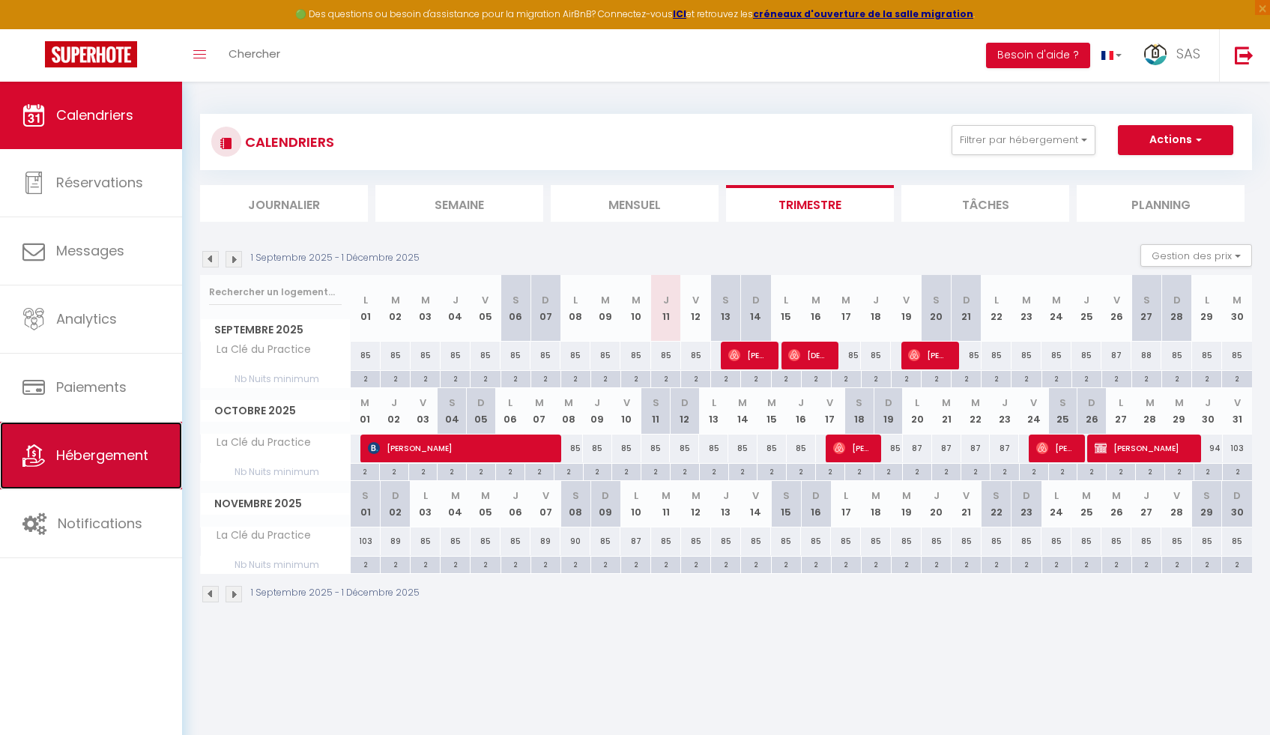
click at [85, 451] on span "Hébergement" at bounding box center [102, 455] width 92 height 19
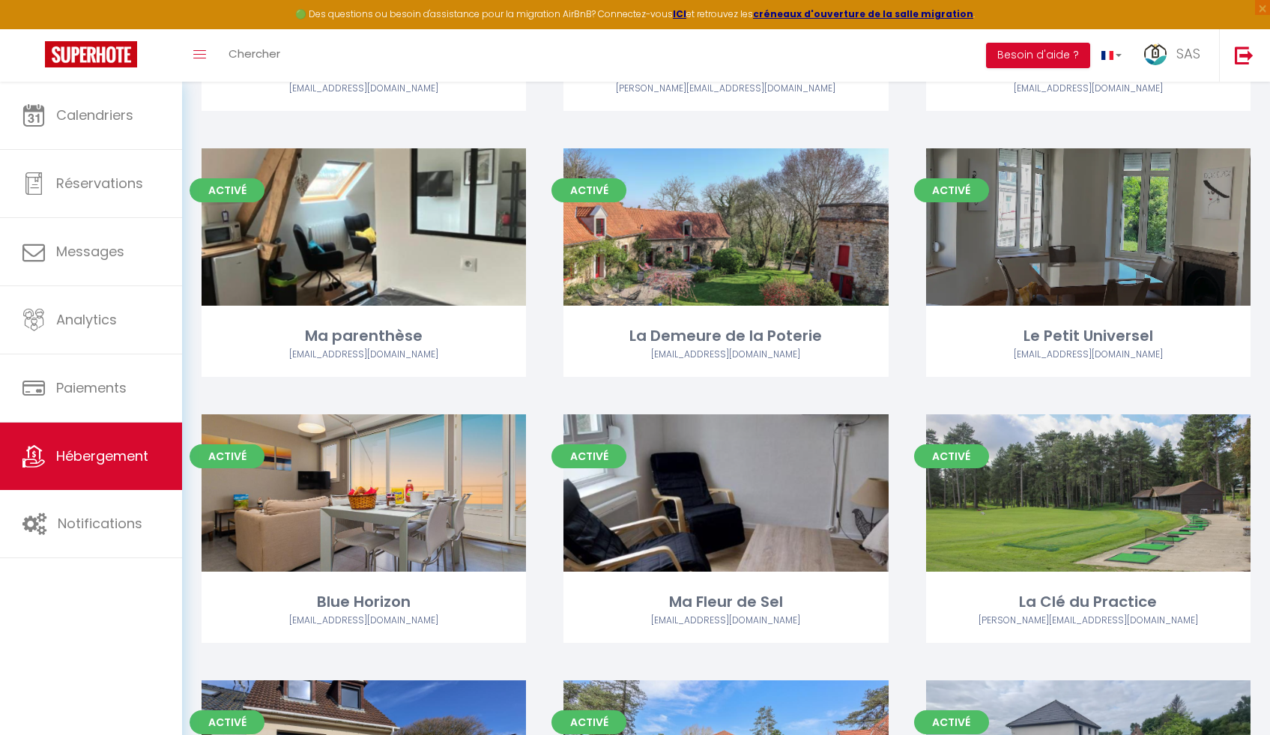
scroll to position [916, 0]
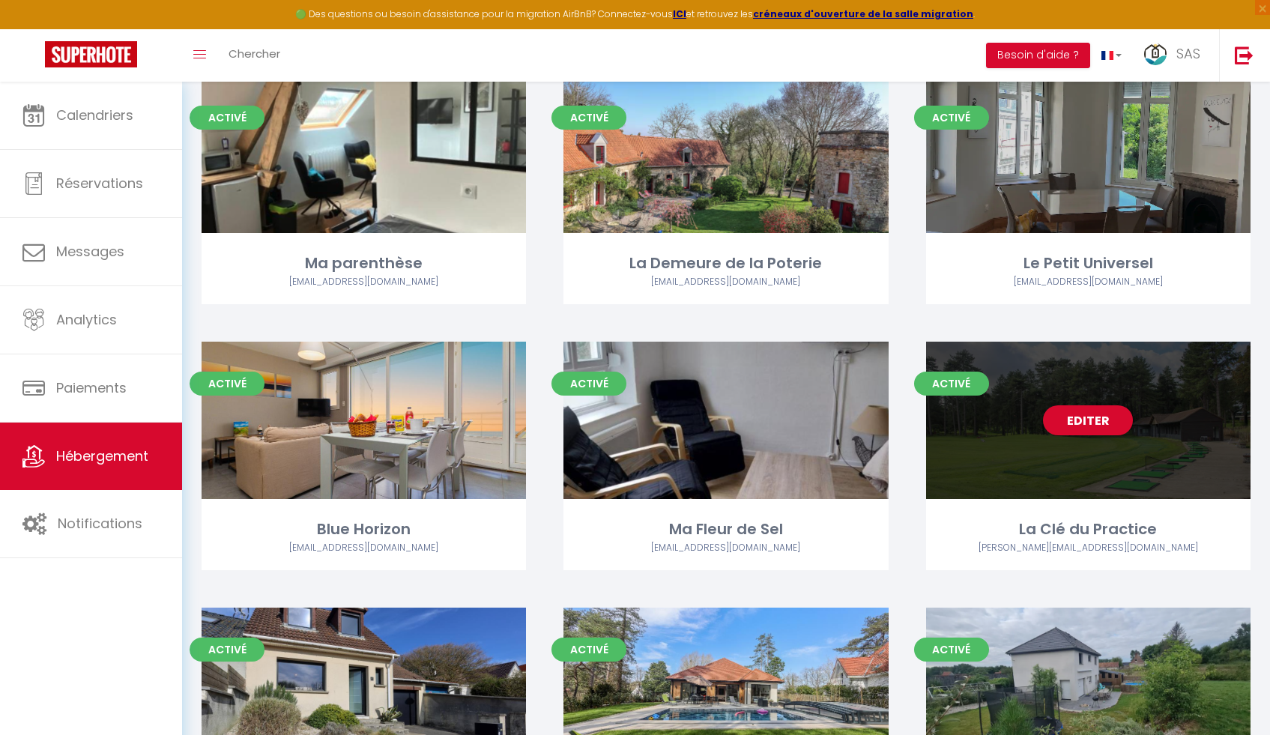
click at [1108, 428] on link "Editer" at bounding box center [1088, 420] width 90 height 30
select select "3"
select select "2"
select select "1"
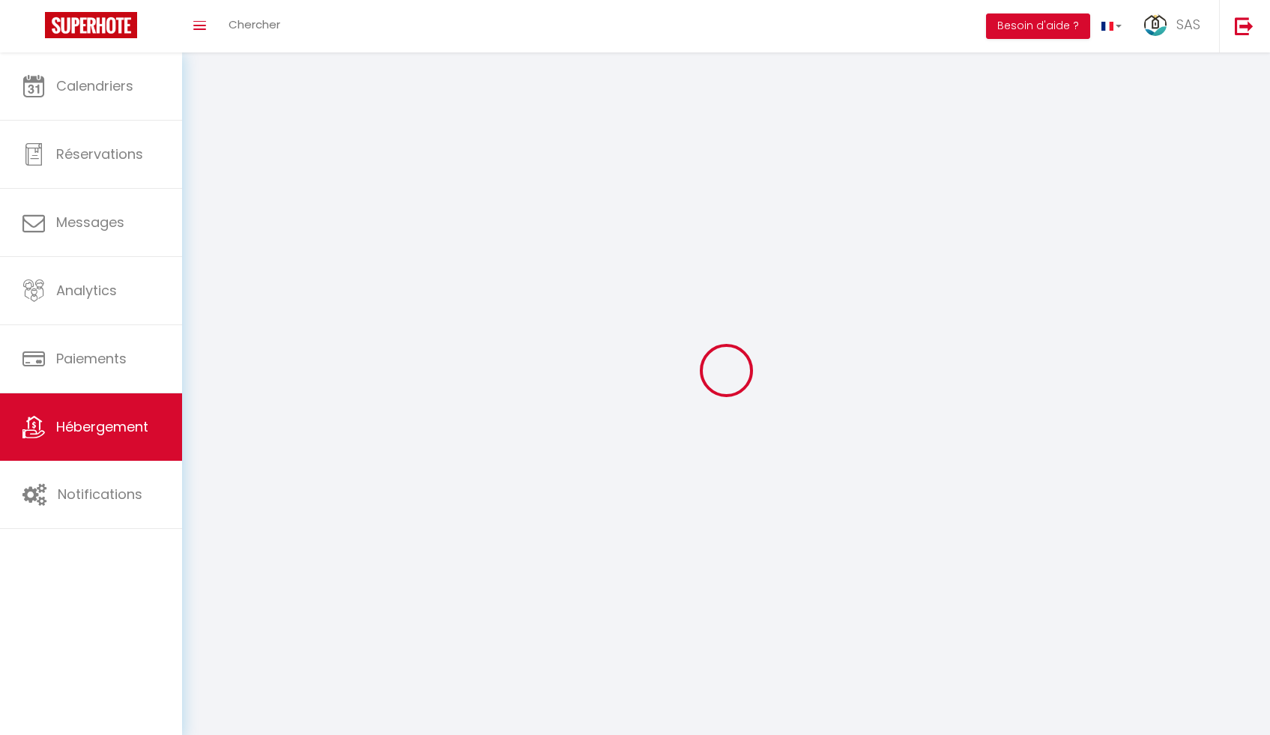
select select
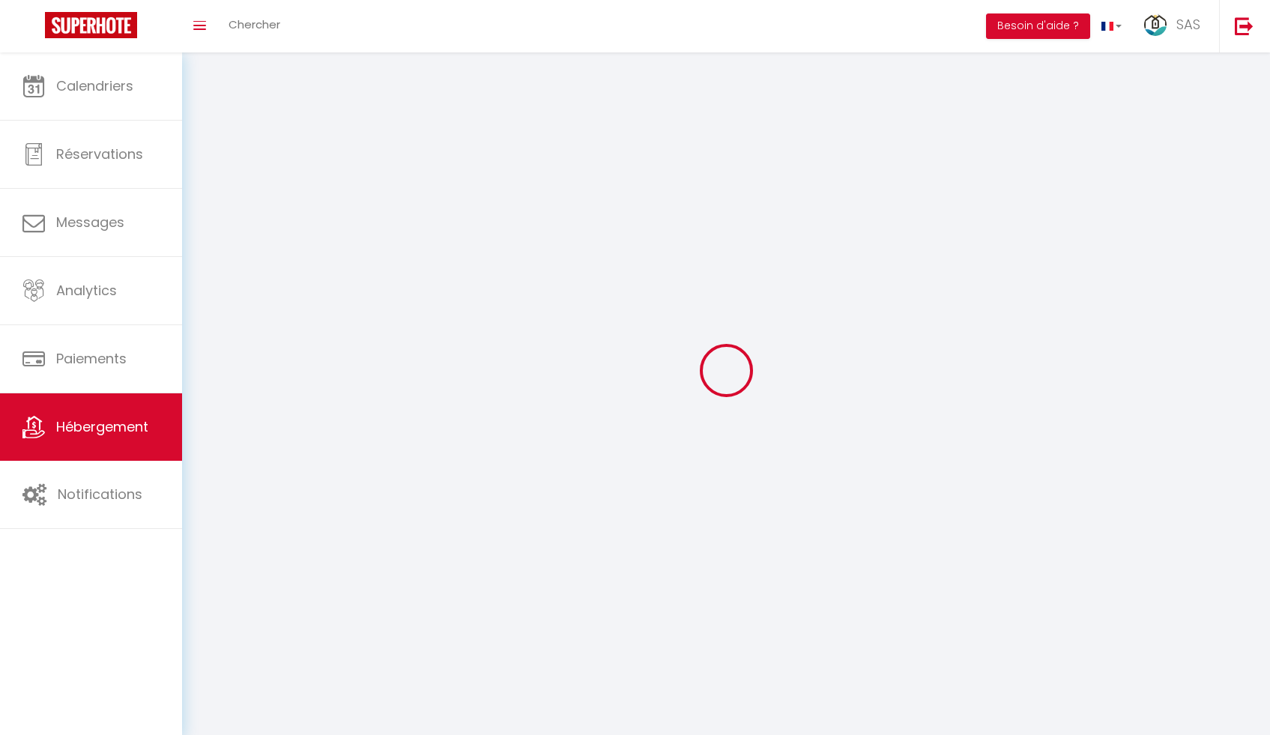
checkbox input "false"
select select
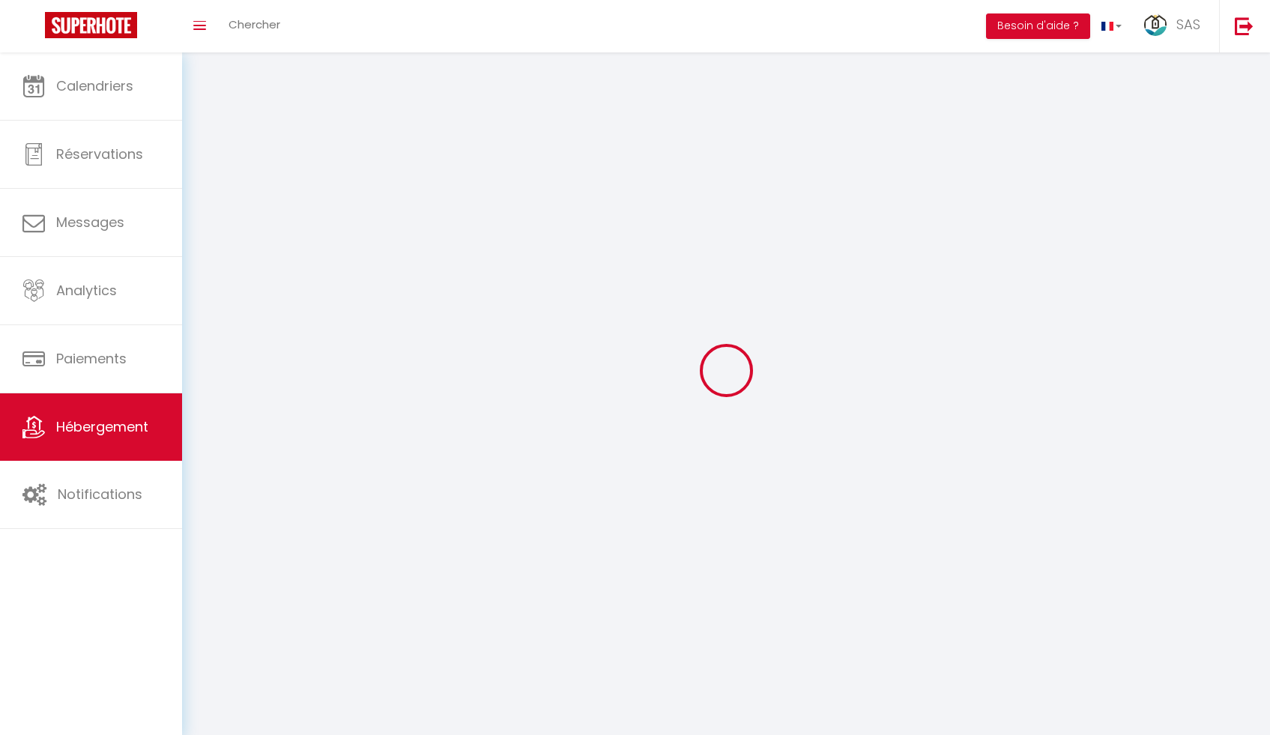
select select
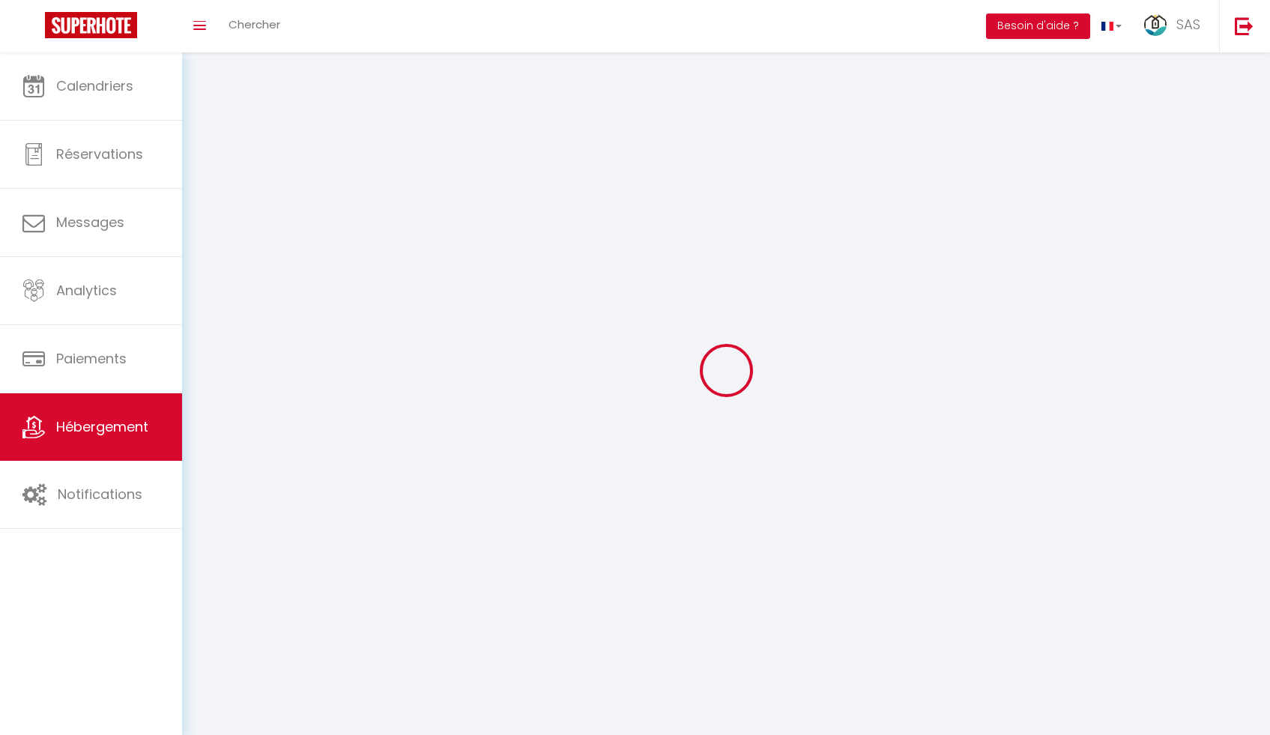
select select
checkbox input "false"
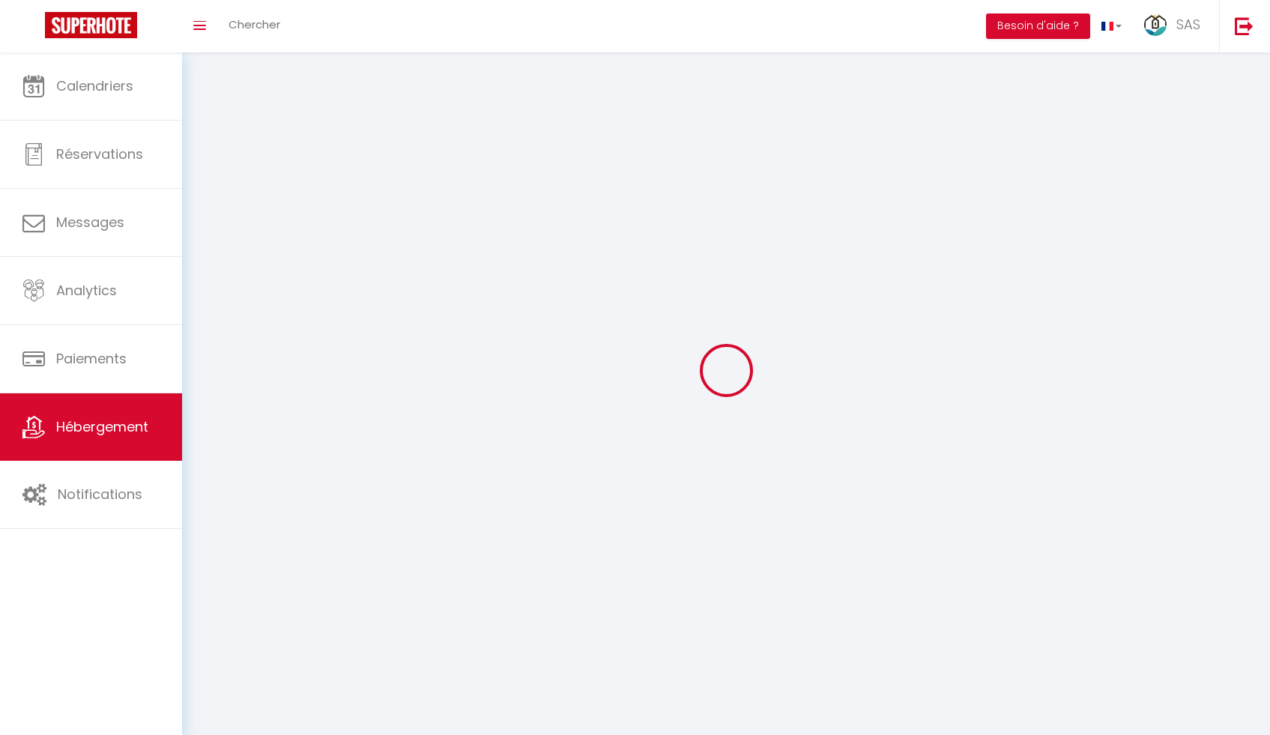
select select
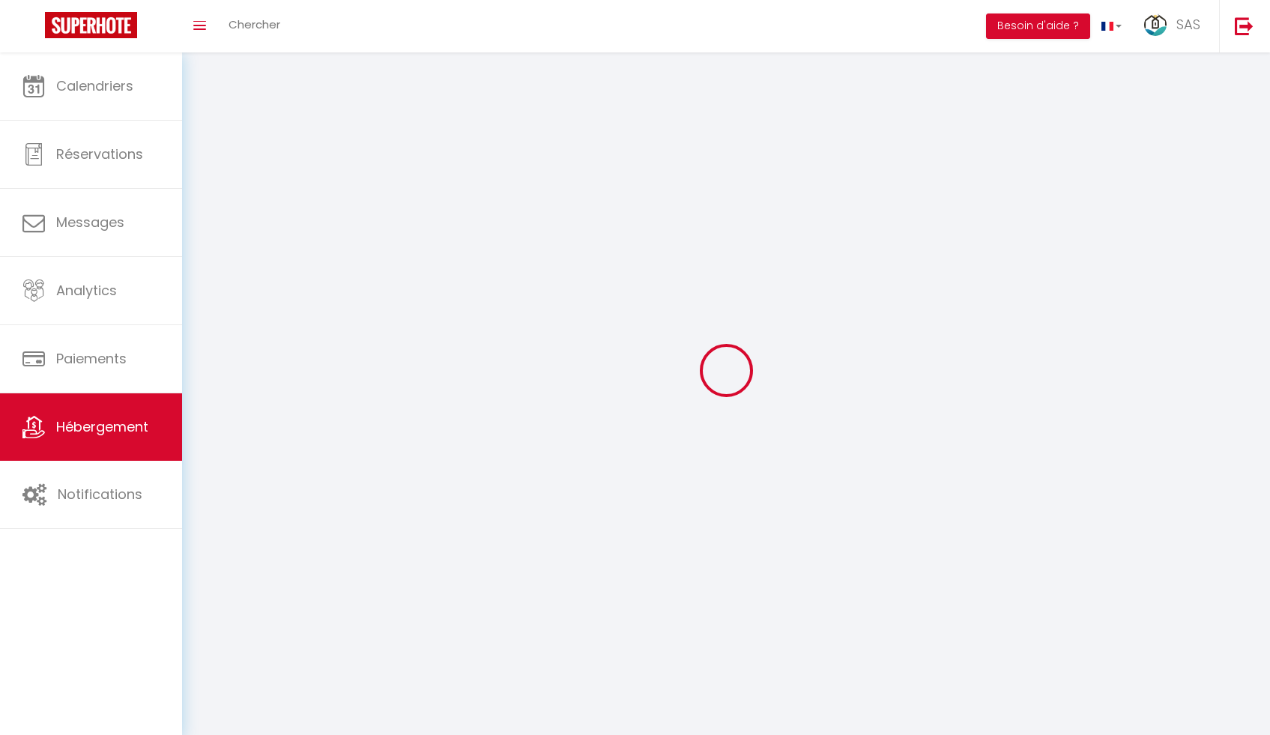
select select
checkbox input "false"
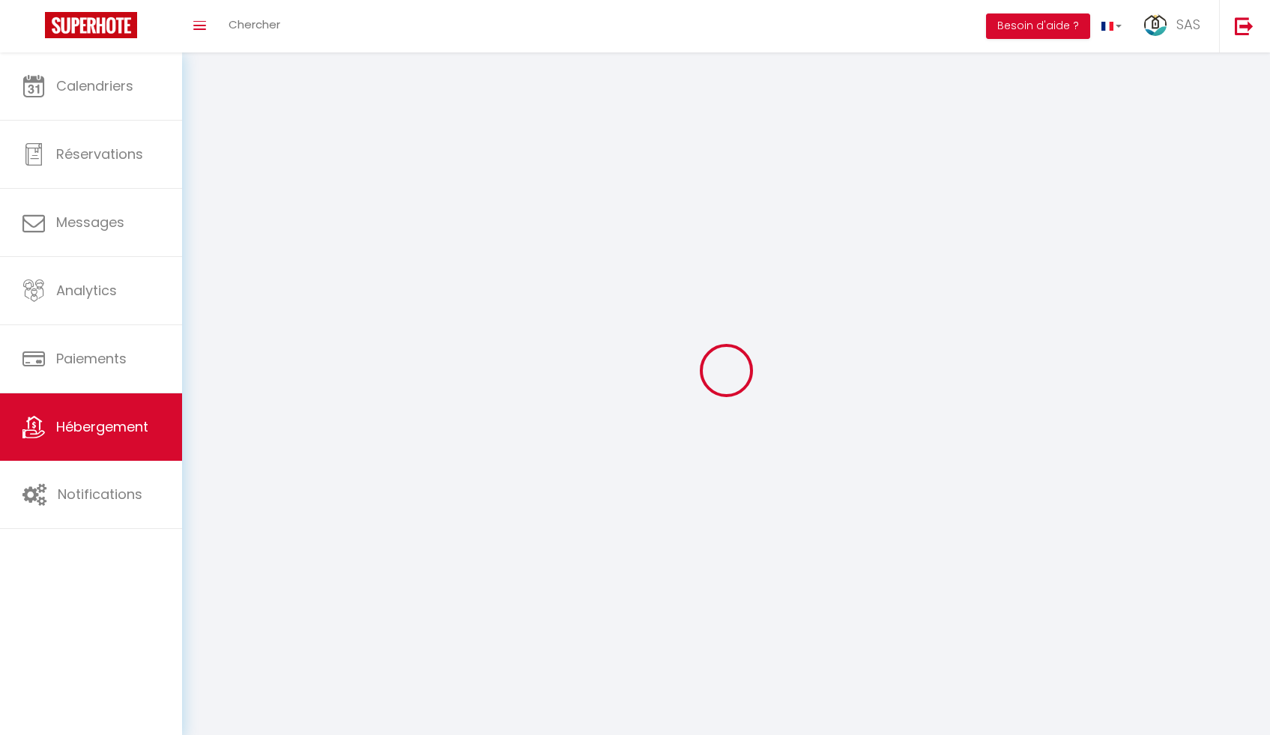
checkbox input "false"
select select
select select "1"
select select
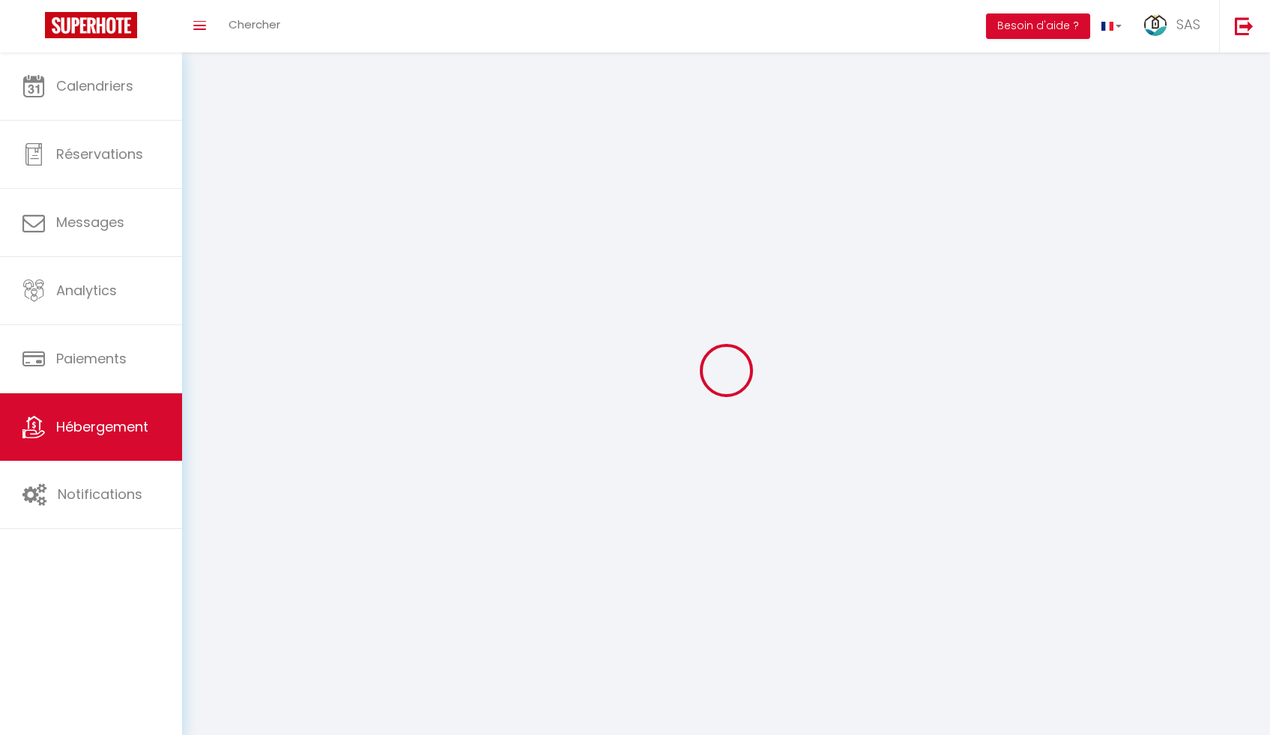
select select "28"
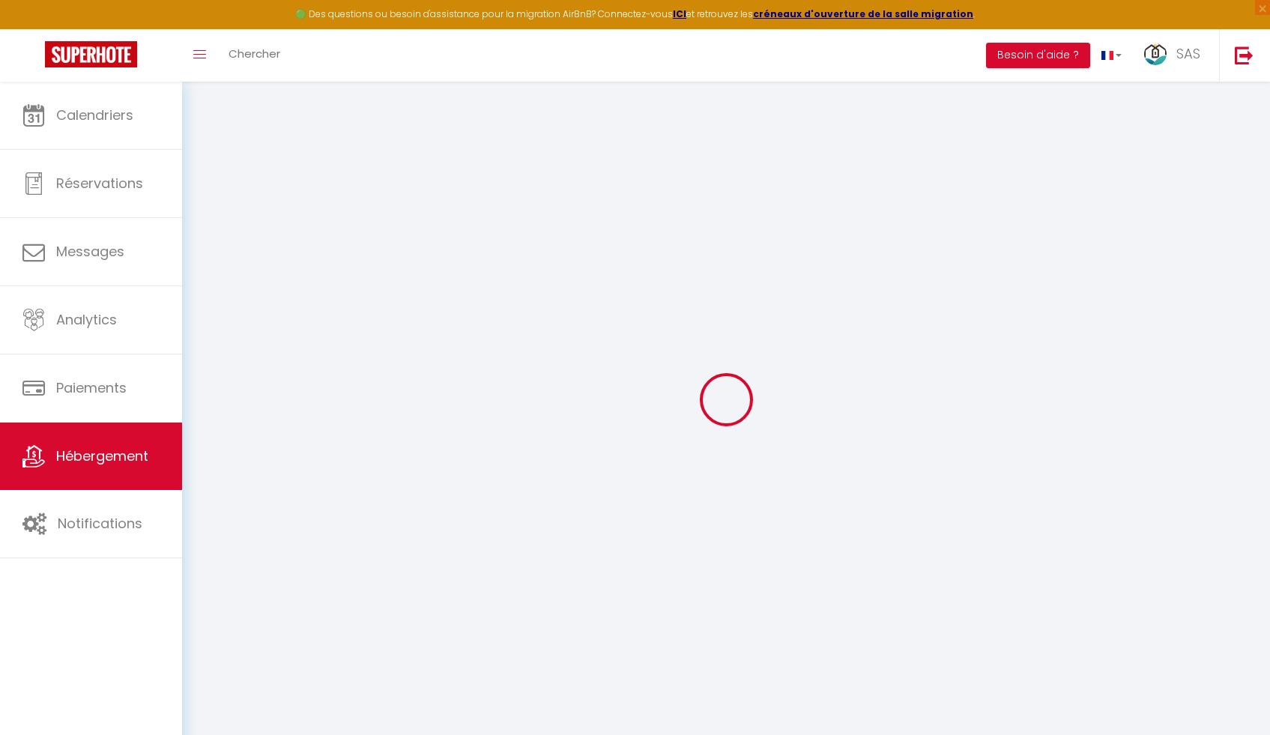
select select
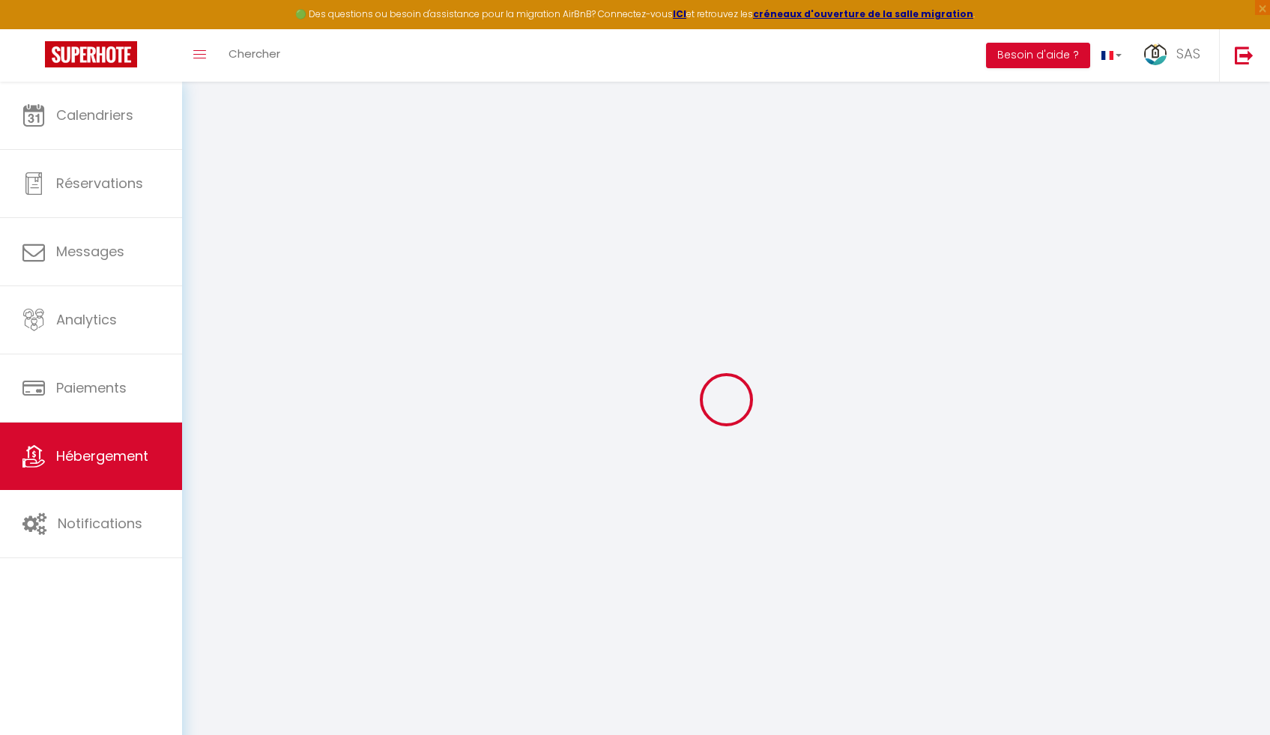
select select
checkbox input "false"
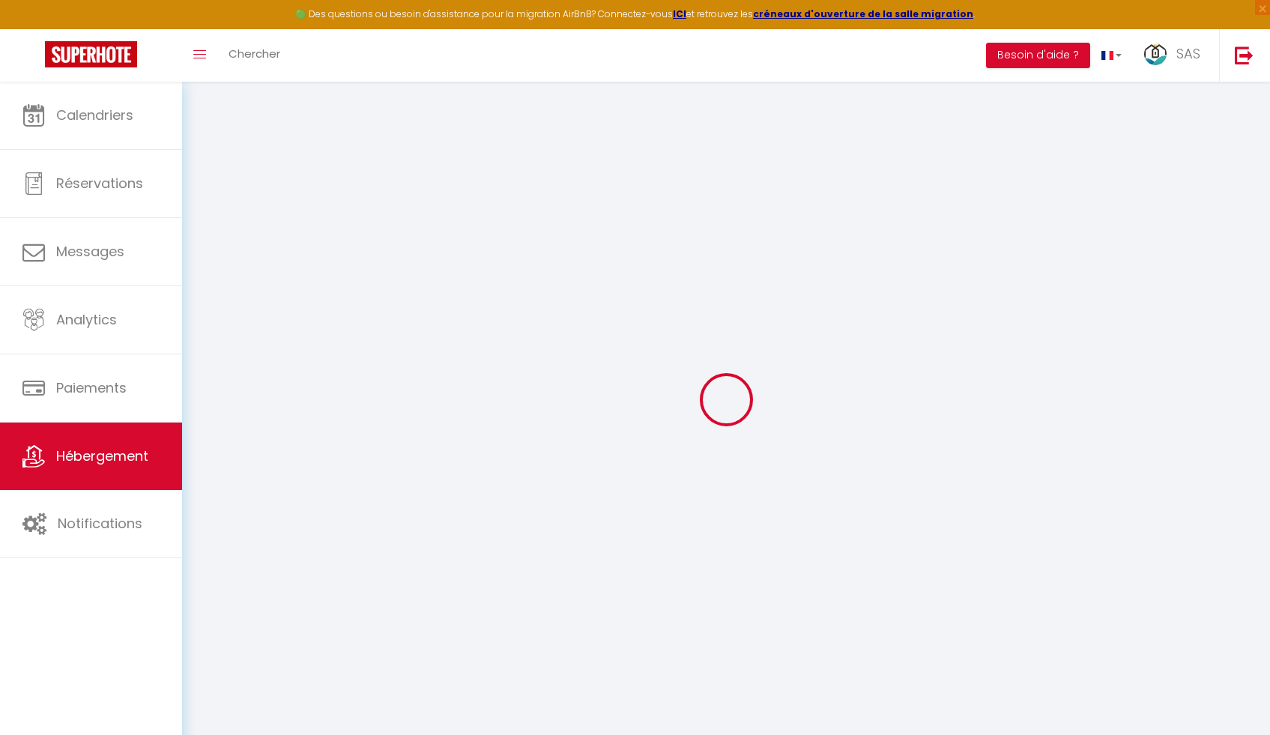
select select
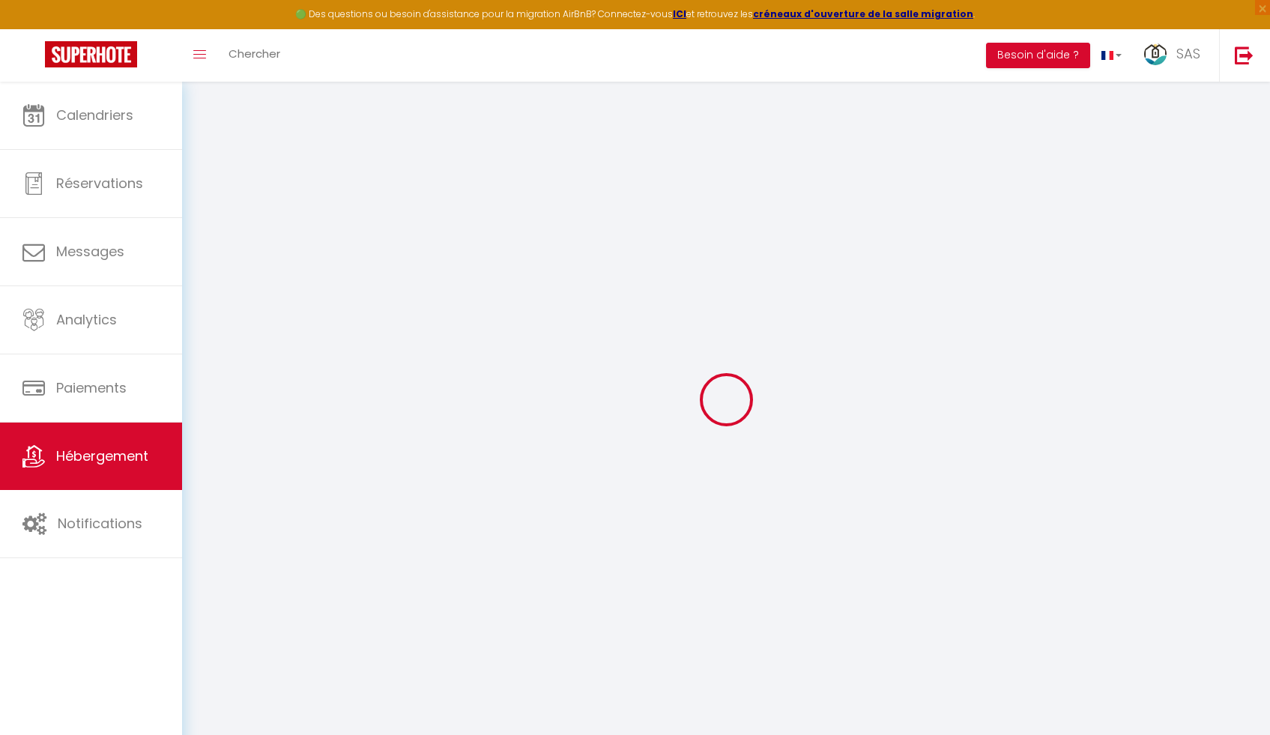
select select
checkbox input "false"
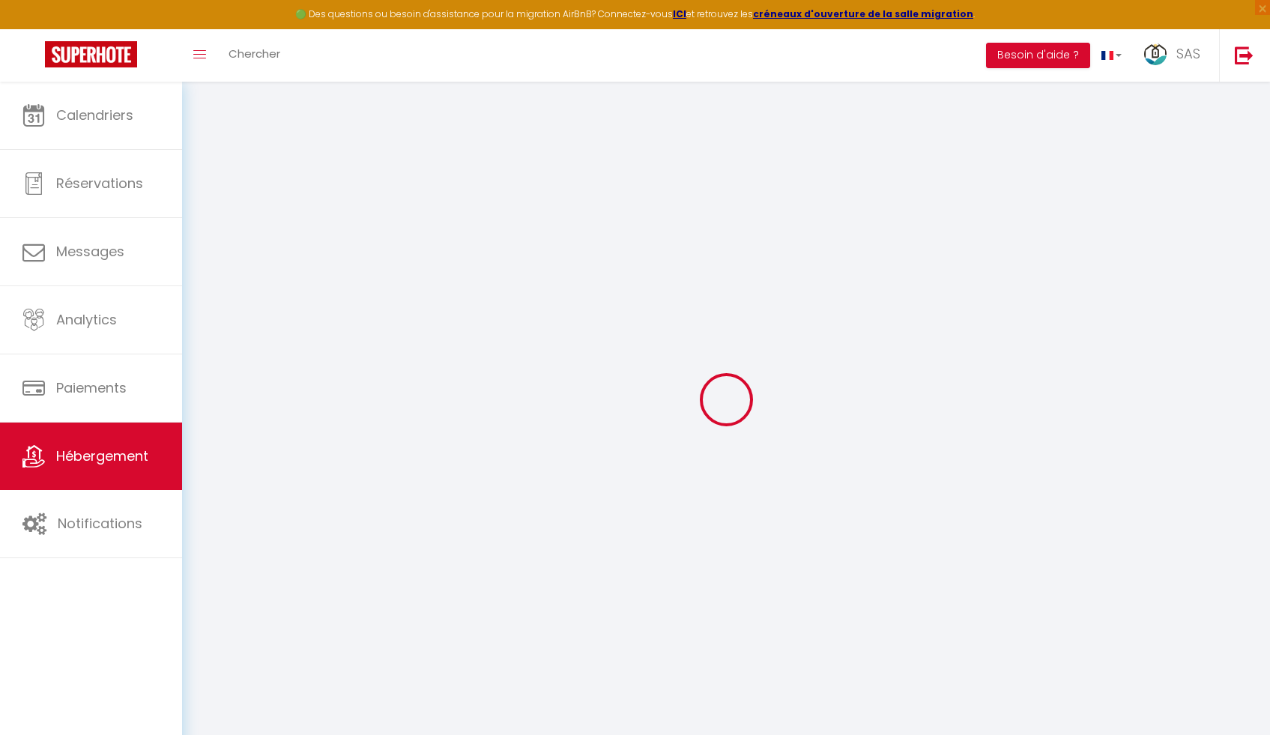
checkbox input "false"
select select
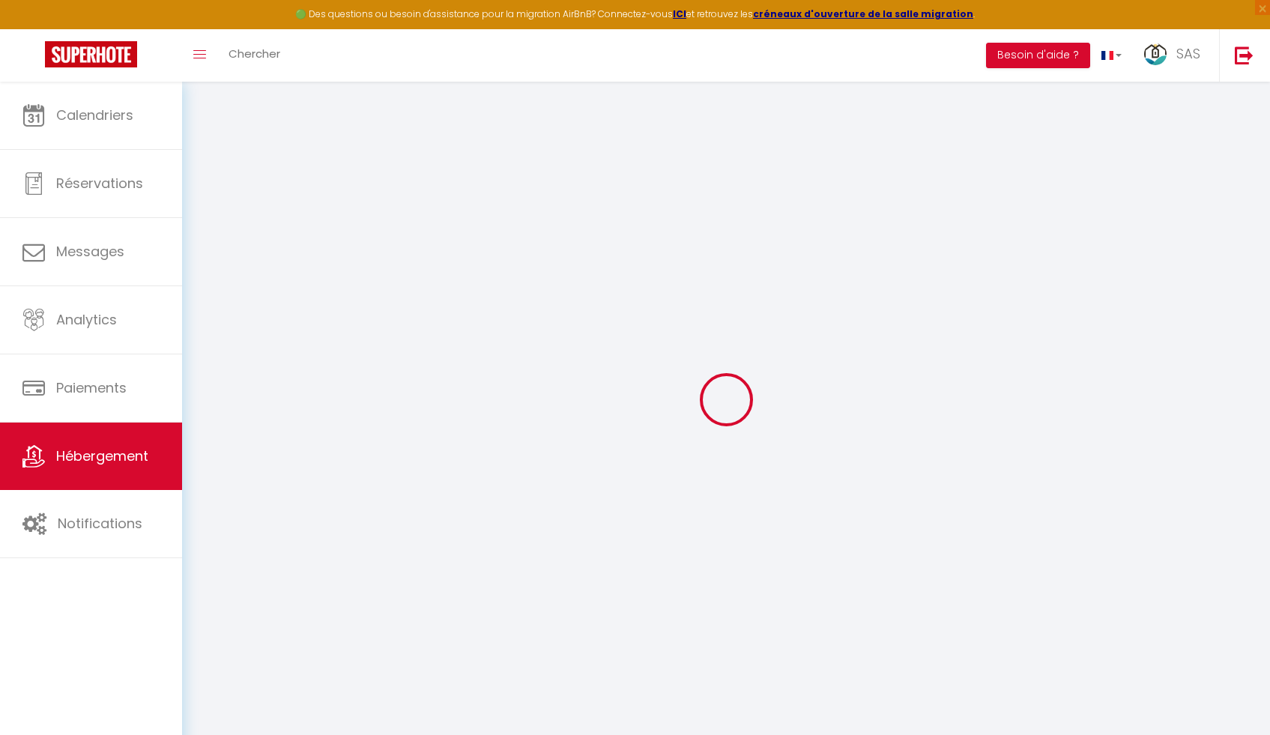
select select
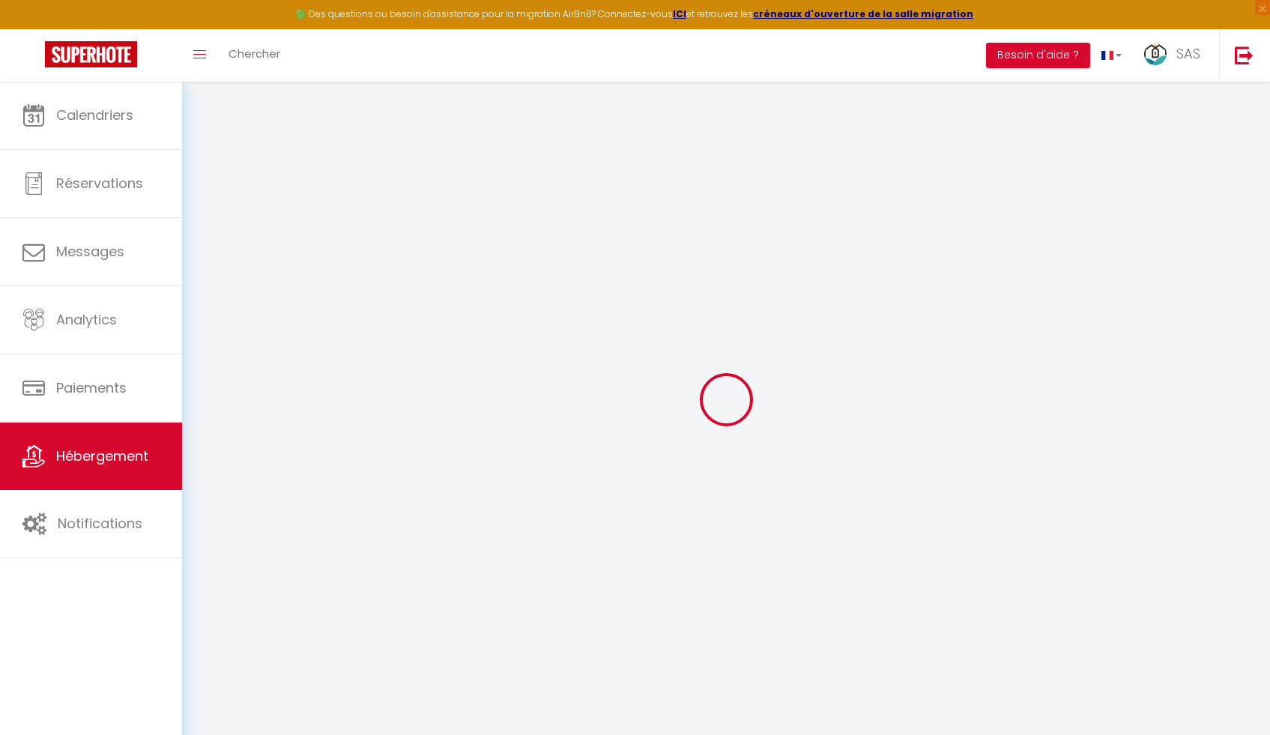
checkbox input "false"
select select
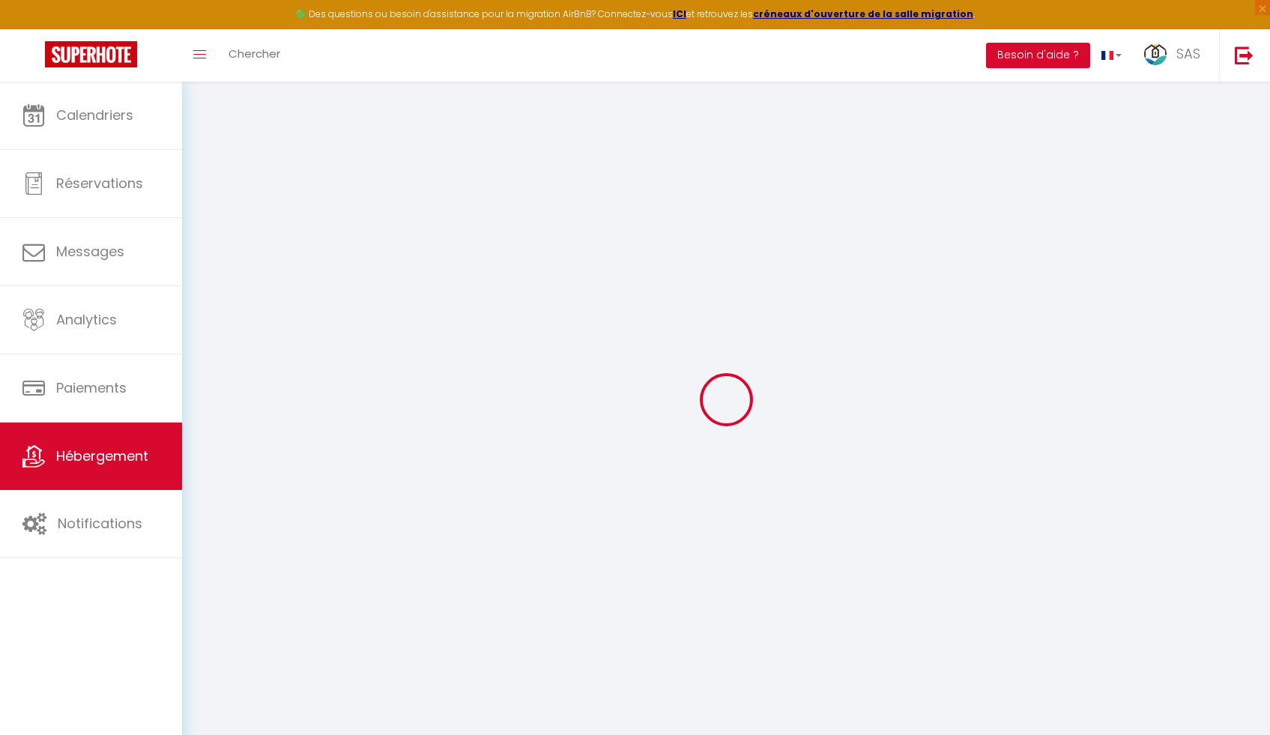
select select
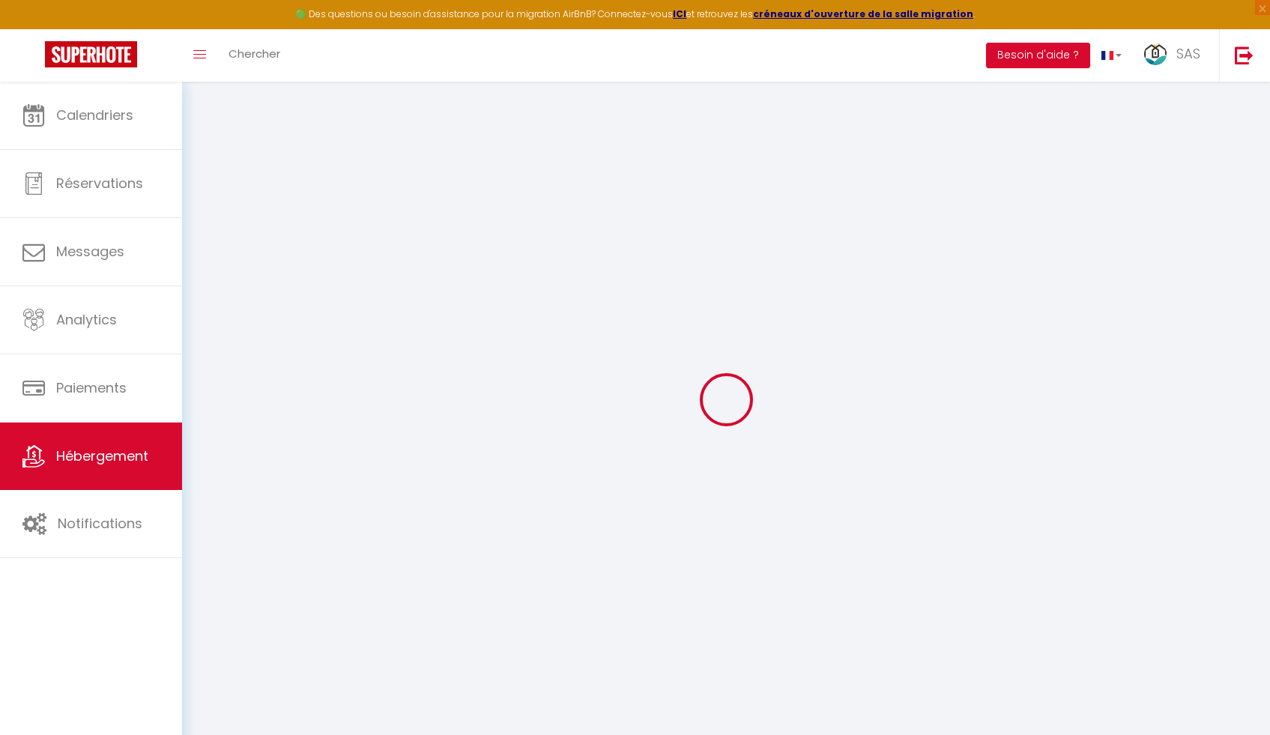
select select
checkbox input "false"
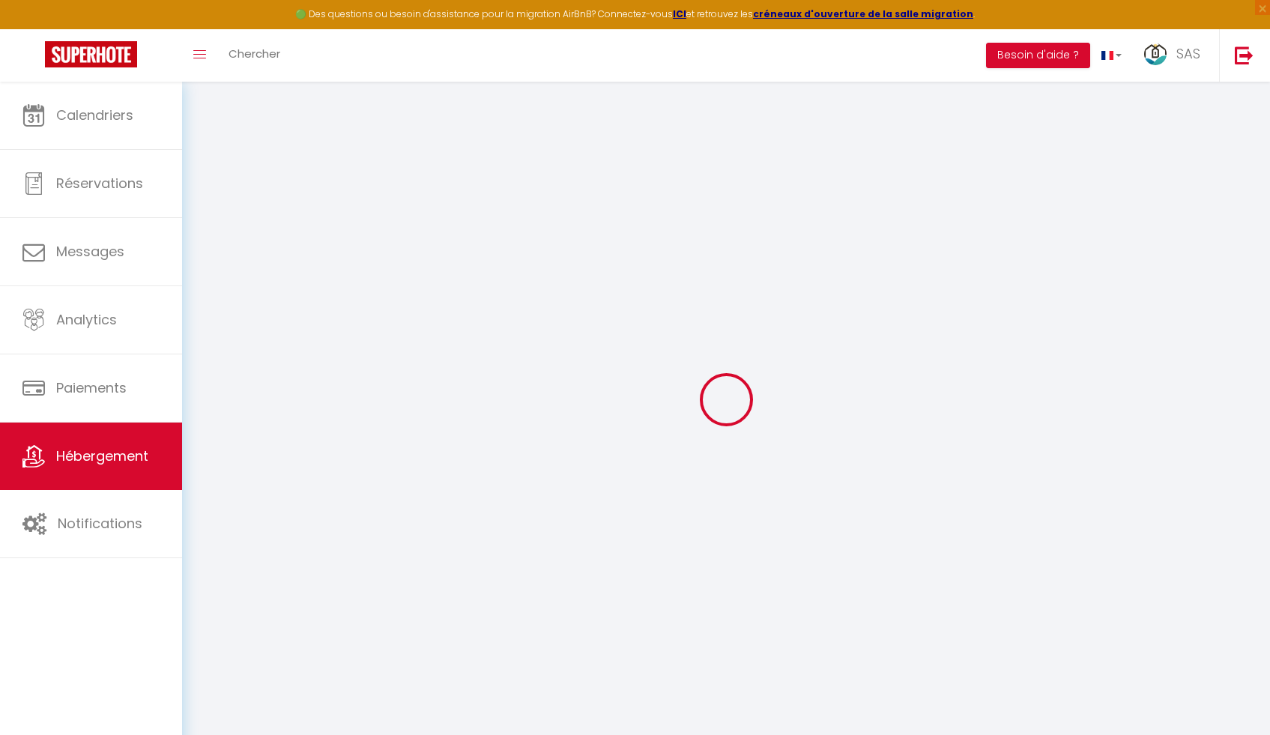
checkbox input "false"
select select
type input "La Clé du Practice"
type input "[PERSON_NAME]"
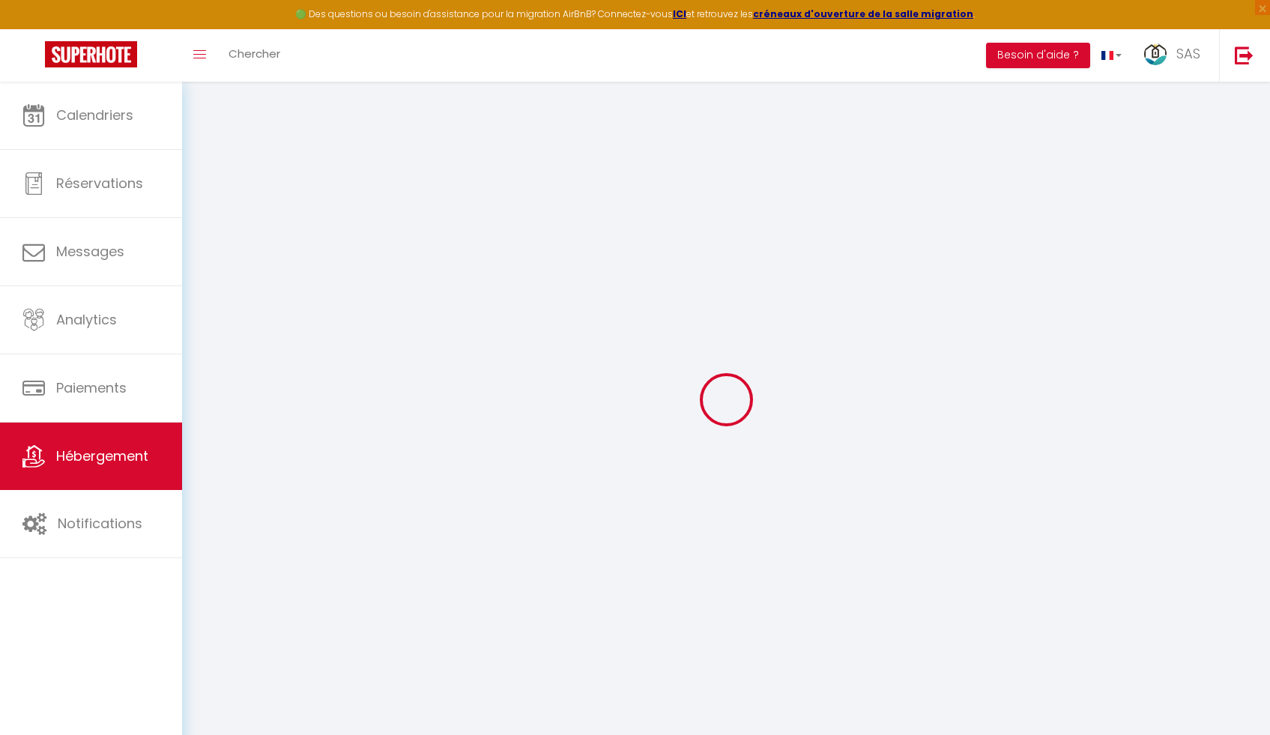
type input "MOREL"
type input "20 allée des aubépines"
type input "62152"
type input "Neufchâtel-Hardelot"
select select "2"
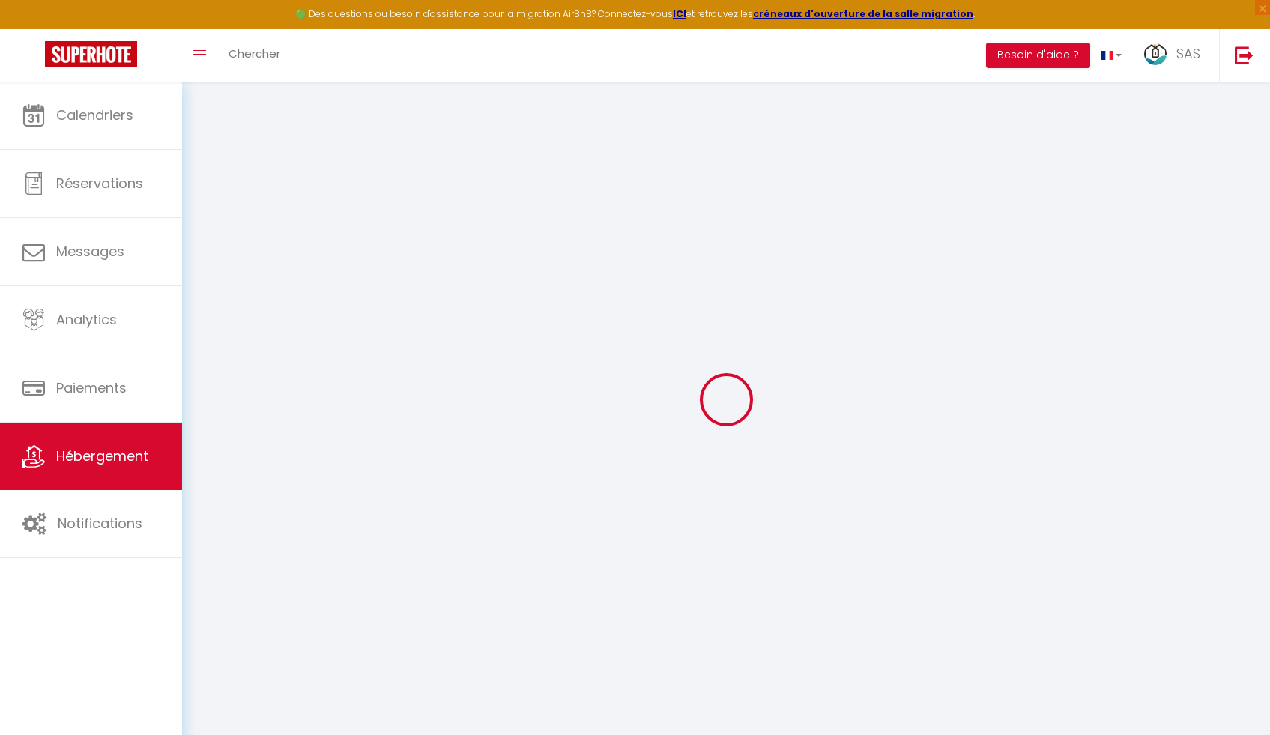
type input "85"
type input "65"
type input "5"
type input "2.50"
type input "500"
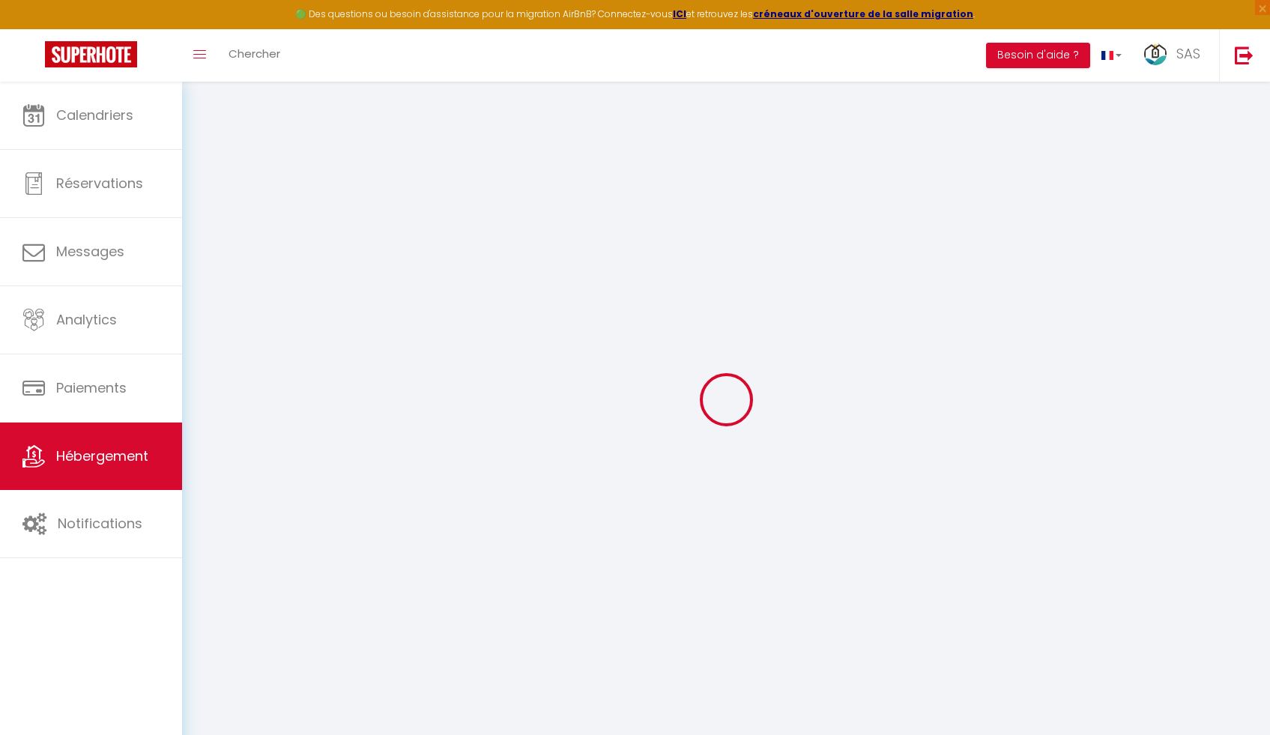
select select
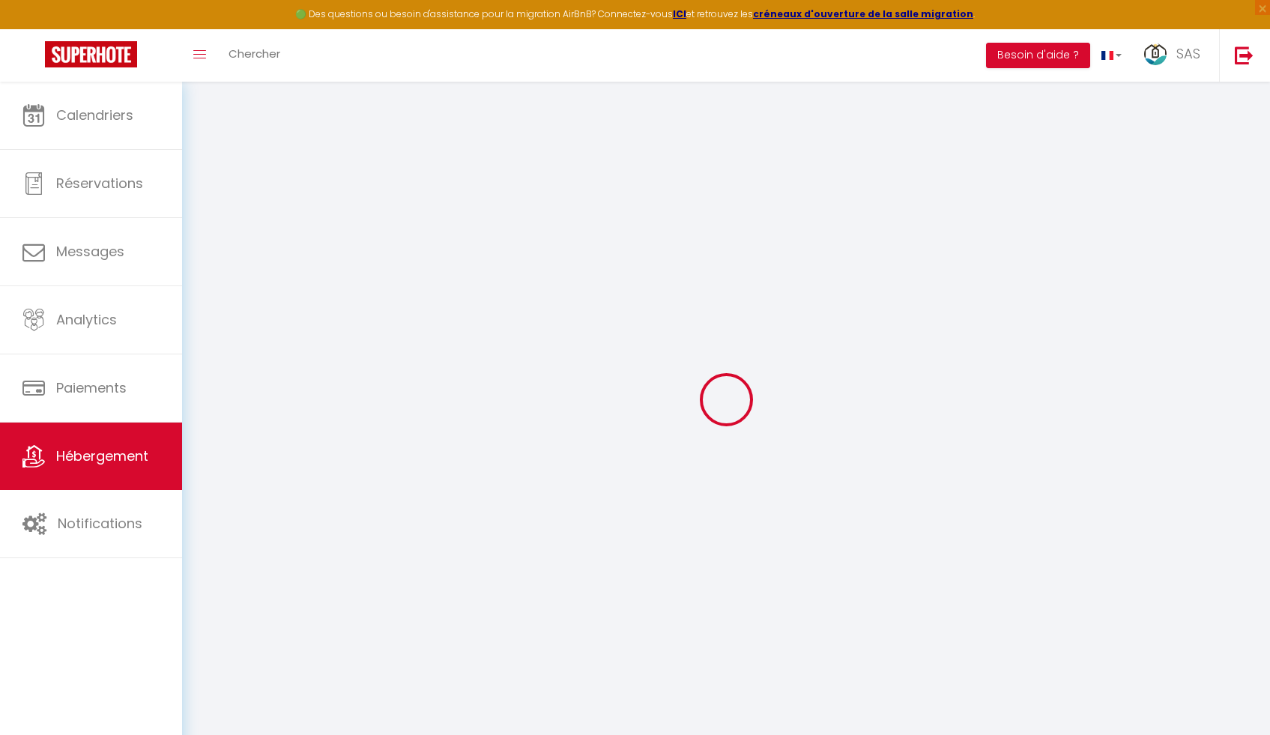
type input "20 allée des aubépines"
type input "62152"
type input "Neufchâtel-Hardelot"
type input "[EMAIL_ADDRESS][DOMAIN_NAME]"
select select "13352"
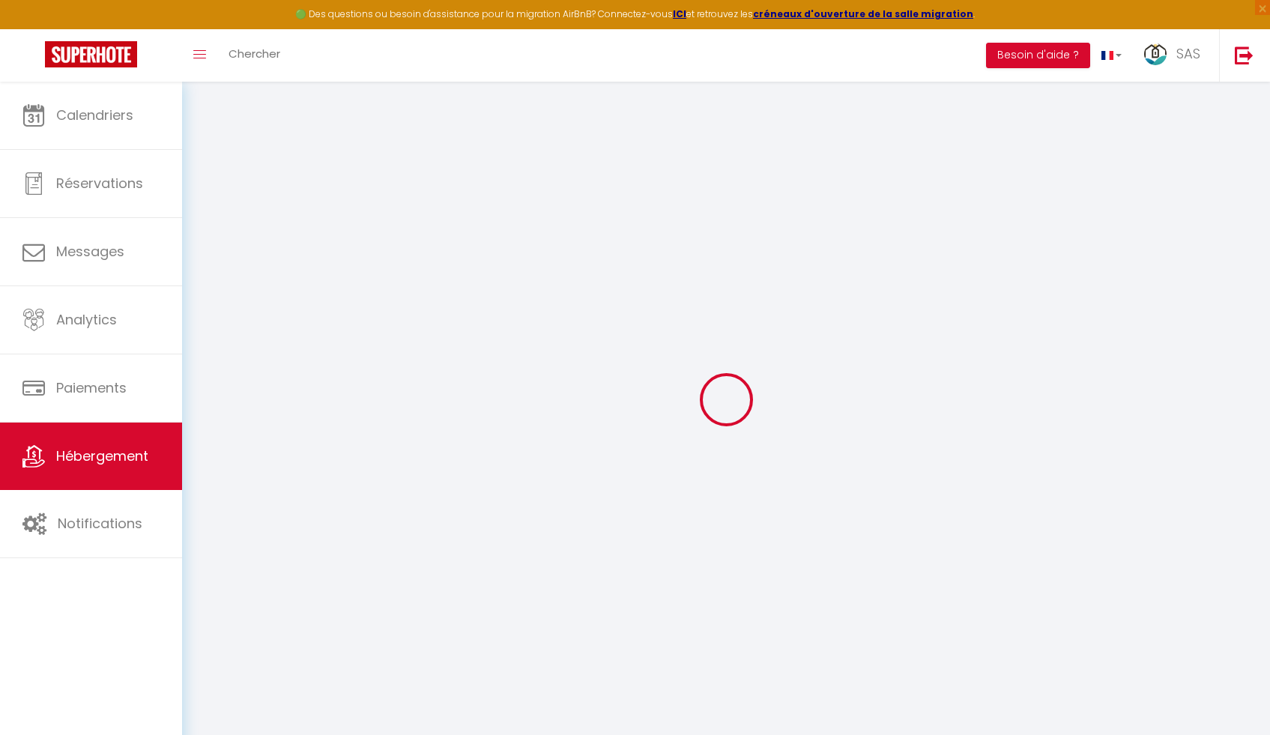
checkbox input "false"
radio input "true"
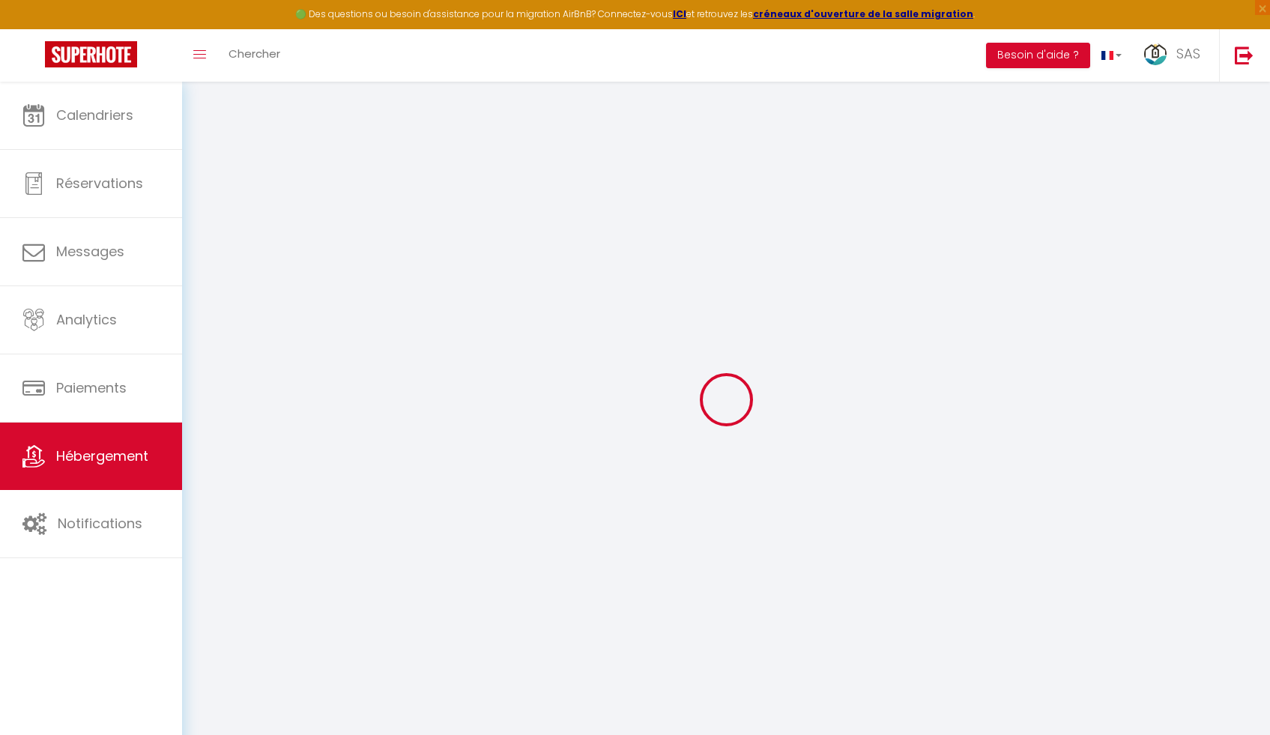
type input "15"
type input "0"
select select
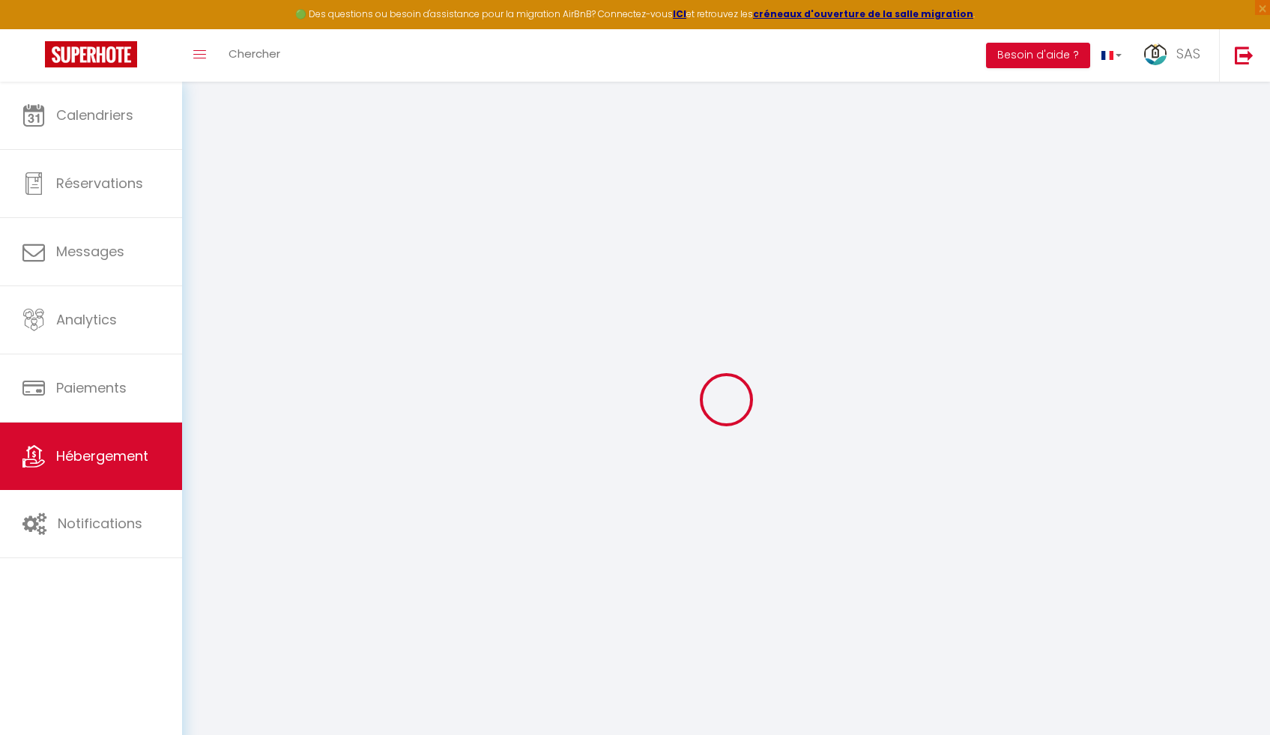
select select
checkbox input "false"
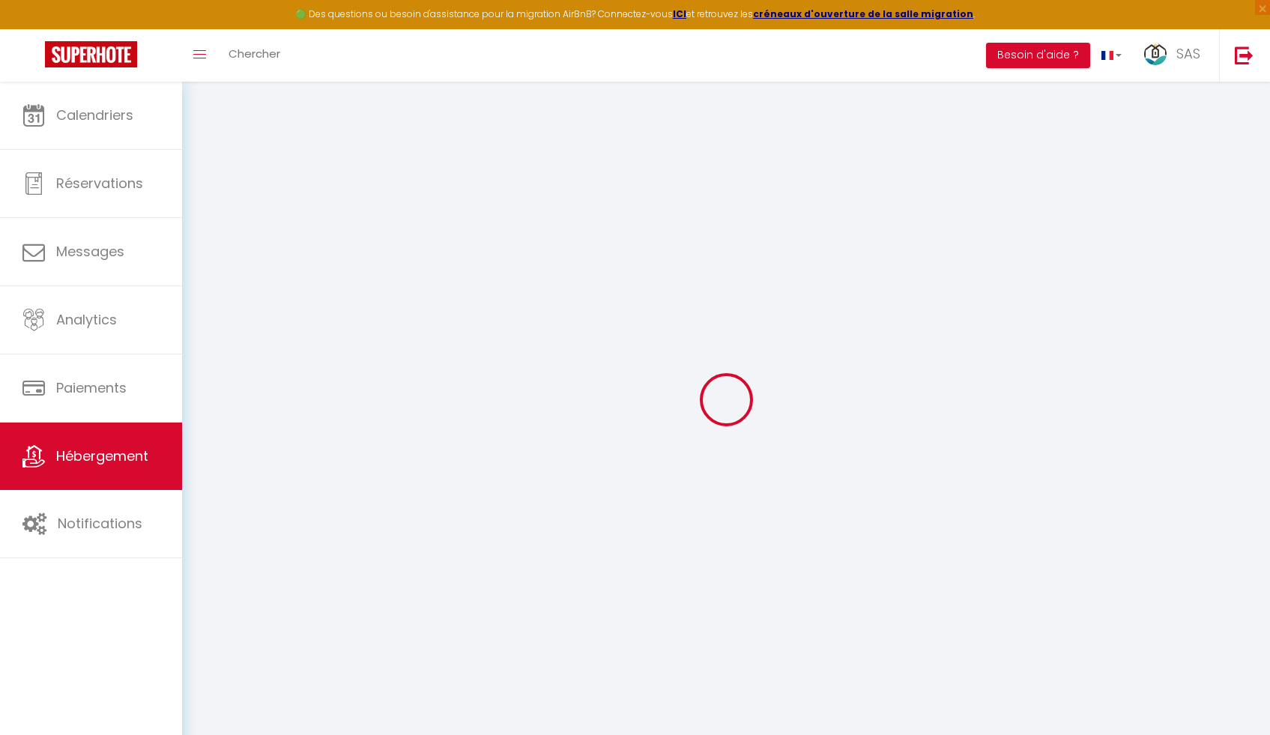
checkbox input "false"
select select "+ 22 %"
select select "+ 20 %"
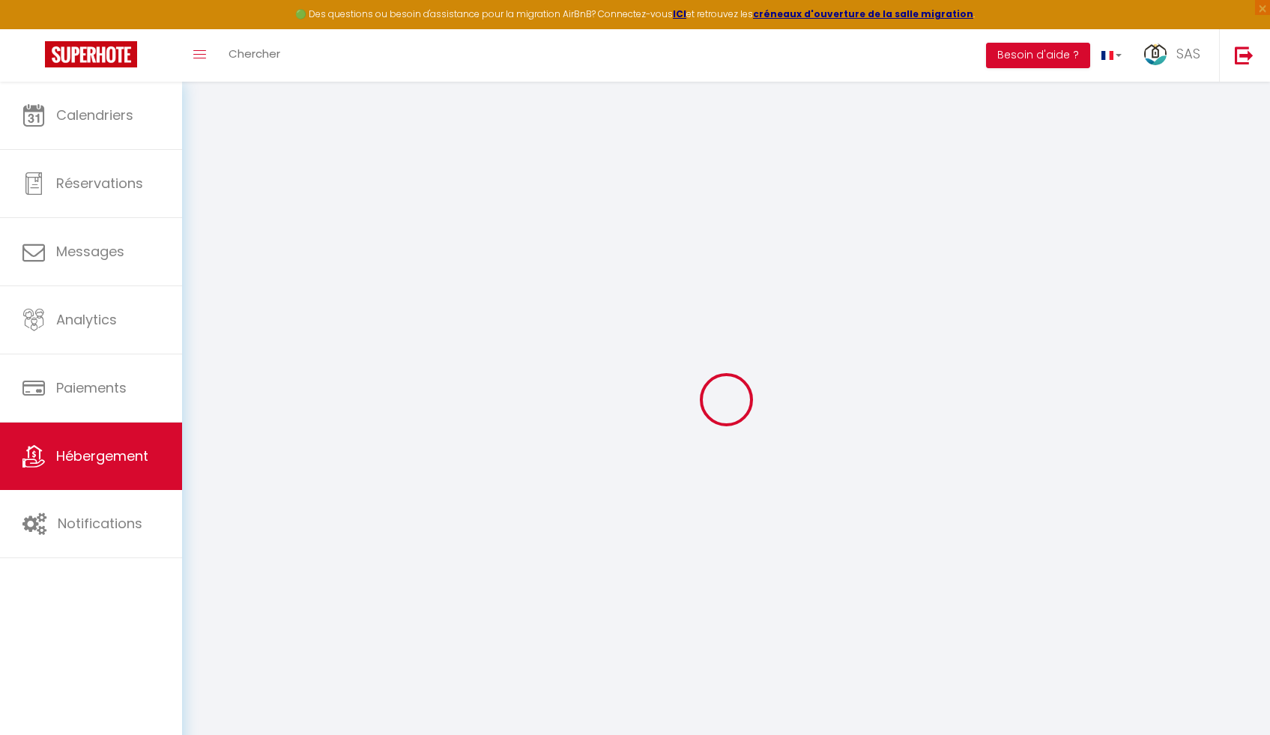
select select "+ 10 %"
select select "+ 15 %"
select select
checkbox input "false"
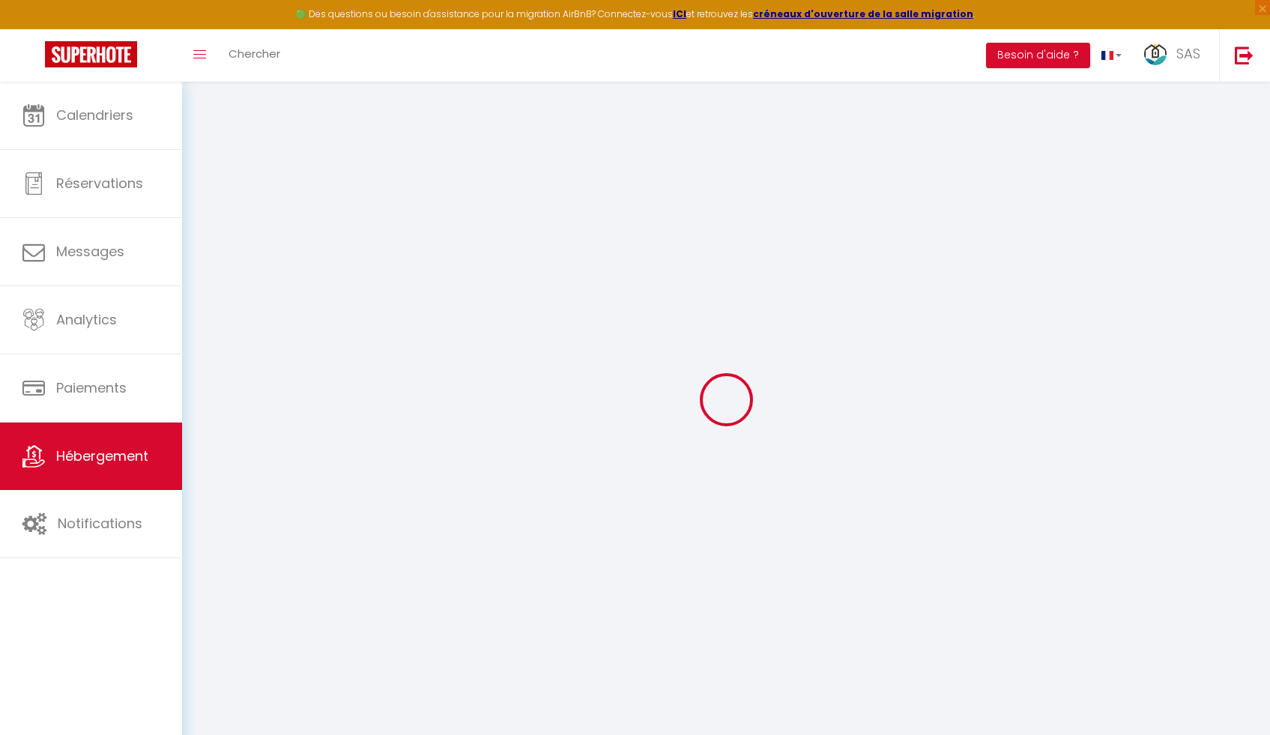
checkbox input "false"
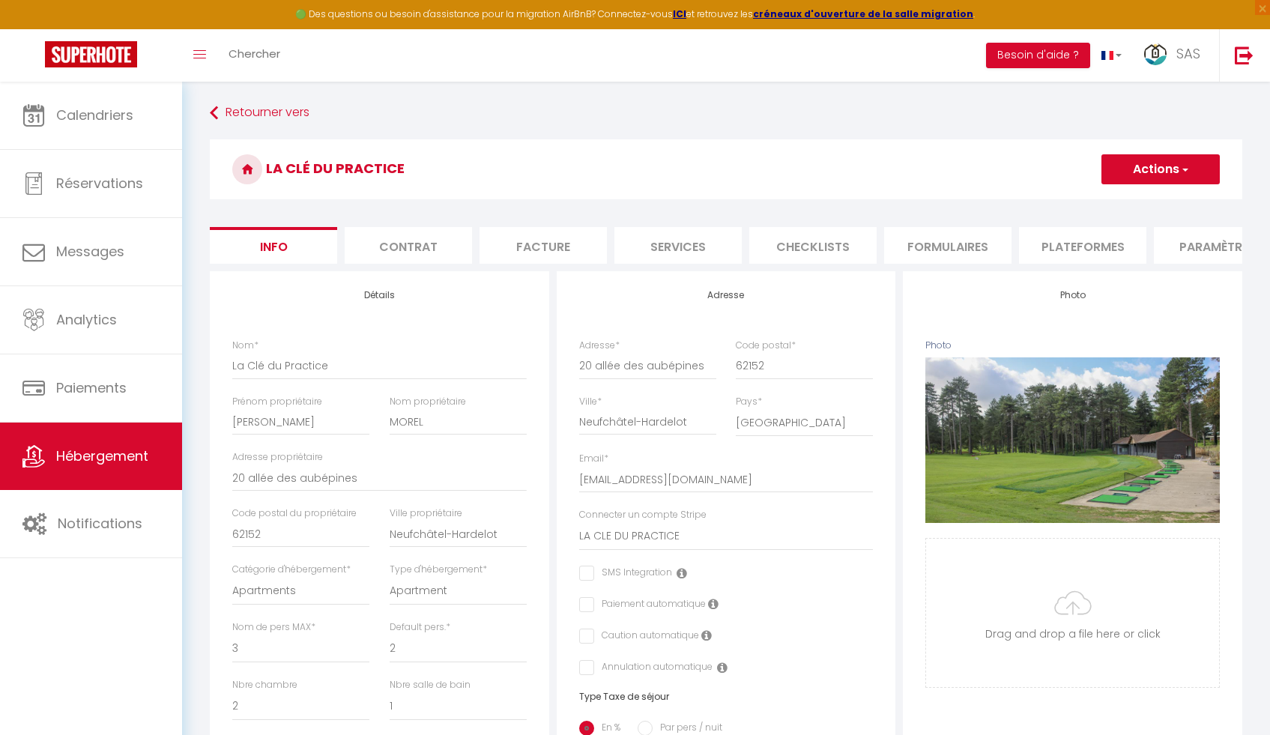
click at [946, 248] on li "Formulaires" at bounding box center [947, 245] width 127 height 37
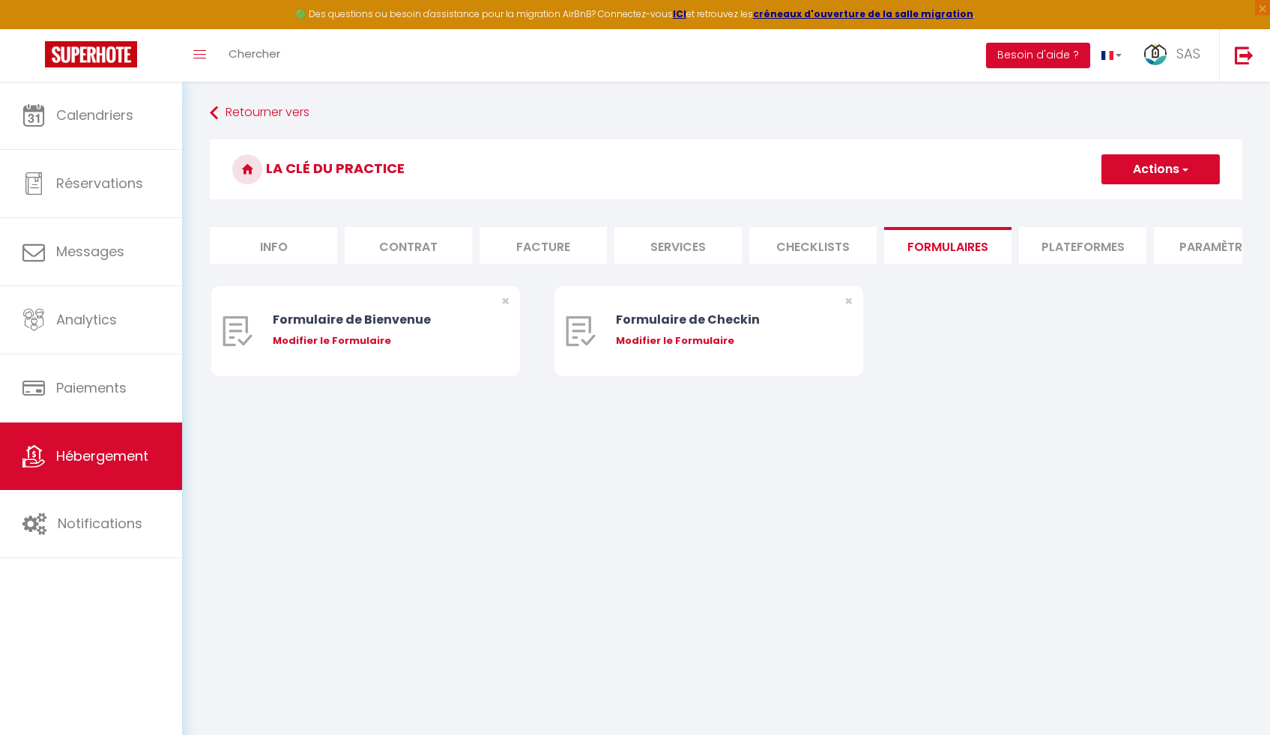
click at [1050, 244] on li "Plateformes" at bounding box center [1082, 245] width 127 height 37
select select
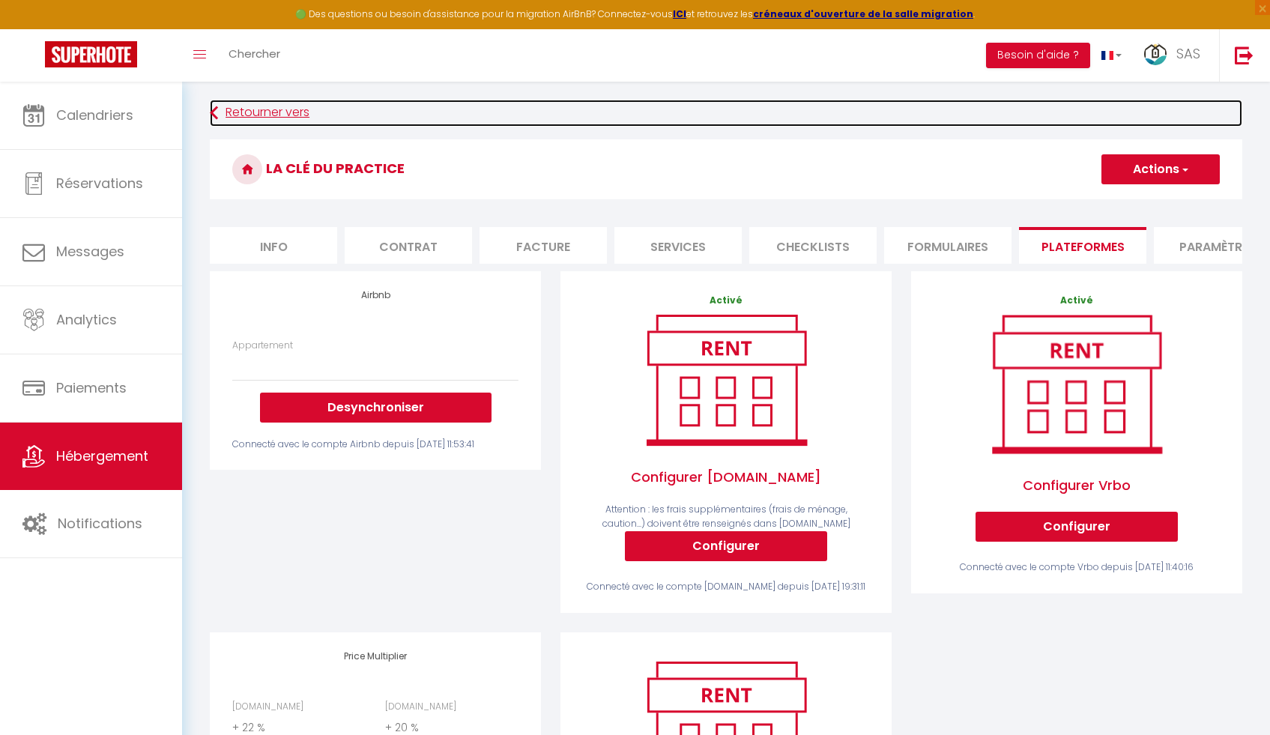
click at [247, 116] on link "Retourner vers" at bounding box center [726, 113] width 1033 height 27
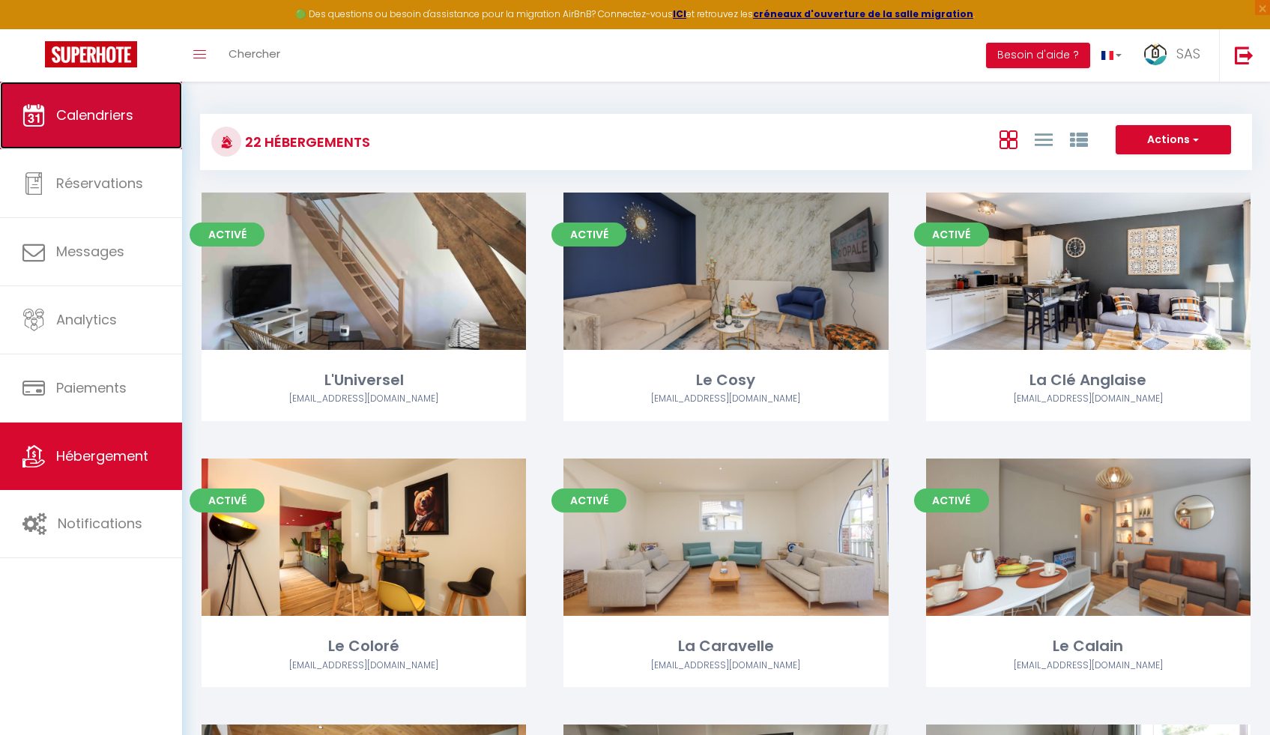
click at [85, 126] on link "Calendriers" at bounding box center [91, 115] width 182 height 67
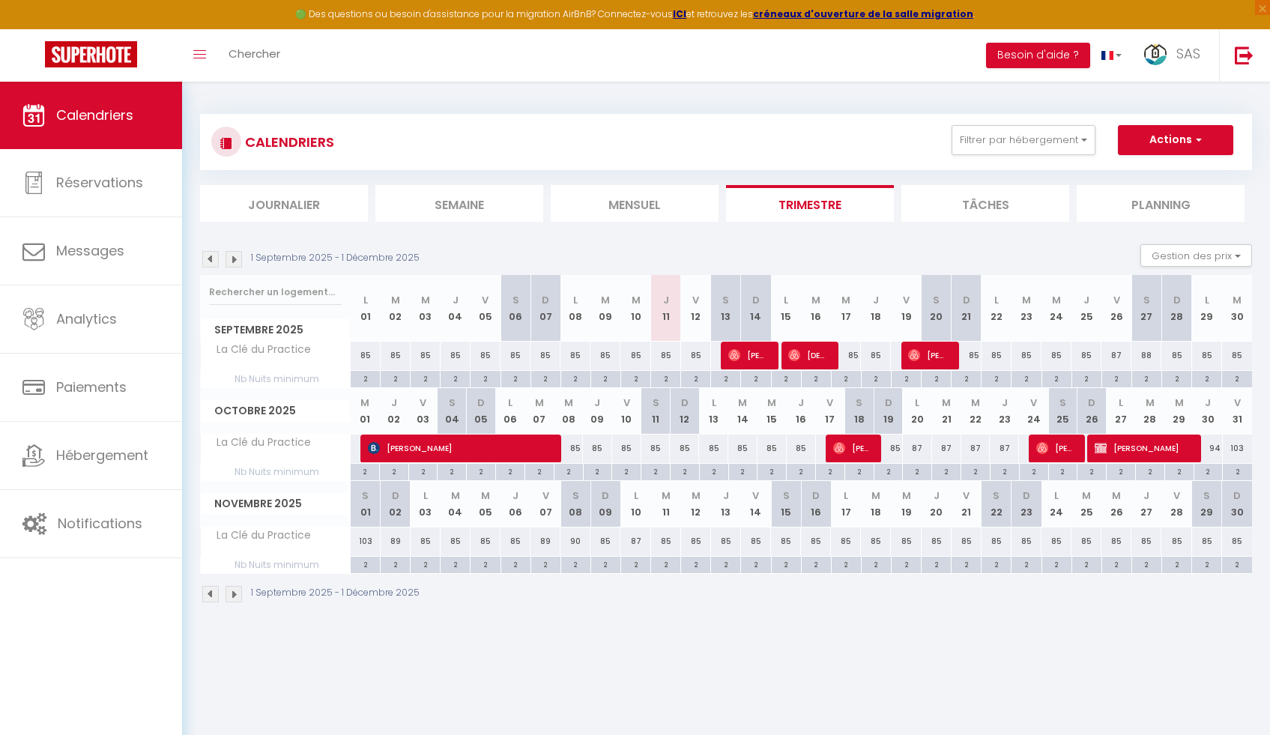
click at [399, 540] on div "89" at bounding box center [396, 542] width 30 height 28
type input "89"
select select "1"
type input "Dim 02 Novembre 2025"
type input "Lun 03 Novembre 2025"
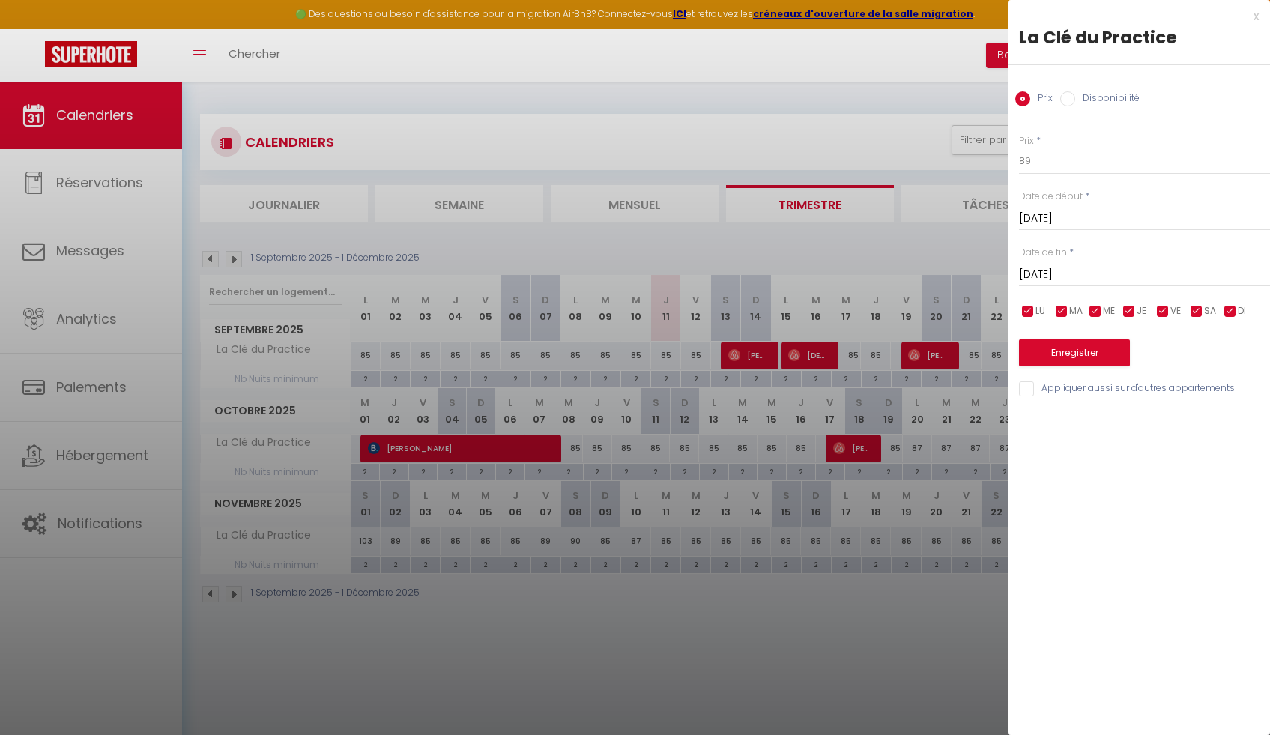
click at [1072, 97] on input "Disponibilité" at bounding box center [1067, 98] width 15 height 15
radio input "true"
radio input "false"
click at [1072, 146] on div "Statut * Disponible Indisponible" at bounding box center [1144, 155] width 251 height 43
click at [1072, 157] on select "Disponible Indisponible" at bounding box center [1144, 162] width 251 height 28
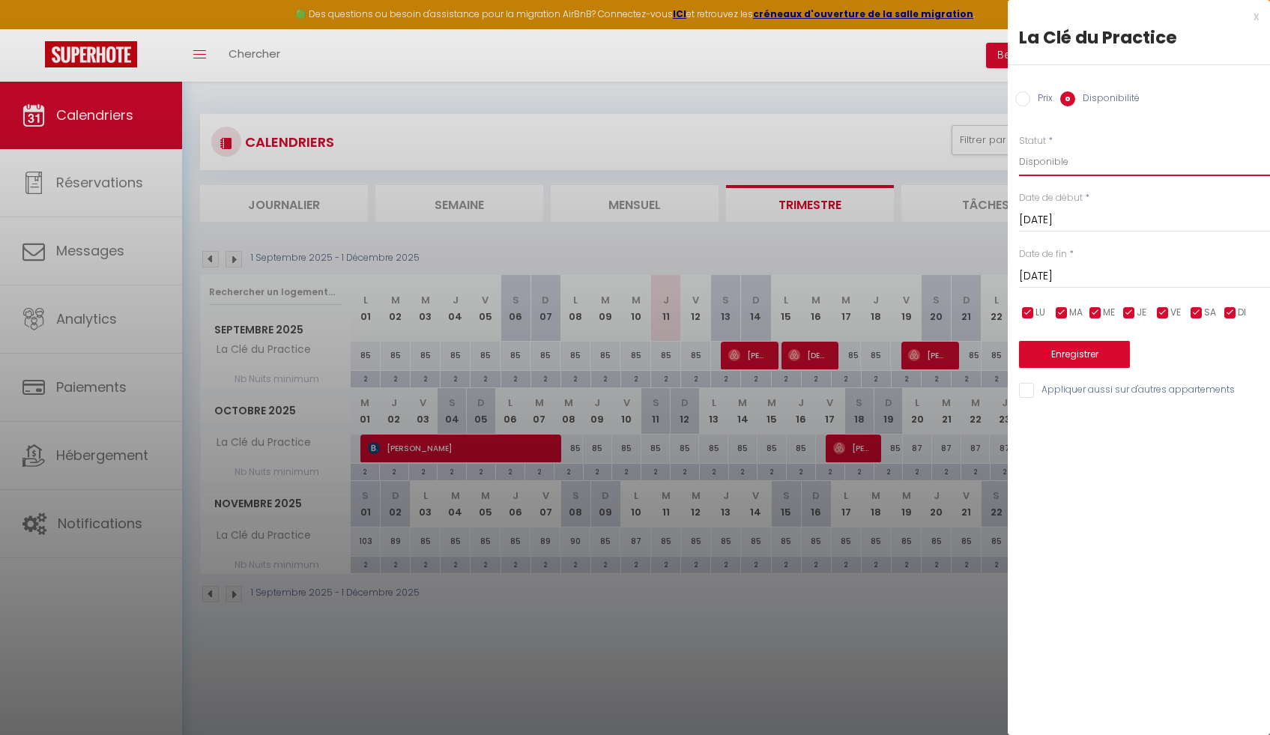
select select "0"
click at [1019, 148] on select "Disponible Indisponible" at bounding box center [1144, 162] width 251 height 28
click at [1075, 211] on input "Dim 02 Novembre 2025" at bounding box center [1144, 220] width 251 height 19
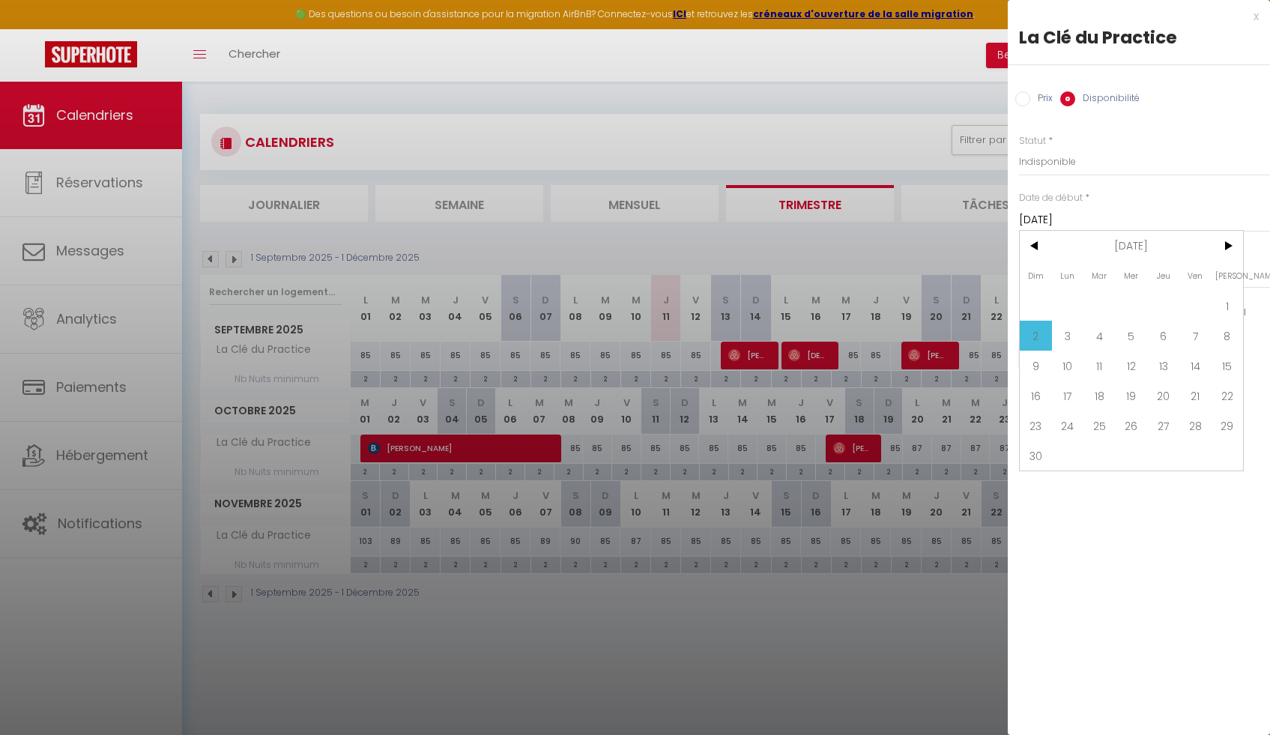
click at [1038, 337] on span "2" at bounding box center [1036, 336] width 32 height 30
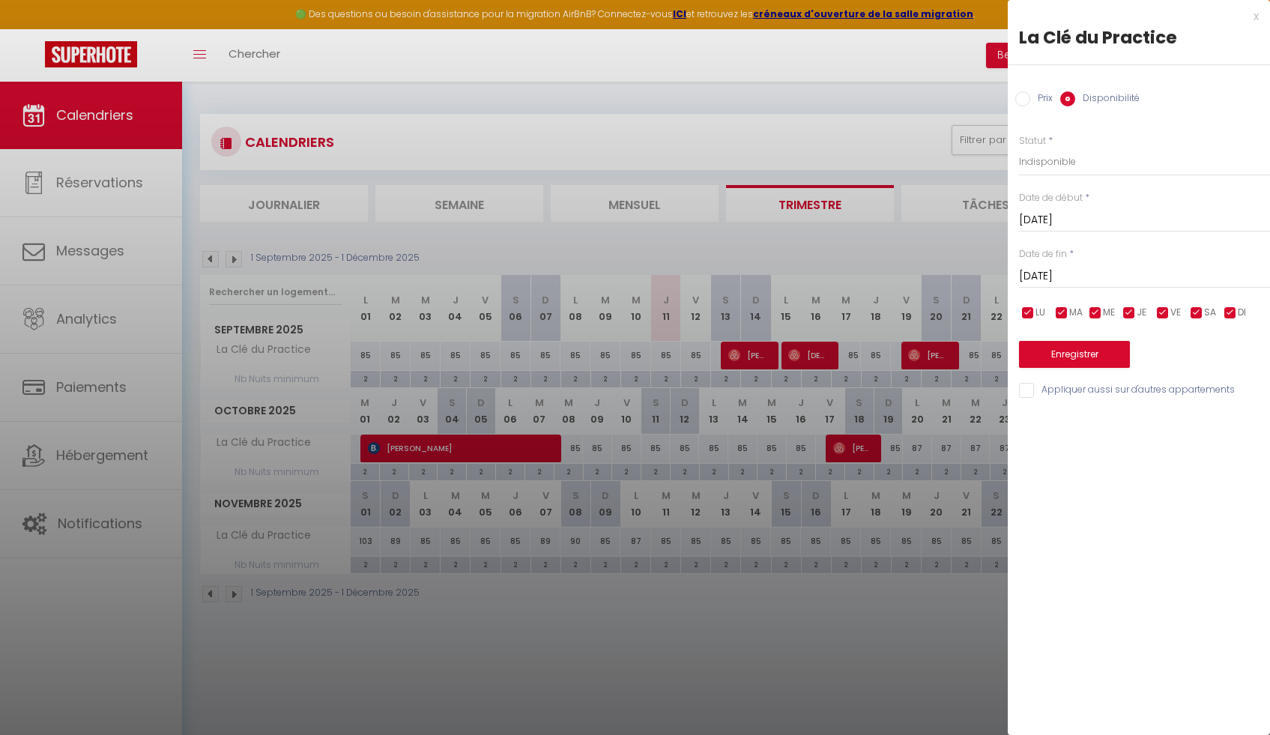
click at [1073, 267] on input "Lun 03 Novembre 2025" at bounding box center [1144, 276] width 251 height 19
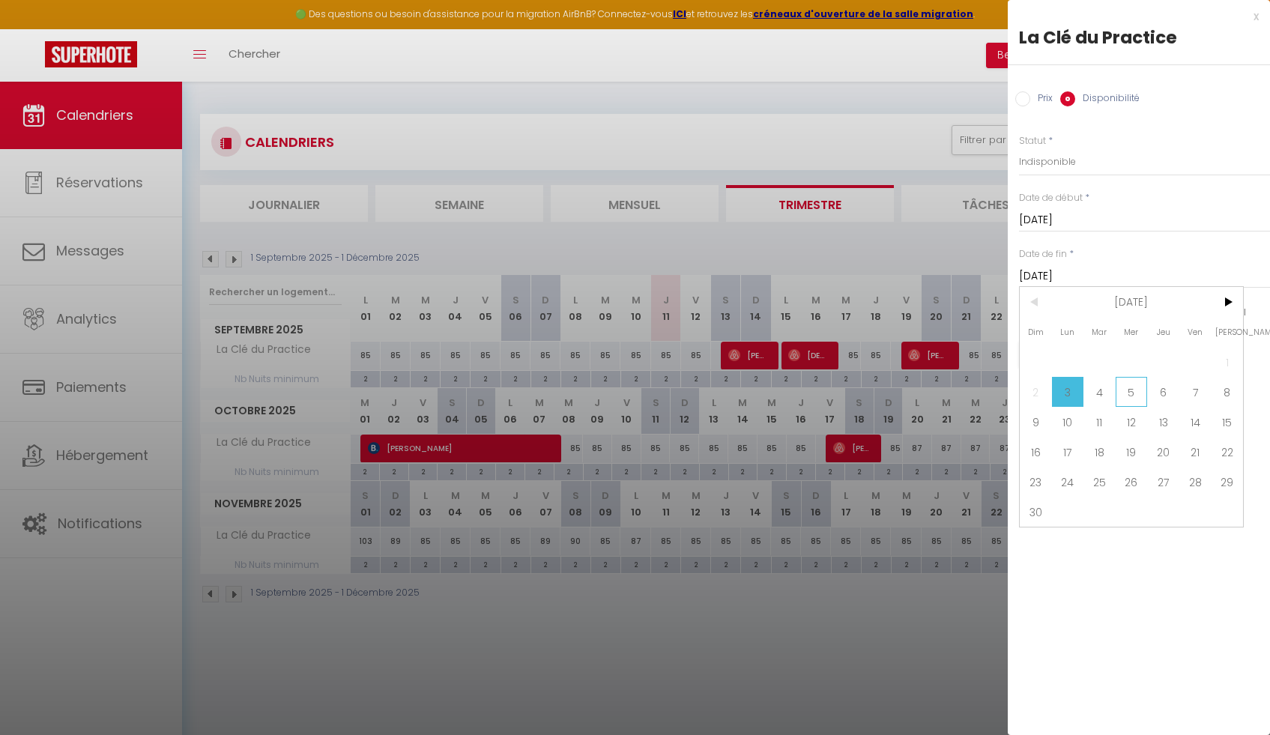
click at [1141, 390] on span "5" at bounding box center [1132, 392] width 32 height 30
type input "Mer 05 Novembre 2025"
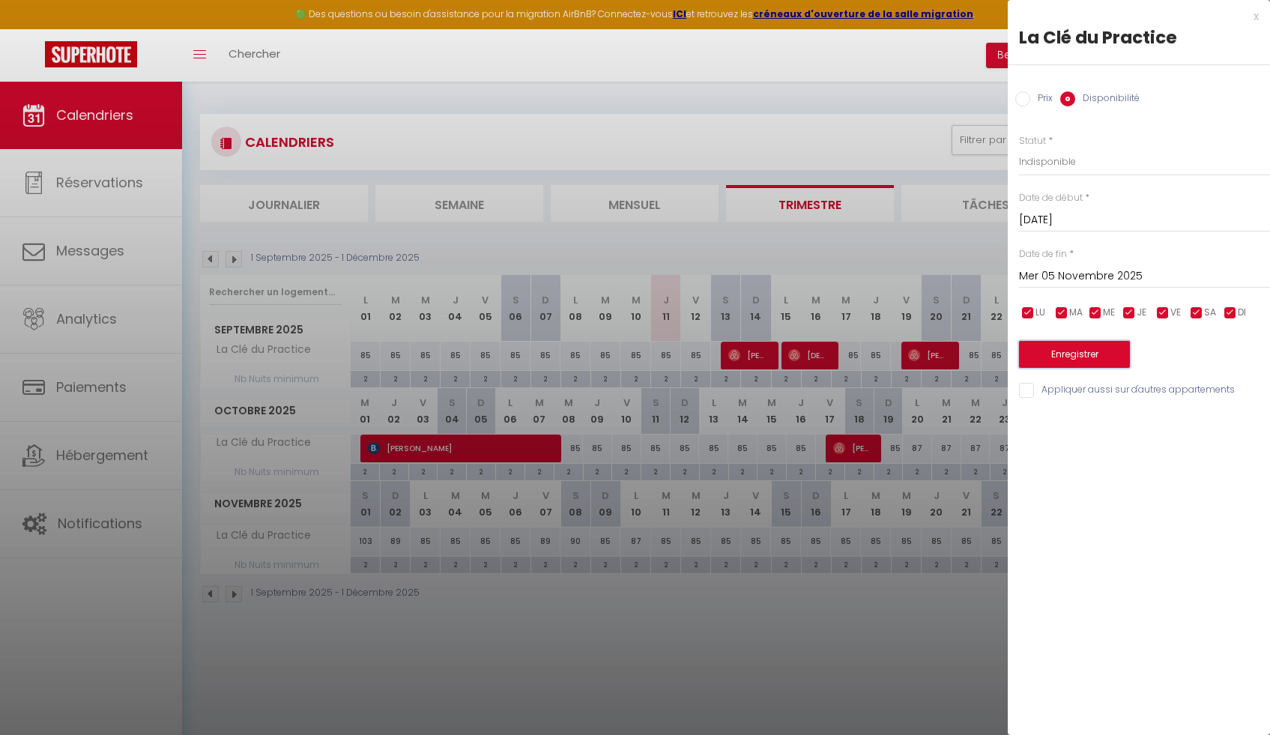
click at [1093, 366] on button "Enregistrer" at bounding box center [1074, 354] width 111 height 27
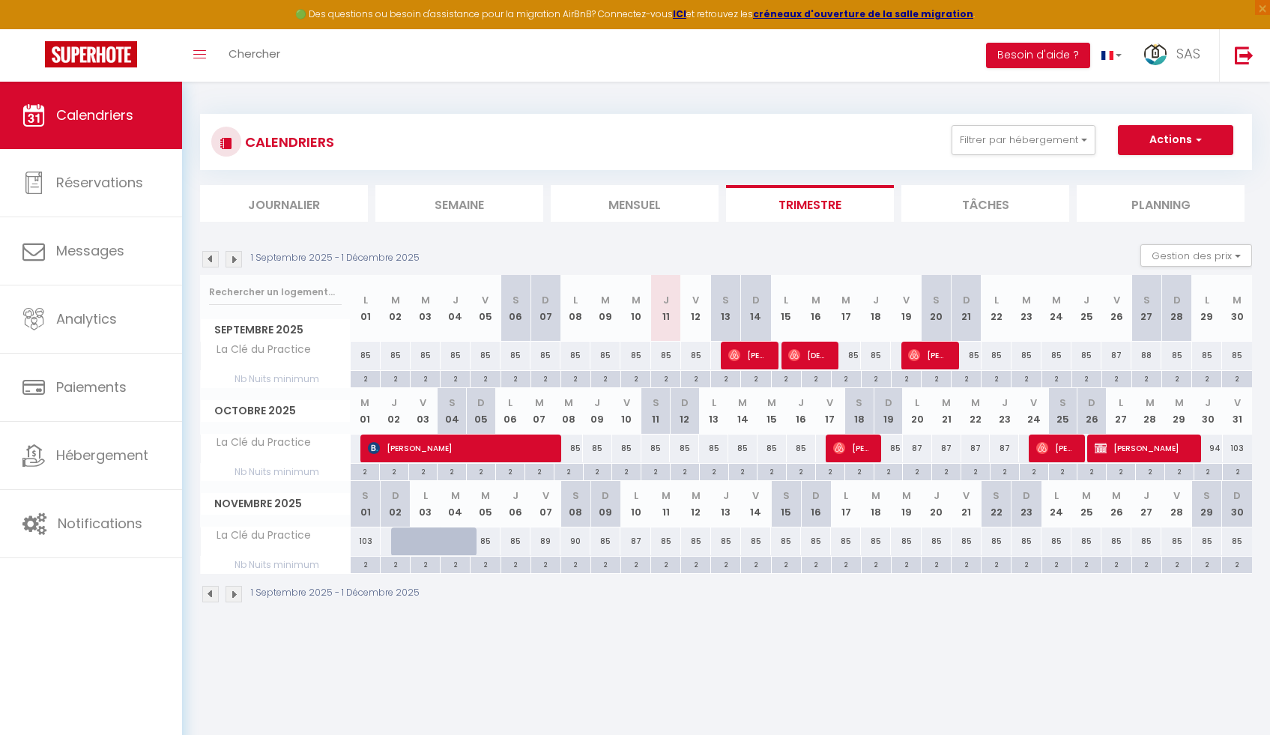
click at [405, 544] on div at bounding box center [406, 542] width 30 height 28
select select "1"
type input "Dim 02 Novembre 2025"
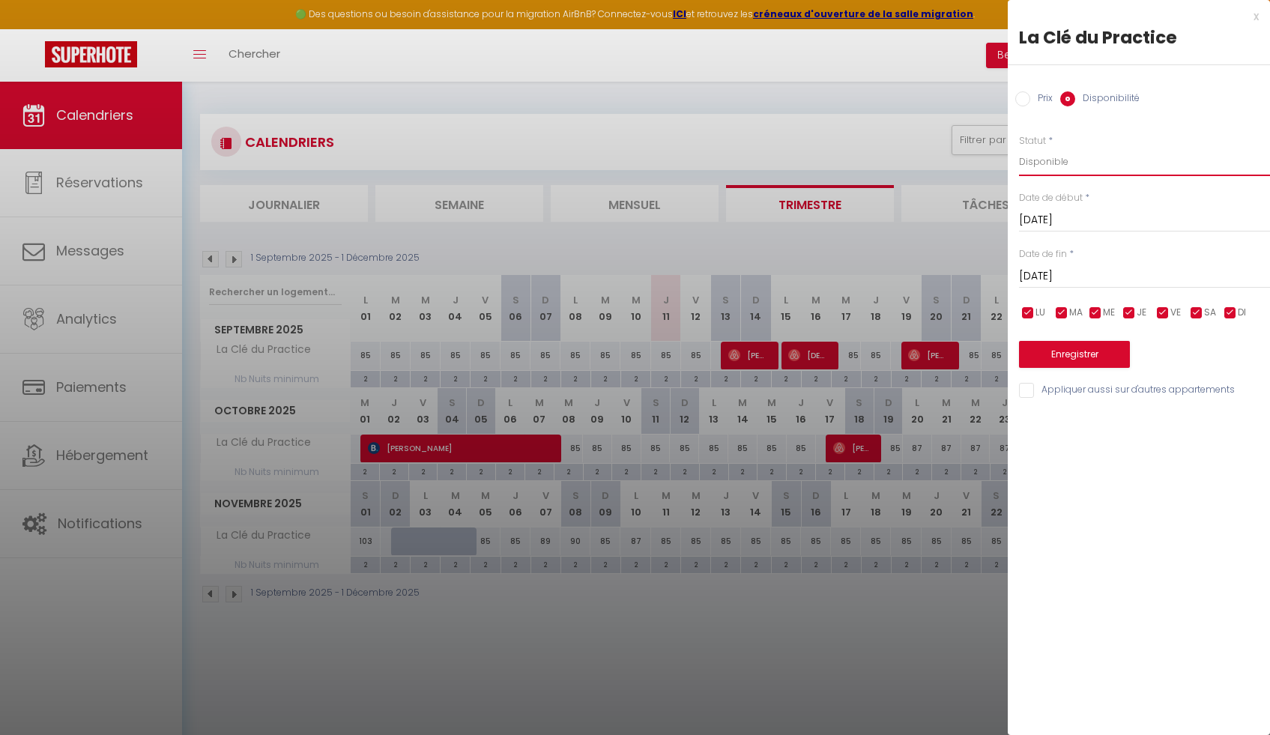
click at [1060, 175] on select "Disponible Indisponible" at bounding box center [1144, 162] width 251 height 28
click at [1019, 148] on select "Disponible Indisponible" at bounding box center [1144, 162] width 251 height 28
click at [1064, 268] on input "Lun 03 Novembre 2025" at bounding box center [1144, 276] width 251 height 19
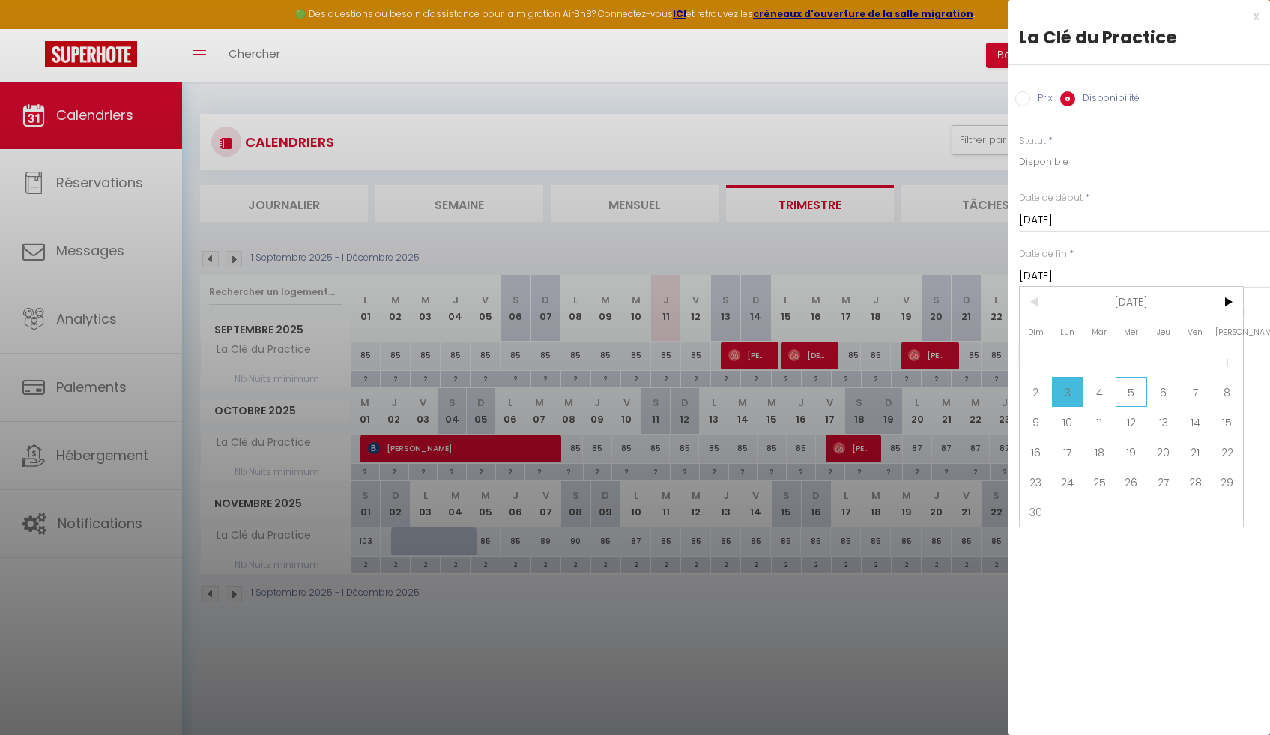
click at [1130, 388] on span "5" at bounding box center [1132, 392] width 32 height 30
type input "Mer 05 Novembre 2025"
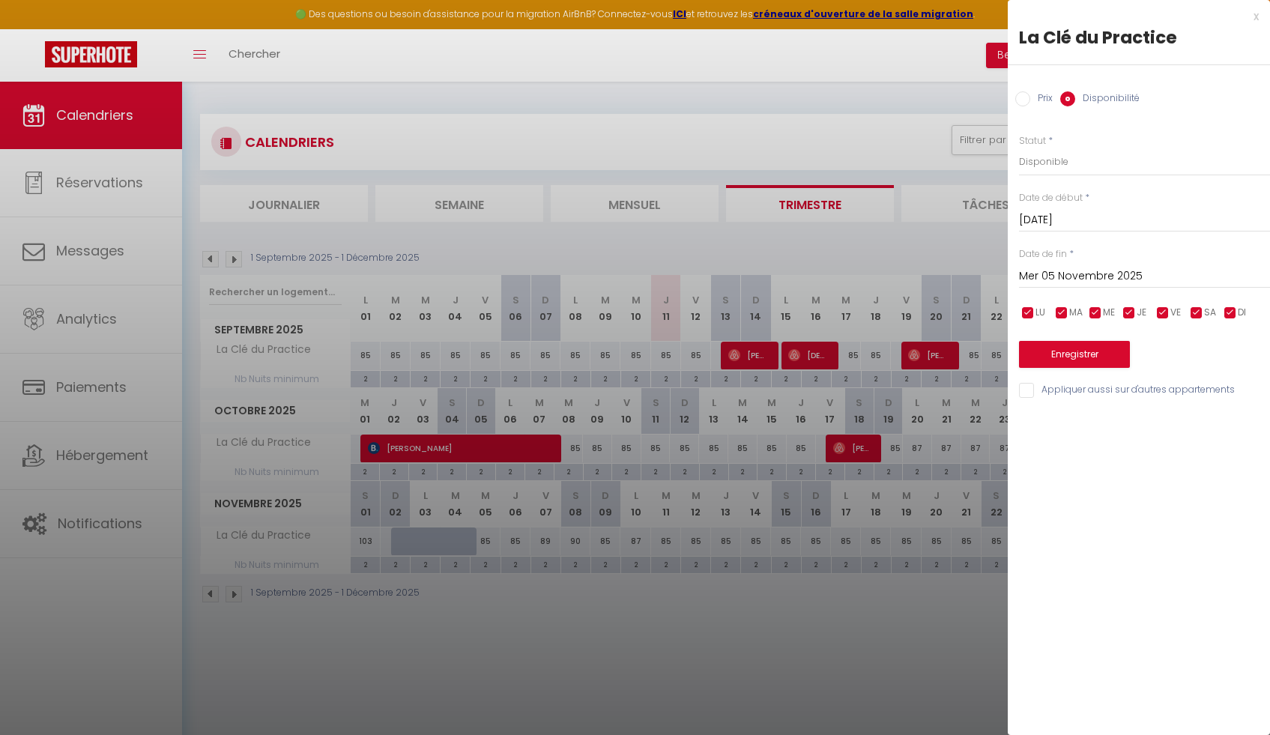
drag, startPoint x: 1065, startPoint y: 333, endPoint x: 1066, endPoint y: 340, distance: 7.6
click at [1065, 333] on div "Enregistrer" at bounding box center [1144, 345] width 251 height 46
click at [1071, 353] on button "Enregistrer" at bounding box center [1074, 354] width 111 height 27
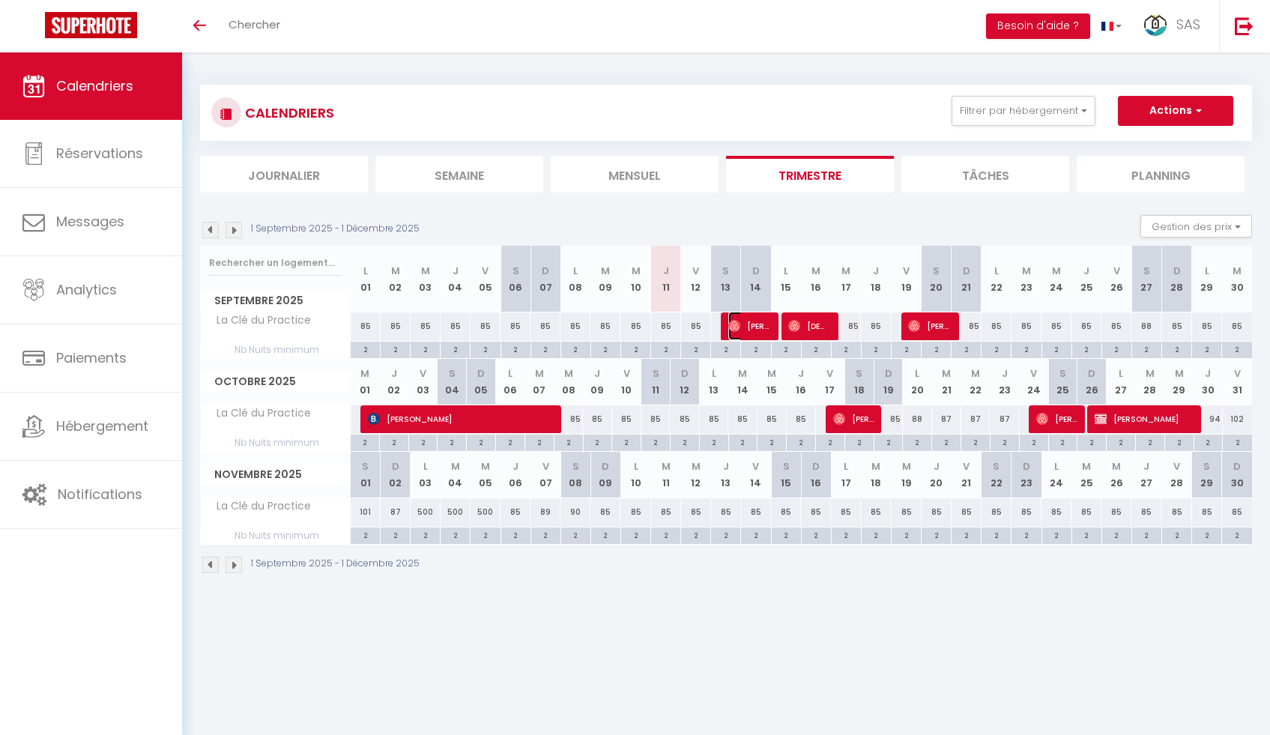
click at [749, 324] on span "[PERSON_NAME]" at bounding box center [748, 326] width 41 height 28
select select "OK"
select select "0"
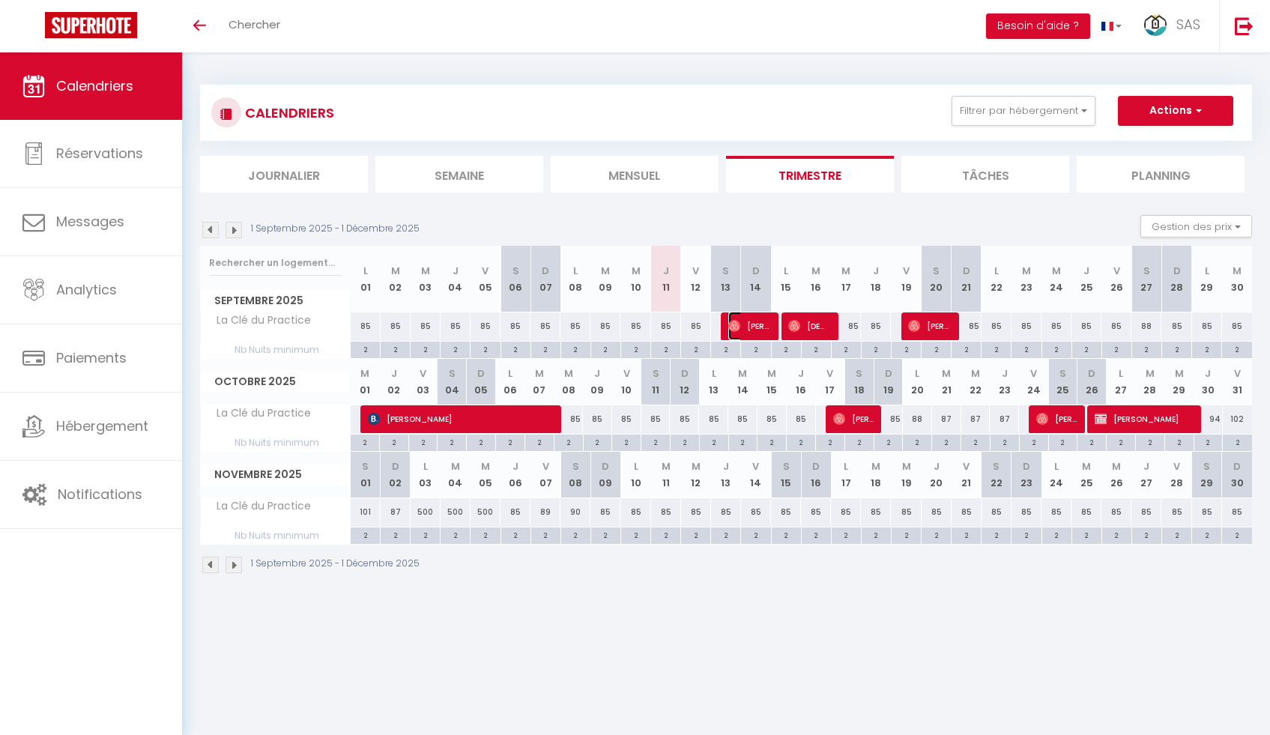
select select "1"
select select
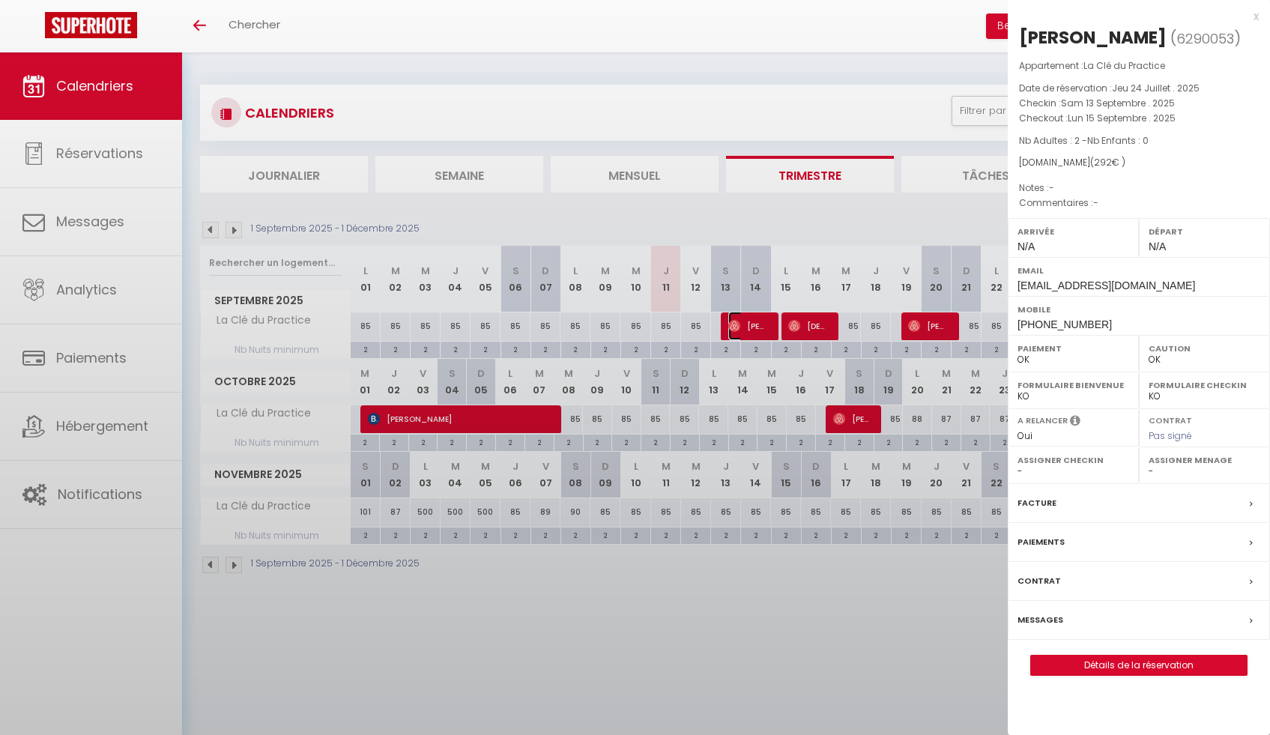
select select "42475"
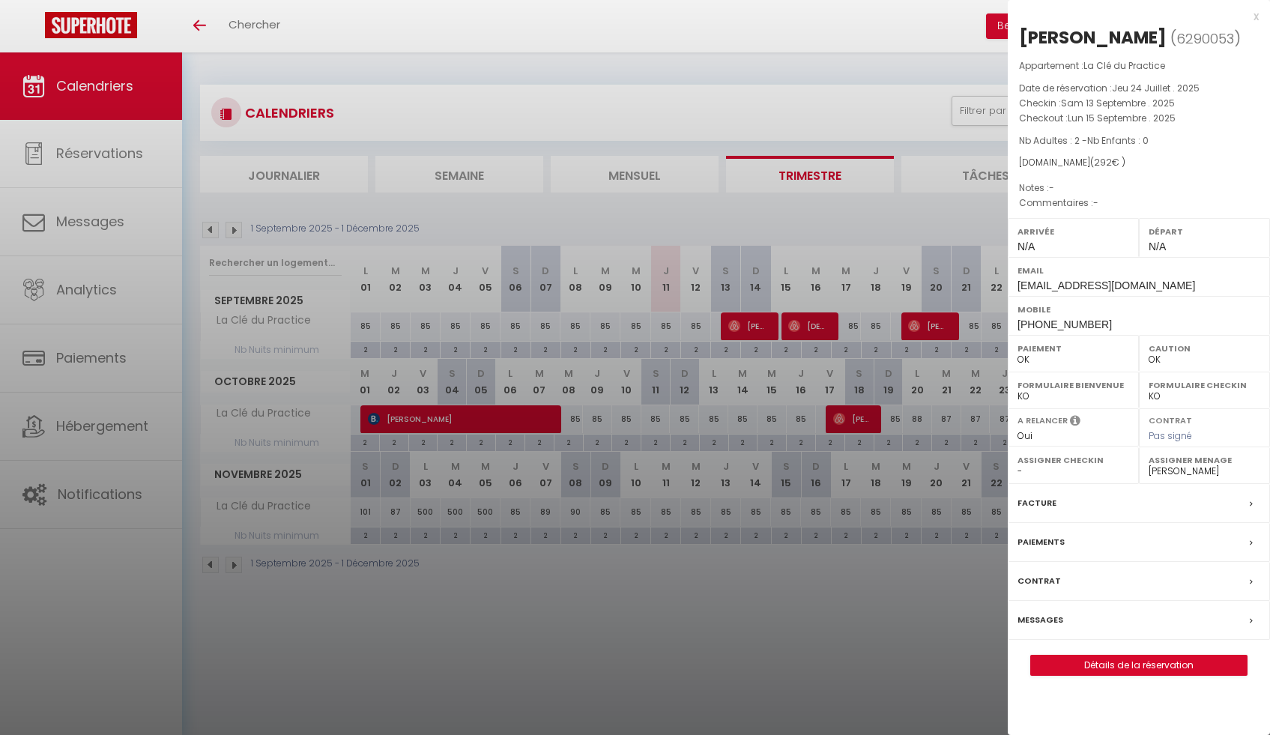
click at [1258, 17] on div "x" at bounding box center [1133, 16] width 251 height 18
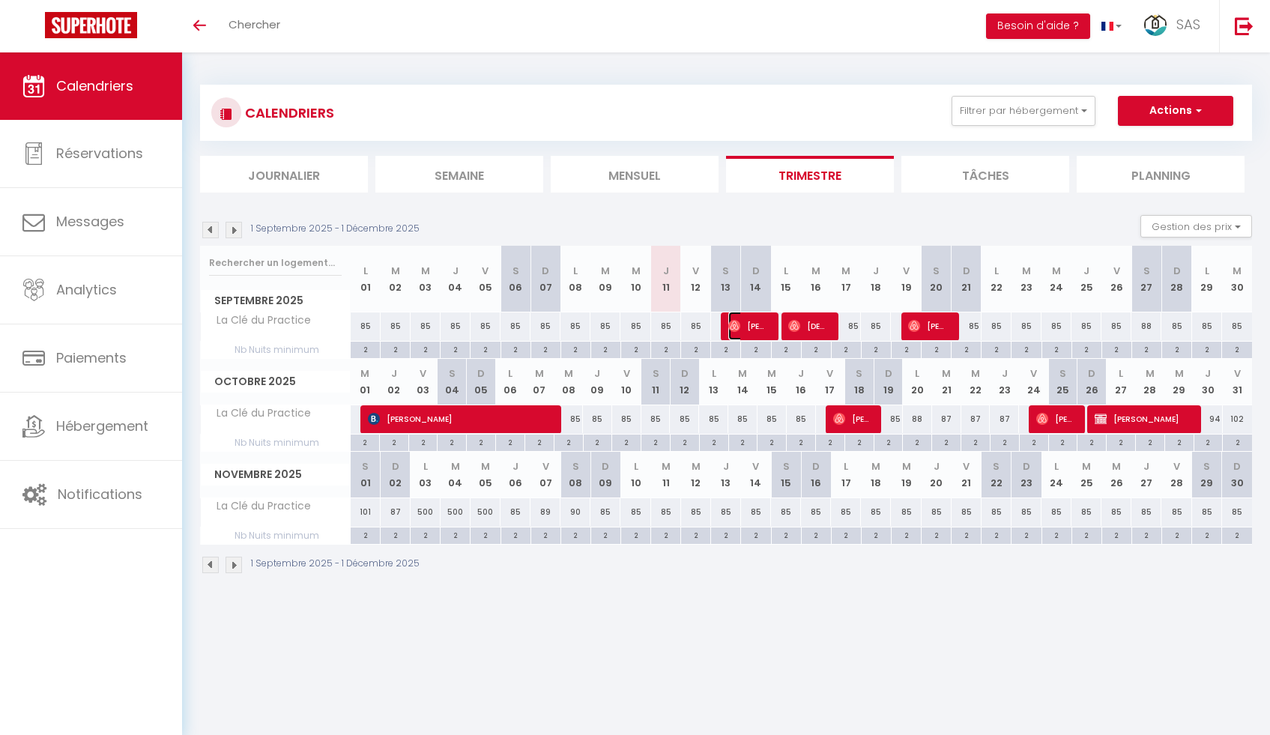
click at [742, 329] on span "[PERSON_NAME]" at bounding box center [748, 326] width 40 height 28
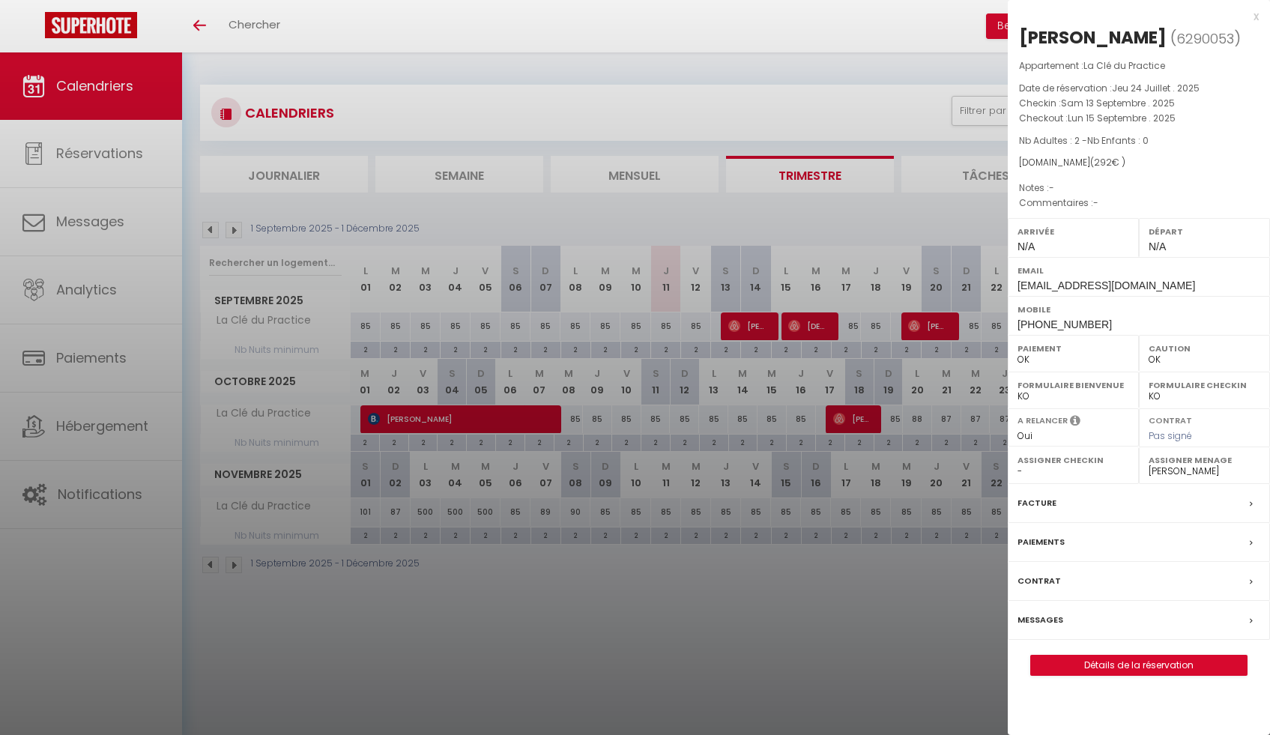
click at [1045, 617] on label "Messages" at bounding box center [1041, 620] width 46 height 16
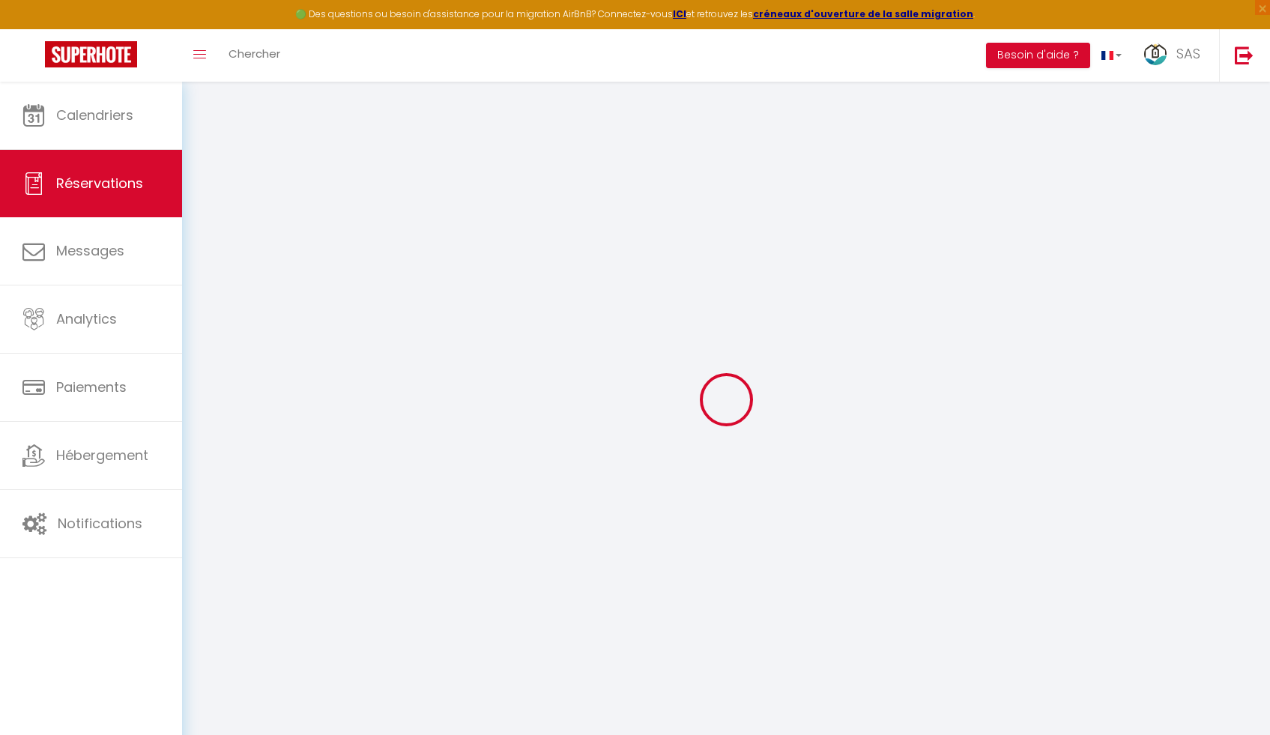
select select
checkbox input "false"
select select
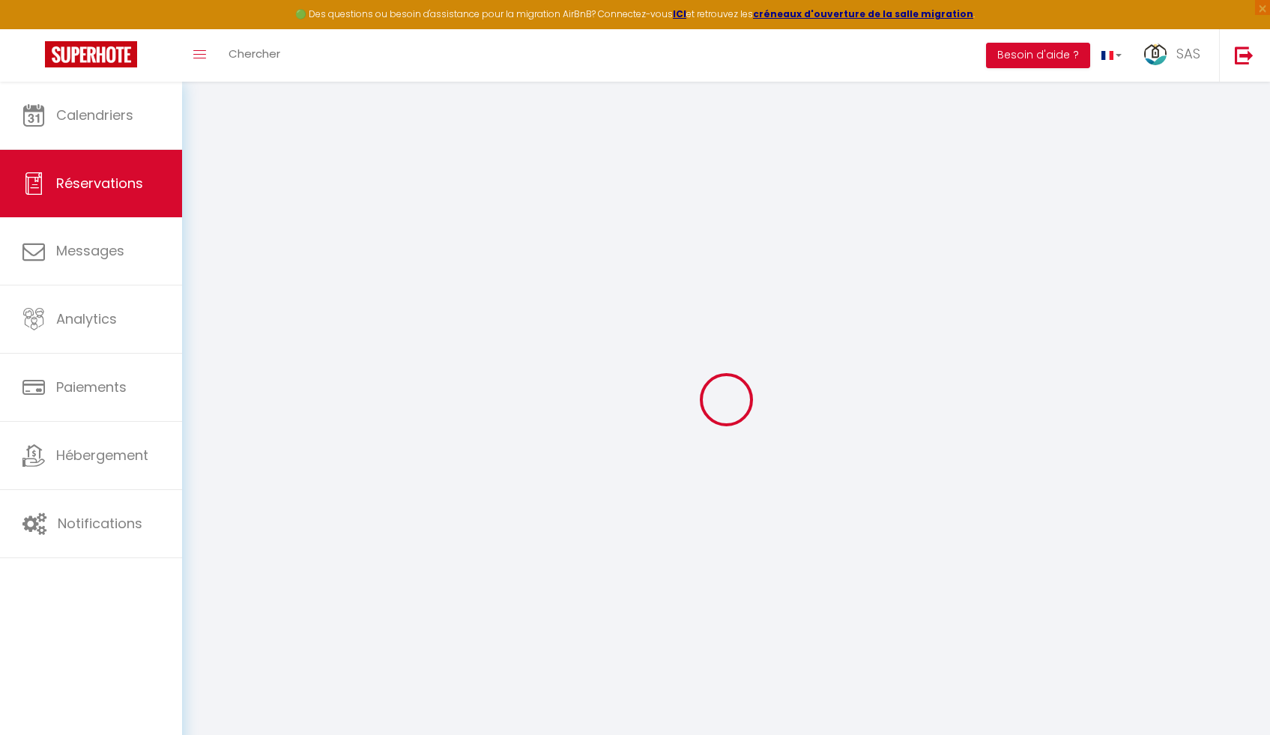
select select
checkbox input "false"
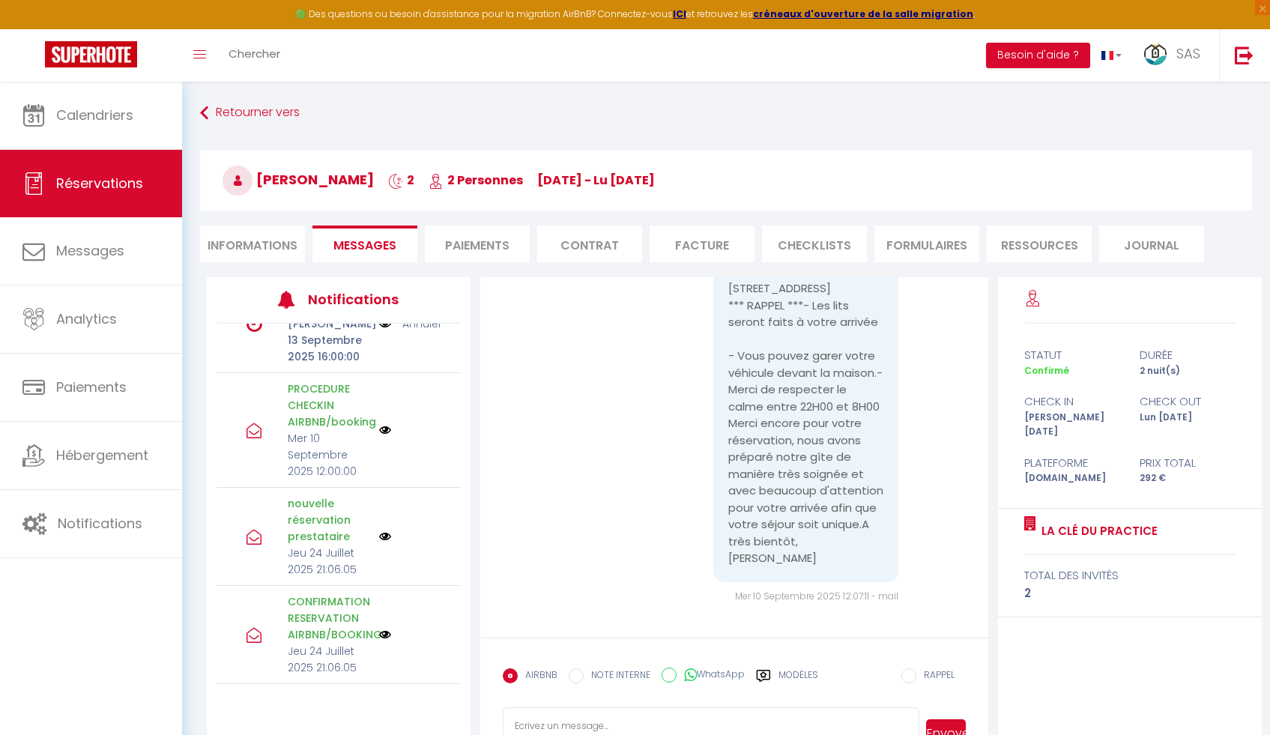
scroll to position [82, 0]
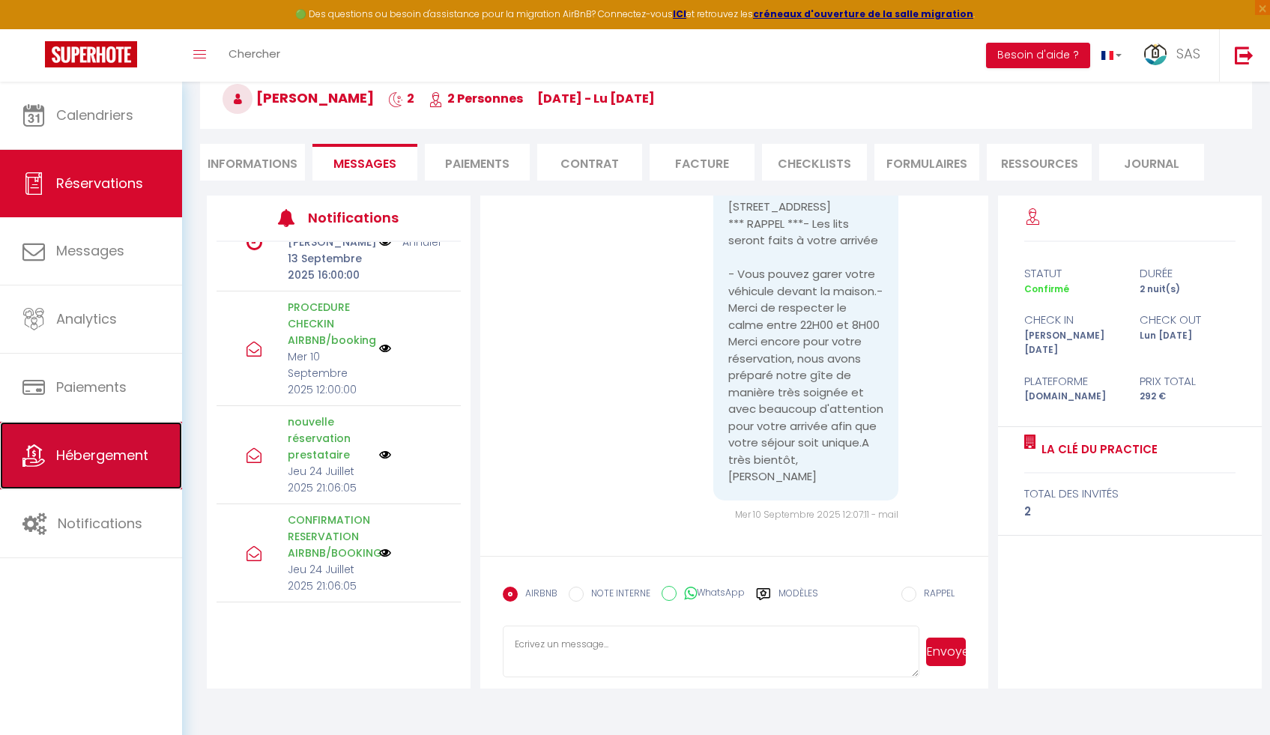
click at [94, 454] on span "Hébergement" at bounding box center [102, 455] width 92 height 19
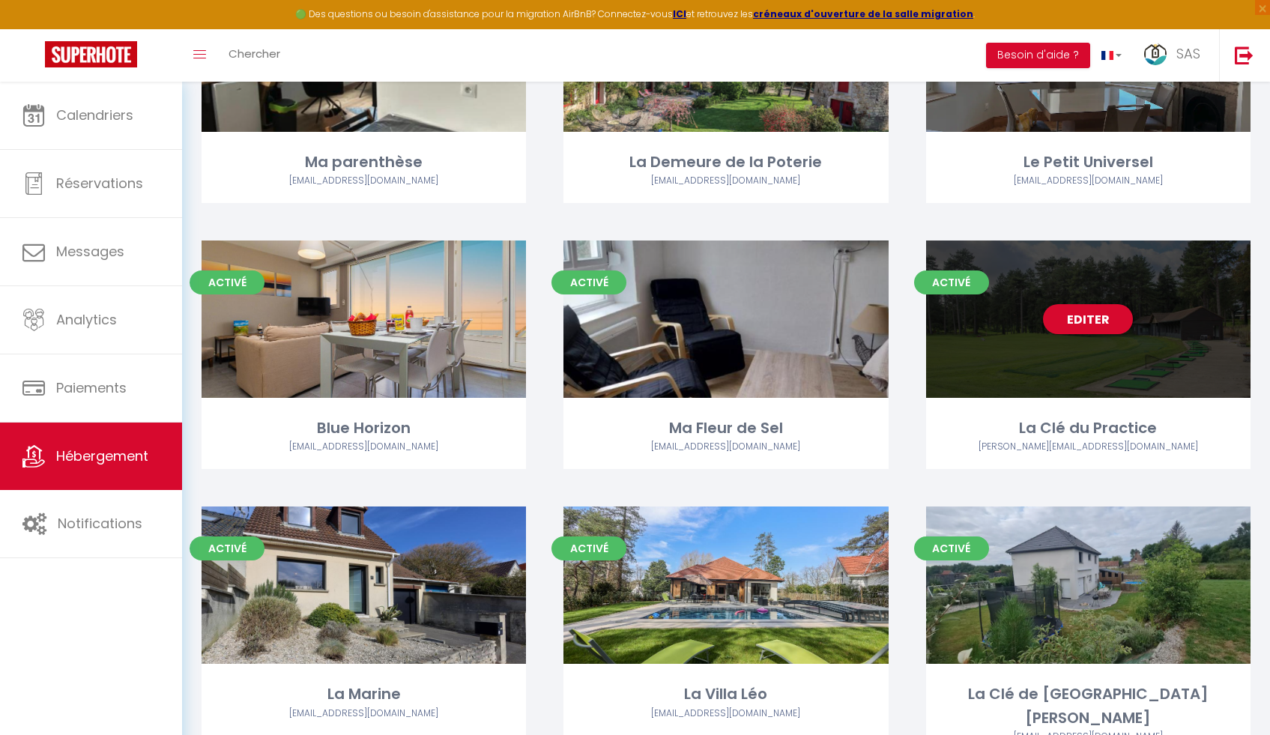
scroll to position [1023, 0]
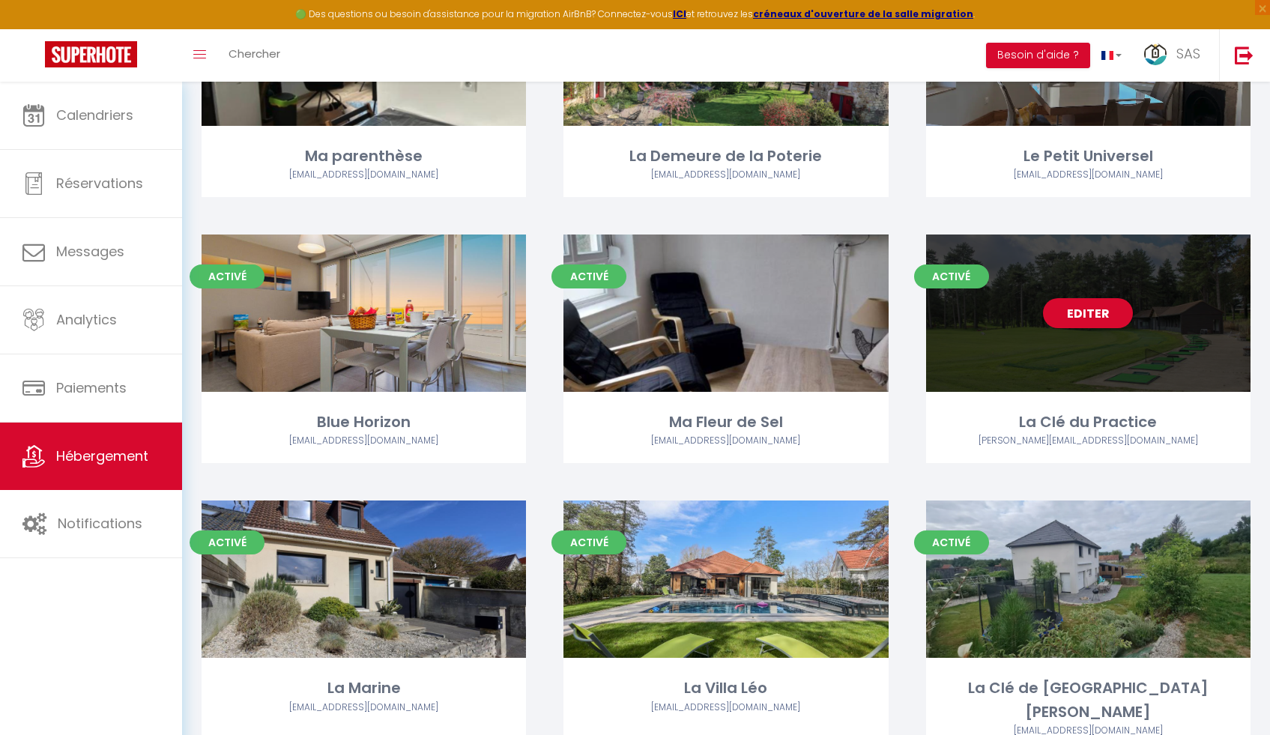
click at [1072, 315] on link "Editer" at bounding box center [1088, 313] width 90 height 30
select select "3"
select select "2"
select select "1"
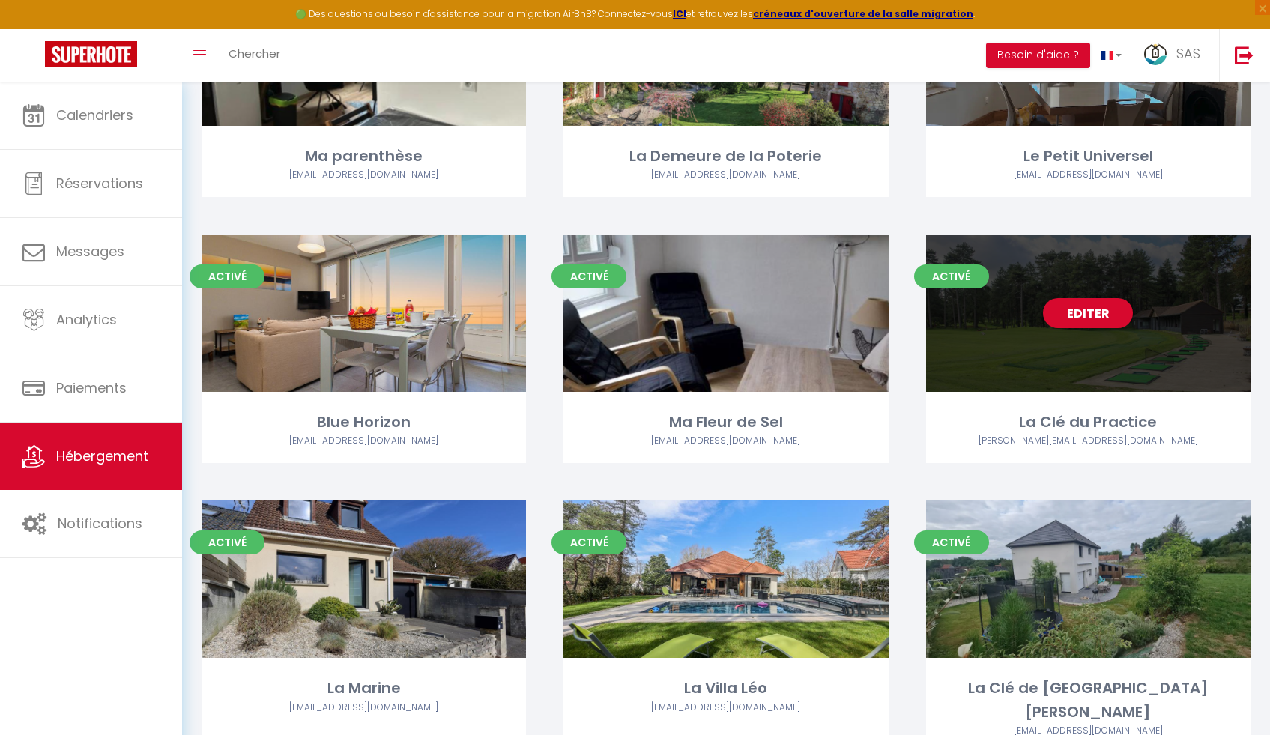
select select "28"
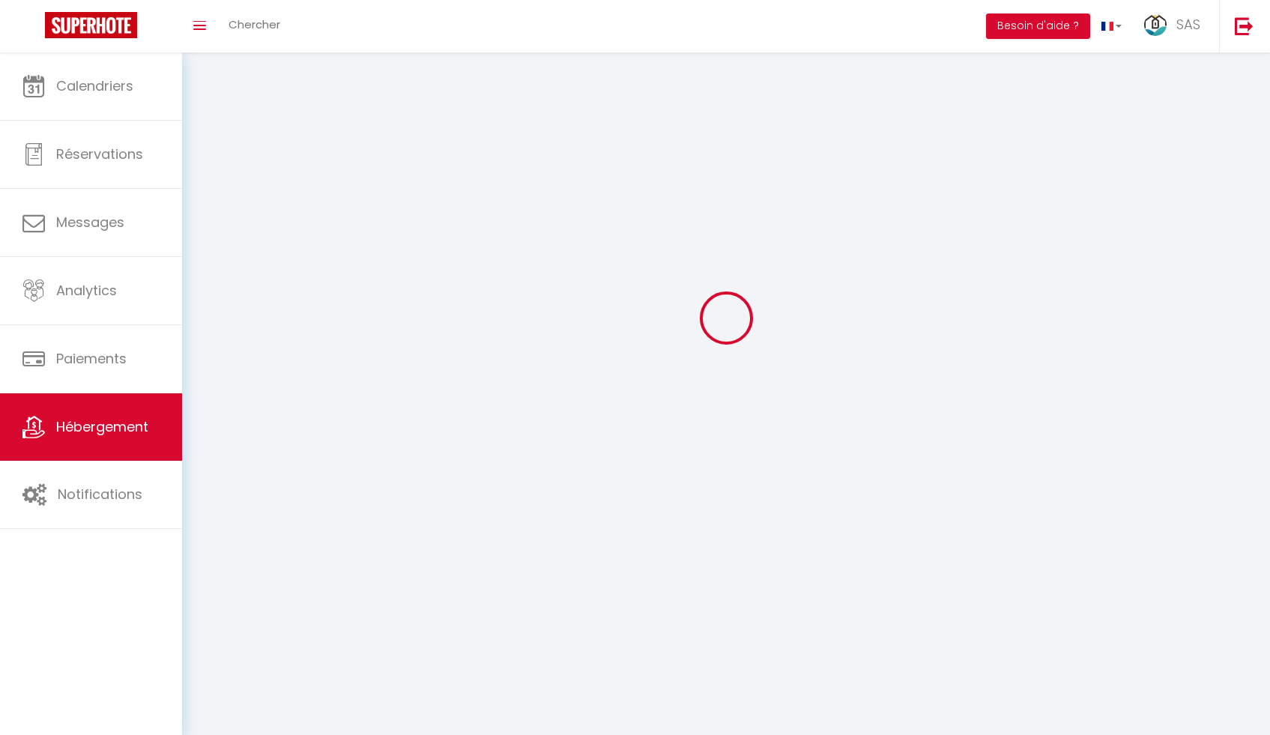
select select
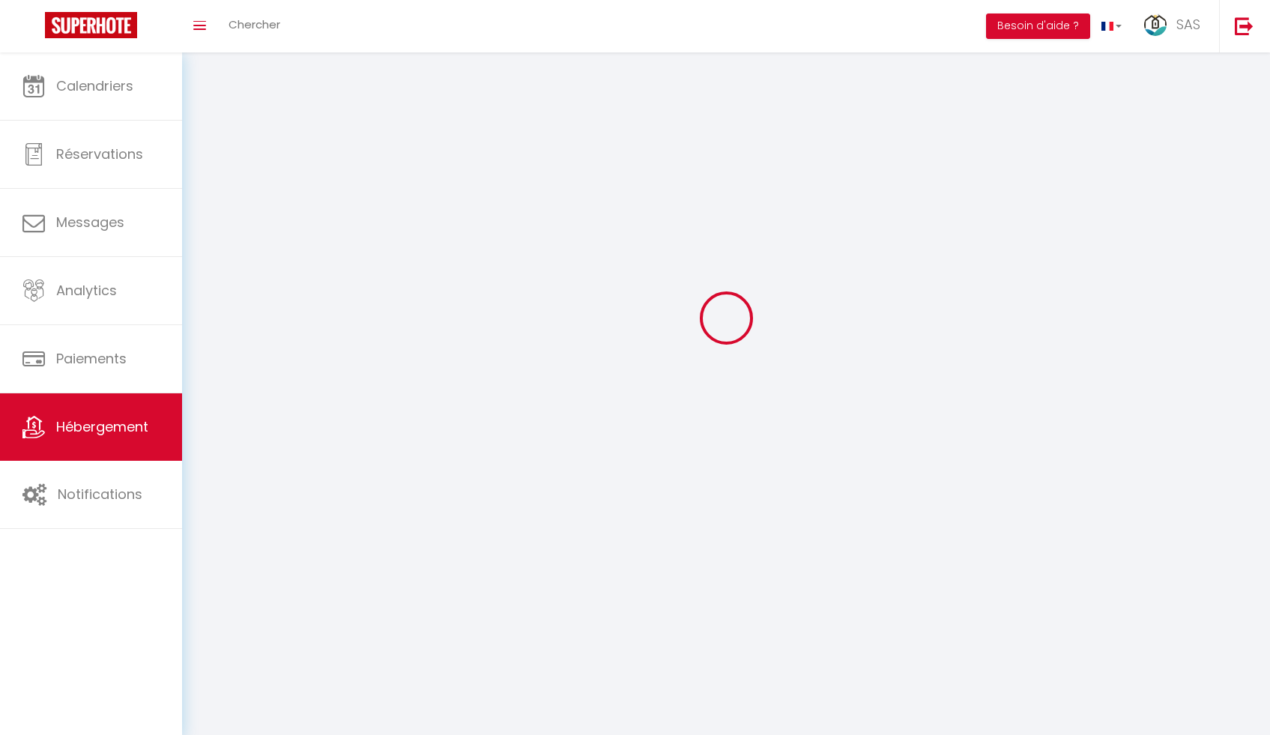
select select
checkbox input "false"
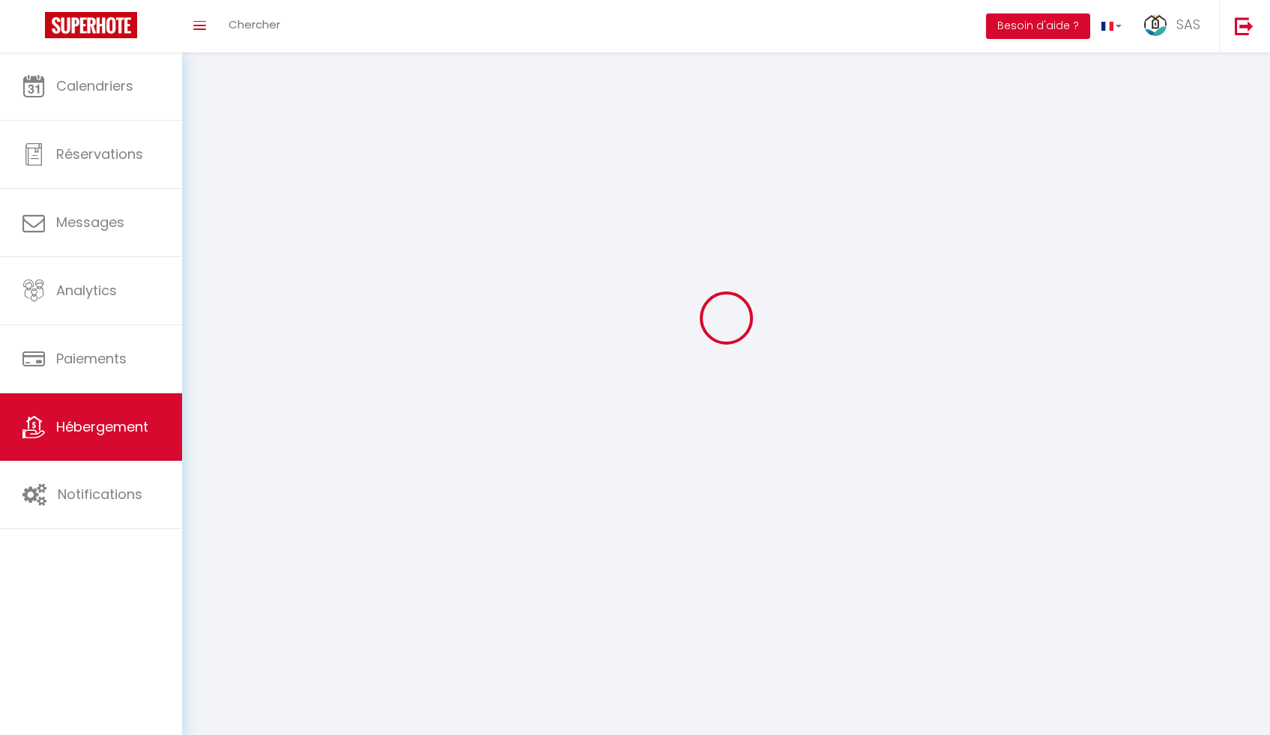
select select
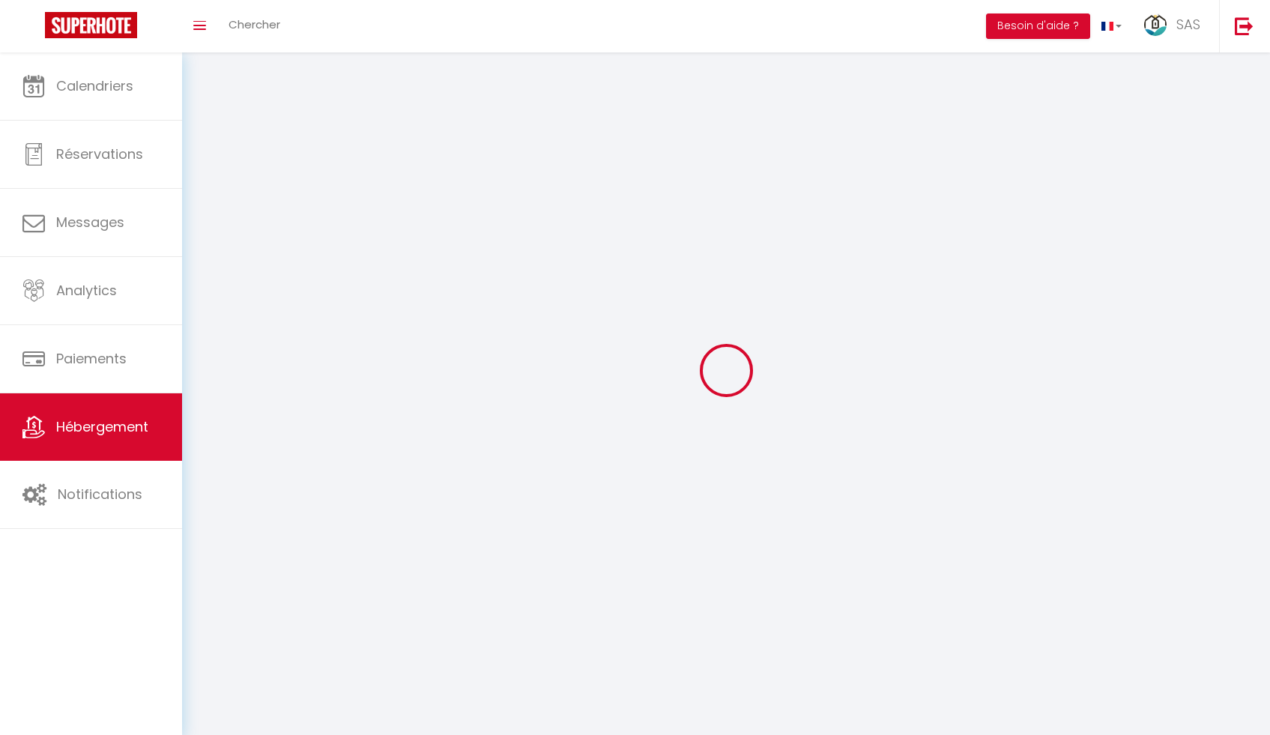
select select
checkbox input "false"
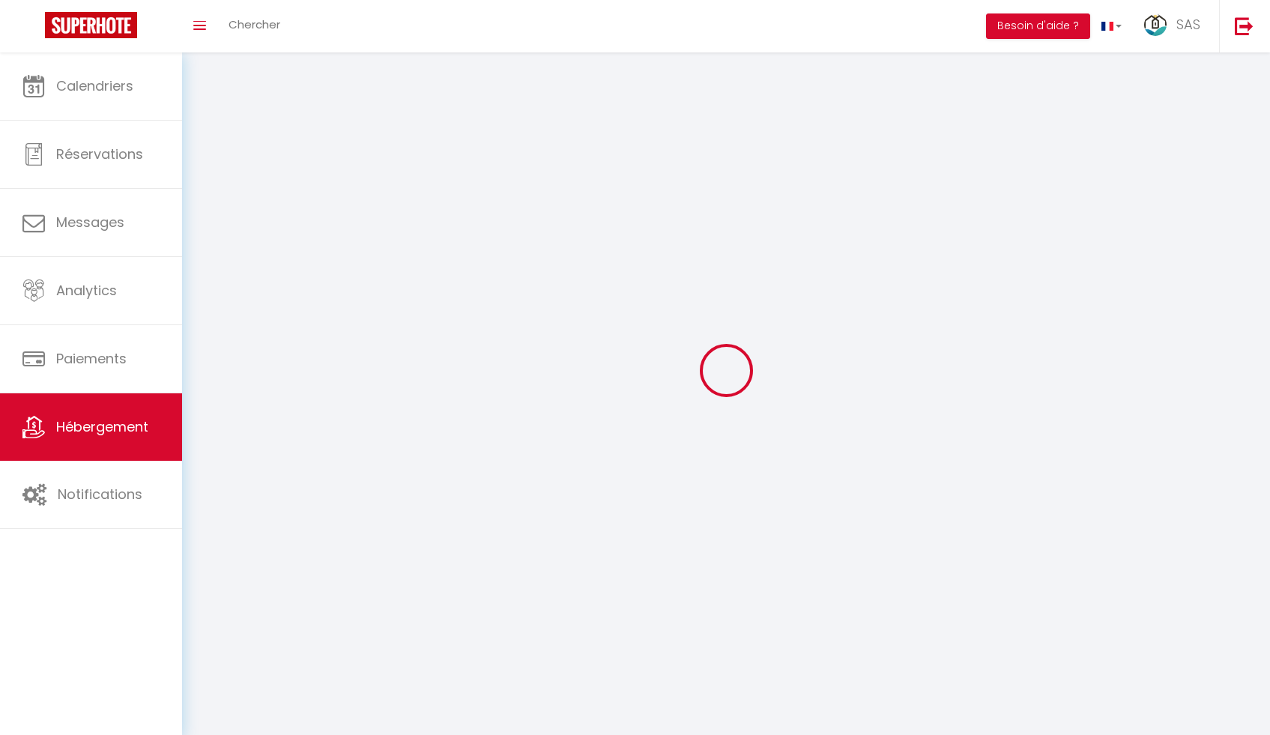
checkbox input "false"
select select
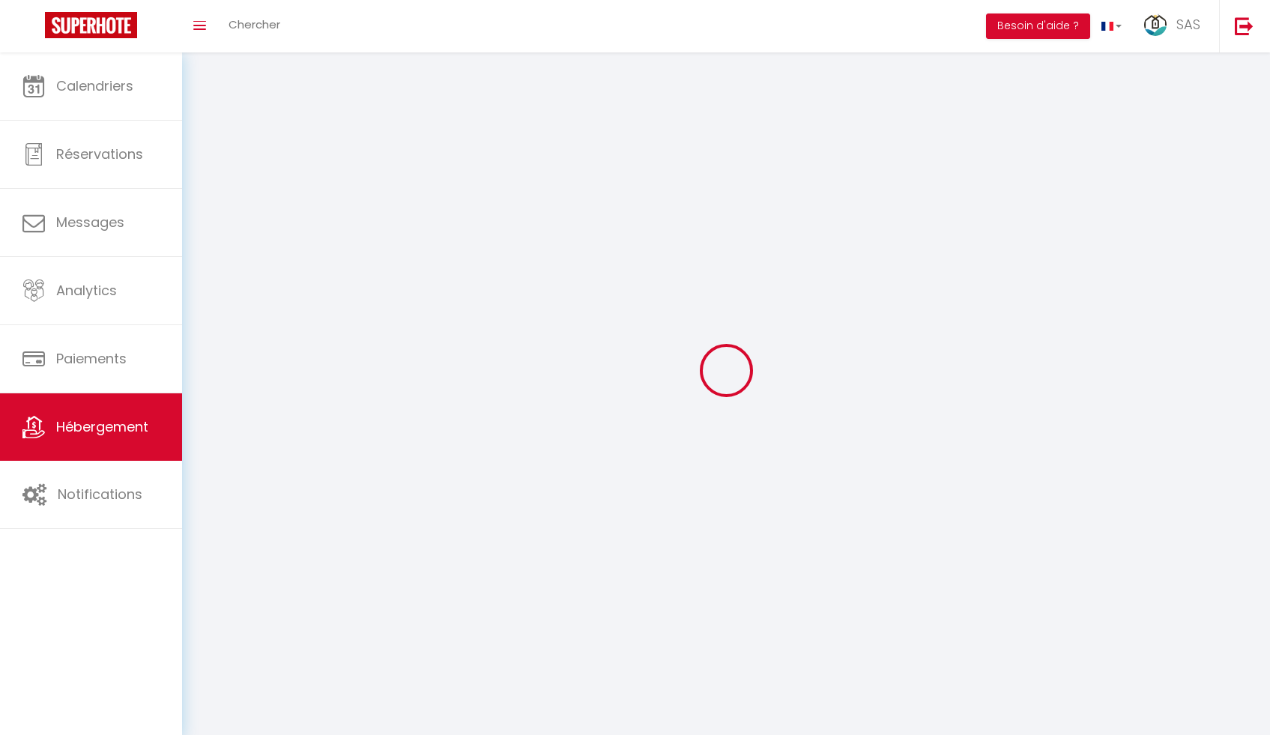
select select
checkbox input "false"
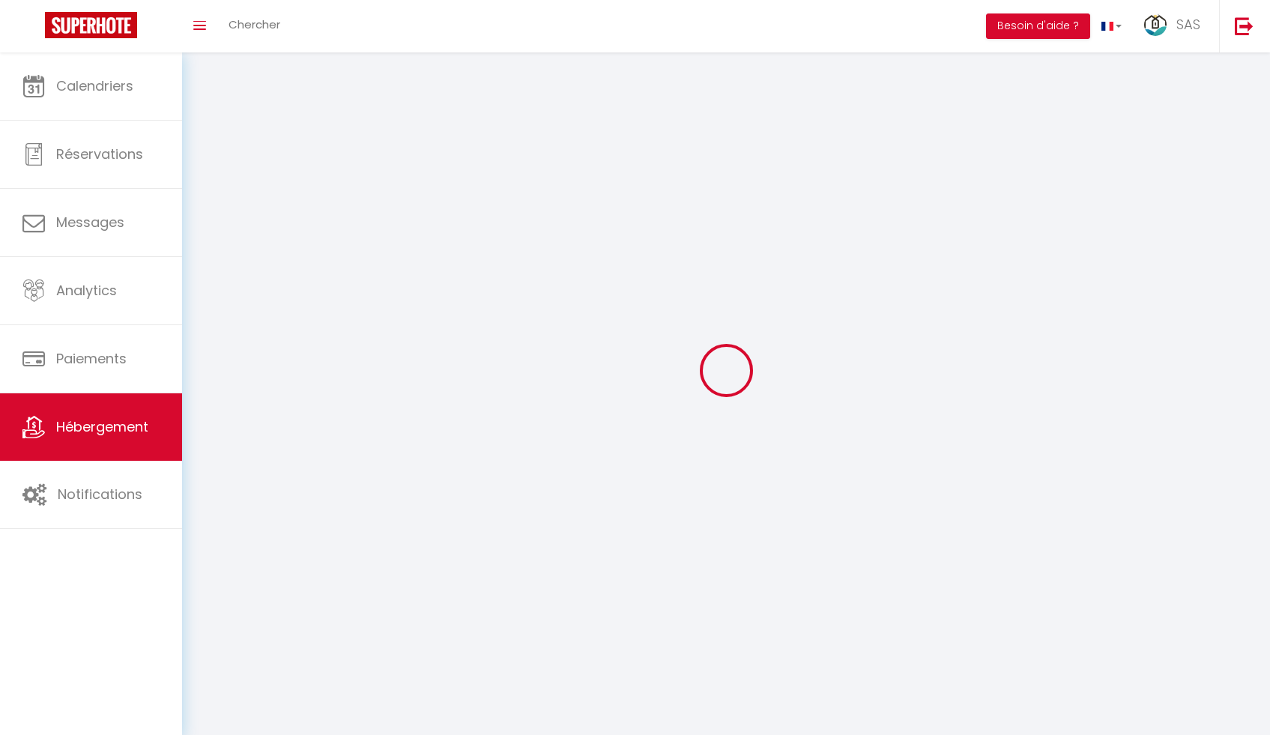
checkbox input "false"
select select
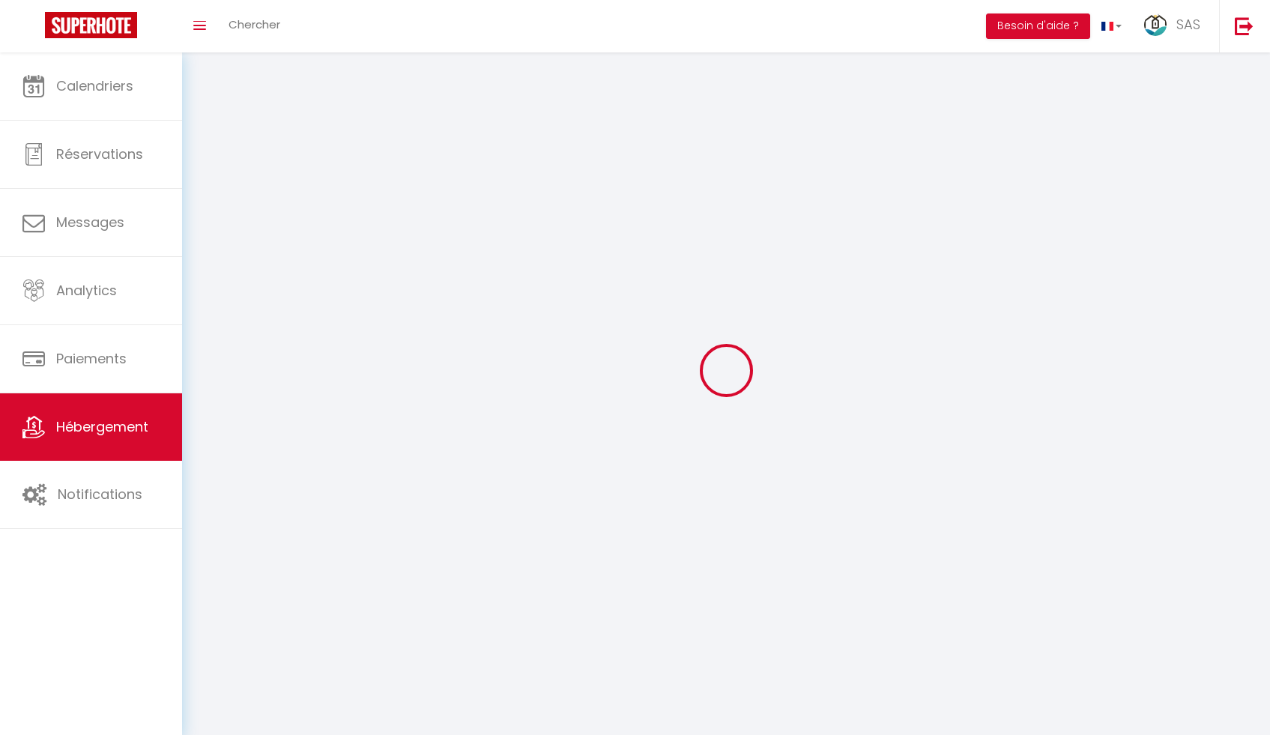
select select
checkbox input "false"
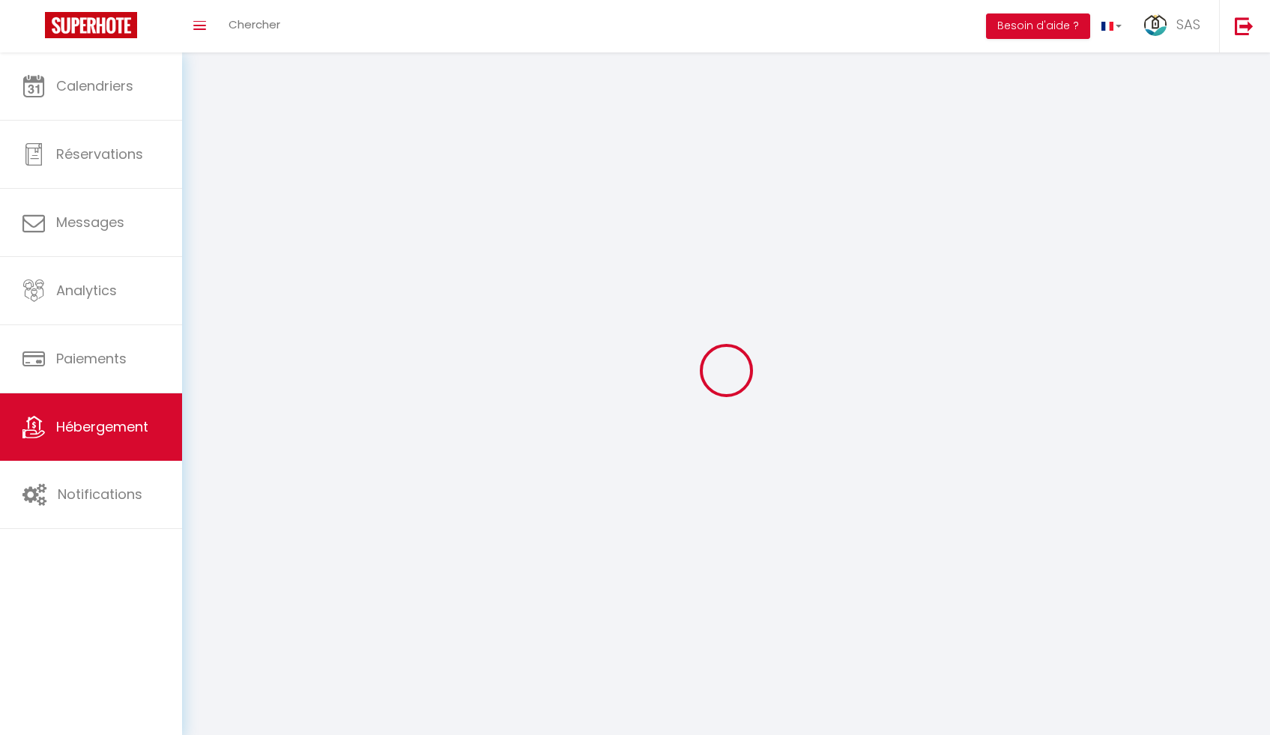
checkbox input "false"
select select
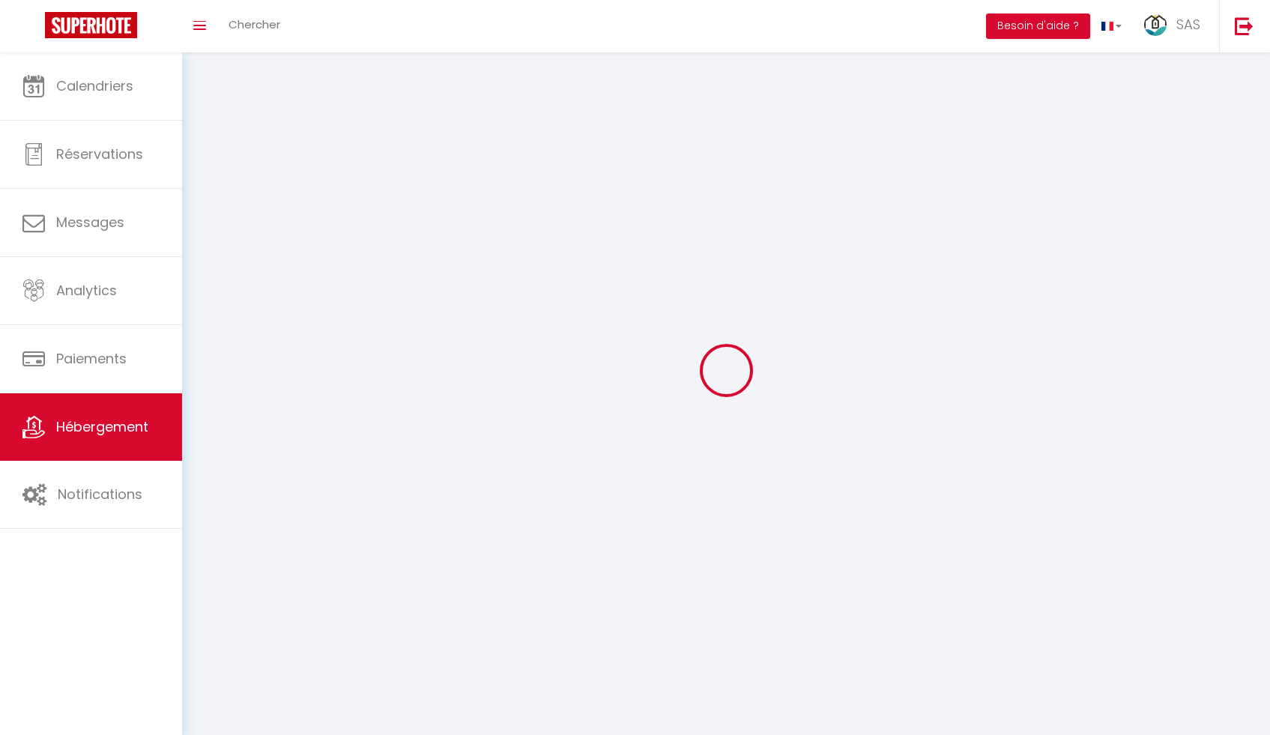
select select
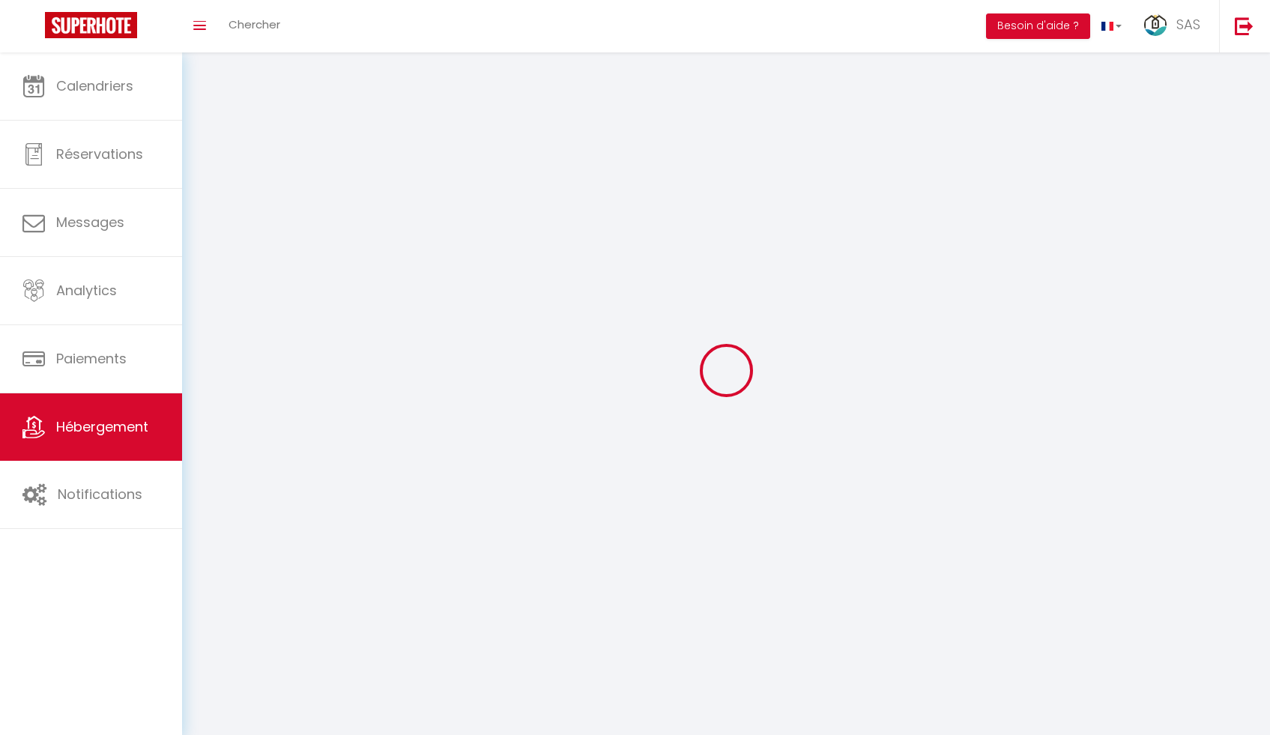
checkbox input "false"
select select
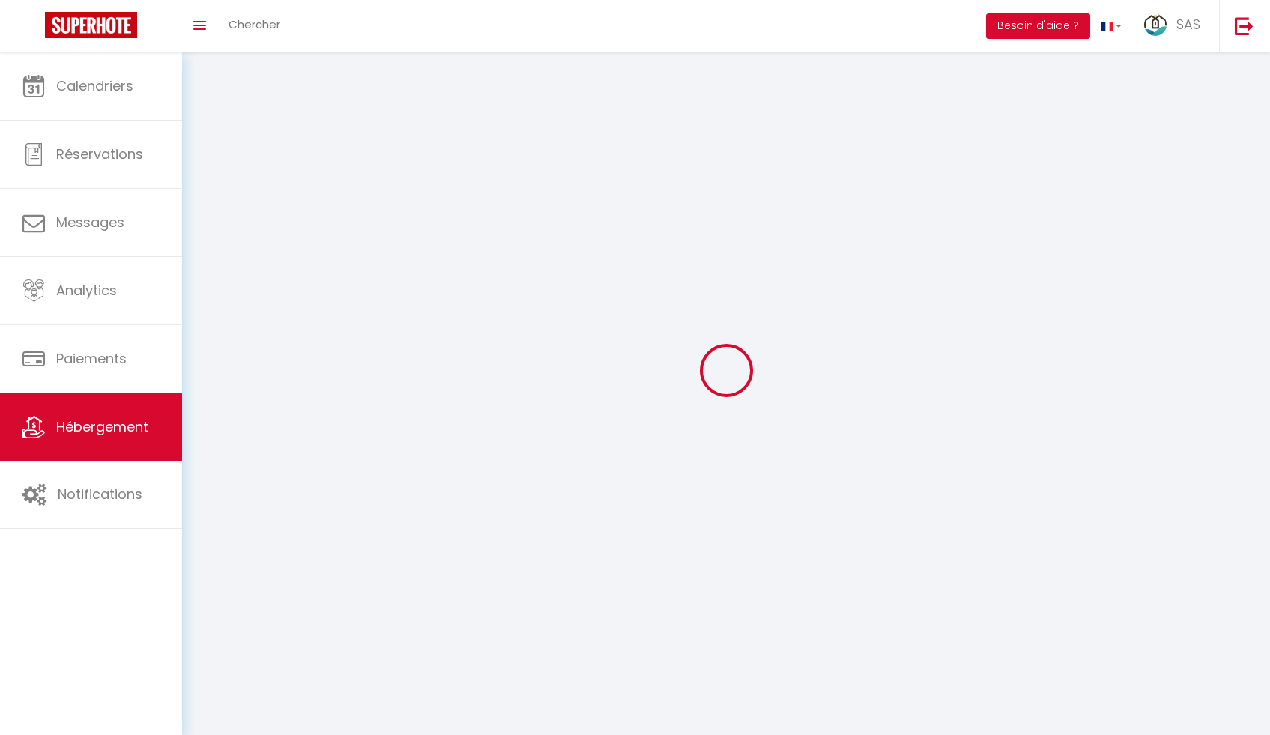
select select
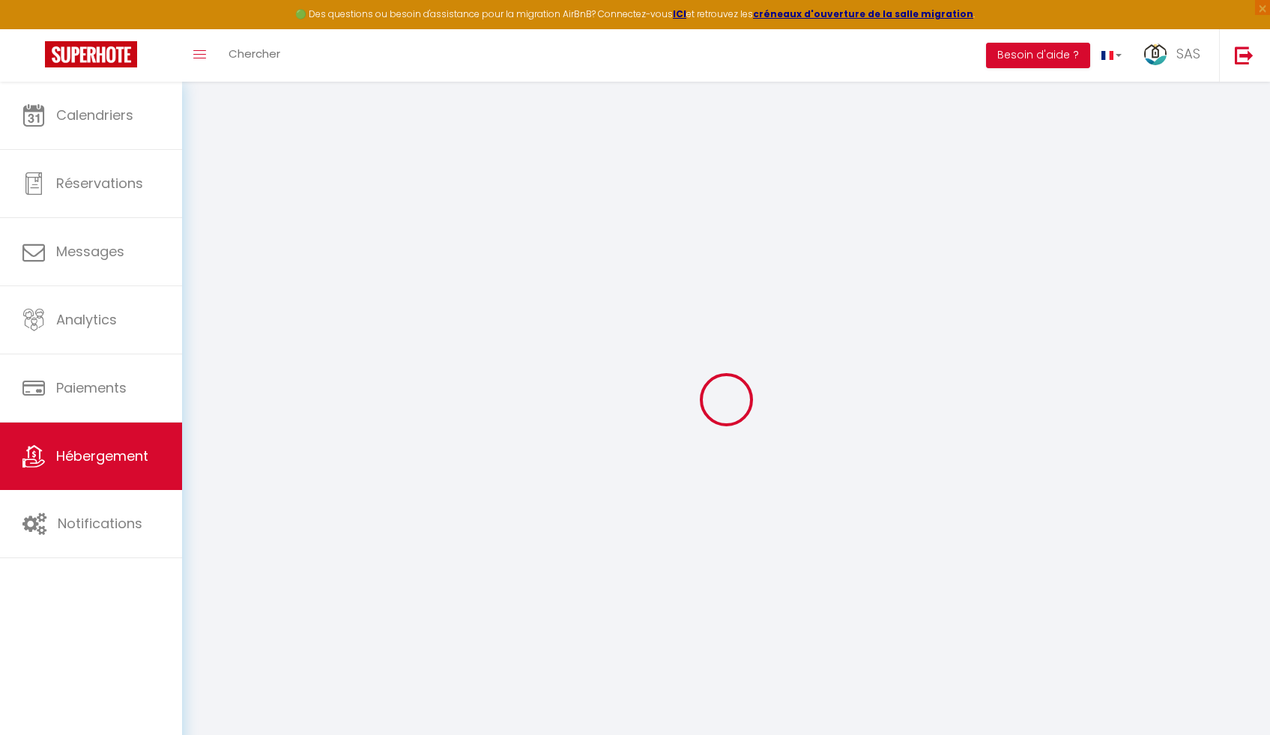
select select
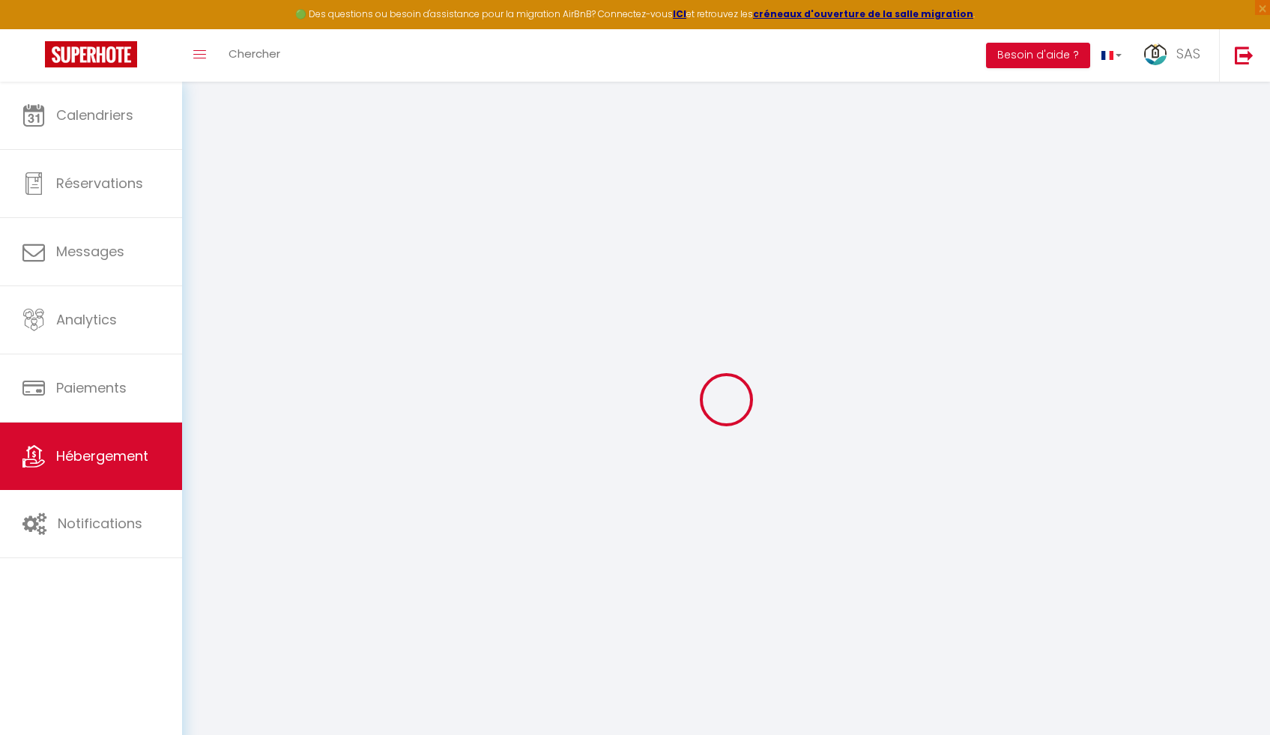
select select
checkbox input "false"
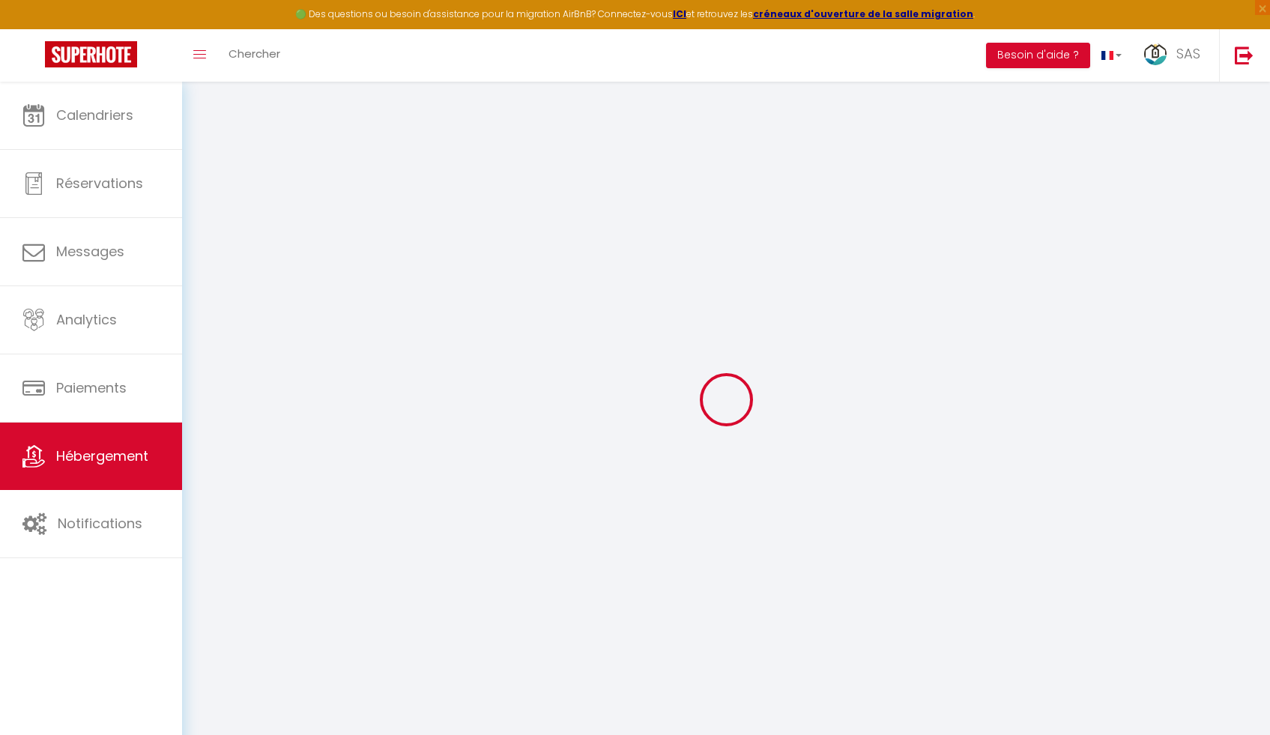
select select
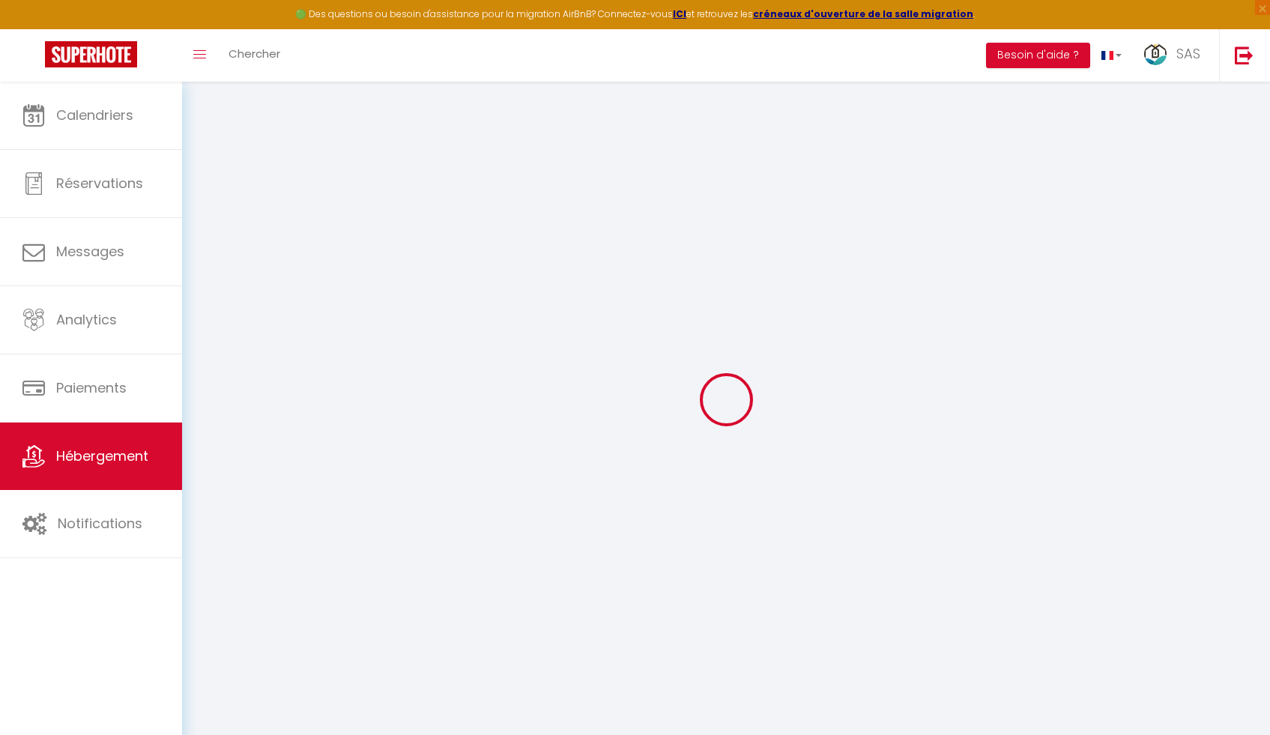
select select
checkbox input "false"
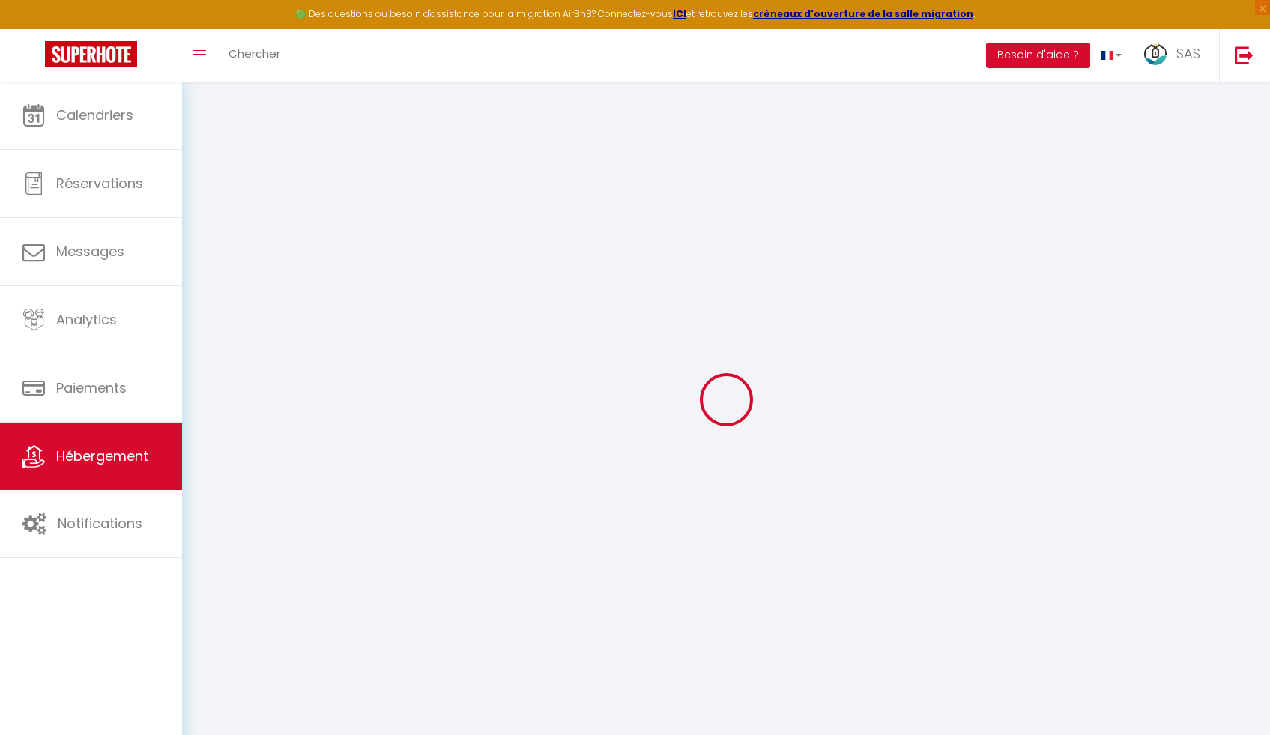
checkbox input "false"
select select
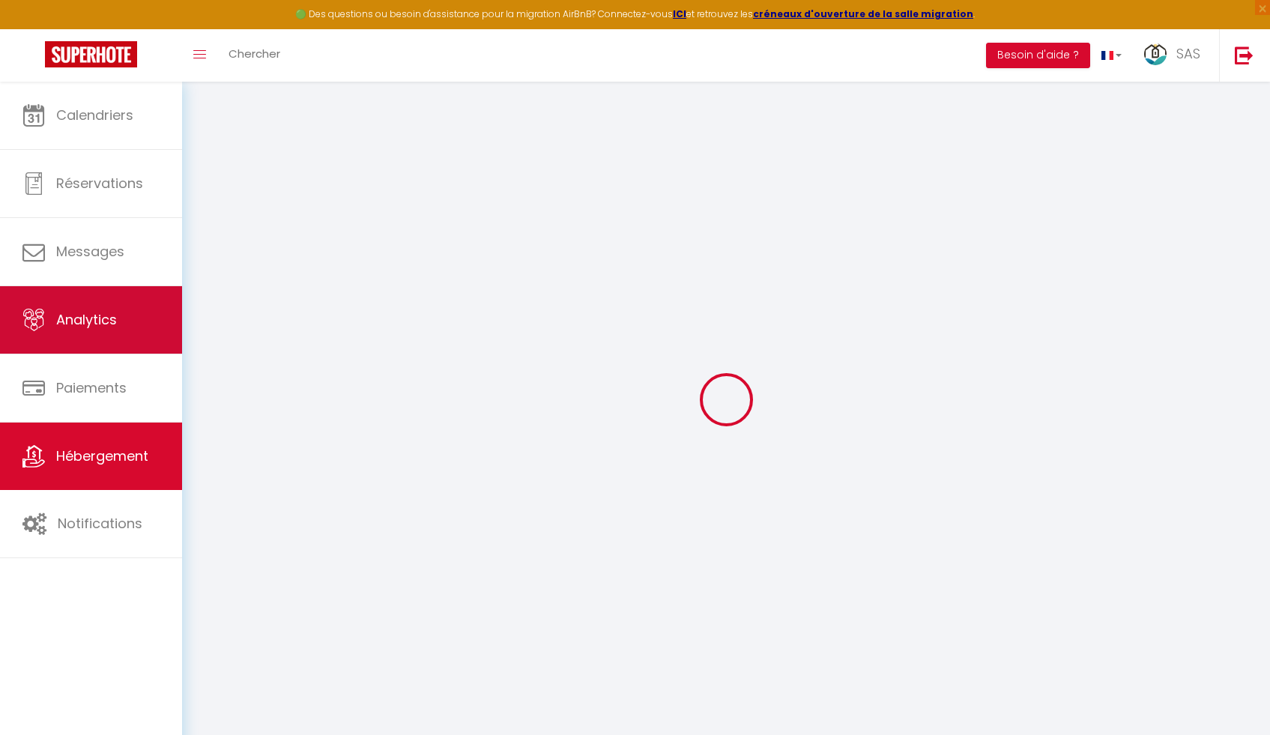
select select
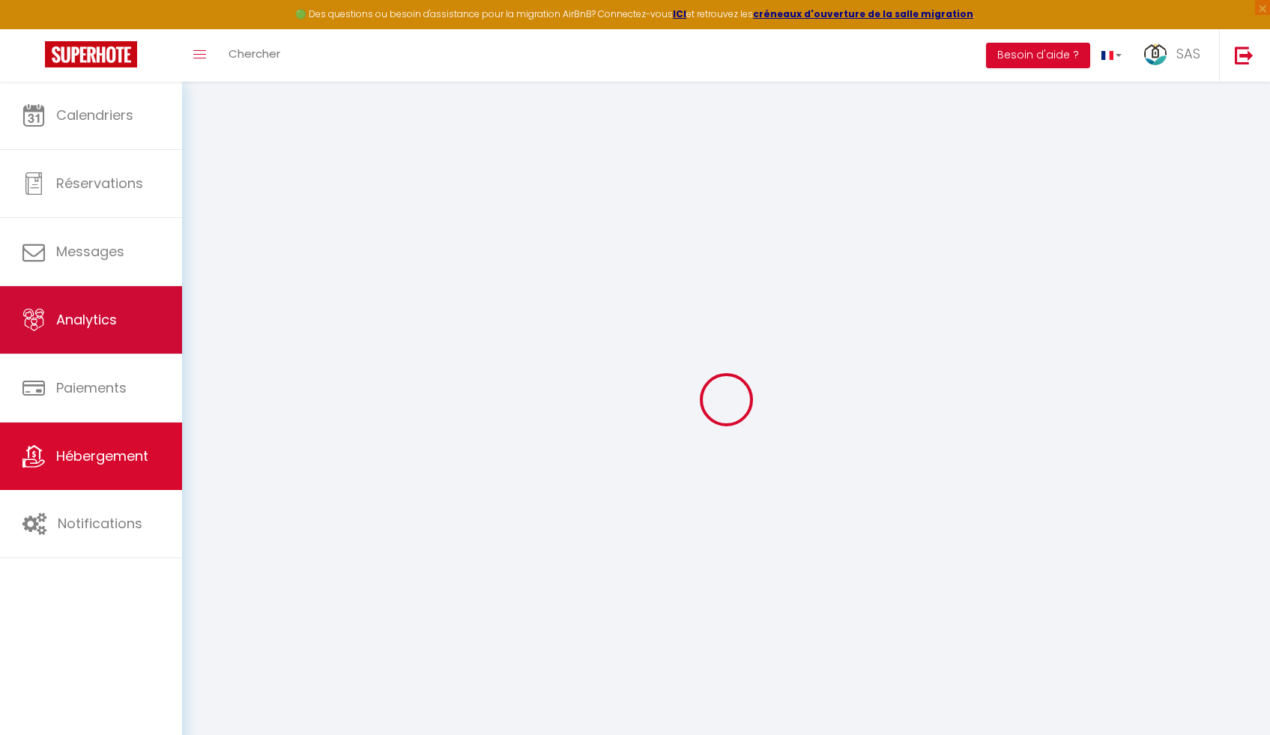
select select
checkbox input "false"
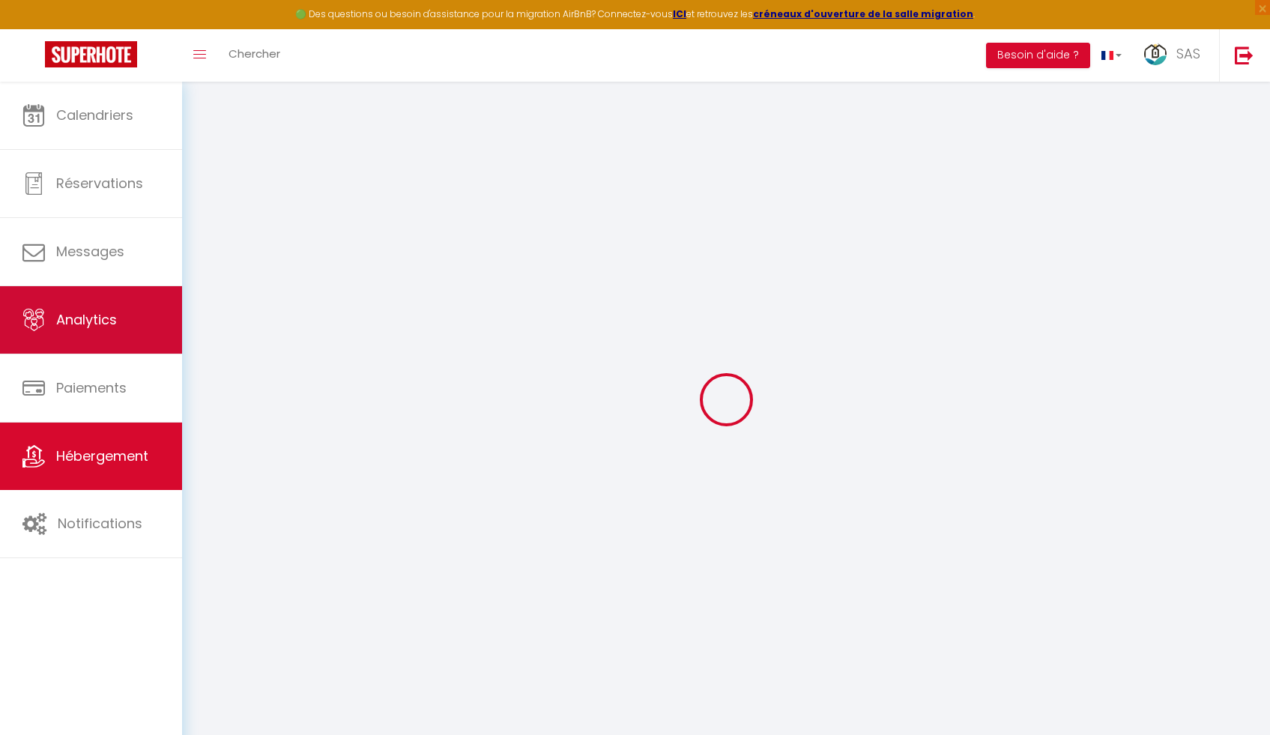
select select
select select "+ 22 %"
select select "+ 20 %"
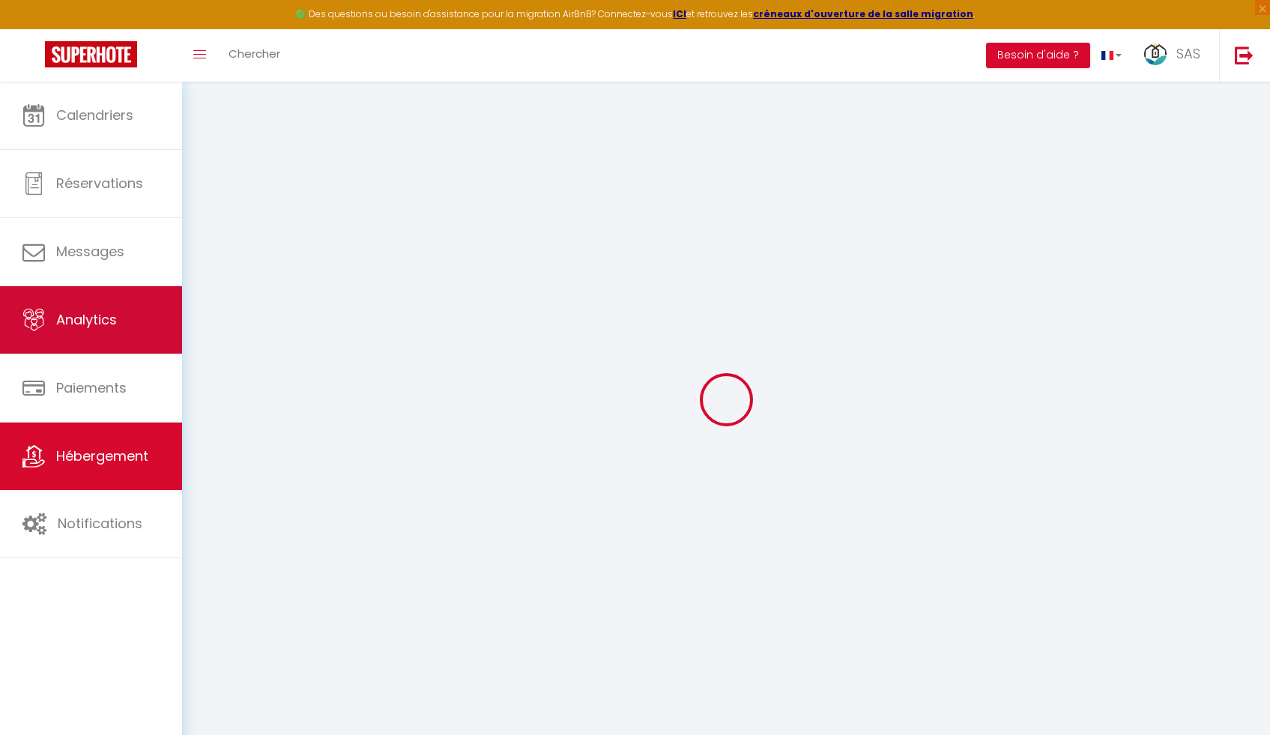
select select "+ 10 %"
select select "+ 15 %"
select select
checkbox input "false"
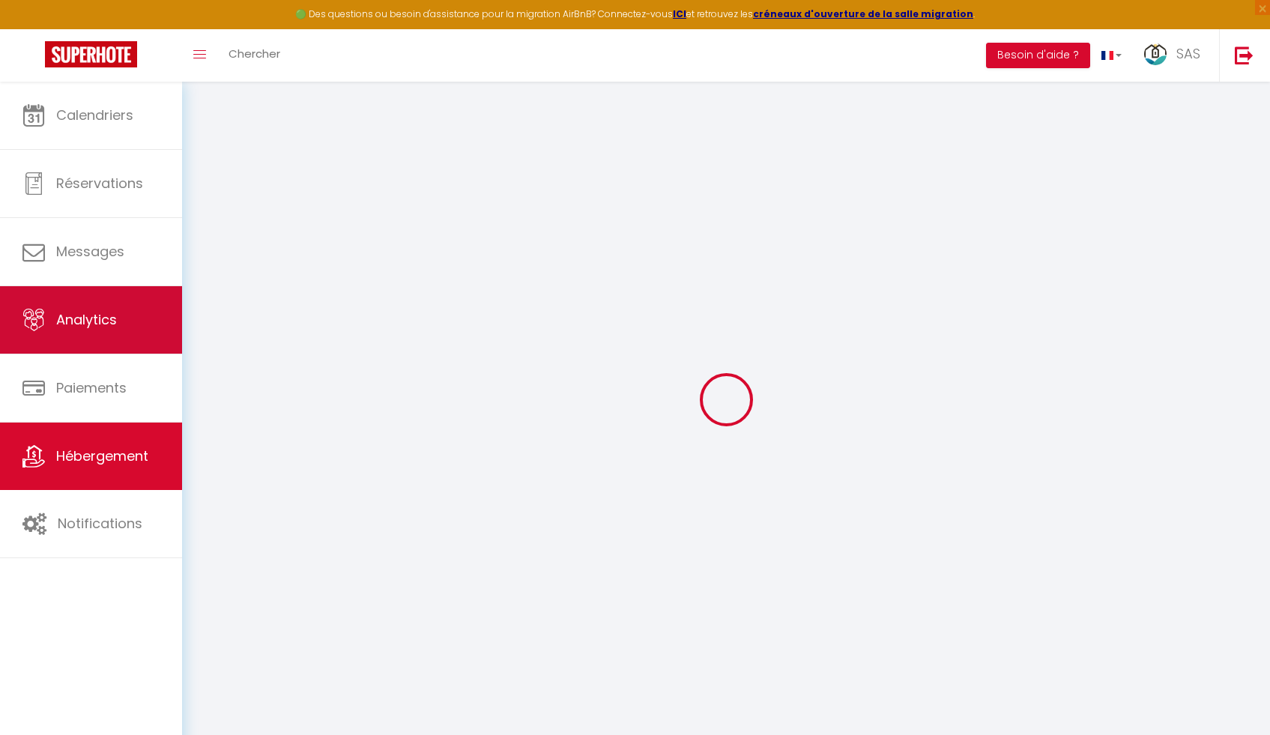
checkbox input "false"
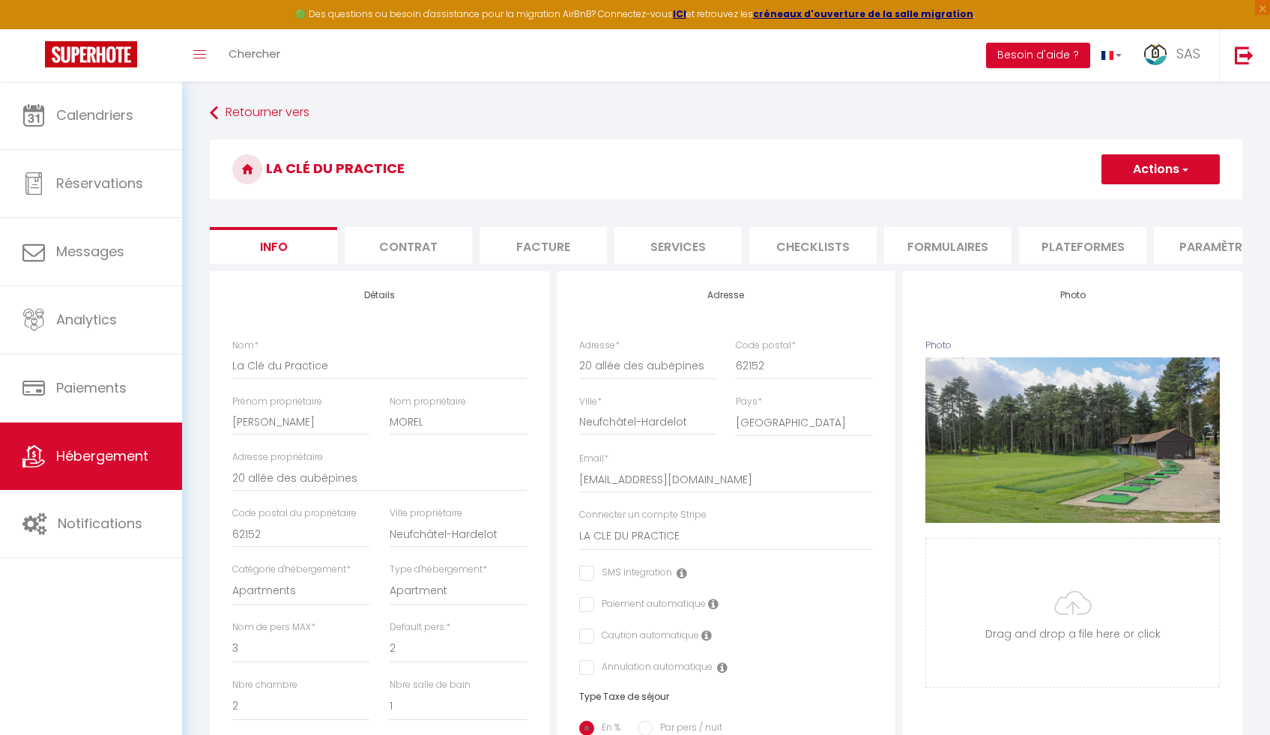
click at [1078, 244] on li "Plateformes" at bounding box center [1082, 245] width 127 height 37
select select
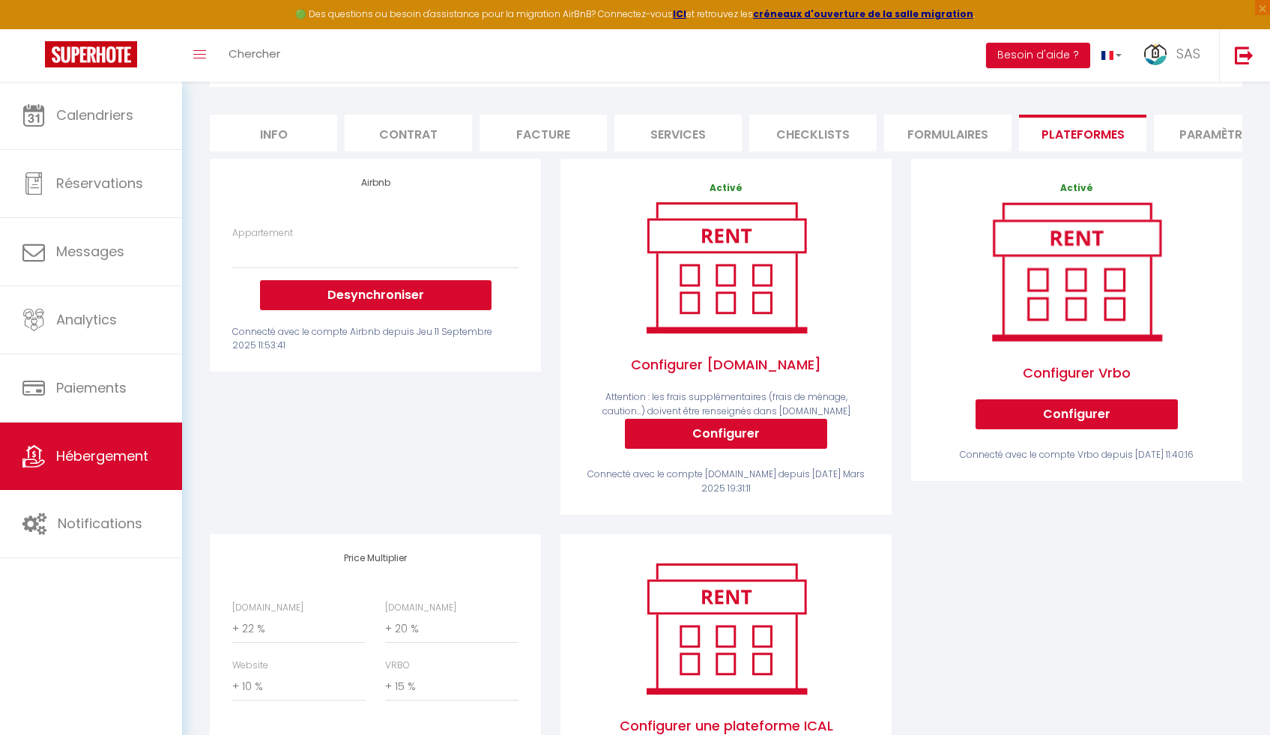
scroll to position [109, 0]
